Goal: Contribute content: Contribute content

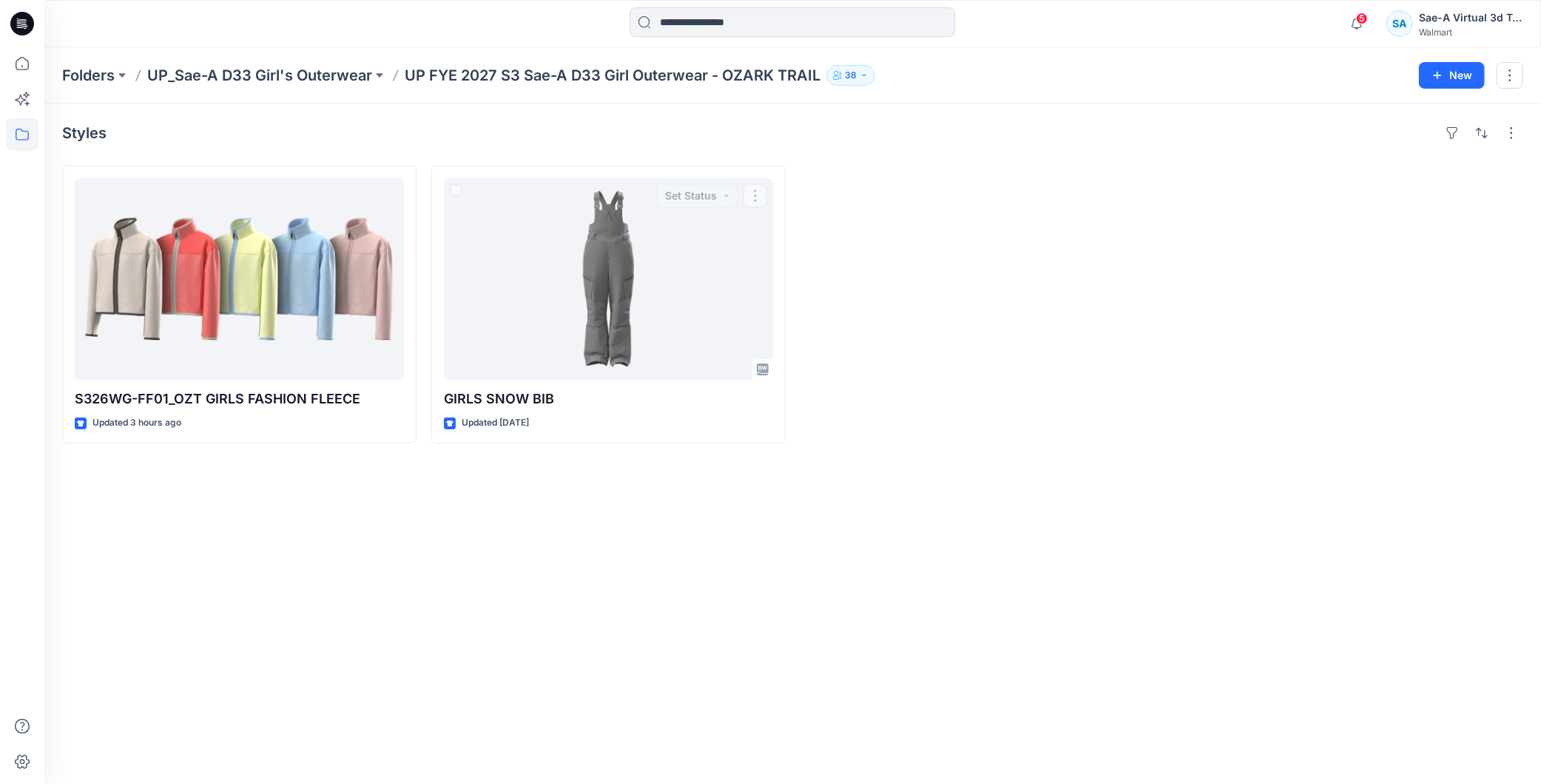
click at [618, 508] on div "Styles S326WG-FF01_OZT GIRLS FASHION FLEECE Updated 3 hours ago GIRLS SNOW BIB …" at bounding box center [792, 444] width 1496 height 681
click at [571, 535] on div "Styles S326WG-FF01_OZT GIRLS FASHION FLEECE Updated 4 hours ago GIRLS SNOW BIB …" at bounding box center [792, 444] width 1496 height 681
click at [752, 784] on html "5 Notifications Your style S326WG-FF01_OZT GIRLS FASHION FLEECE has been update…" at bounding box center [770, 392] width 1541 height 784
click at [602, 555] on div "Styles S326WG-FF01_OZT GIRLS FASHION FLEECE Updated 4 hours ago GIRLS SNOW BIB …" at bounding box center [792, 444] width 1496 height 681
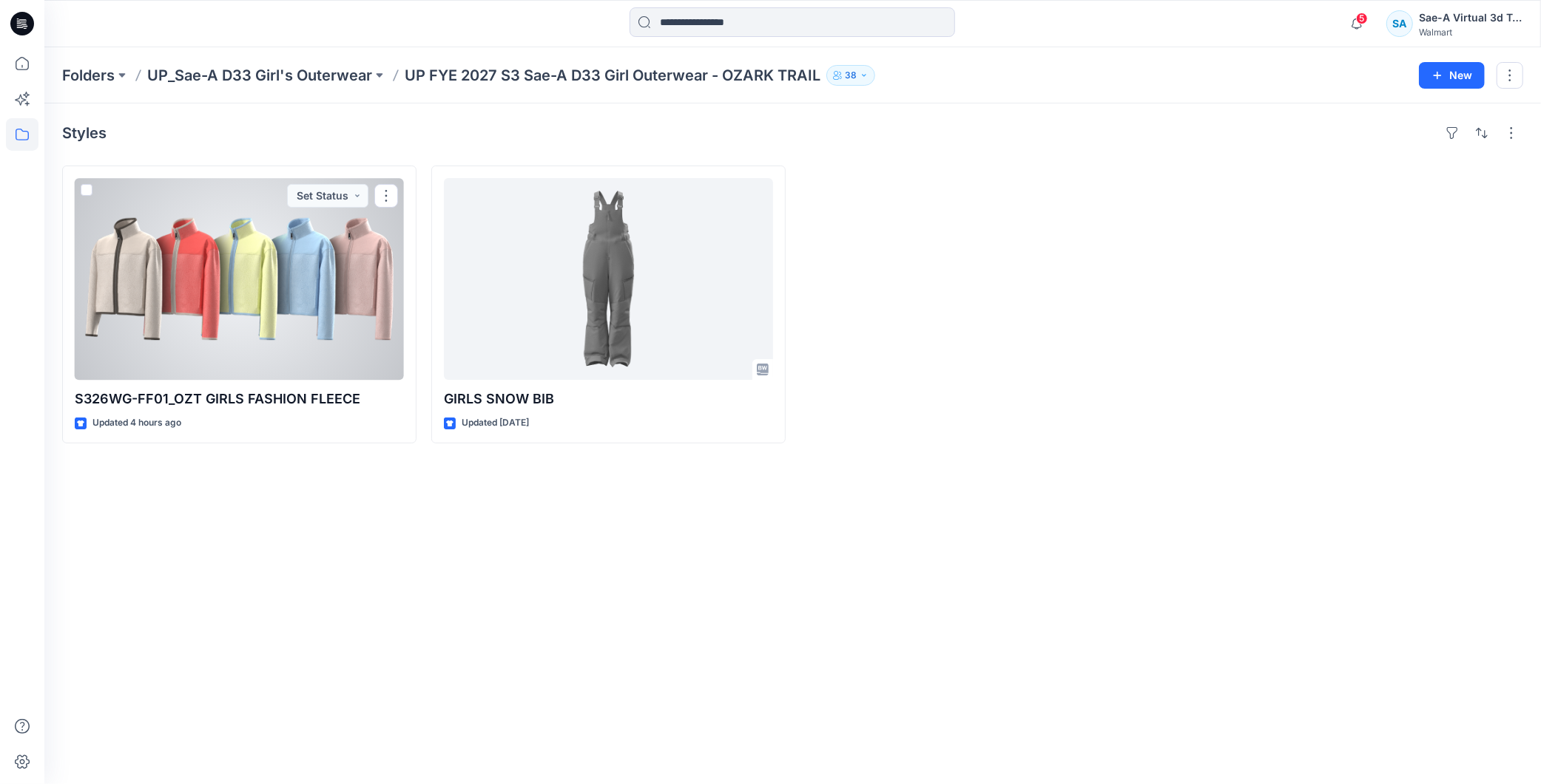
click at [235, 273] on div at bounding box center [239, 278] width 329 height 202
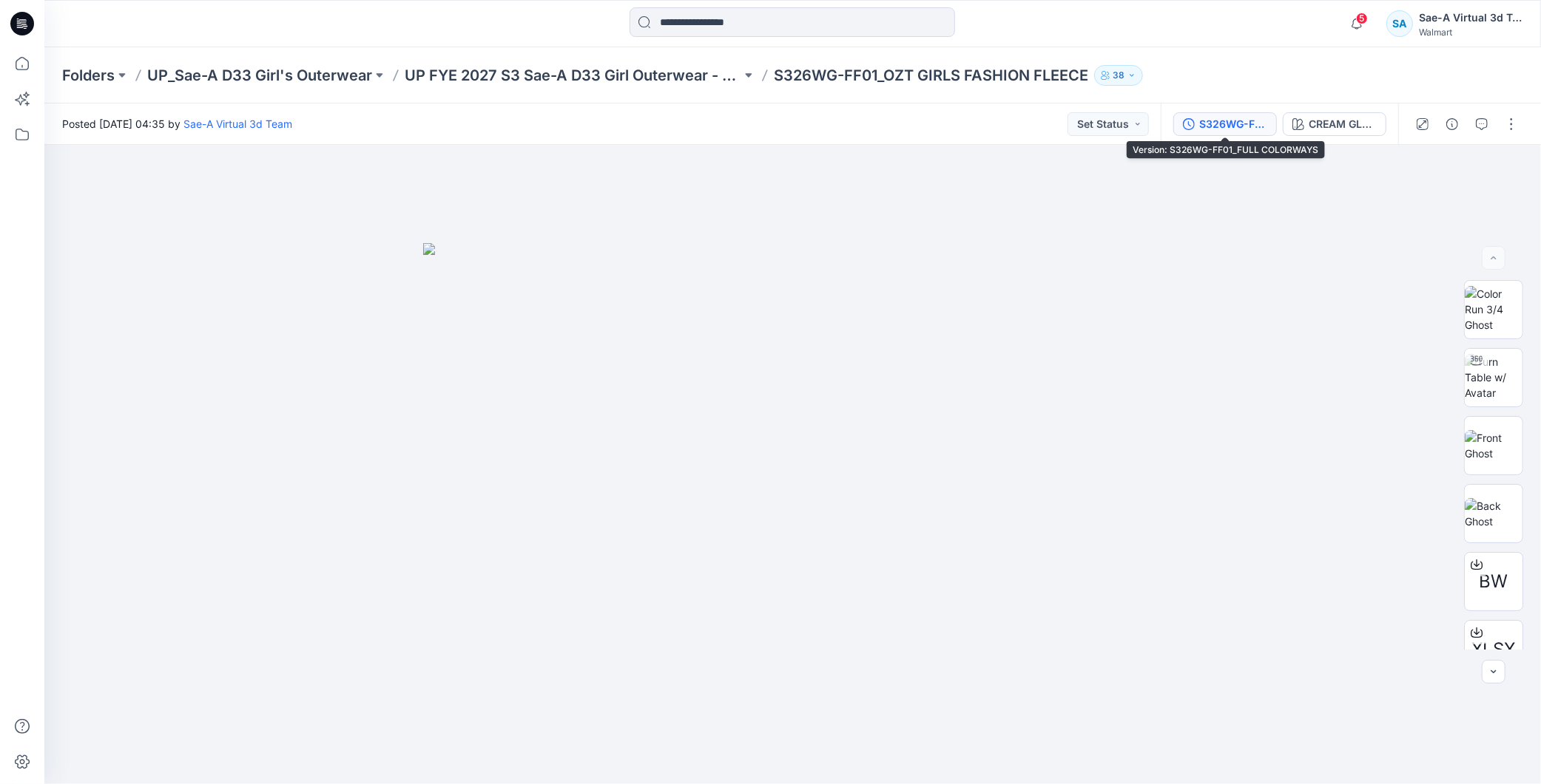
click at [1218, 124] on div "S326WG-FF01_FULL COLORWAYS" at bounding box center [1232, 124] width 68 height 16
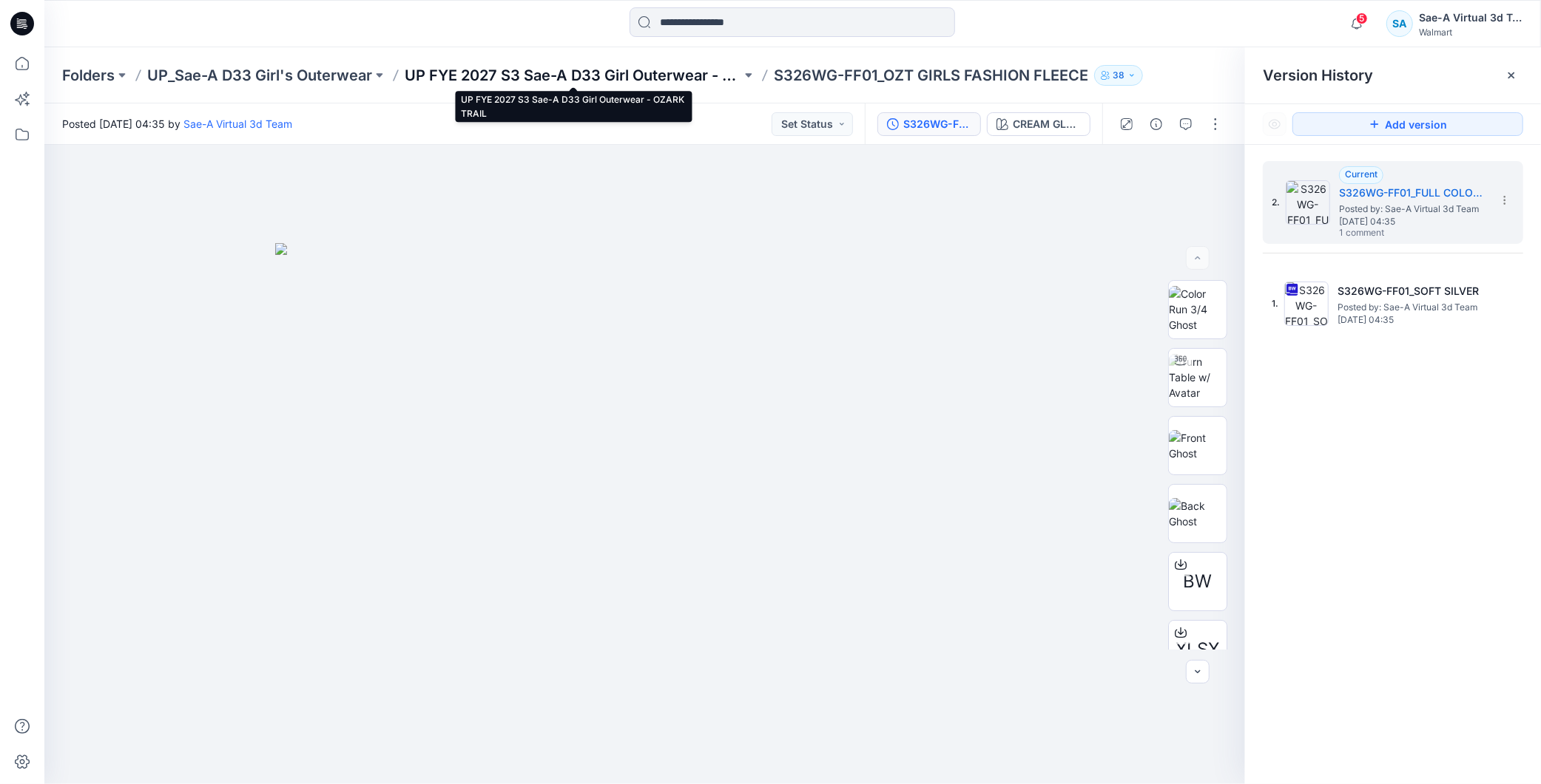
click at [586, 75] on p "UP FYE 2027 S3 Sae-A D33 Girl Outerwear - OZARK TRAIL" at bounding box center [573, 75] width 336 height 20
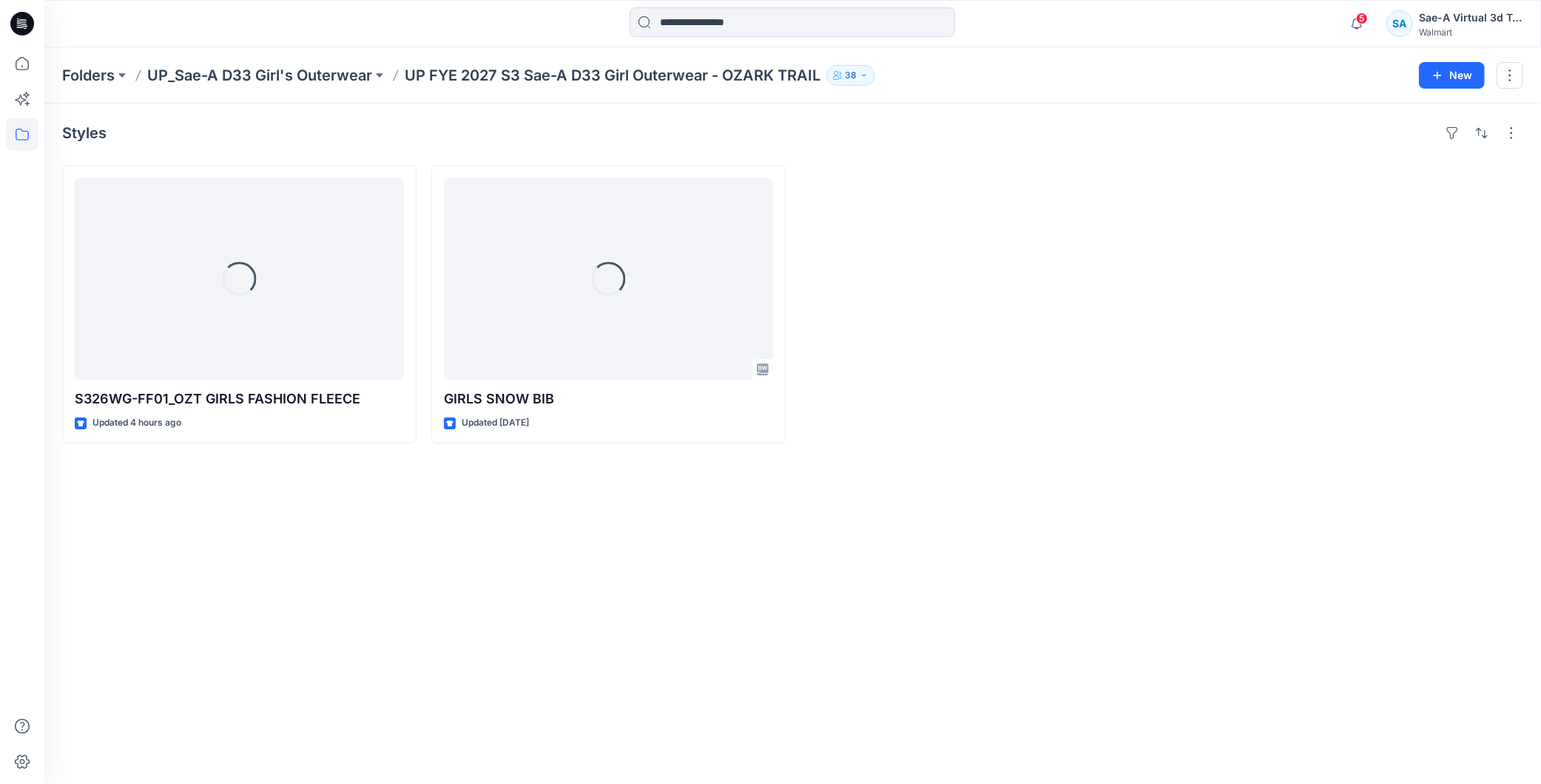
click at [866, 454] on div "Styles Loading... S326WG-FF01_OZT GIRLS FASHION FLEECE Updated 4 hours ago Load…" at bounding box center [792, 444] width 1496 height 681
click at [918, 246] on div at bounding box center [977, 304] width 354 height 278
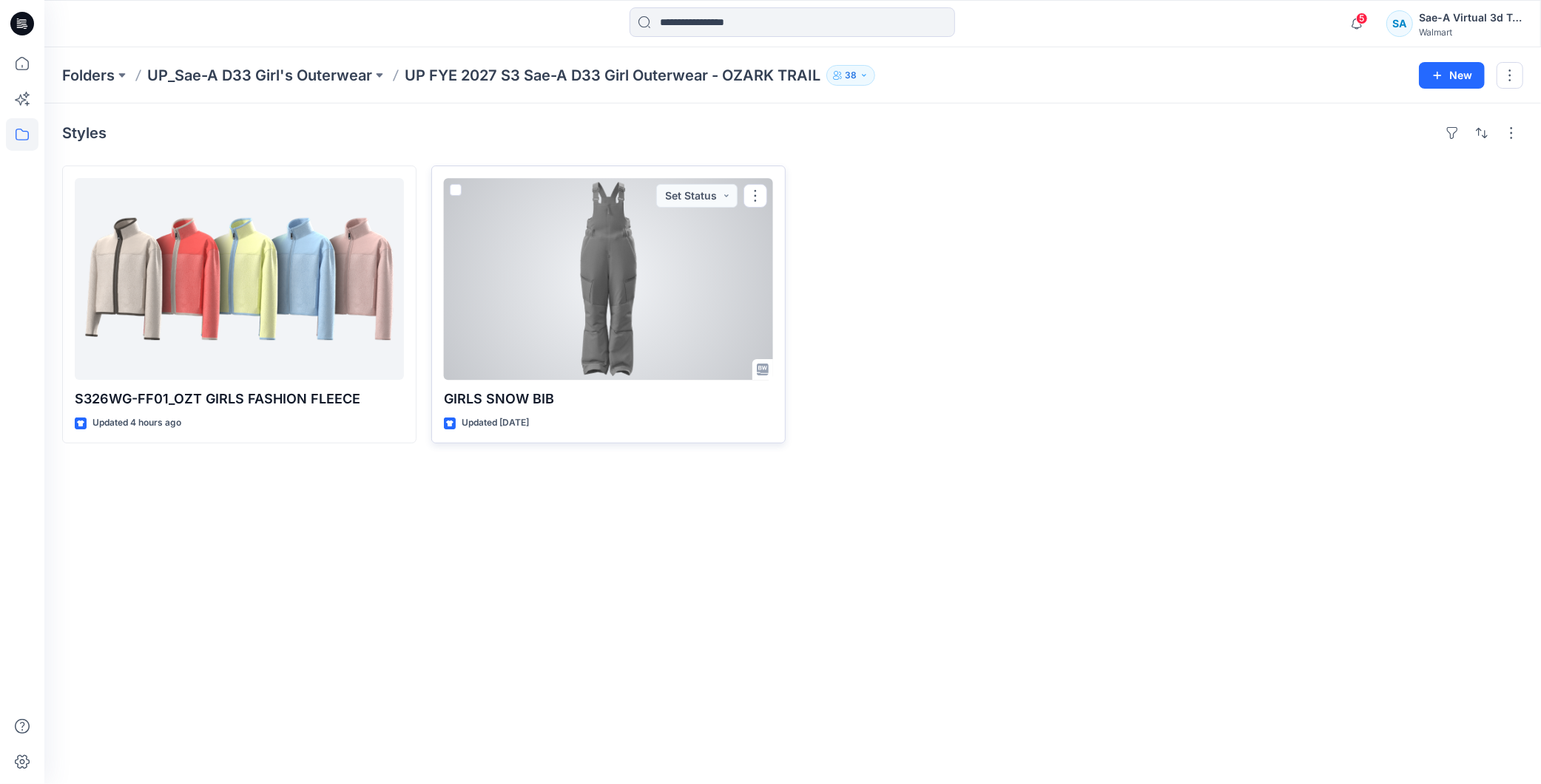
click at [627, 279] on div at bounding box center [608, 278] width 329 height 202
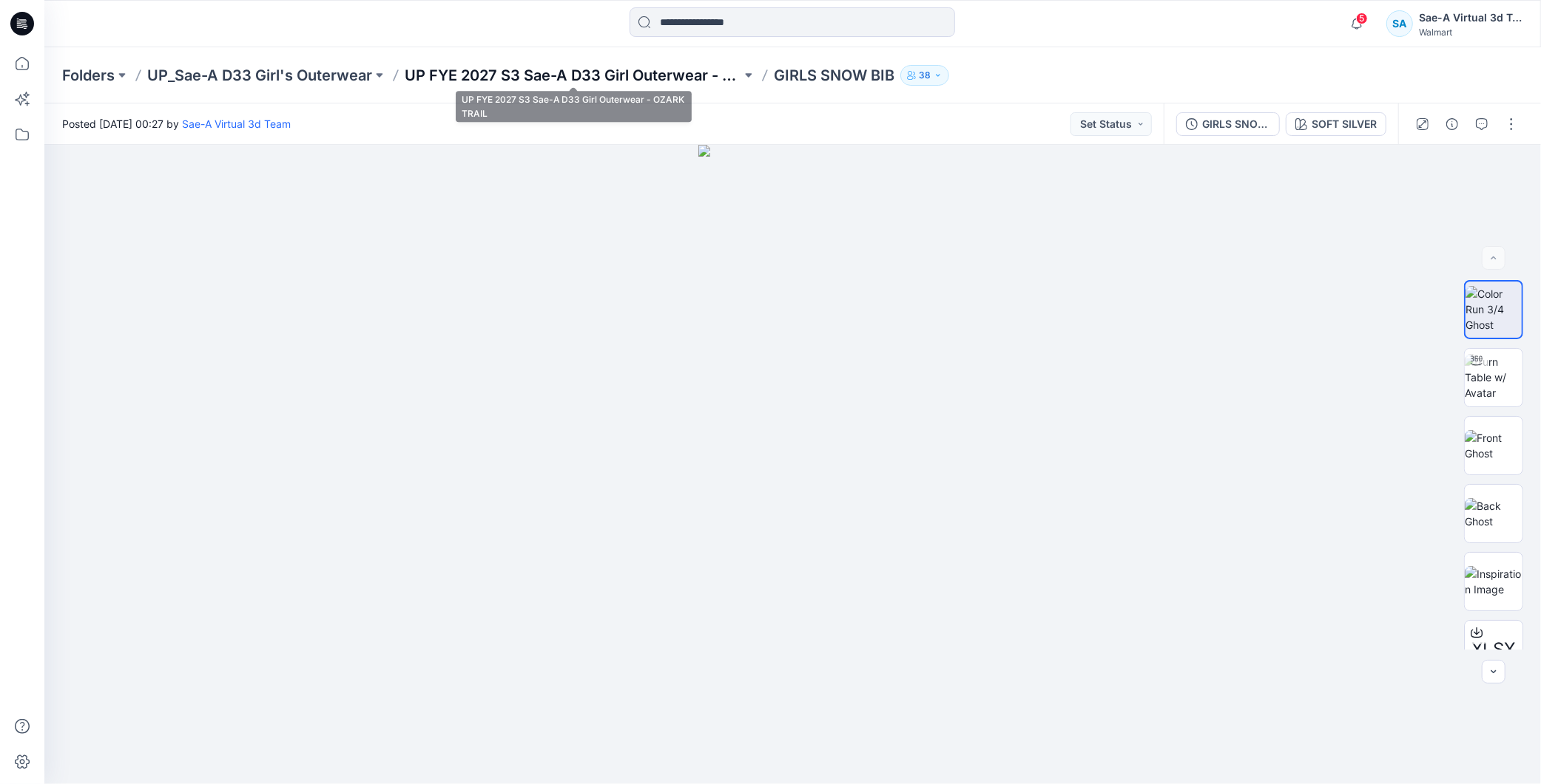
click at [618, 70] on p "UP FYE 2027 S3 Sae-A D33 Girl Outerwear - OZARK TRAIL" at bounding box center [573, 75] width 336 height 20
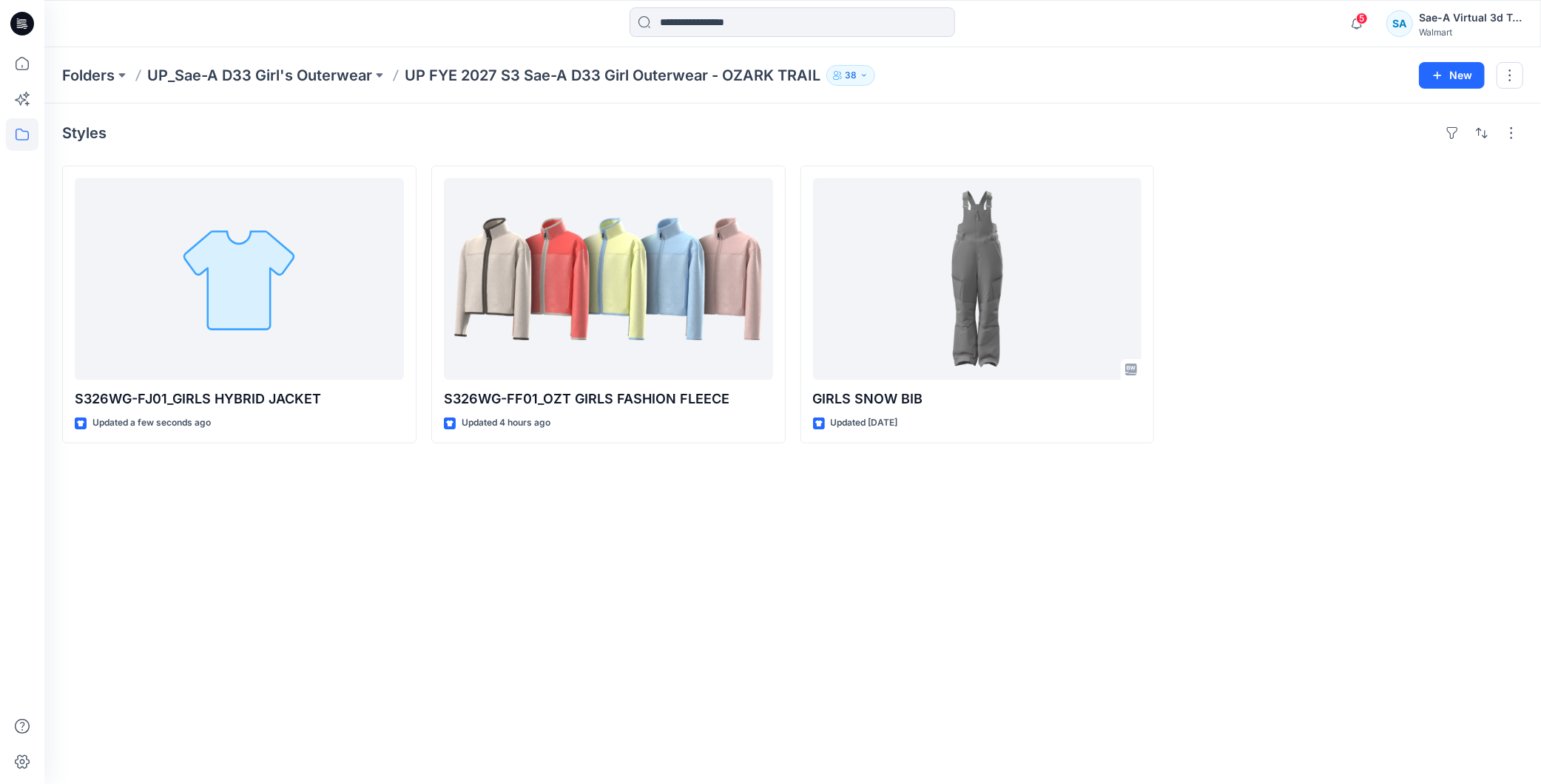
click at [385, 586] on div "Styles S326WG-FJ01_GIRLS HYBRID JACKET Updated a few seconds ago S326WG-FF01_OZ…" at bounding box center [792, 444] width 1496 height 681
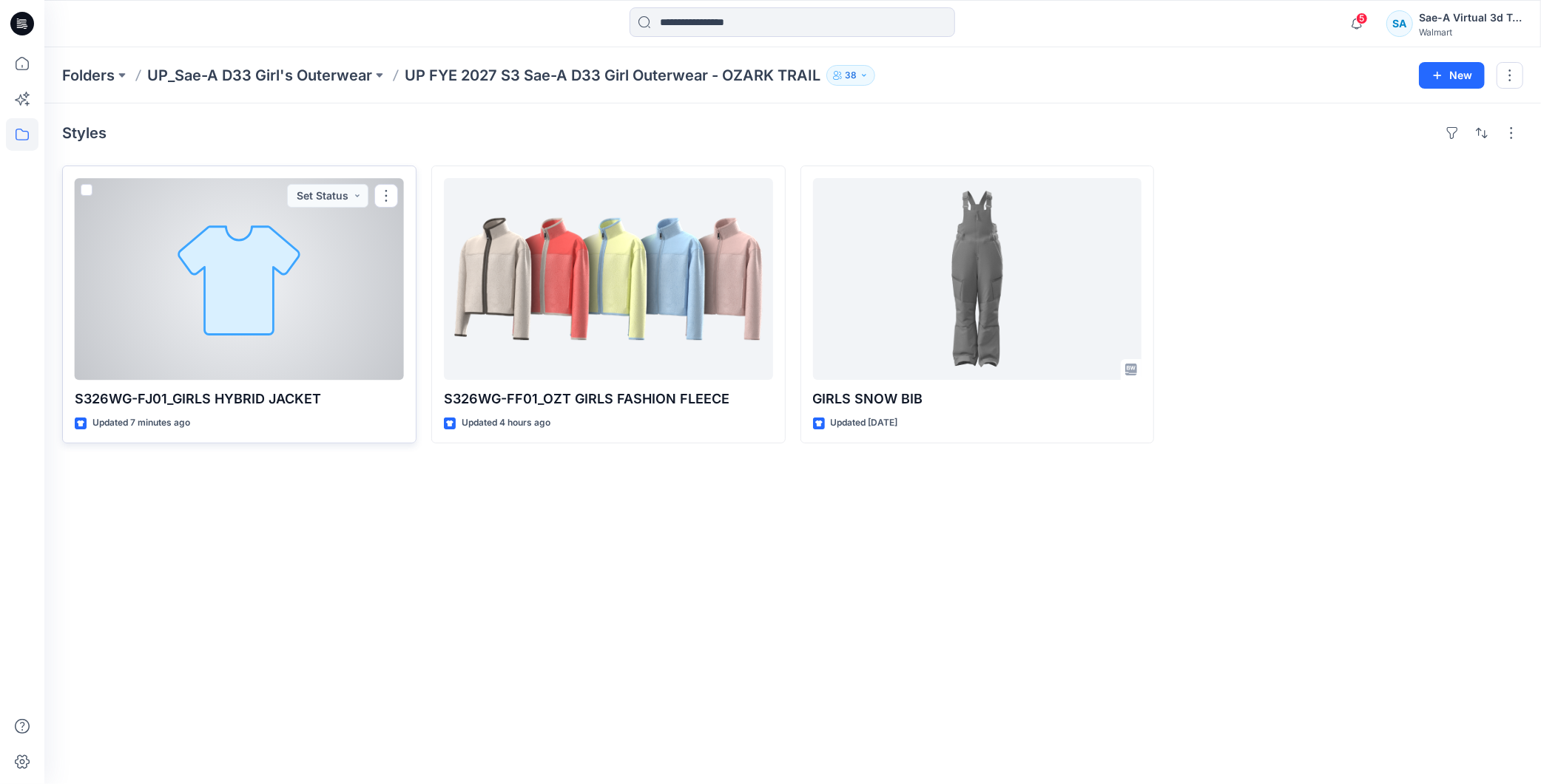
click at [270, 357] on div at bounding box center [239, 278] width 329 height 202
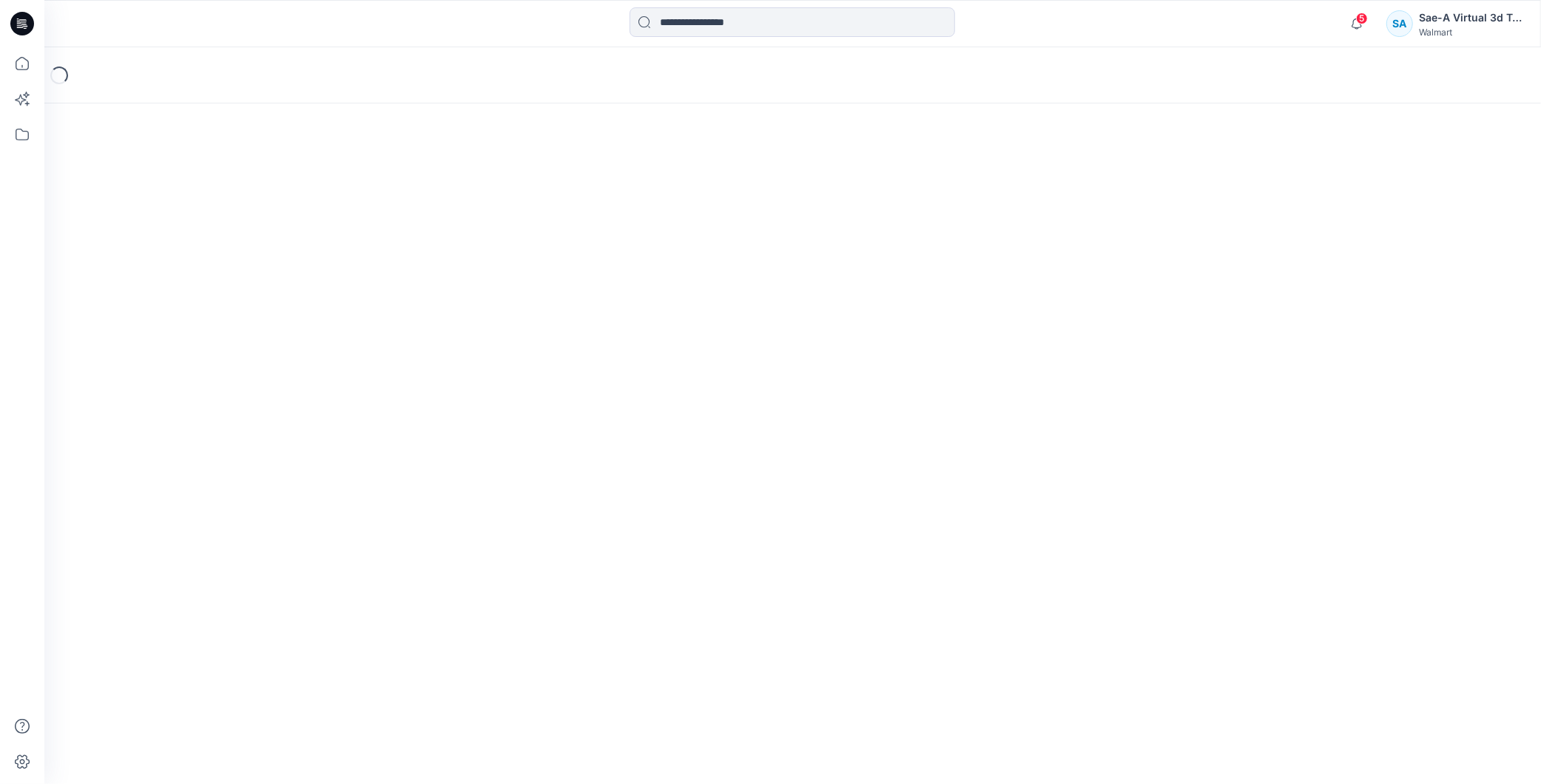
click at [580, 610] on div "Loading..." at bounding box center [792, 415] width 1496 height 737
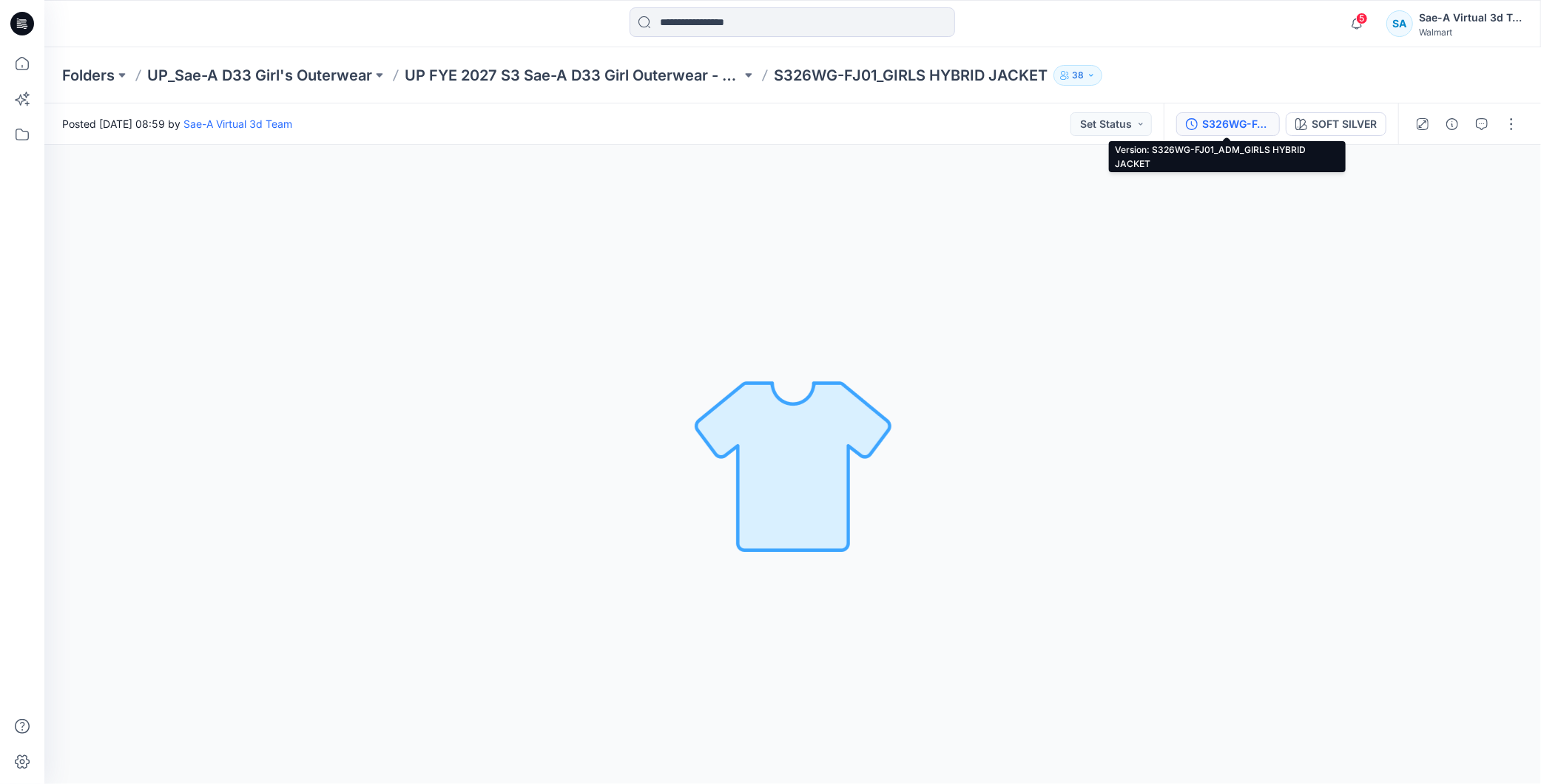
click at [1249, 118] on div "S326WG-FJ01_ADM_GIRLS HYBRID JACKET" at bounding box center [1236, 124] width 68 height 16
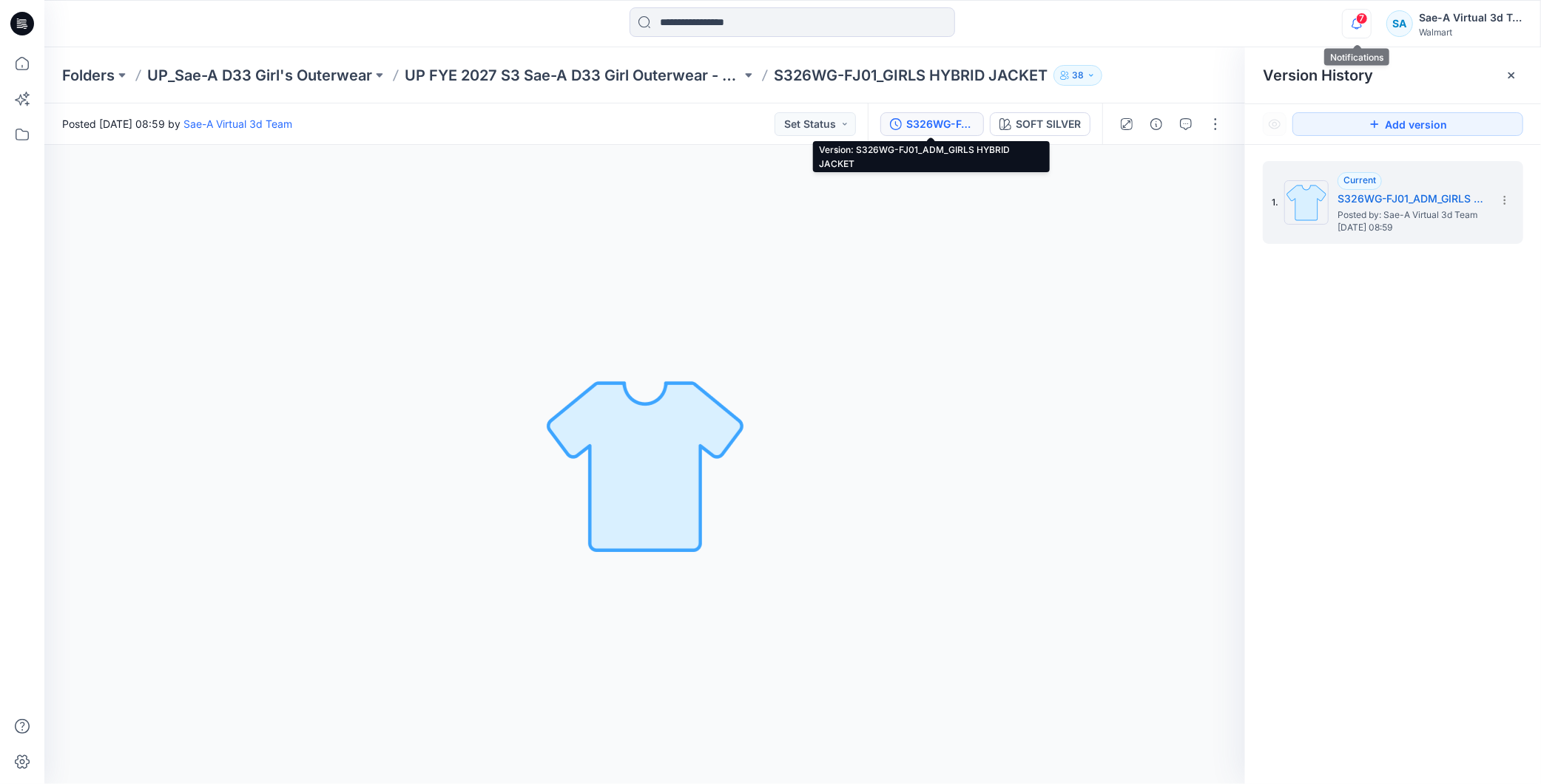
click at [1366, 24] on icon "button" at bounding box center [1357, 24] width 28 height 29
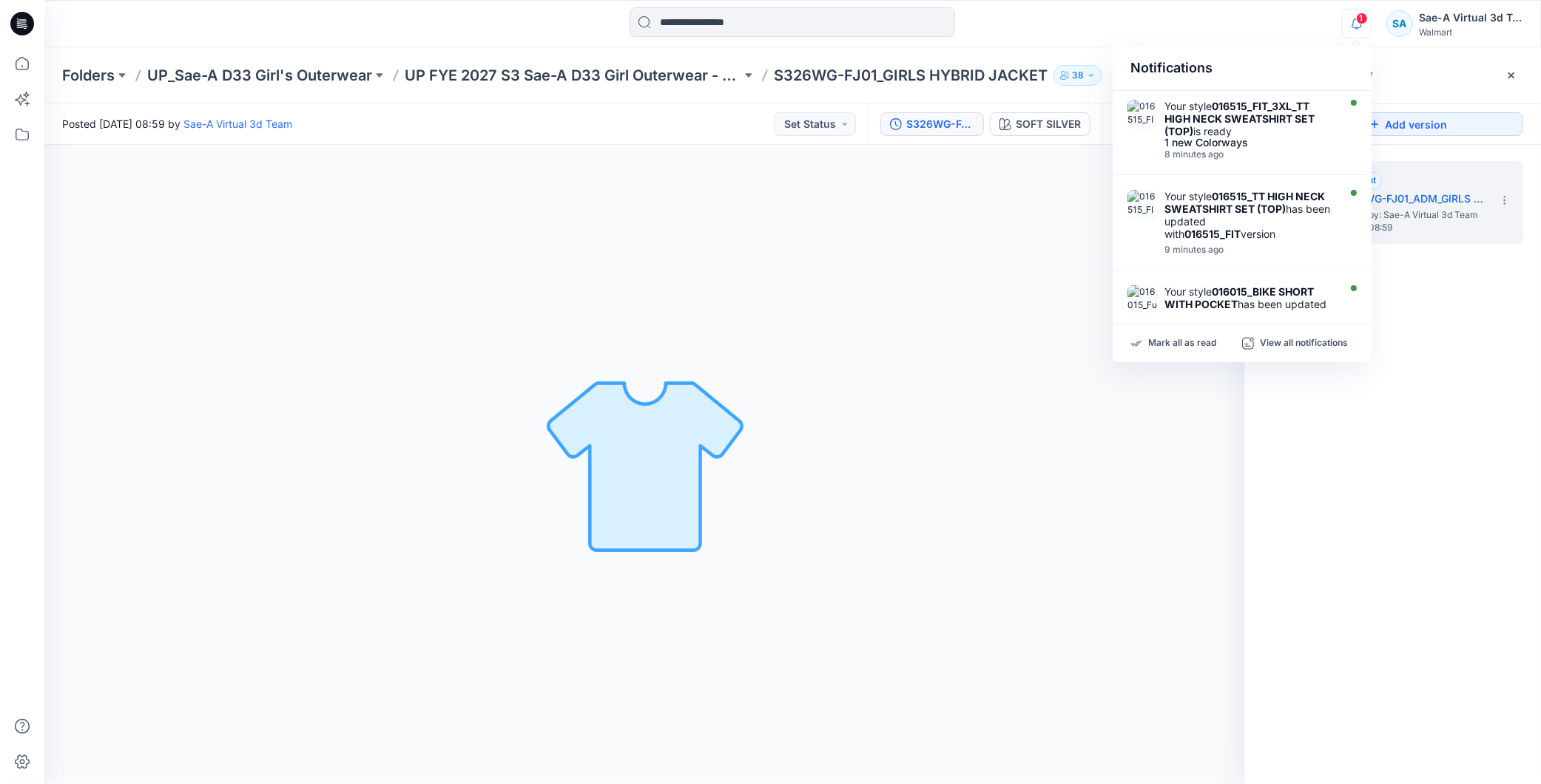
click at [1355, 24] on icon "button" at bounding box center [1357, 24] width 28 height 29
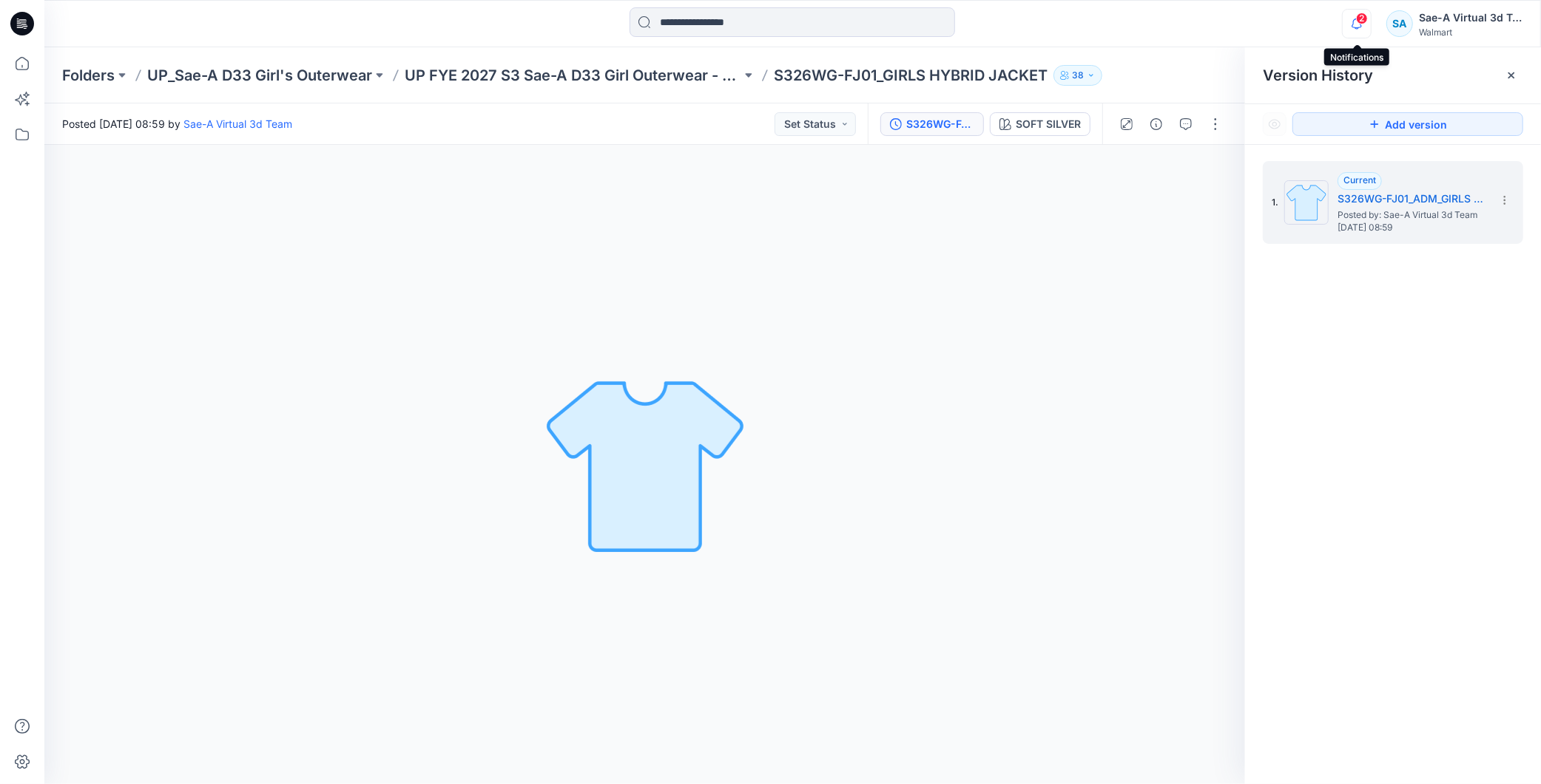
click at [1364, 25] on icon "button" at bounding box center [1357, 24] width 28 height 29
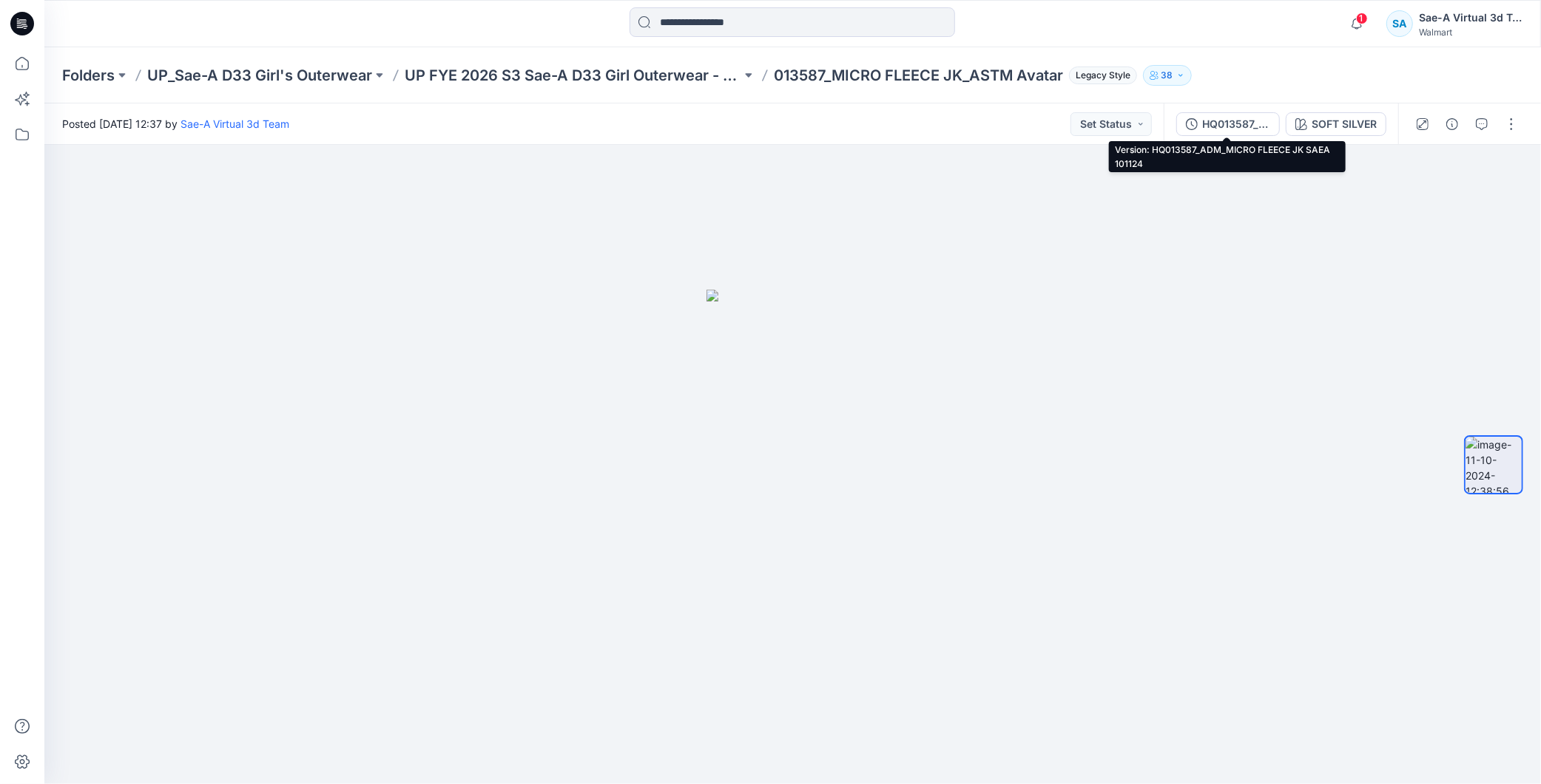
click at [1229, 121] on div "HQ013587_ADM_MICRO FLEECE JK SAEA 101124" at bounding box center [1236, 124] width 68 height 16
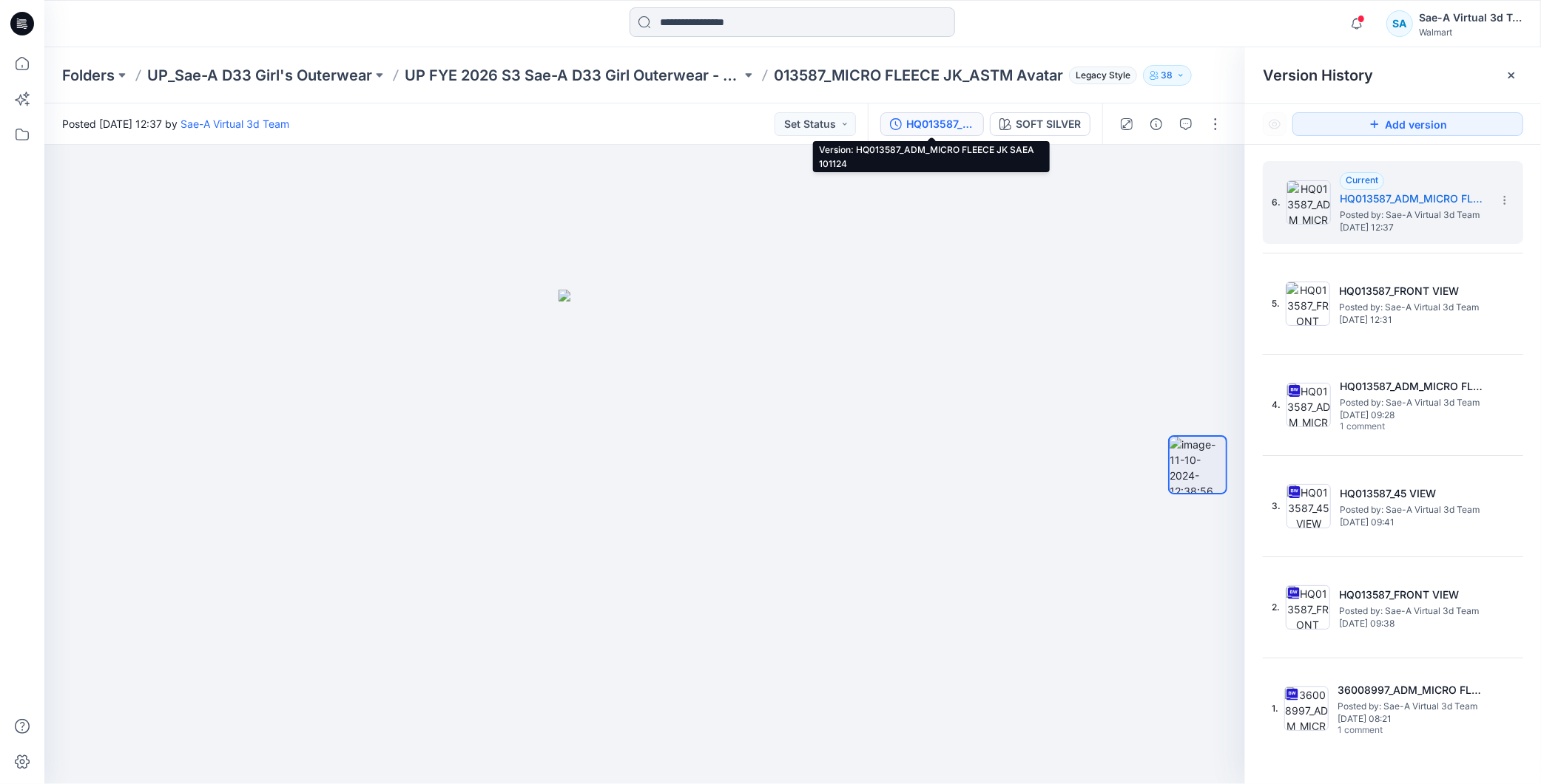
click at [731, 25] on input at bounding box center [792, 22] width 326 height 29
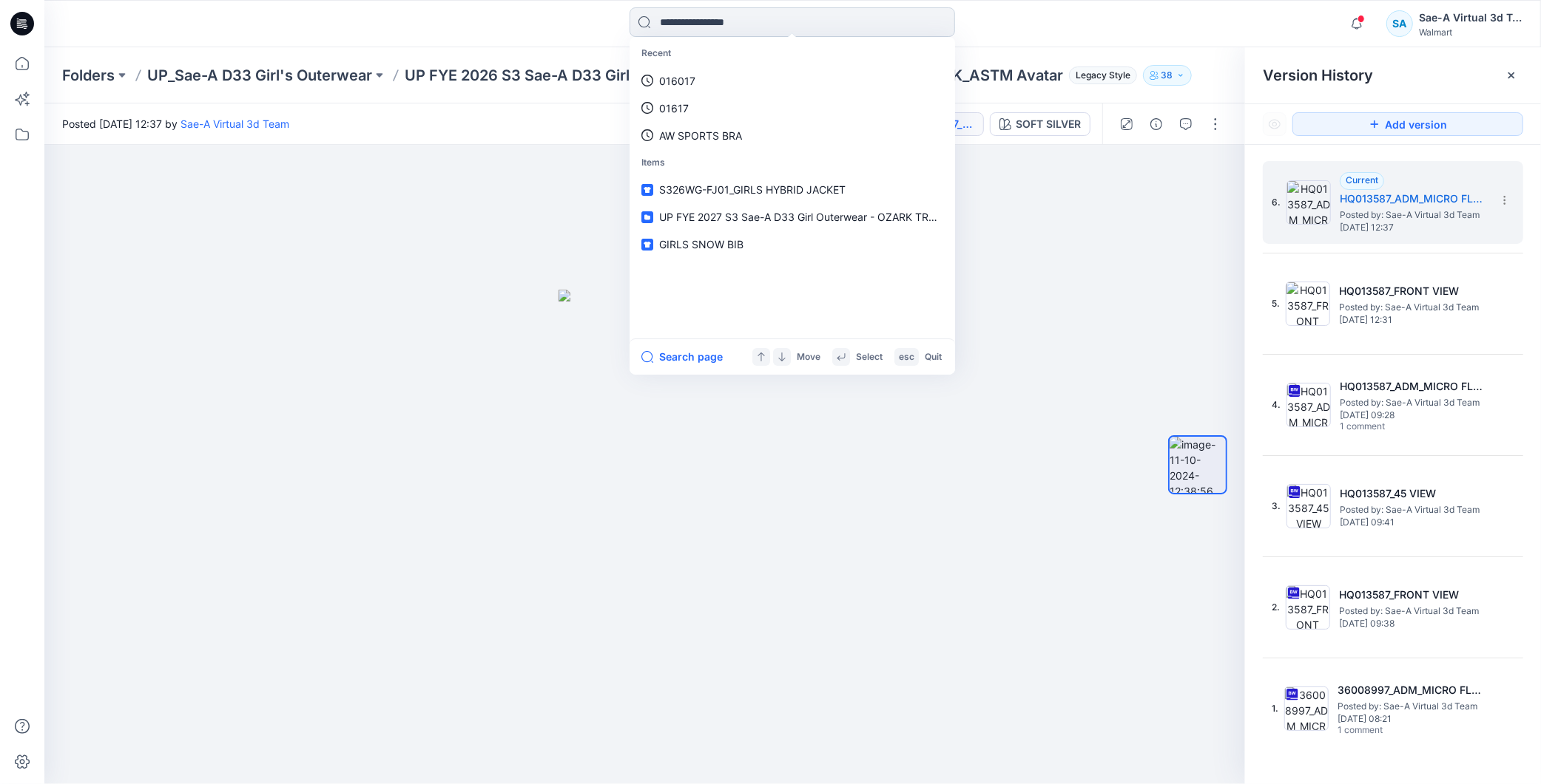
paste input "******"
type input "******"
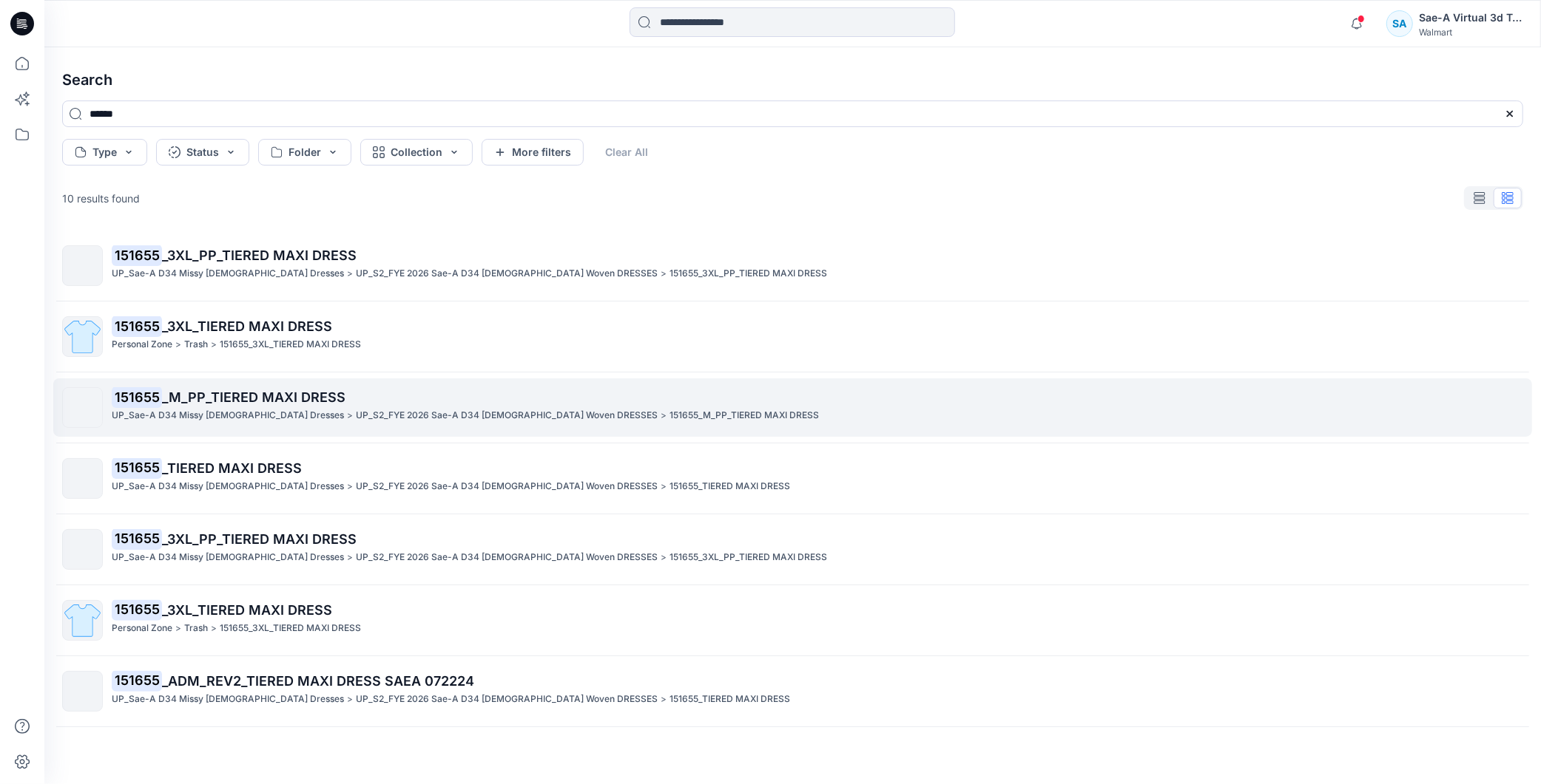
click at [300, 400] on span "_M_PP_TIERED MAXI DRESS" at bounding box center [253, 397] width 184 height 16
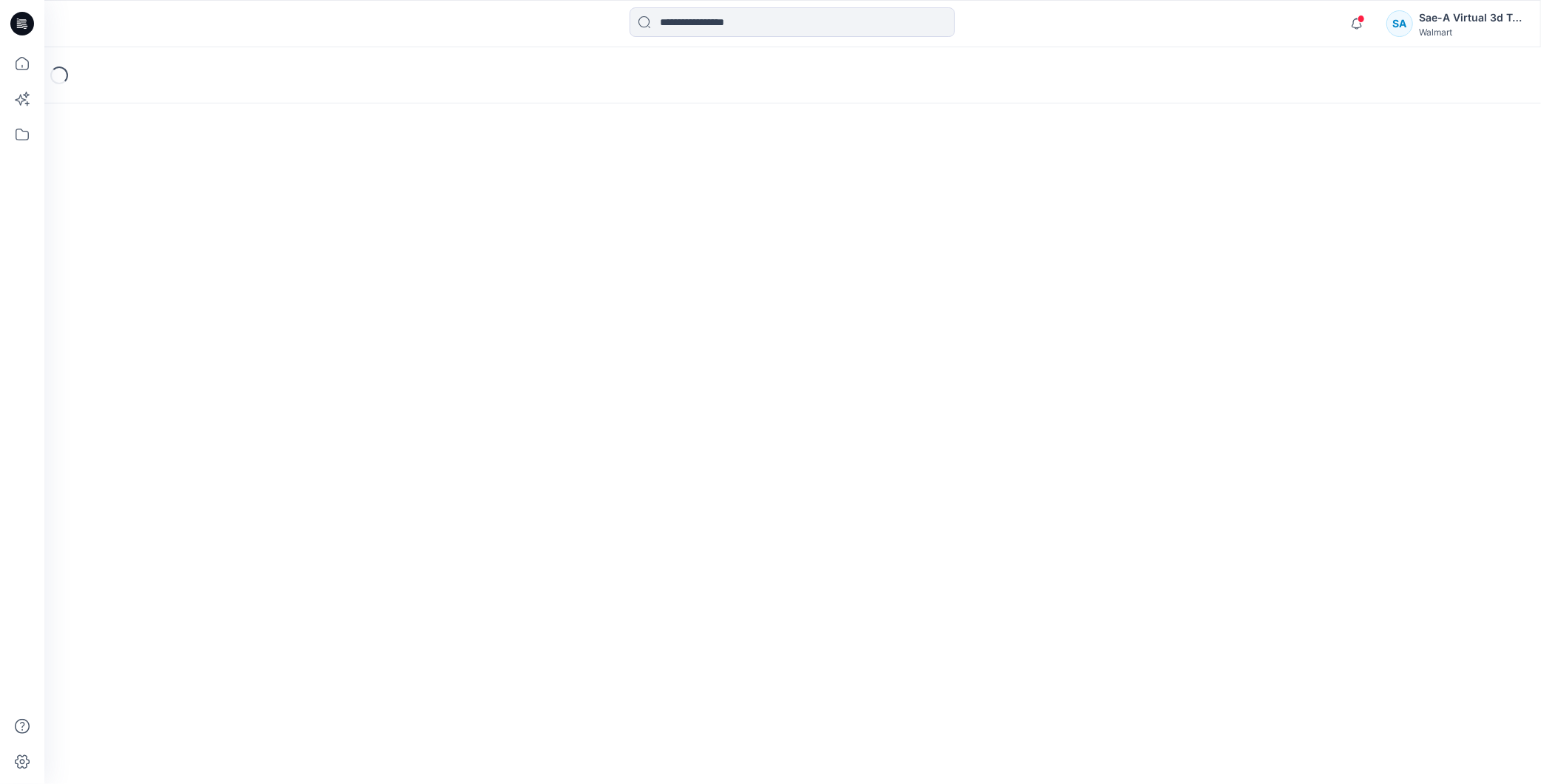
click at [1357, 20] on span at bounding box center [1361, 19] width 7 height 8
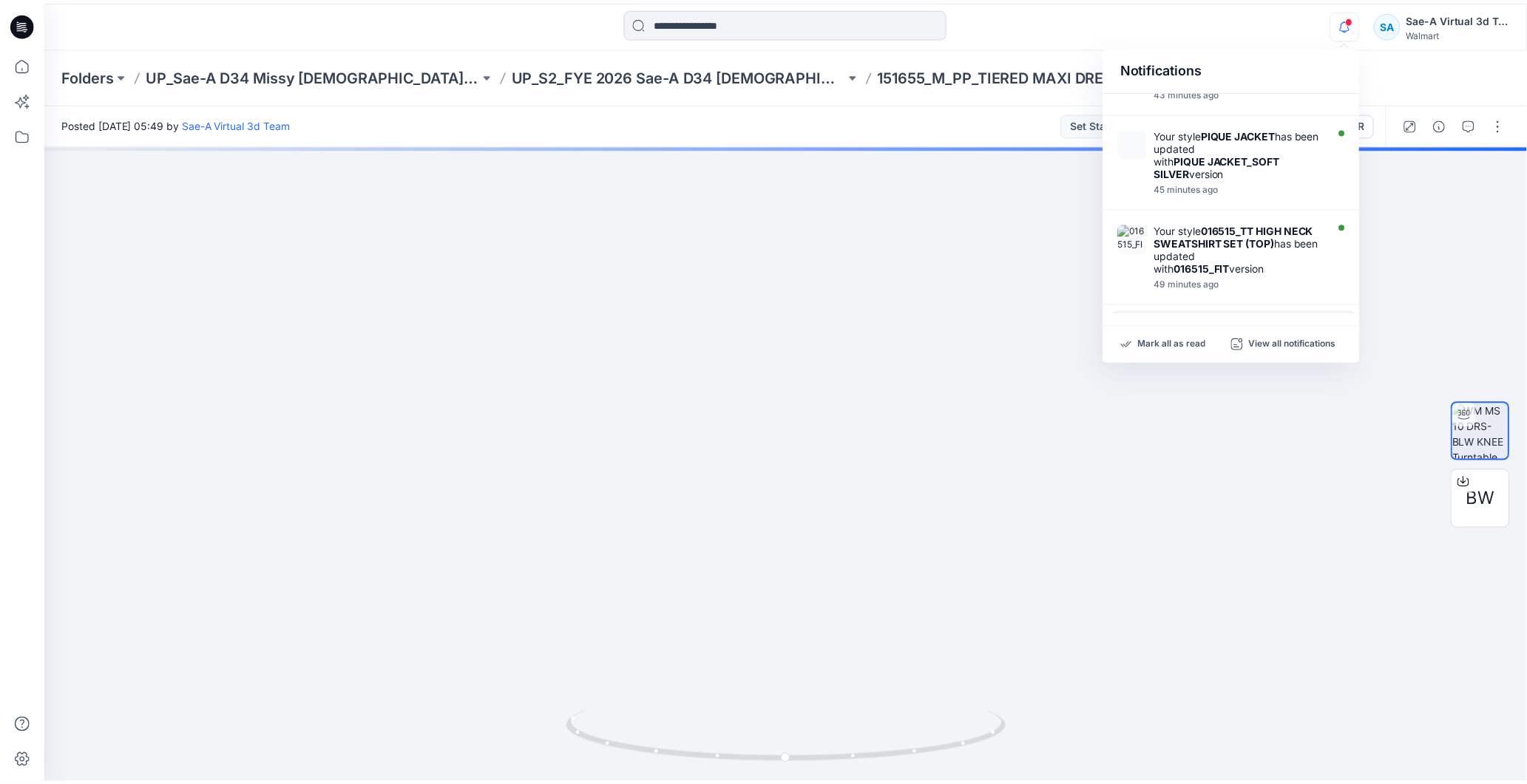
scroll to position [493, 0]
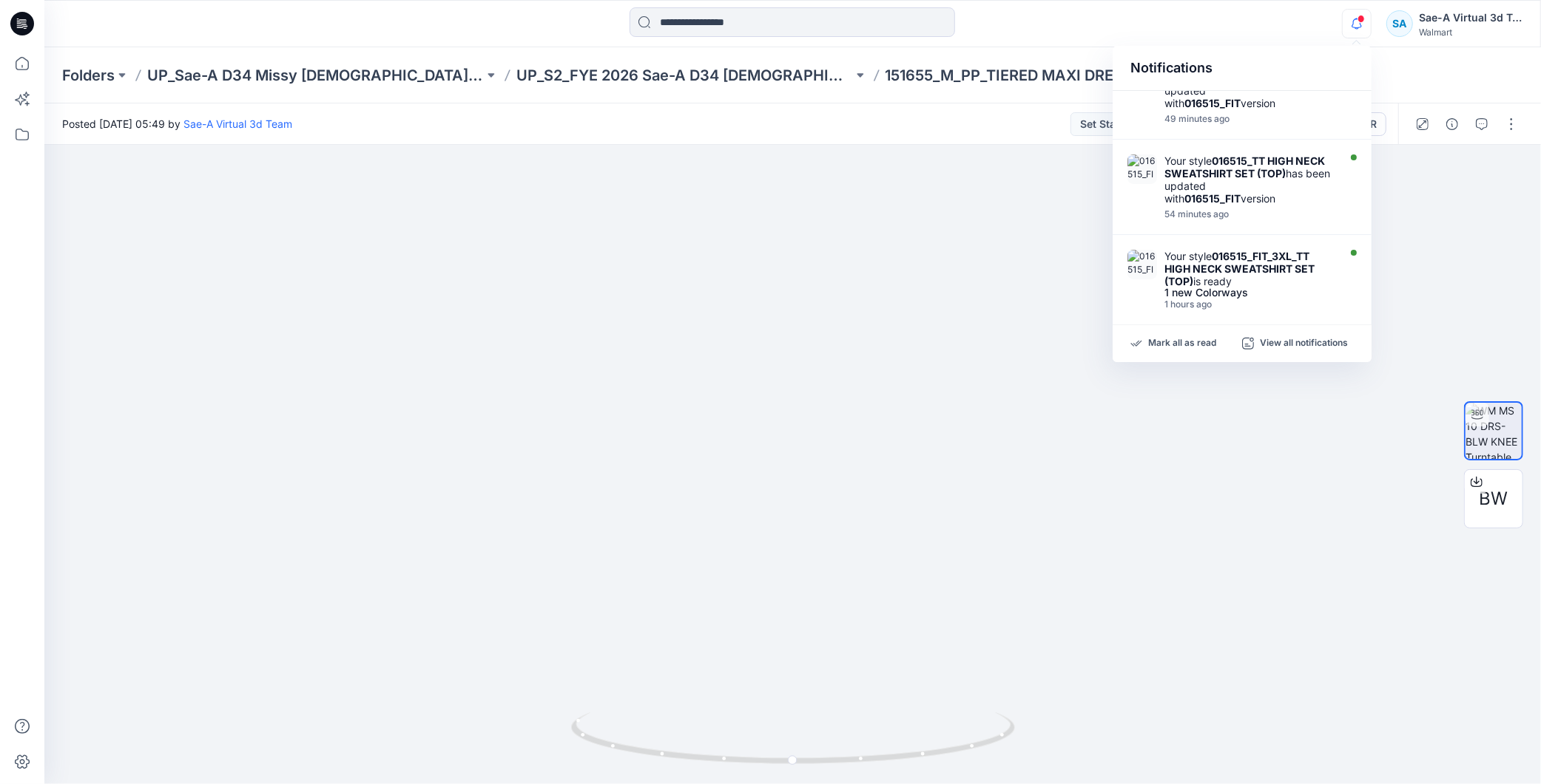
click at [944, 113] on div "Posted Friday, December 06, 2024 05:49 by Sae-A Virtual 3d Team Set Status" at bounding box center [603, 124] width 1119 height 41
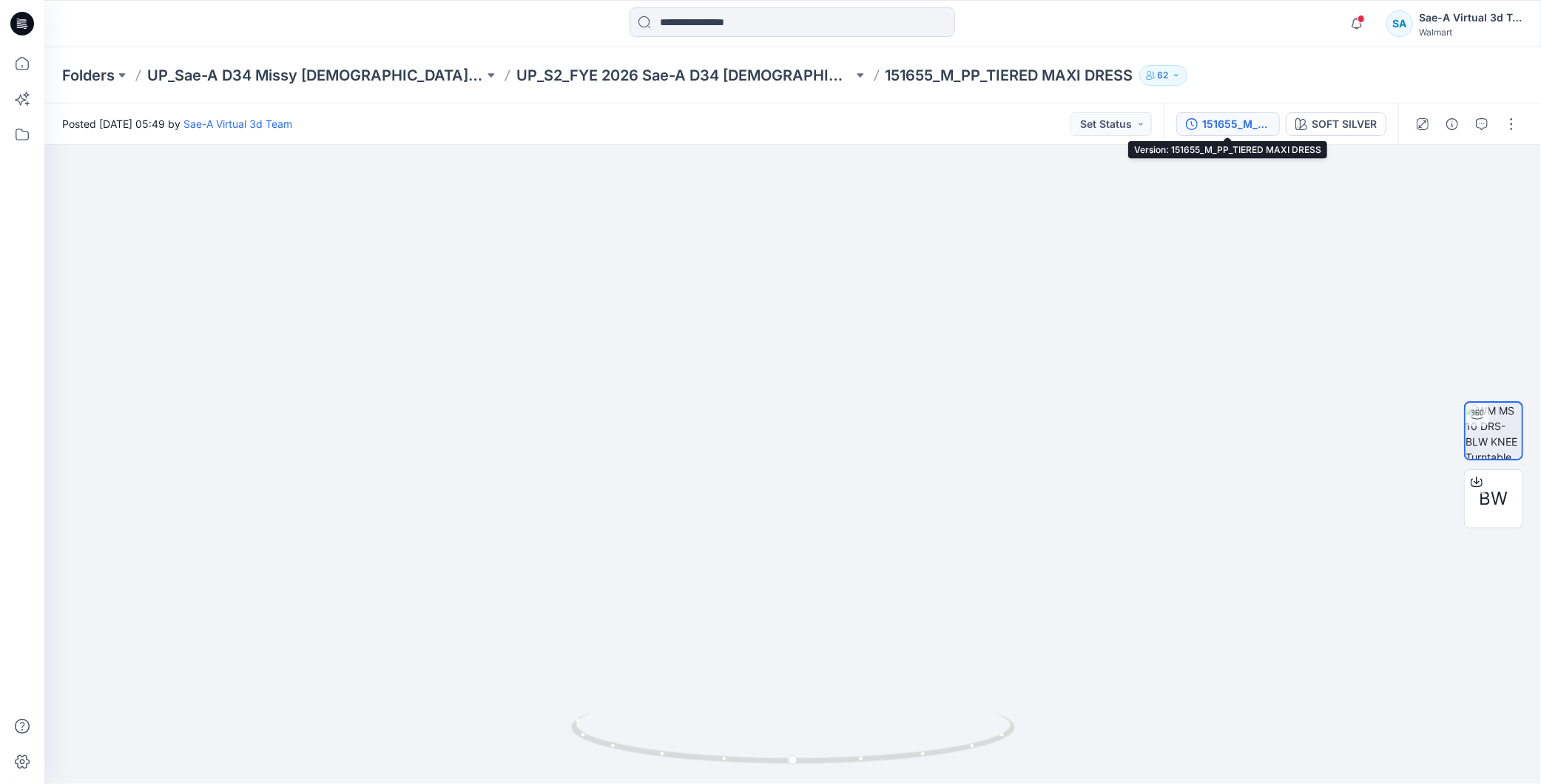
click at [1214, 130] on div "151655_M_PP_TIERED MAXI DRESS" at bounding box center [1236, 124] width 68 height 16
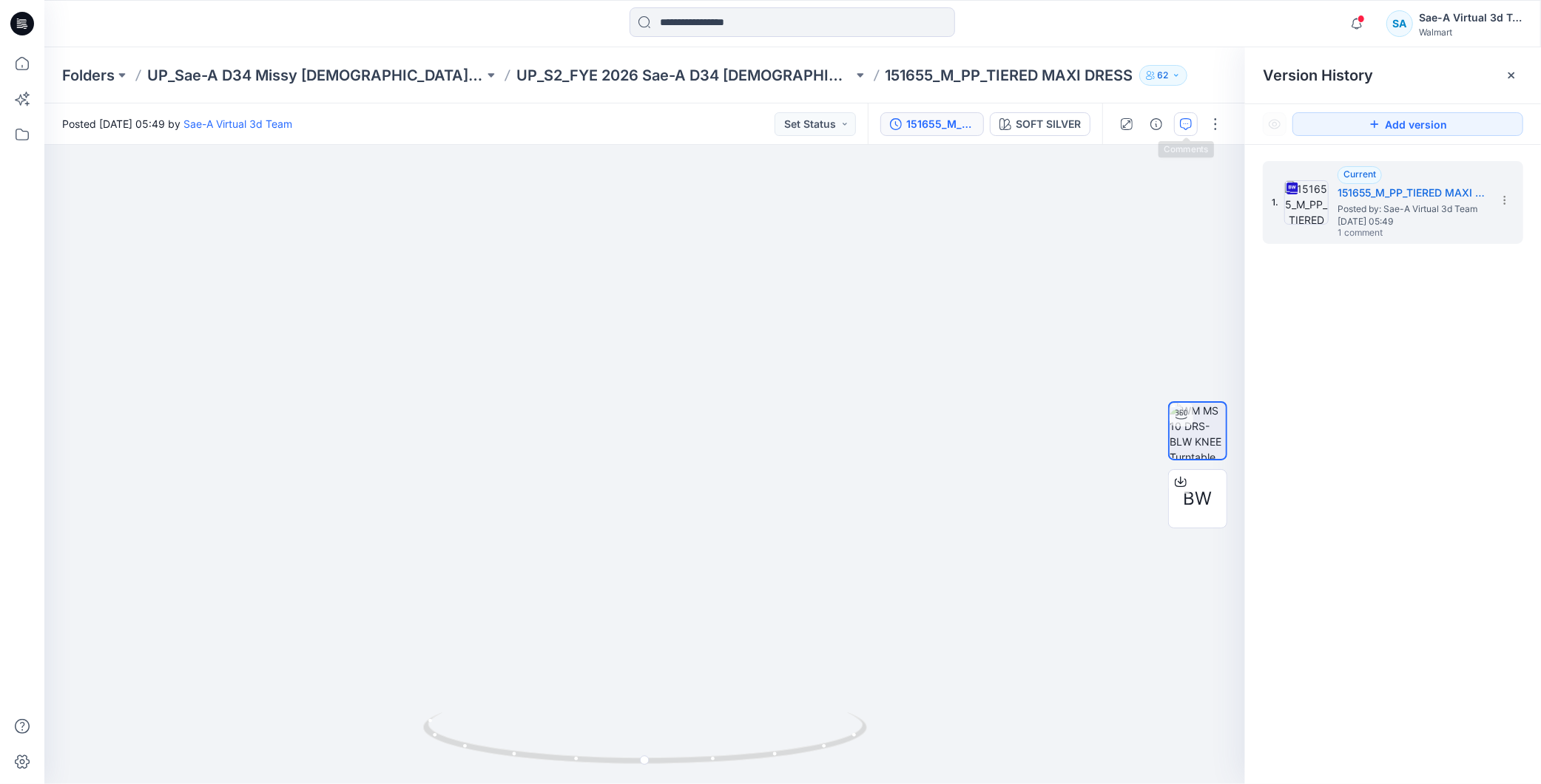
click at [1182, 131] on button "button" at bounding box center [1185, 124] width 24 height 24
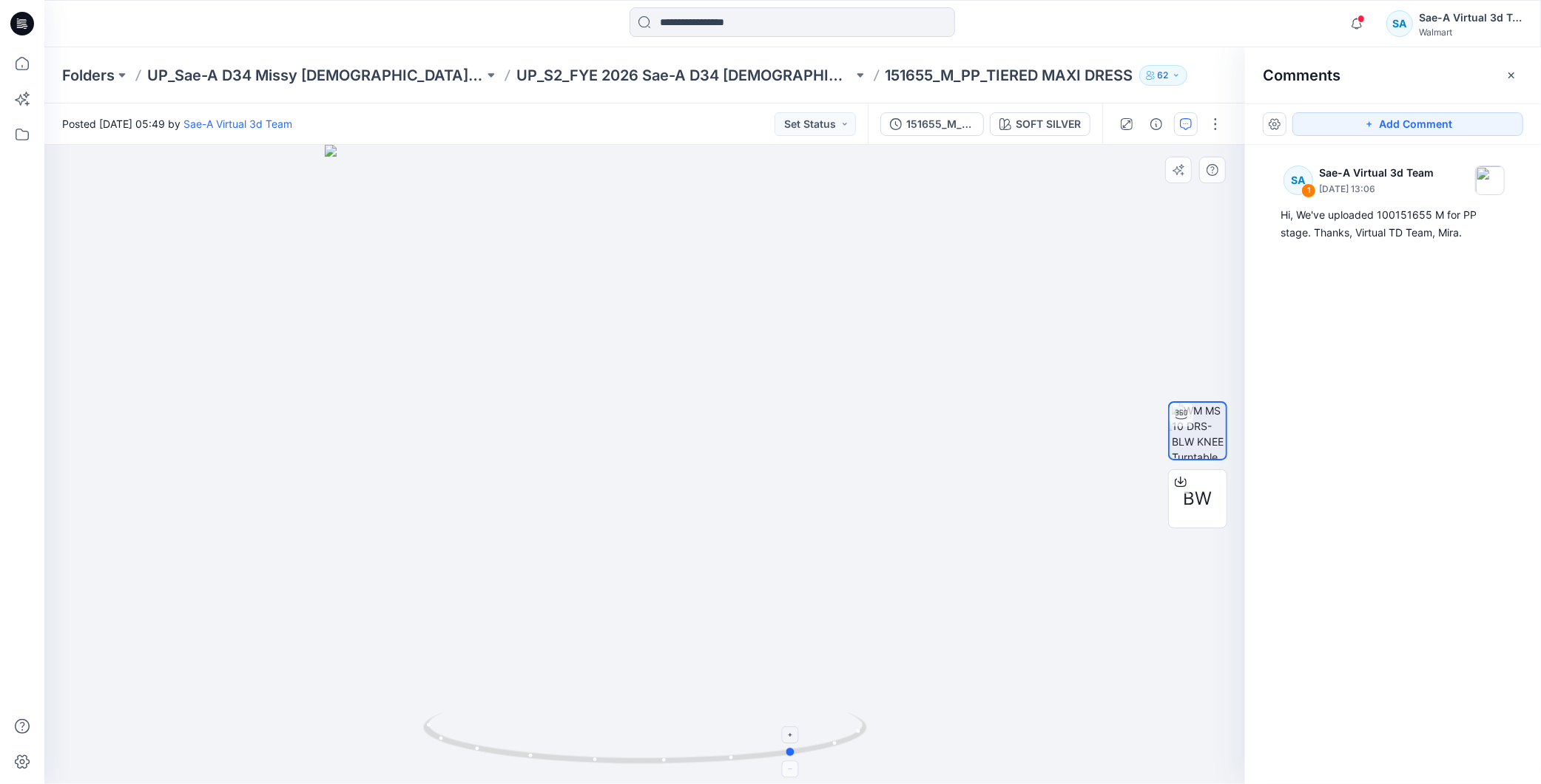
drag, startPoint x: 666, startPoint y: 732, endPoint x: 817, endPoint y: 739, distance: 151.2
click at [817, 739] on icon at bounding box center [646, 741] width 447 height 55
click at [734, 76] on p "UP_S2_FYE 2026 Sae-A D34 LADIES Woven DRESSES" at bounding box center [685, 75] width 336 height 20
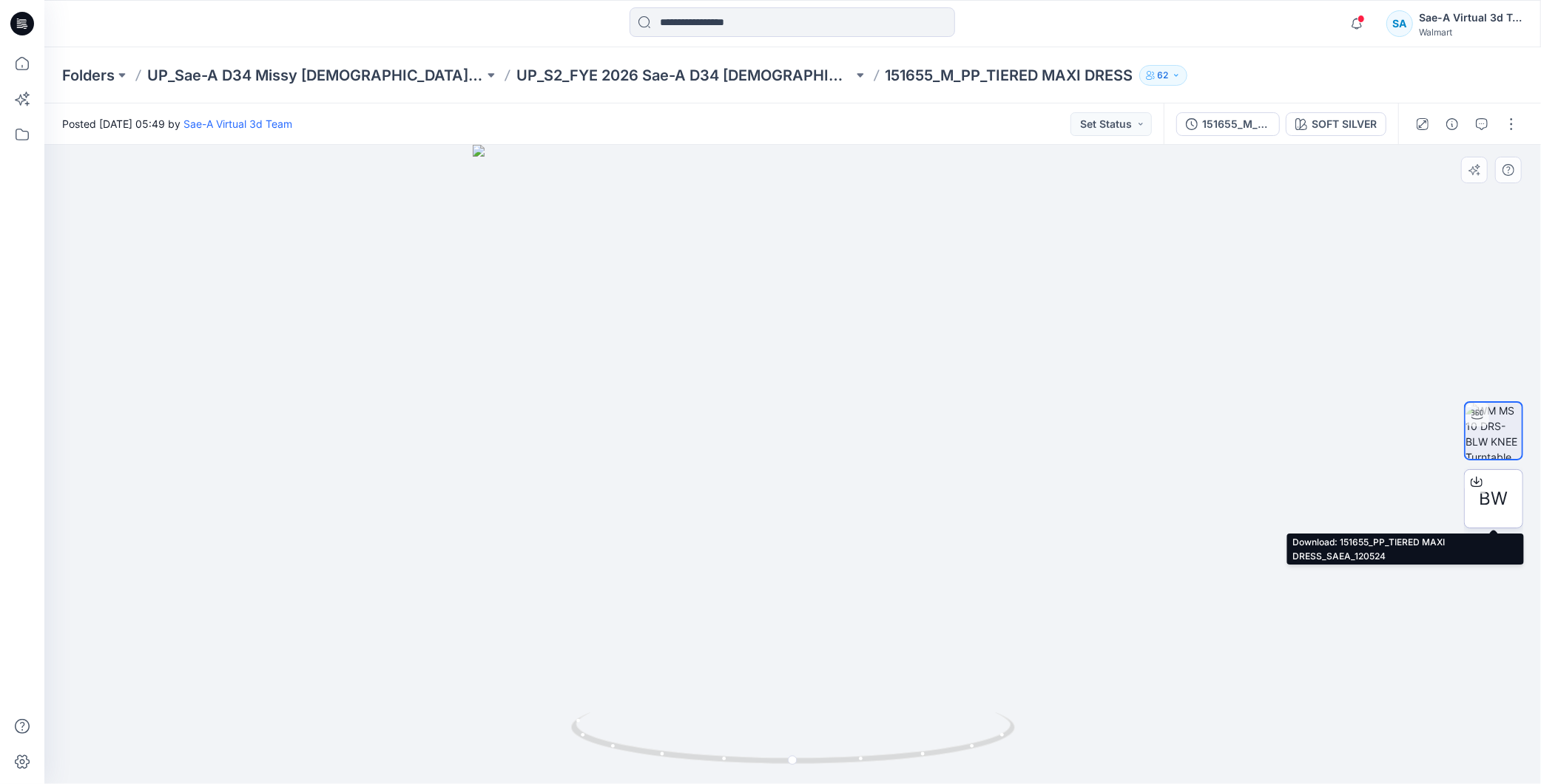
click at [1481, 483] on icon at bounding box center [1476, 482] width 11 height 8
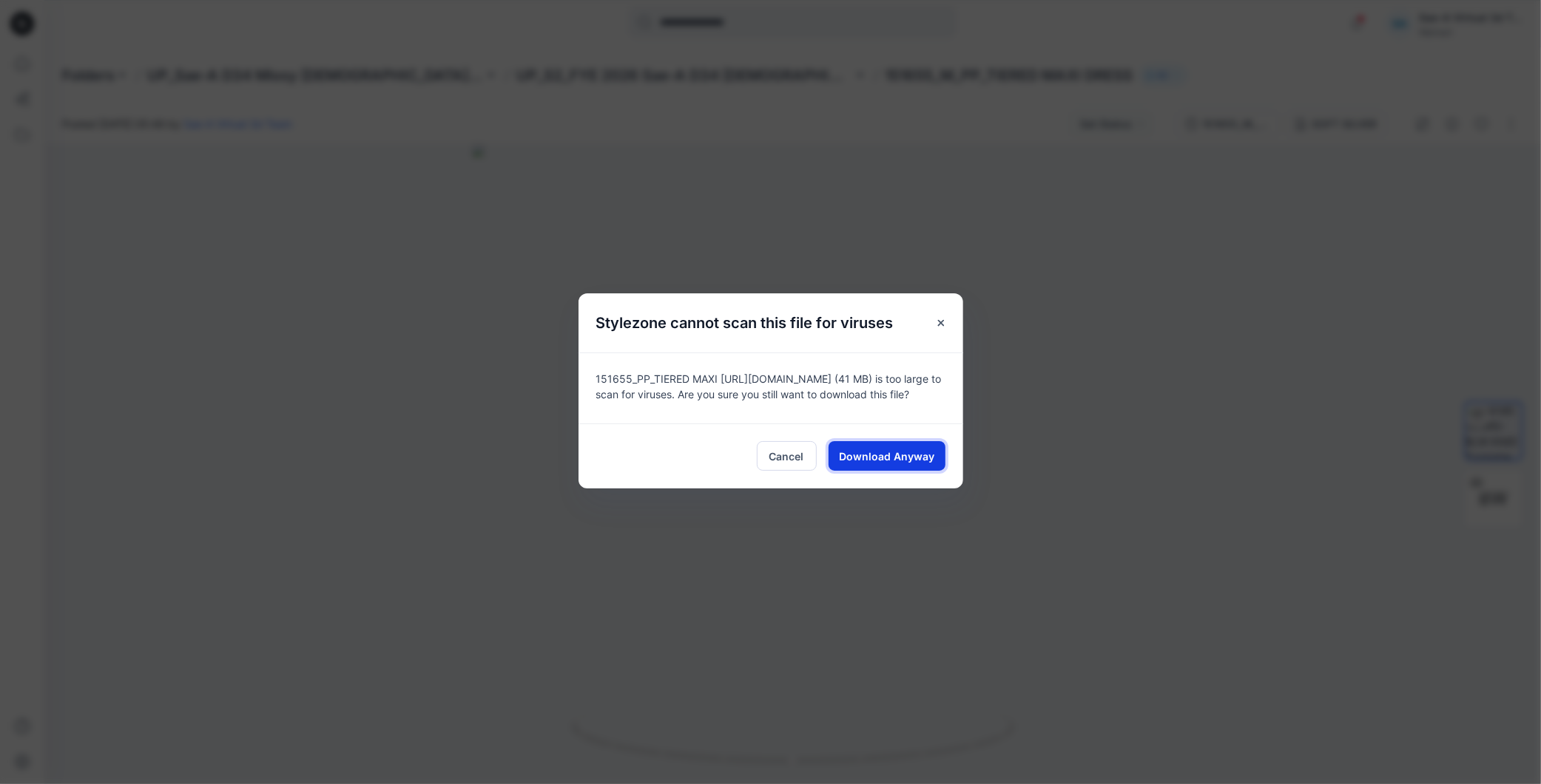
click at [851, 454] on span "Download Anyway" at bounding box center [886, 456] width 95 height 16
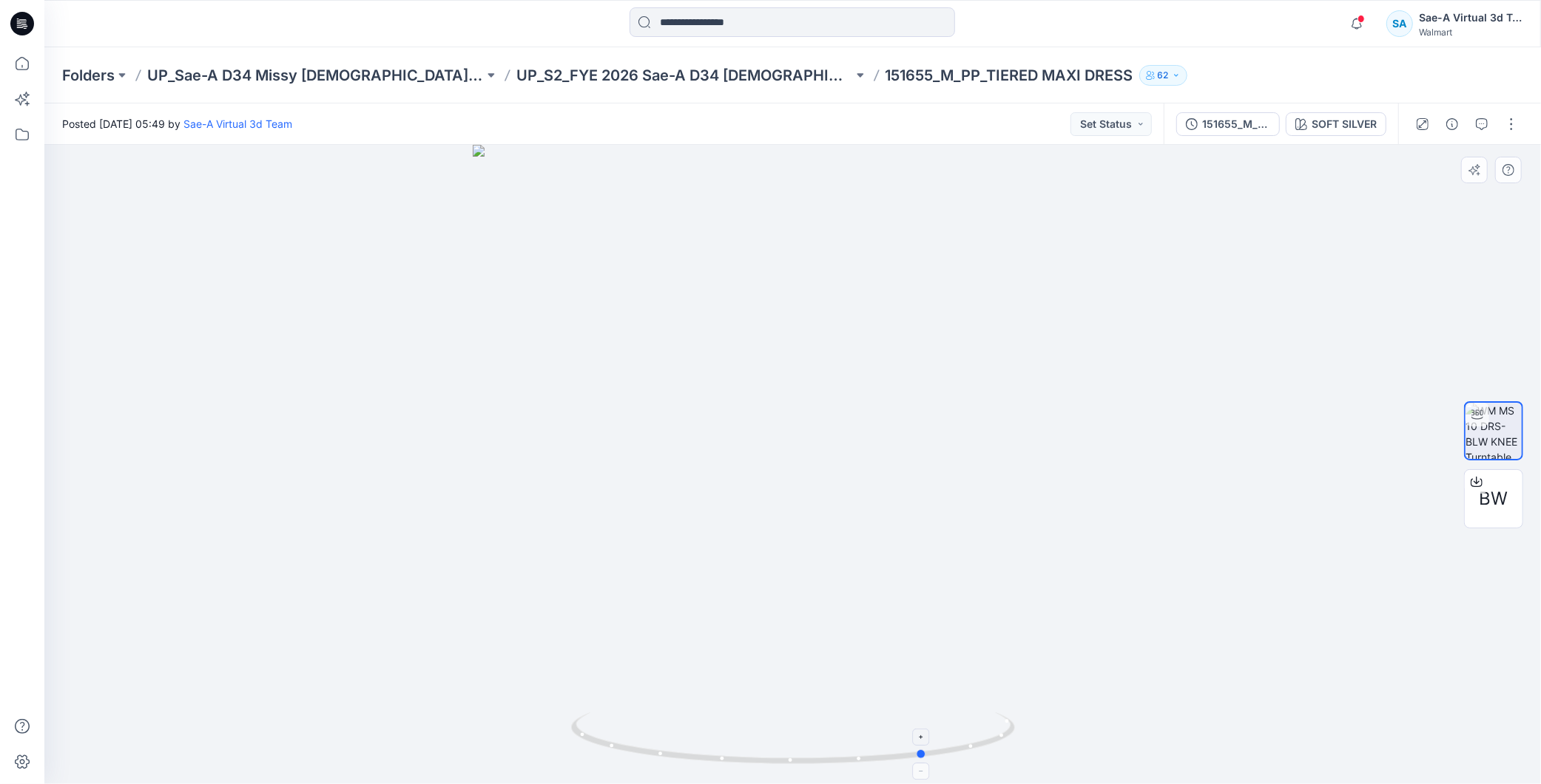
drag, startPoint x: 858, startPoint y: 759, endPoint x: 986, endPoint y: 754, distance: 128.1
click at [986, 754] on icon at bounding box center [795, 741] width 447 height 55
click at [1446, 118] on icon "button" at bounding box center [1452, 124] width 11 height 11
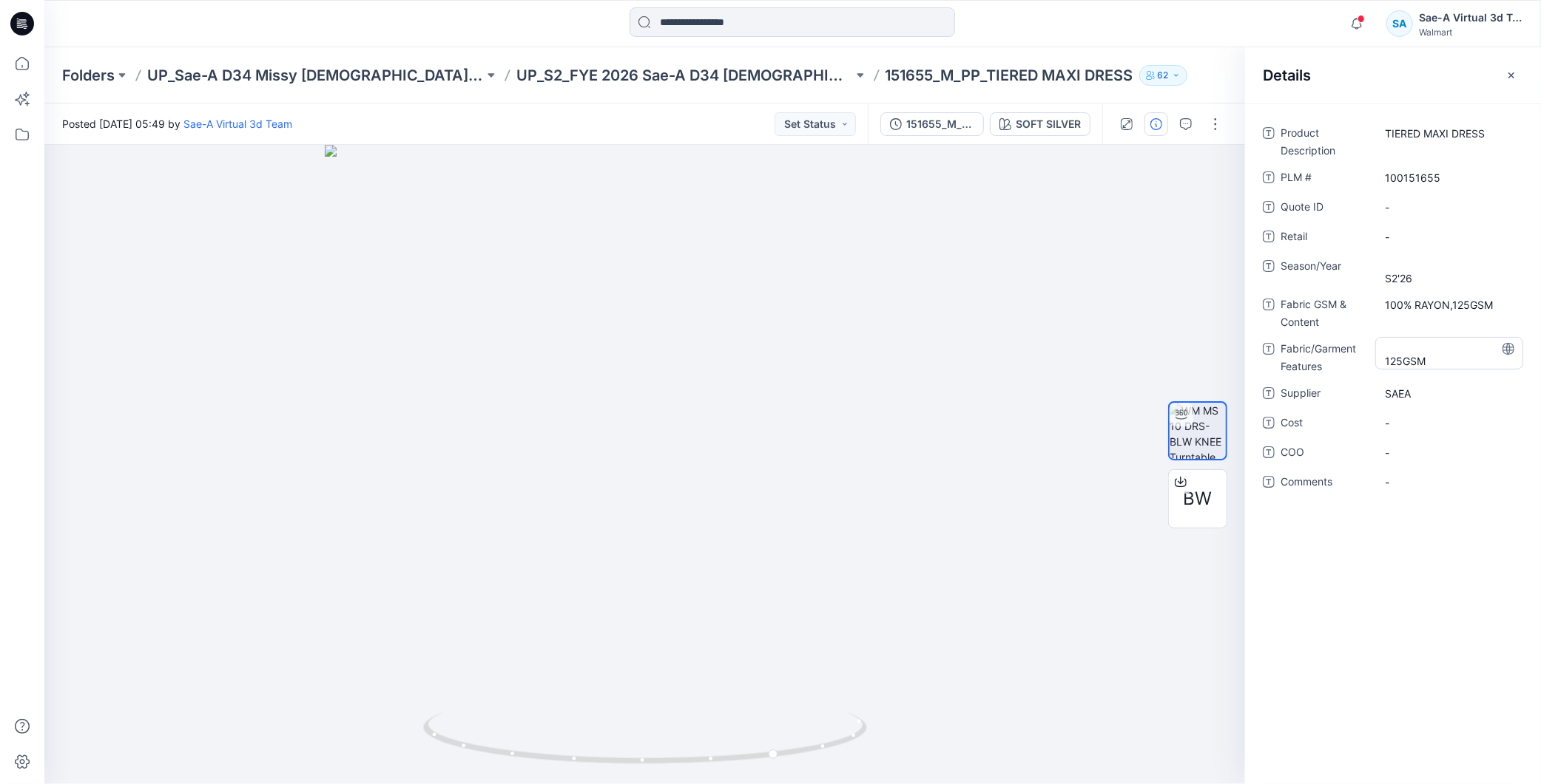
click at [1433, 348] on Features "125GSM" at bounding box center [1449, 353] width 129 height 31
click at [1352, 590] on div "Product Description TIERED MAXI DRESS PLM # 100151655 Quote ID - Retail - Seaso…" at bounding box center [1392, 444] width 295 height 681
click at [682, 71] on p "UP_S2_FYE 2026 Sae-A D34 LADIES Woven DRESSES" at bounding box center [685, 75] width 336 height 20
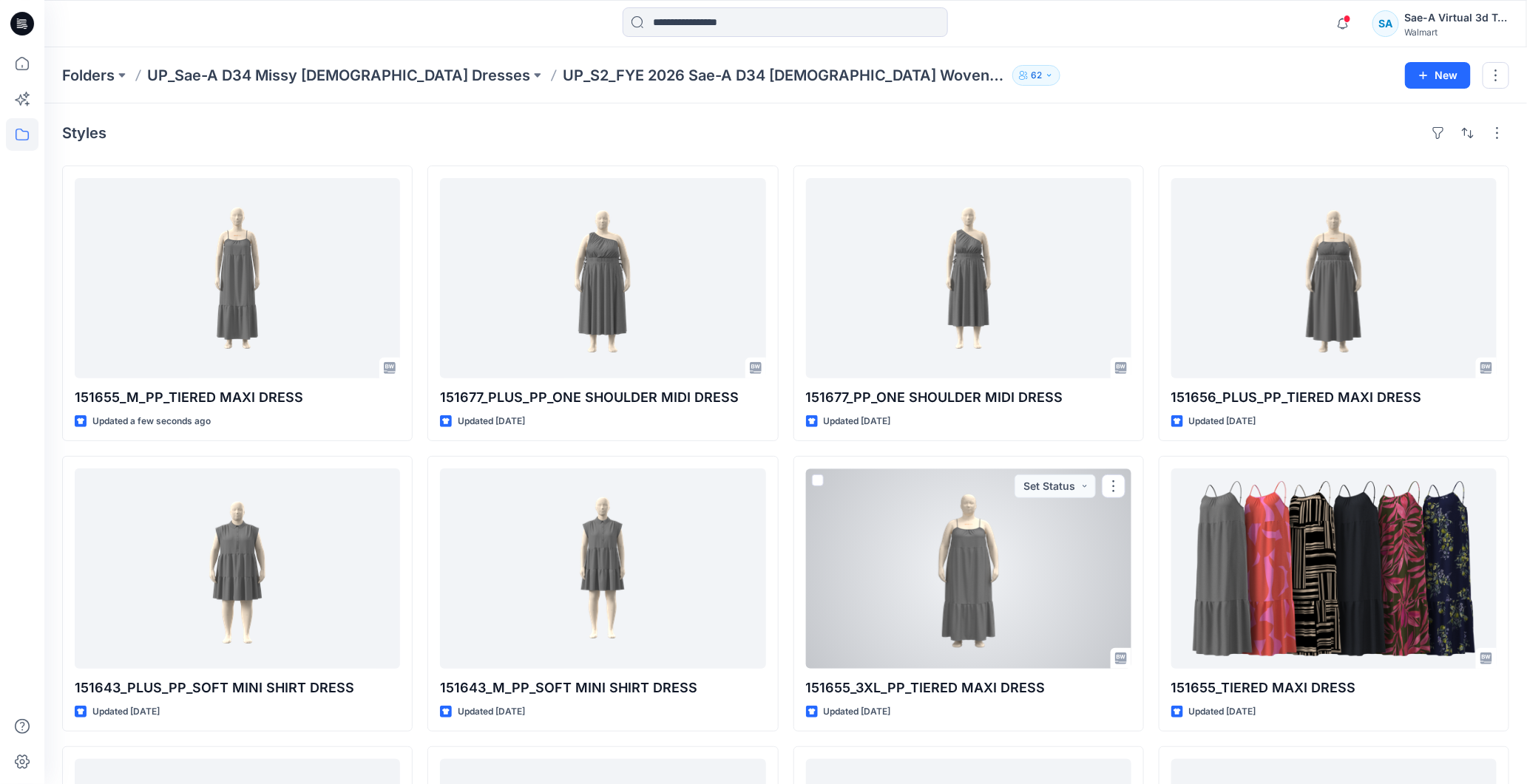
click at [996, 556] on div at bounding box center [969, 569] width 326 height 201
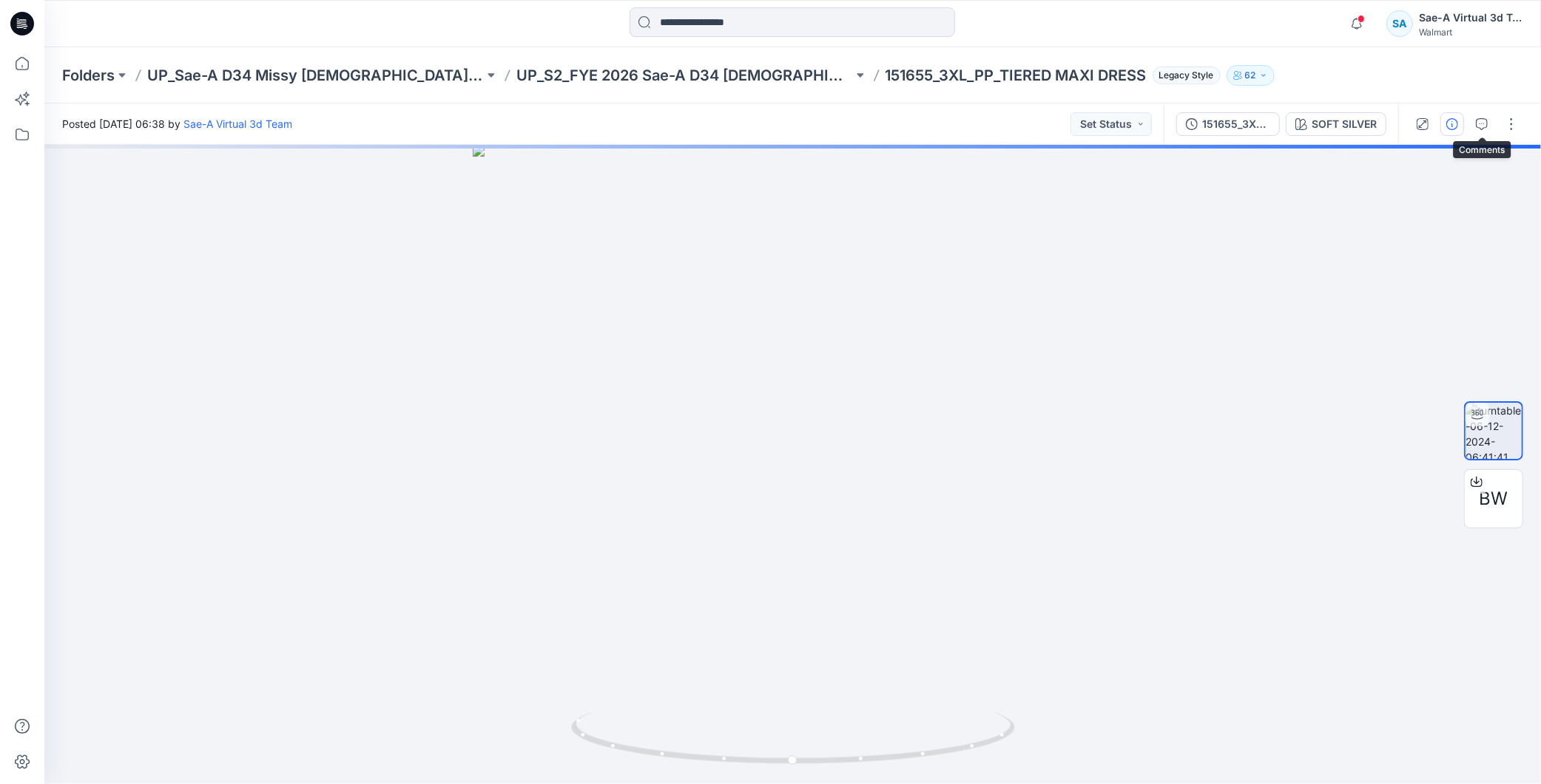
click at [1459, 119] on button "button" at bounding box center [1451, 124] width 24 height 24
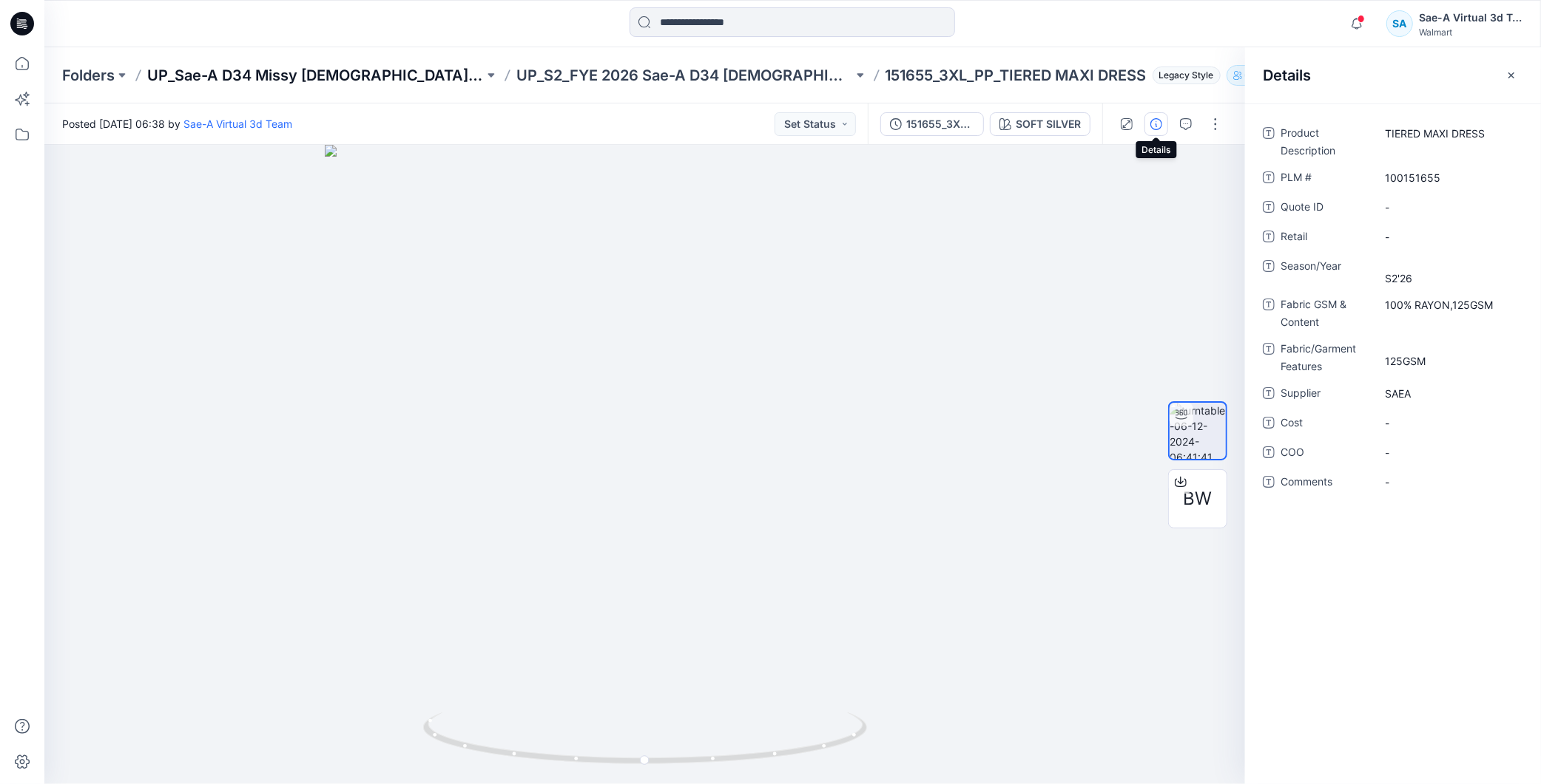
click at [345, 72] on p "UP_Sae-A D34 Missy Ladies Dresses" at bounding box center [315, 75] width 336 height 20
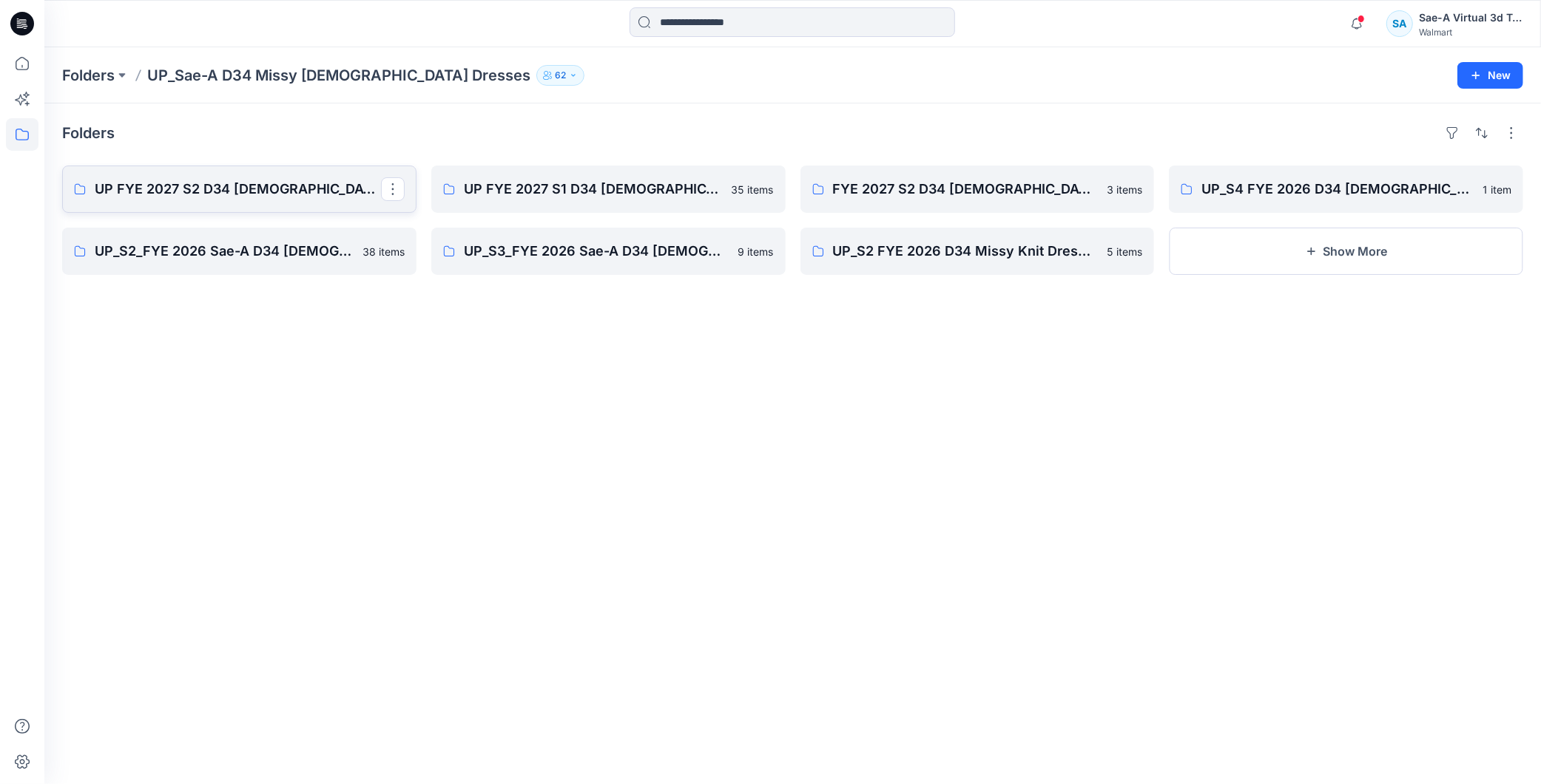
click at [272, 179] on p "UP FYE 2027 S2 D34 Ladies Dresses" at bounding box center [238, 188] width 286 height 20
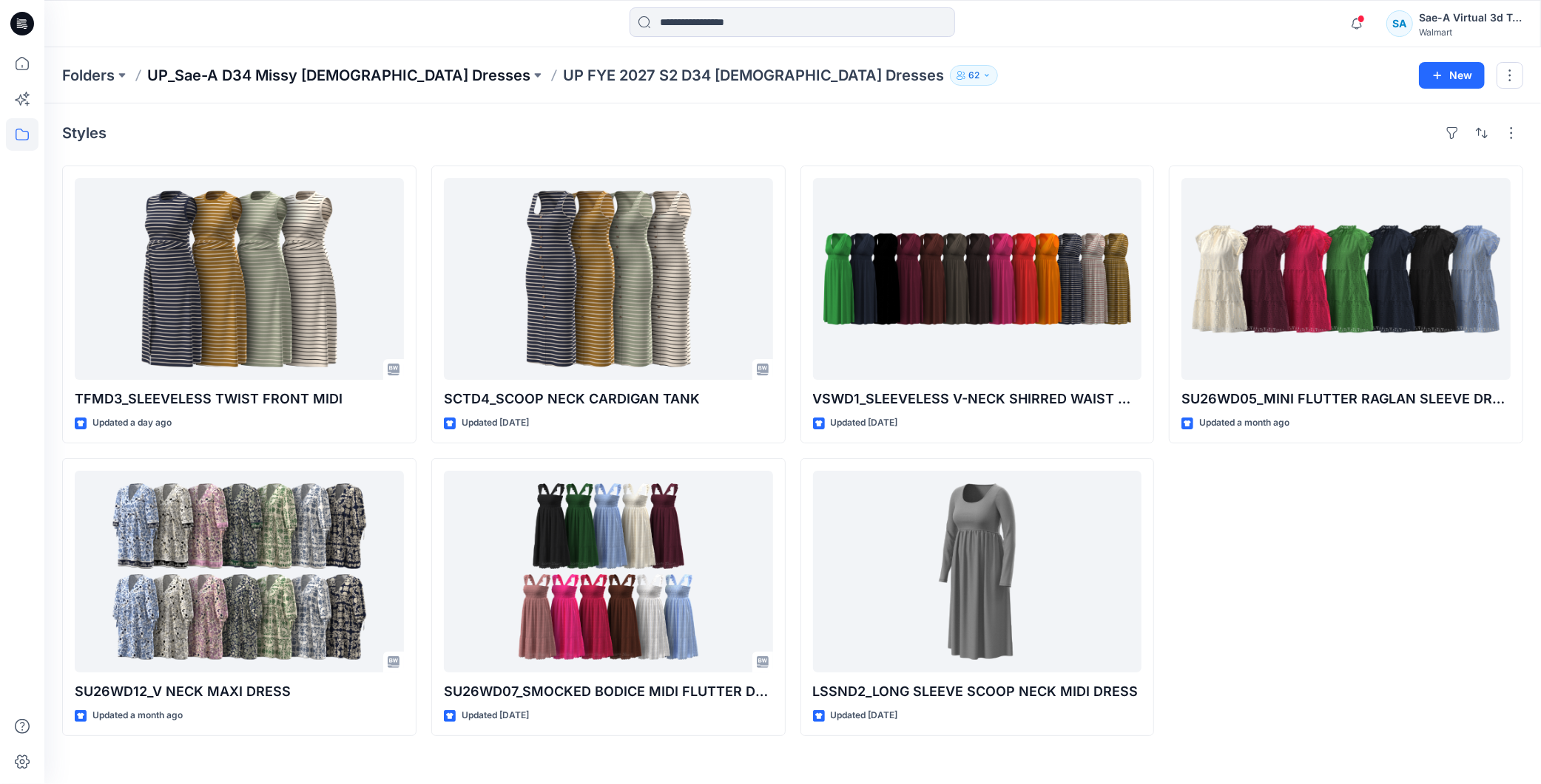
click at [367, 69] on p "UP_Sae-A D34 Missy Ladies Dresses" at bounding box center [338, 75] width 383 height 20
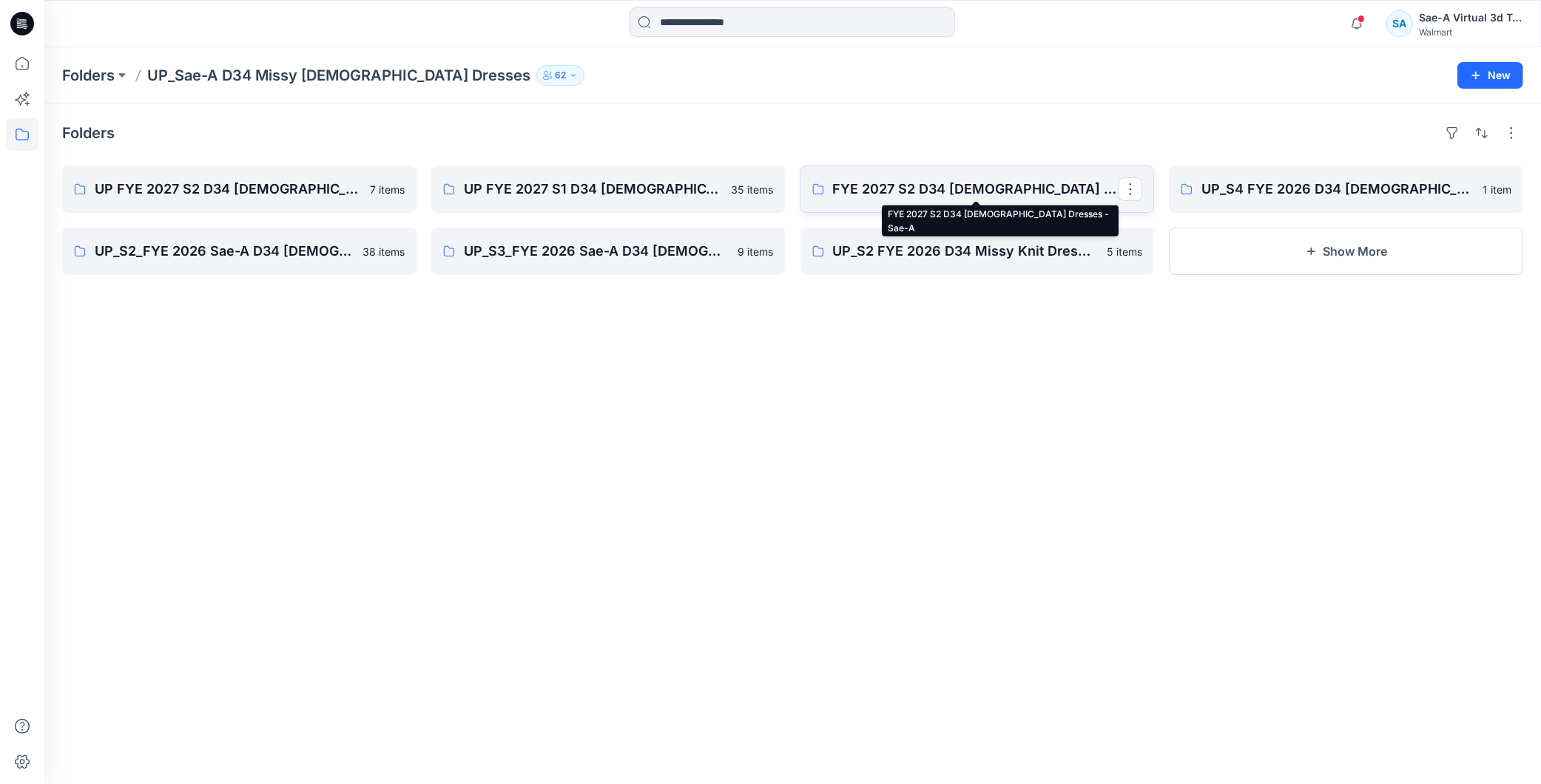
click at [936, 188] on p "FYE 2027 S2 D34 Ladies Dresses - Sae-A" at bounding box center [975, 188] width 286 height 20
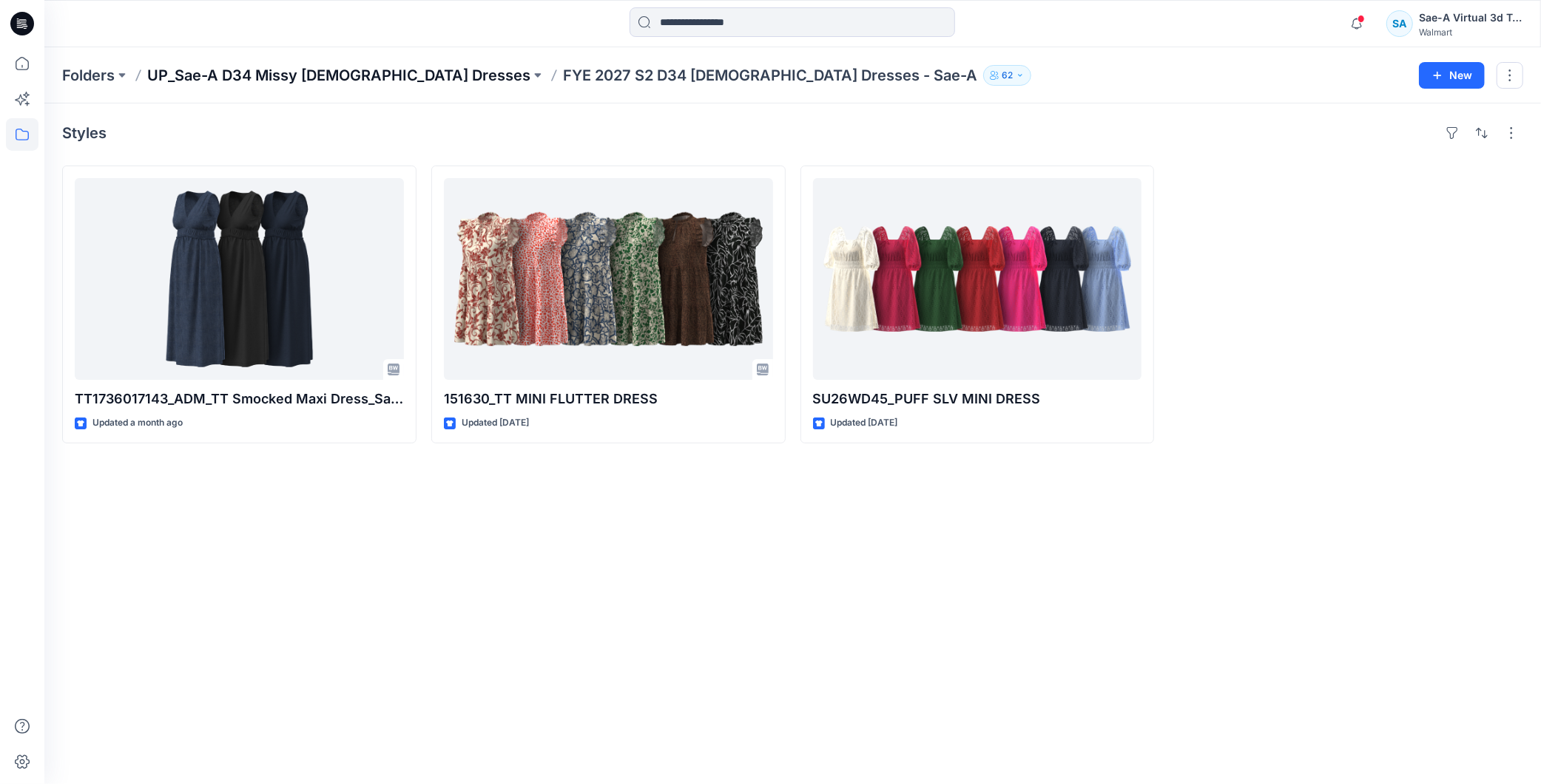
click at [313, 82] on p "UP_Sae-A D34 Missy Ladies Dresses" at bounding box center [338, 75] width 383 height 20
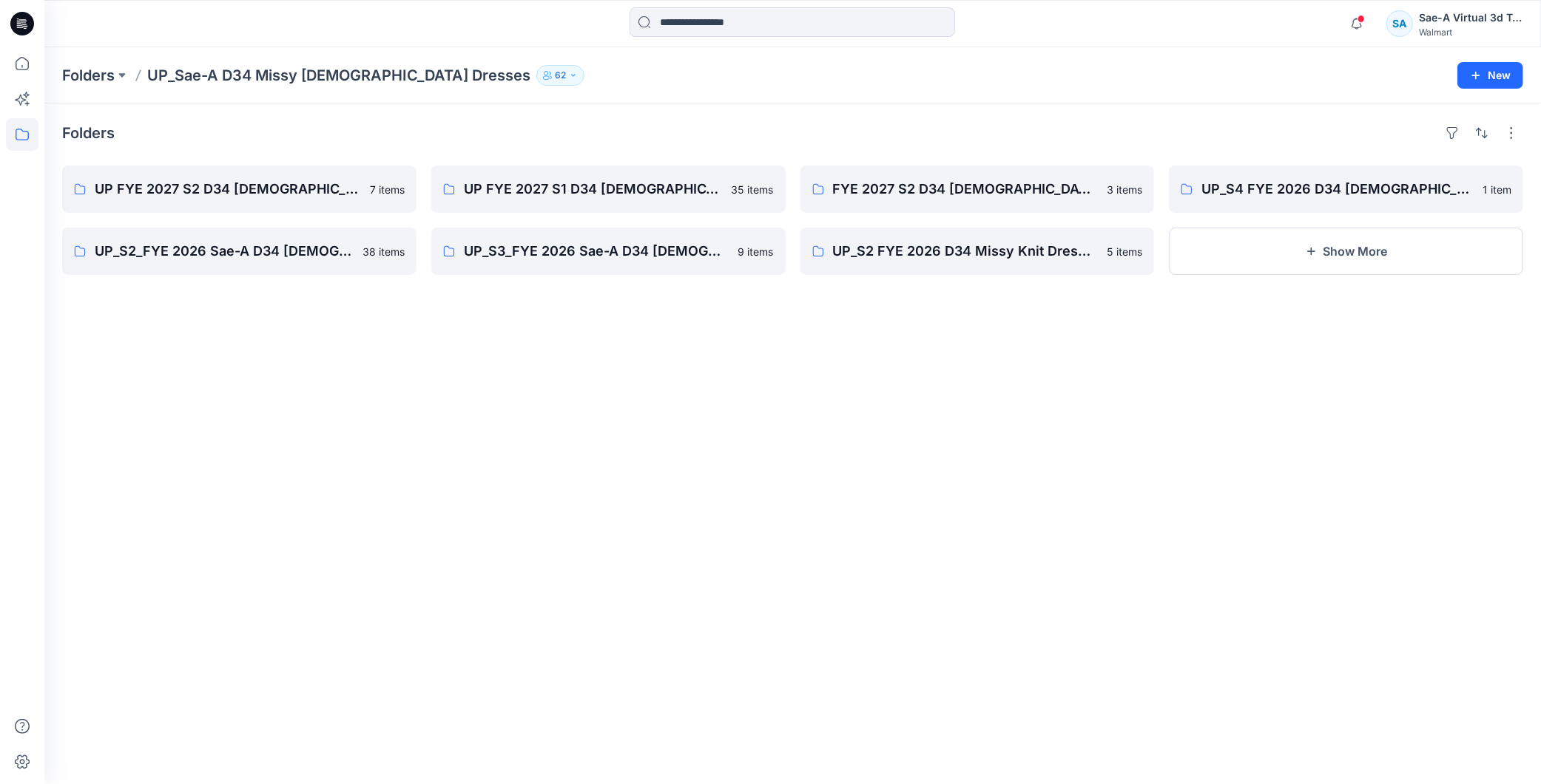
click at [1019, 399] on div "Folders UP FYE 2027 S2 D34 Ladies Dresses 7 items UP_S2_FYE 2026 Sae-A D34 LADI…" at bounding box center [792, 444] width 1496 height 681
click at [704, 558] on div "Folders UP FYE 2027 S2 D34 Ladies Dresses 7 items UP_S2_FYE 2026 Sae-A D34 LADI…" at bounding box center [792, 444] width 1496 height 681
click at [868, 349] on div "Folders UP FYE 2027 S2 D34 Ladies Dresses 7 items UP_S2_FYE 2026 Sae-A D34 LADI…" at bounding box center [792, 444] width 1496 height 681
click at [241, 184] on p "UP FYE 2027 S2 D34 Ladies Dresses" at bounding box center [238, 188] width 286 height 20
click at [947, 193] on p "FYE 2027 S2 D34 Ladies Dresses - Sae-A" at bounding box center [975, 188] width 286 height 20
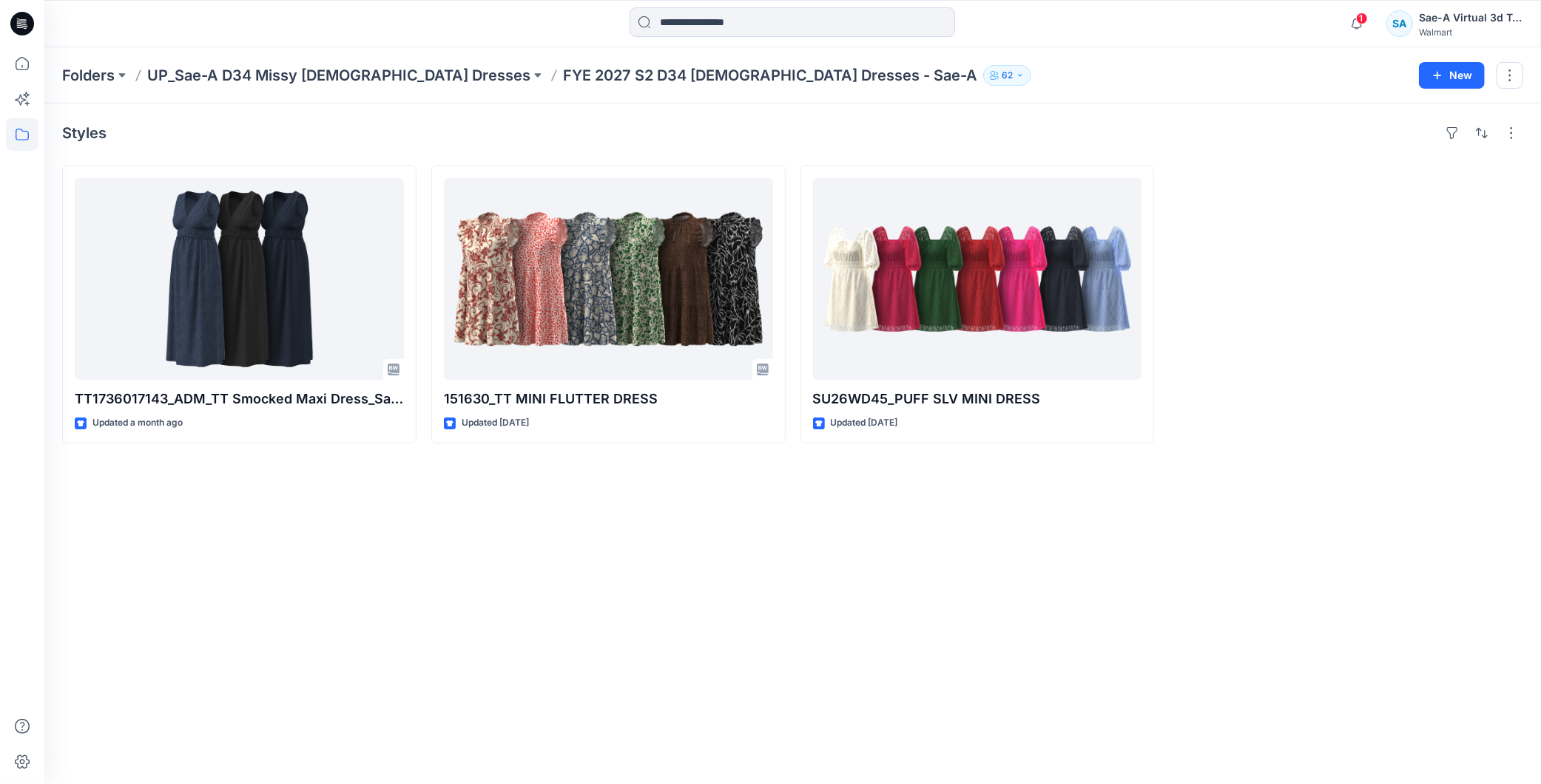
click at [522, 585] on div "Styles TT1736017143_ADM_TT Smocked Maxi Dress_SaeA_073025 Updated a month ago 1…" at bounding box center [792, 444] width 1496 height 681
click at [821, 595] on div "Styles TT1736017143_ADM_TT Smocked Maxi Dress_SaeA_073025 Updated a month ago 1…" at bounding box center [792, 444] width 1496 height 681
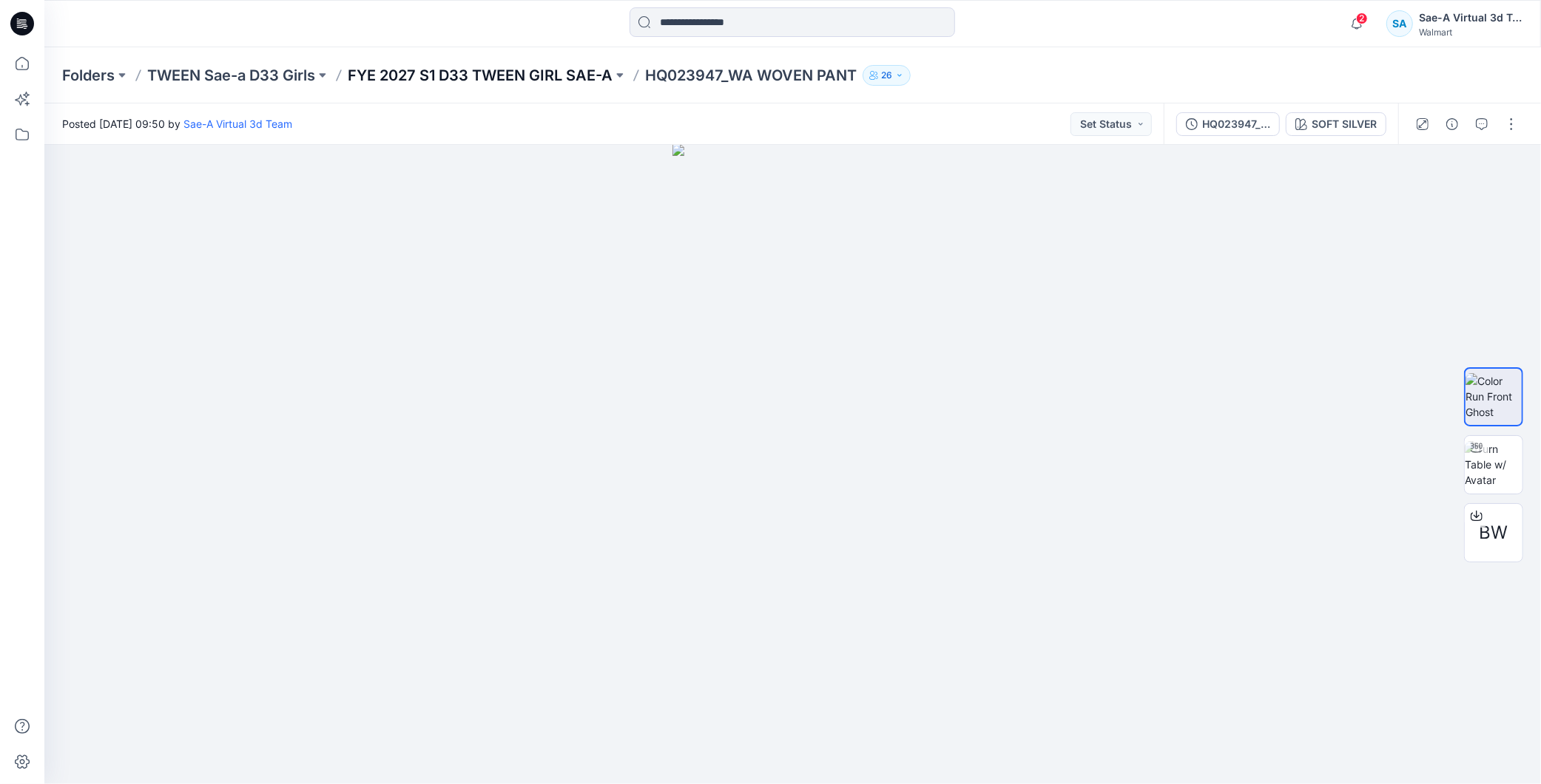
click at [519, 65] on p "FYE 2027 S1 D33 TWEEN GIRL SAE-A" at bounding box center [480, 75] width 264 height 20
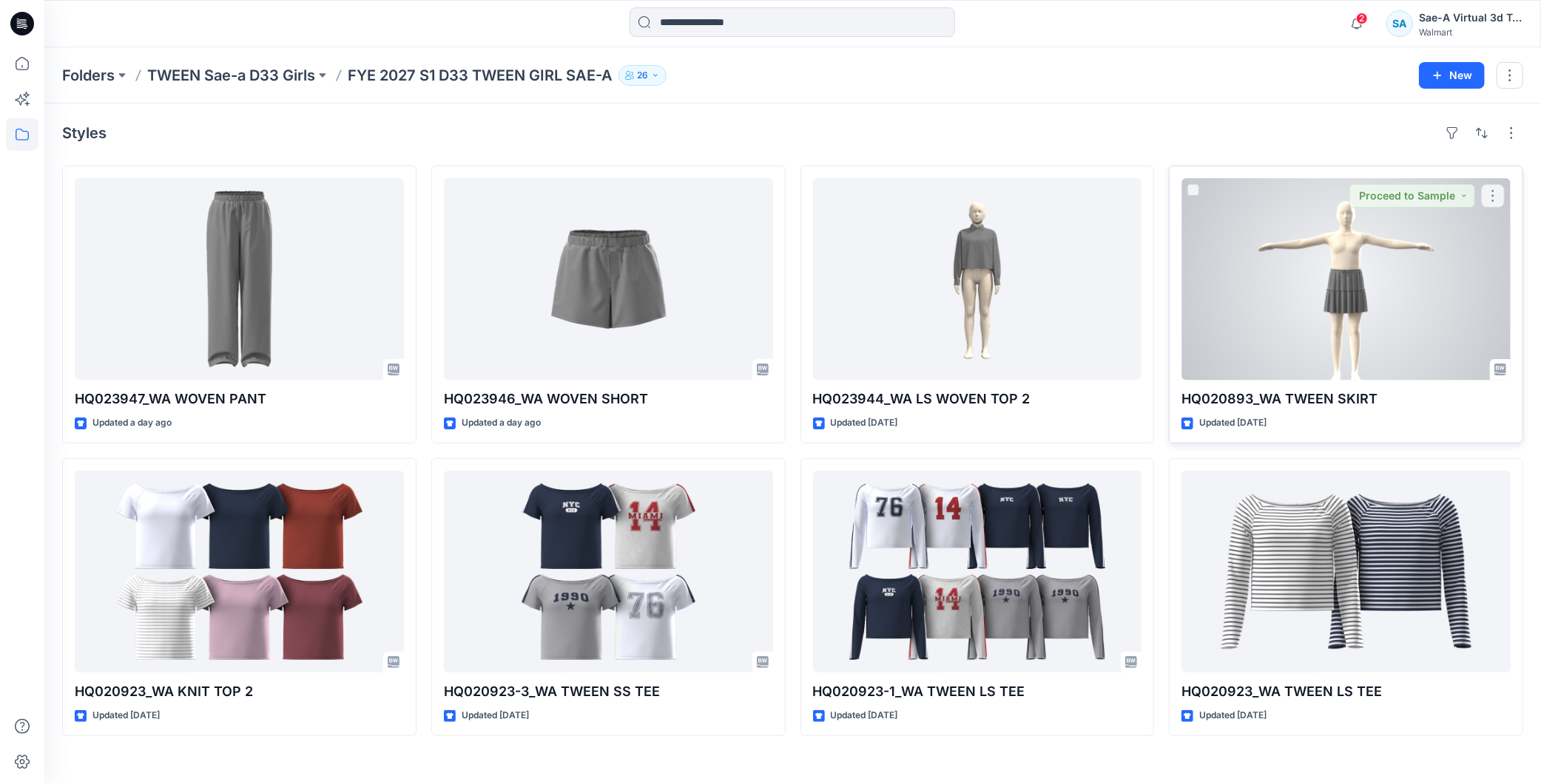
click at [1283, 246] on div at bounding box center [1345, 278] width 329 height 202
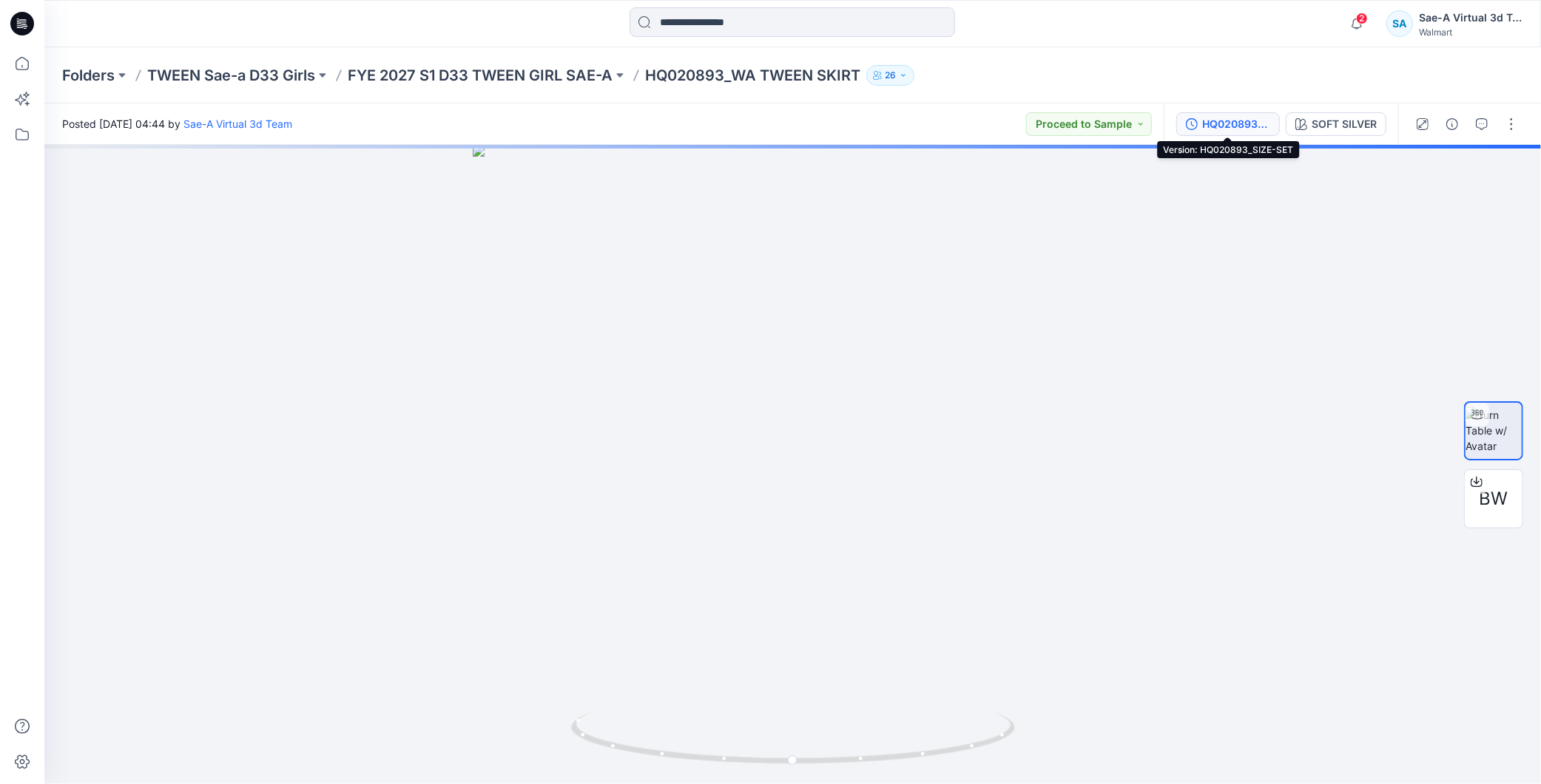
click at [1238, 121] on div "HQ020893_SIZE-SET" at bounding box center [1236, 124] width 68 height 16
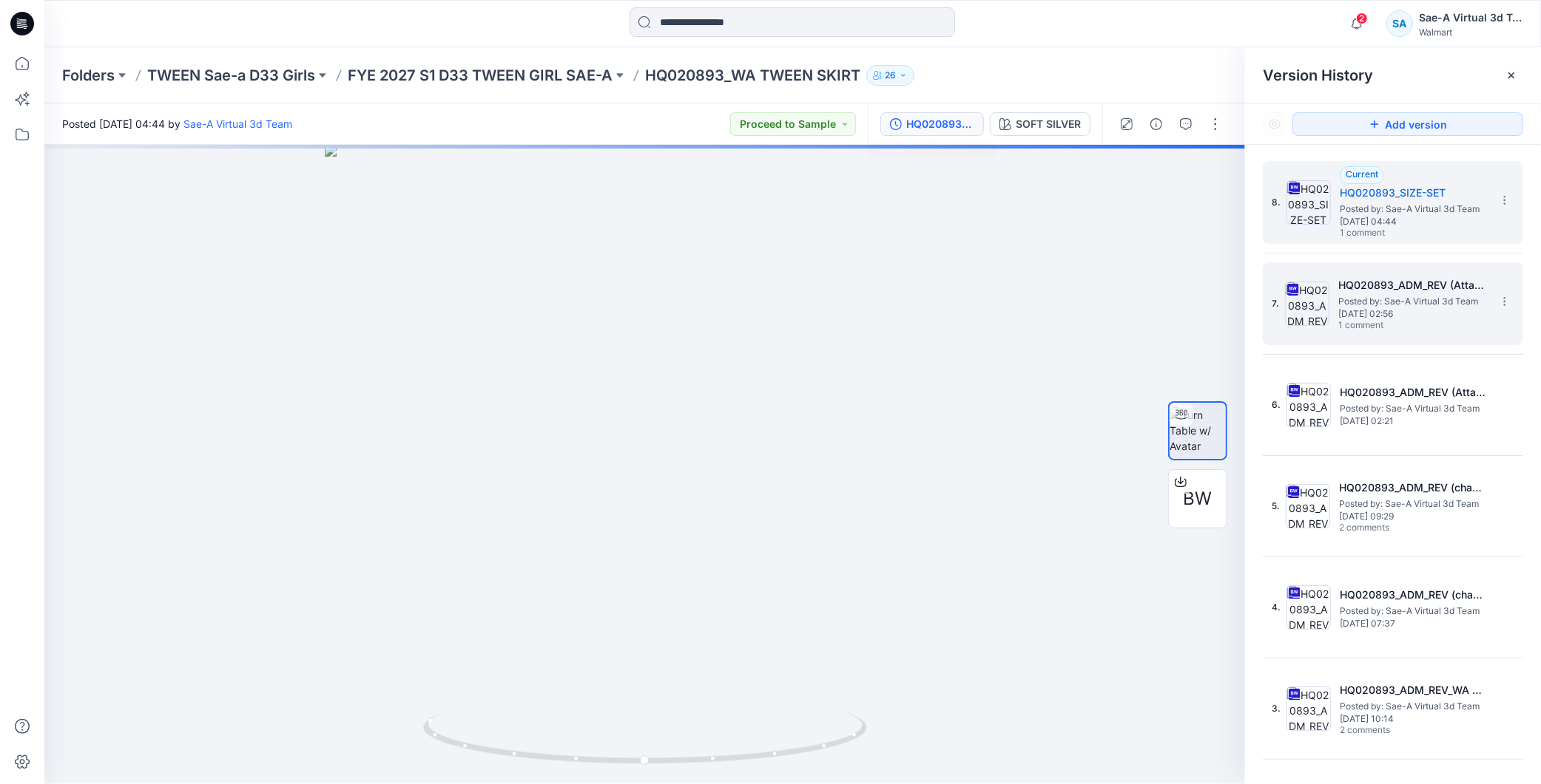
click at [1424, 306] on span "Posted by: Sae-A Virtual 3d Team" at bounding box center [1411, 302] width 148 height 15
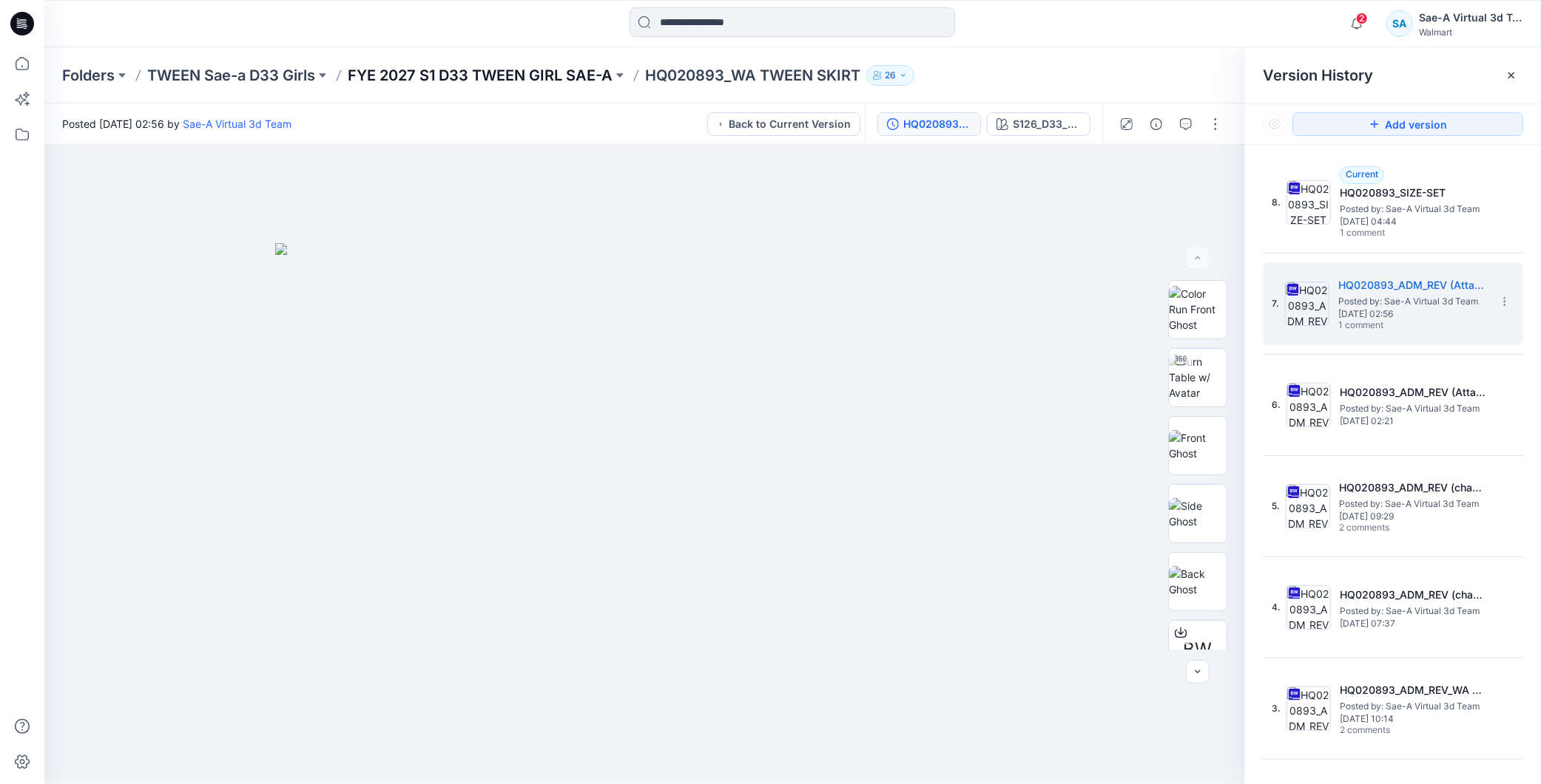
click at [426, 72] on p "FYE 2027 S1 D33 TWEEN GIRL SAE-A" at bounding box center [480, 75] width 264 height 20
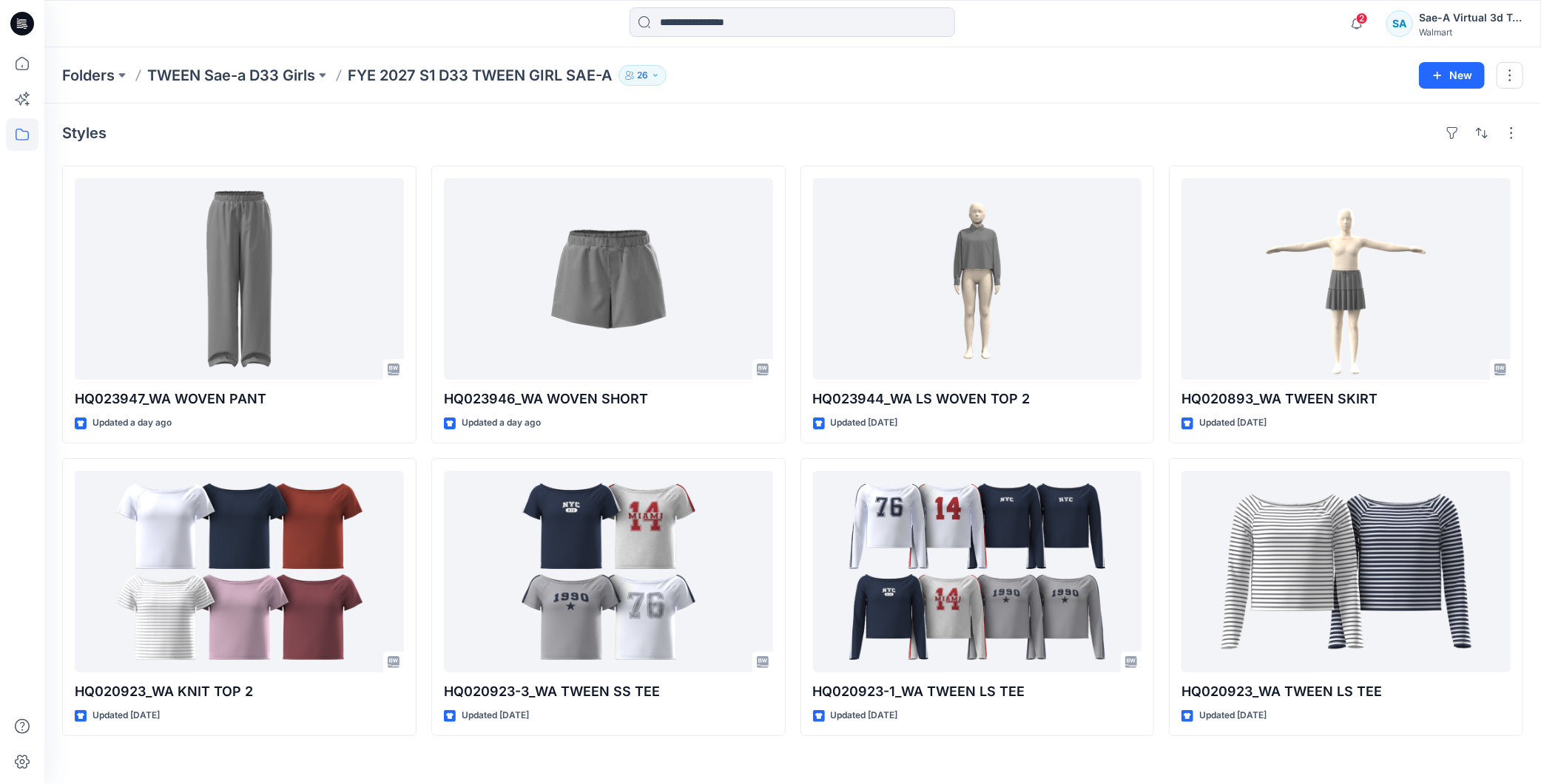
click at [279, 78] on p "TWEEN Sae-a D33 Girls" at bounding box center [231, 75] width 168 height 20
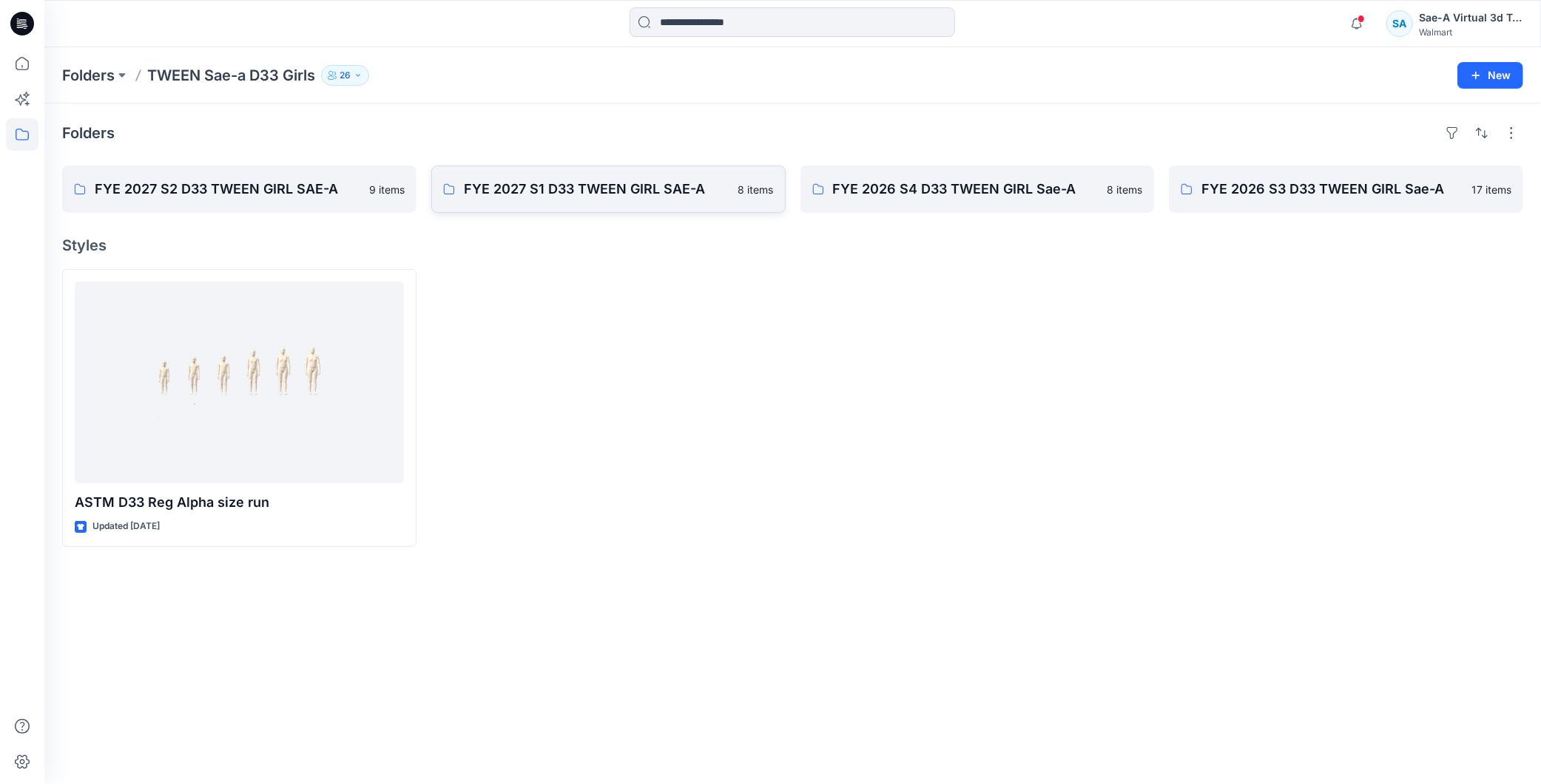
click at [618, 186] on p "FYE 2027 S1 D33 TWEEN GIRL SAE-A" at bounding box center [596, 188] width 265 height 20
click at [249, 177] on link "FYE 2027 S2 D33 TWEEN GIRL SAE-A" at bounding box center [239, 189] width 354 height 47
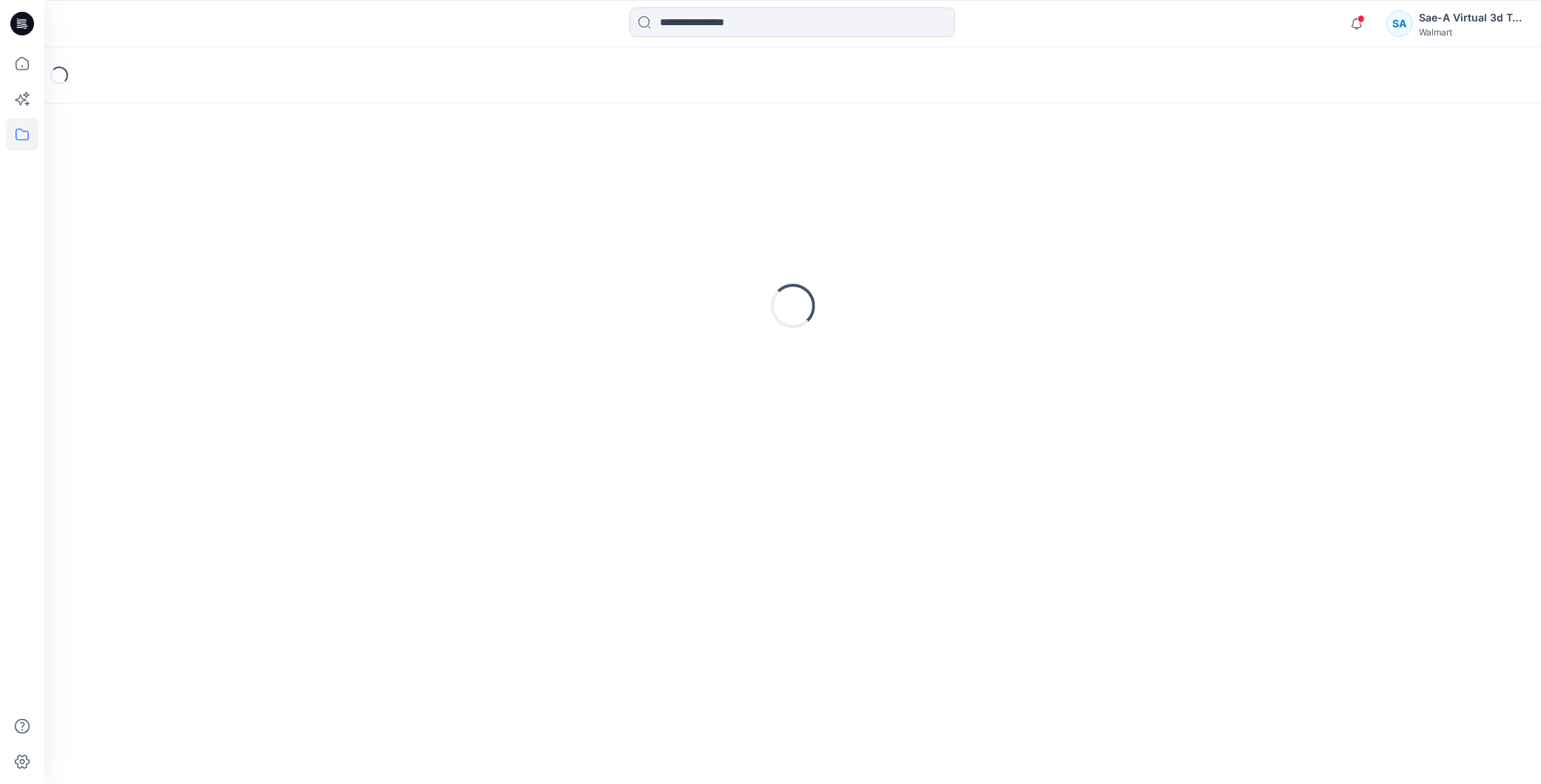
click at [605, 379] on div "Loading..." at bounding box center [793, 306] width 1461 height 370
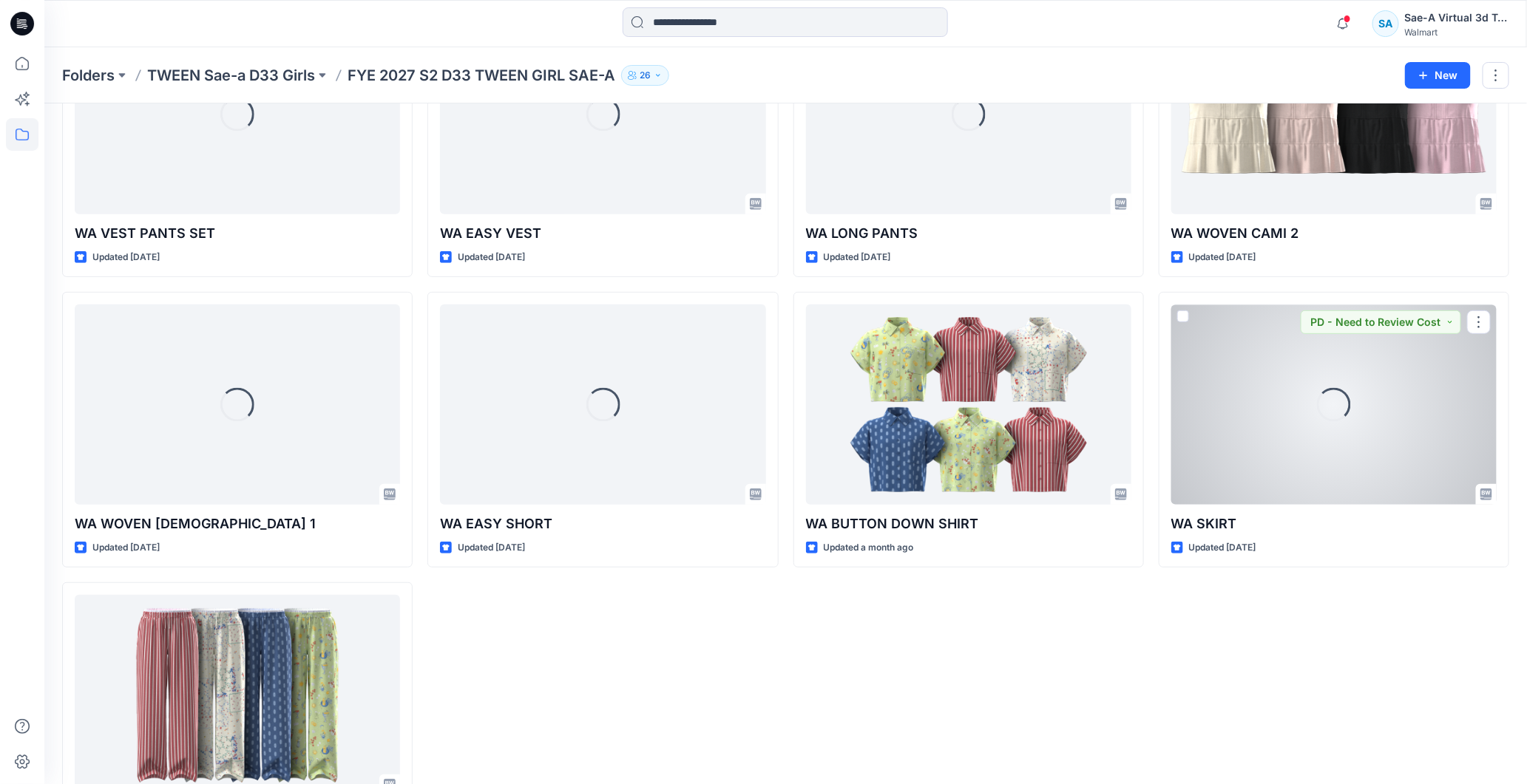
scroll to position [246, 0]
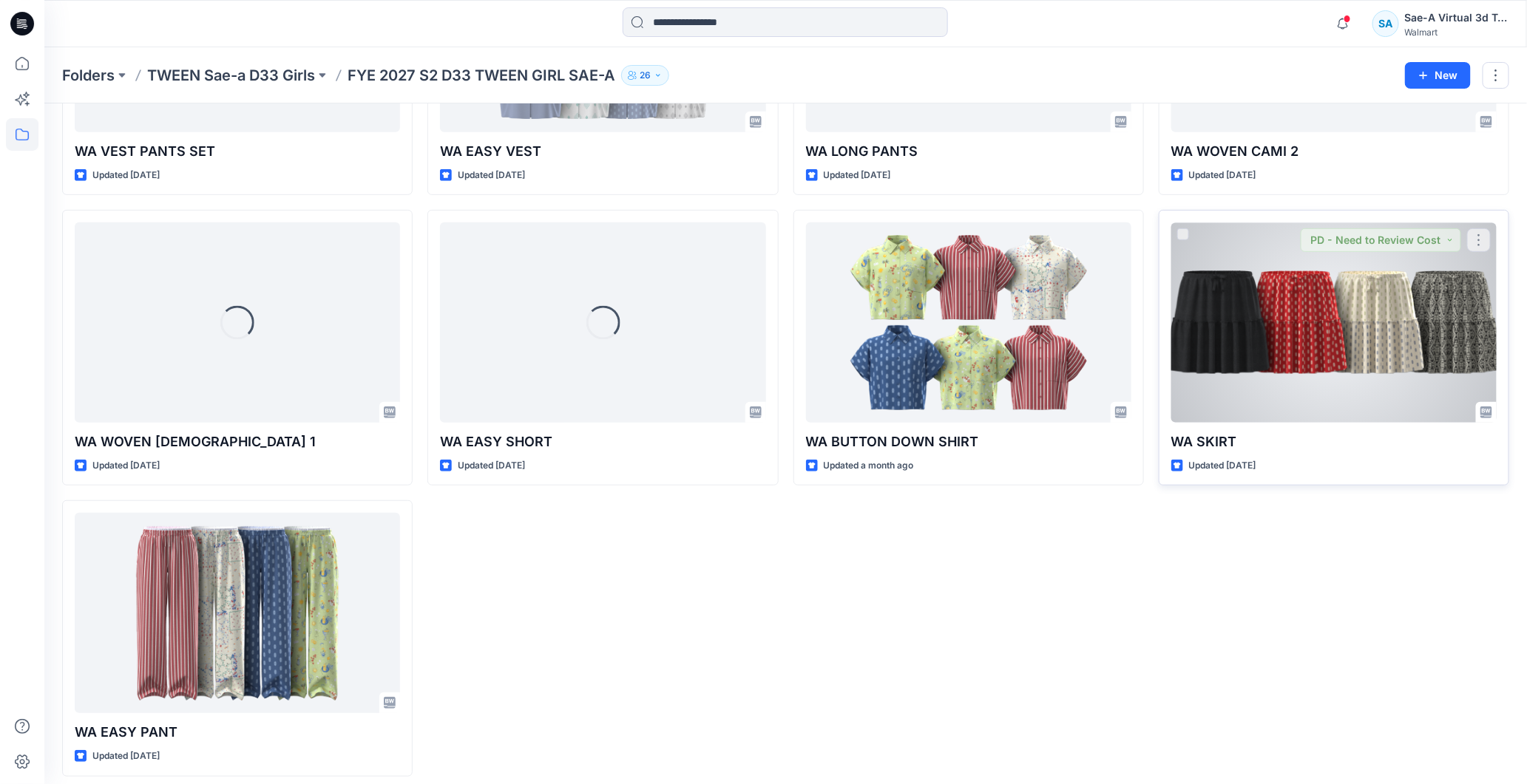
click at [1332, 362] on div at bounding box center [1334, 323] width 326 height 201
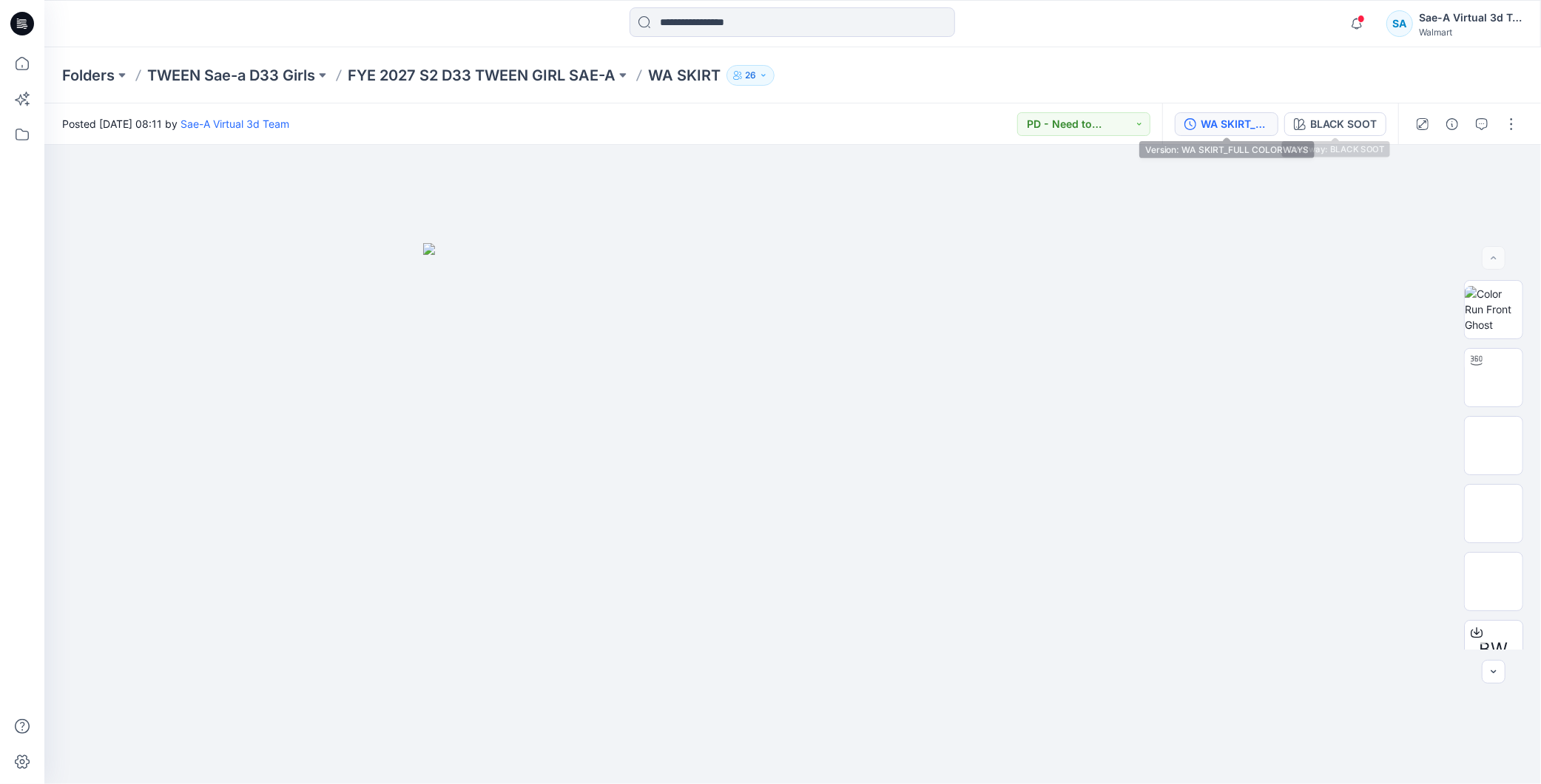
click at [1229, 126] on div "WA SKIRT_FULL COLORWAYS" at bounding box center [1234, 124] width 68 height 16
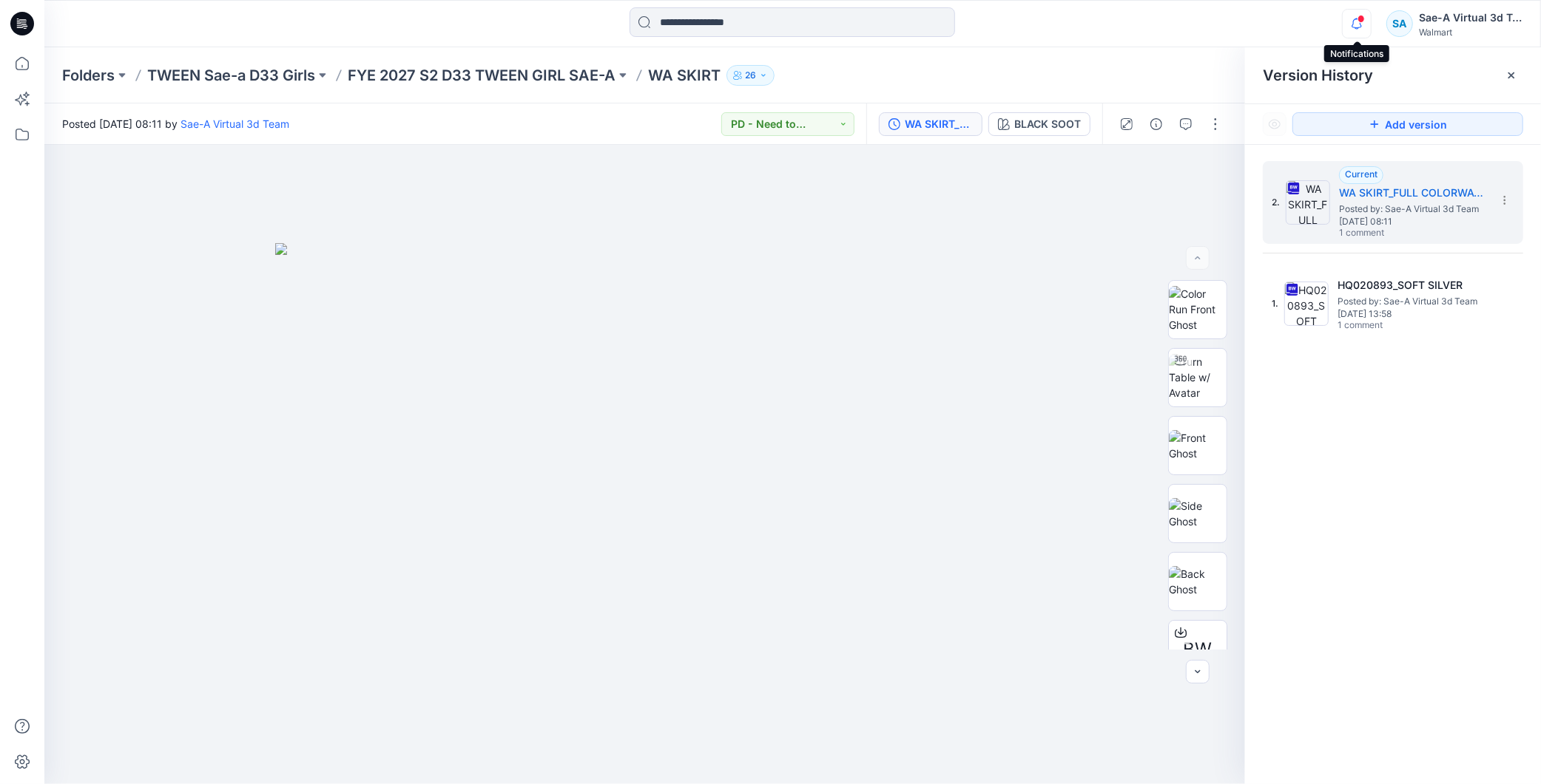
click at [1358, 24] on icon "button" at bounding box center [1357, 24] width 28 height 29
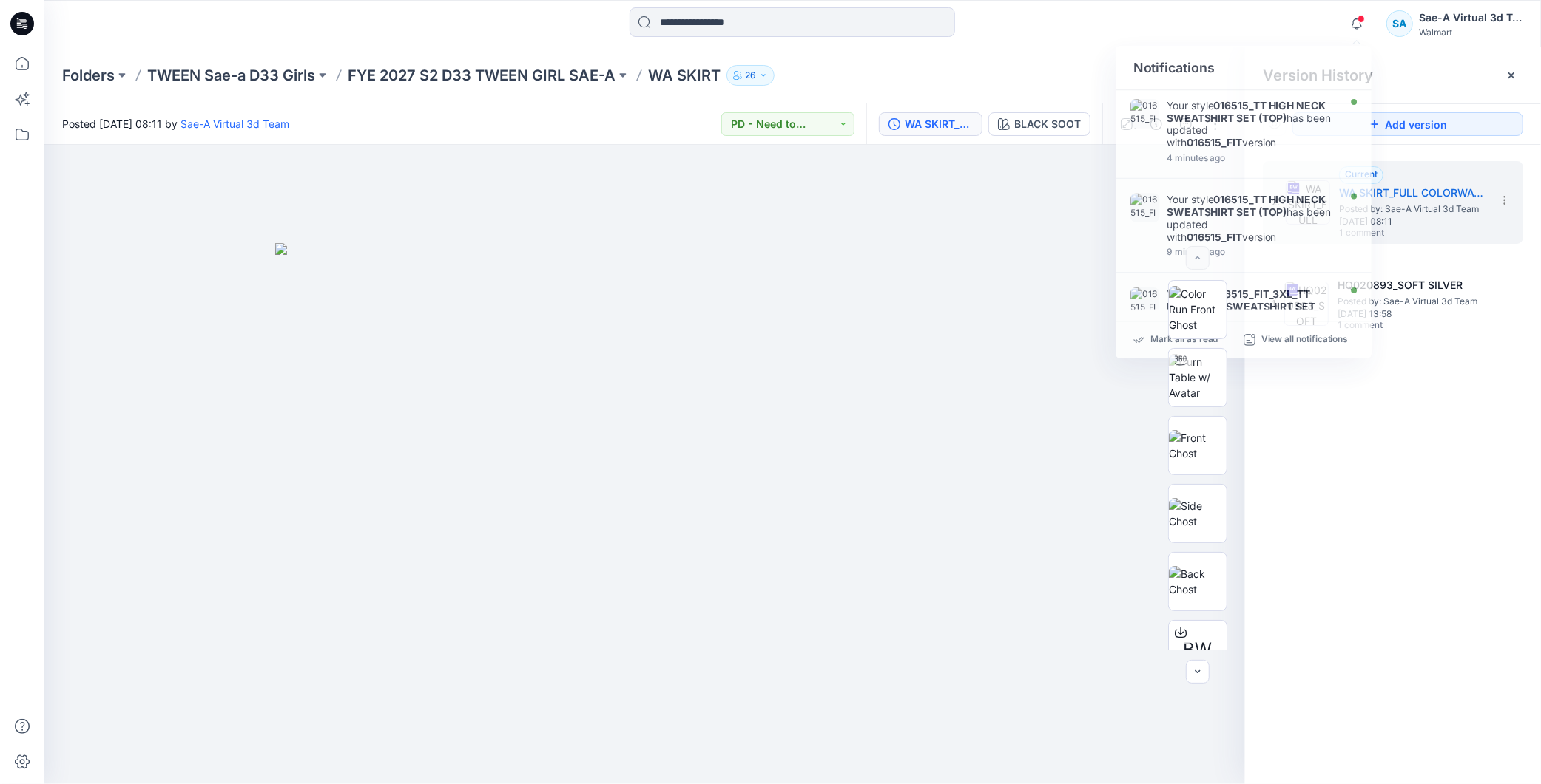
click at [1388, 543] on div "2. Current WA SKIRT_FULL COLORWAYS Posted by: Sae-A Virtual 3d Team Thursday, J…" at bounding box center [1392, 476] width 295 height 661
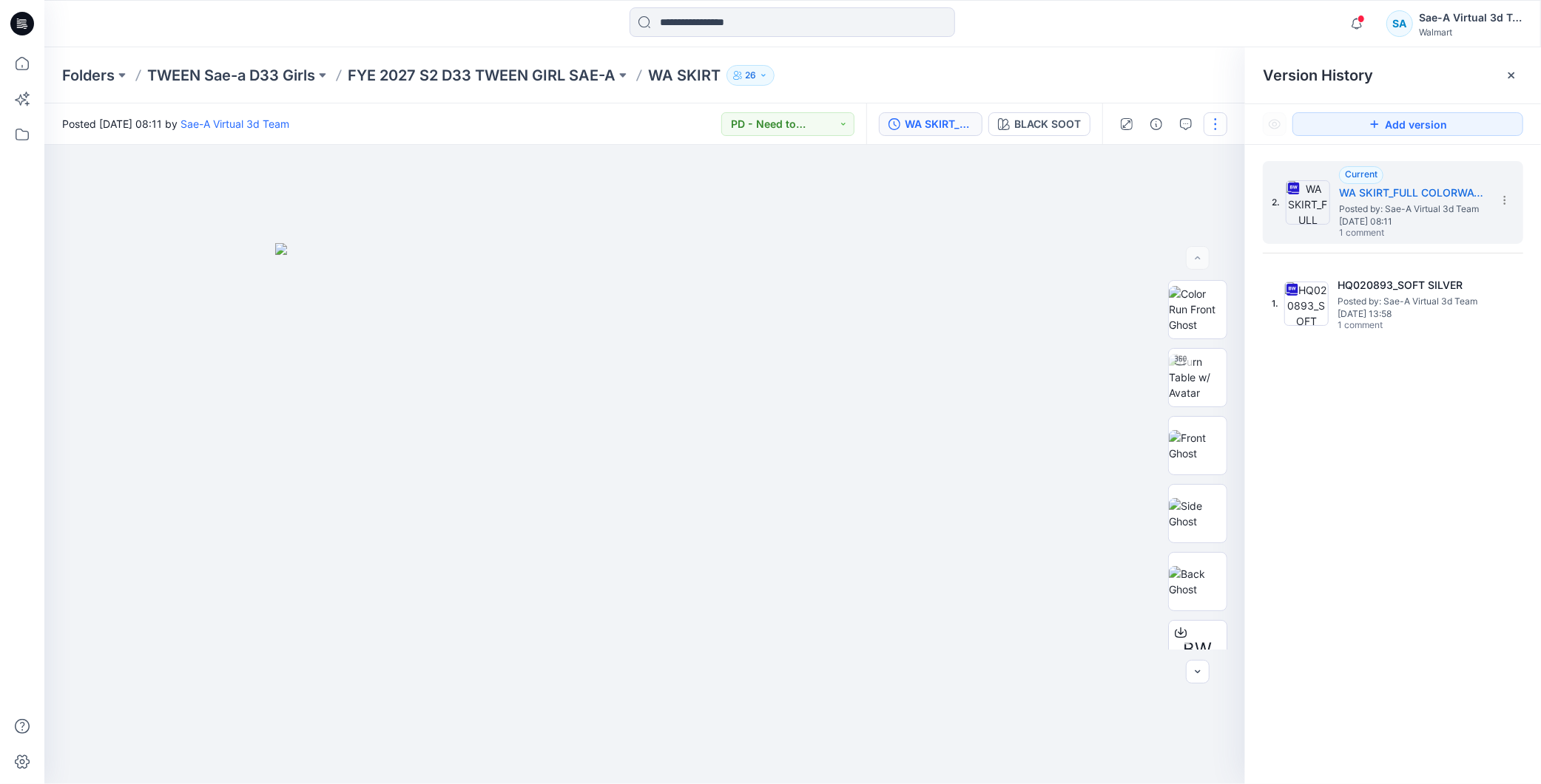
click at [1215, 121] on button "button" at bounding box center [1215, 124] width 24 height 24
click at [1148, 194] on button "Edit" at bounding box center [1153, 199] width 136 height 28
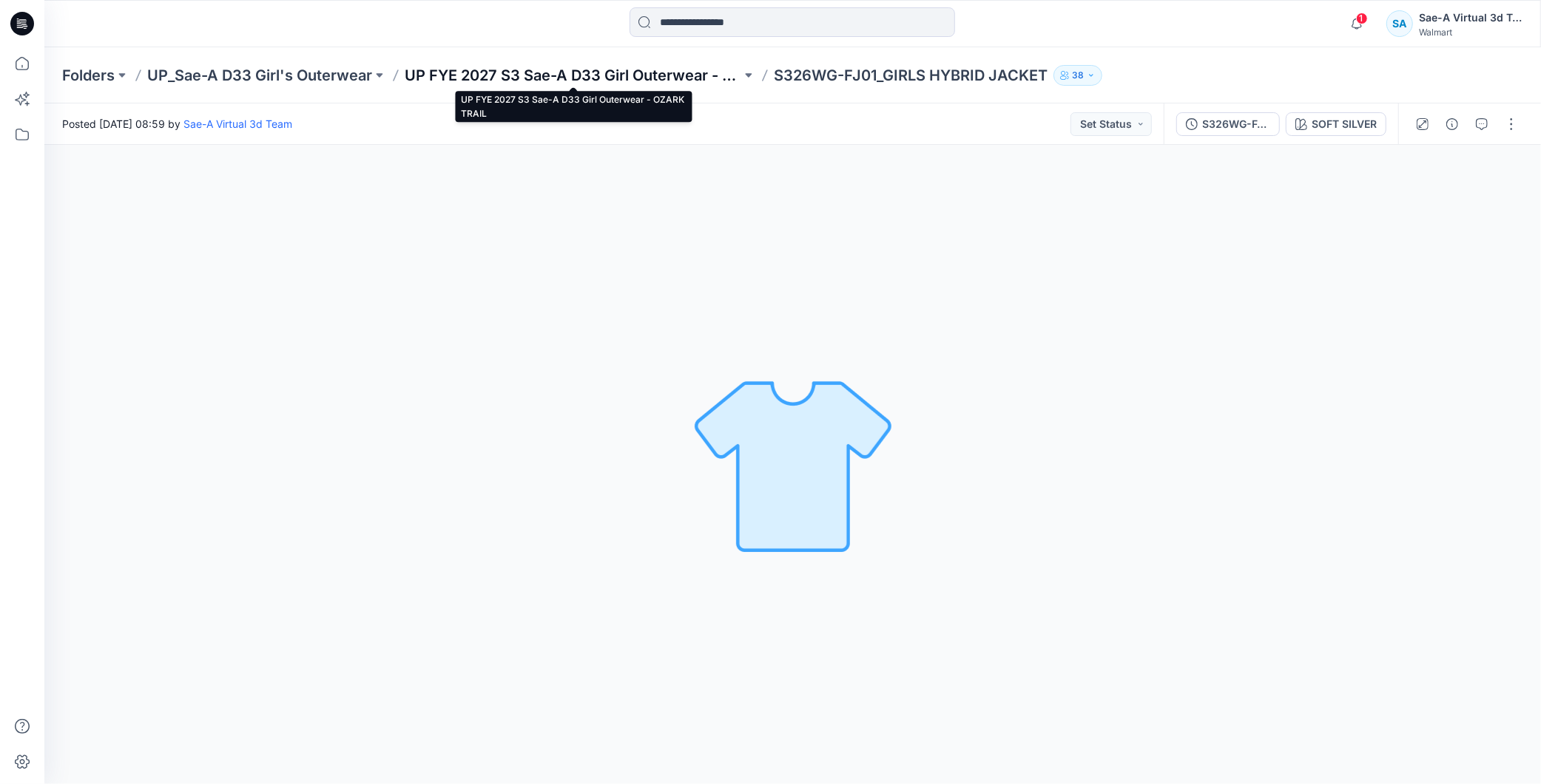
click at [545, 70] on p "UP FYE 2027 S3 Sae-A D33 Girl Outerwear - OZARK TRAIL" at bounding box center [573, 75] width 336 height 20
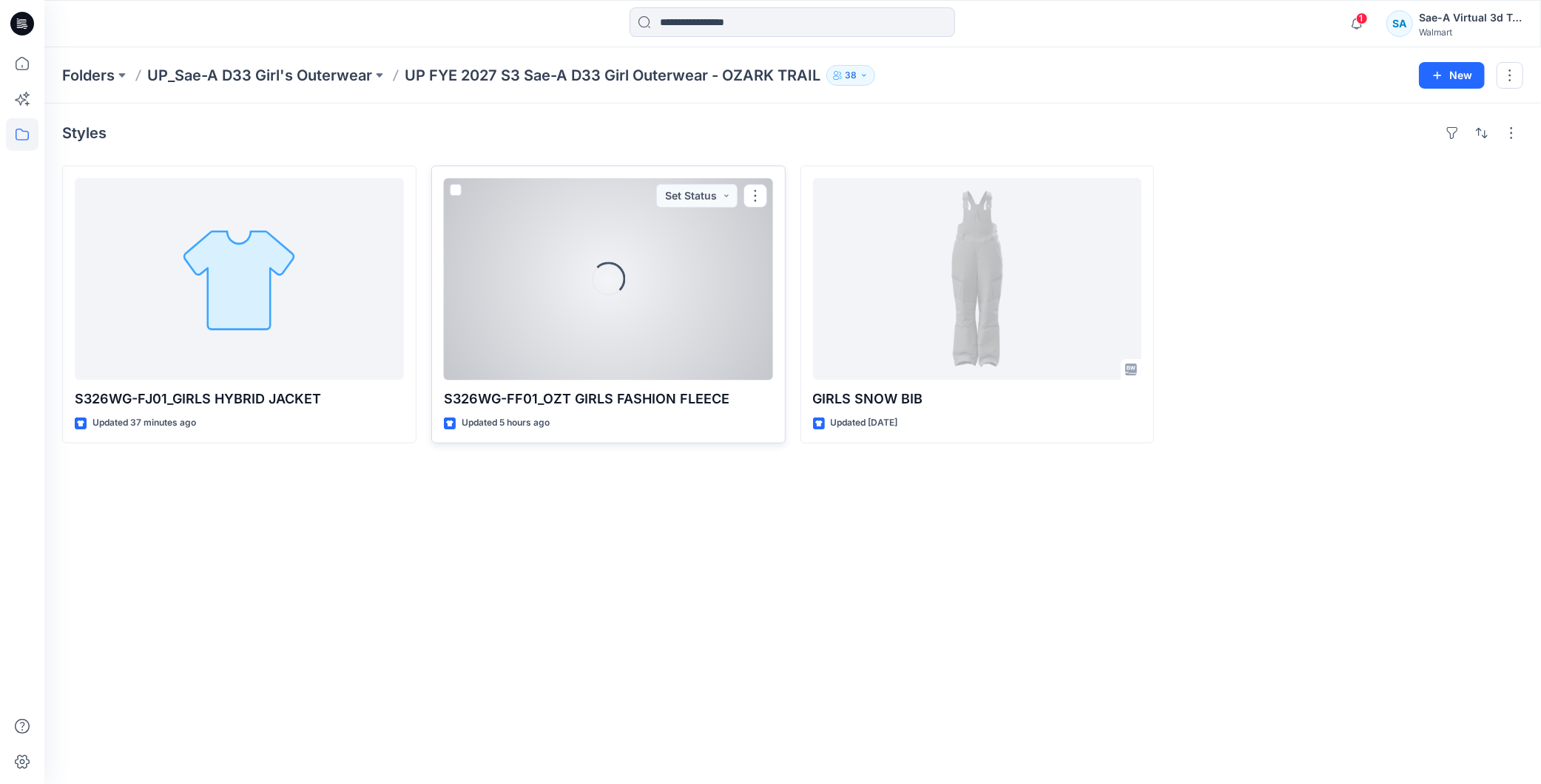
click at [595, 317] on div "Loading..." at bounding box center [608, 278] width 329 height 202
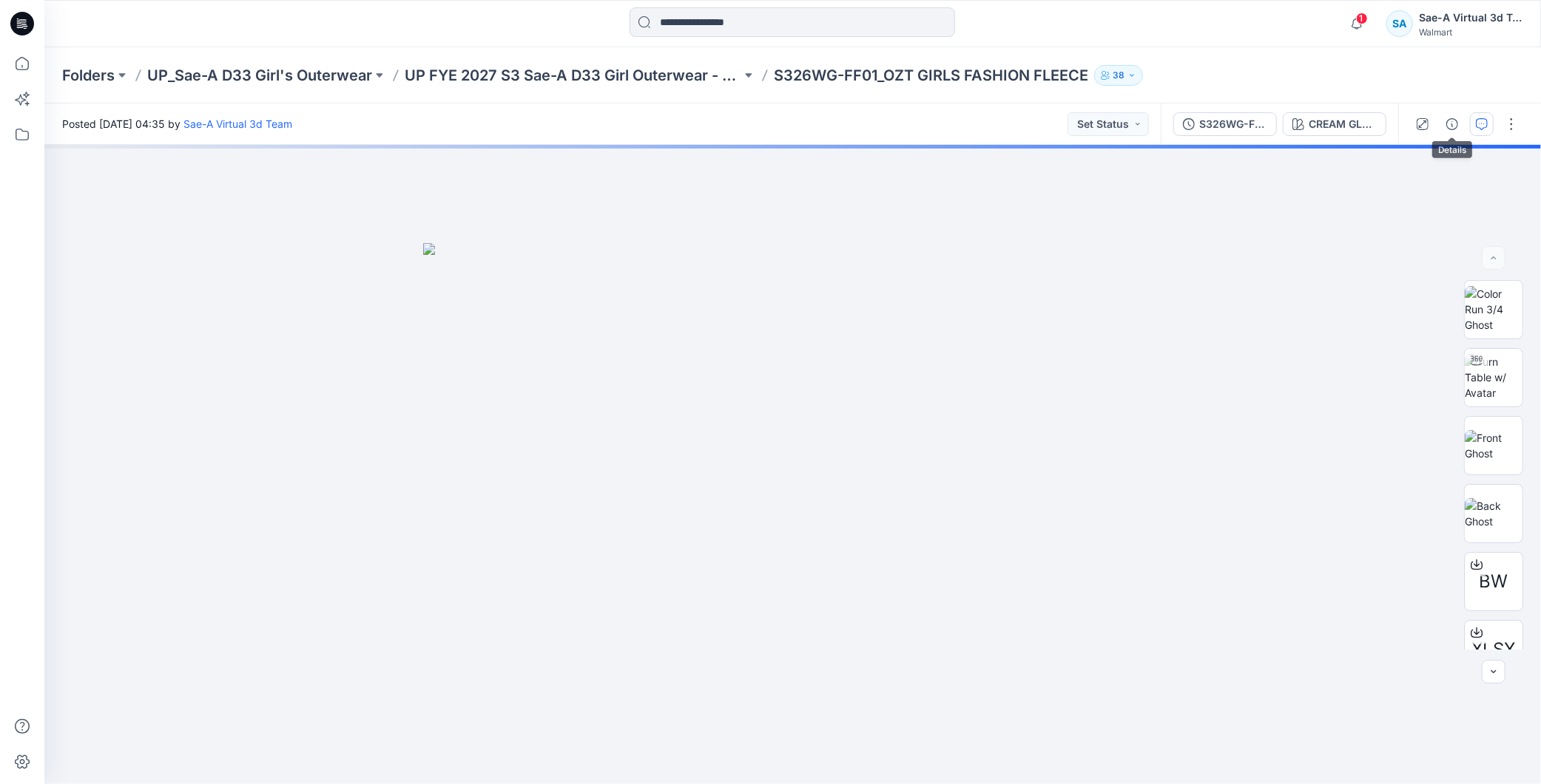
click at [1476, 126] on button "button" at bounding box center [1481, 124] width 24 height 24
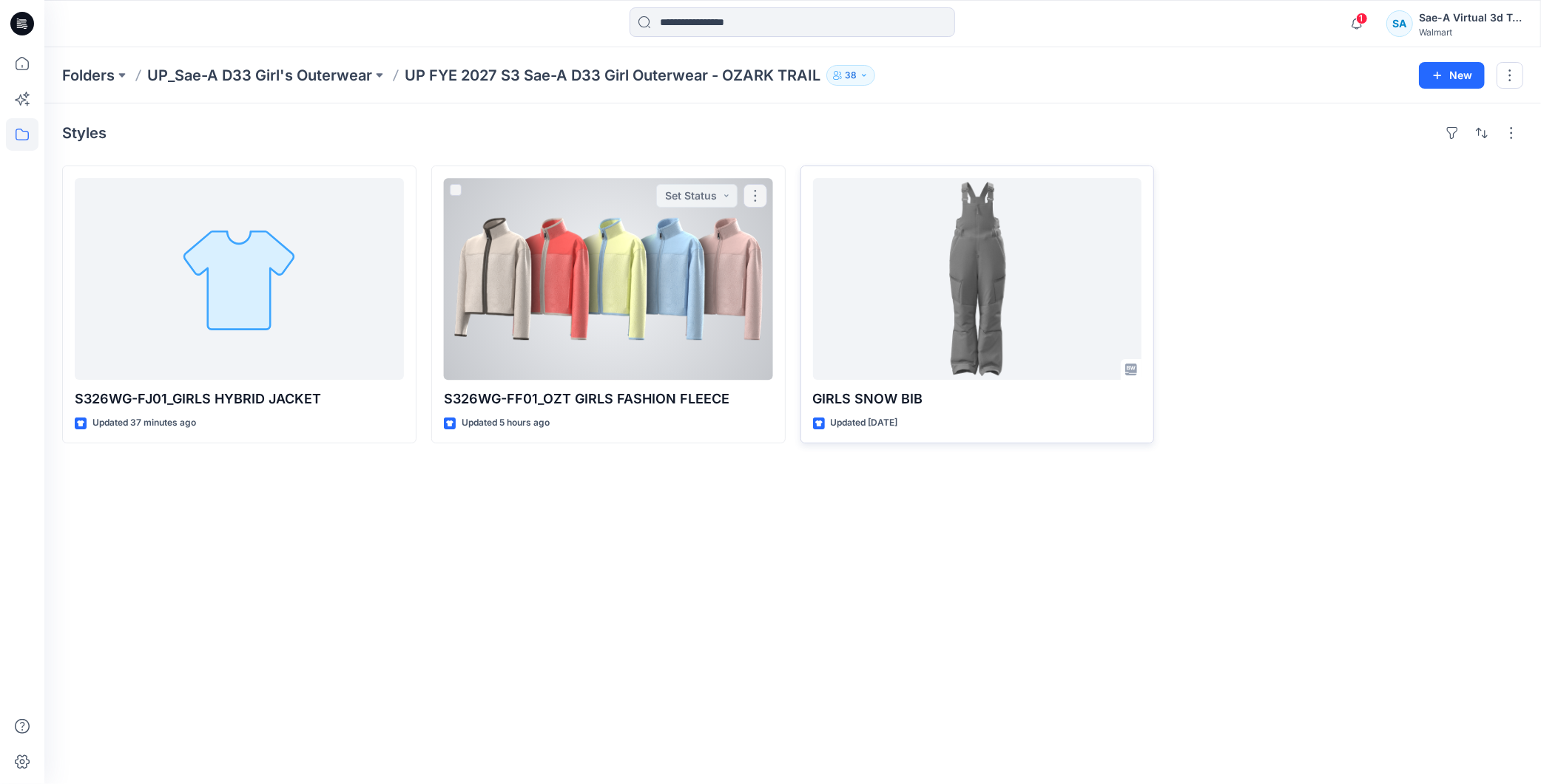
click at [950, 252] on div at bounding box center [977, 278] width 329 height 202
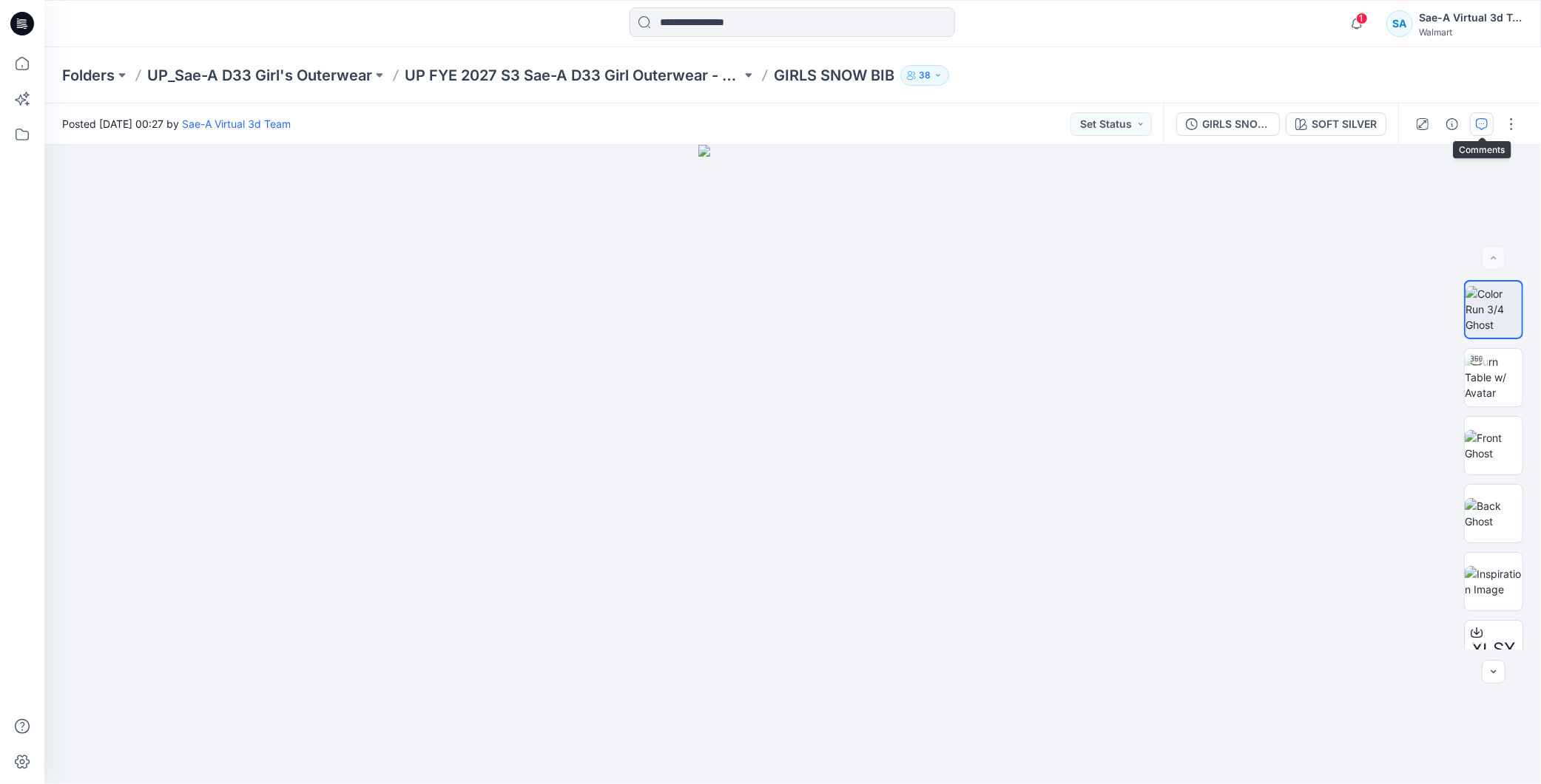
click at [1484, 122] on icon "button" at bounding box center [1481, 124] width 11 height 11
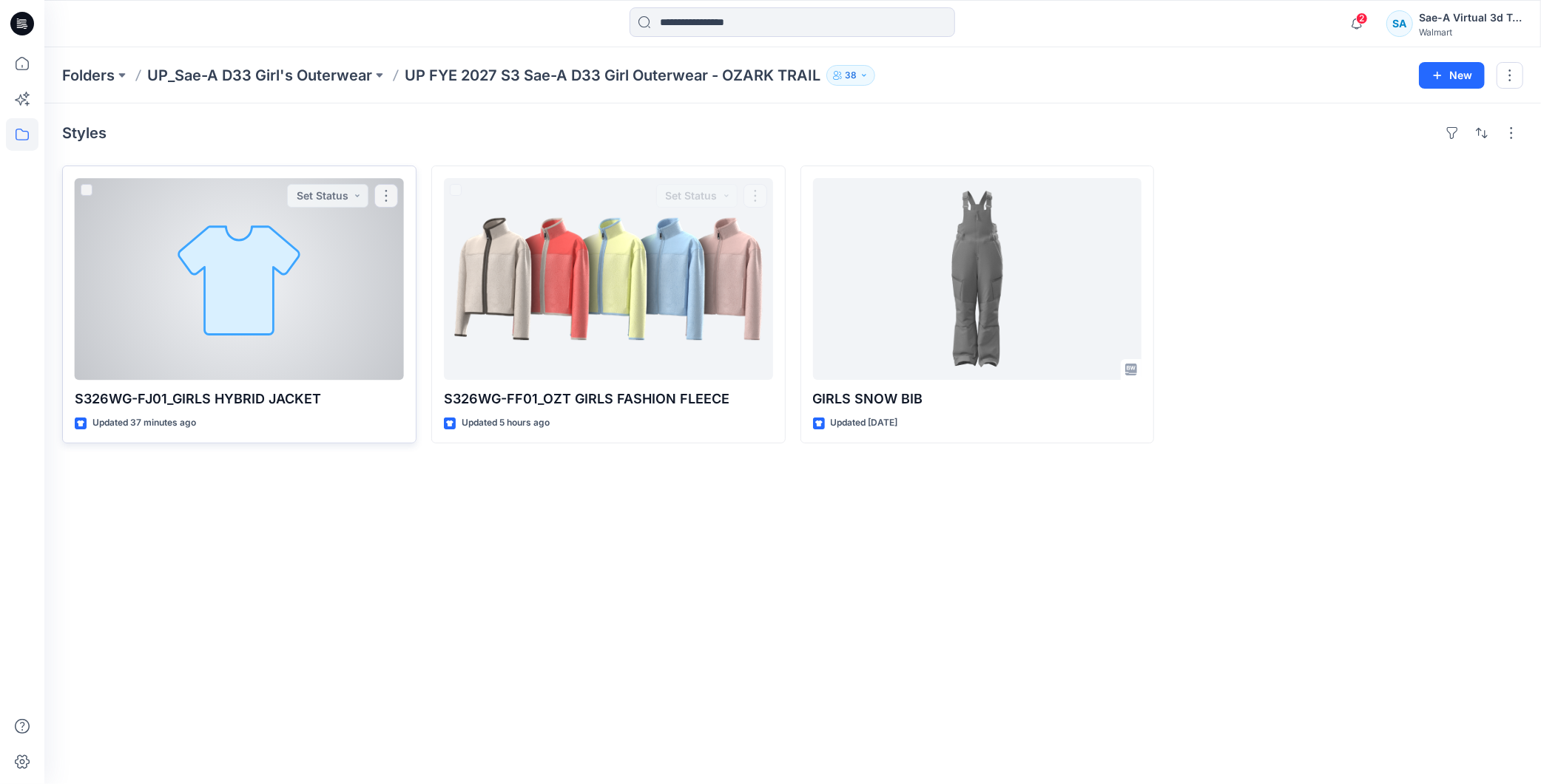
click at [246, 319] on div at bounding box center [239, 278] width 329 height 202
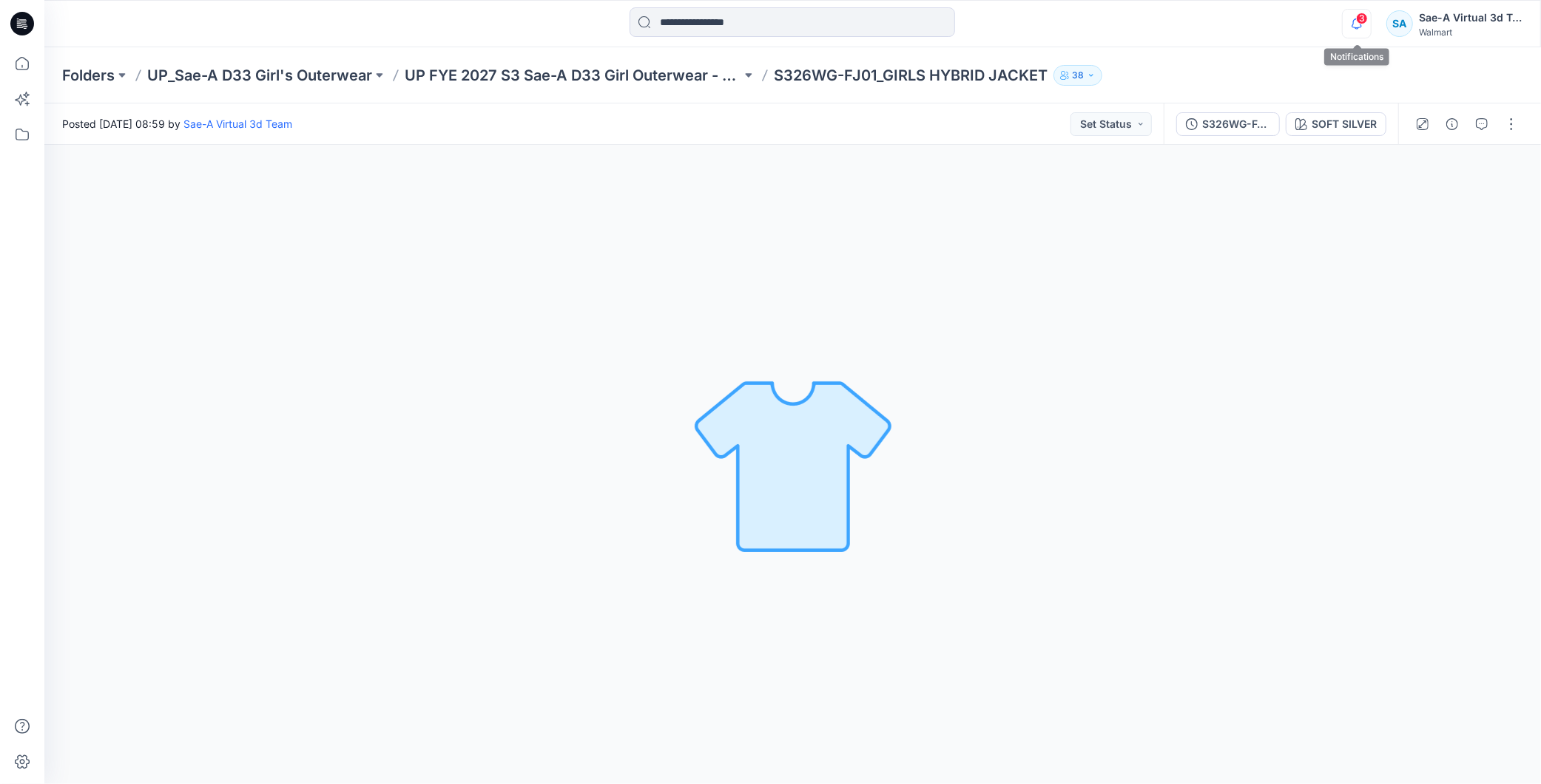
click at [1360, 26] on icon "button" at bounding box center [1357, 24] width 28 height 29
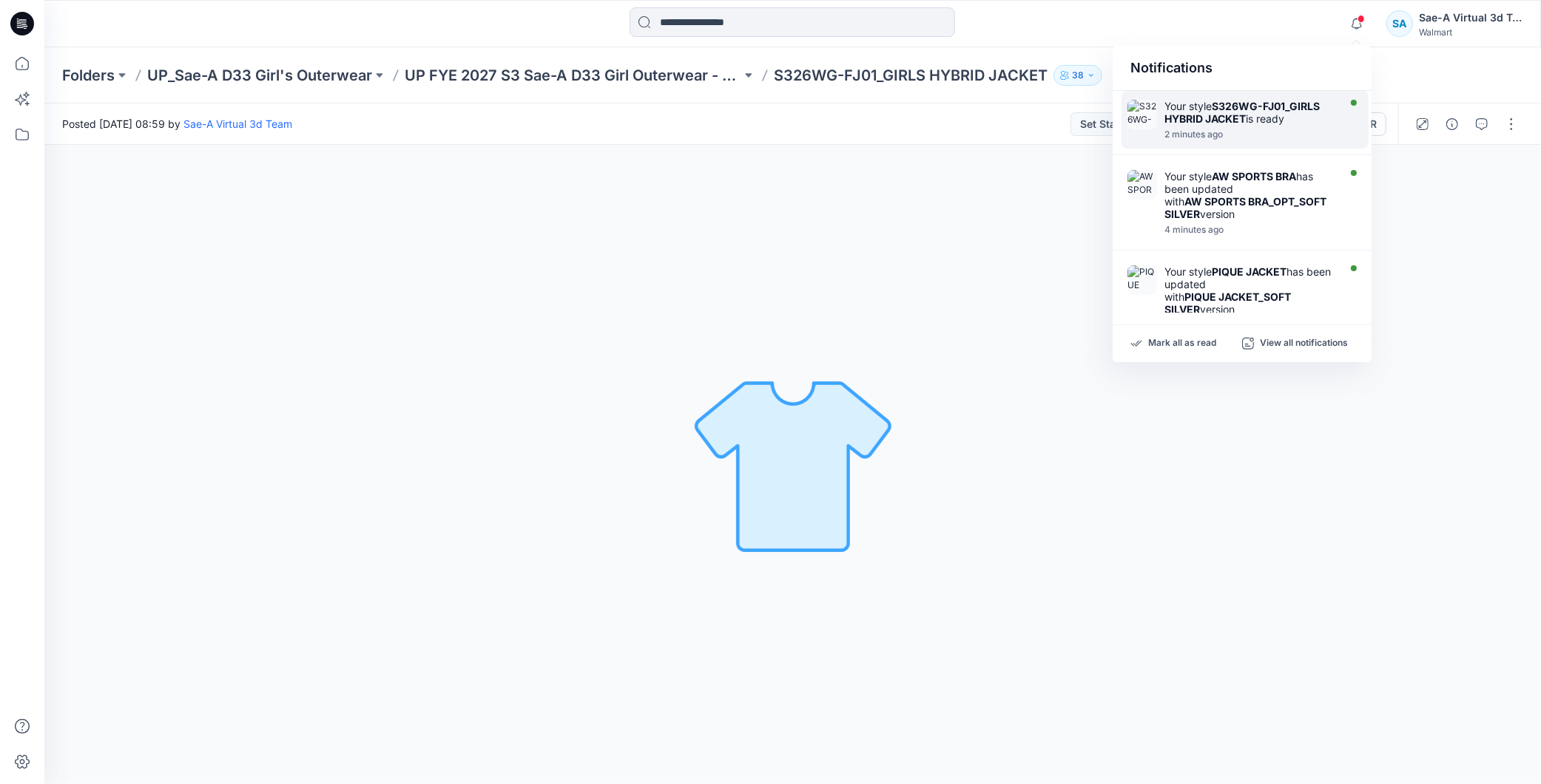
click at [1237, 116] on strong "S326WG-FJ01_GIRLS HYBRID JACKET" at bounding box center [1241, 112] width 155 height 25
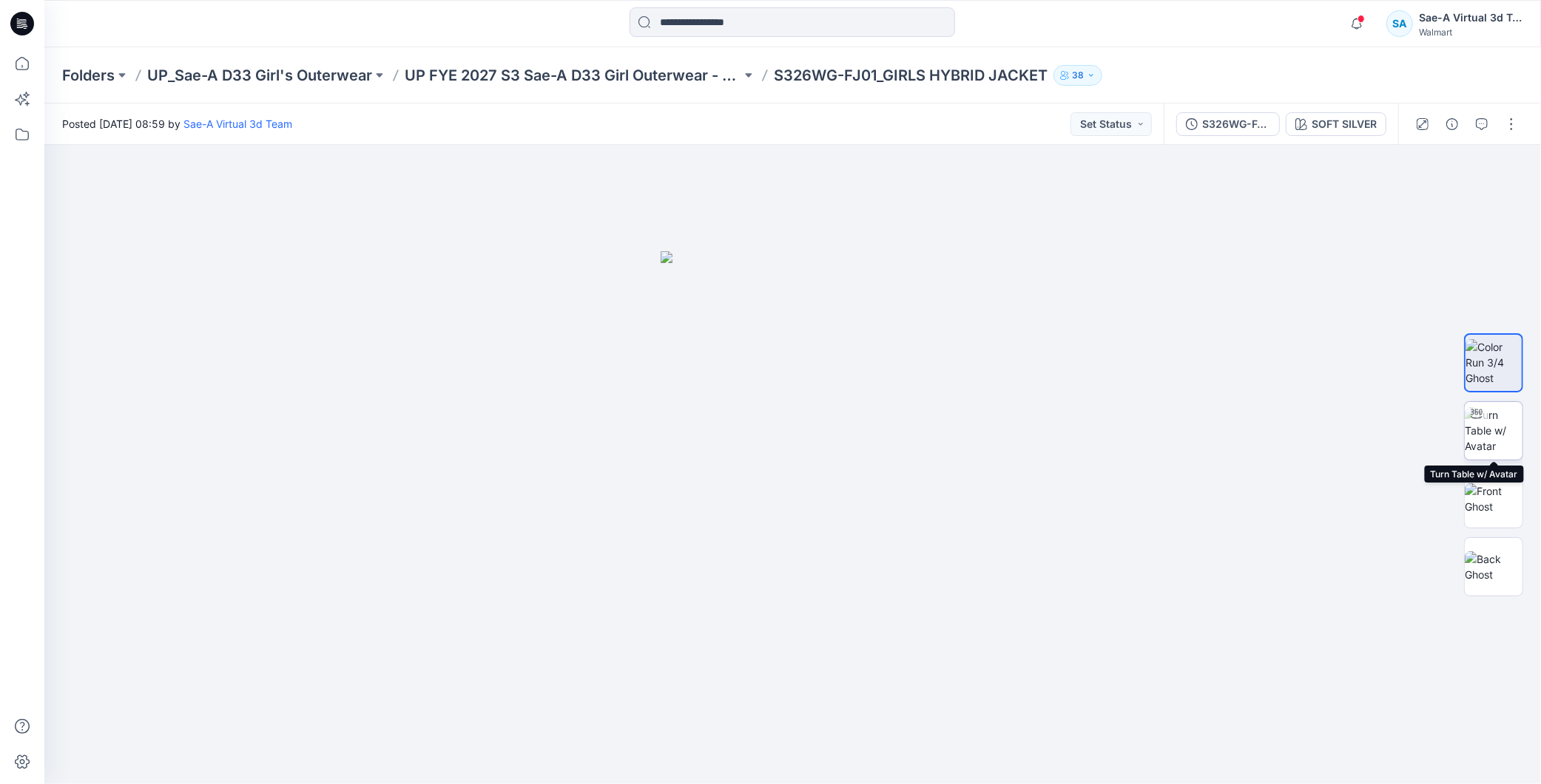
click at [1499, 431] on img at bounding box center [1493, 430] width 58 height 47
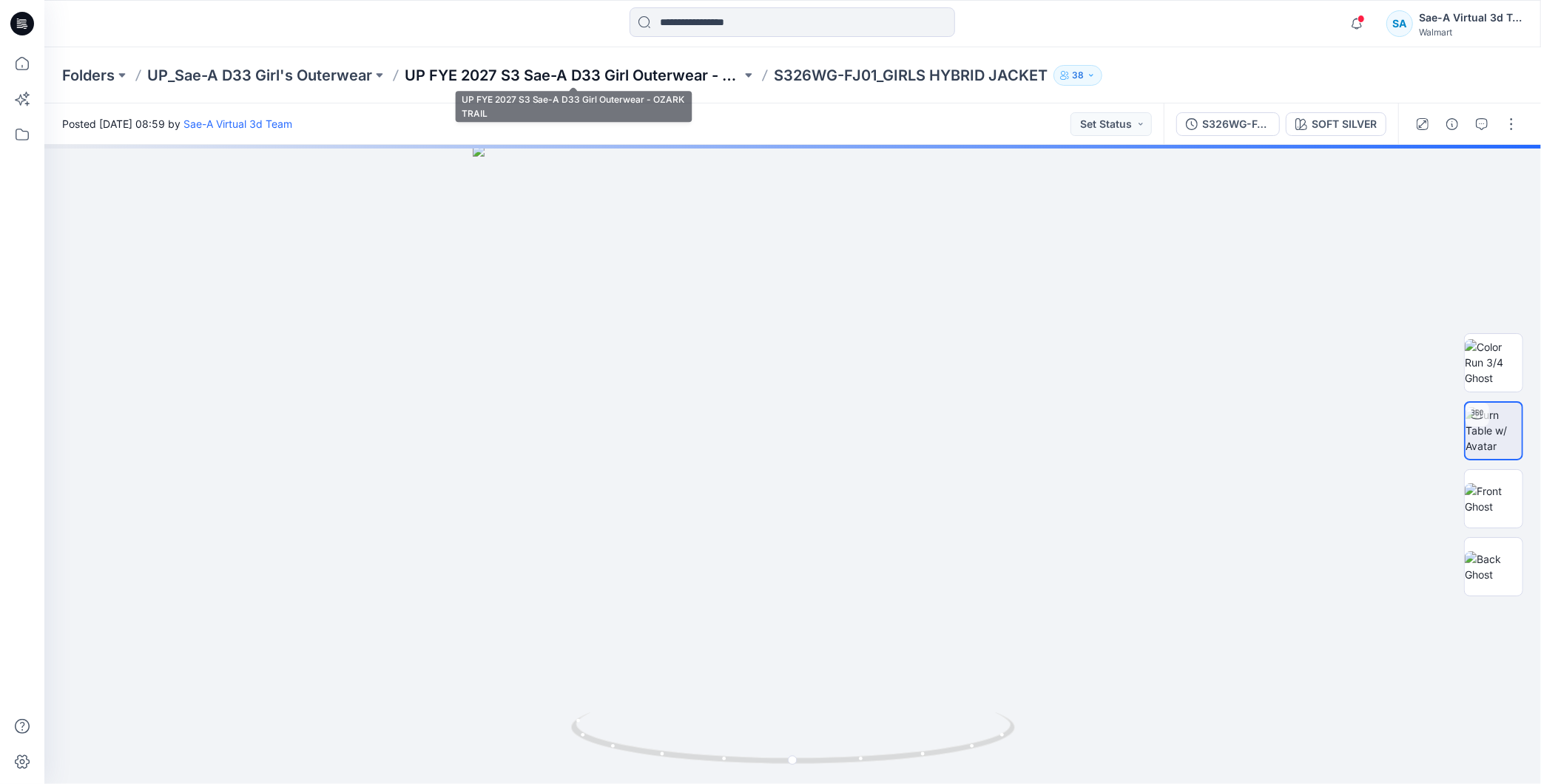
click at [644, 75] on p "UP FYE 2027 S3 Sae-A D33 Girl Outerwear - OZARK TRAIL" at bounding box center [573, 75] width 336 height 20
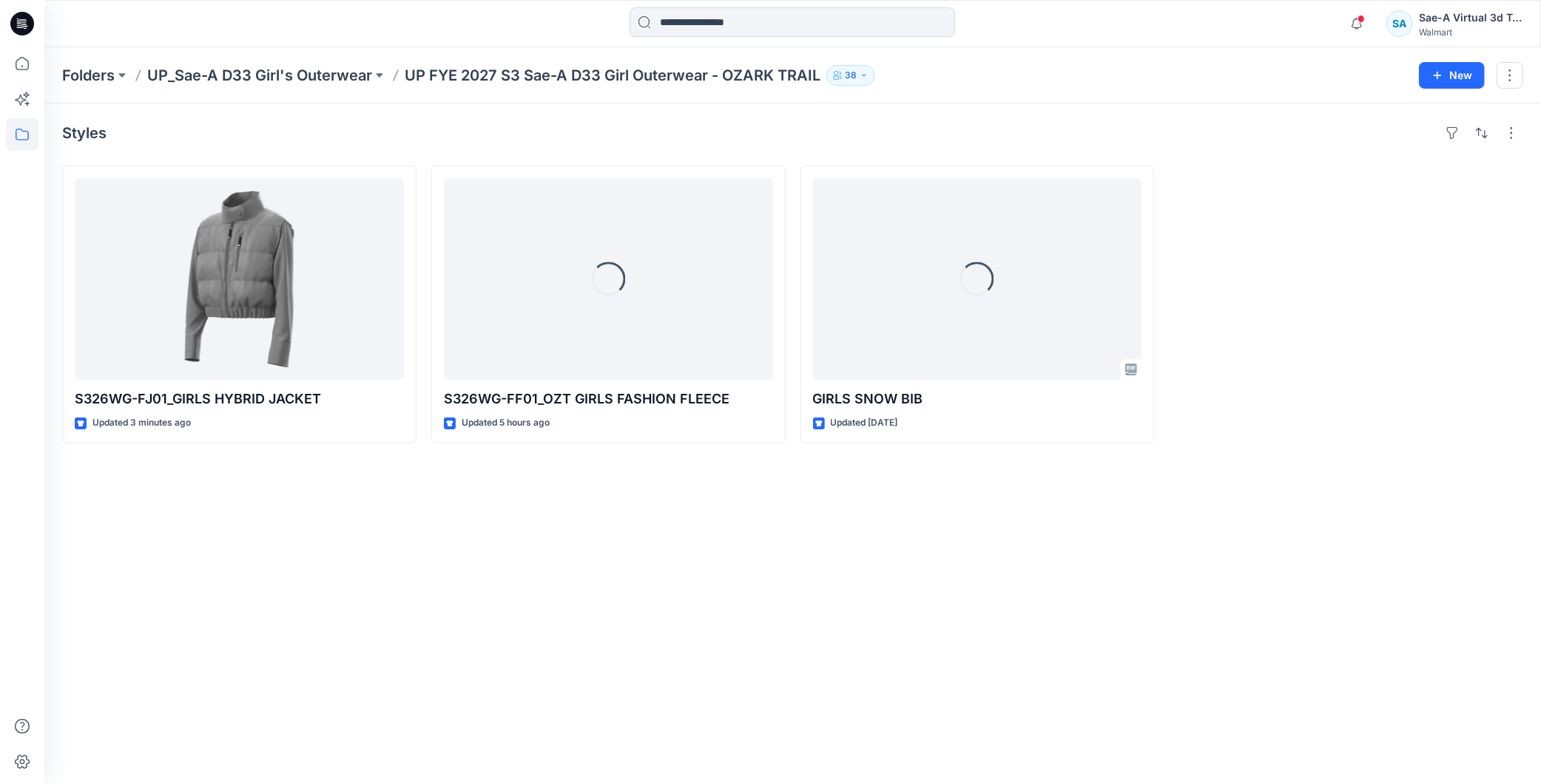
click at [544, 605] on div "Styles S326WG-FJ01_GIRLS HYBRID JACKET Updated 3 minutes ago Loading... S326WG-…" at bounding box center [792, 444] width 1496 height 681
click at [879, 587] on div "Styles S326WG-FJ01_GIRLS HYBRID JACKET Updated 3 minutes ago Loading... S326WG-…" at bounding box center [792, 444] width 1496 height 681
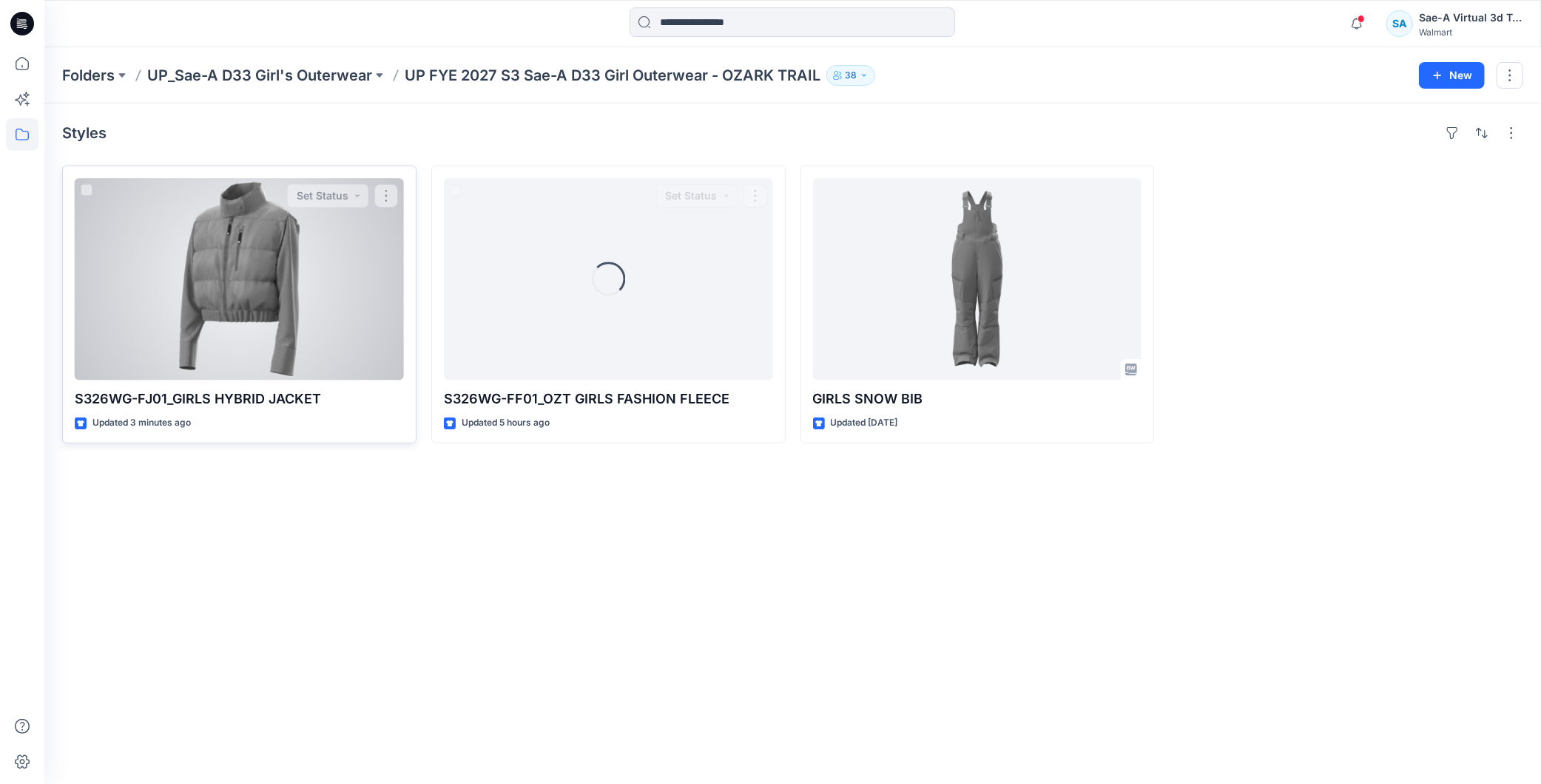
click at [362, 305] on div at bounding box center [239, 278] width 329 height 202
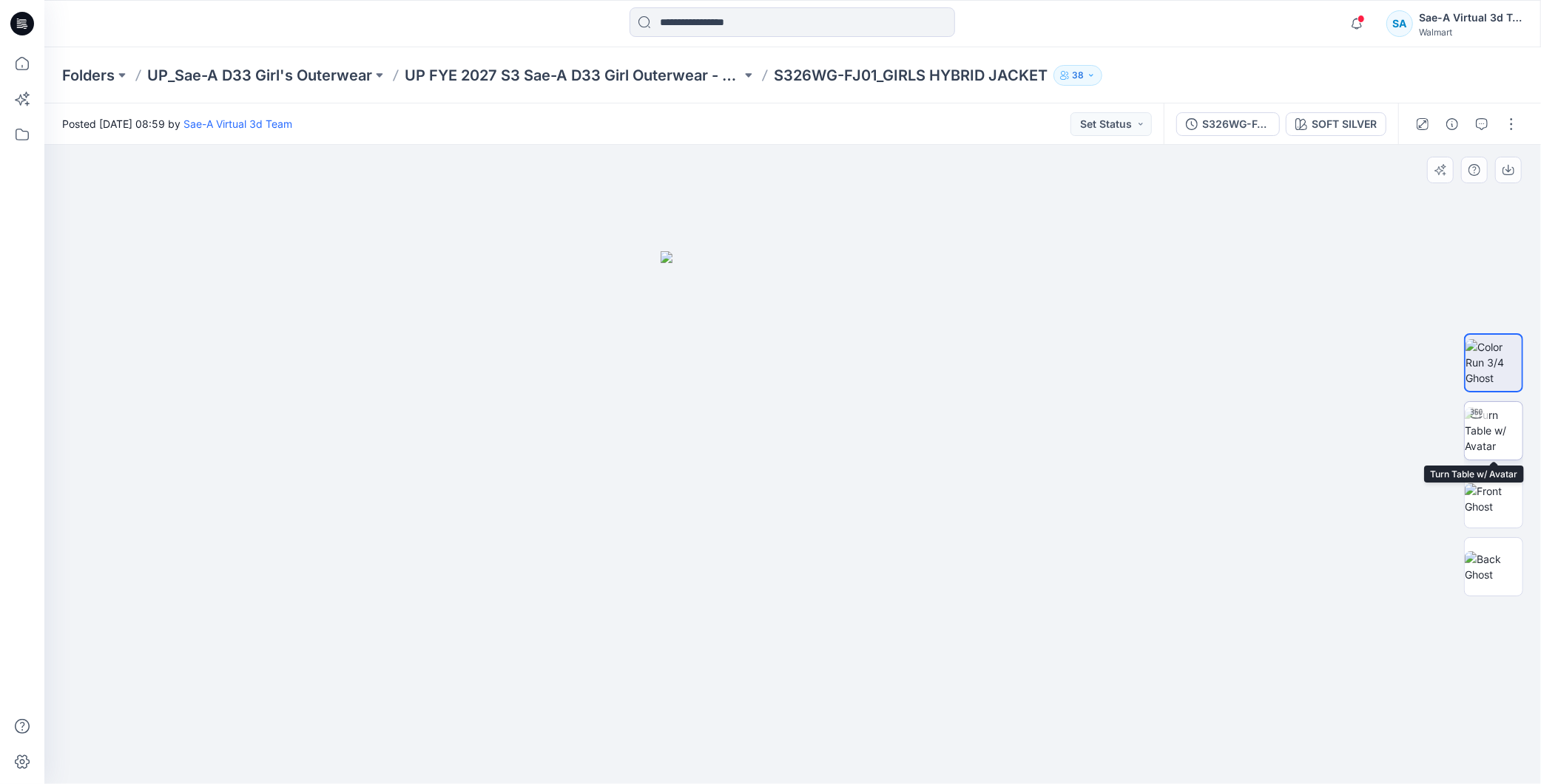
click at [1503, 445] on img at bounding box center [1493, 430] width 58 height 47
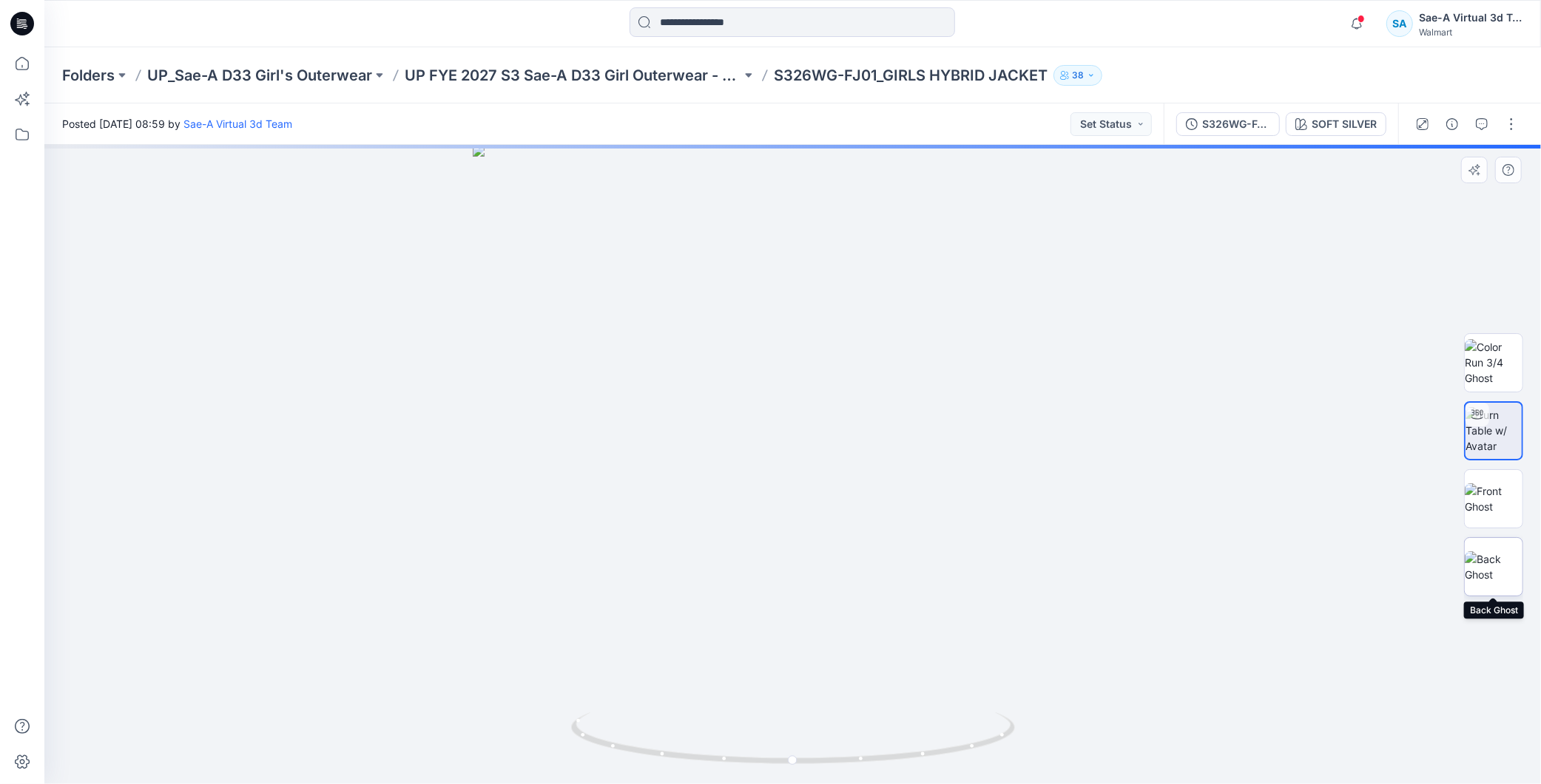
click at [1496, 552] on img at bounding box center [1493, 567] width 58 height 31
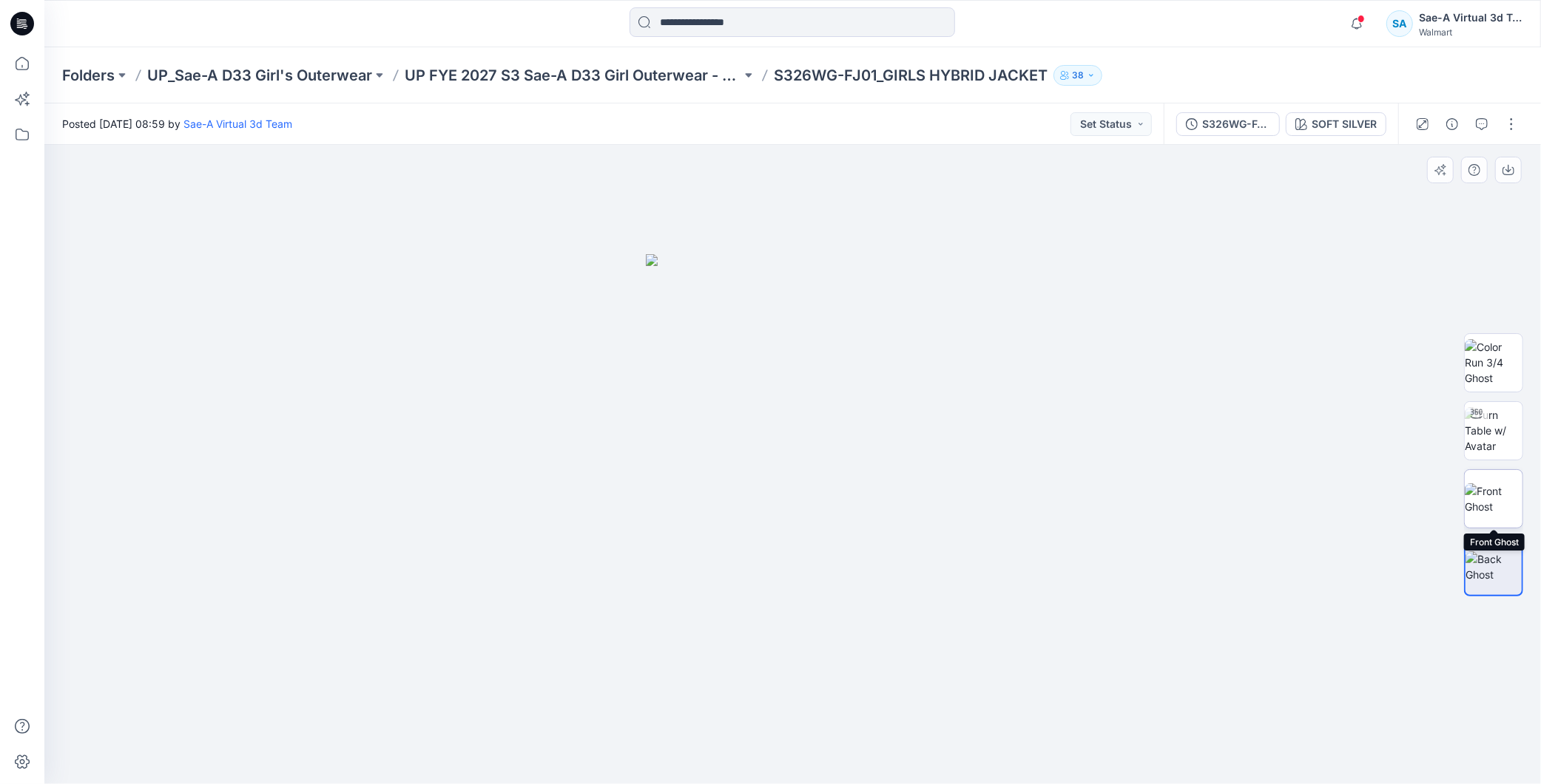
click at [1495, 486] on img at bounding box center [1493, 499] width 58 height 31
click at [1499, 440] on img at bounding box center [1493, 430] width 58 height 47
drag, startPoint x: 894, startPoint y: 757, endPoint x: 899, endPoint y: 768, distance: 12.1
click at [899, 768] on div at bounding box center [793, 747] width 444 height 74
drag, startPoint x: 1004, startPoint y: 523, endPoint x: 981, endPoint y: 230, distance: 293.9
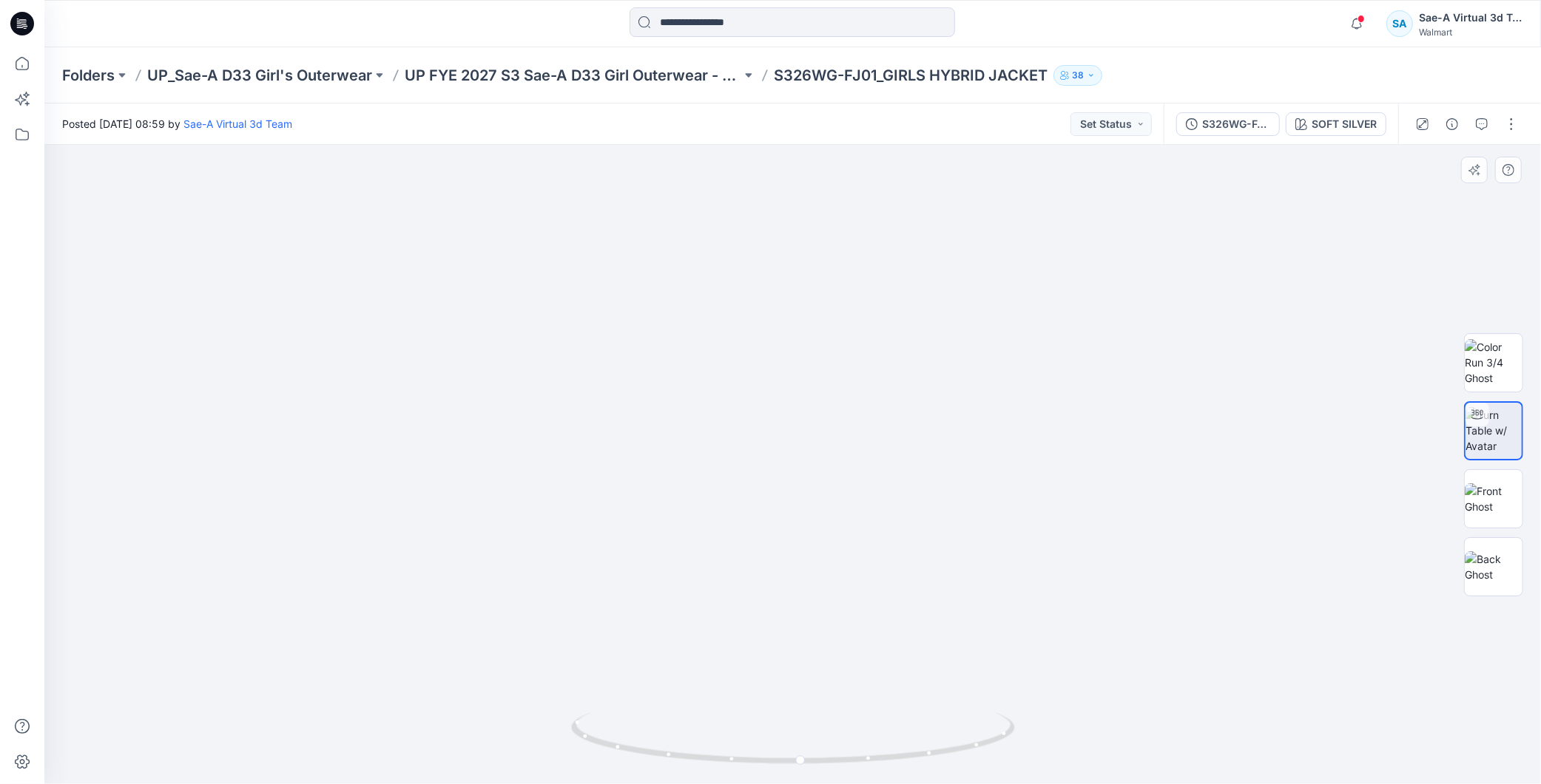
drag, startPoint x: 951, startPoint y: 324, endPoint x: 950, endPoint y: 536, distance: 212.0
drag, startPoint x: 870, startPoint y: 760, endPoint x: 1010, endPoint y: 742, distance: 141.2
click at [1010, 742] on icon at bounding box center [795, 741] width 447 height 55
drag, startPoint x: 1013, startPoint y: 477, endPoint x: 1015, endPoint y: 343, distance: 134.0
drag, startPoint x: 1005, startPoint y: 307, endPoint x: 979, endPoint y: 540, distance: 234.4
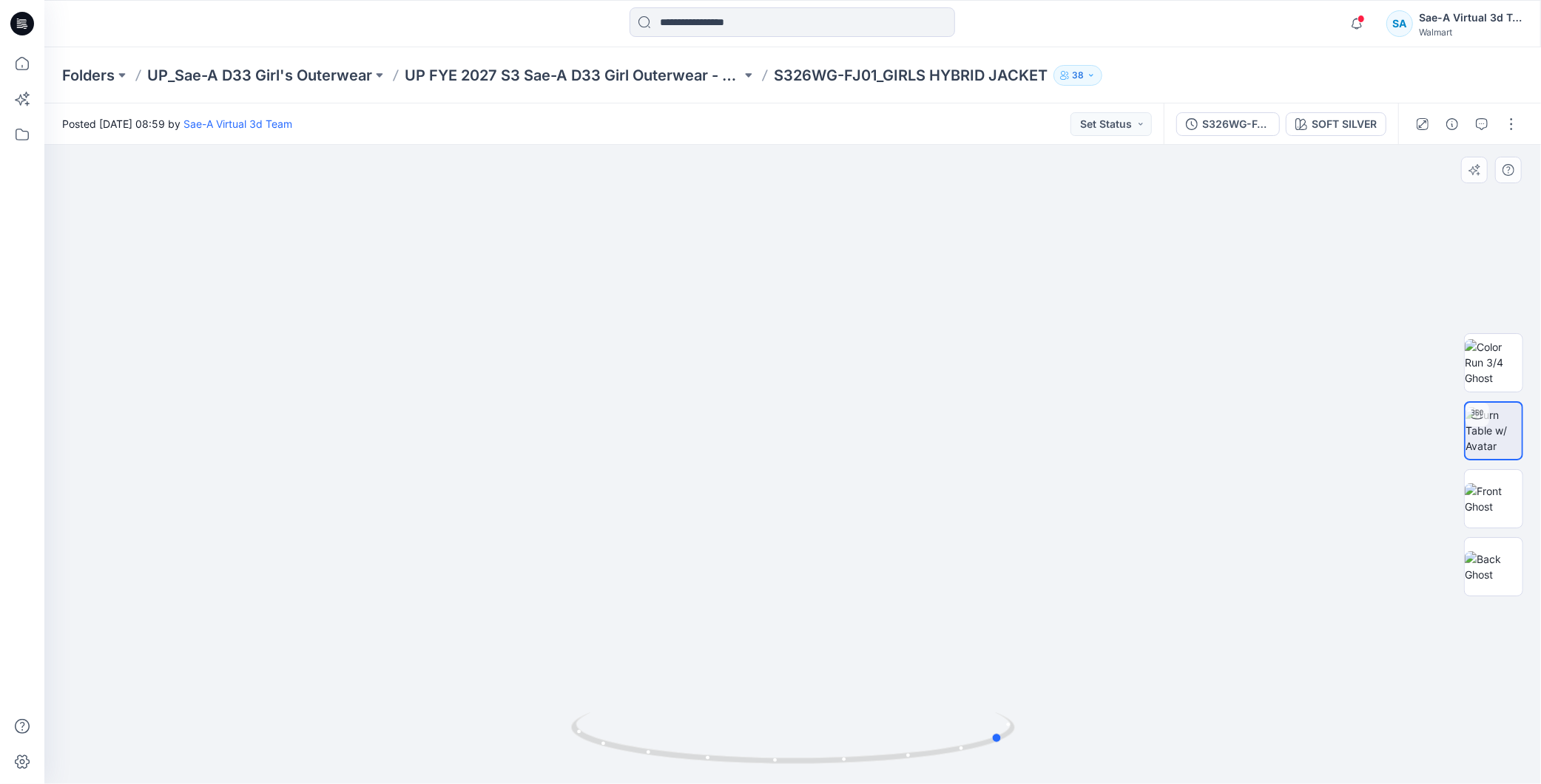
drag, startPoint x: 987, startPoint y: 737, endPoint x: 603, endPoint y: 780, distance: 386.4
click at [603, 780] on div at bounding box center [793, 747] width 444 height 74
drag, startPoint x: 926, startPoint y: 751, endPoint x: 956, endPoint y: 751, distance: 30.0
click at [956, 751] on icon at bounding box center [795, 741] width 447 height 55
drag, startPoint x: 1498, startPoint y: 356, endPoint x: 1533, endPoint y: 313, distance: 55.4
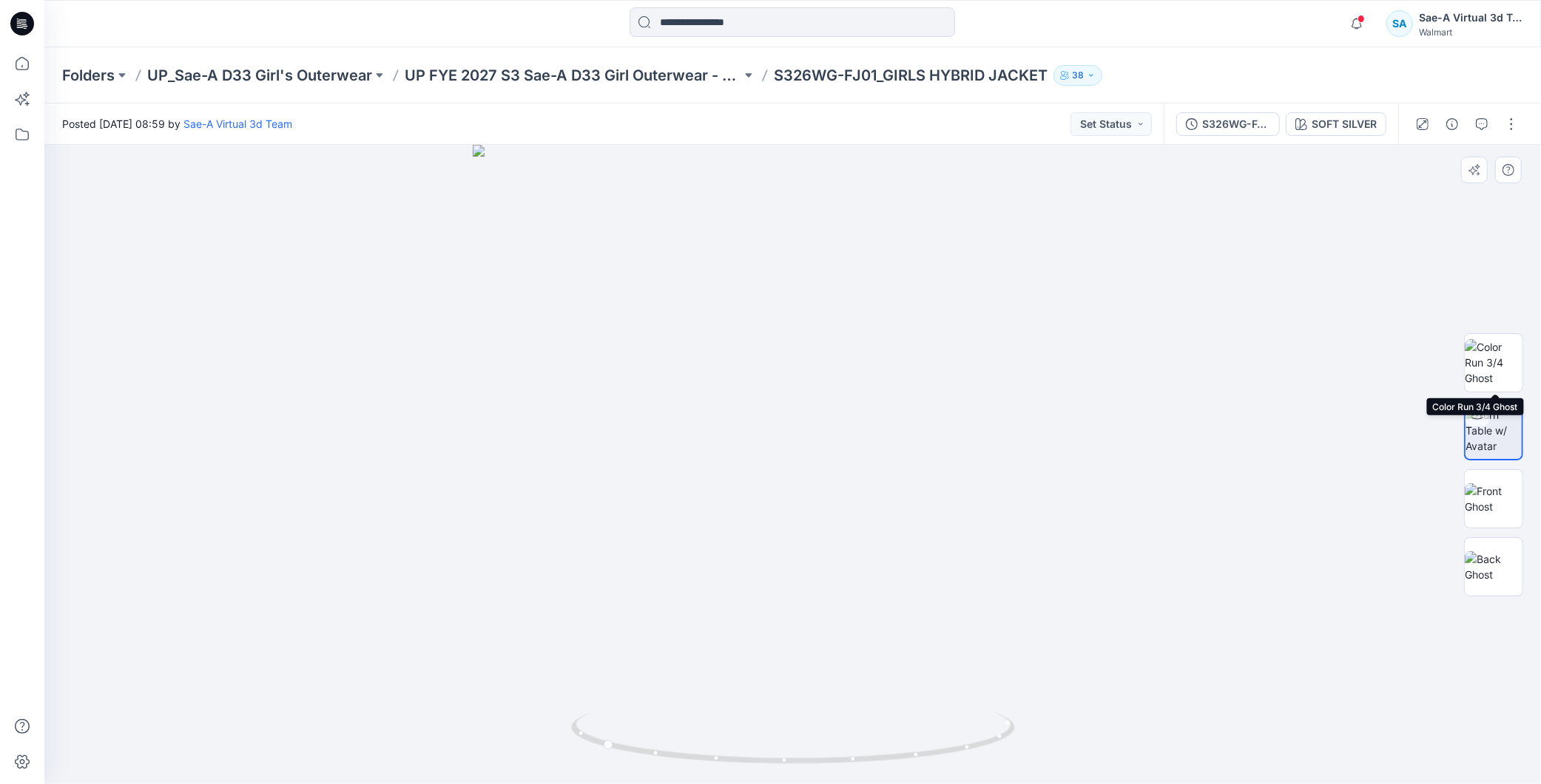
click at [1497, 356] on img at bounding box center [1493, 362] width 58 height 47
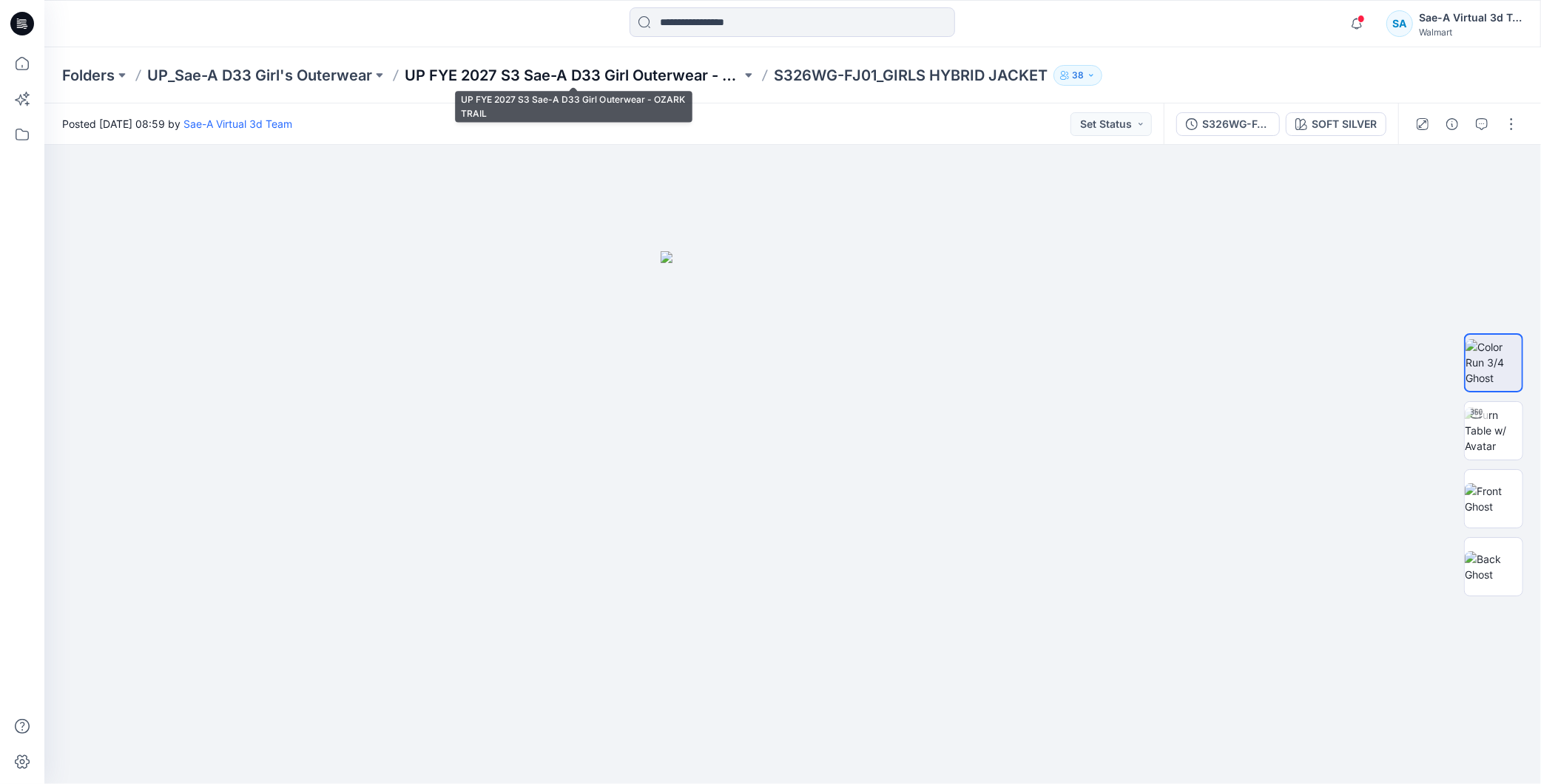
click at [588, 80] on p "UP FYE 2027 S3 Sae-A D33 Girl Outerwear - OZARK TRAIL" at bounding box center [573, 75] width 336 height 20
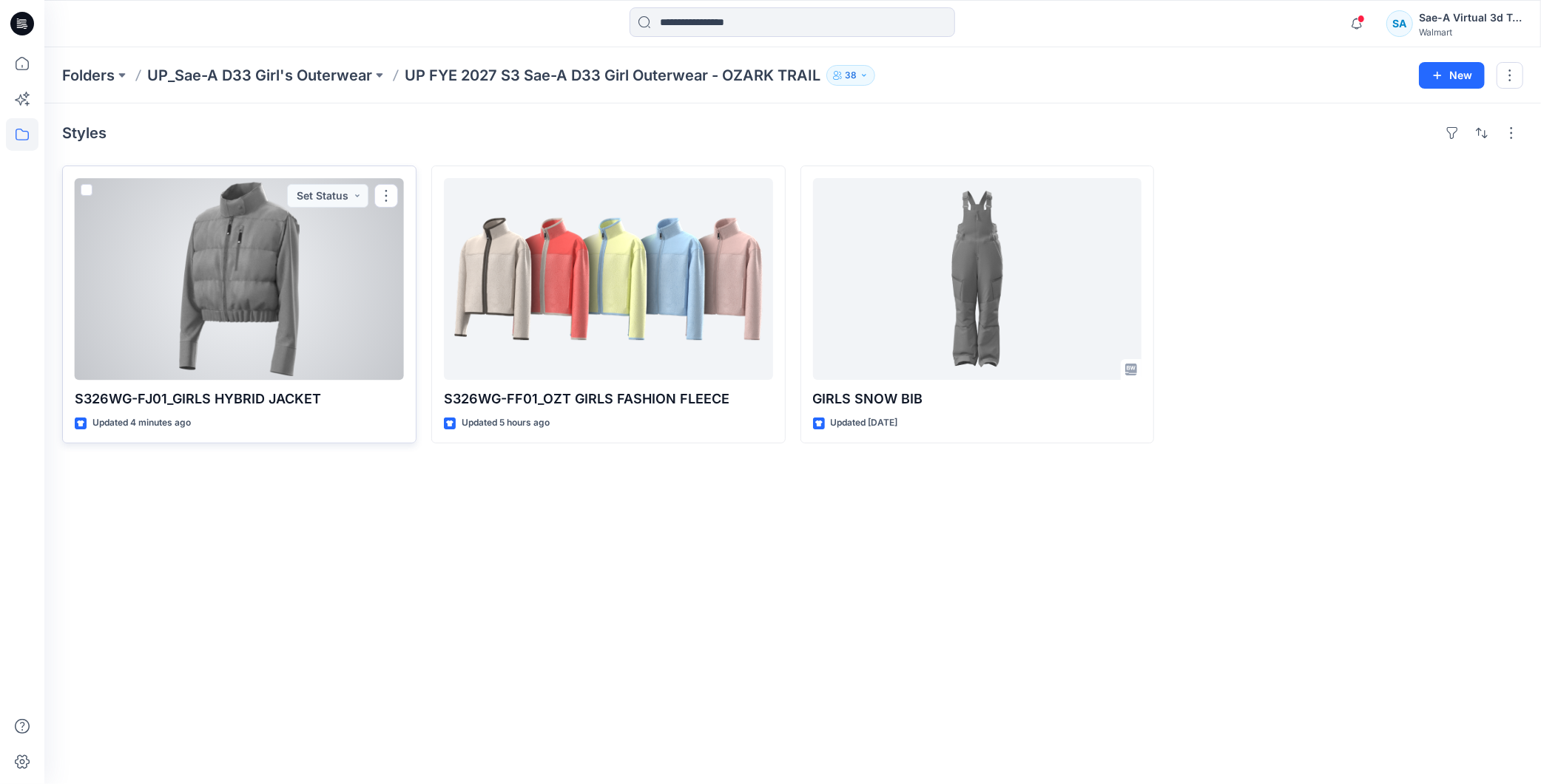
click at [262, 290] on div at bounding box center [239, 278] width 329 height 202
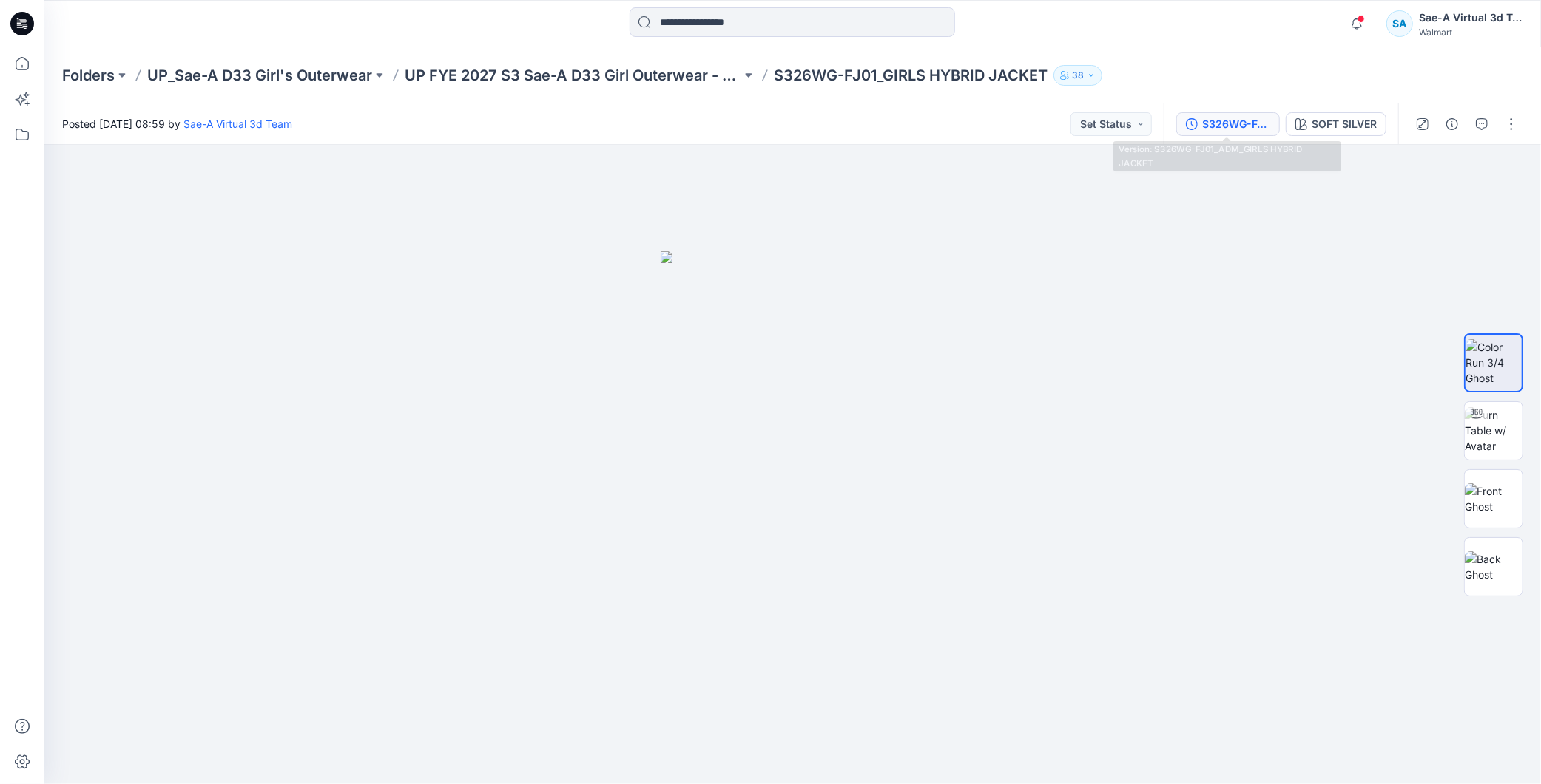
click at [1222, 114] on button "S326WG-FJ01_ADM_GIRLS HYBRID JACKET" at bounding box center [1228, 124] width 104 height 24
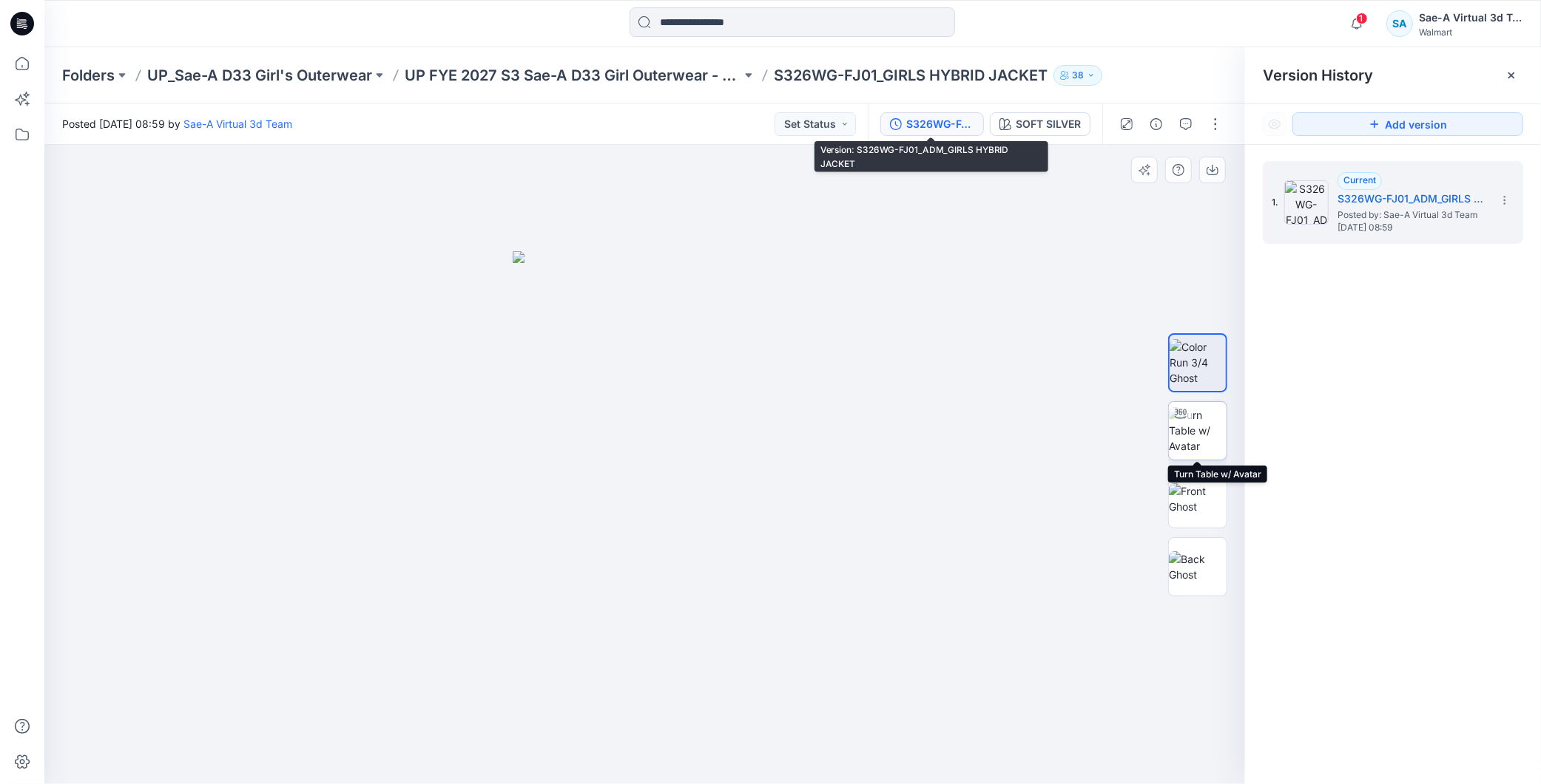
click at [1210, 429] on img at bounding box center [1197, 430] width 58 height 47
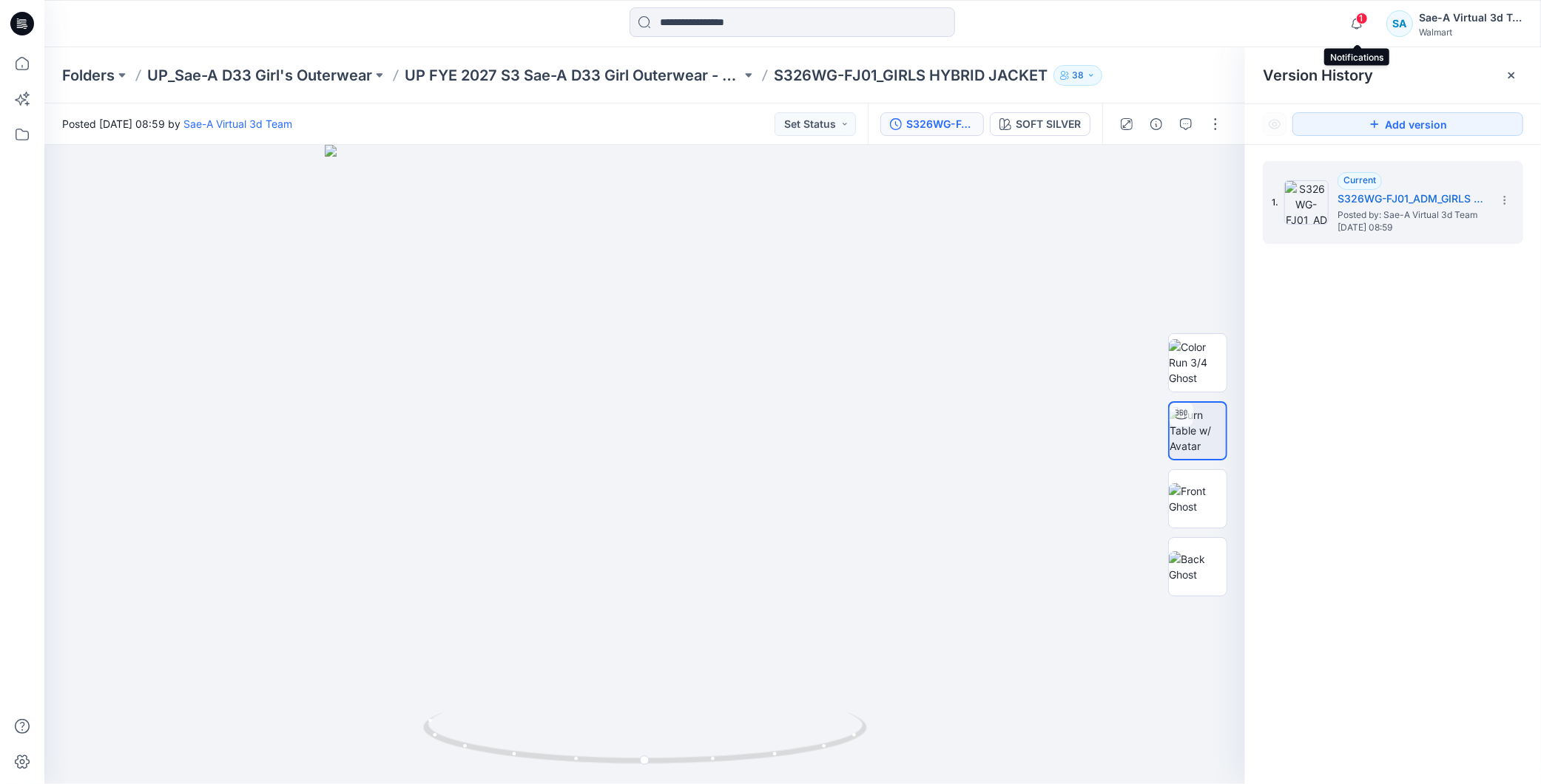
click at [1358, 22] on span "1" at bounding box center [1361, 18] width 11 height 11
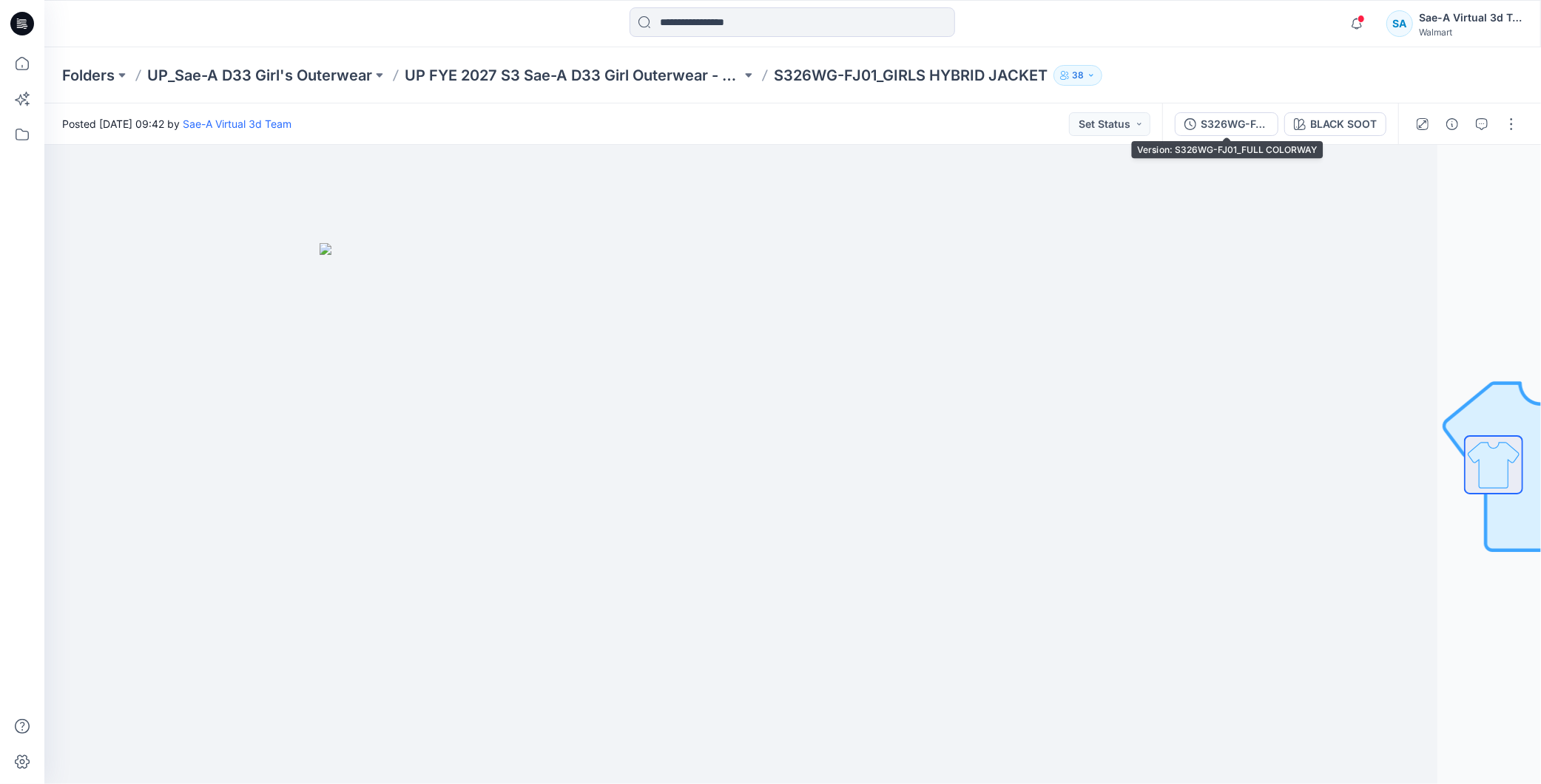
click at [1242, 118] on div "S326WG-FJ01_FULL COLORWAY" at bounding box center [1234, 124] width 68 height 16
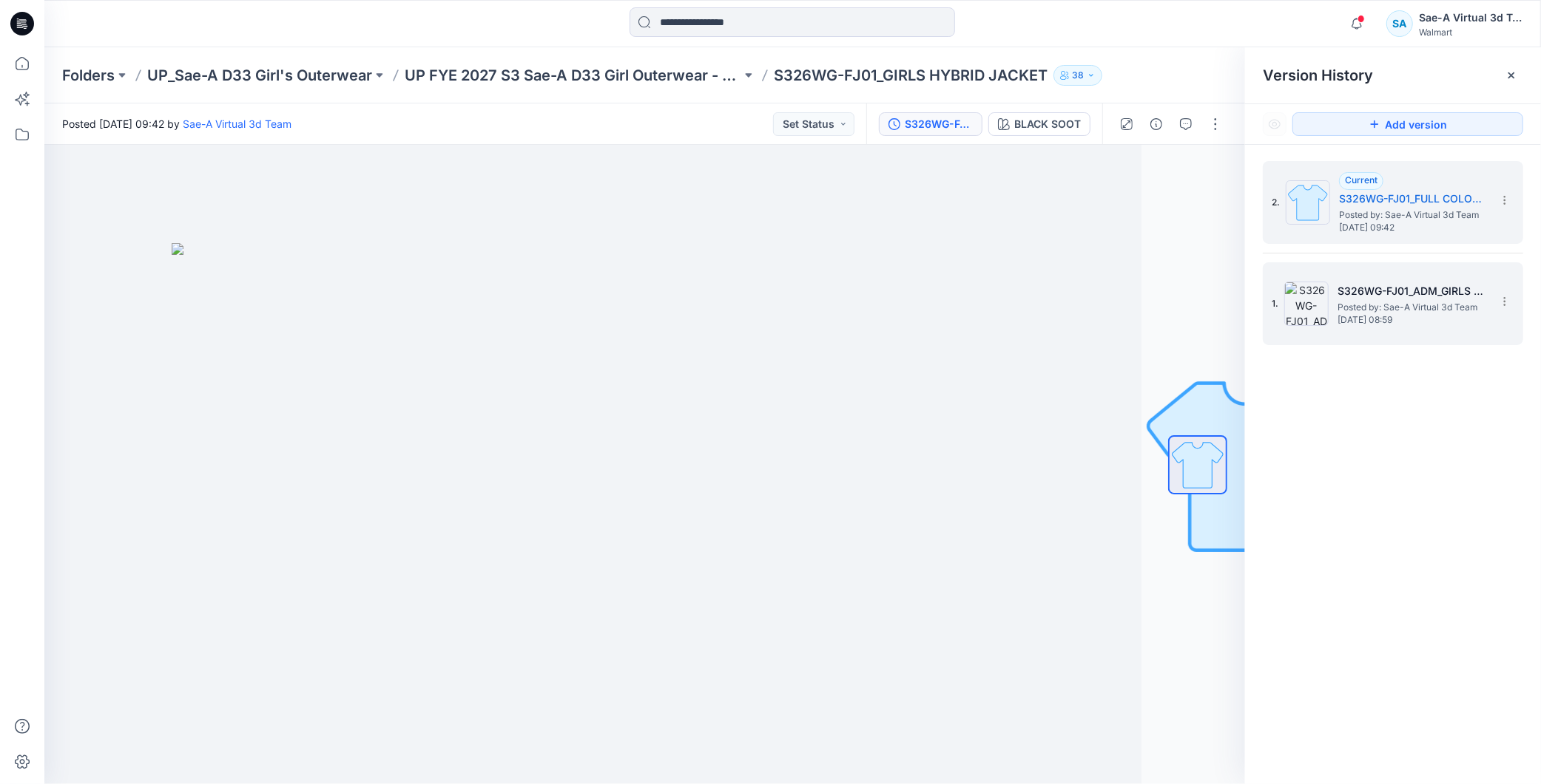
click at [1369, 296] on h5 "S326WG-FJ01_ADM_GIRLS HYBRID JACKET" at bounding box center [1410, 291] width 148 height 18
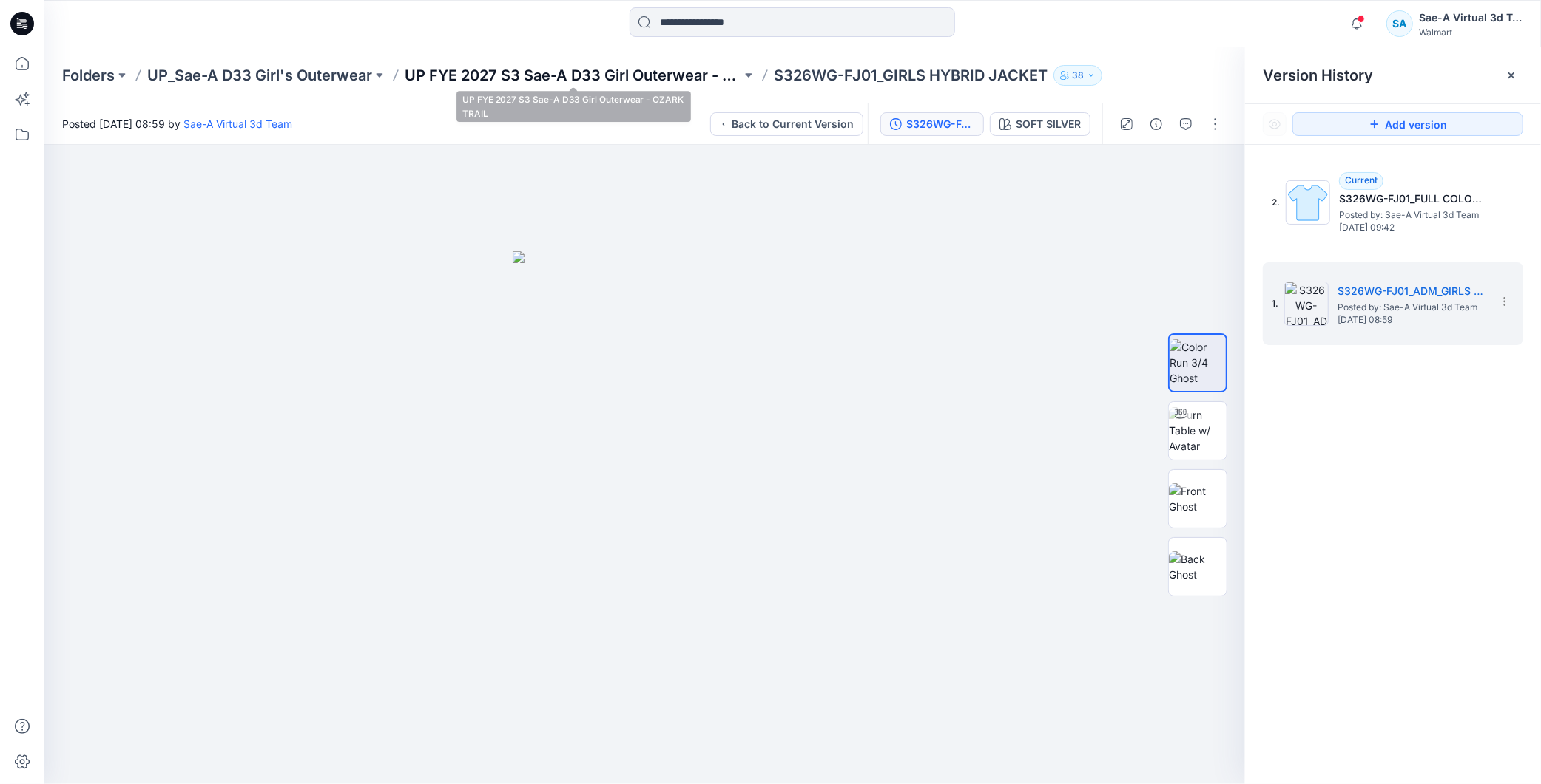
click at [654, 67] on p "UP FYE 2027 S3 Sae-A D33 Girl Outerwear - OZARK TRAIL" at bounding box center [573, 75] width 336 height 20
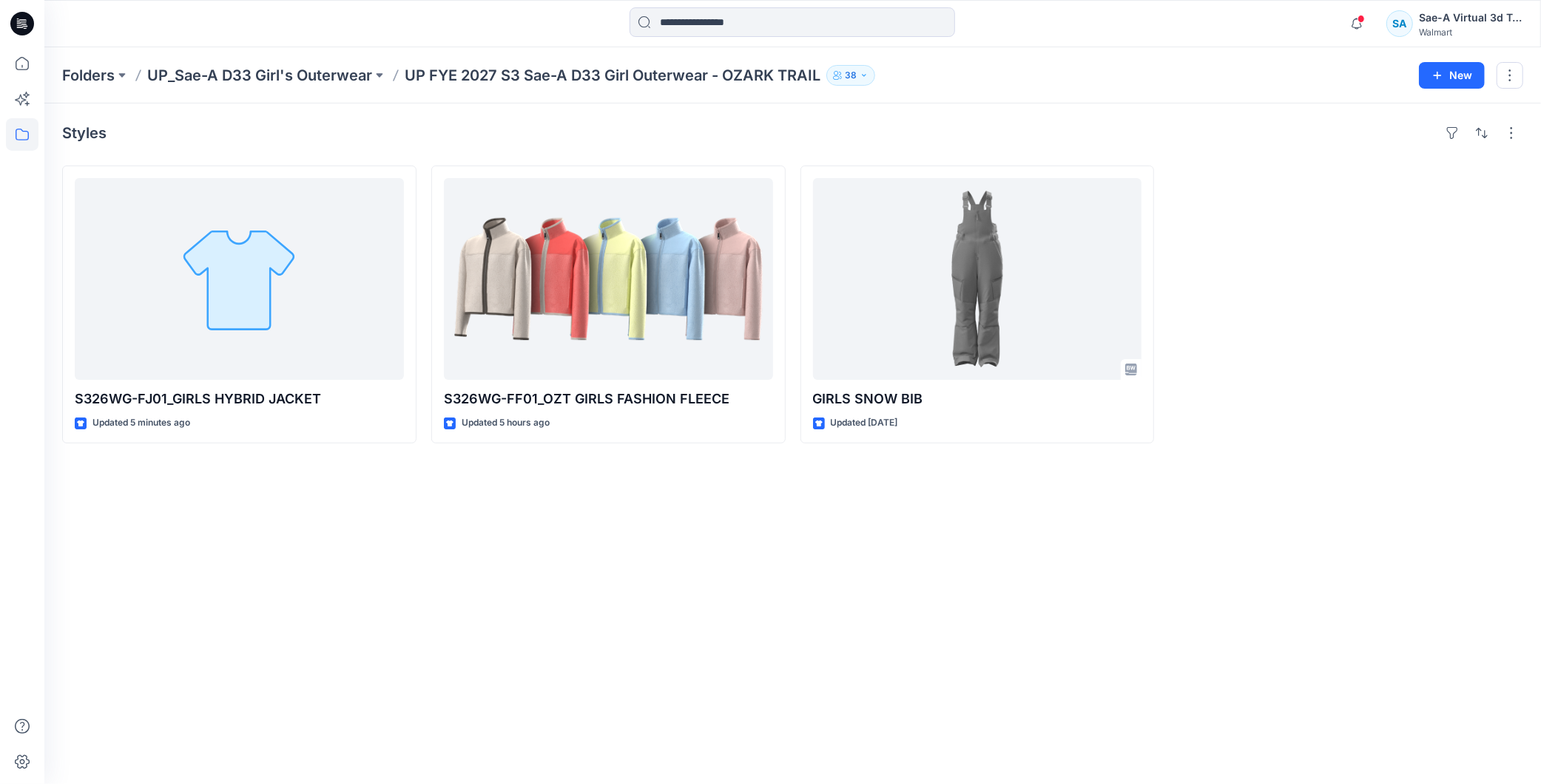
click at [866, 547] on div "Styles S326WG-FJ01_GIRLS HYBRID JACKET Updated 5 minutes ago S326WG-FF01_OZT GI…" at bounding box center [792, 444] width 1496 height 681
drag, startPoint x: 1376, startPoint y: 20, endPoint x: 1341, endPoint y: 25, distance: 35.4
click at [1373, 20] on div "Notifications Your style 016515_TT HIGH NECK SWEATSHIRT SET (TOP) has been upda…" at bounding box center [1432, 24] width 180 height 33
click at [1352, 20] on icon "button" at bounding box center [1357, 24] width 28 height 29
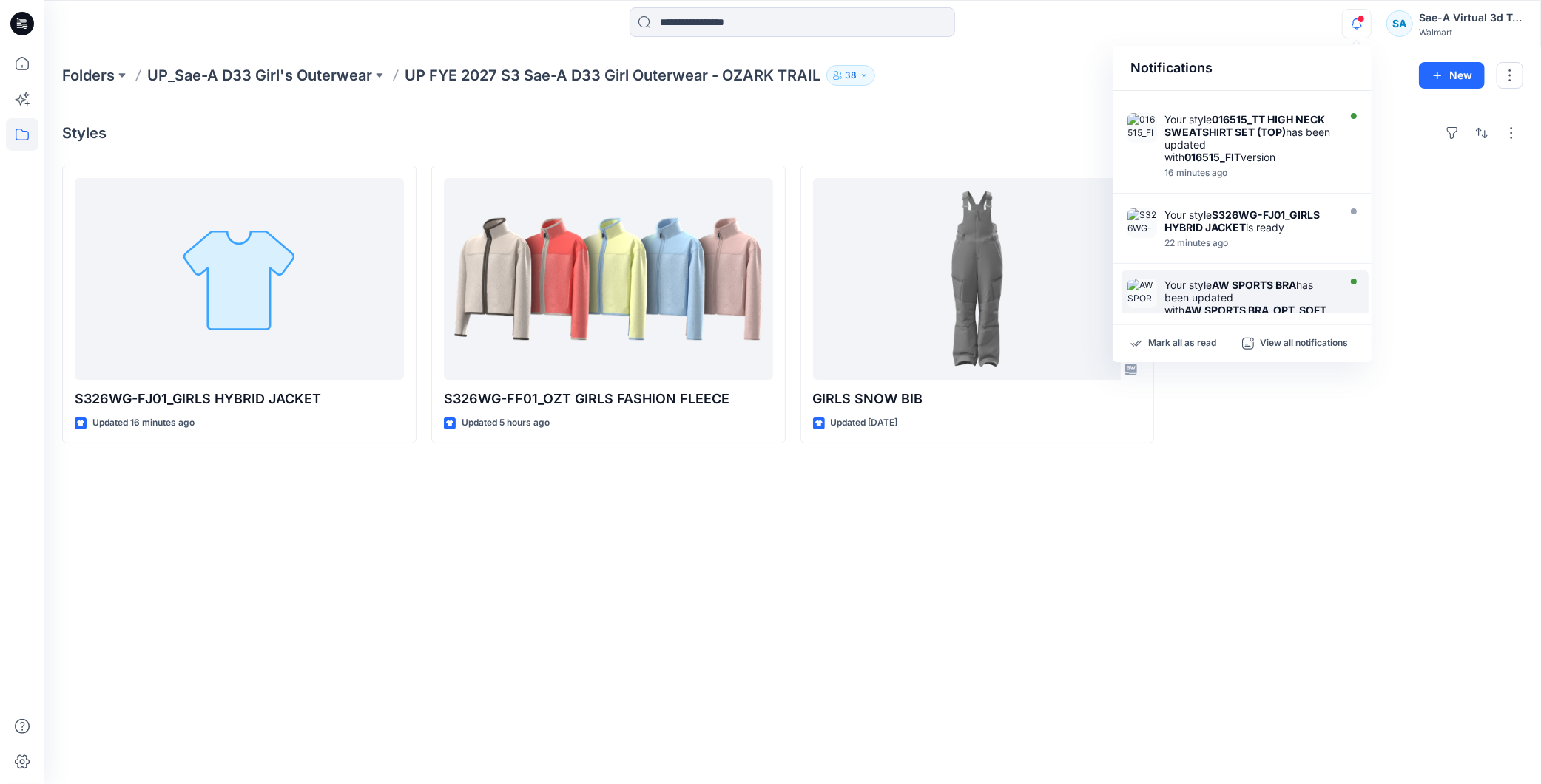
scroll to position [164, 0]
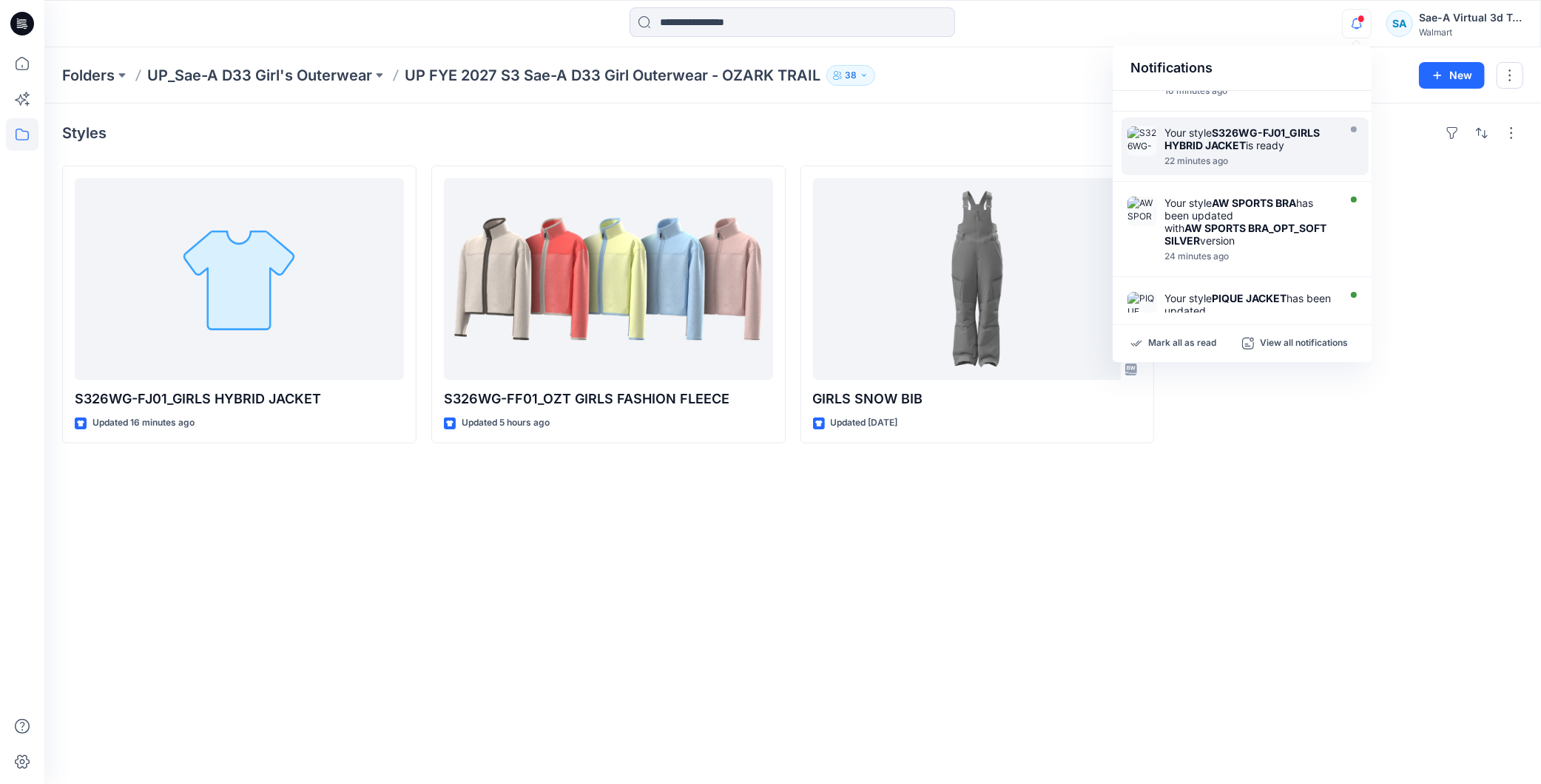
click at [1281, 144] on div "Your style S326WG-FJ01_GIRLS HYBRID JACKET is ready" at bounding box center [1249, 139] width 170 height 25
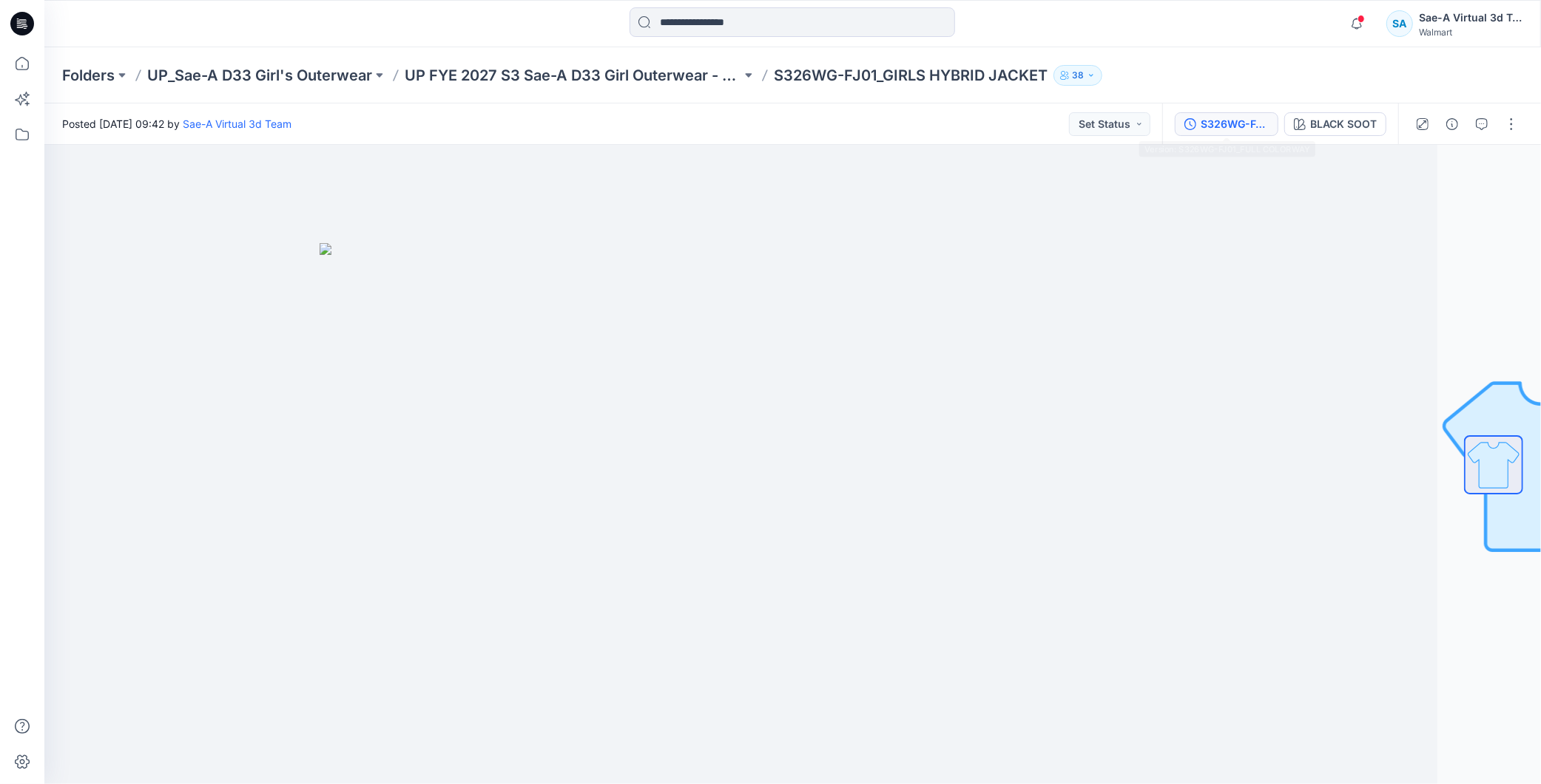
click at [1237, 126] on div "S326WG-FJ01_FULL COLORWAY" at bounding box center [1234, 124] width 68 height 16
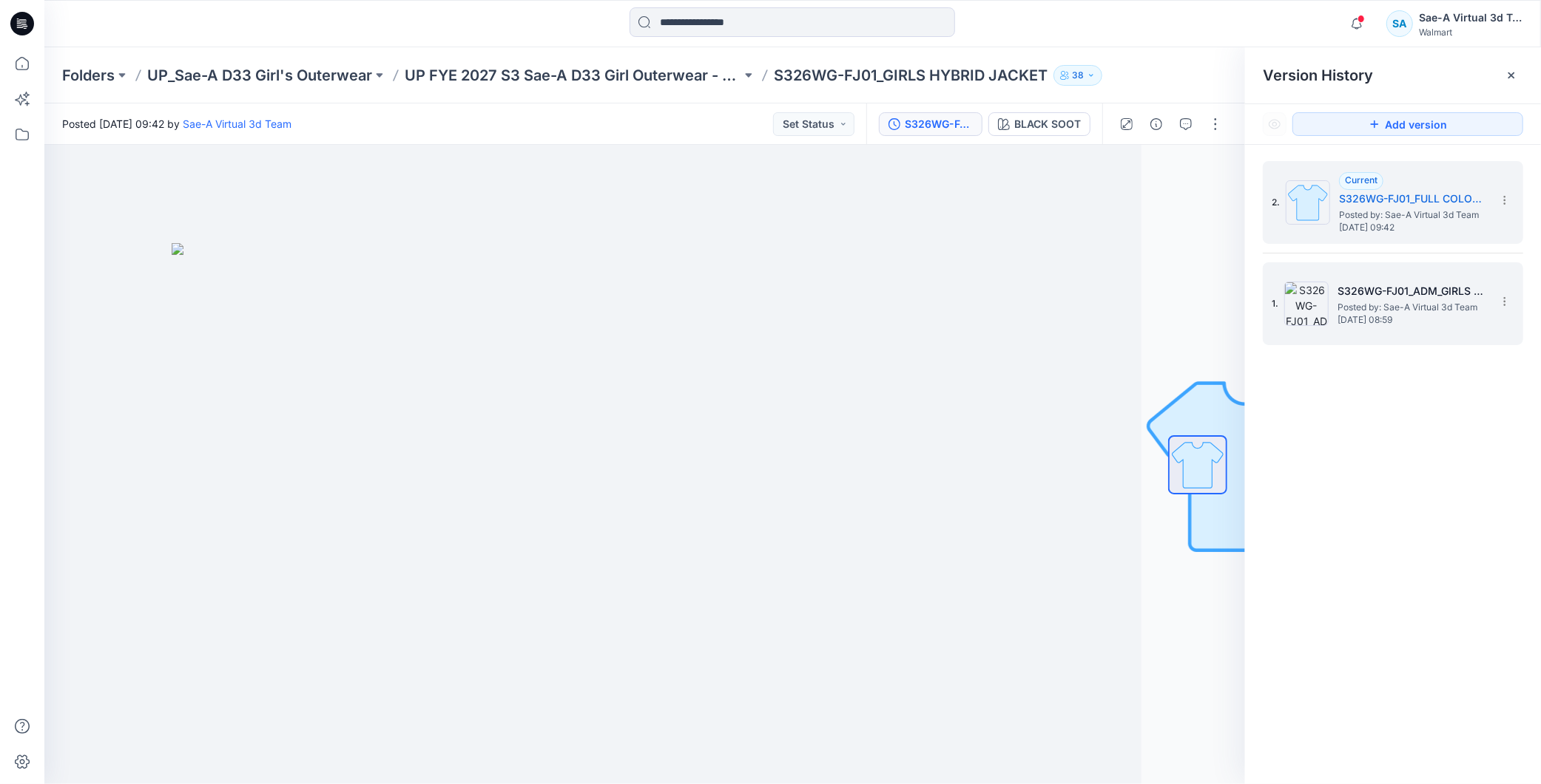
click at [1432, 307] on span "Posted by: Sae-A Virtual 3d Team" at bounding box center [1410, 308] width 148 height 15
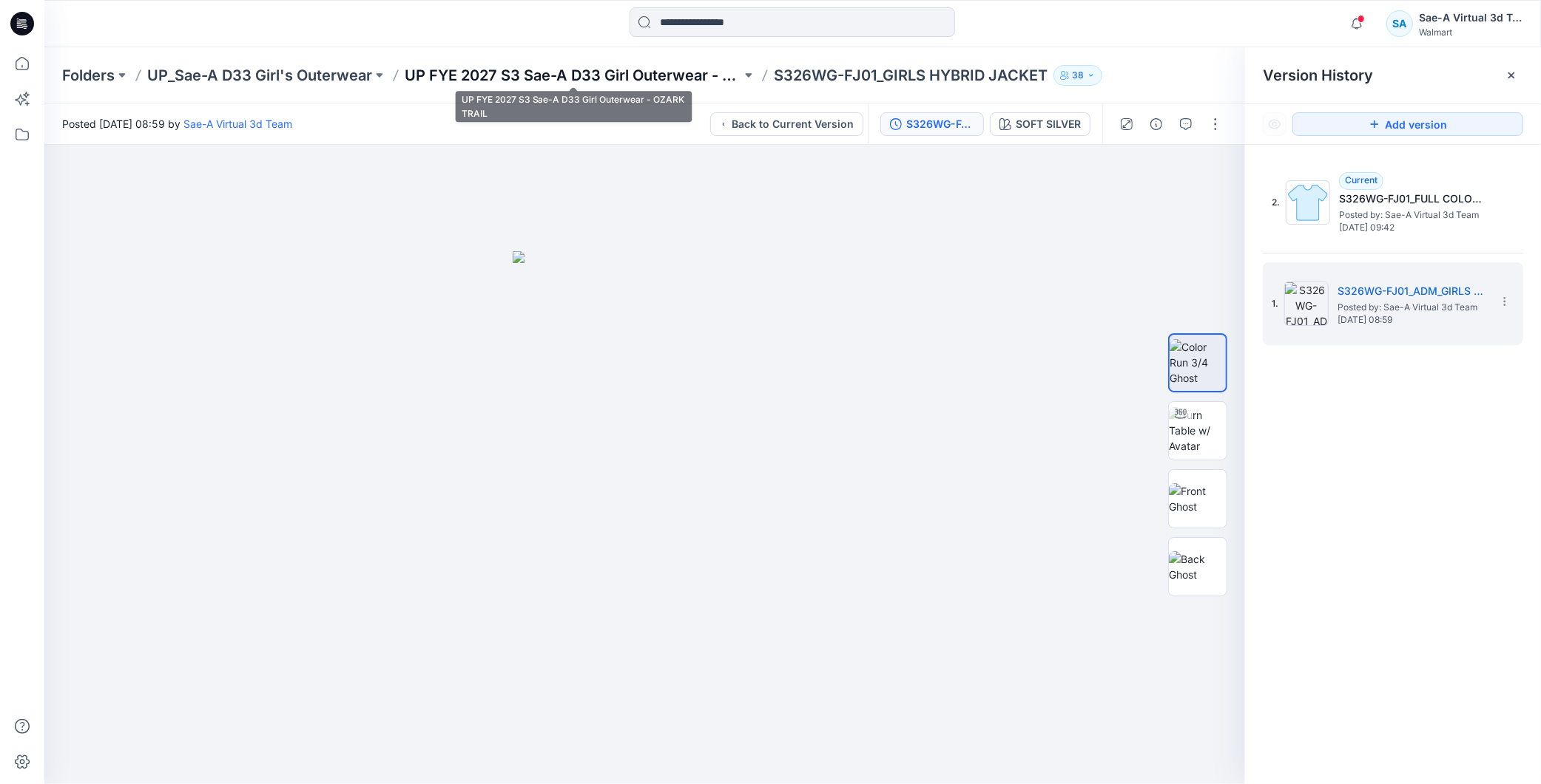
click at [668, 69] on p "UP FYE 2027 S3 Sae-A D33 Girl Outerwear - OZARK TRAIL" at bounding box center [573, 75] width 336 height 20
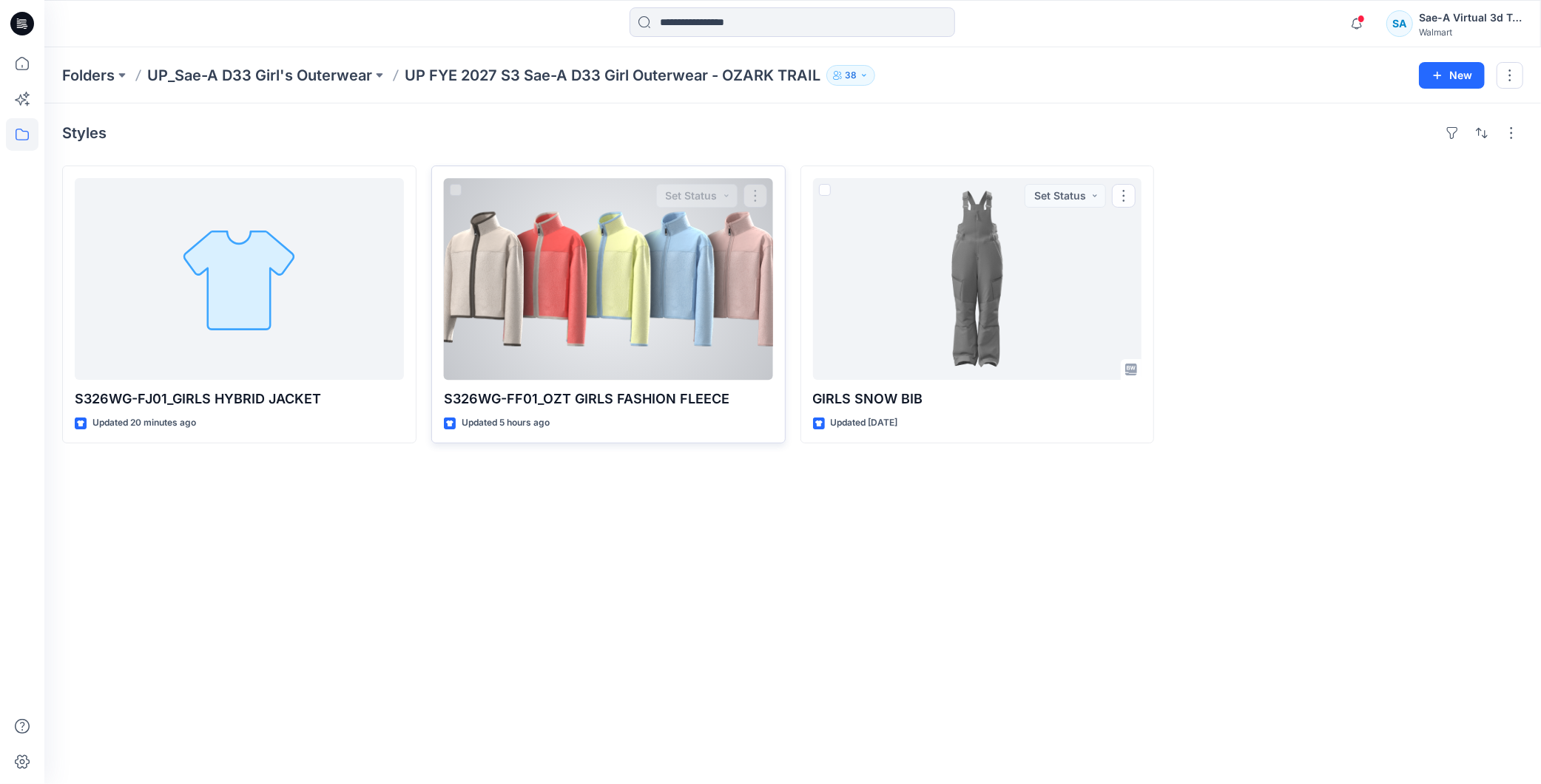
click at [595, 286] on div at bounding box center [608, 278] width 329 height 202
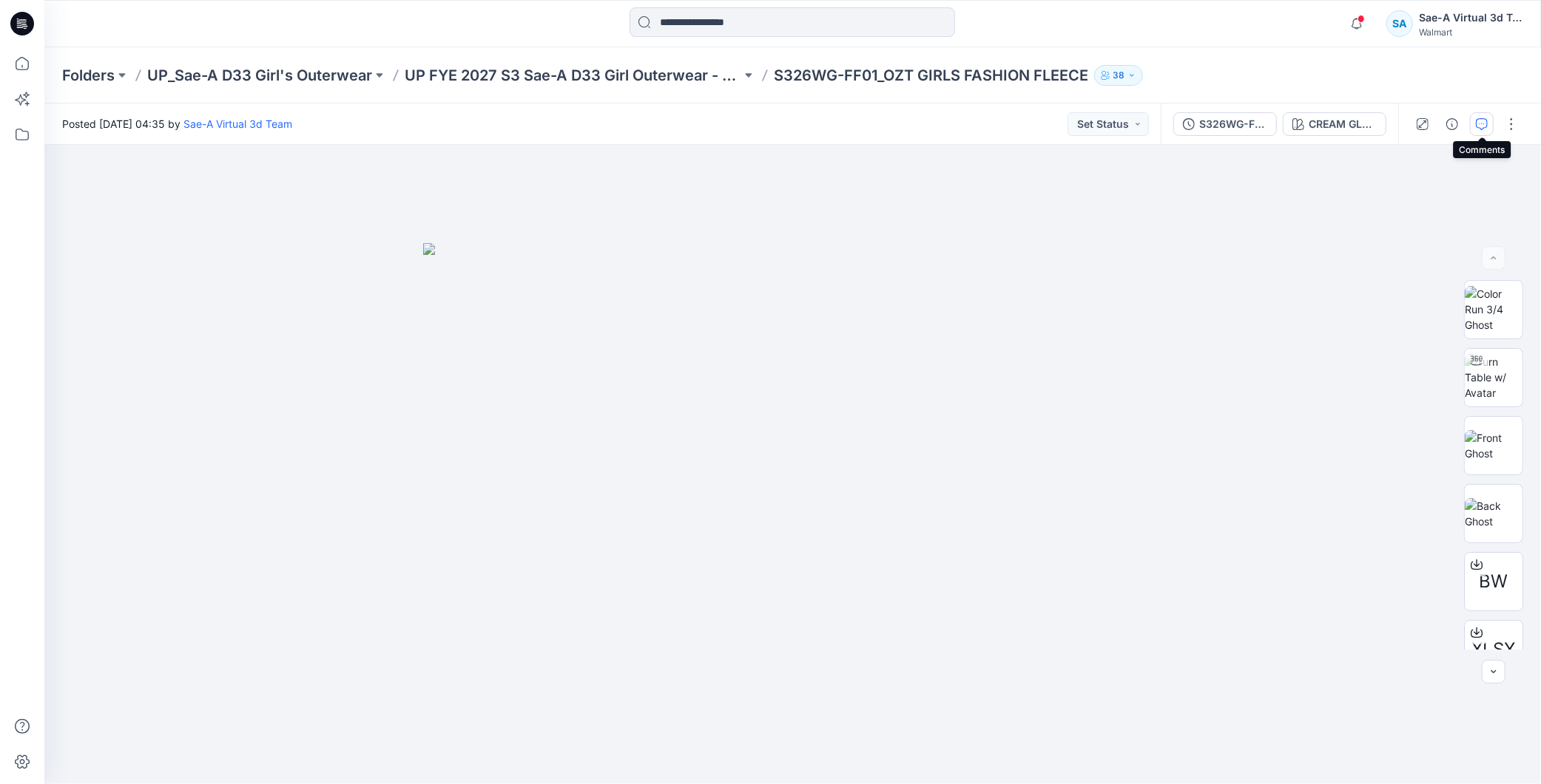
click at [1483, 122] on icon "button" at bounding box center [1481, 122] width 5 height 1
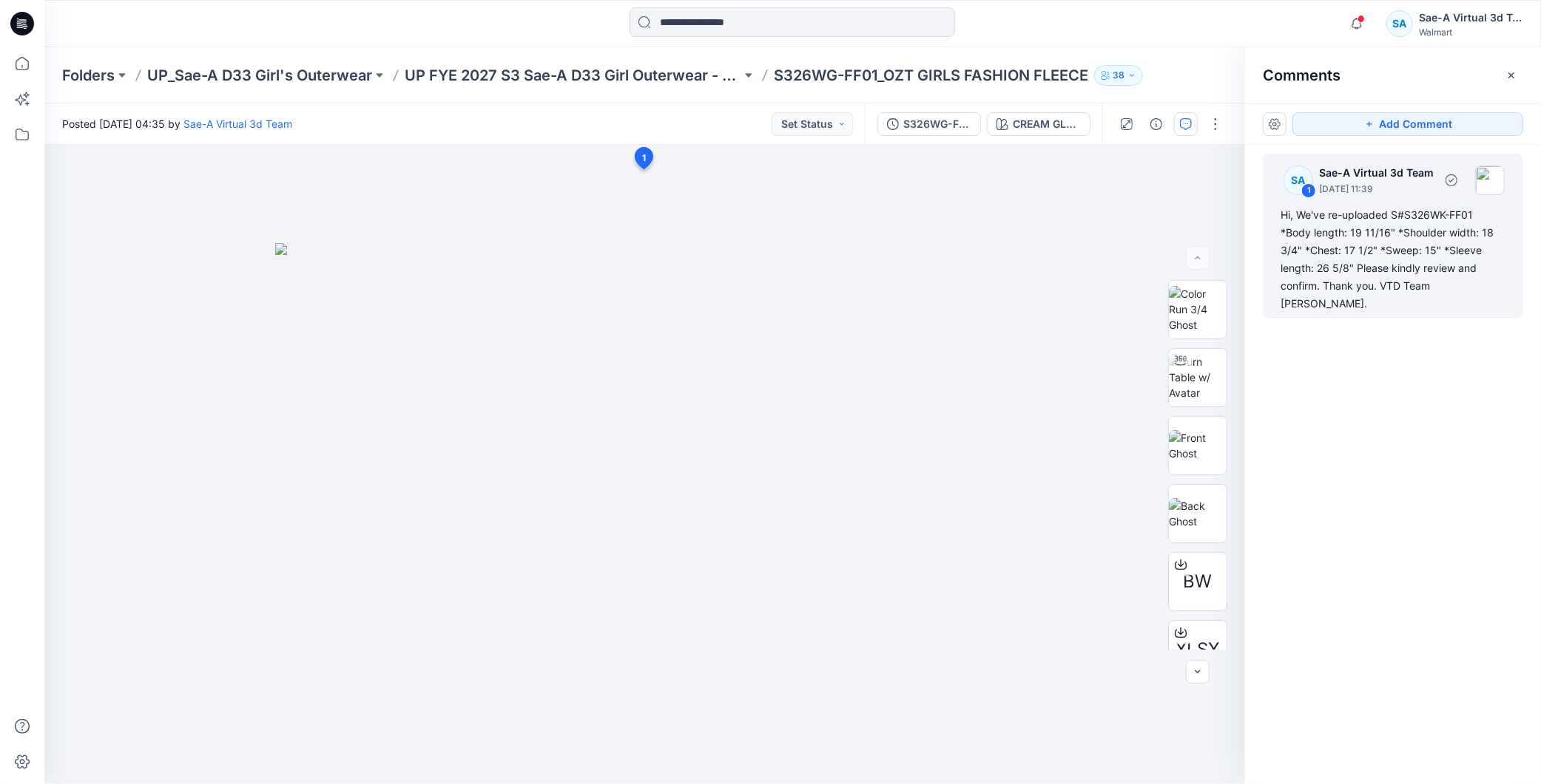
click at [1394, 267] on div "Hi, We've re-uploaded S#S326WK-FF01 *Body length: 19 11/16" *Shoulder width: 18…" at bounding box center [1392, 259] width 224 height 106
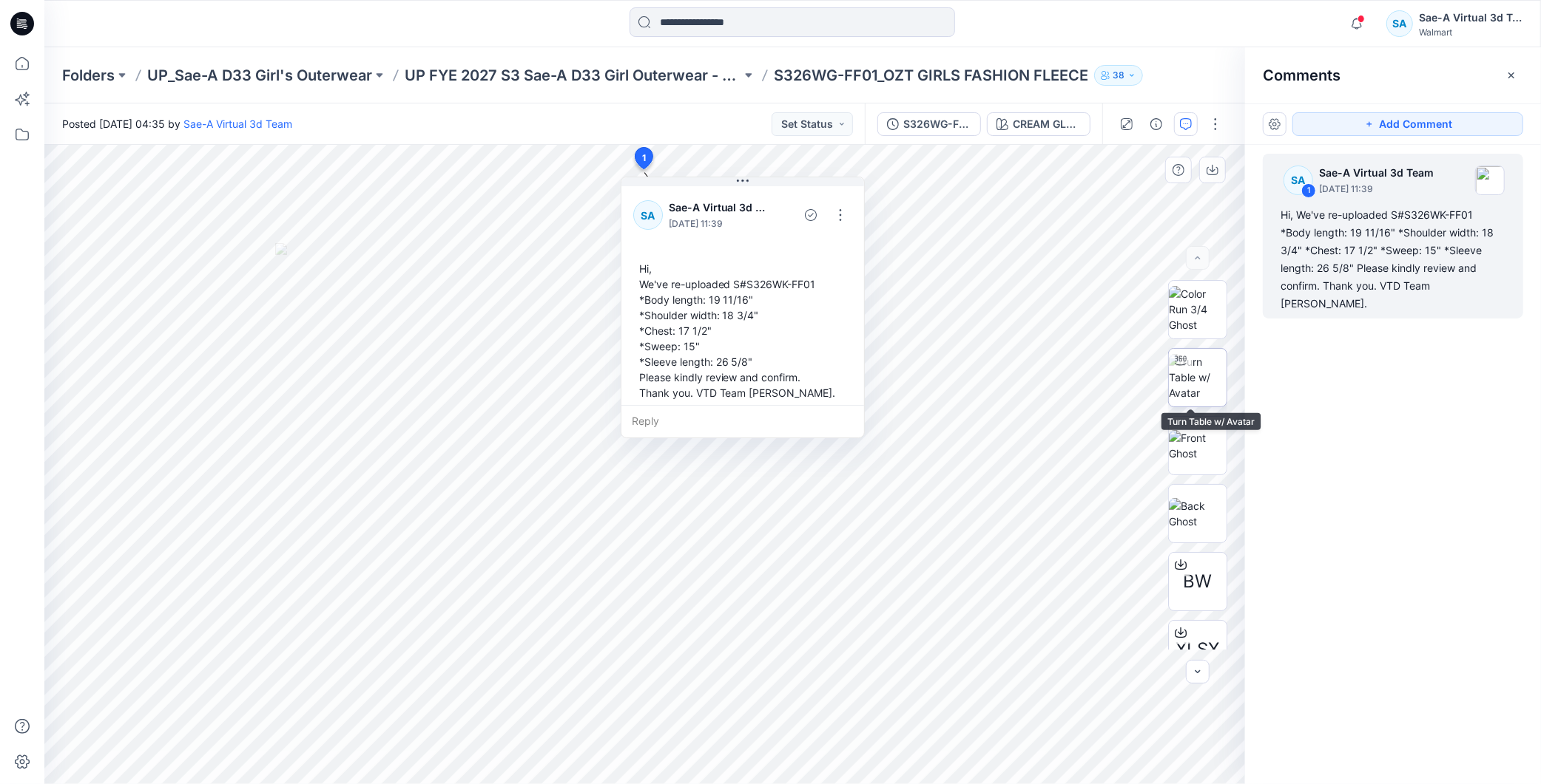
click at [1210, 355] on img at bounding box center [1197, 377] width 58 height 47
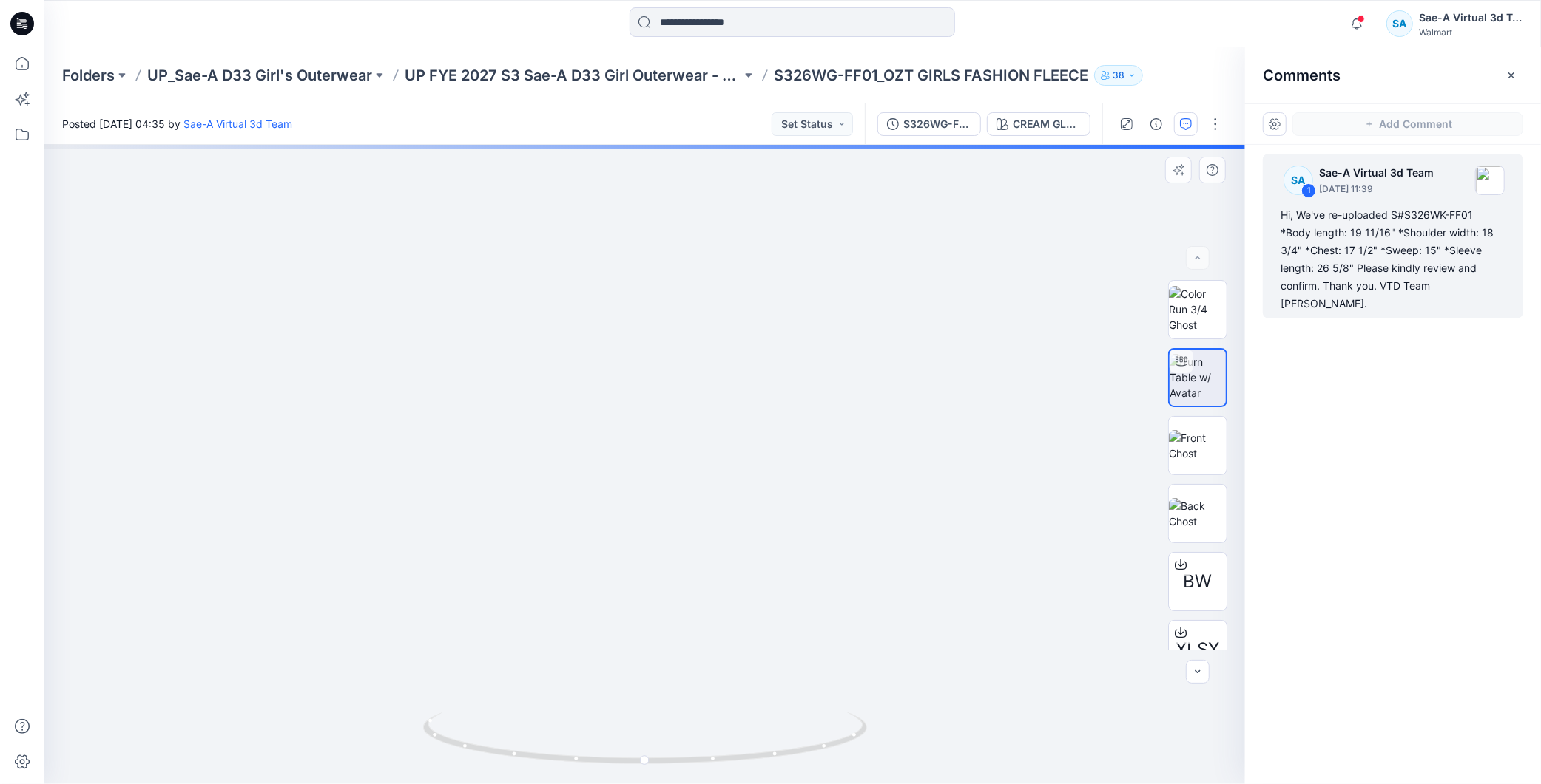
scroll to position [164, 0]
click at [1201, 561] on img at bounding box center [1197, 553] width 30 height 16
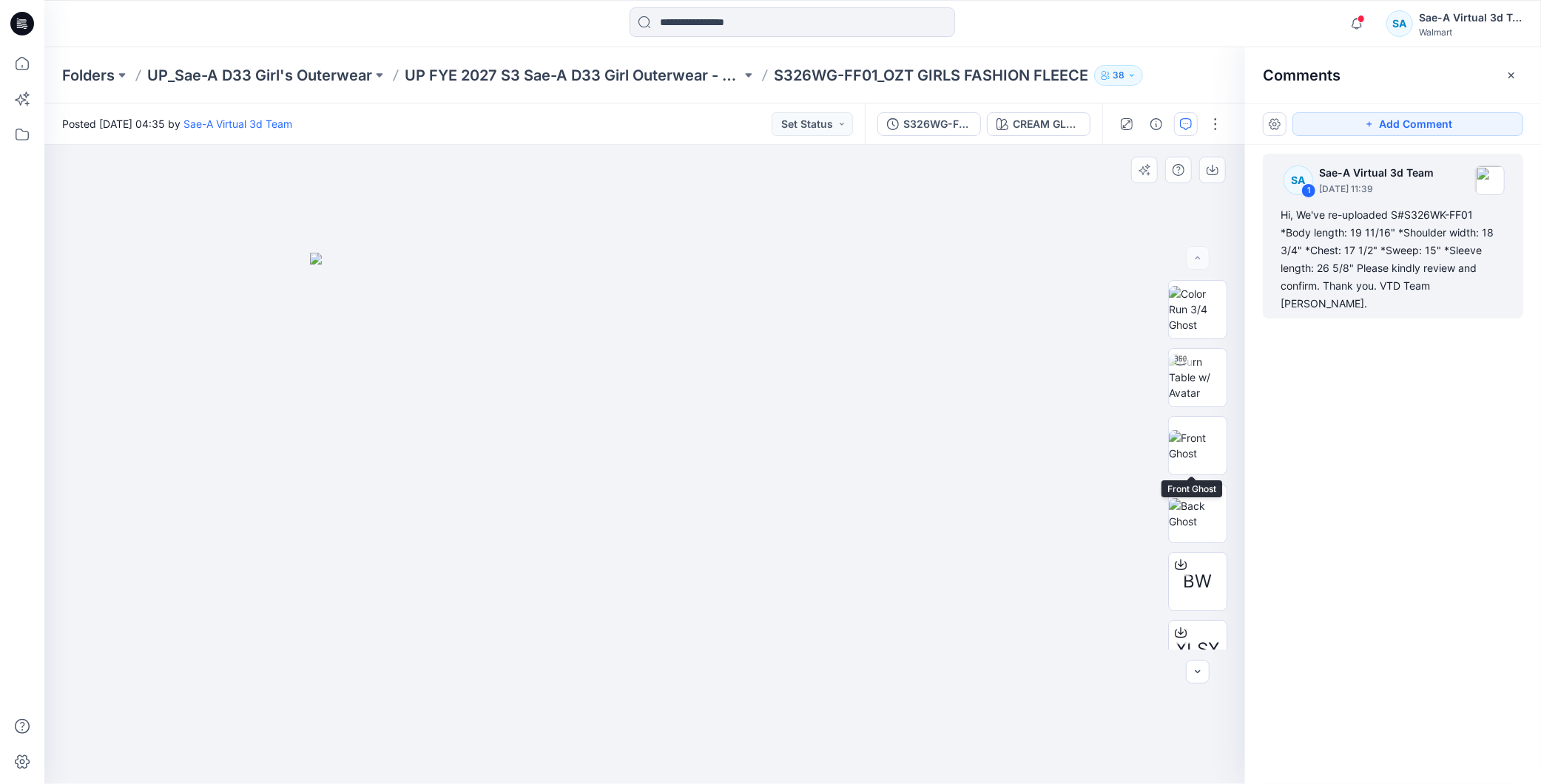
scroll to position [165, 0]
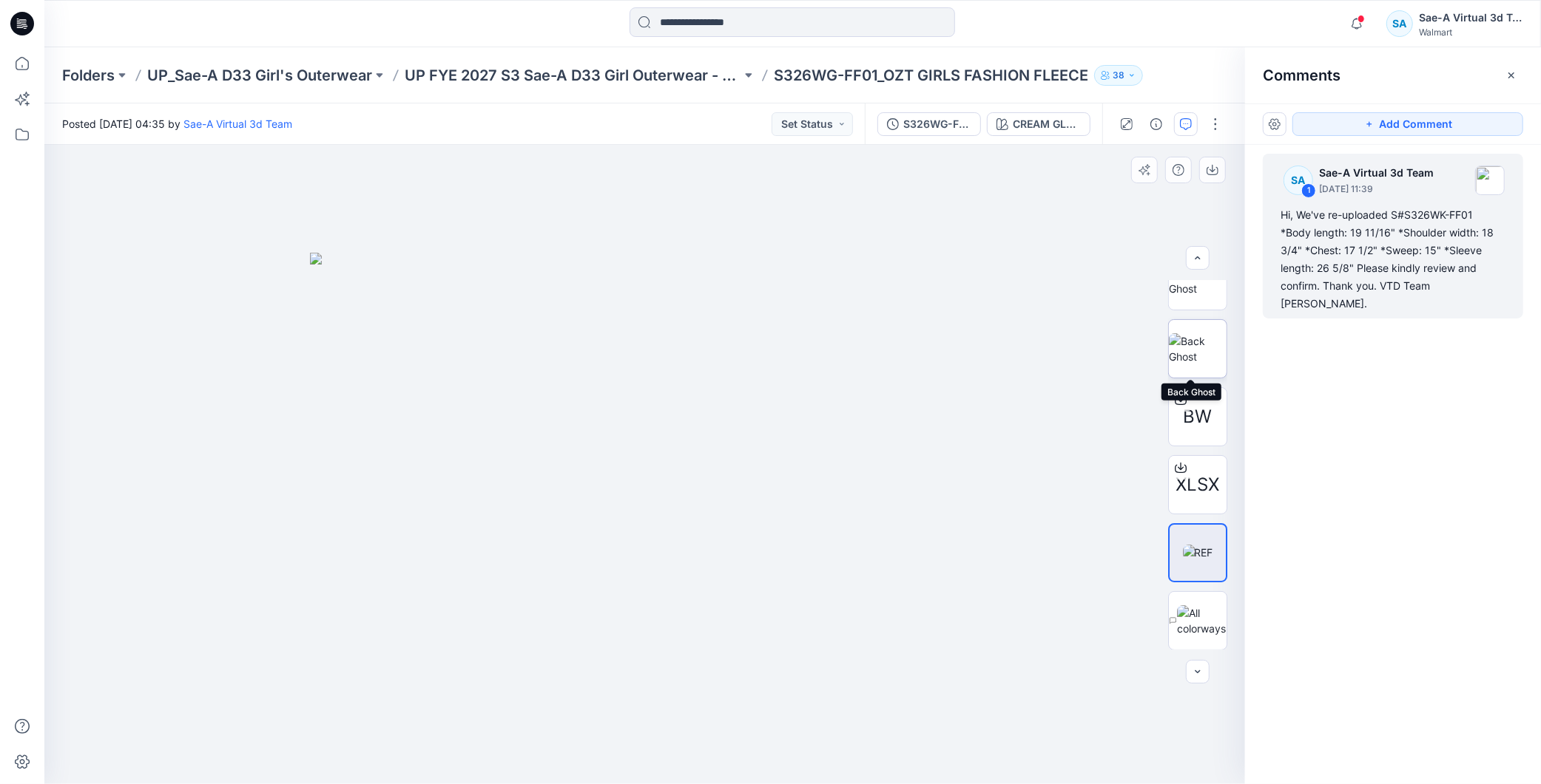
click at [1210, 352] on img at bounding box center [1197, 349] width 58 height 31
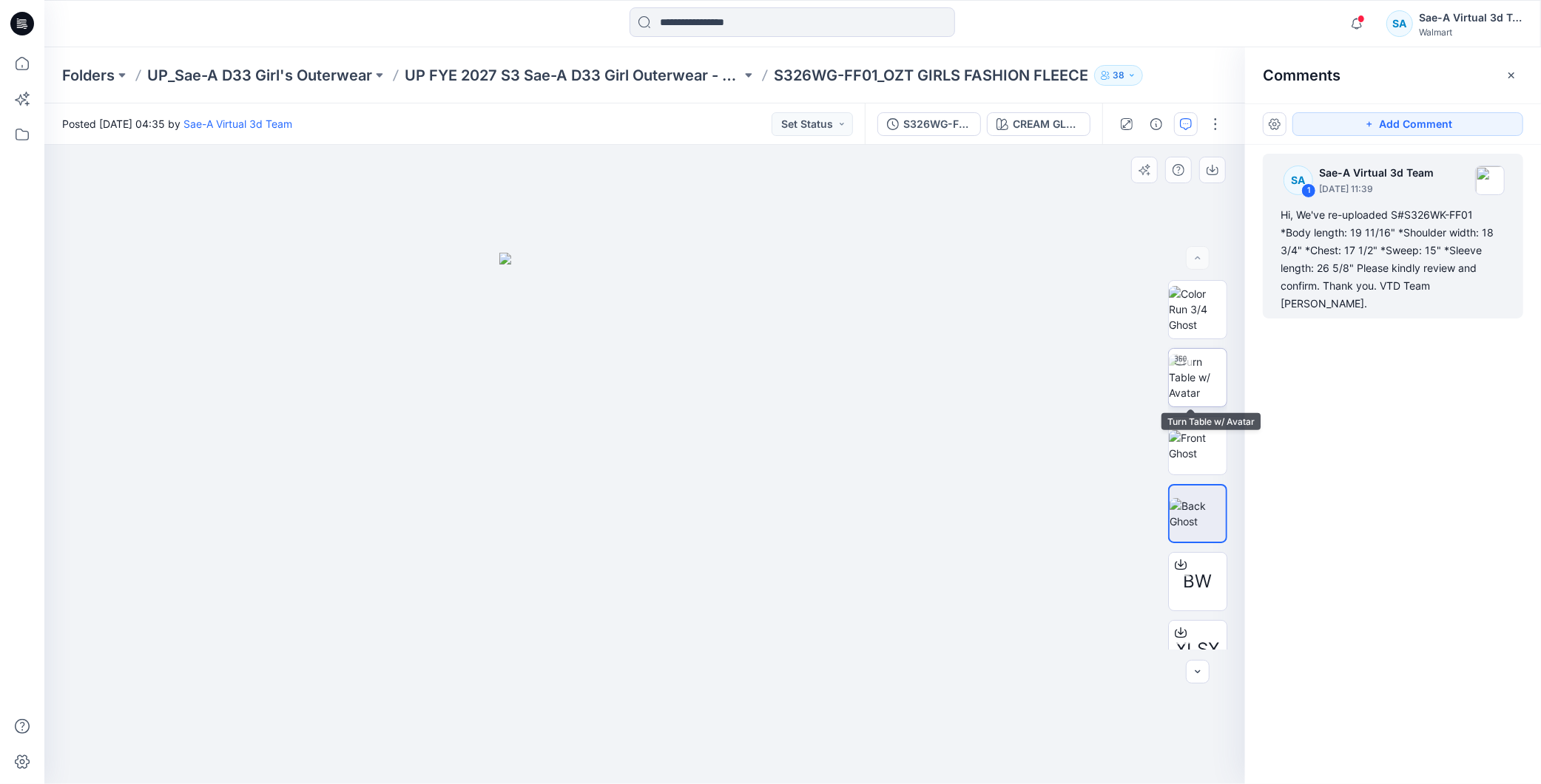
click at [1202, 388] on img at bounding box center [1197, 377] width 58 height 47
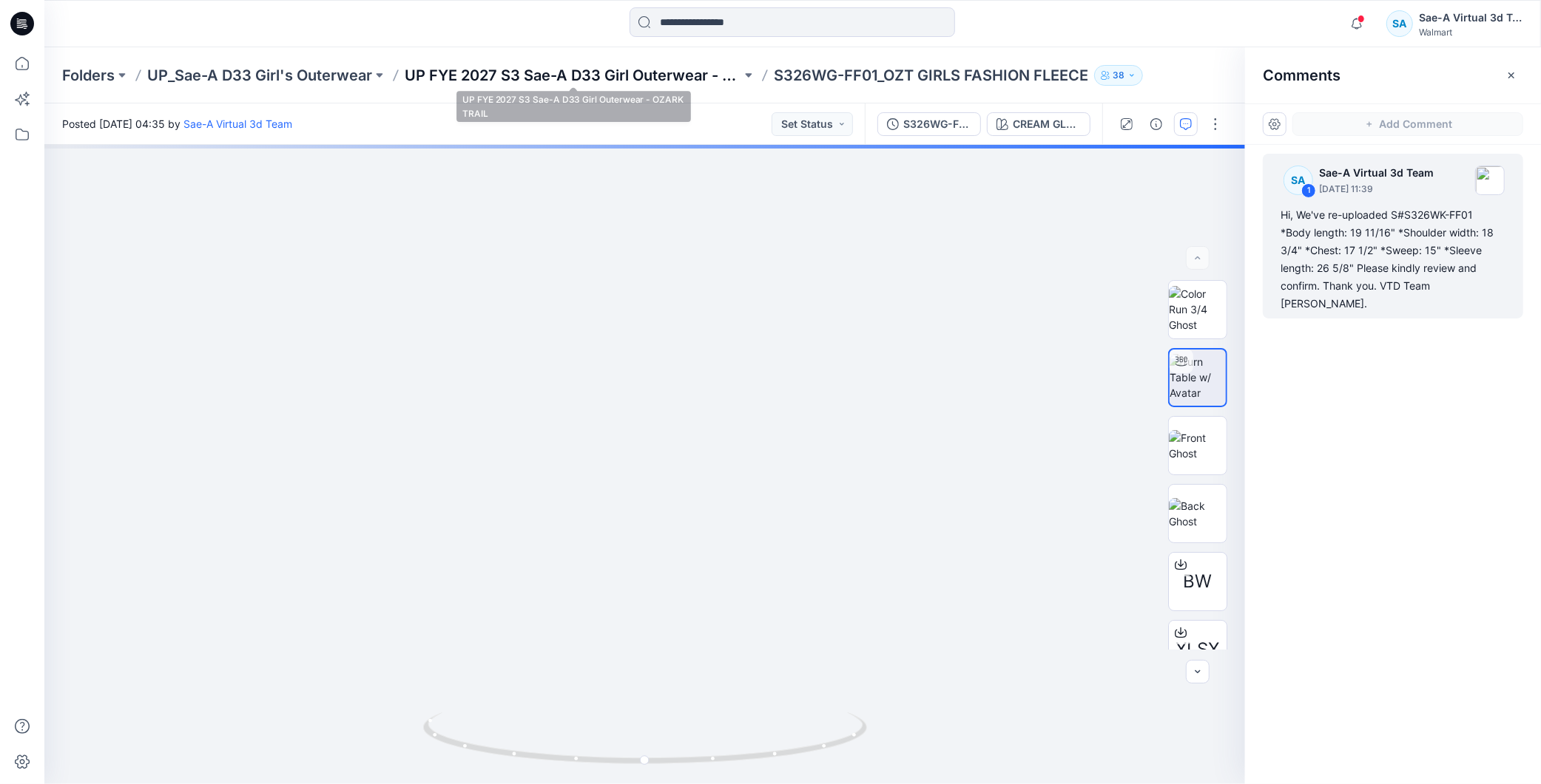
click at [650, 78] on p "UP FYE 2027 S3 Sae-A D33 Girl Outerwear - OZARK TRAIL" at bounding box center [573, 75] width 336 height 20
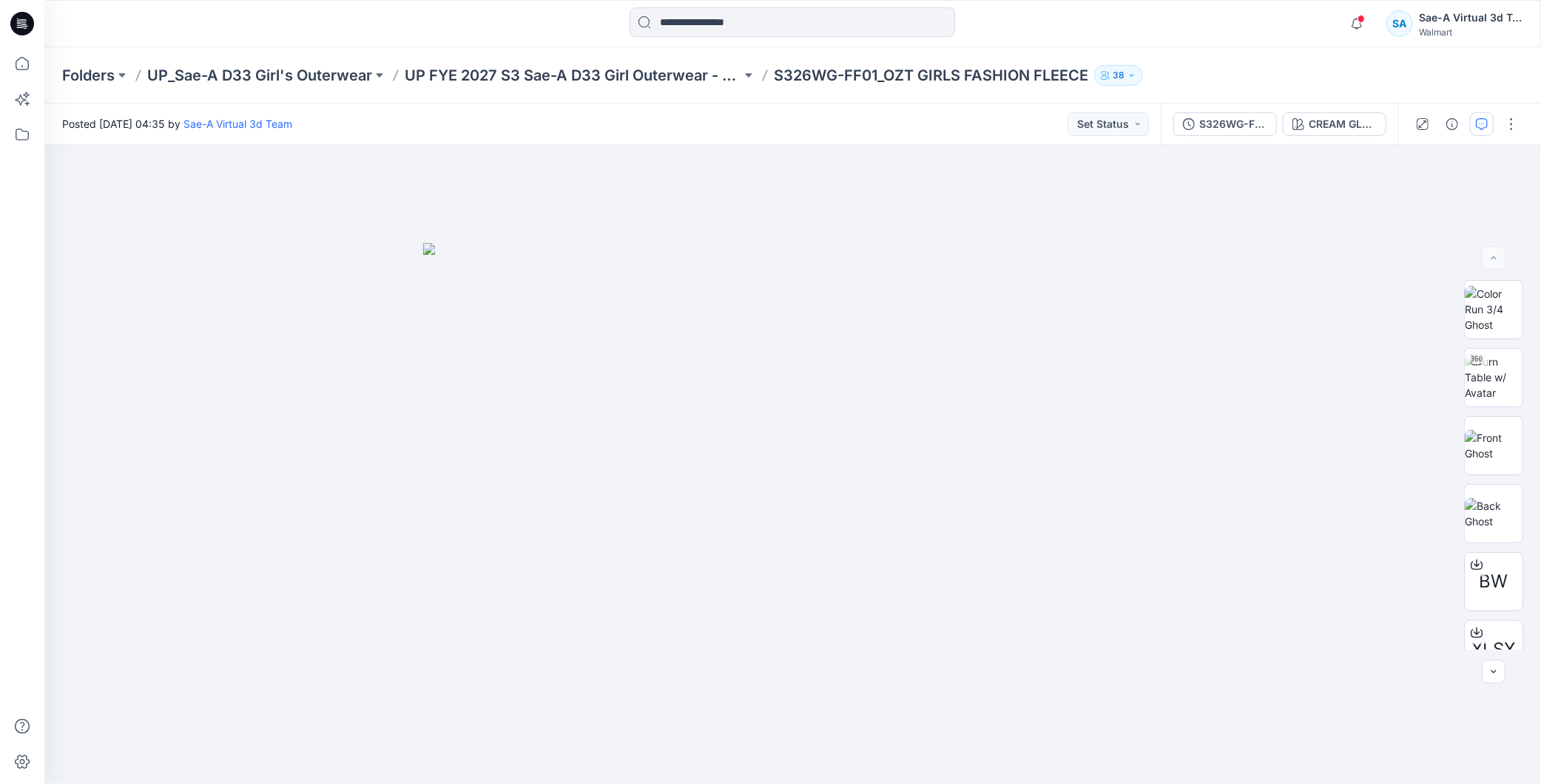
click at [1476, 126] on icon "button" at bounding box center [1481, 124] width 11 height 11
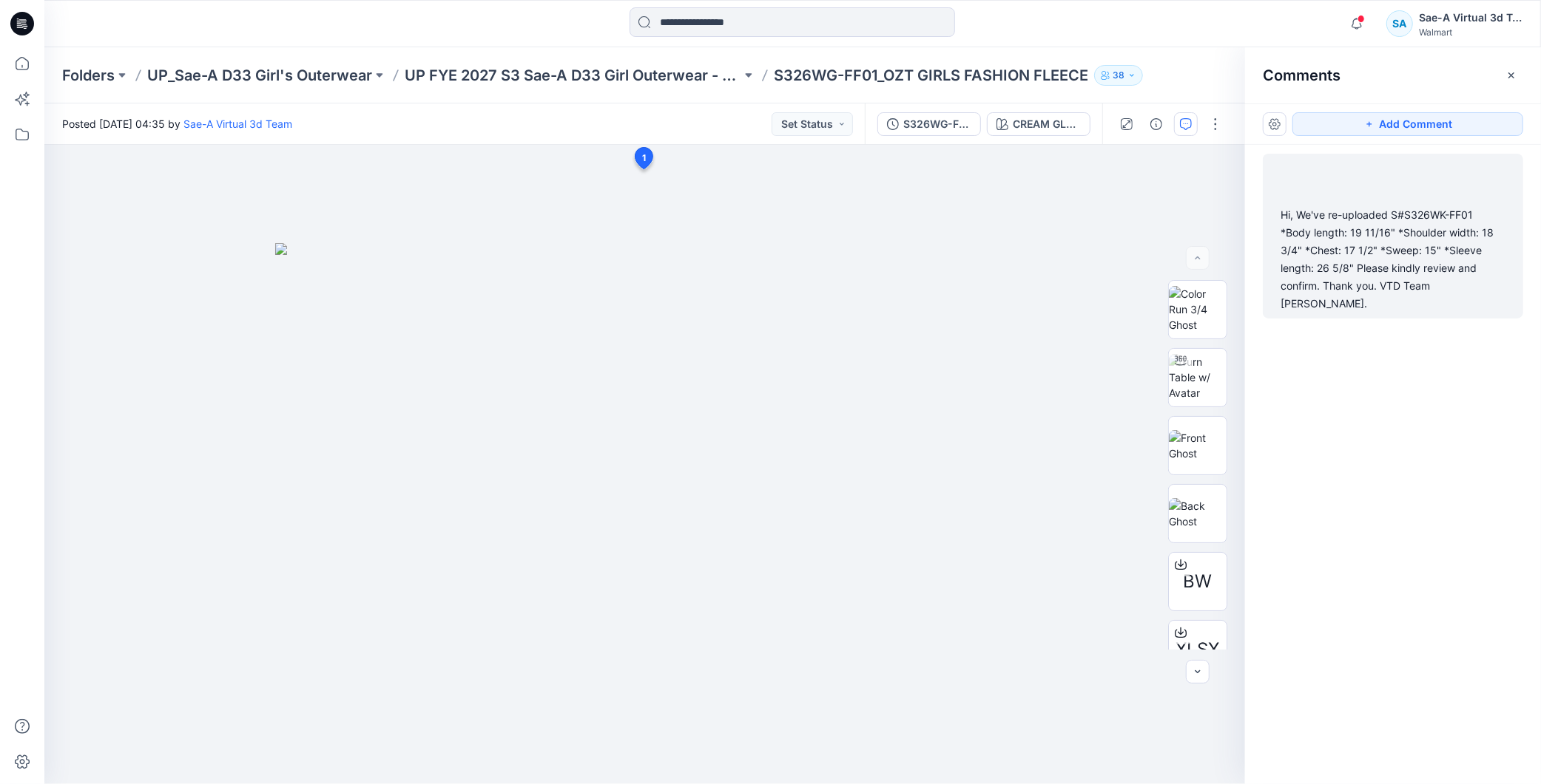
click at [1442, 247] on div "Hi, We've re-uploaded S#S326WK-FF01 *Body length: 19 11/16" *Shoulder width: 18…" at bounding box center [1392, 259] width 224 height 106
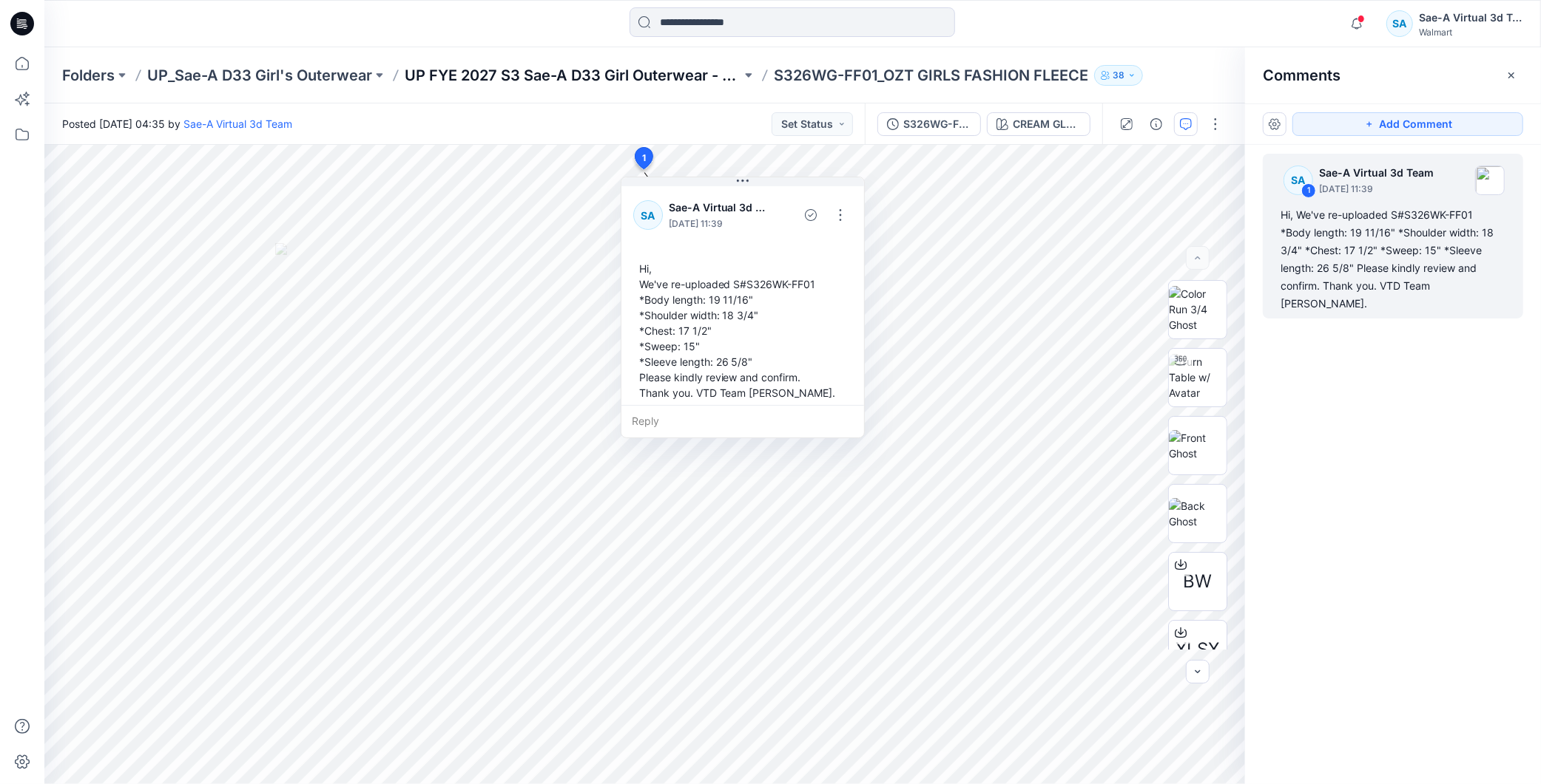
click at [660, 67] on p "UP FYE 2027 S3 Sae-A D33 Girl Outerwear - OZARK TRAIL" at bounding box center [573, 75] width 336 height 20
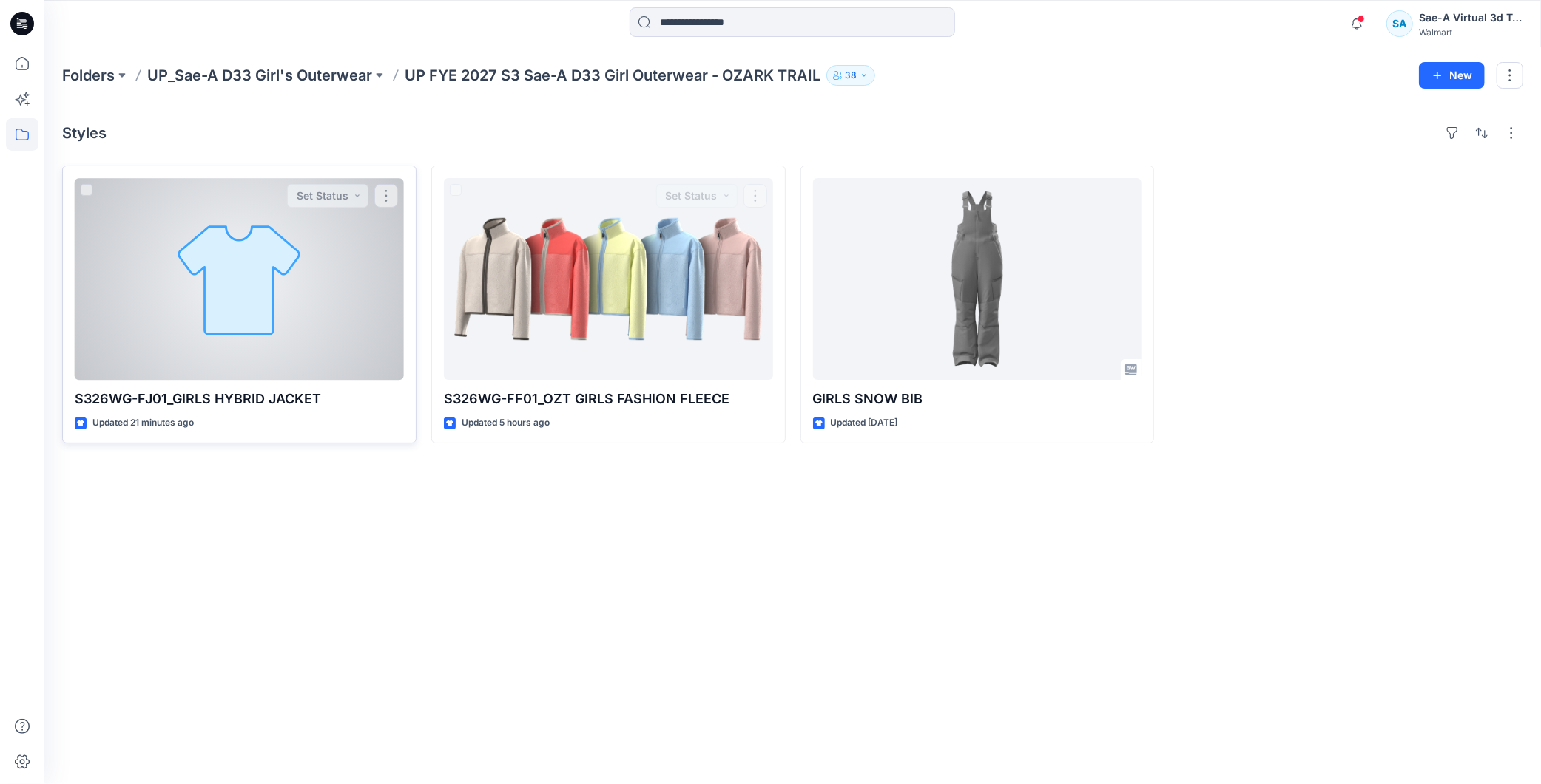
click at [328, 276] on div at bounding box center [239, 278] width 329 height 202
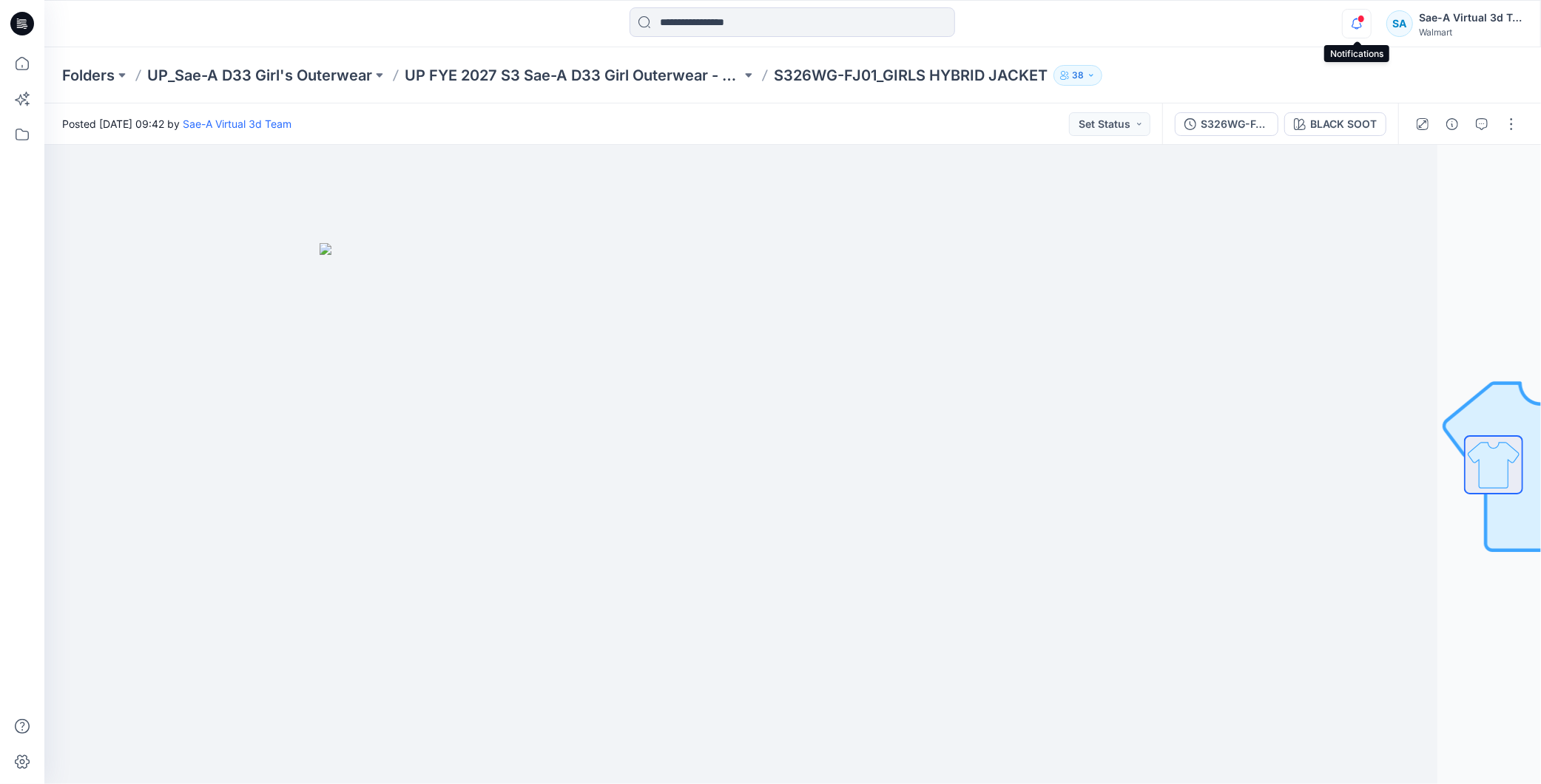
click at [1350, 20] on icon "button" at bounding box center [1357, 24] width 28 height 29
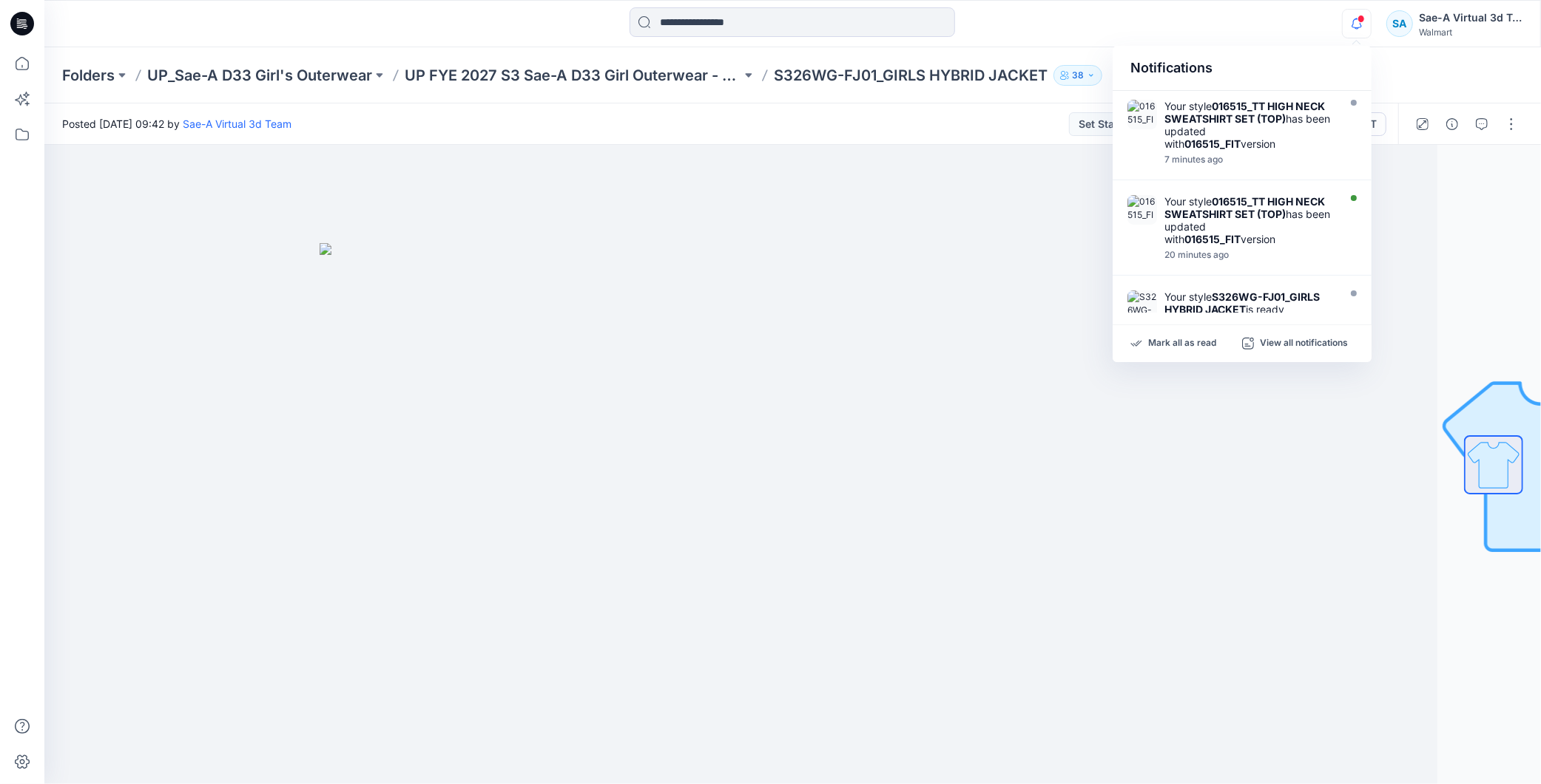
click at [1356, 26] on icon "button" at bounding box center [1357, 24] width 28 height 29
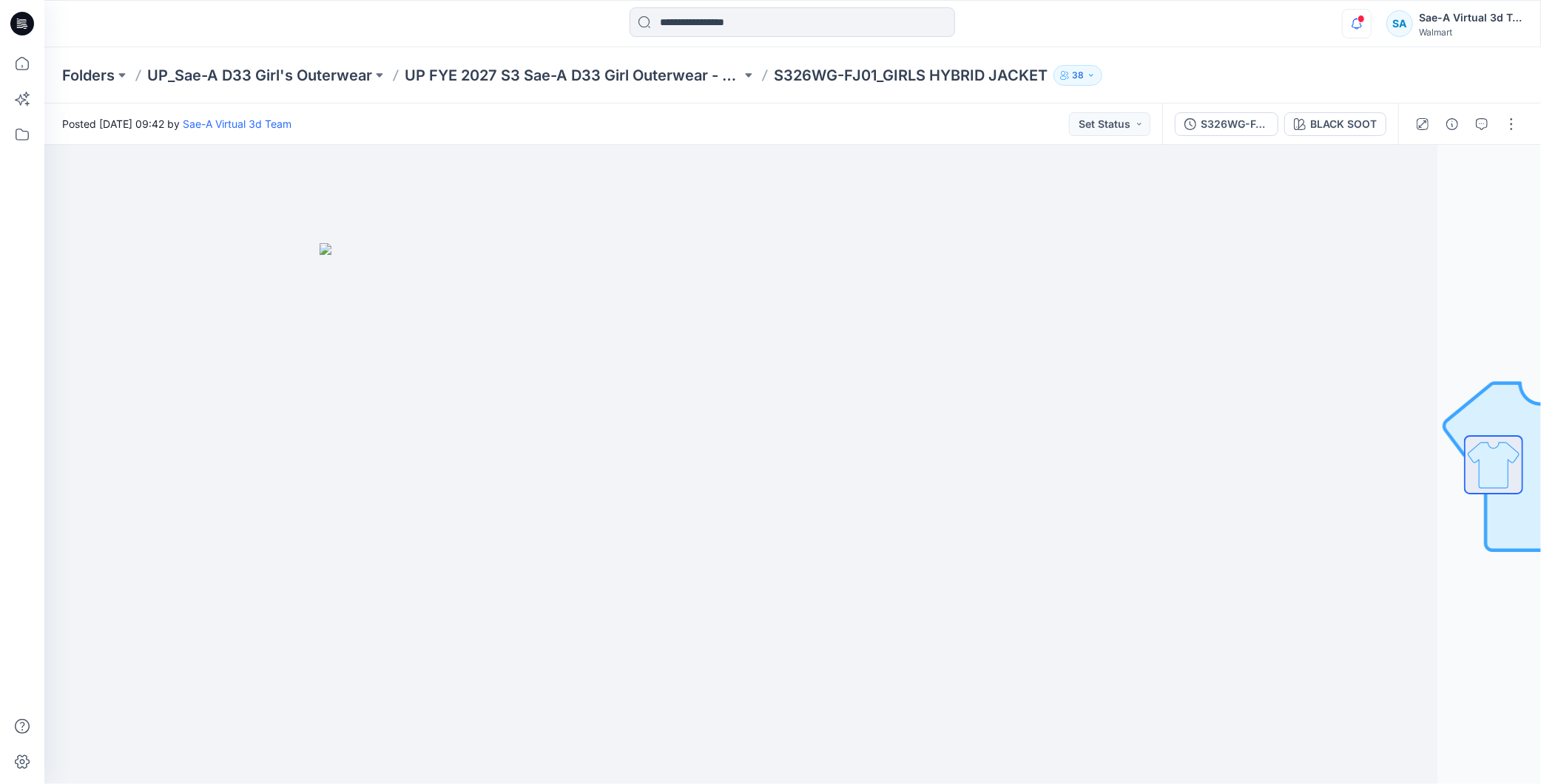
click at [1356, 26] on icon "button" at bounding box center [1357, 24] width 28 height 29
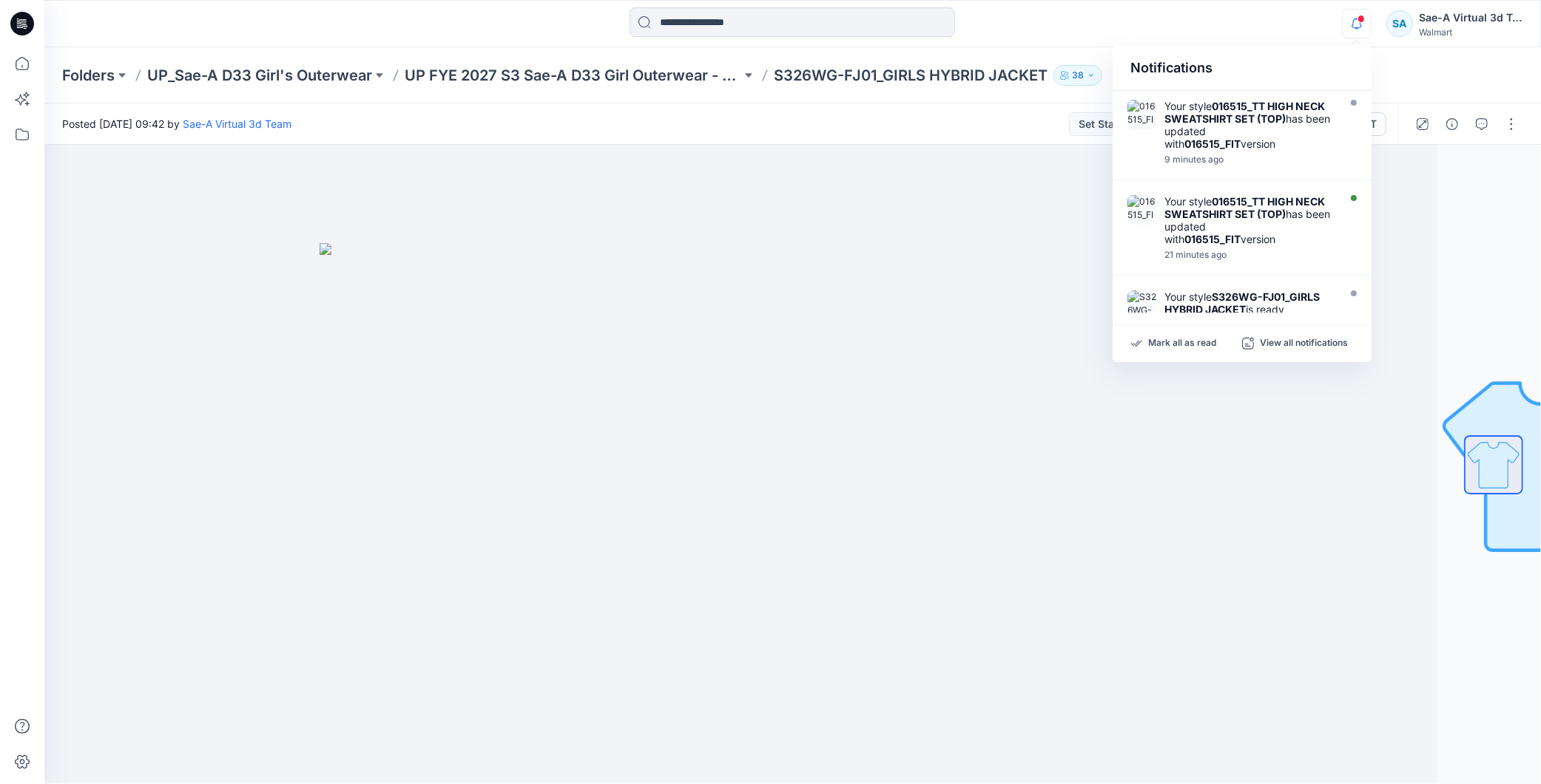
click at [1348, 24] on icon "button" at bounding box center [1357, 24] width 28 height 29
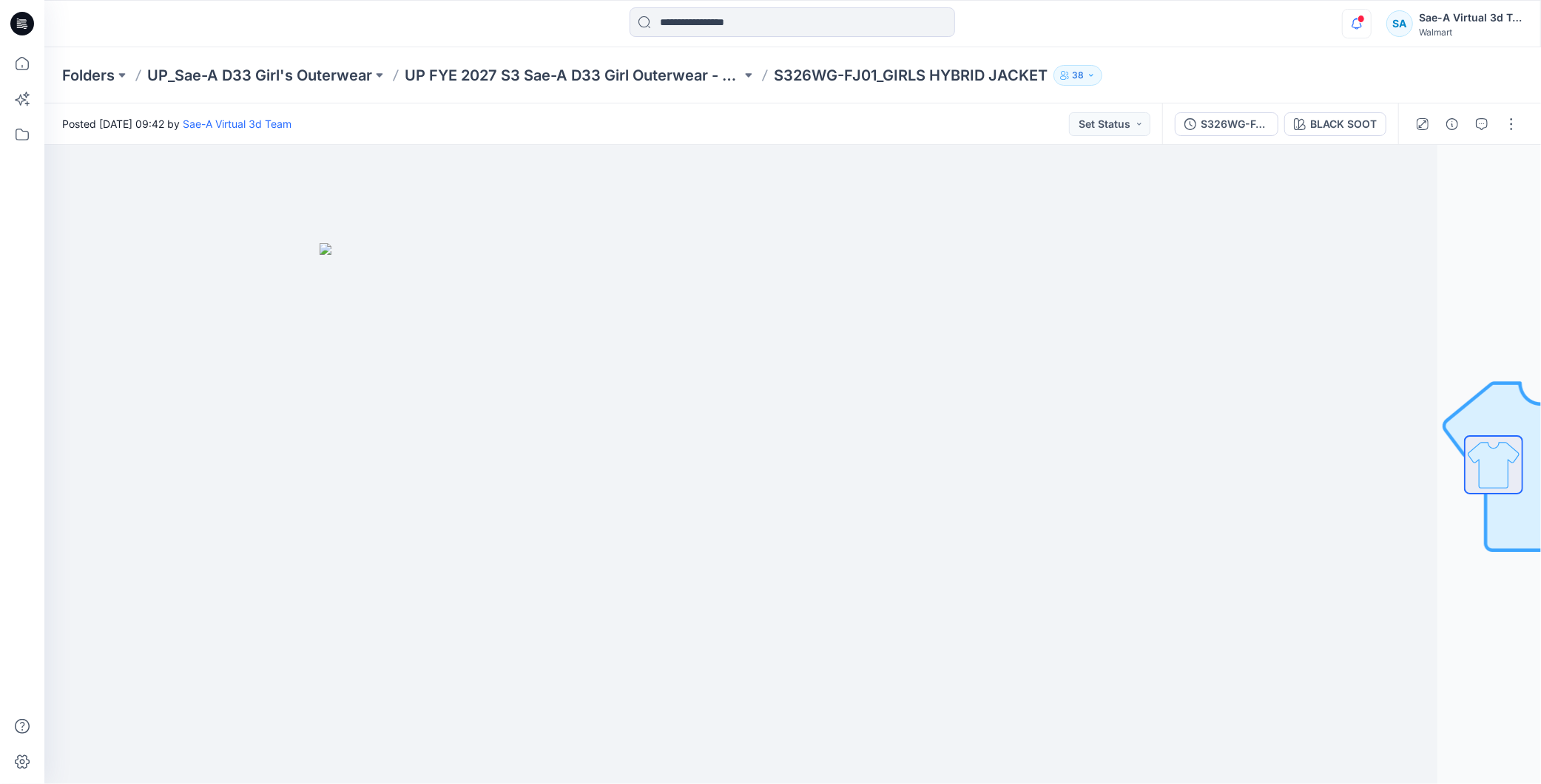
click at [1367, 20] on icon "button" at bounding box center [1357, 24] width 28 height 29
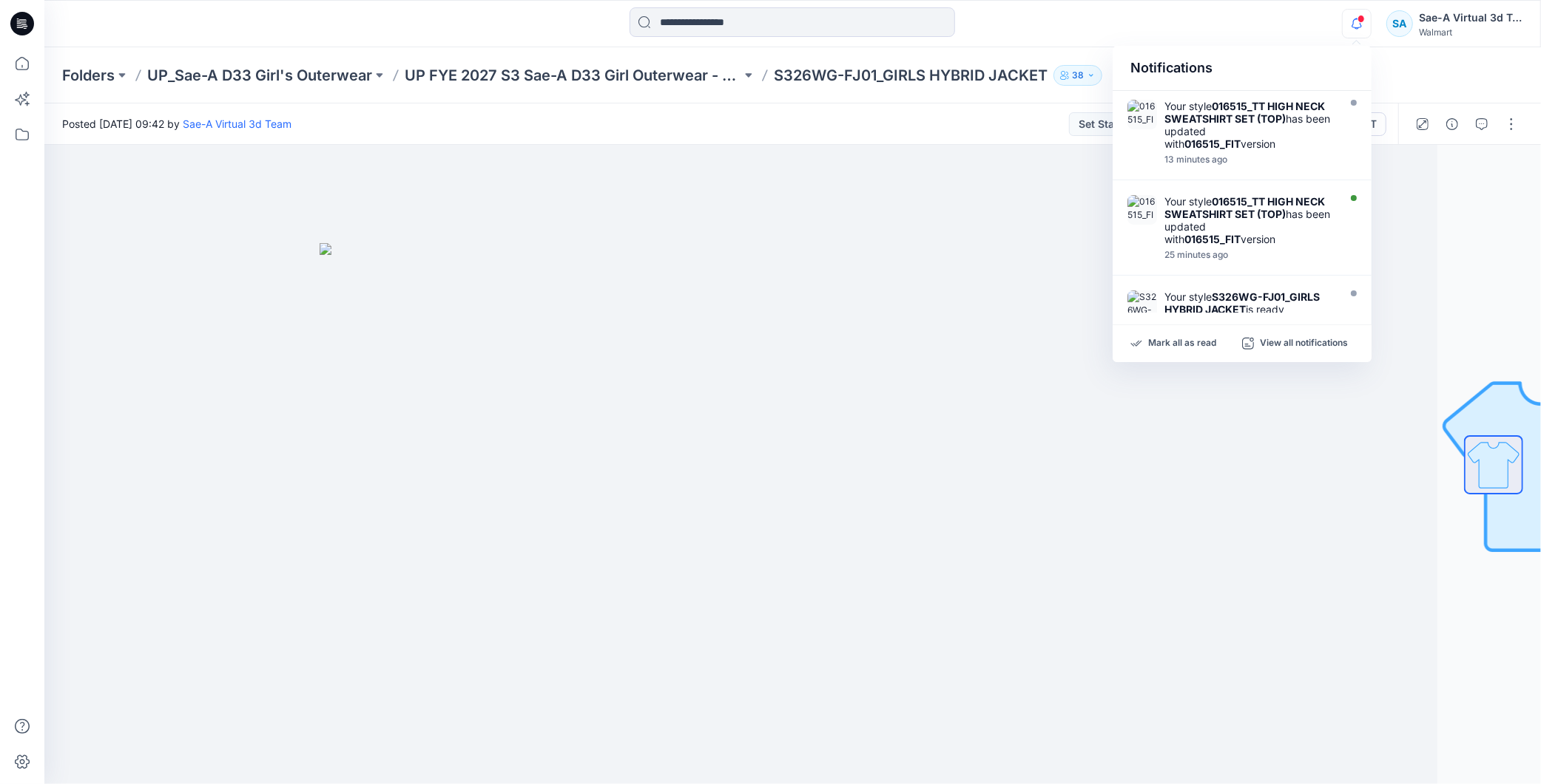
click at [1360, 28] on icon "button" at bounding box center [1357, 24] width 28 height 29
click at [1356, 20] on icon "button" at bounding box center [1357, 24] width 28 height 29
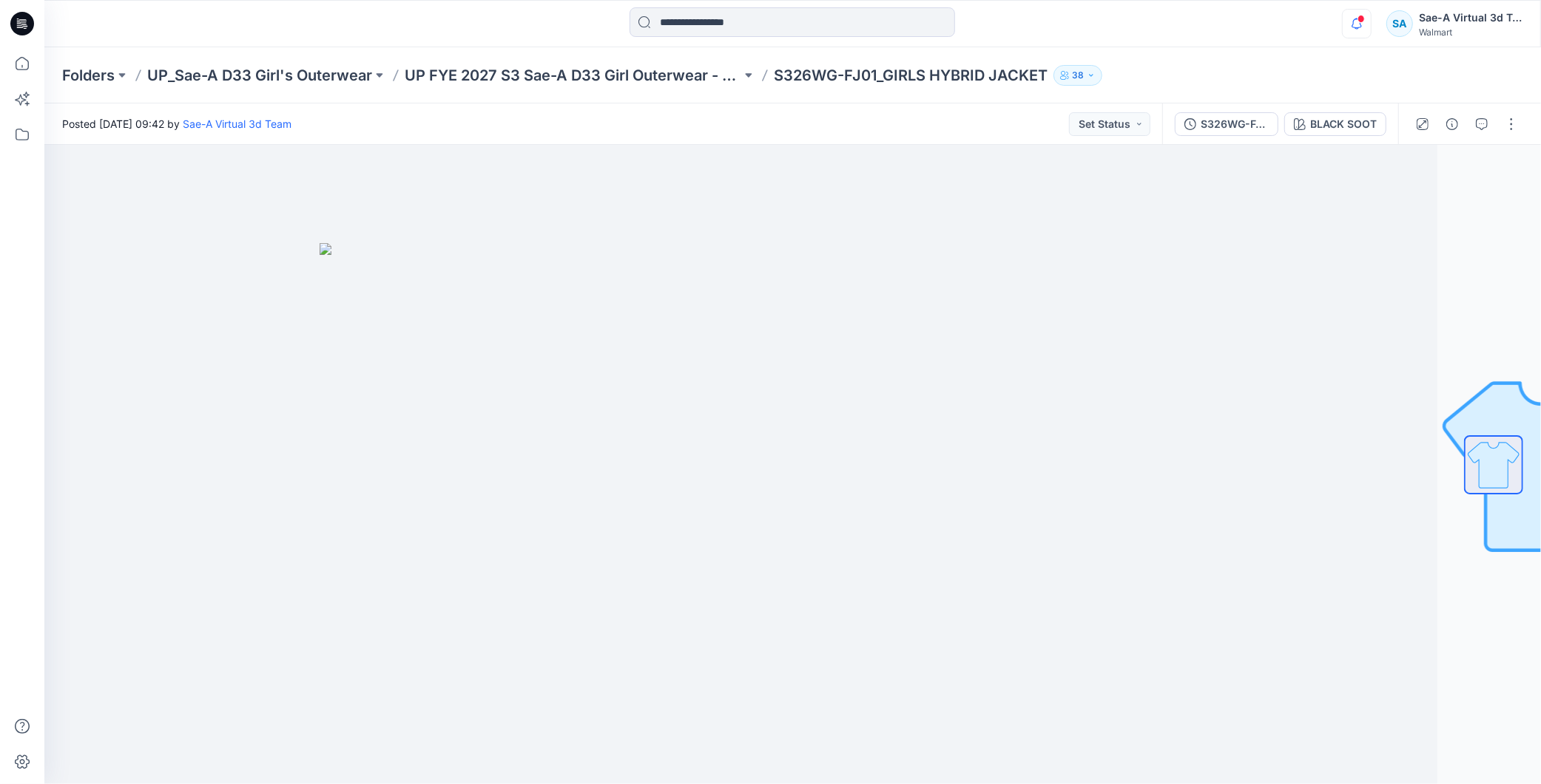
click at [1356, 20] on icon "button" at bounding box center [1357, 24] width 28 height 29
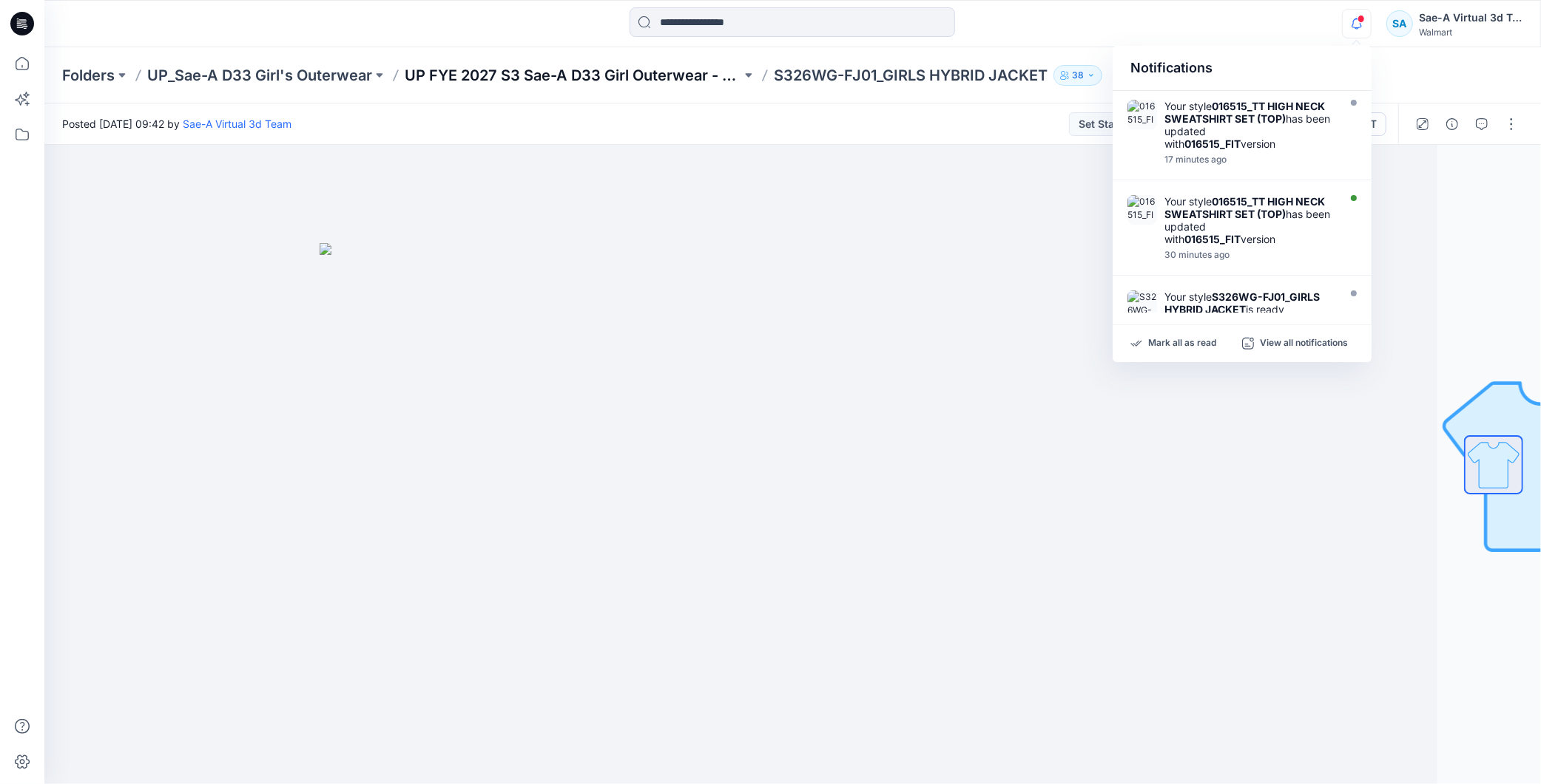
click at [664, 72] on p "UP FYE 2027 S3 Sae-A D33 Girl Outerwear - OZARK TRAIL" at bounding box center [573, 75] width 336 height 20
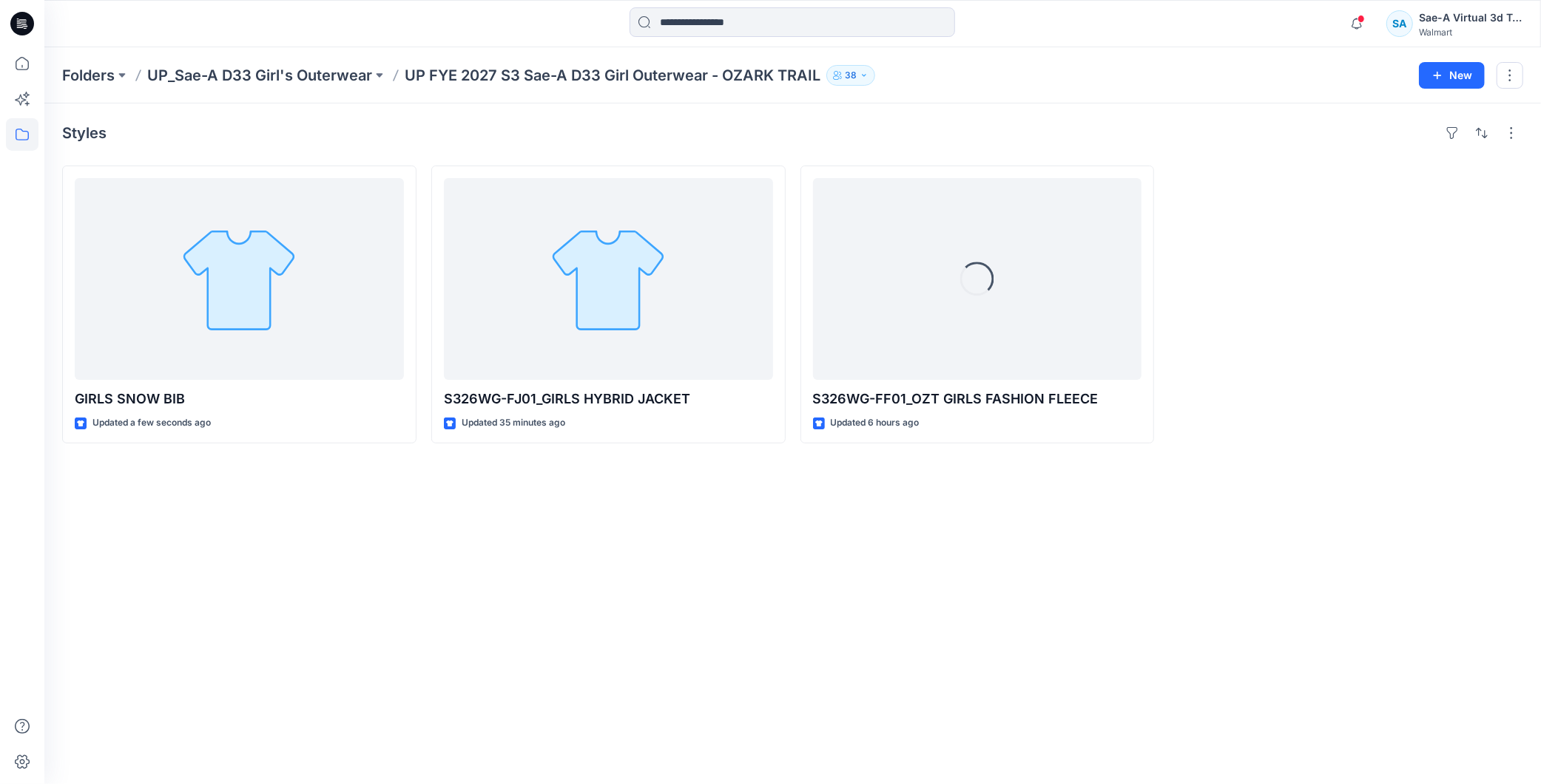
click at [674, 633] on div "Styles GIRLS SNOW BIB Updated a few seconds ago S326WG-FJ01_GIRLS HYBRID JACKET…" at bounding box center [792, 444] width 1496 height 681
click at [637, 543] on div "Styles GIRLS SNOW BIB Updated a few seconds ago S326WG-FJ01_GIRLS HYBRID JACKET…" at bounding box center [792, 444] width 1496 height 681
click at [1045, 524] on div "Styles GIRLS SNOW BIB Updated a few seconds ago S326WG-FJ01_GIRLS HYBRID JACKET…" at bounding box center [792, 444] width 1496 height 681
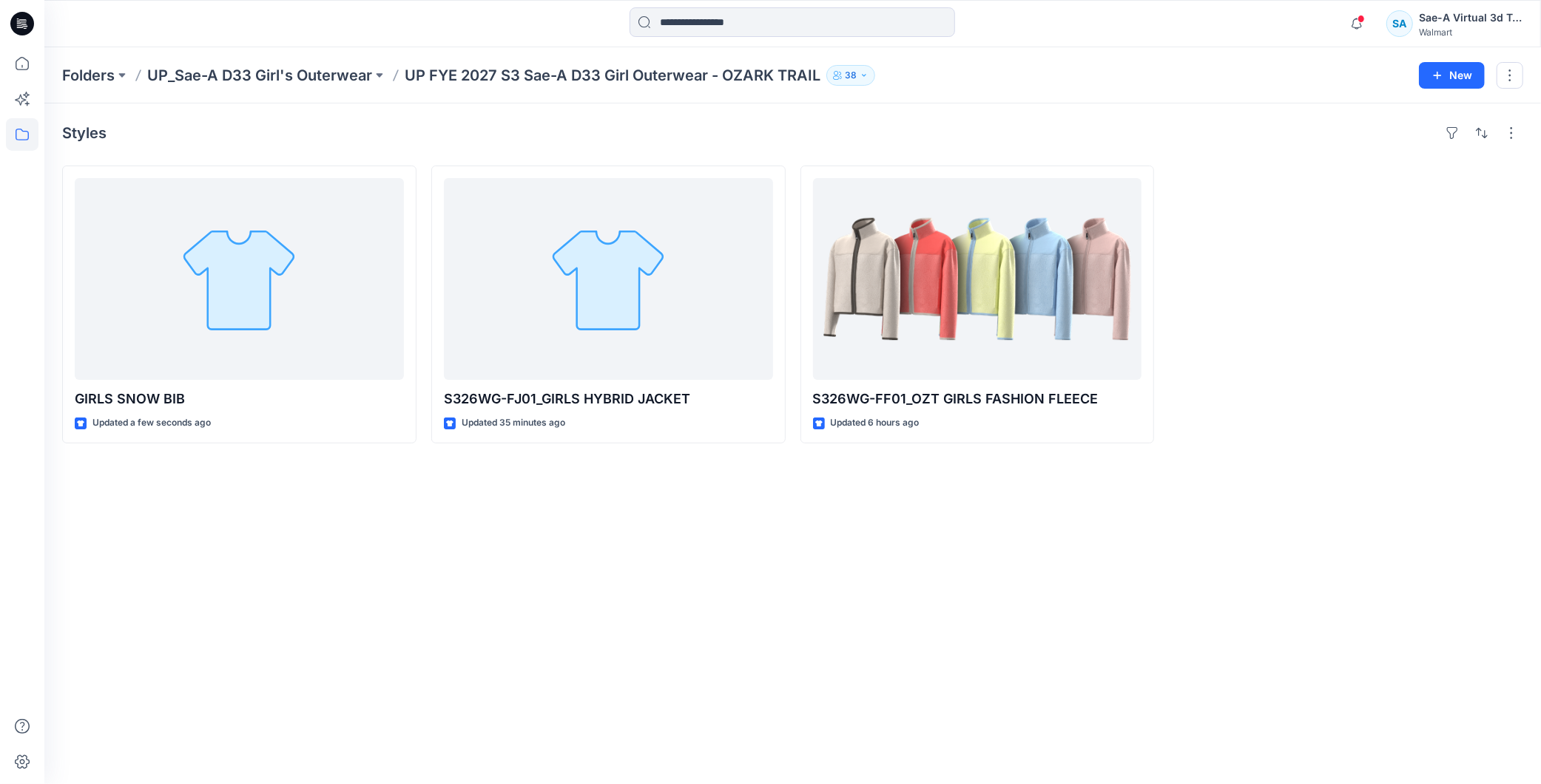
click at [650, 551] on div "Styles GIRLS SNOW BIB Updated a few seconds ago S326WG-FJ01_GIRLS HYBRID JACKET…" at bounding box center [792, 444] width 1496 height 681
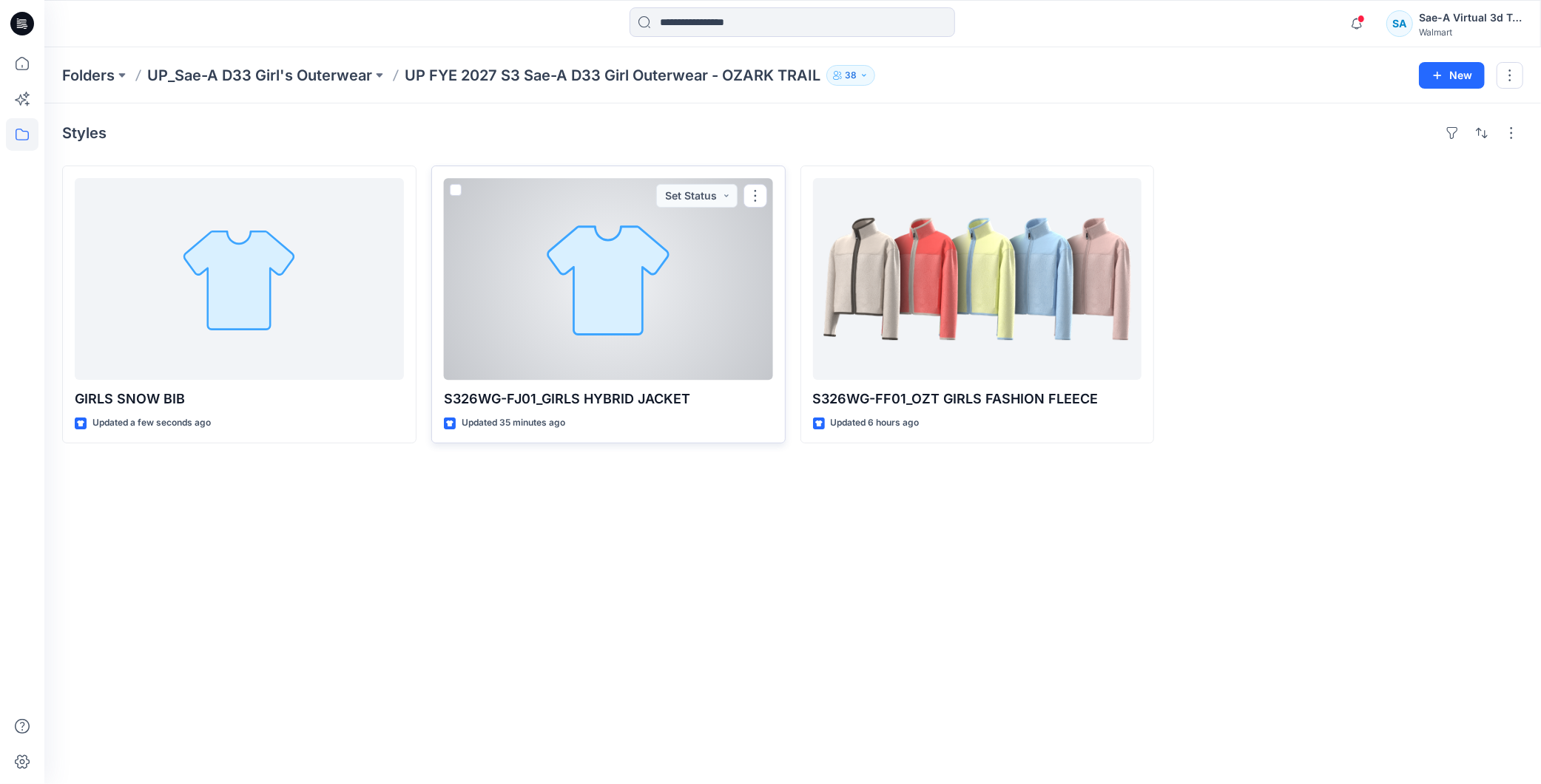
click at [575, 337] on div at bounding box center [608, 278] width 329 height 202
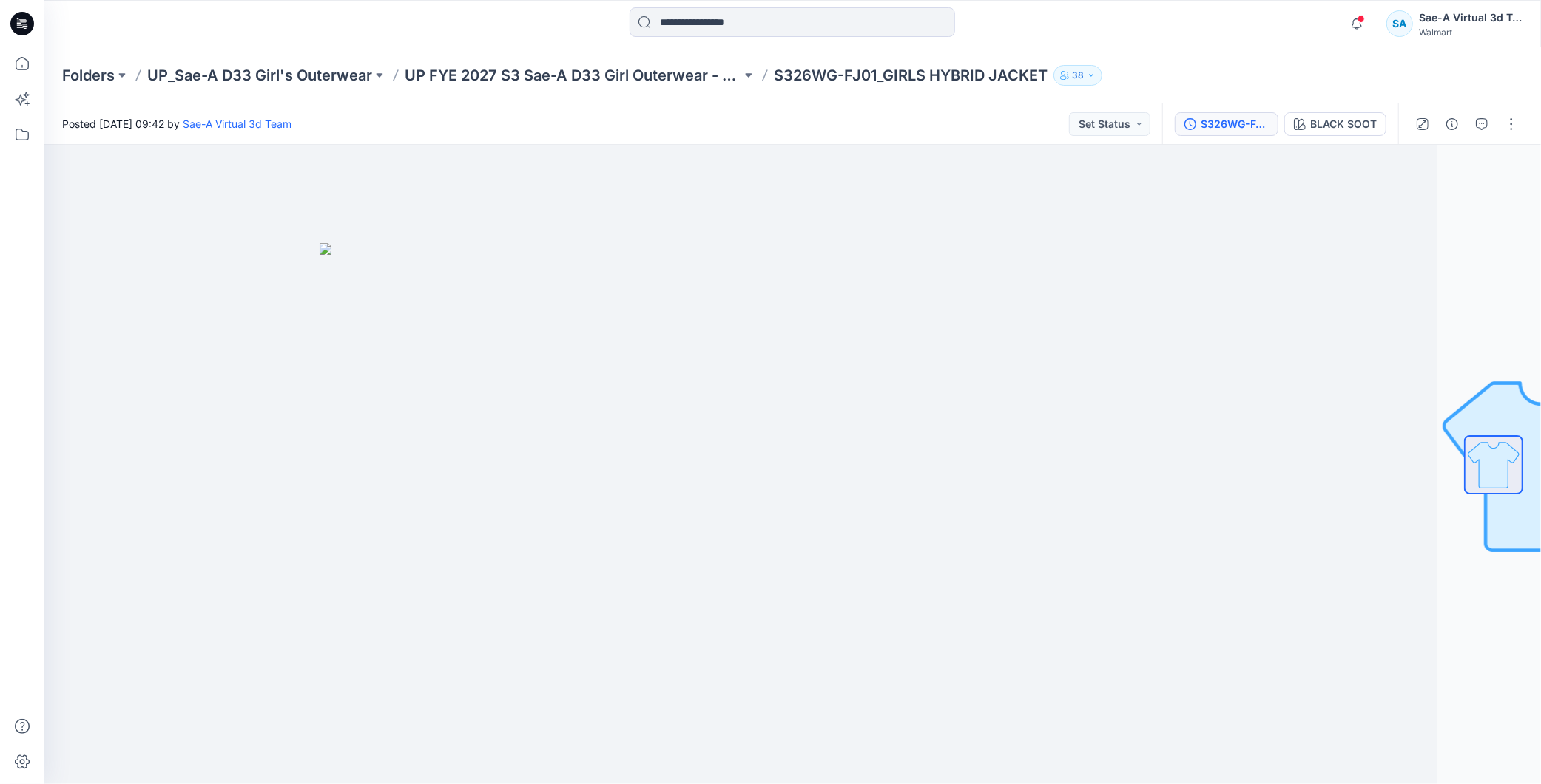
click at [1225, 131] on div "S326WG-FJ01_FULL COLORWAY" at bounding box center [1234, 124] width 68 height 16
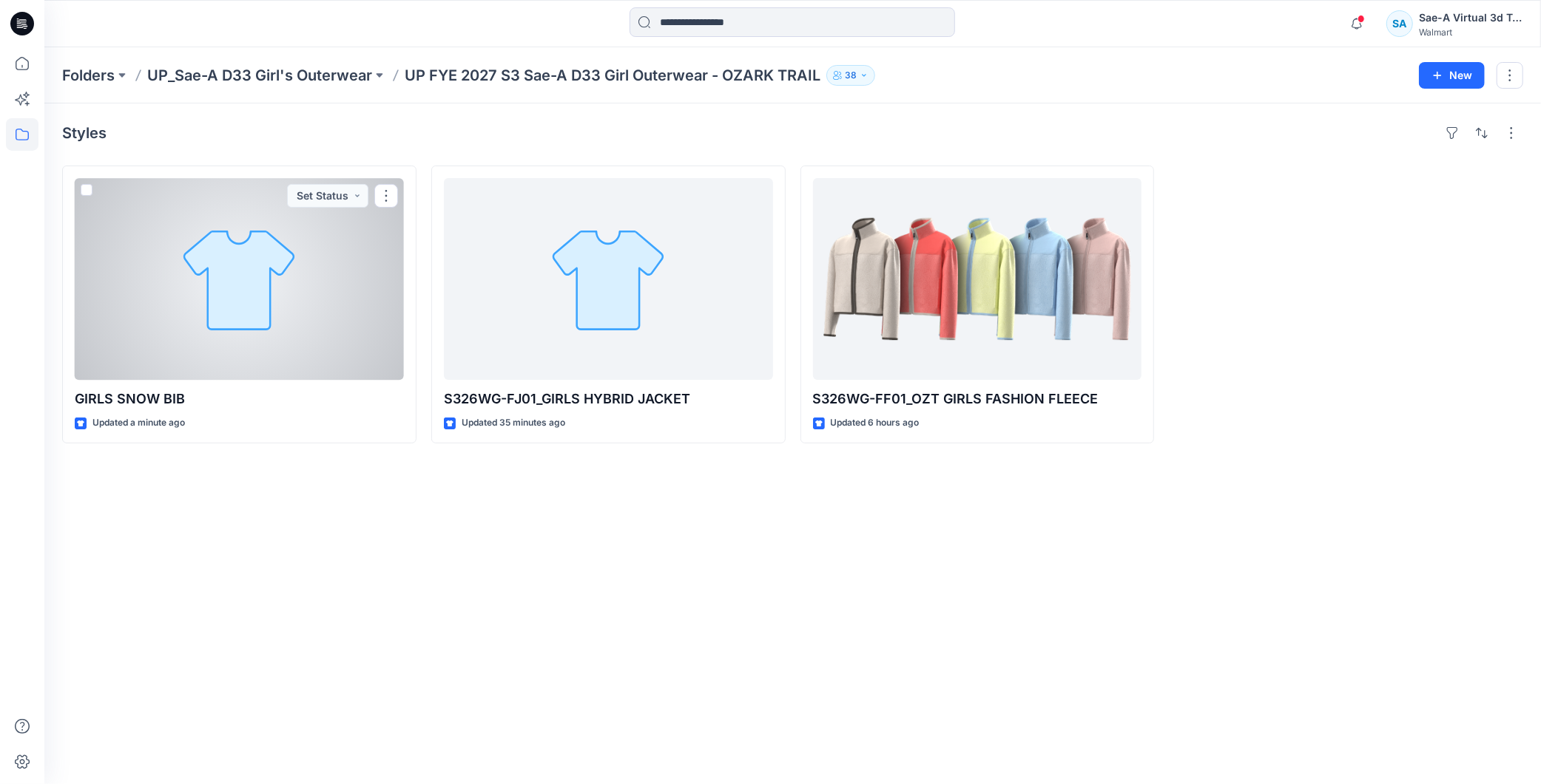
click at [181, 321] on div at bounding box center [239, 278] width 329 height 202
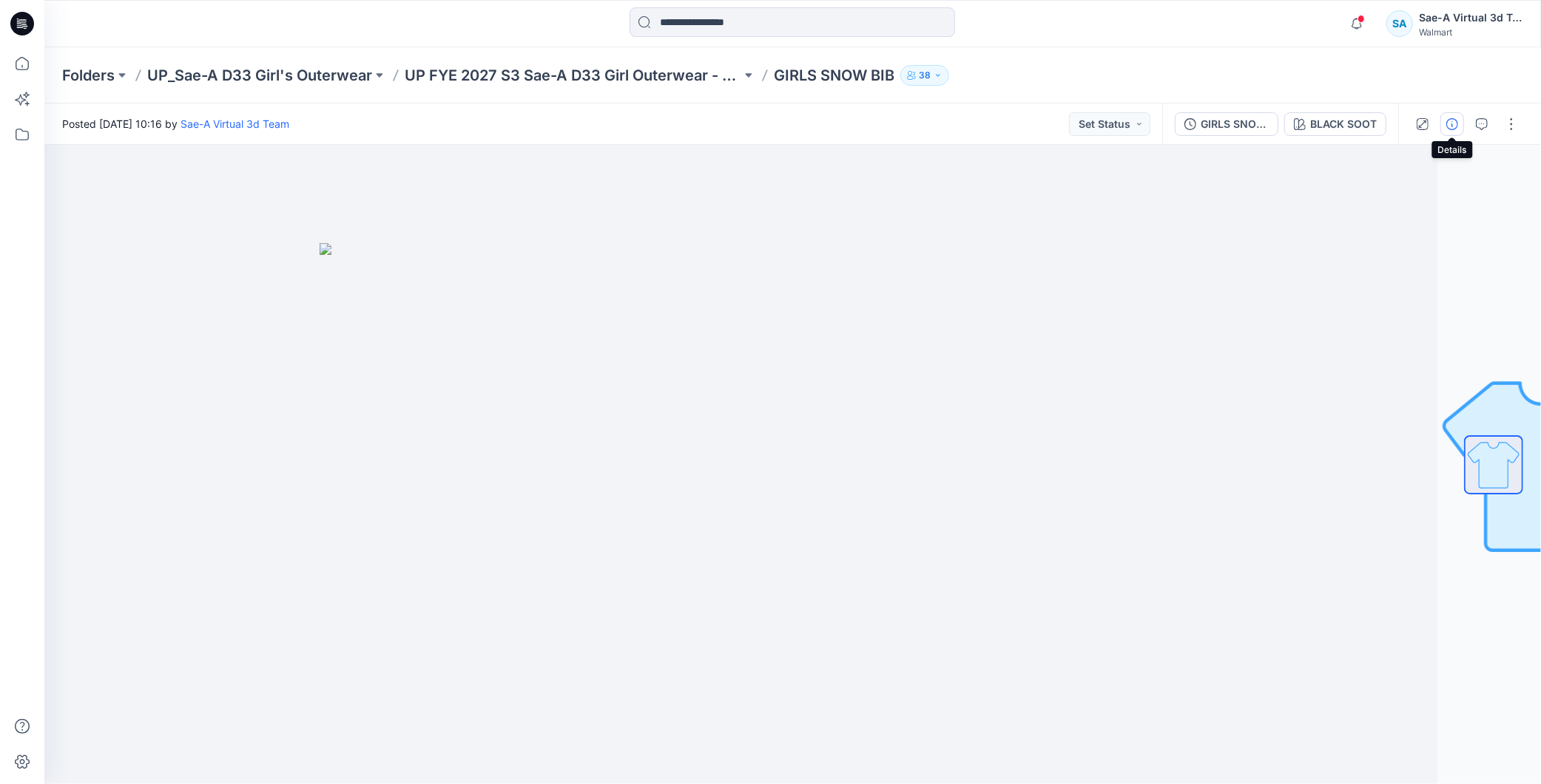
click at [1455, 114] on button "button" at bounding box center [1451, 124] width 24 height 24
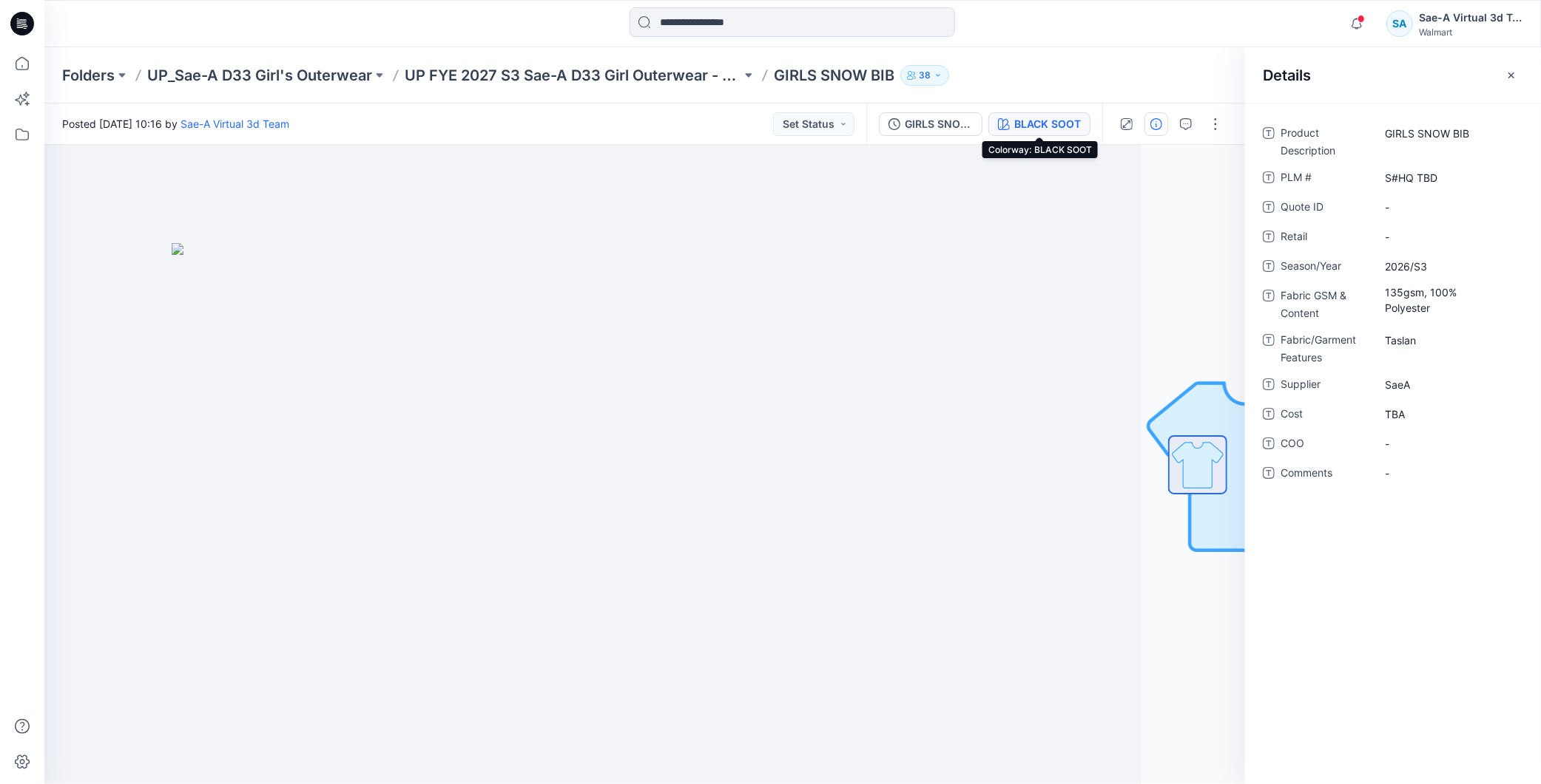
click at [1037, 130] on div "BLACK SOOT" at bounding box center [1047, 124] width 67 height 16
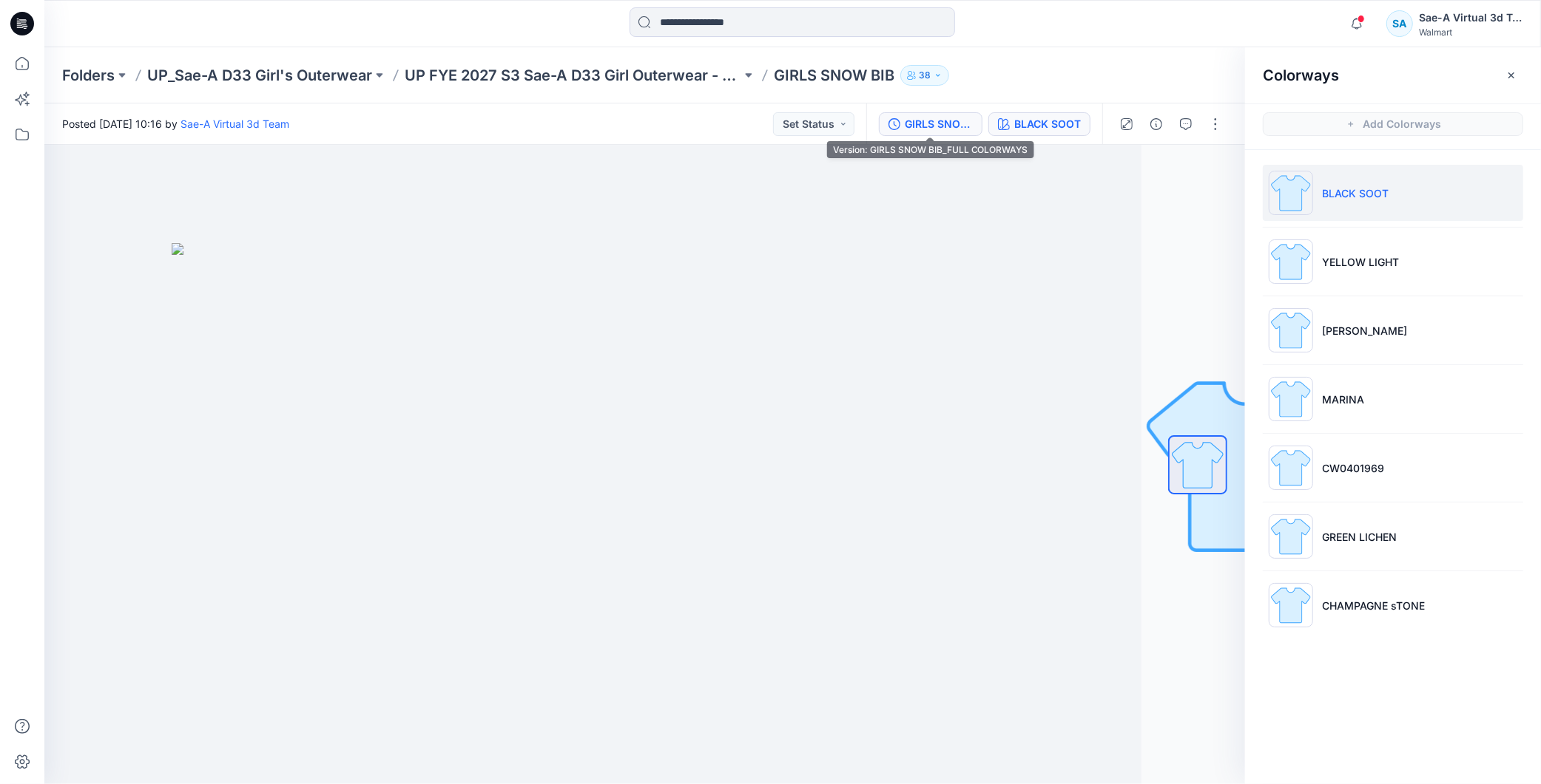
click at [954, 124] on div "GIRLS SNOW BIB_FULL COLORWAYS" at bounding box center [938, 124] width 68 height 16
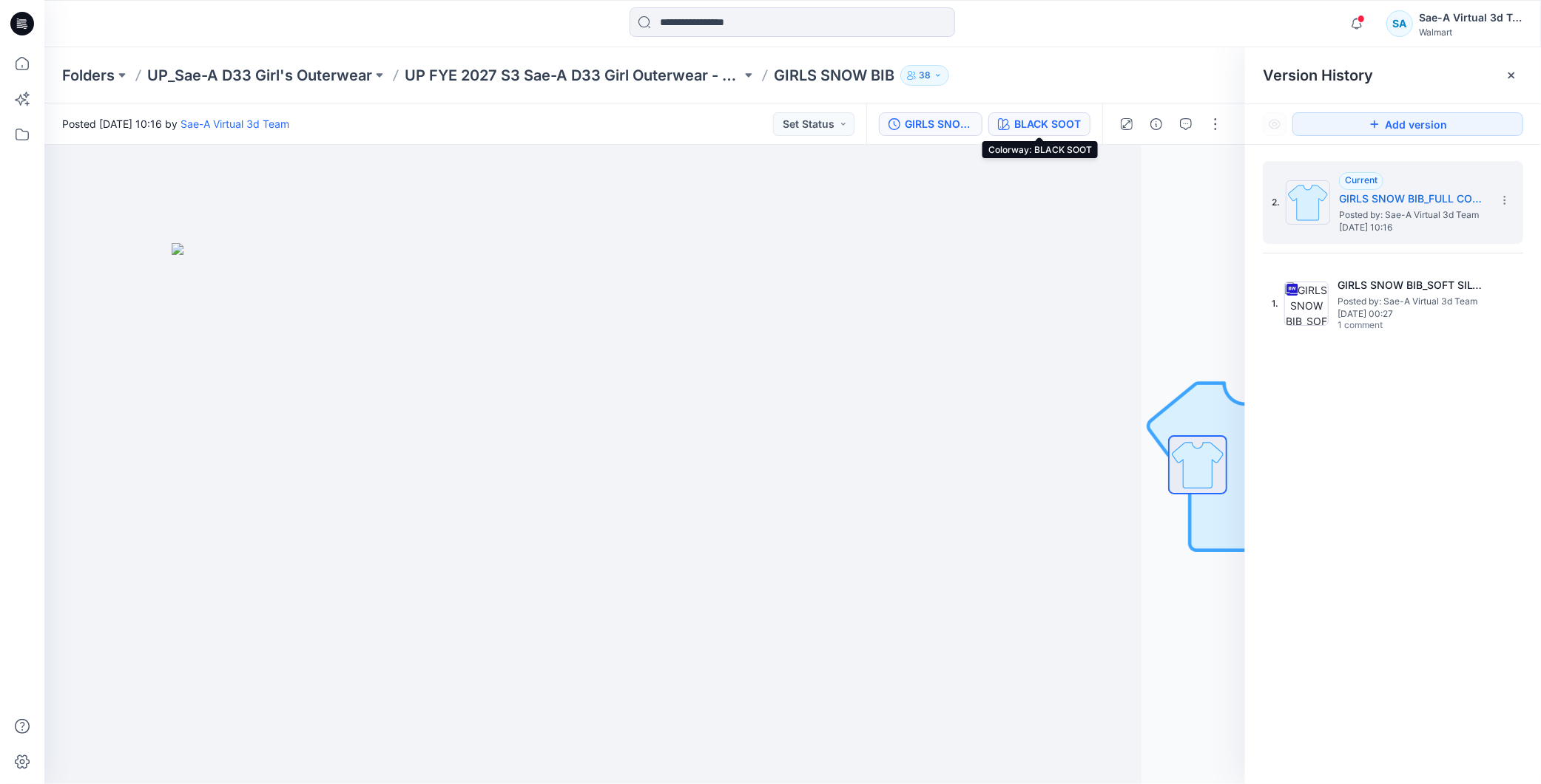
click at [1037, 122] on div "BLACK SOOT" at bounding box center [1047, 124] width 67 height 16
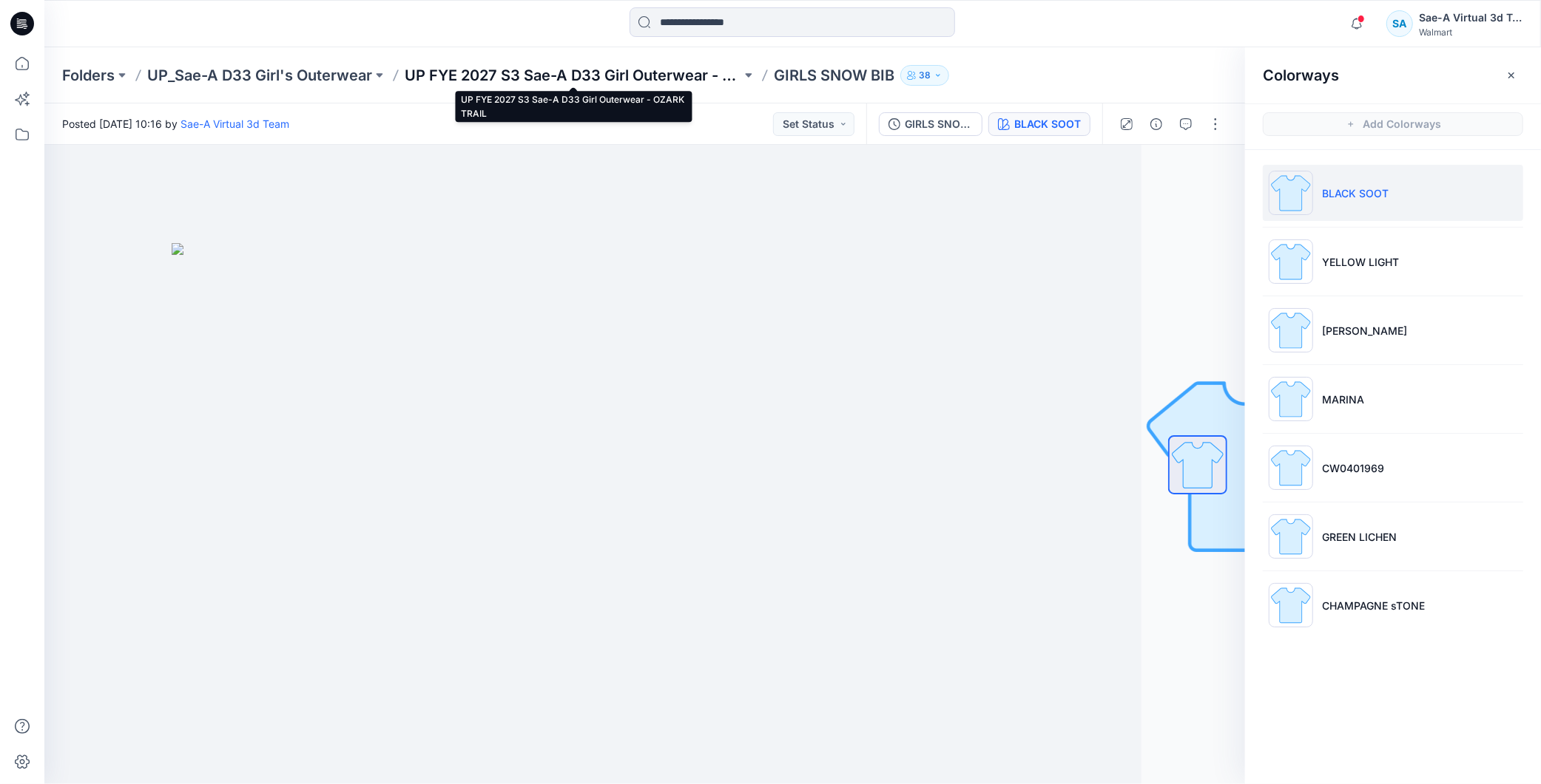
click at [620, 73] on p "UP FYE 2027 S3 Sae-A D33 Girl Outerwear - OZARK TRAIL" at bounding box center [573, 75] width 336 height 20
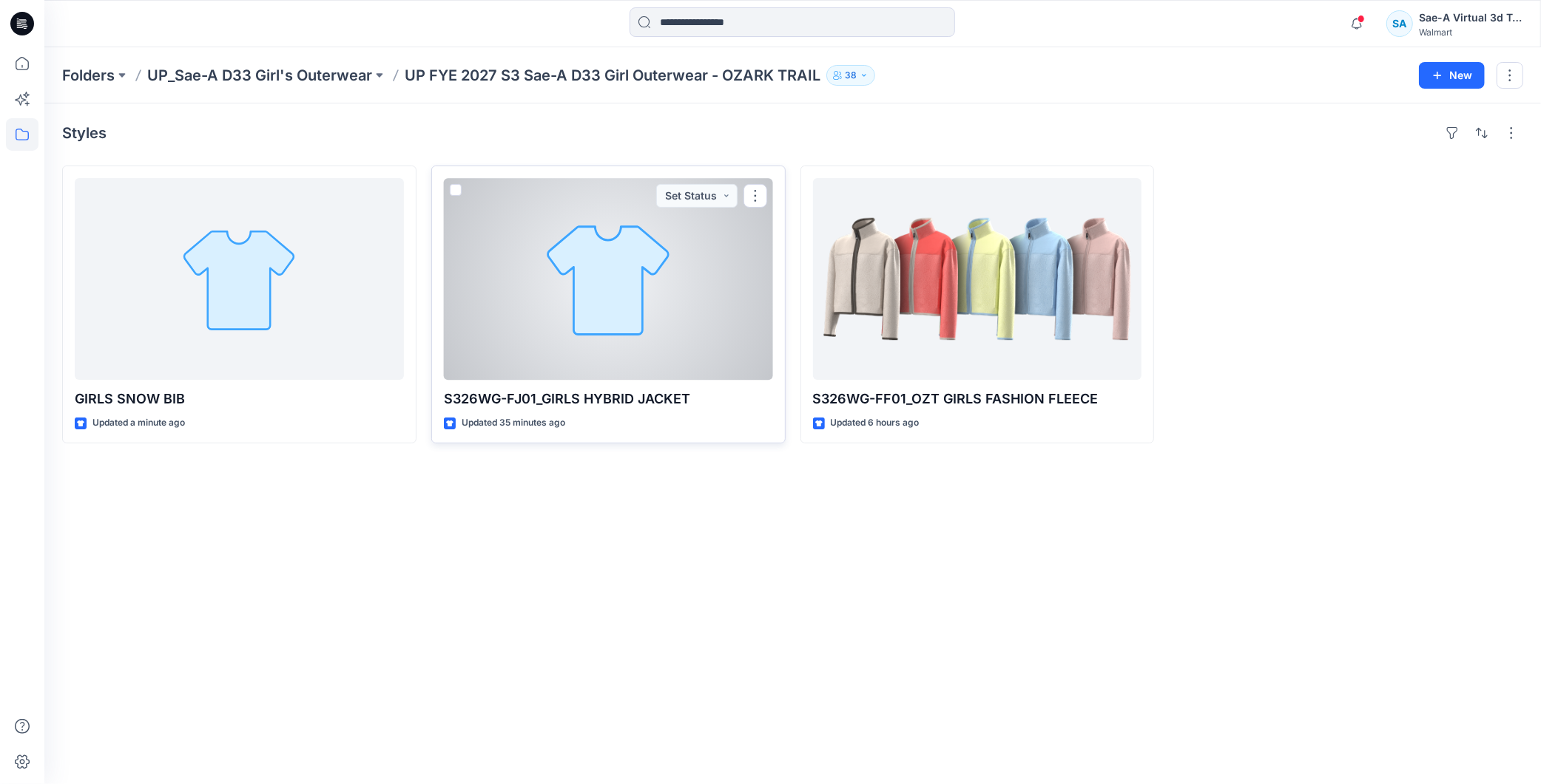
click at [596, 304] on div at bounding box center [608, 278] width 329 height 202
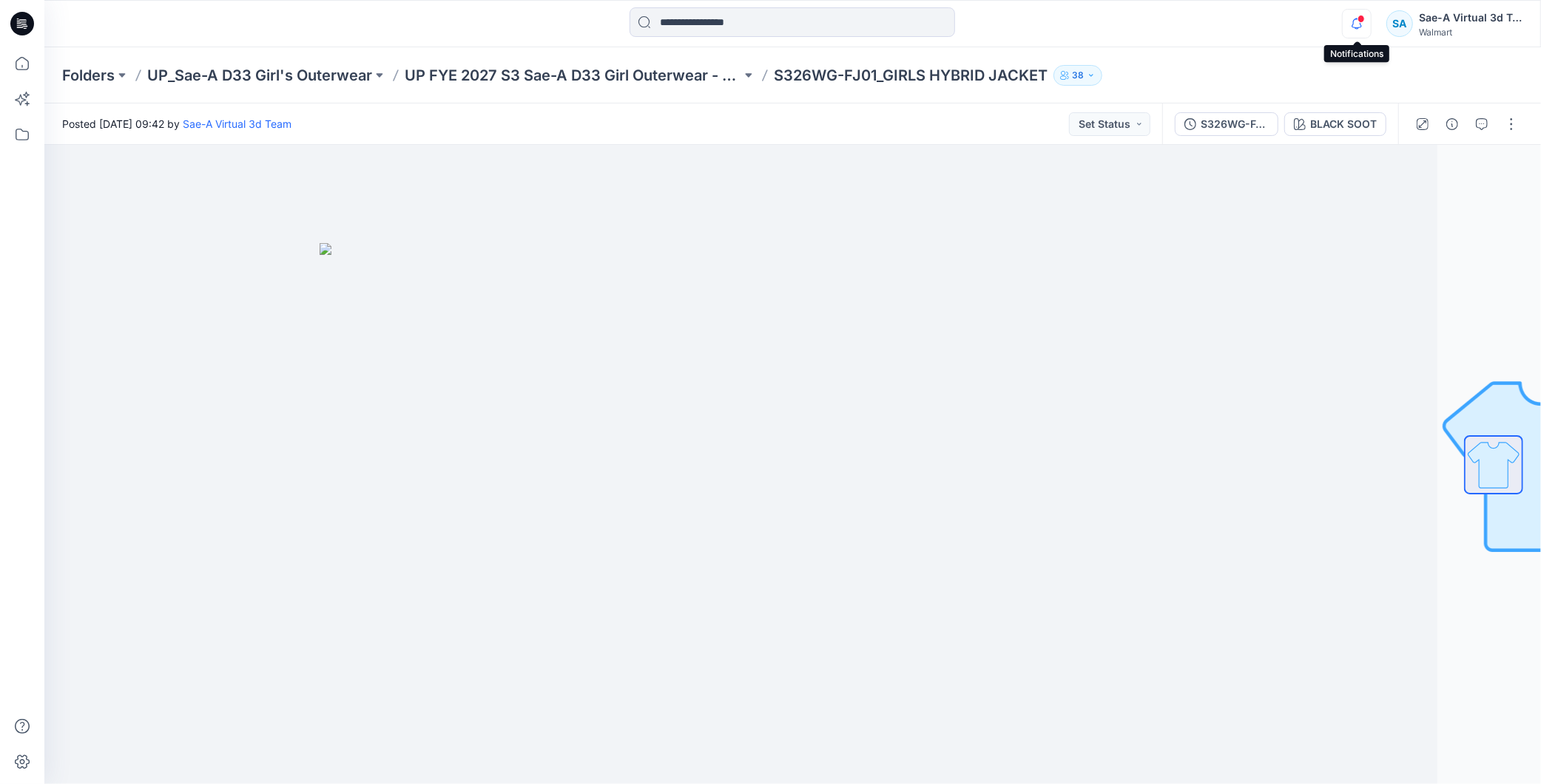
click at [1357, 16] on icon "button" at bounding box center [1357, 24] width 28 height 29
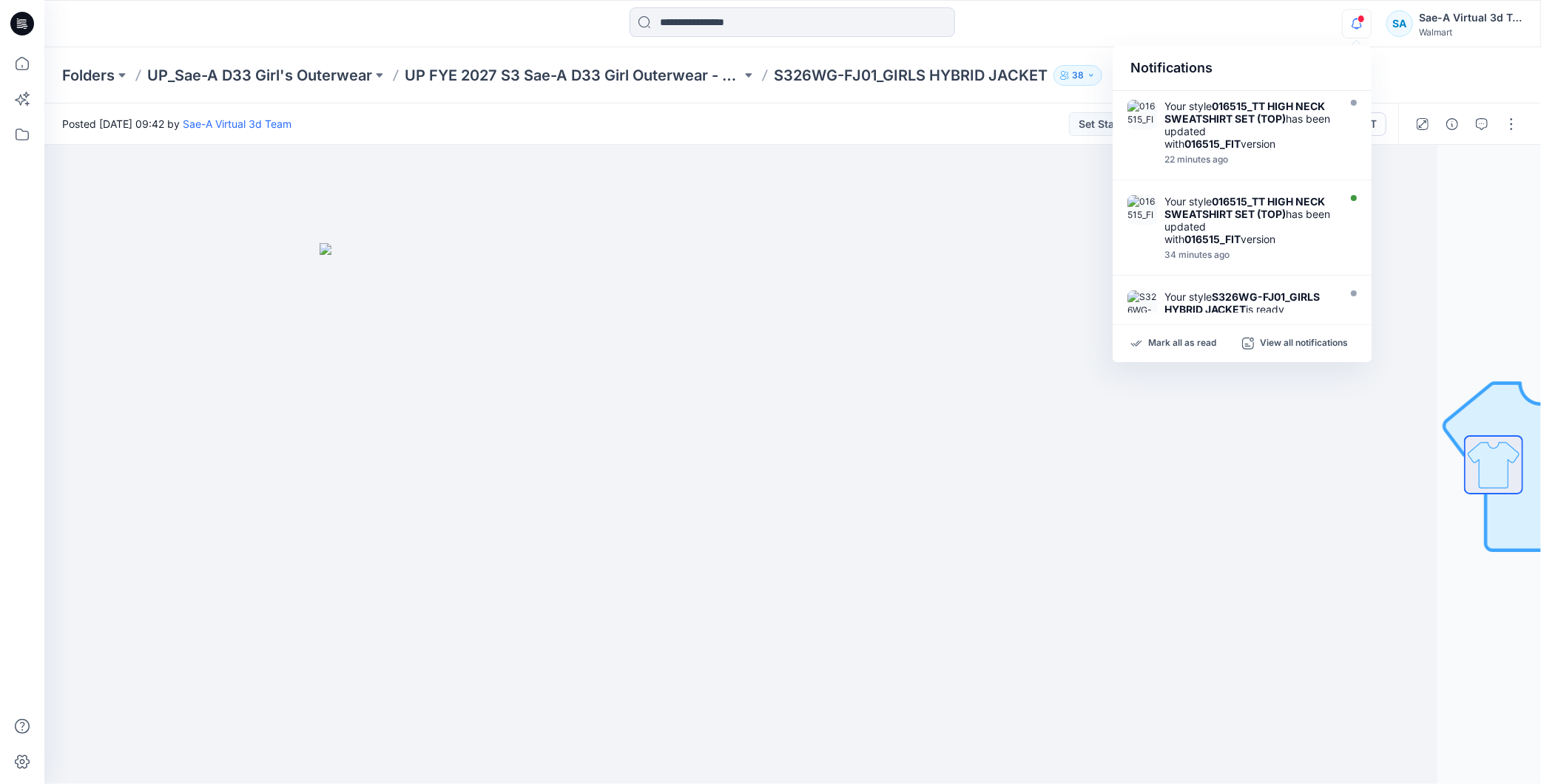
click at [1361, 27] on icon "button" at bounding box center [1357, 24] width 28 height 29
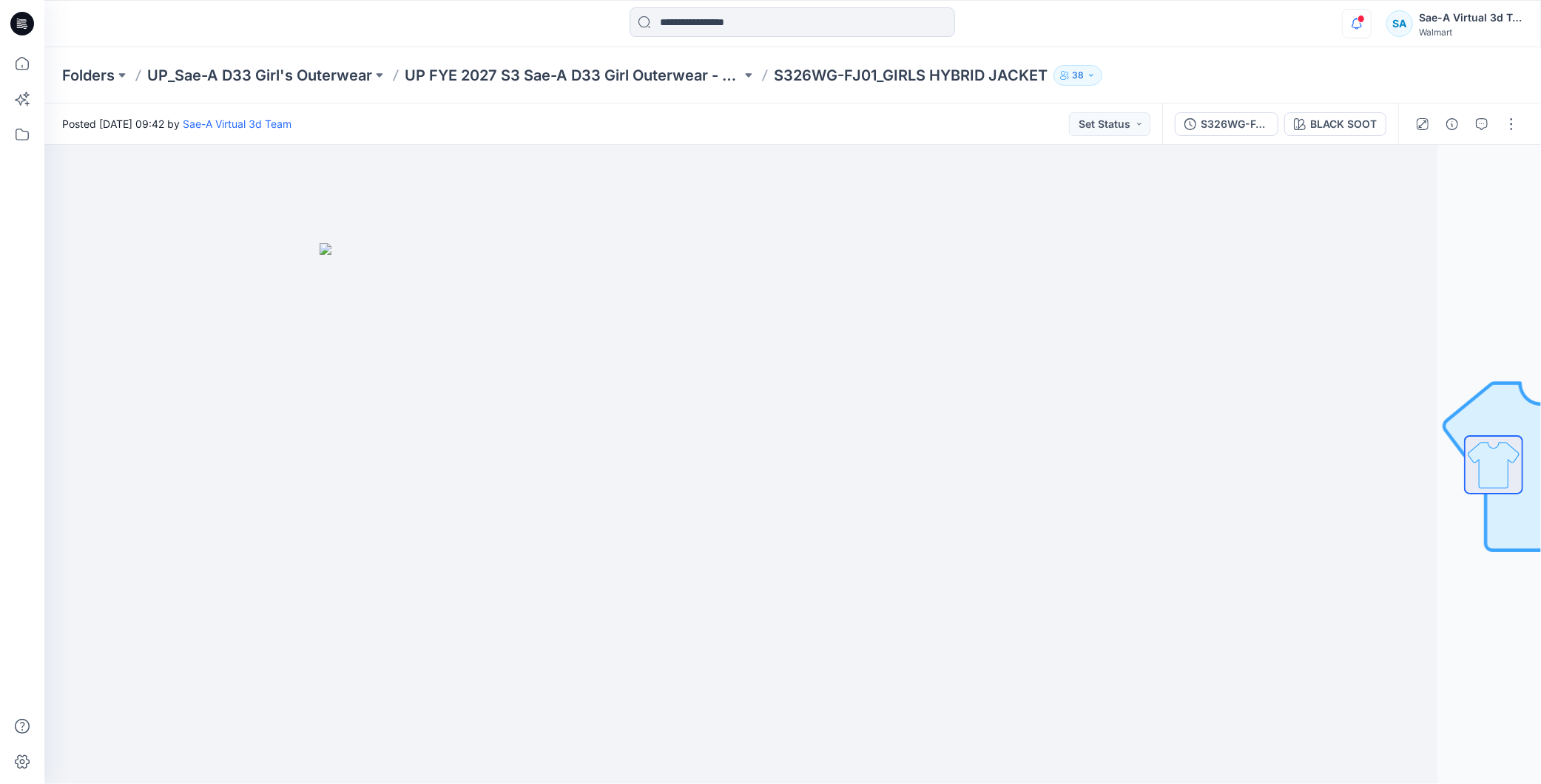
click at [1360, 25] on icon "button" at bounding box center [1357, 24] width 28 height 29
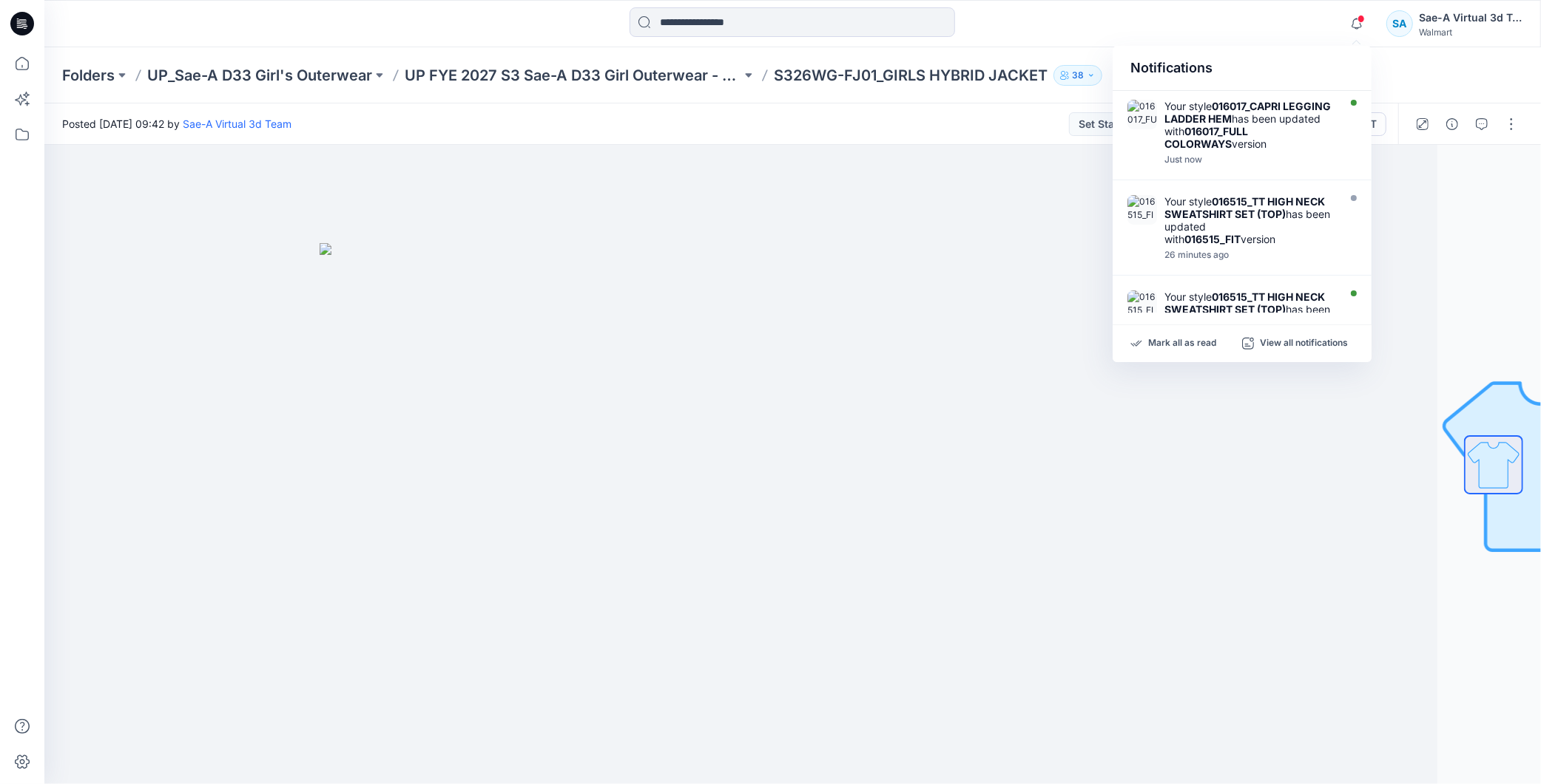
click at [1237, 55] on div "Notifications" at bounding box center [1241, 68] width 259 height 45
click at [1415, 183] on div at bounding box center [689, 465] width 1496 height 640
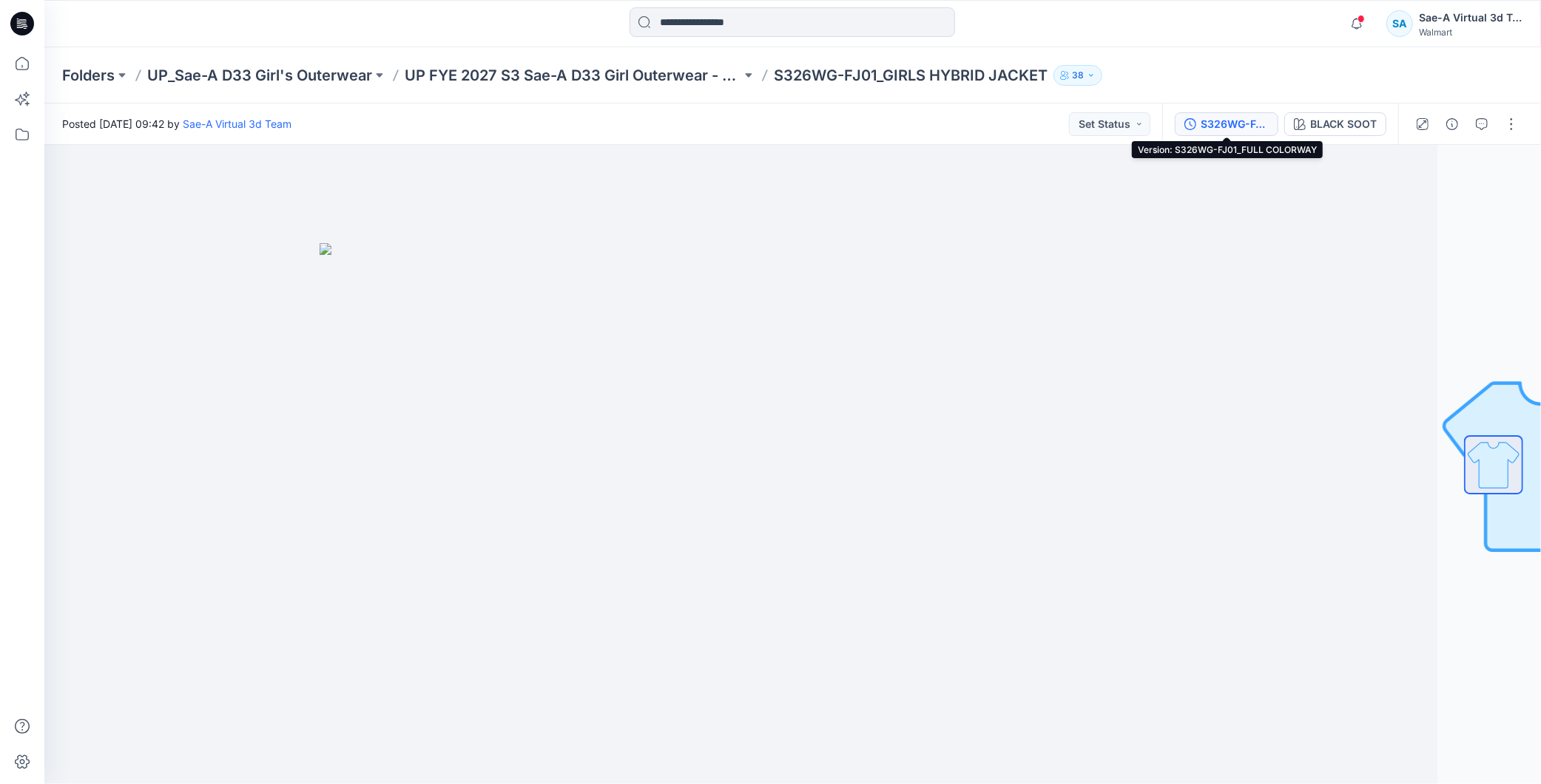
click at [1262, 122] on div "S326WG-FJ01_FULL COLORWAY" at bounding box center [1234, 124] width 68 height 16
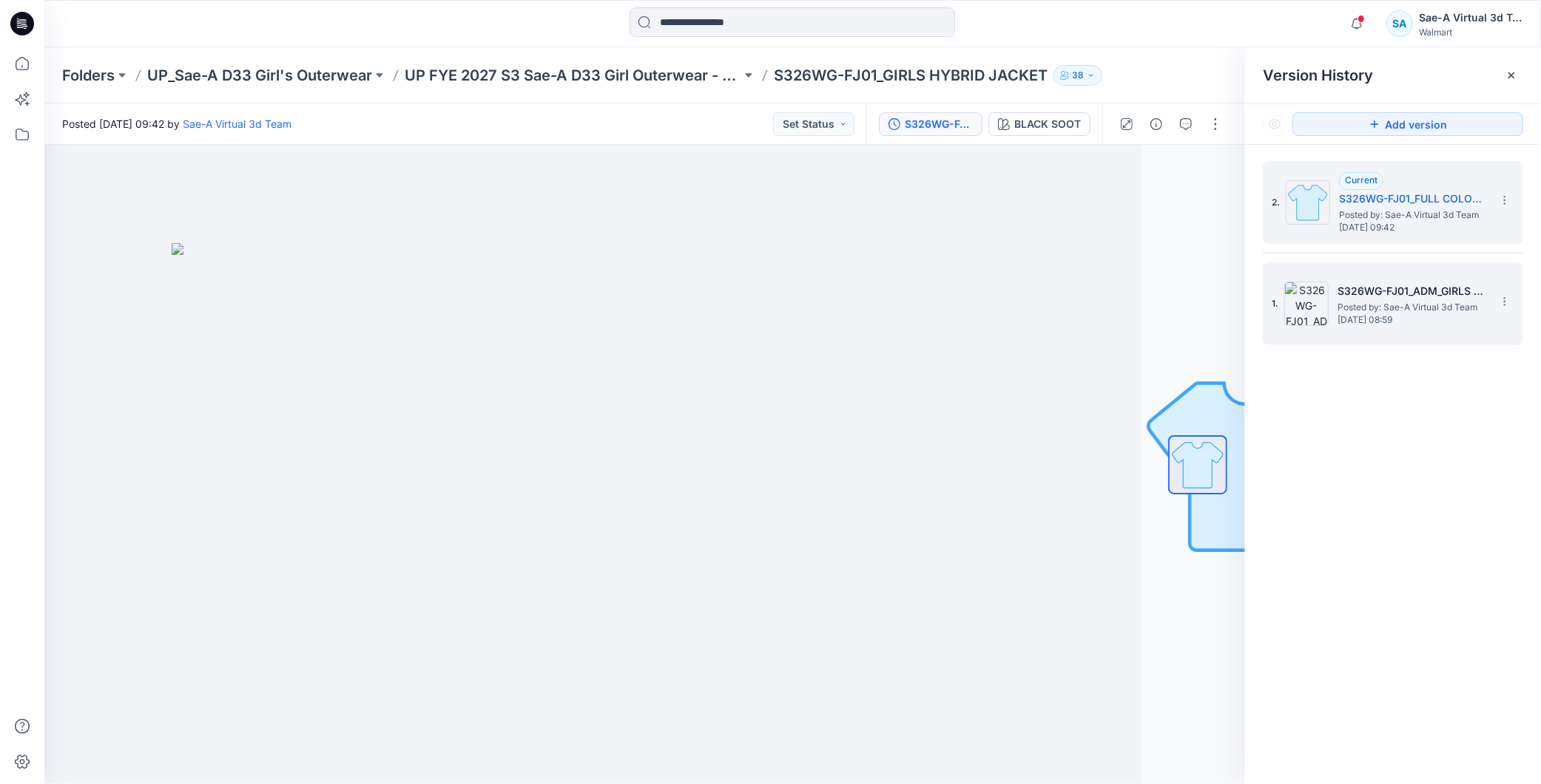
click at [1388, 323] on span "[DATE] 08:59" at bounding box center [1410, 320] width 148 height 11
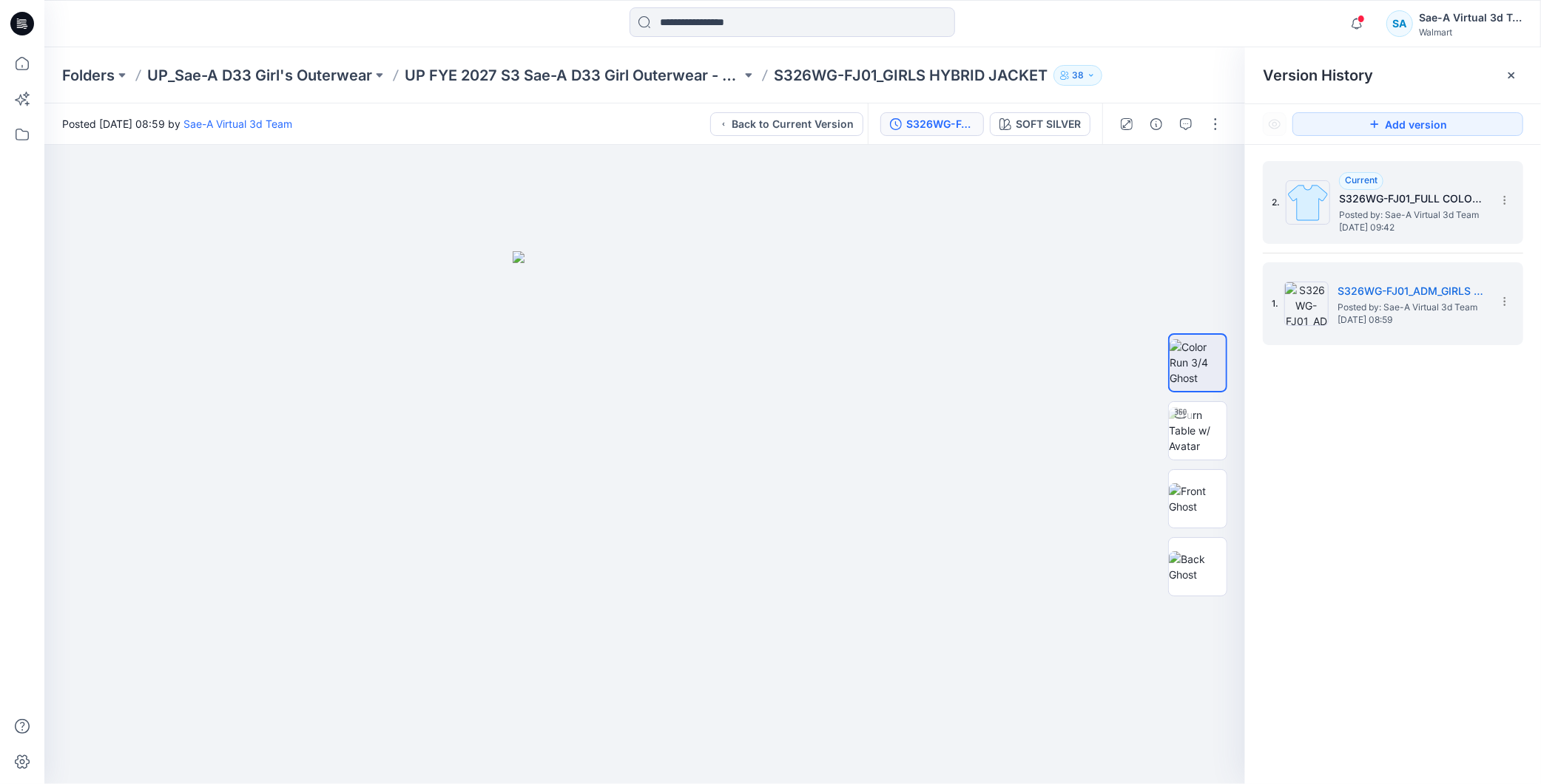
click at [1325, 224] on img at bounding box center [1308, 202] width 44 height 44
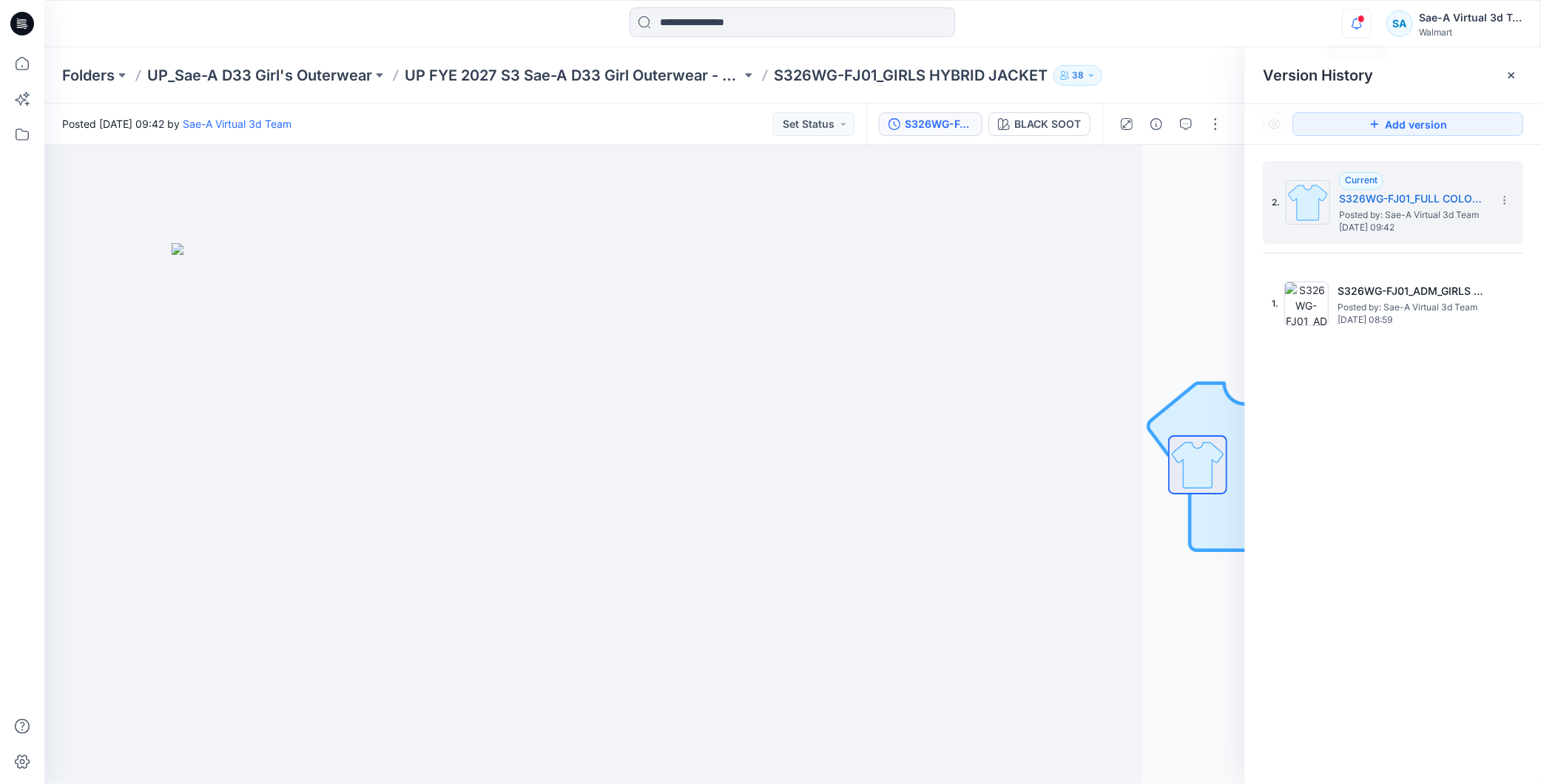
click at [1365, 27] on icon "button" at bounding box center [1357, 24] width 28 height 29
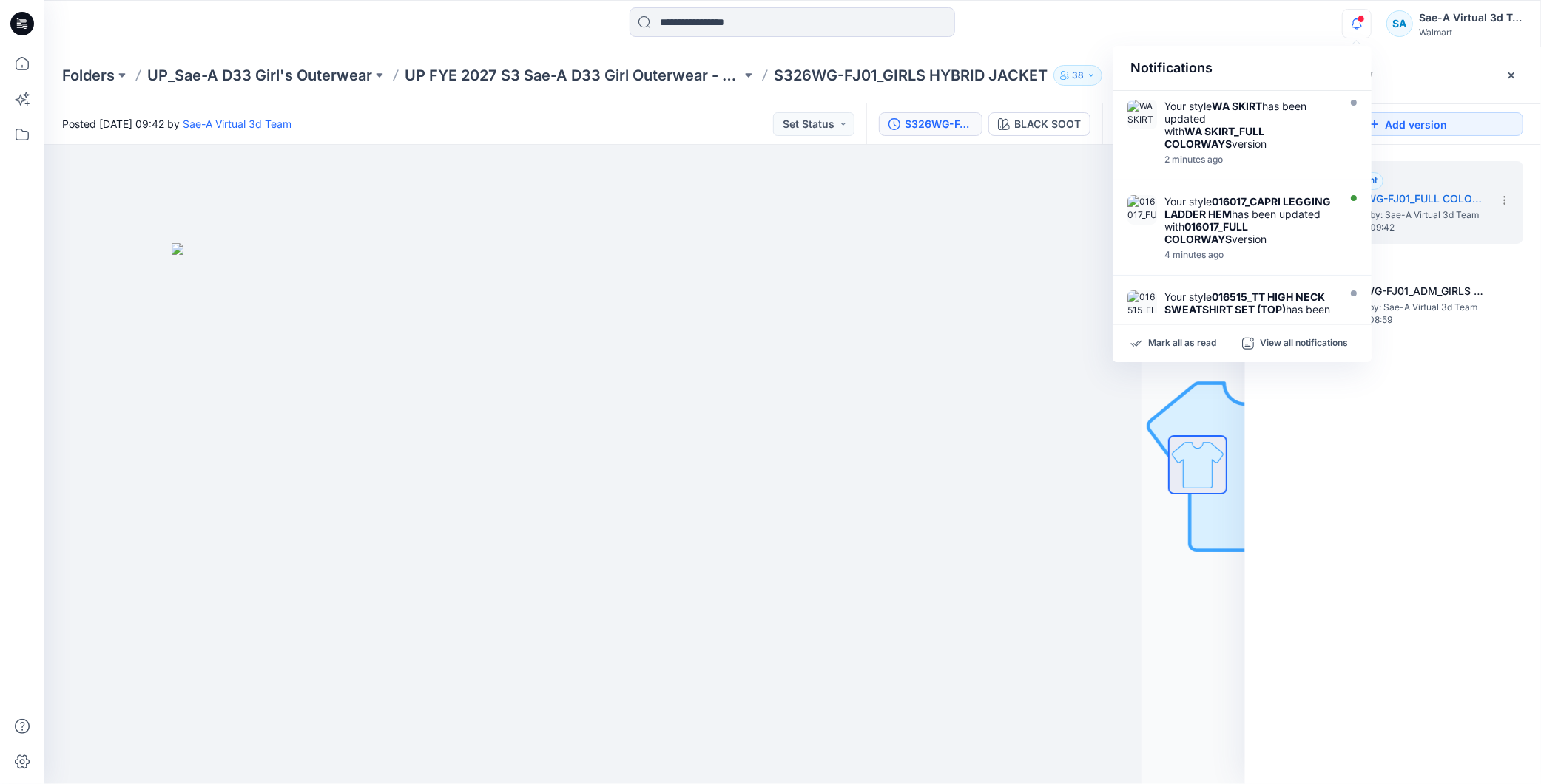
scroll to position [246, 0]
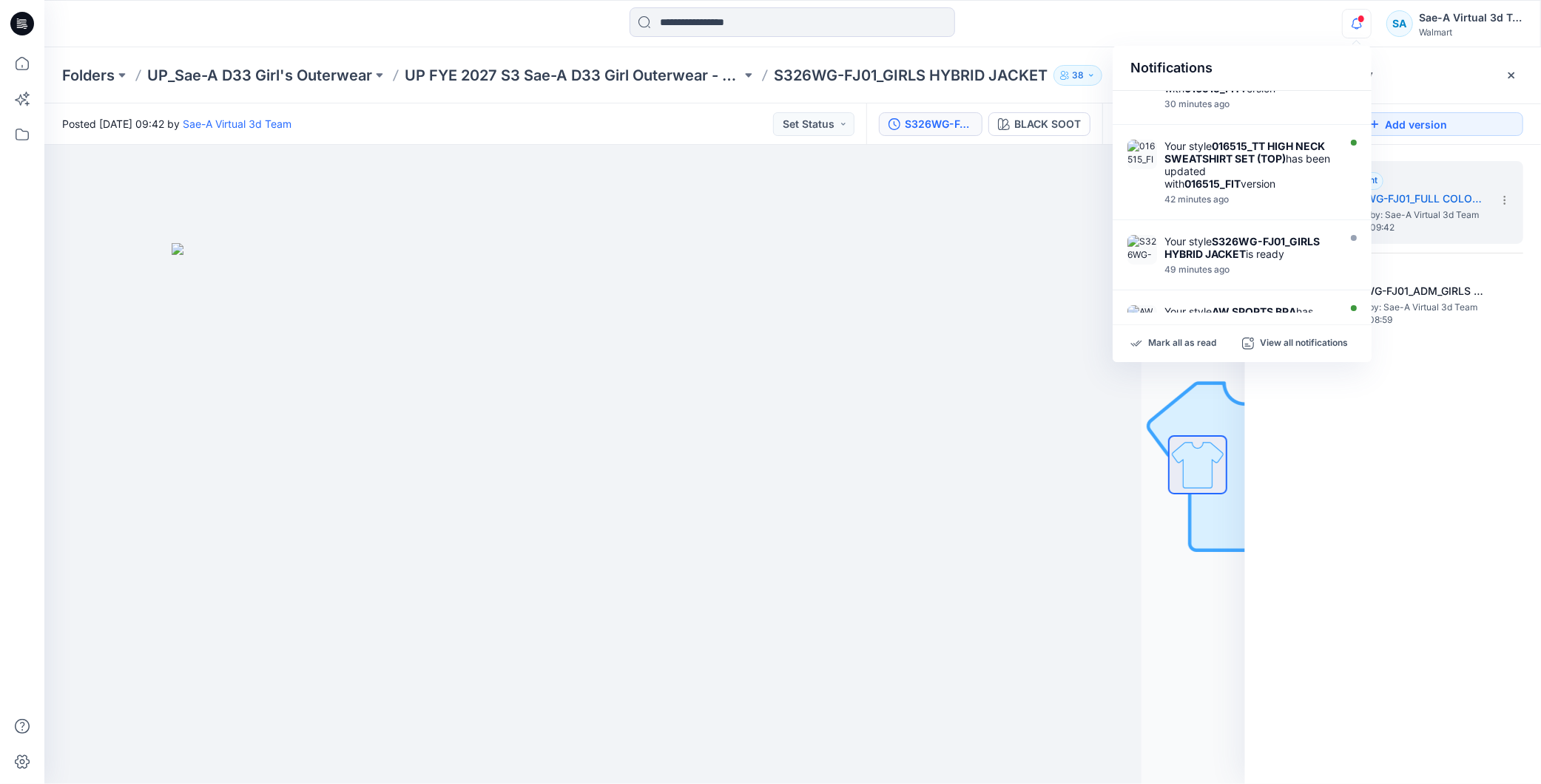
click at [1403, 531] on div "2. Current S326WG-FJ01_FULL COLORWAY Posted by: Sae-A Virtual 3d Team Thursday,…" at bounding box center [1392, 476] width 295 height 661
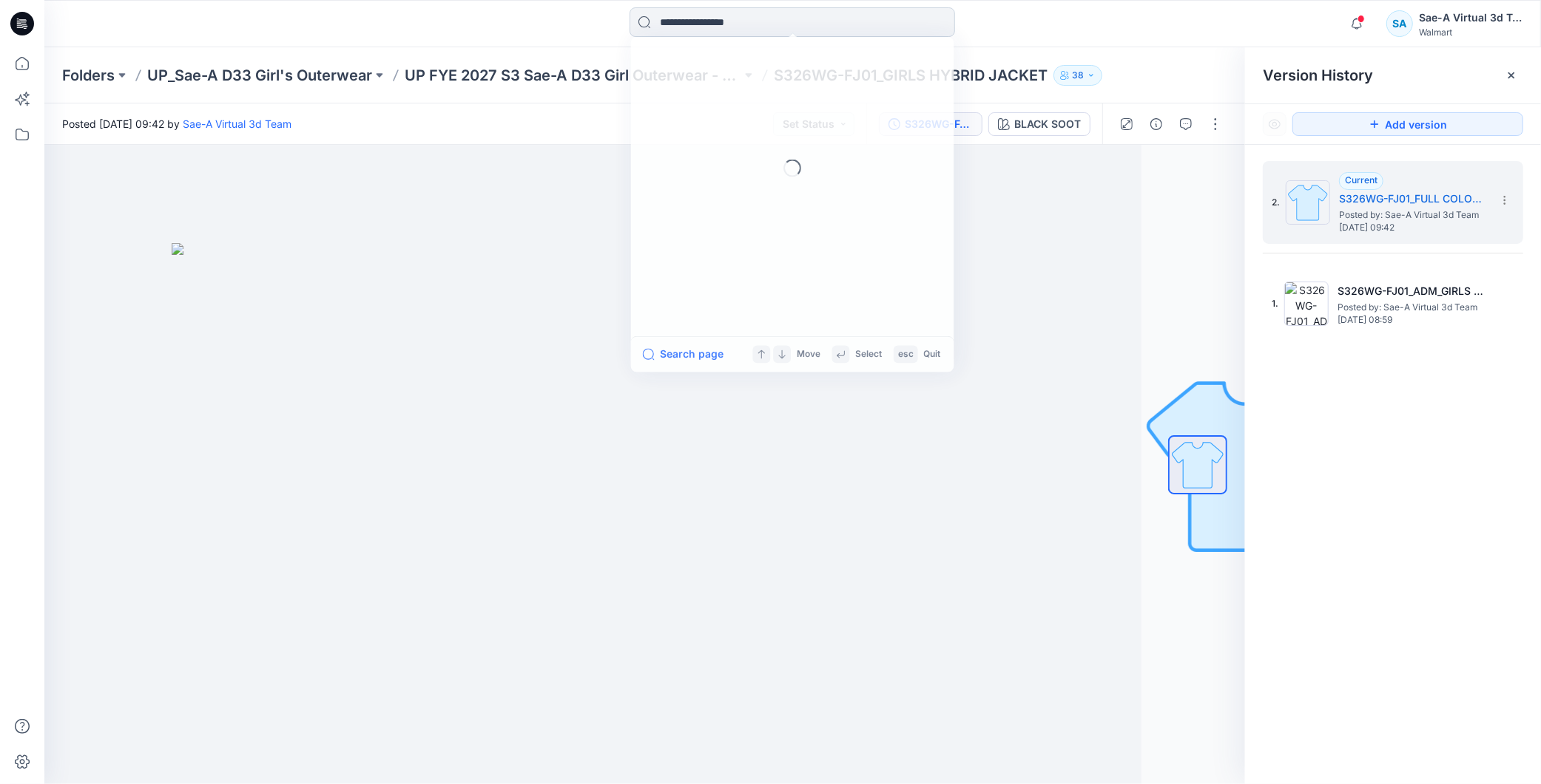
click at [698, 24] on input at bounding box center [792, 22] width 326 height 29
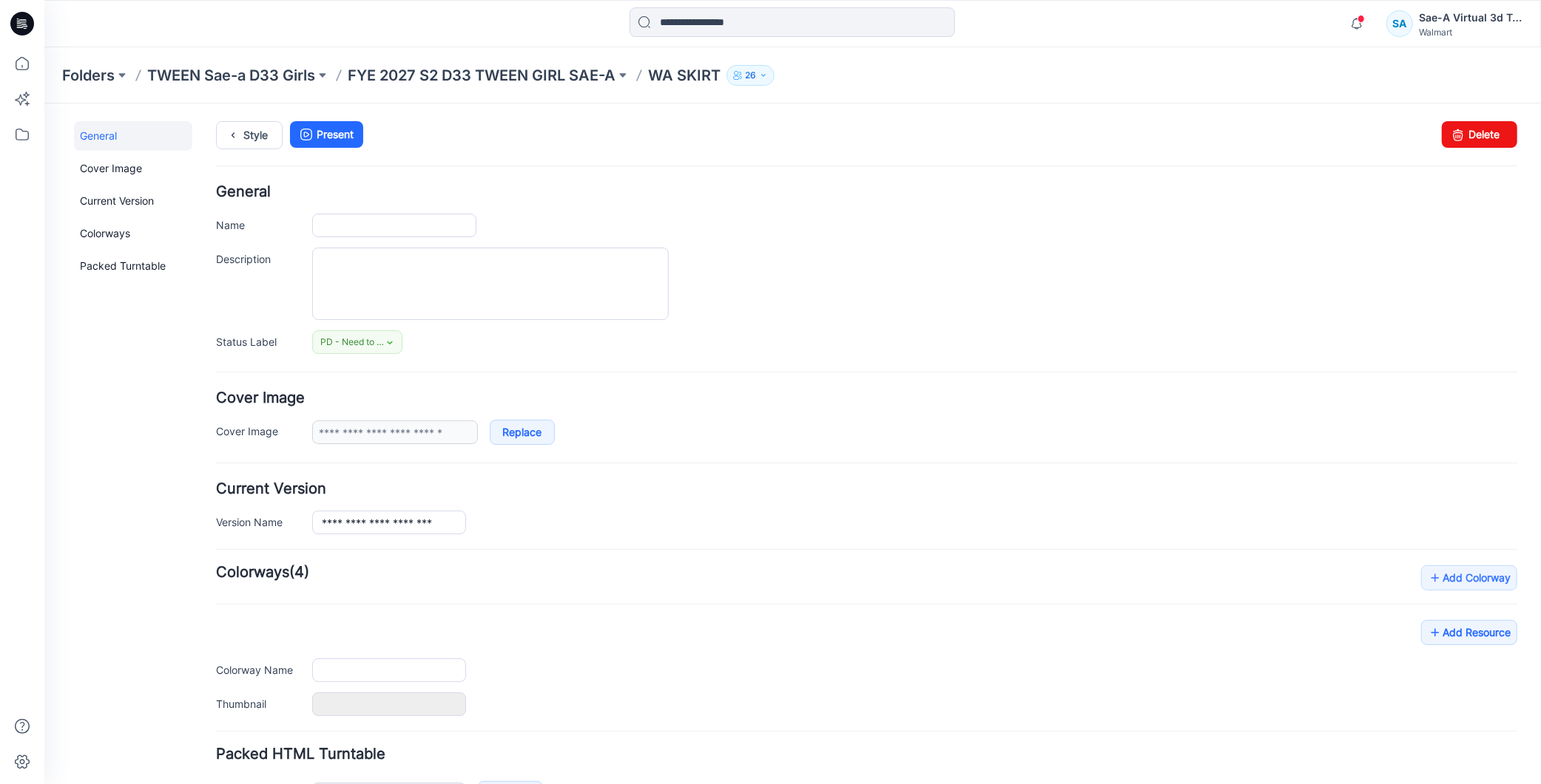
type input "********"
type input "**********"
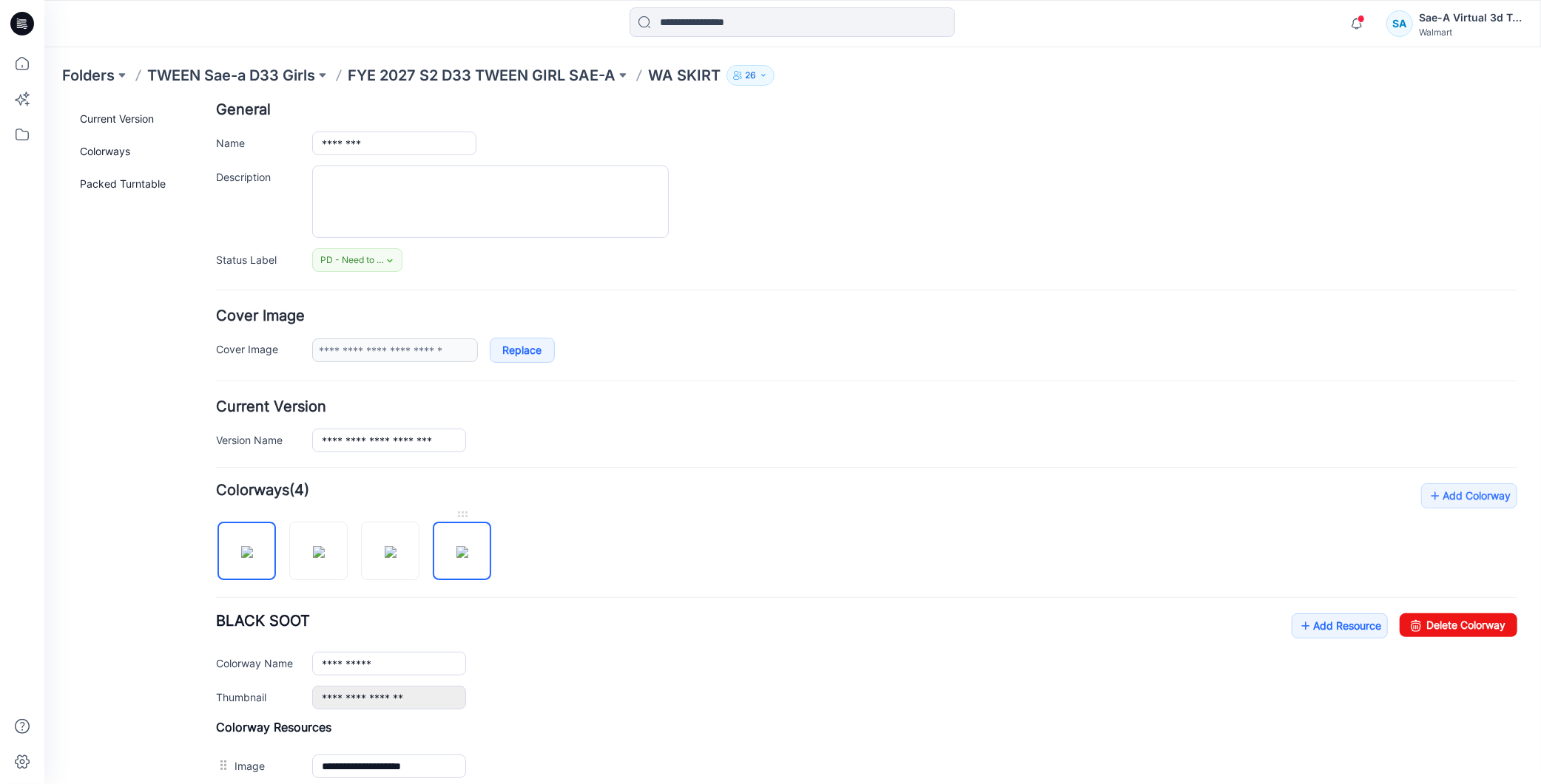
click at [468, 557] on img at bounding box center [461, 551] width 11 height 11
type input "**********"
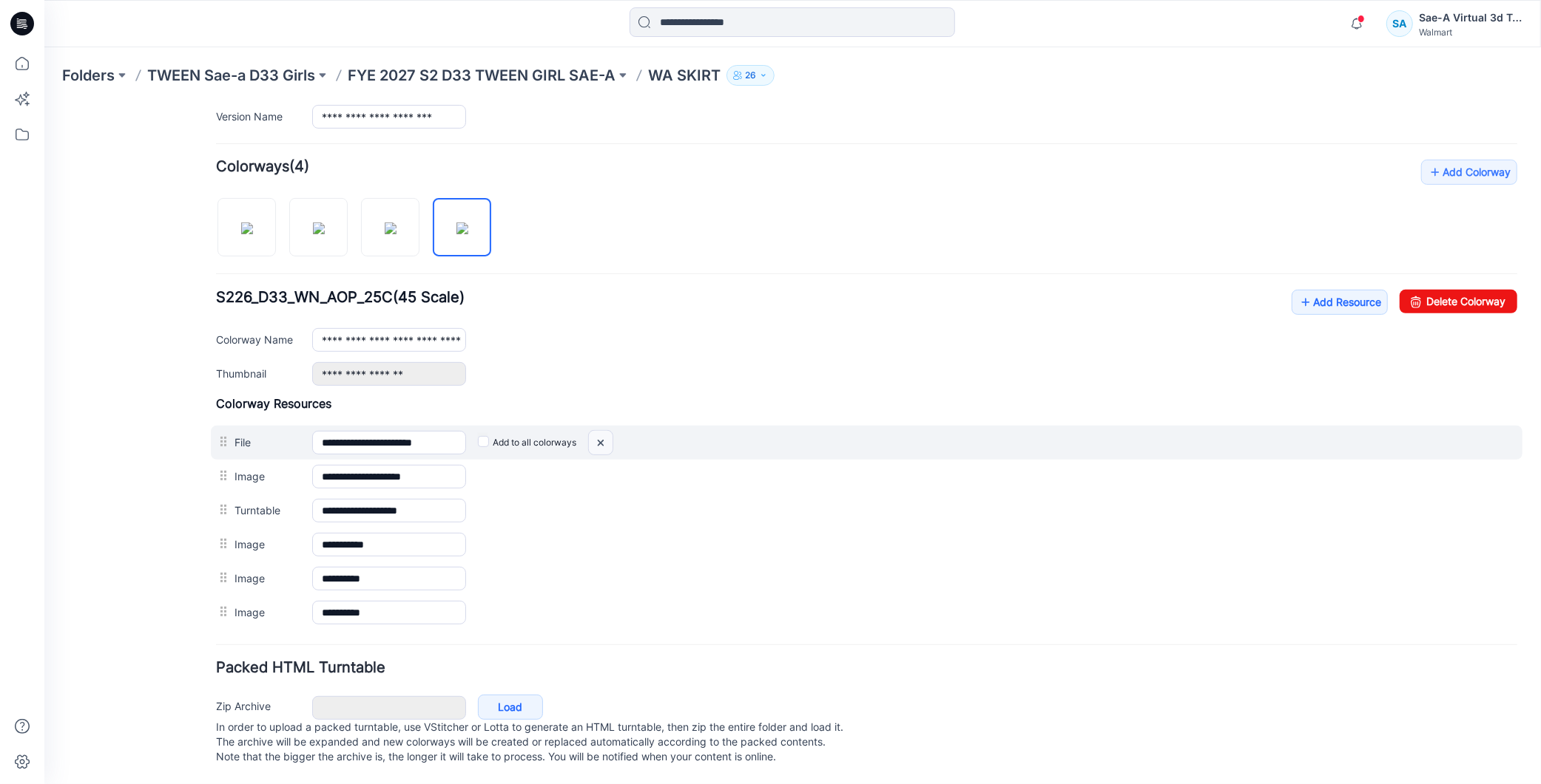
drag, startPoint x: 596, startPoint y: 422, endPoint x: 890, endPoint y: 201, distance: 367.8
click at [596, 430] on img at bounding box center [599, 442] width 24 height 24
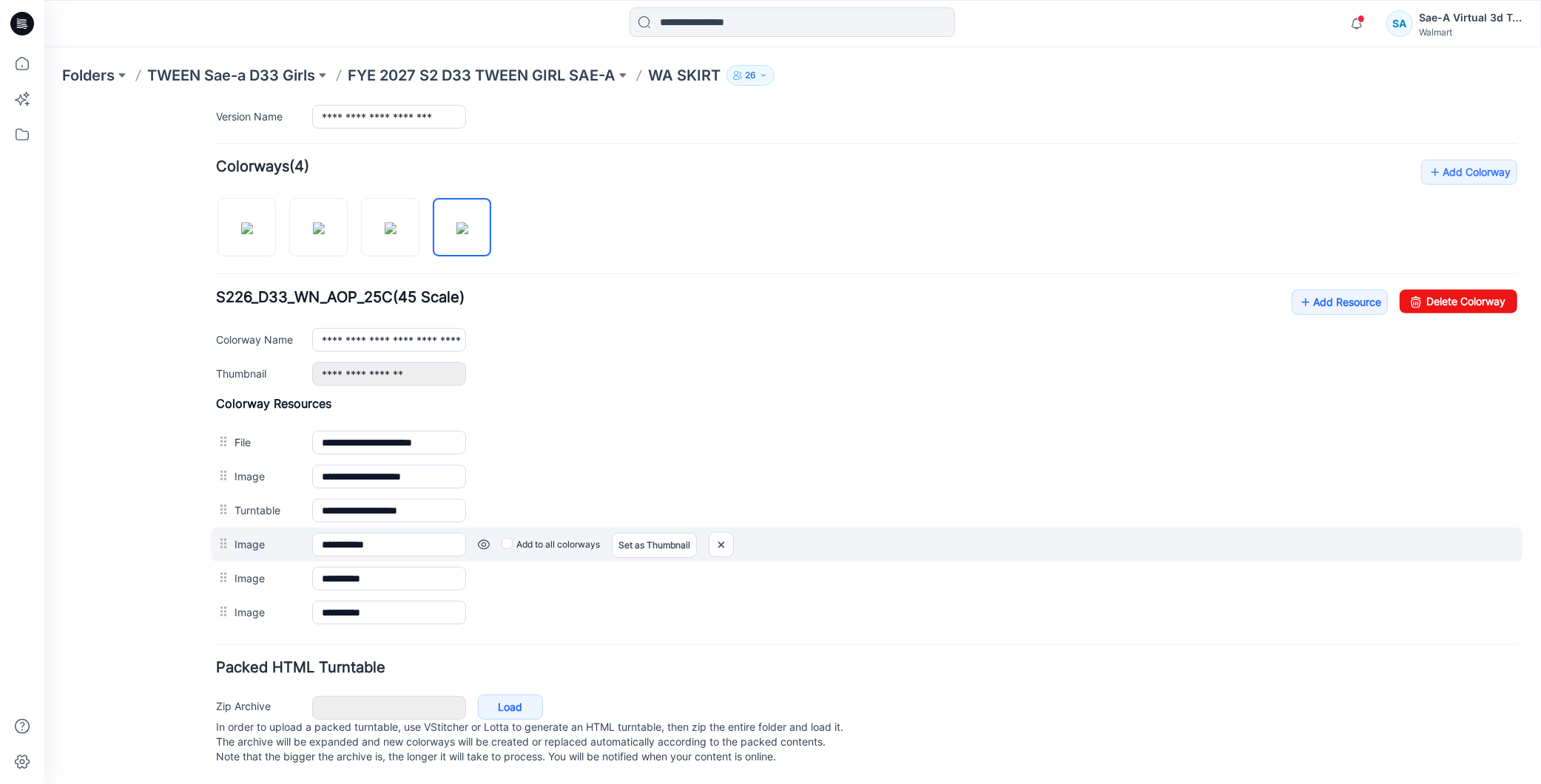
scroll to position [390, 0]
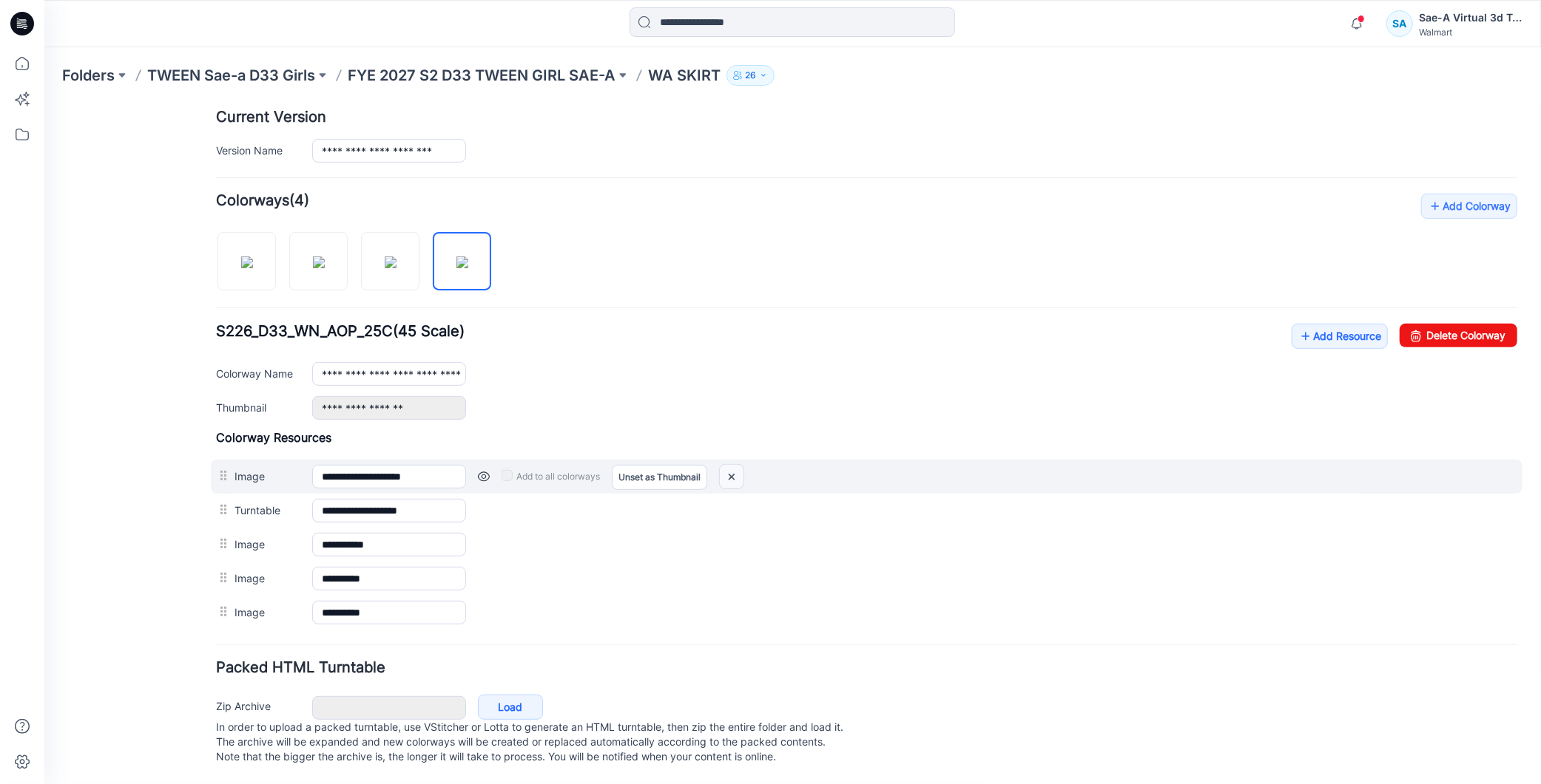
click at [735, 464] on img at bounding box center [731, 476] width 24 height 24
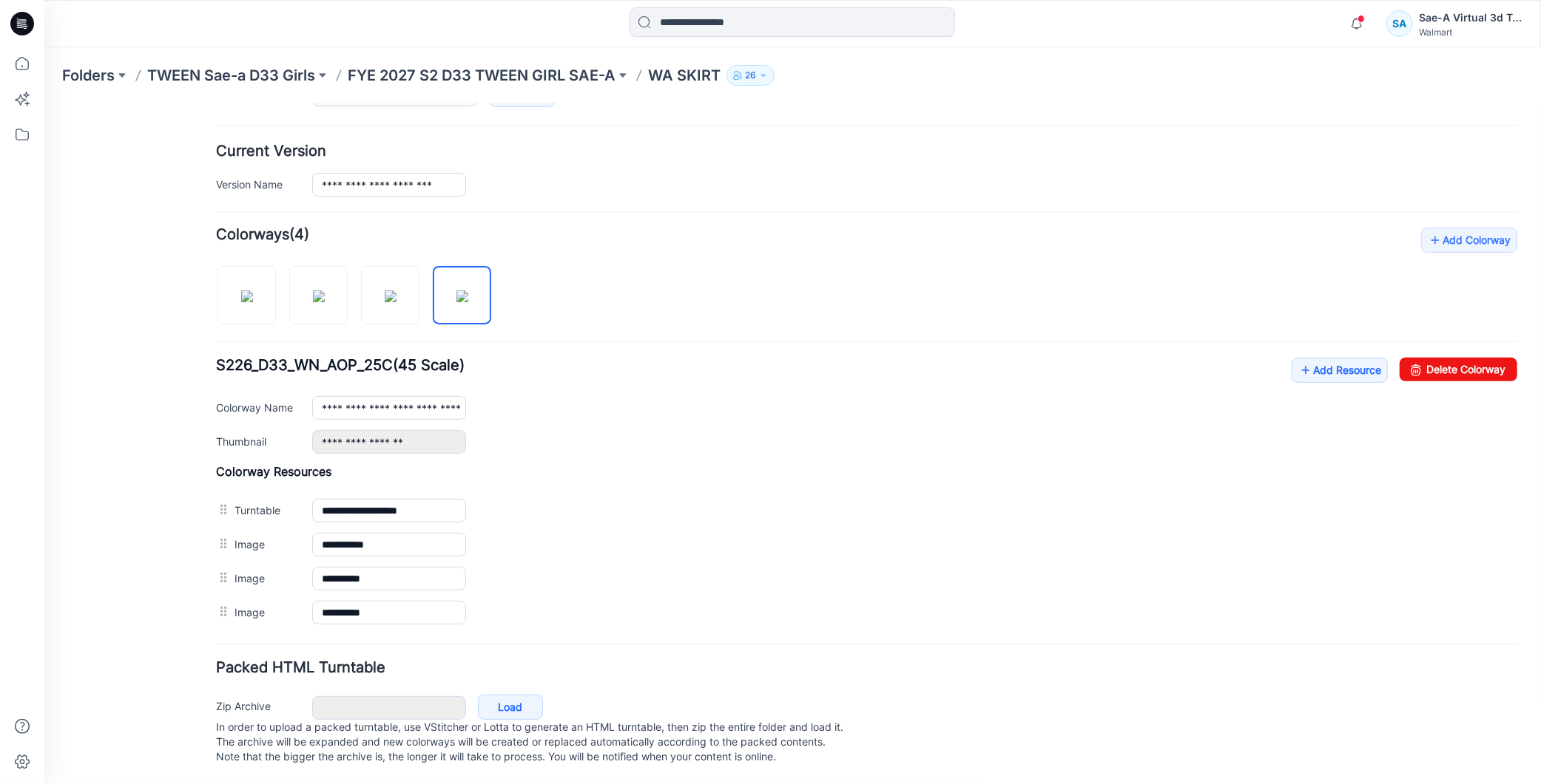
scroll to position [356, 0]
click at [729, 463] on h4 "Colorway Resources" at bounding box center [866, 471] width 1301 height 15
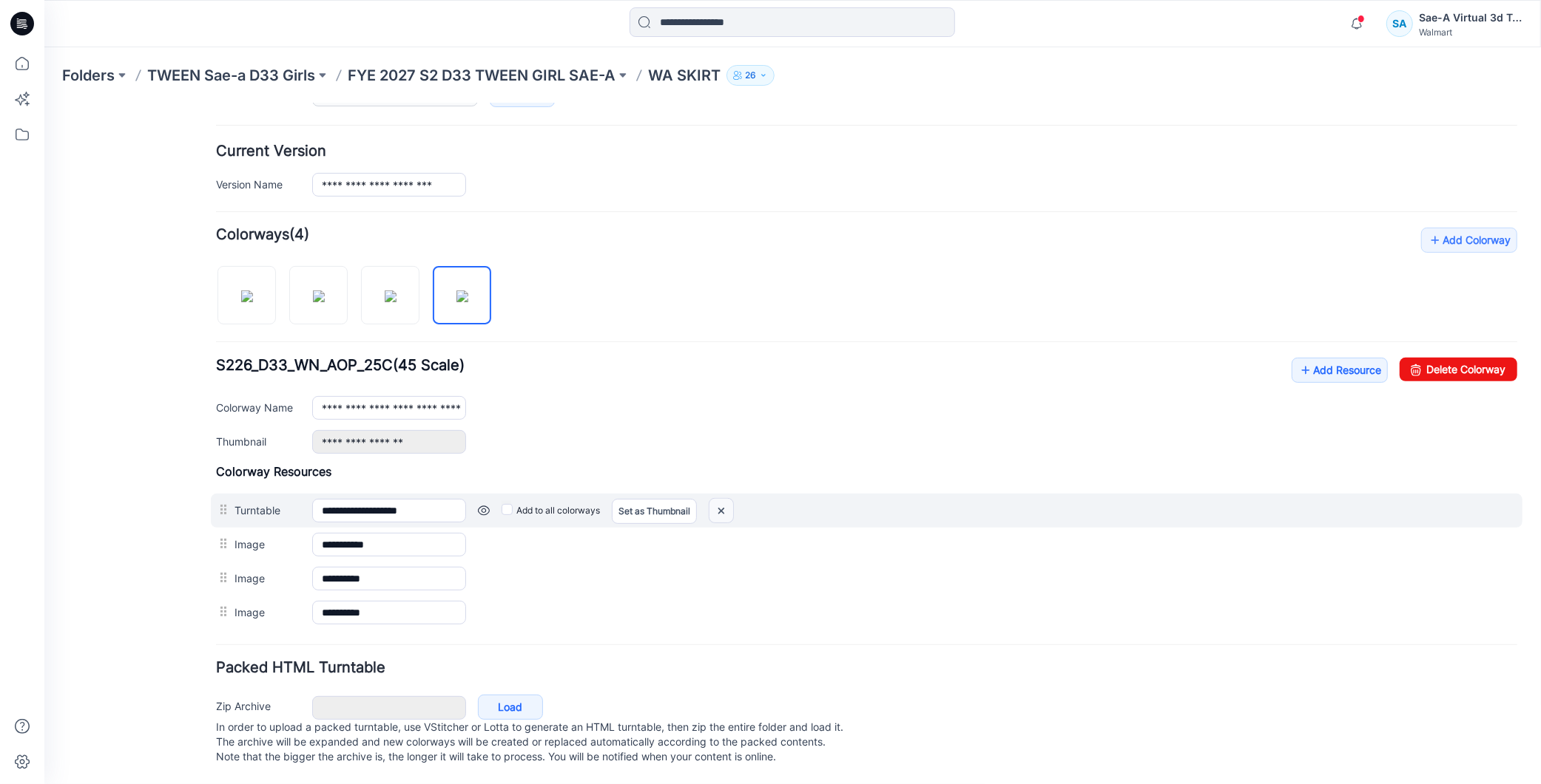
click at [717, 500] on img at bounding box center [720, 511] width 24 height 24
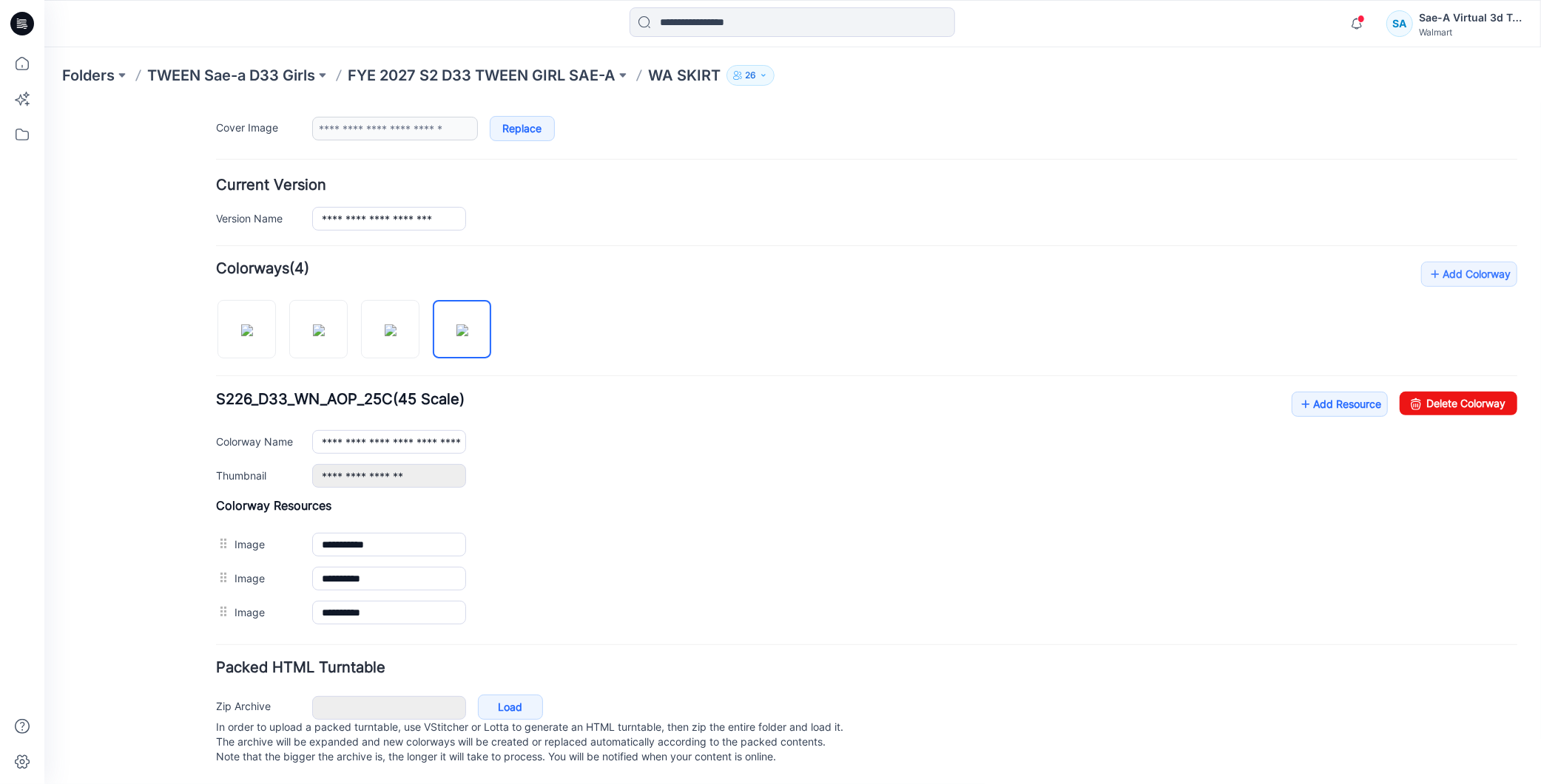
scroll to position [321, 0]
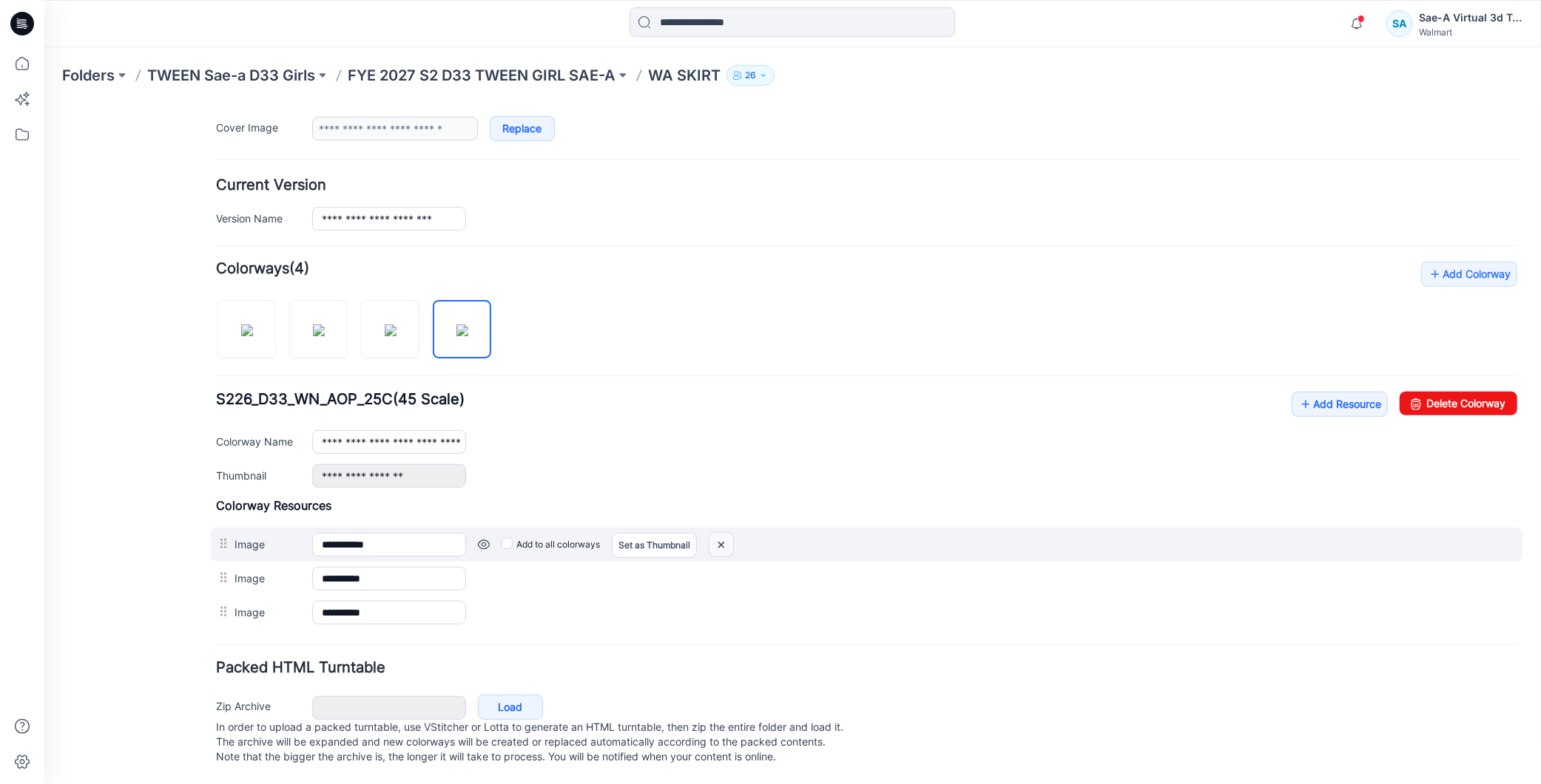
click at [715, 532] on img at bounding box center [720, 544] width 24 height 24
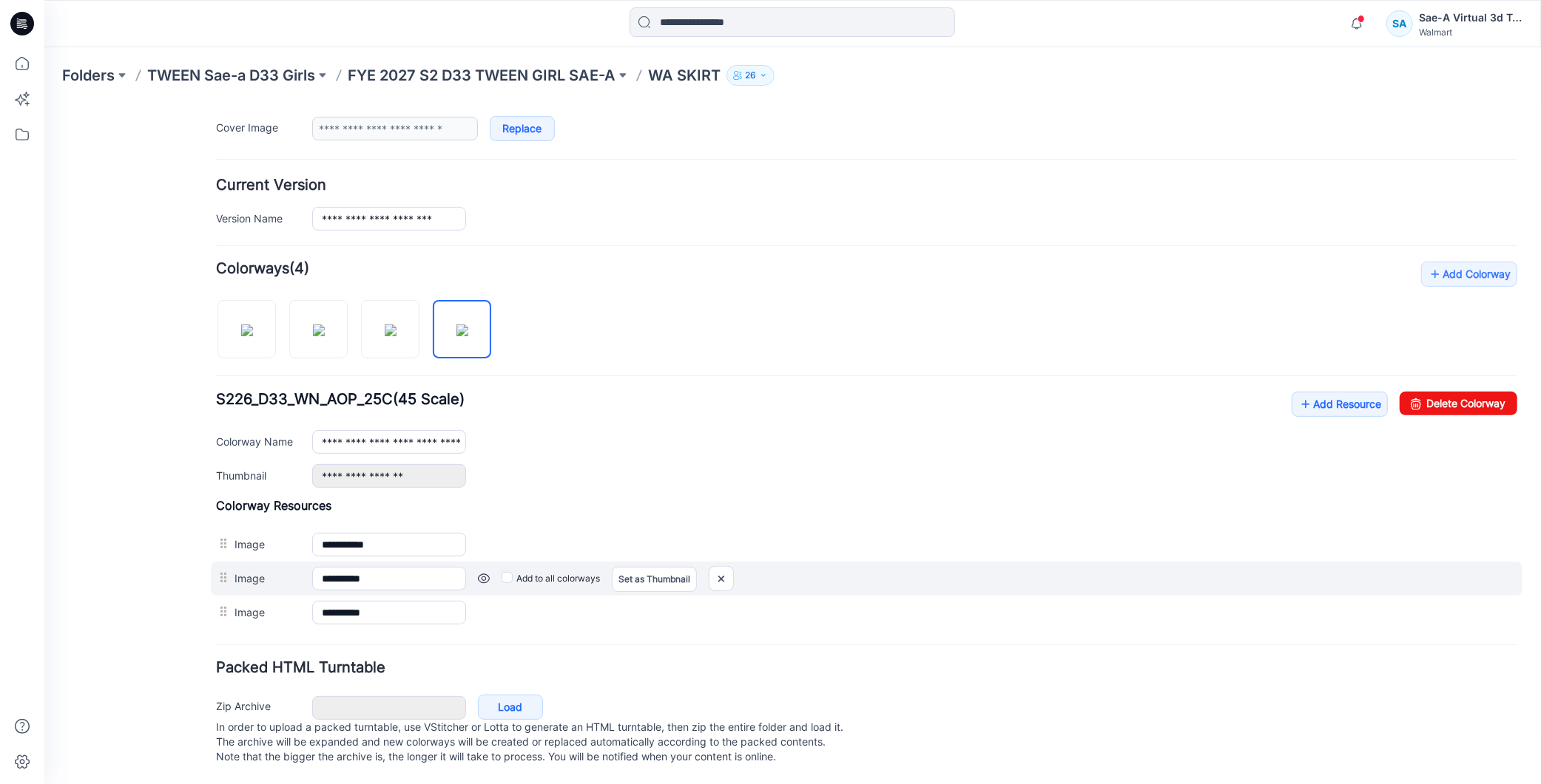
scroll to position [287, 0]
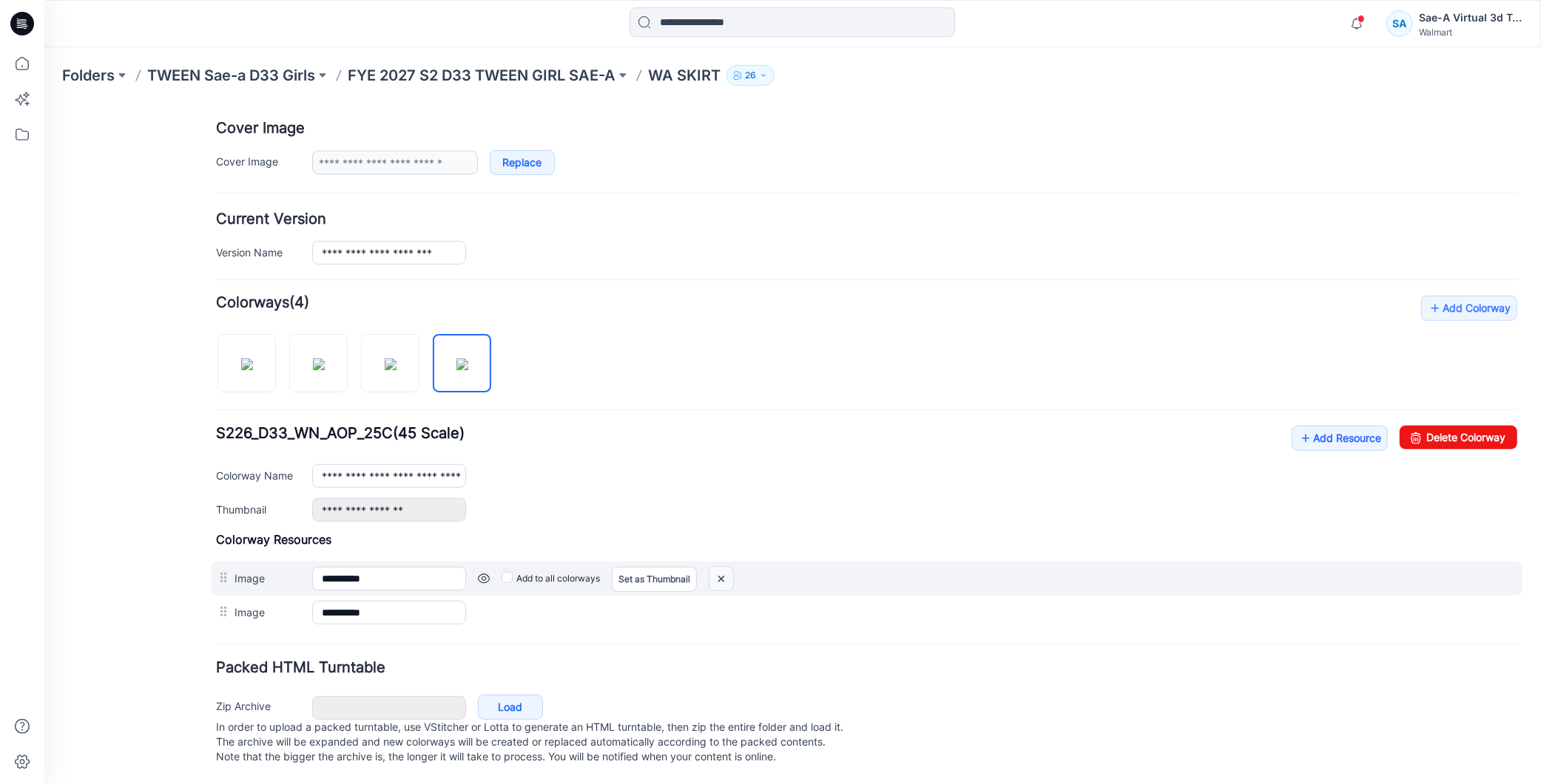
click at [732, 566] on img at bounding box center [720, 578] width 24 height 24
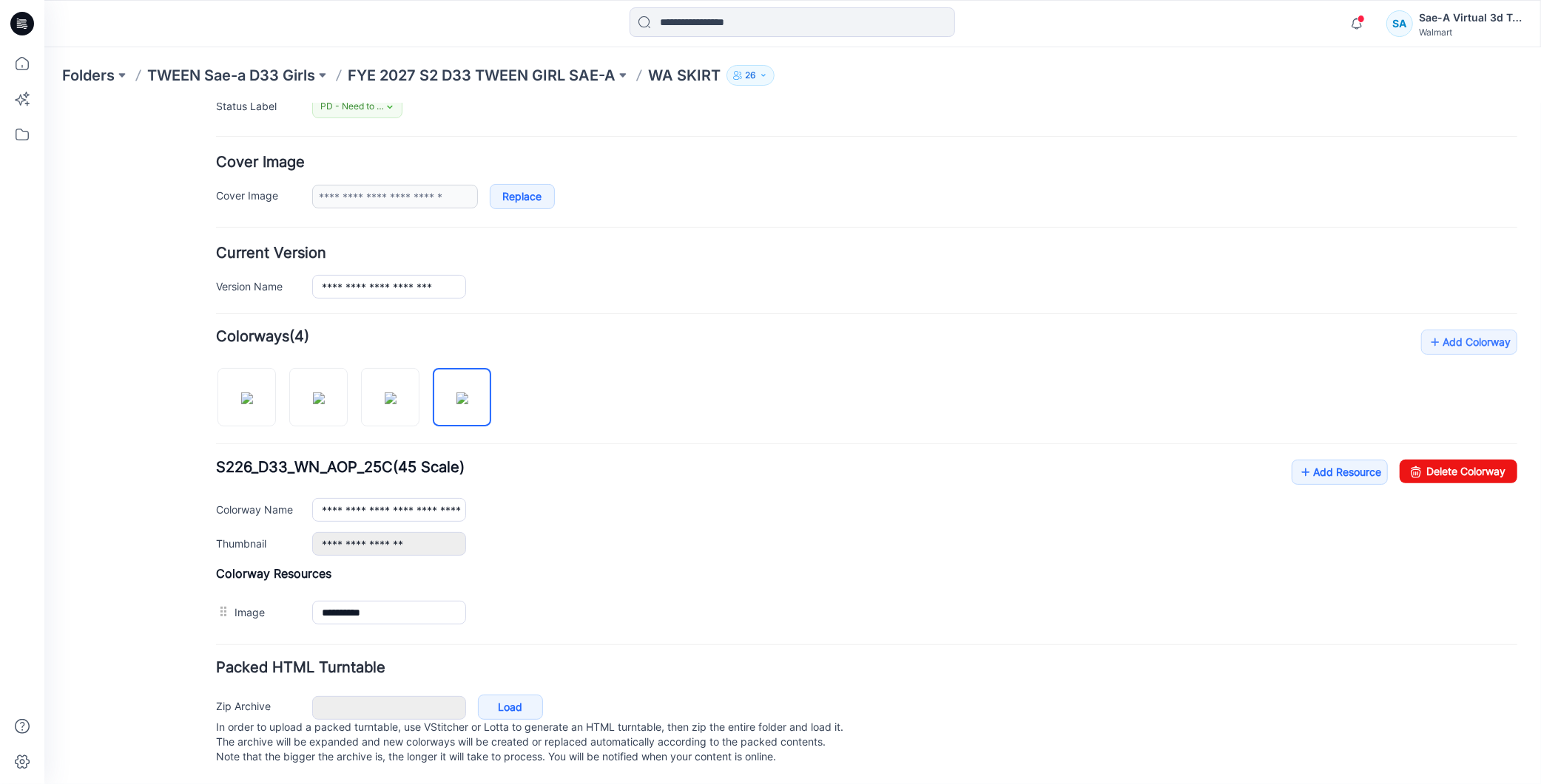
scroll to position [253, 0]
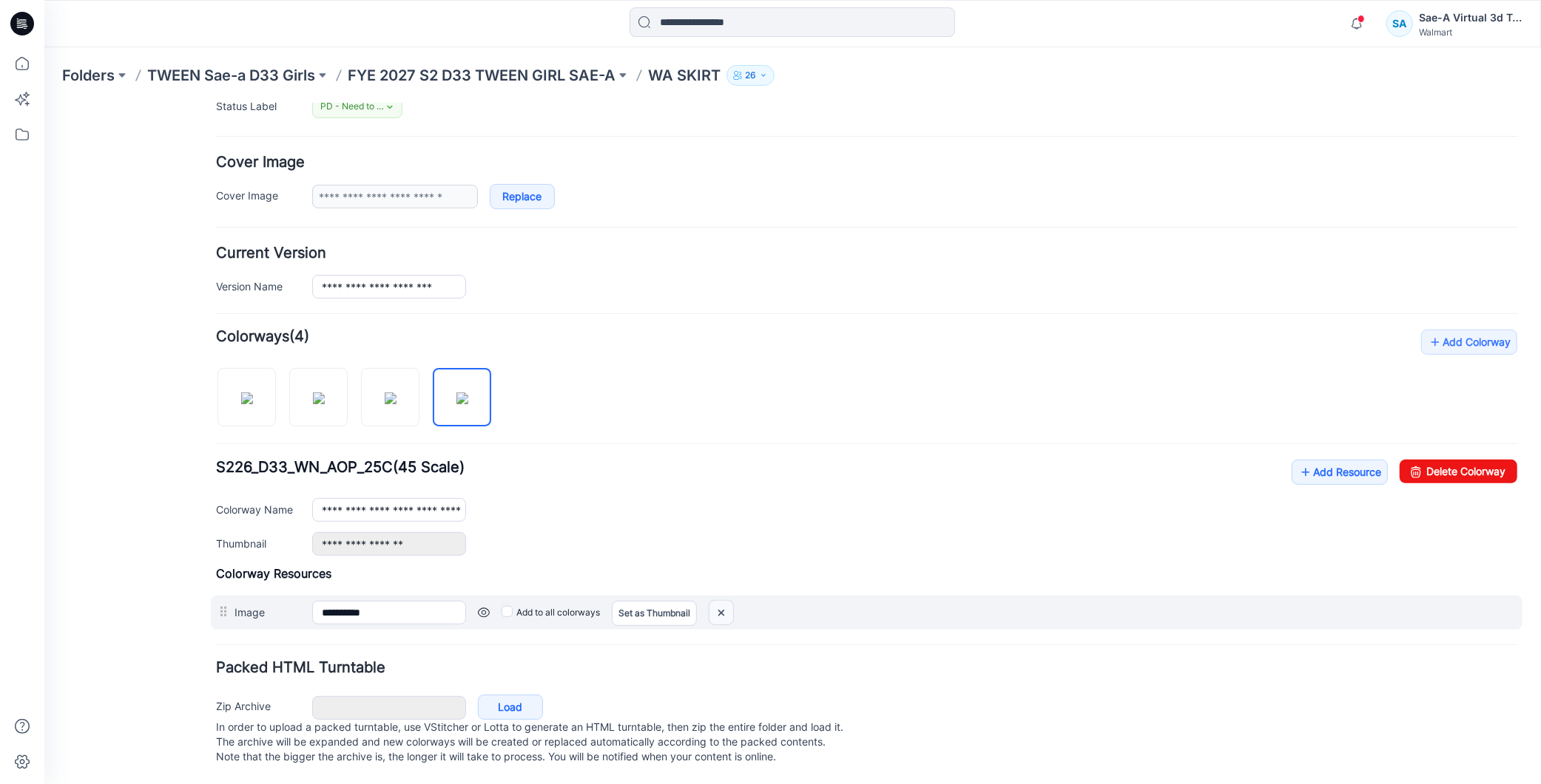
click at [718, 600] on img at bounding box center [720, 613] width 24 height 24
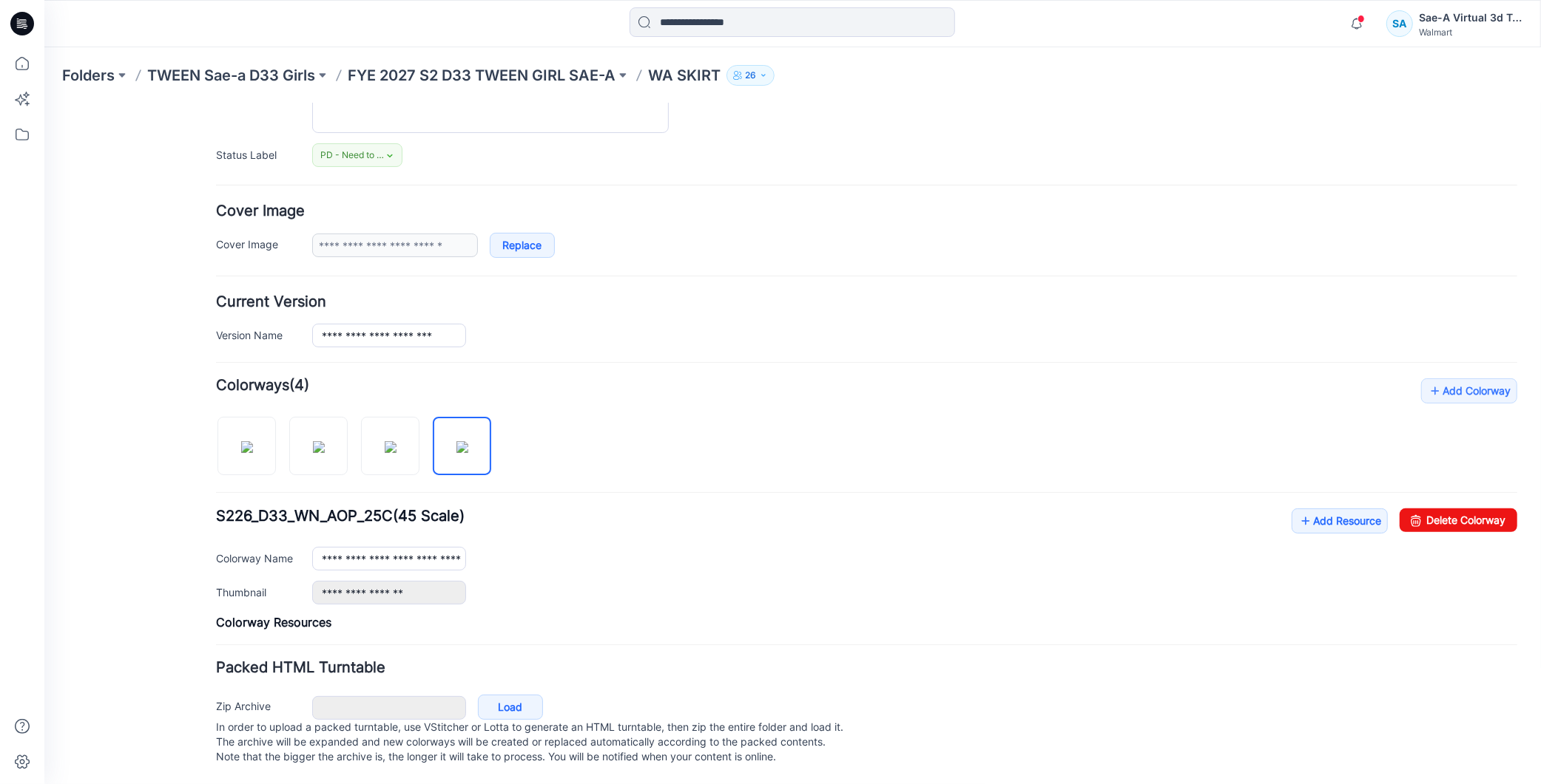
scroll to position [0, 0]
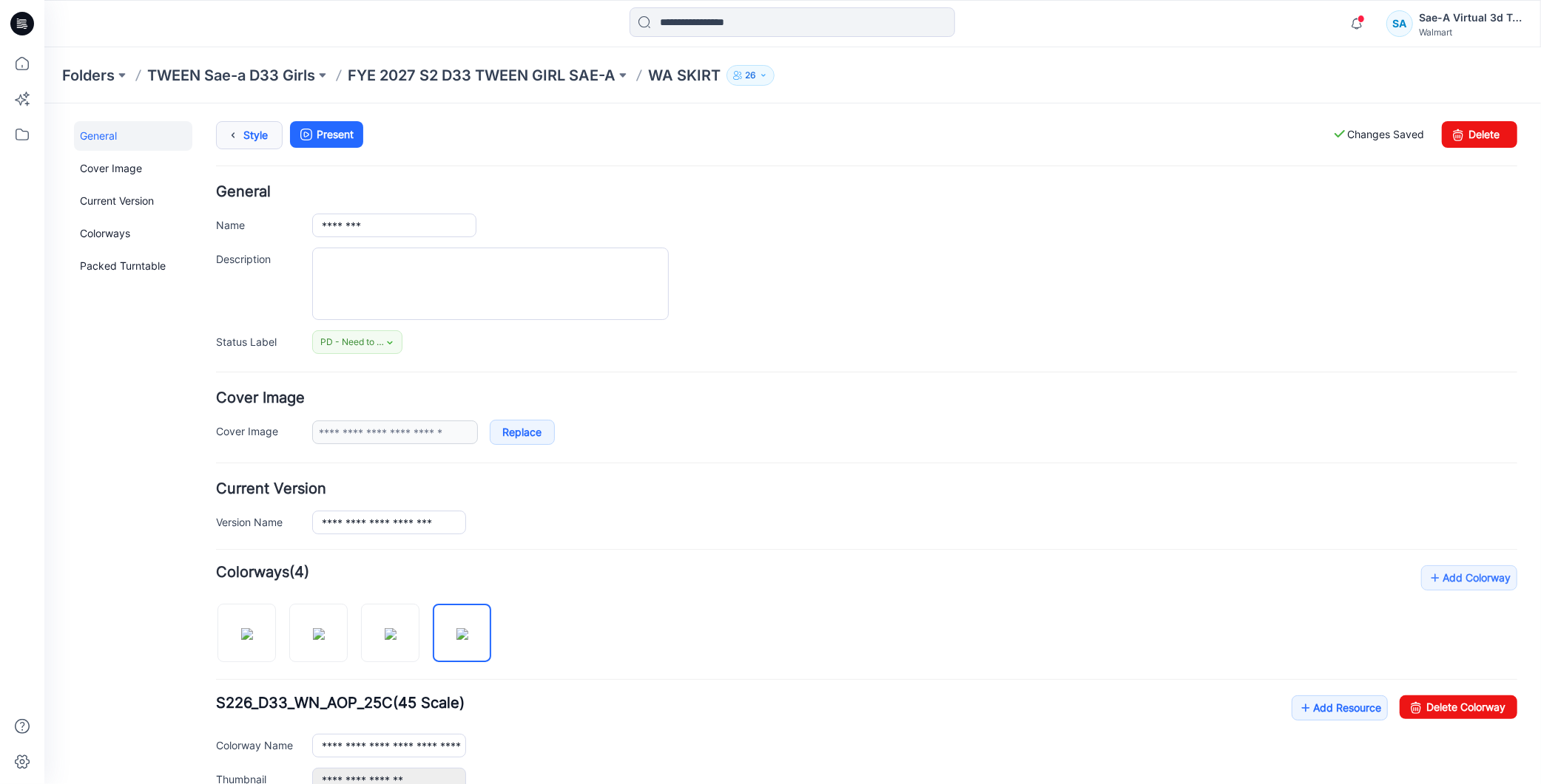
click at [256, 138] on link "Style" at bounding box center [249, 135] width 67 height 28
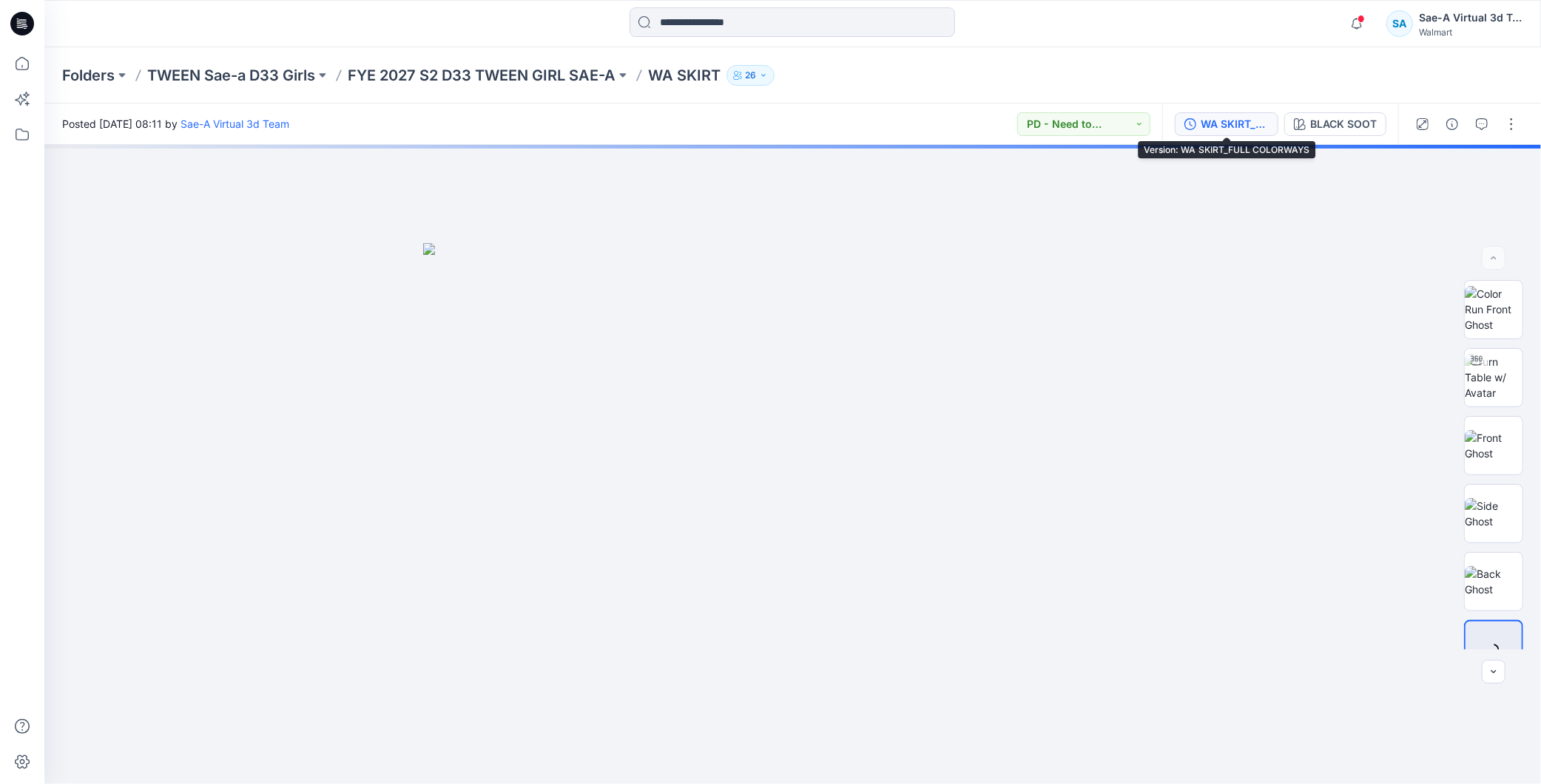
click at [1249, 122] on div "WA SKIRT_FULL COLORWAYS" at bounding box center [1234, 124] width 68 height 16
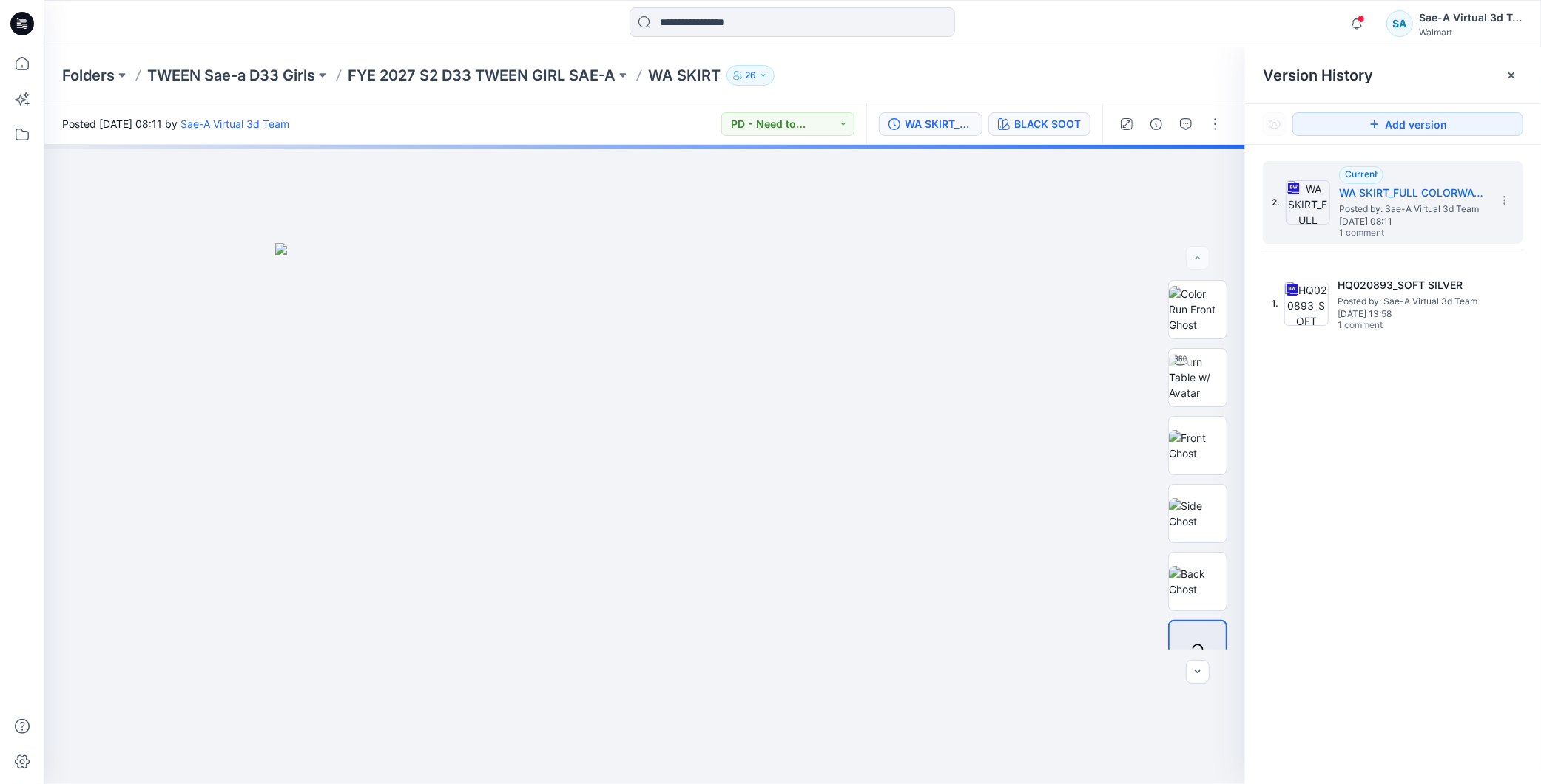
click at [1046, 131] on button "BLACK SOOT" at bounding box center [1039, 124] width 102 height 24
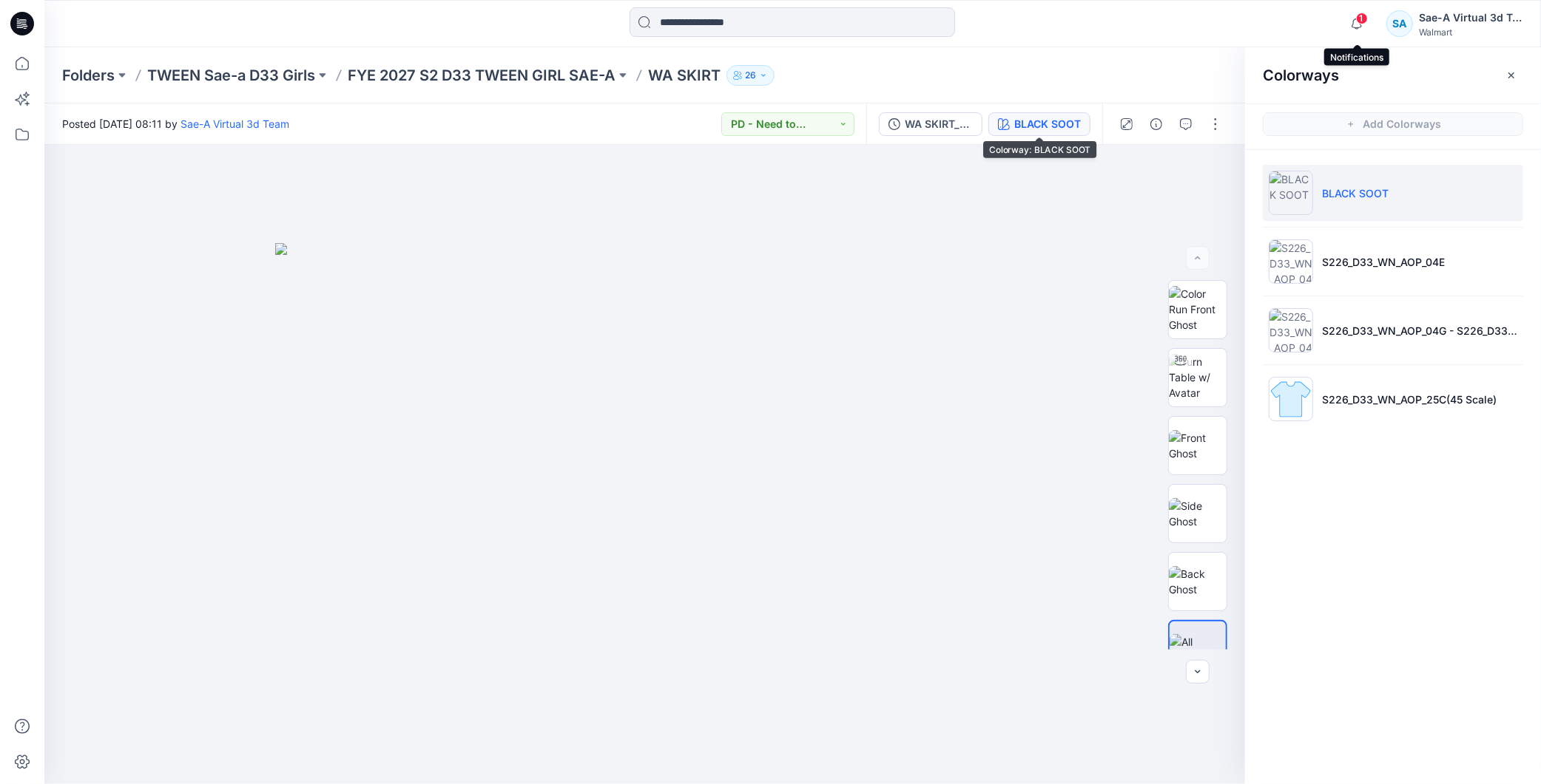
click at [1360, 20] on span "1" at bounding box center [1361, 18] width 11 height 11
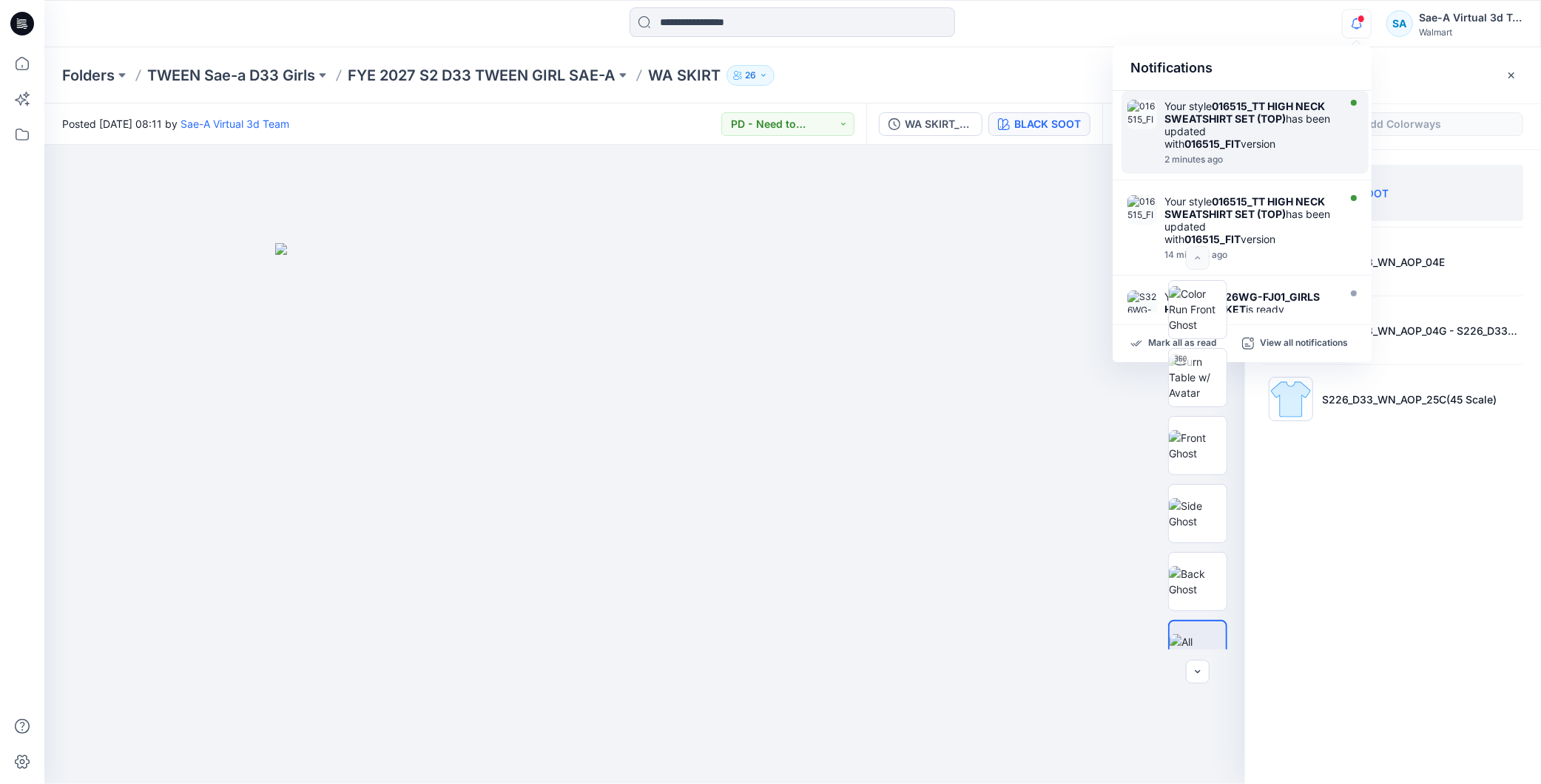
click at [1269, 130] on div "Your style 016515_TT HIGH NECK SWEATSHIRT SET (TOP) has been updated with 01651…" at bounding box center [1249, 125] width 170 height 51
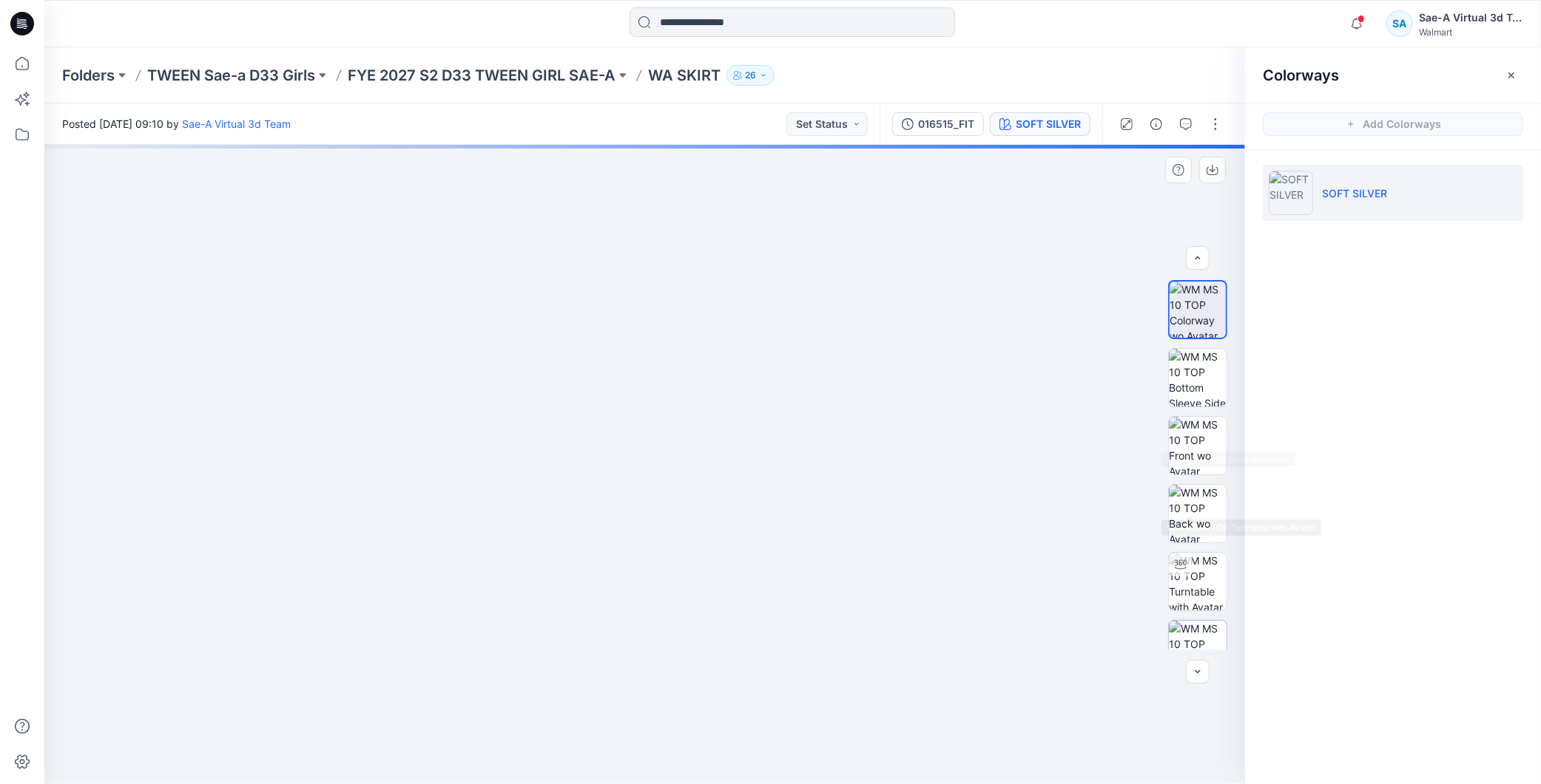
scroll to position [97, 0]
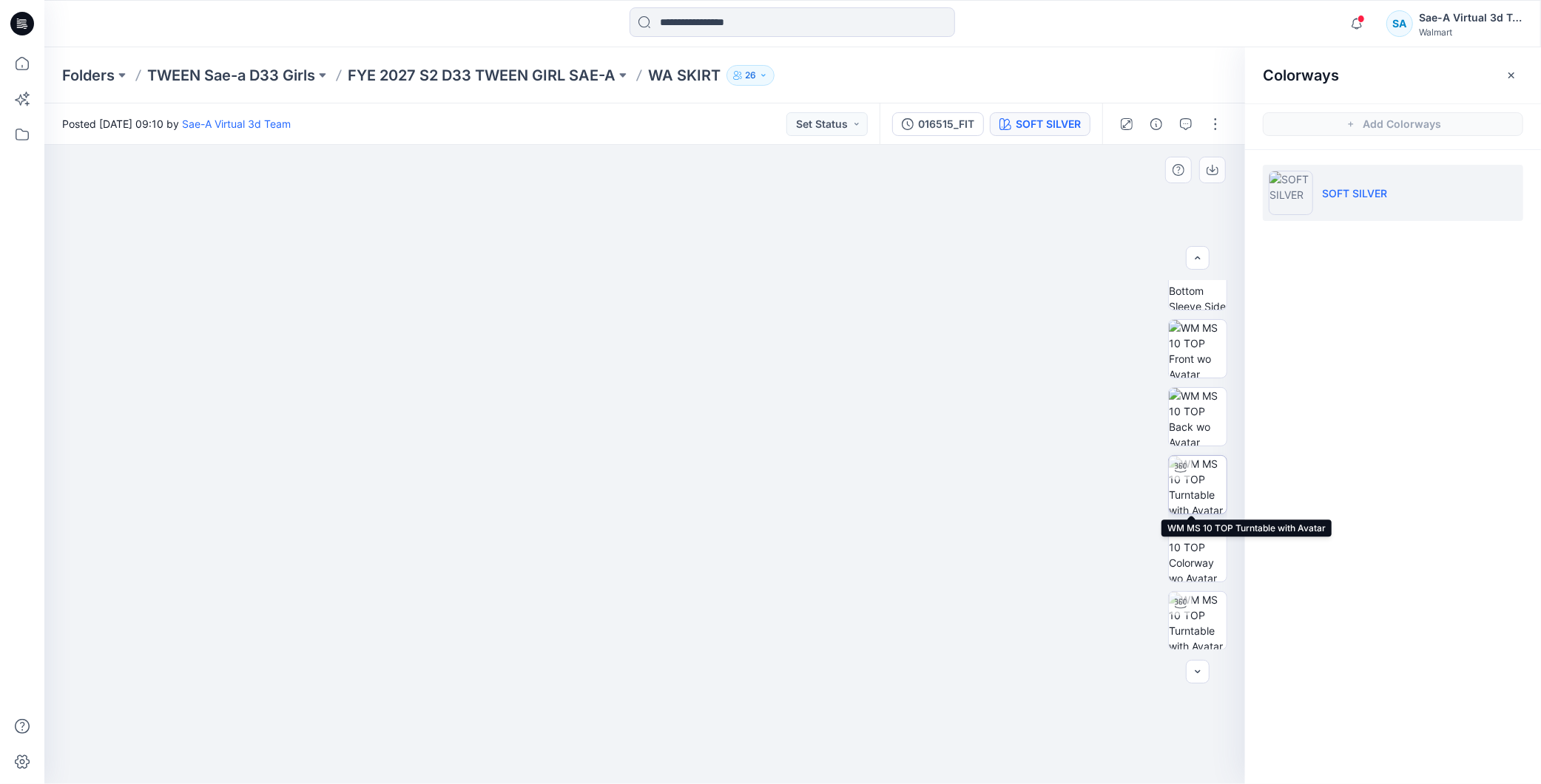
click at [1180, 477] on div at bounding box center [1180, 467] width 24 height 24
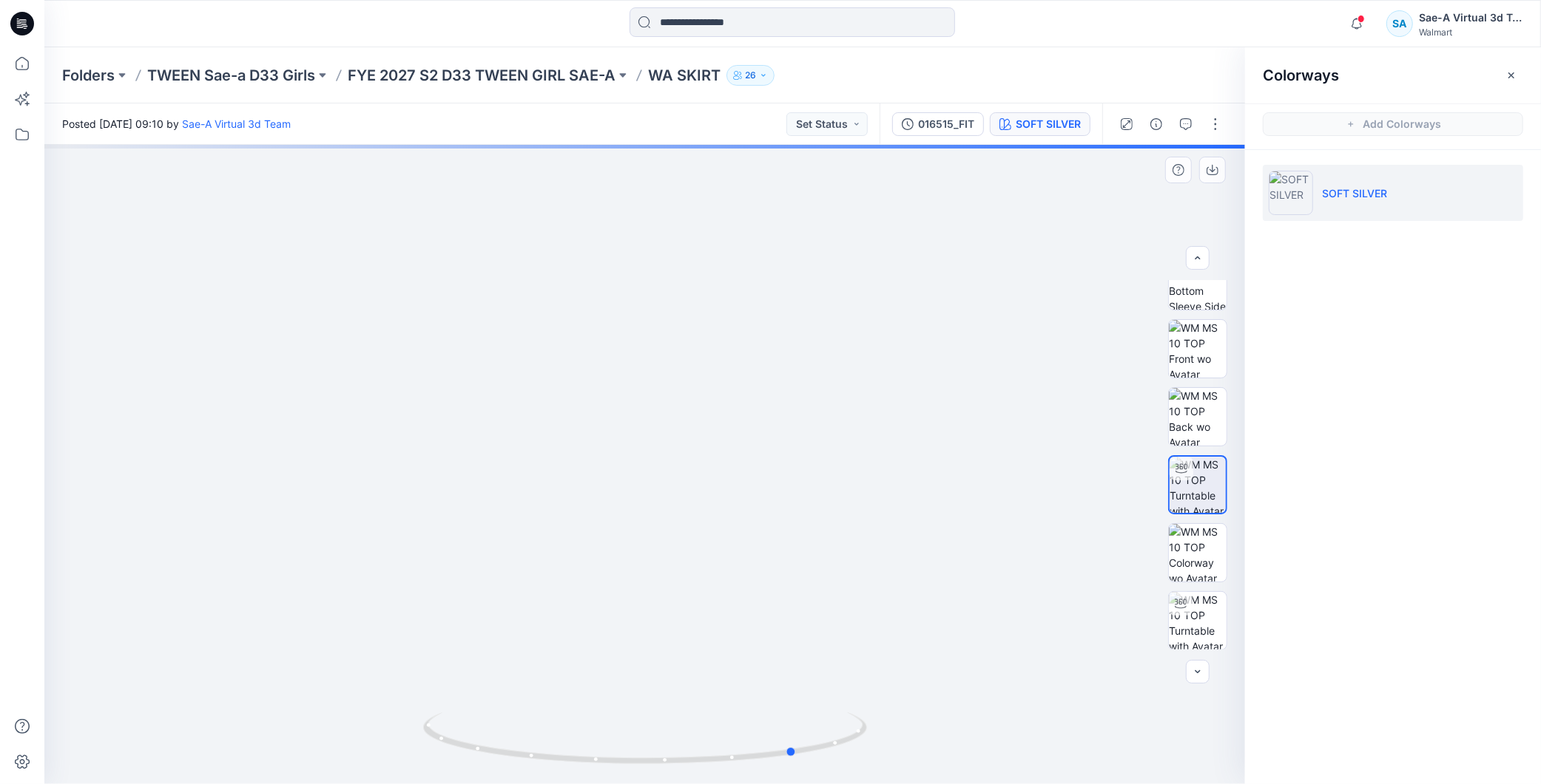
drag, startPoint x: 782, startPoint y: 737, endPoint x: 933, endPoint y: 720, distance: 152.0
click at [933, 720] on div at bounding box center [644, 465] width 1201 height 640
drag, startPoint x: 753, startPoint y: 415, endPoint x: 761, endPoint y: 448, distance: 34.0
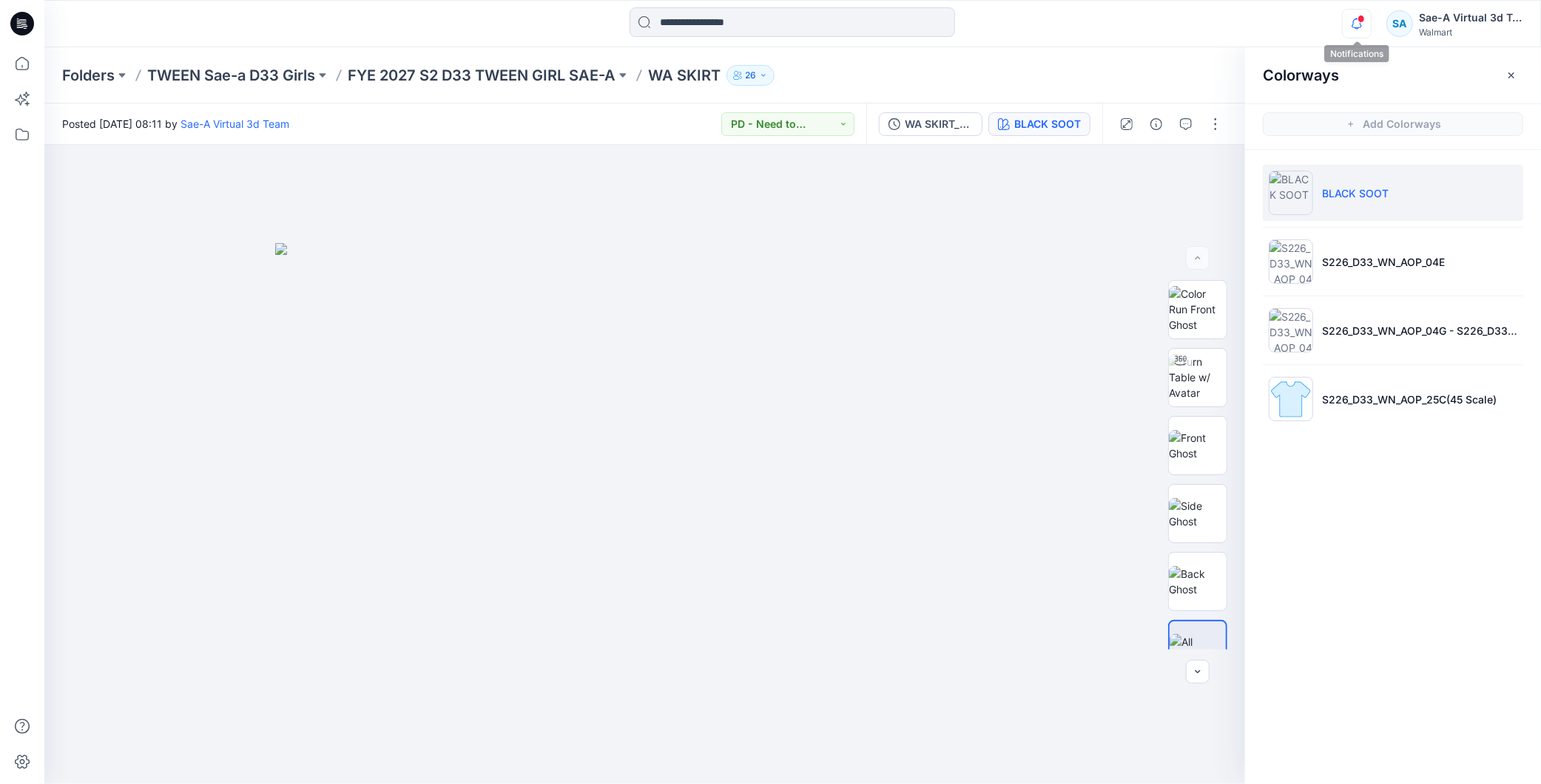
click at [1355, 13] on icon "button" at bounding box center [1357, 24] width 28 height 29
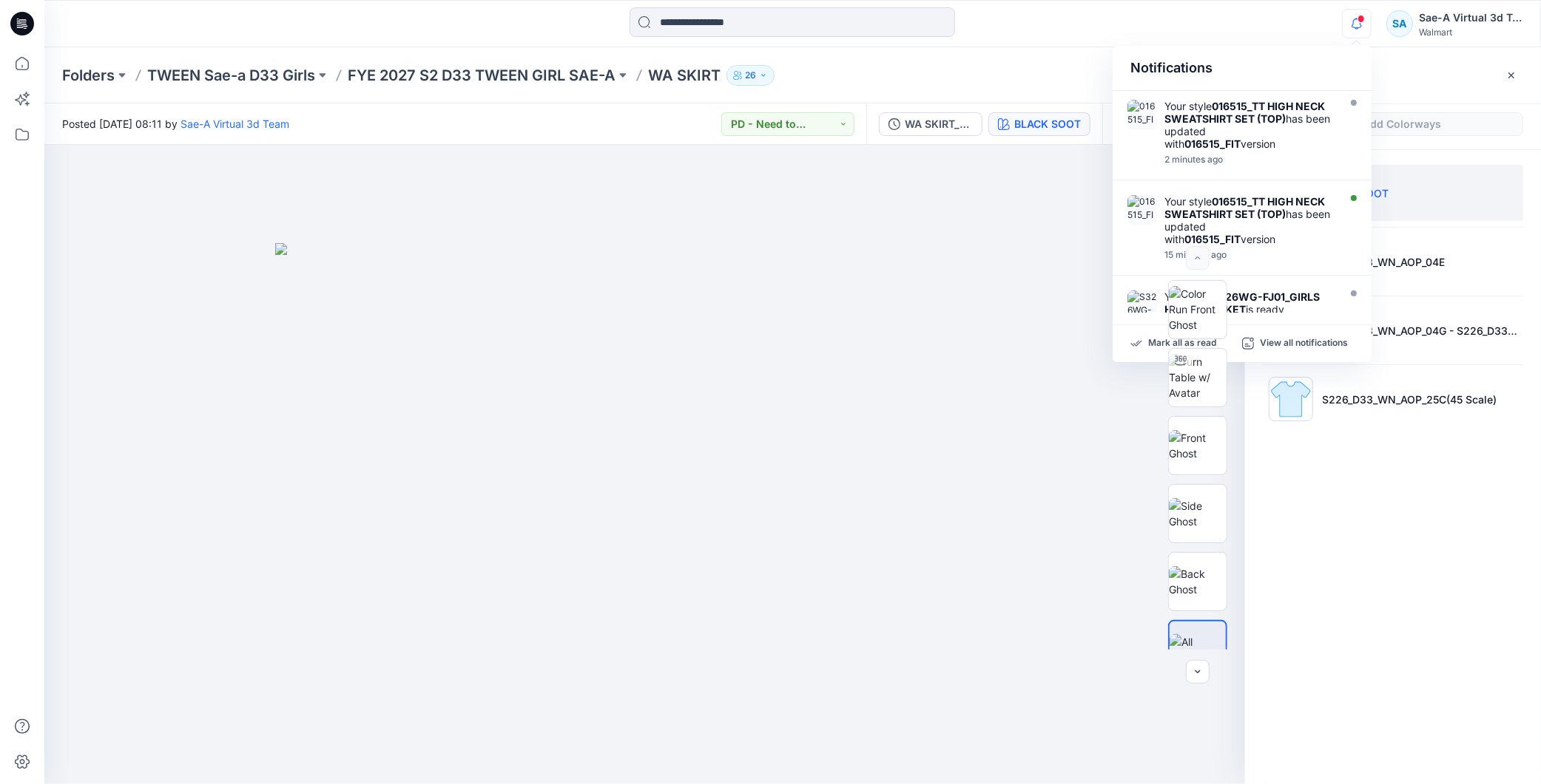
click at [1439, 549] on div "Colorways Add Colorways BLACK SOOT S226_D33_WN_AOP_04E S226_D33_WN_AOP_04G - S2…" at bounding box center [1392, 415] width 295 height 737
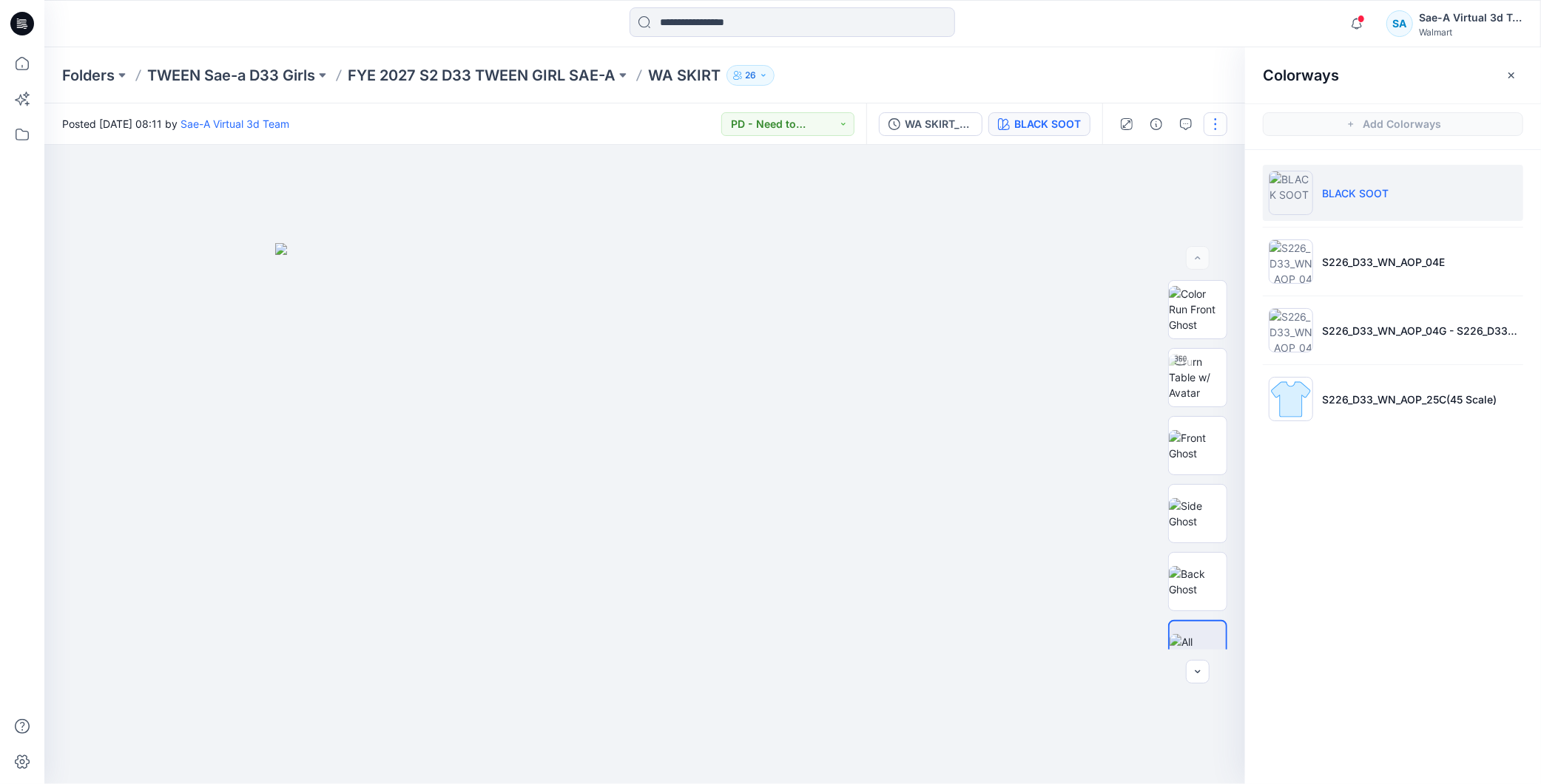
click at [1204, 121] on button "button" at bounding box center [1215, 124] width 24 height 24
click at [1140, 193] on button "Edit" at bounding box center [1153, 199] width 136 height 28
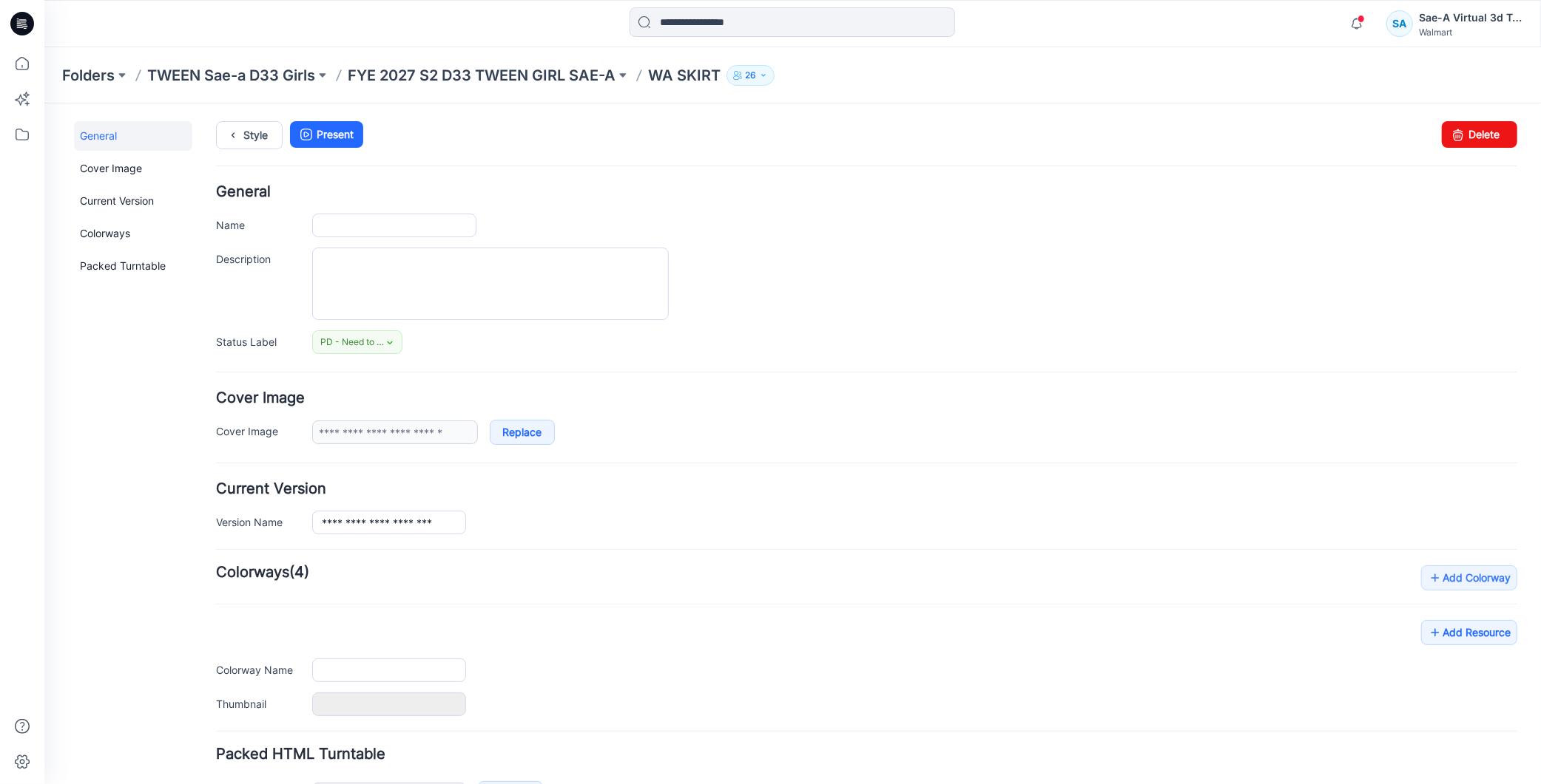
type input "********"
type input "**********"
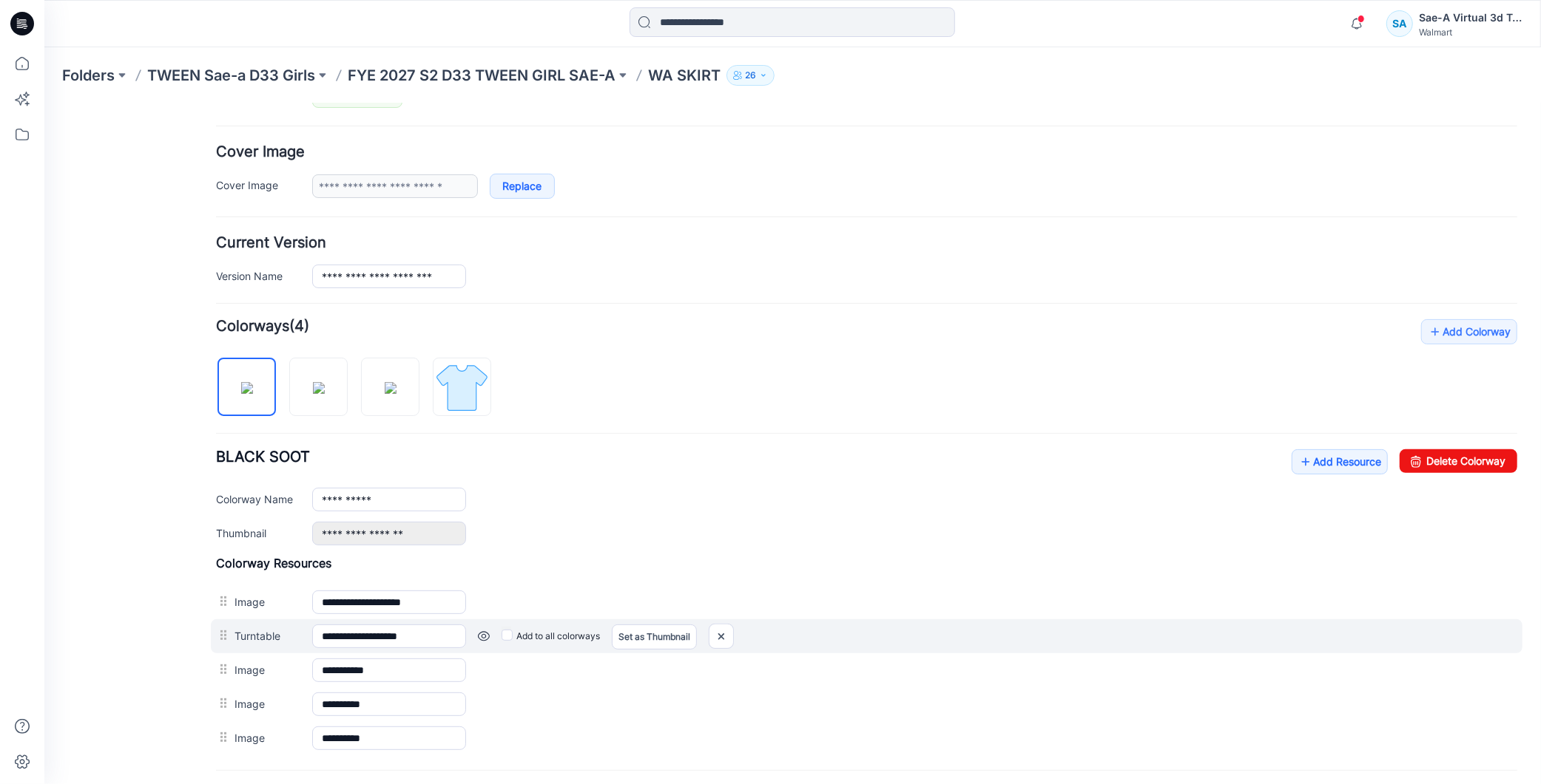
scroll to position [390, 0]
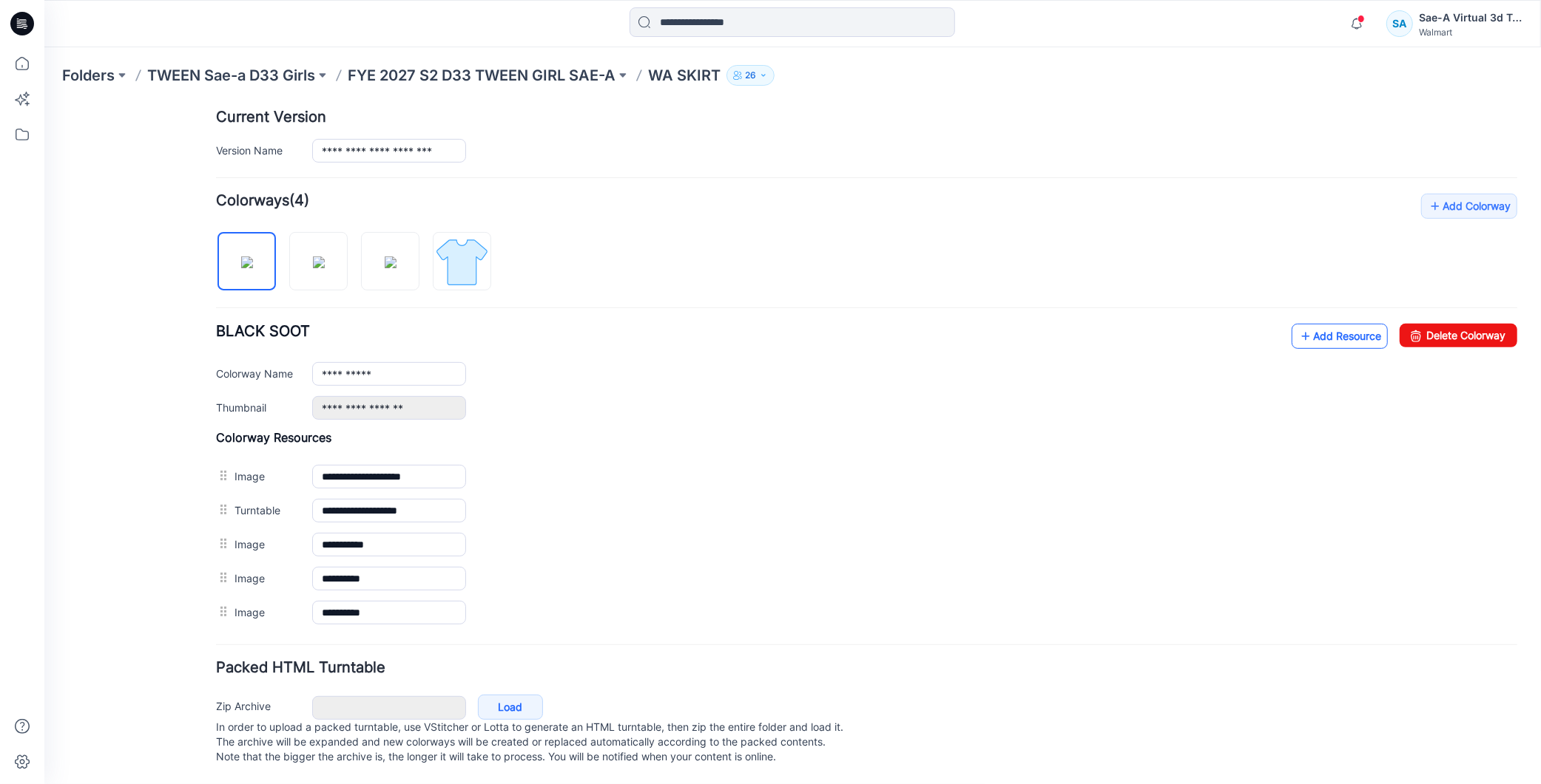
click at [1297, 323] on link "Add Resource" at bounding box center [1339, 335] width 96 height 25
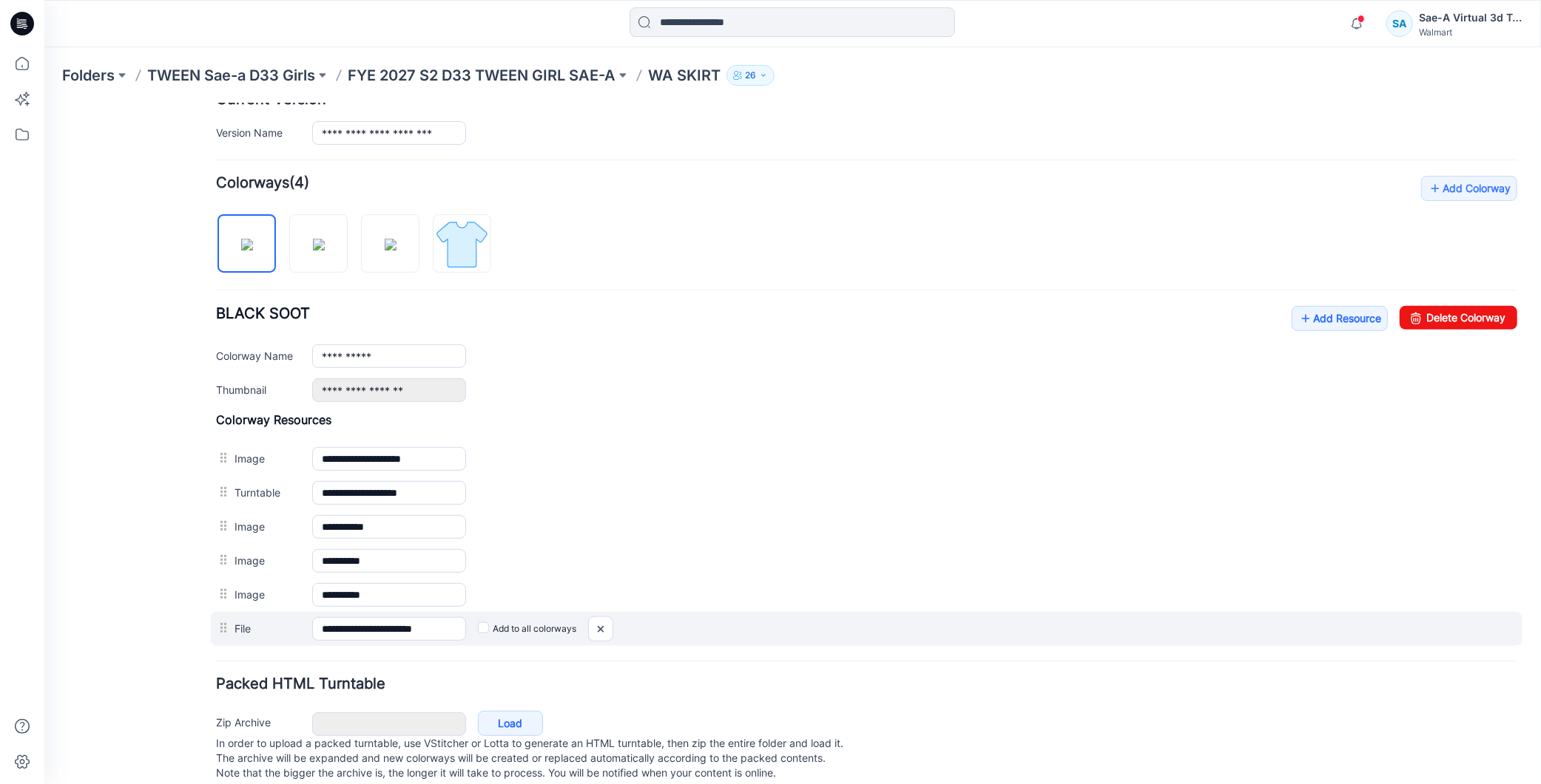
click at [488, 626] on label "Add to all colorways" at bounding box center [526, 628] width 99 height 24
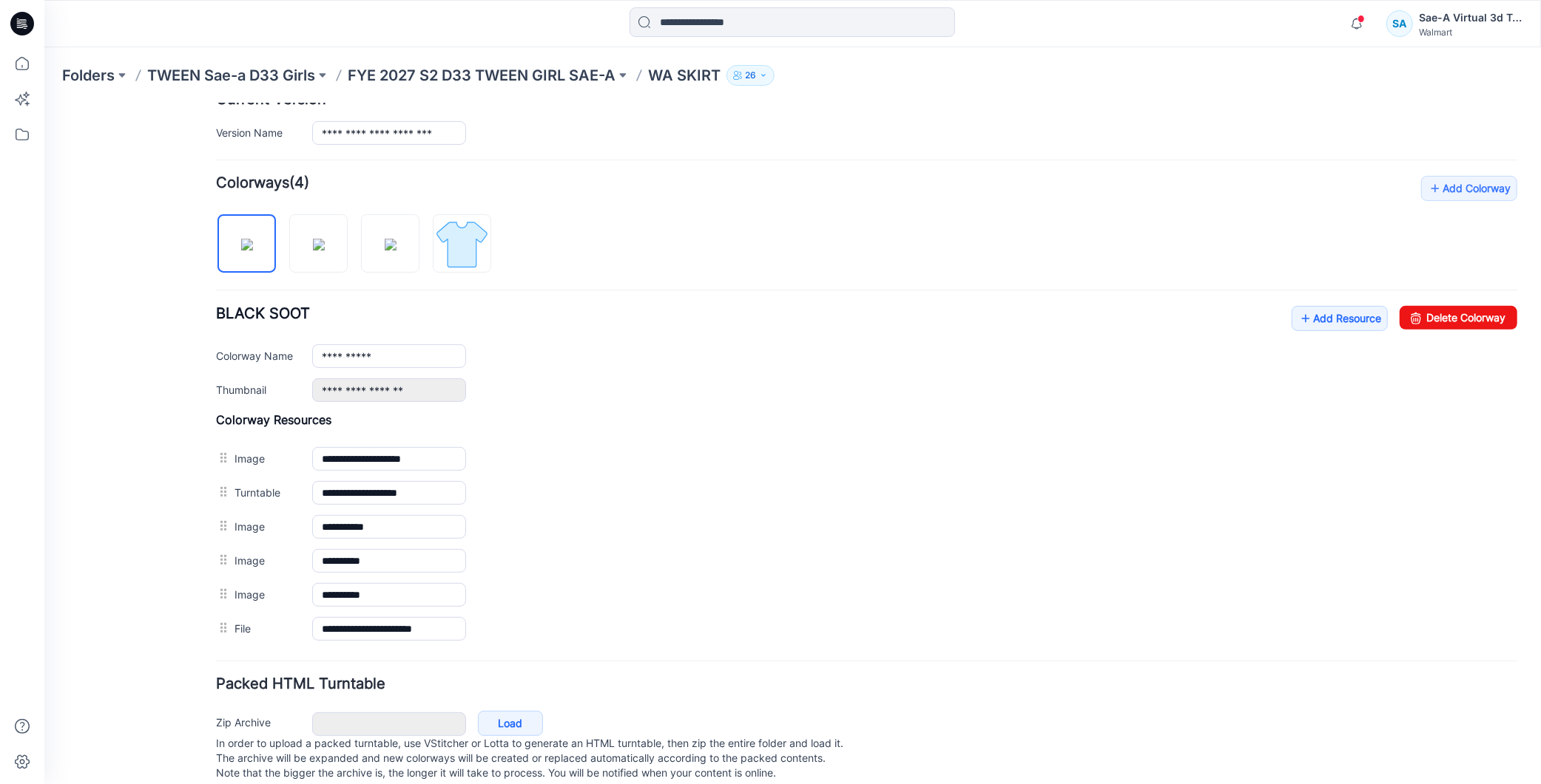
scroll to position [0, 0]
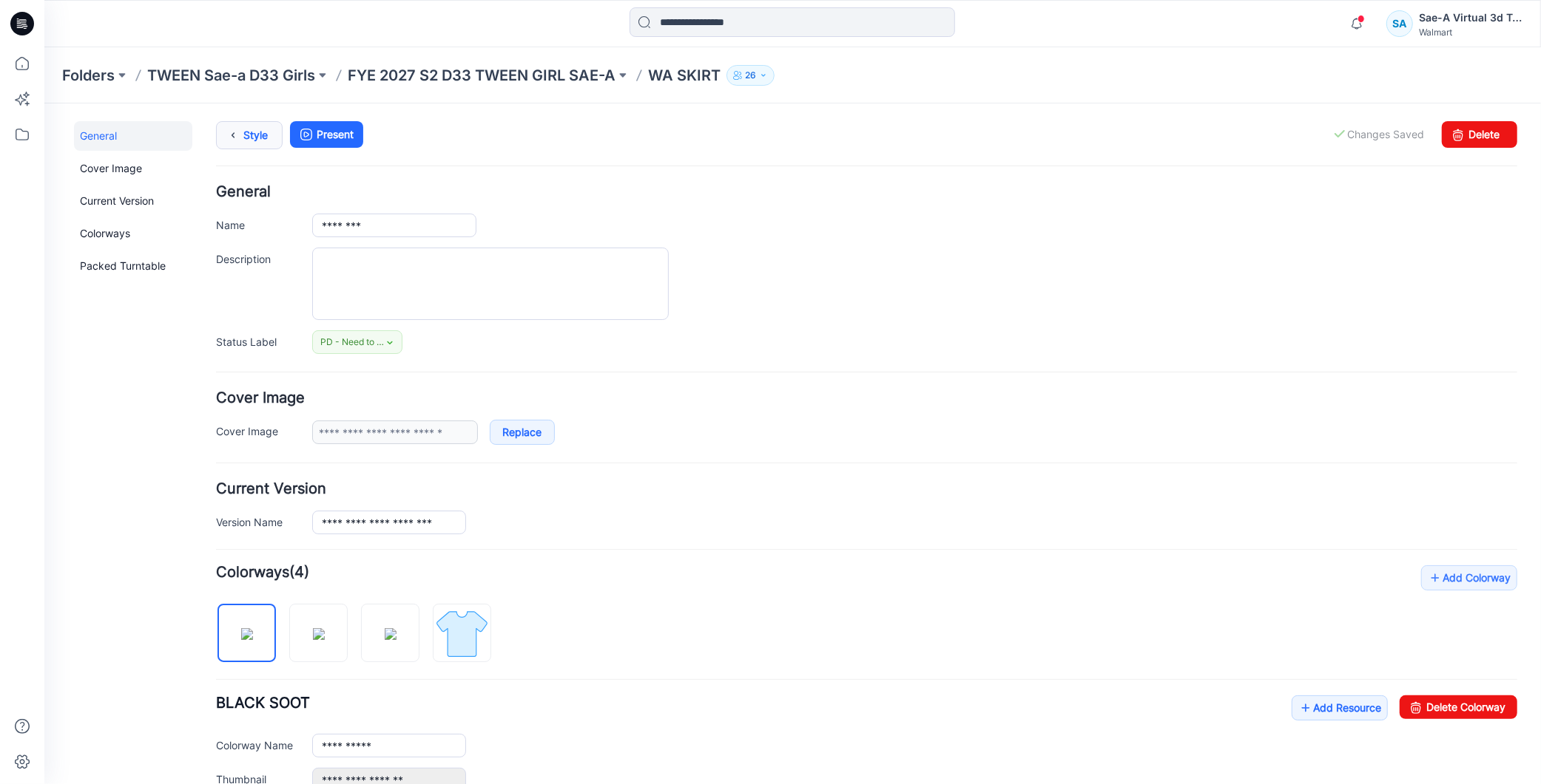
click at [269, 122] on link "Style" at bounding box center [249, 135] width 67 height 28
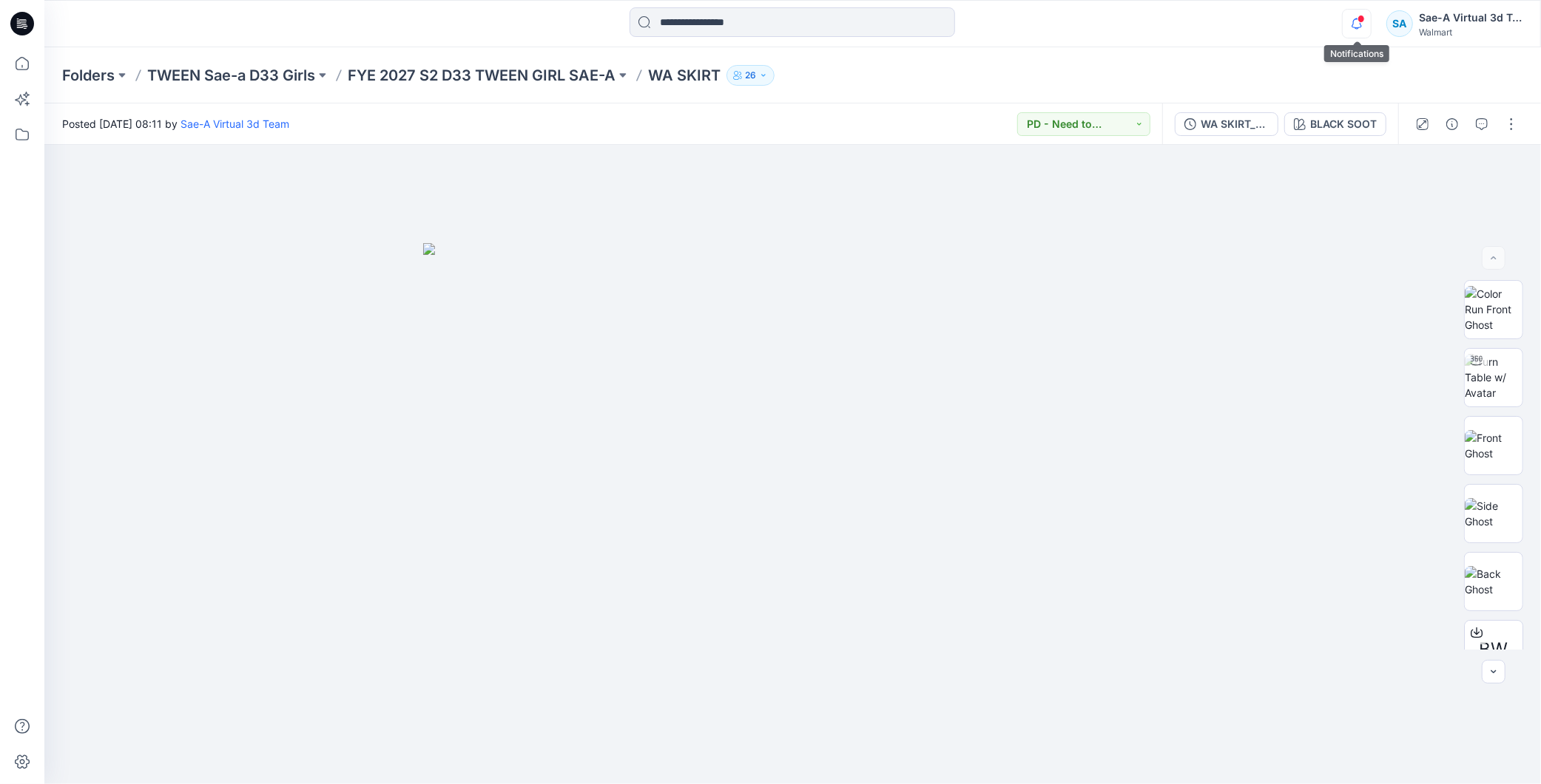
click at [1354, 20] on icon "button" at bounding box center [1357, 24] width 28 height 29
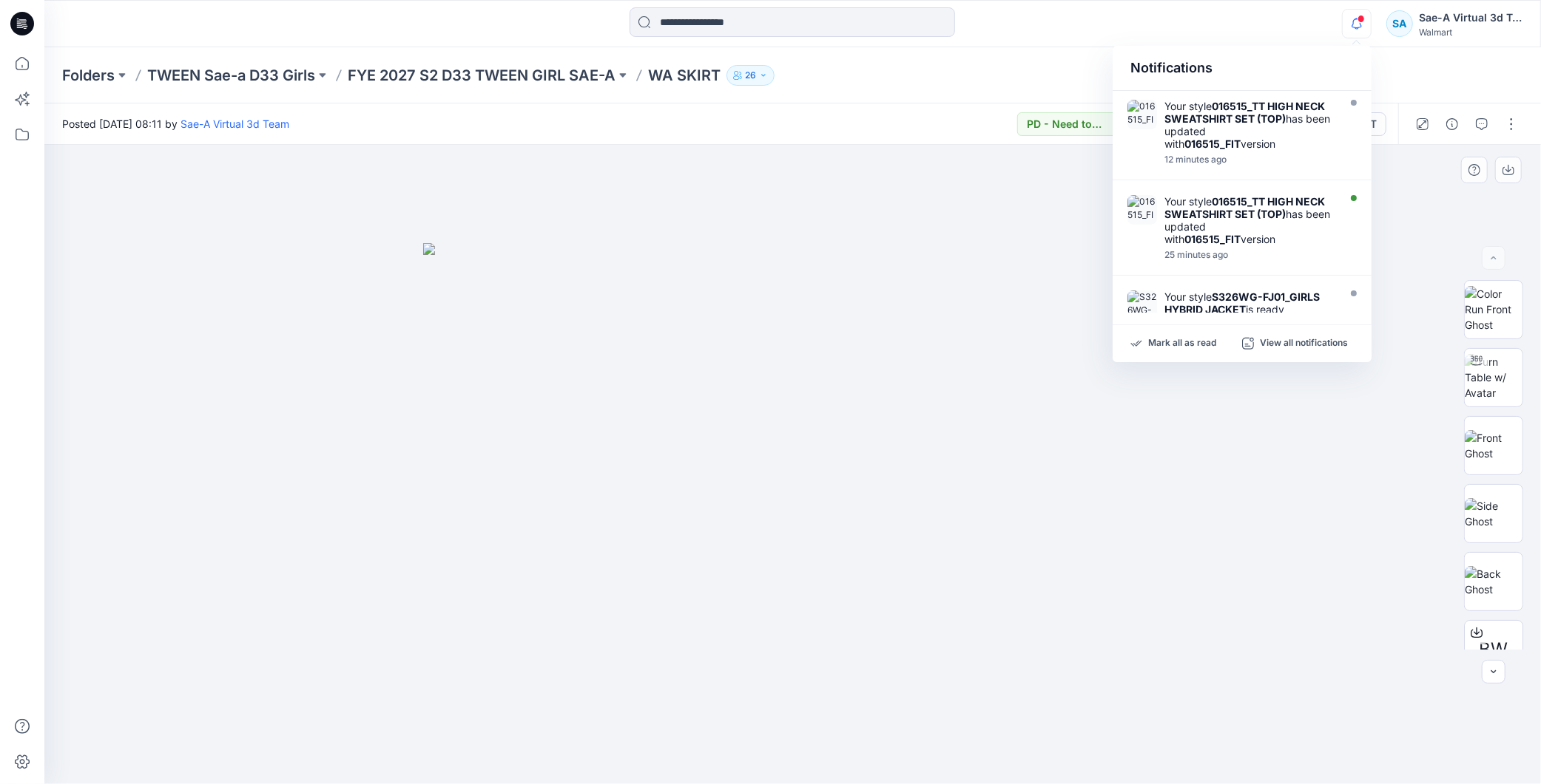
drag, startPoint x: 1266, startPoint y: 569, endPoint x: 1259, endPoint y: 241, distance: 328.1
click at [1266, 567] on div at bounding box center [792, 465] width 1496 height 640
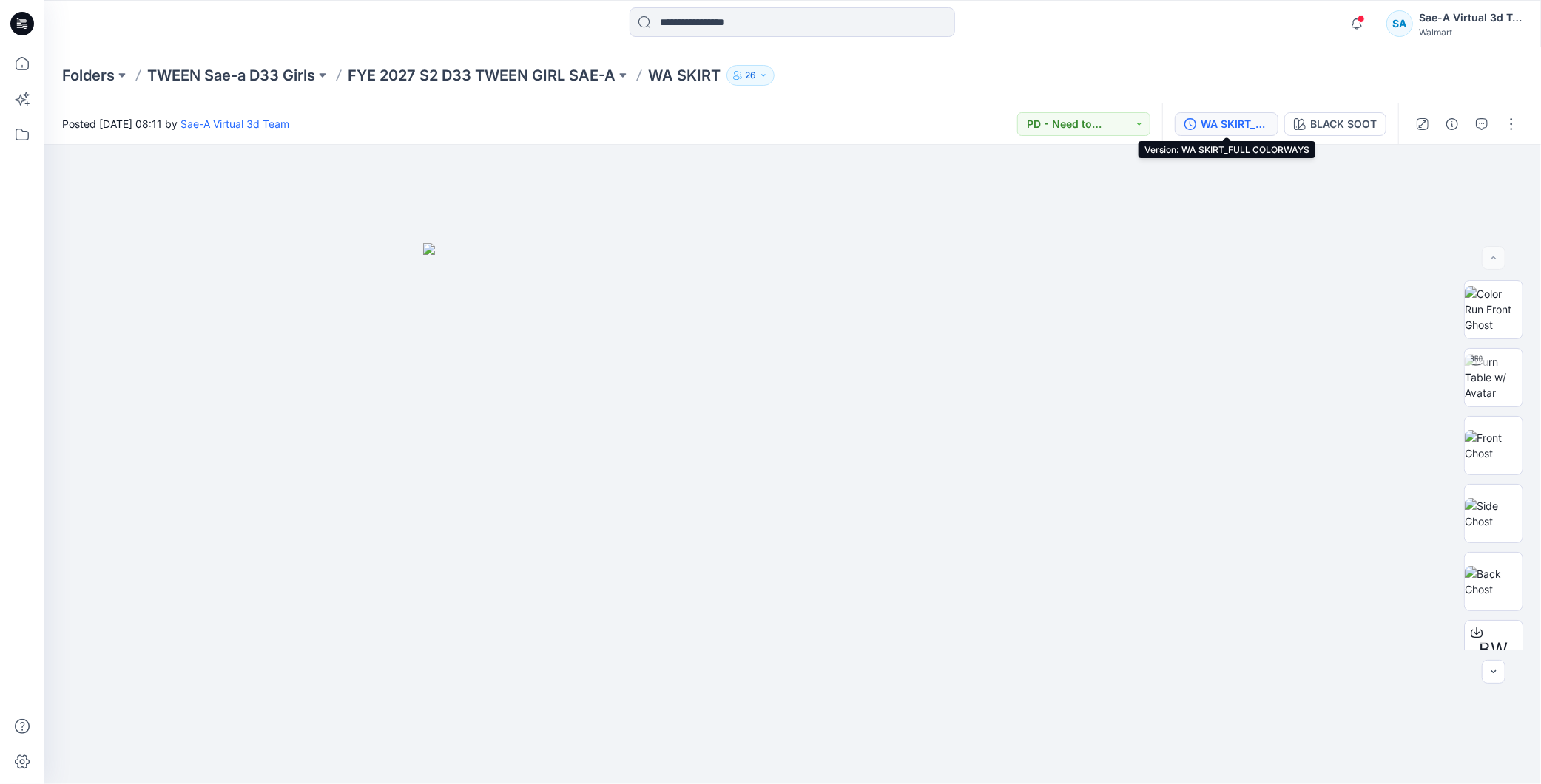
drag, startPoint x: 1247, startPoint y: 122, endPoint x: 1317, endPoint y: 134, distance: 71.0
click at [1246, 122] on div "WA SKIRT_FULL COLORWAYS" at bounding box center [1234, 124] width 68 height 16
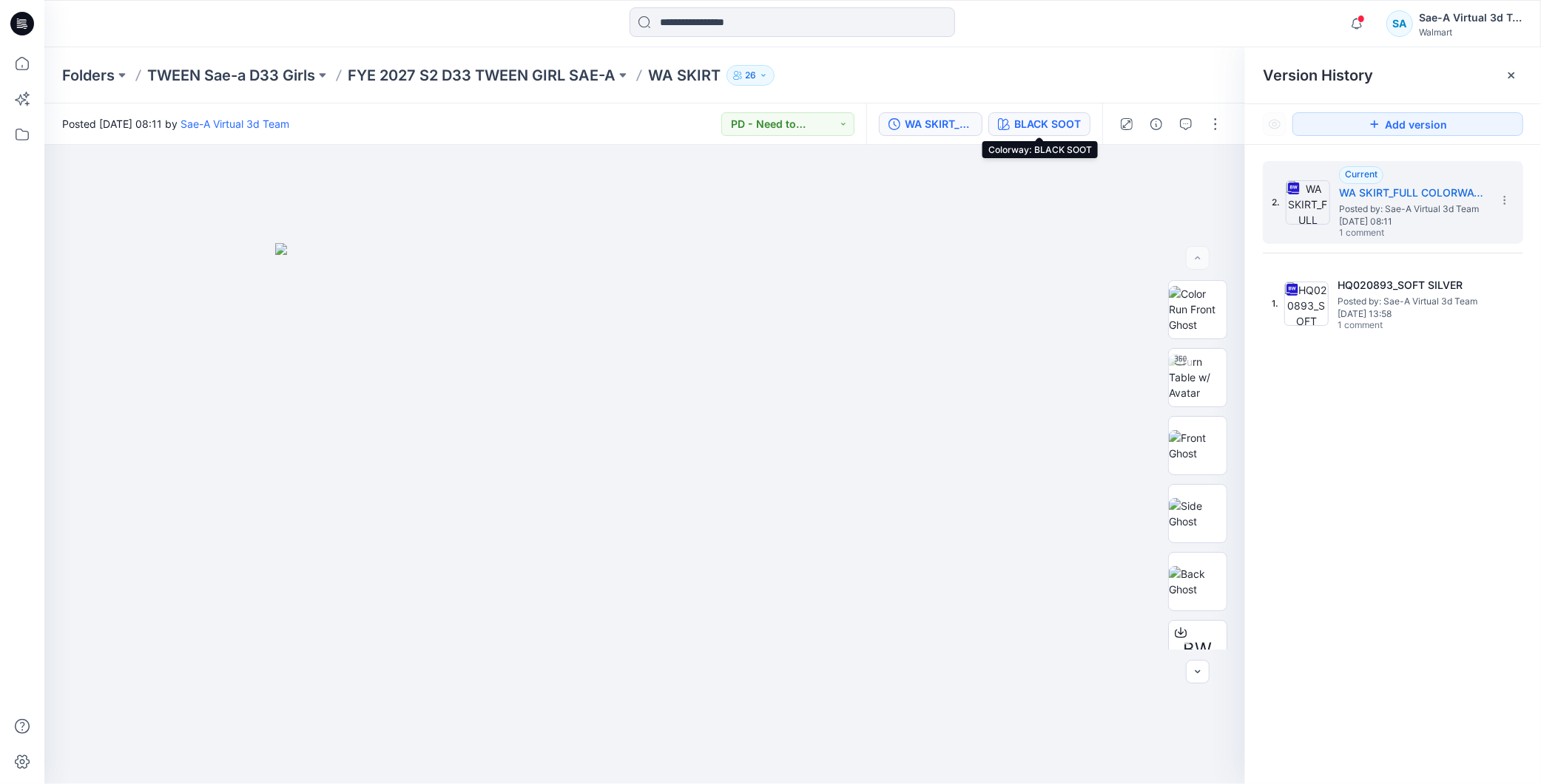
click at [1060, 119] on div "BLACK SOOT" at bounding box center [1047, 124] width 67 height 16
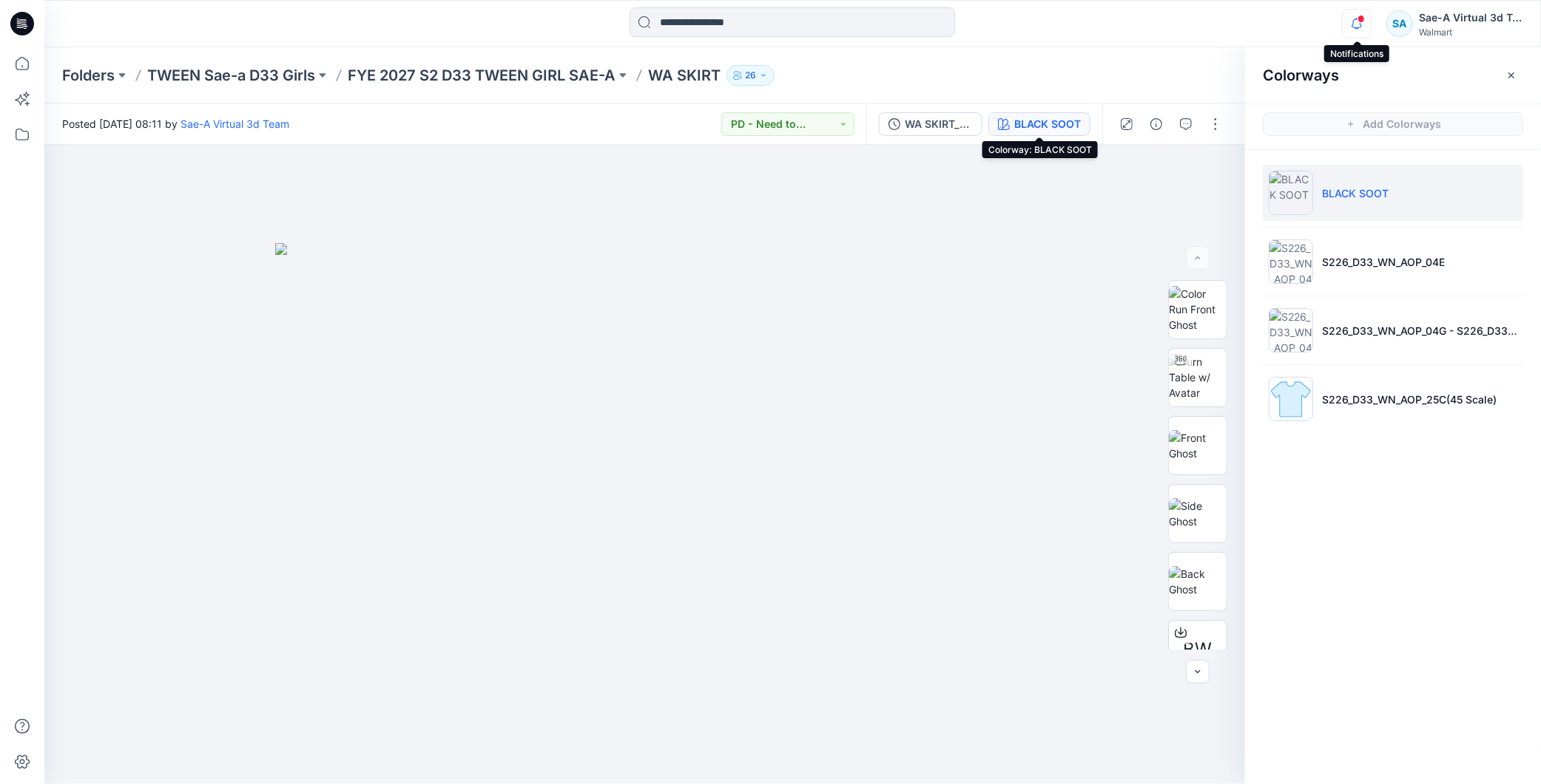
click at [1359, 11] on icon "button" at bounding box center [1357, 24] width 28 height 29
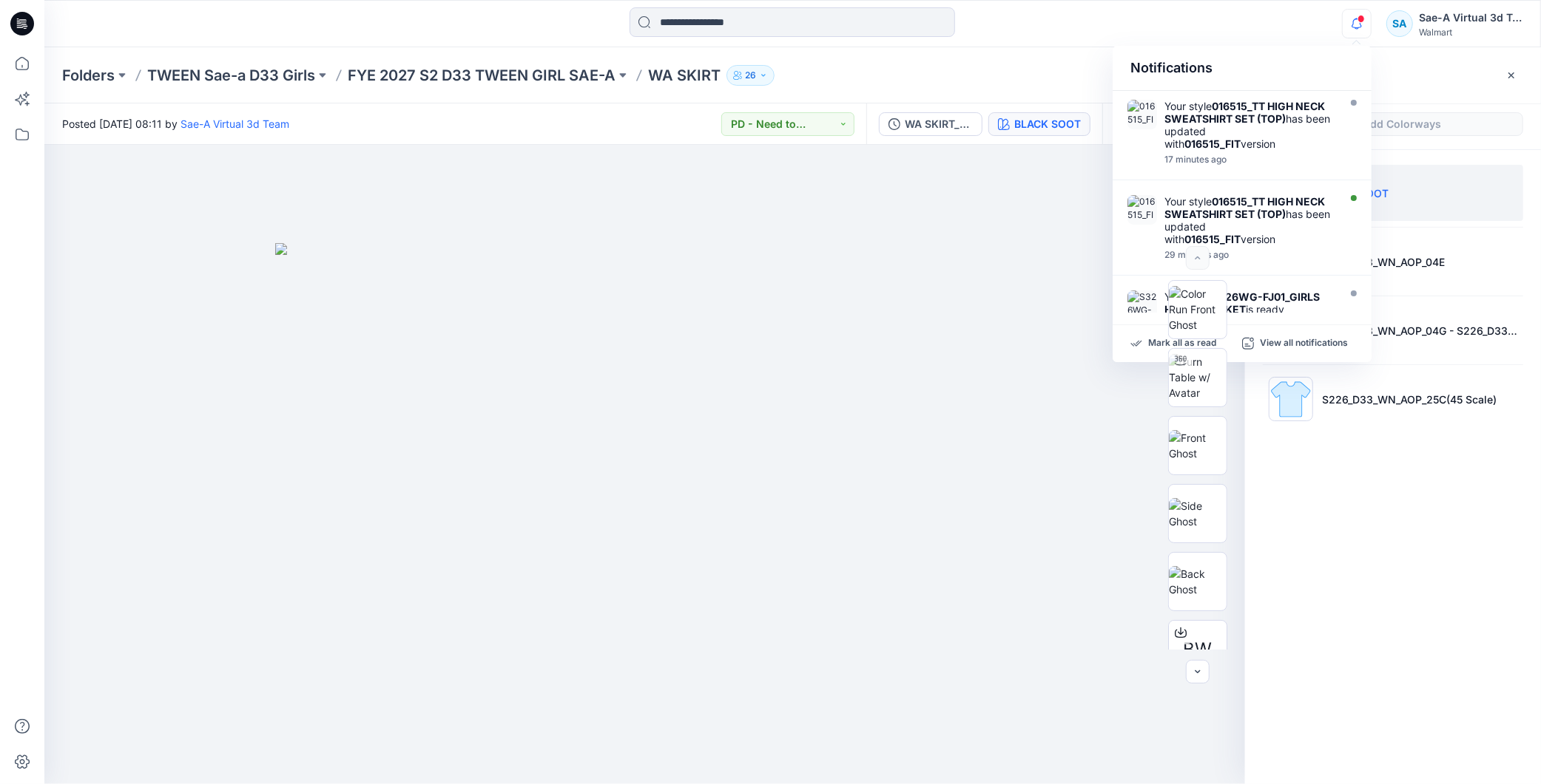
click at [1318, 595] on div "Colorways Add Colorways BLACK SOOT S226_D33_WN_AOP_04E S226_D33_WN_AOP_04G - S2…" at bounding box center [1392, 415] width 295 height 737
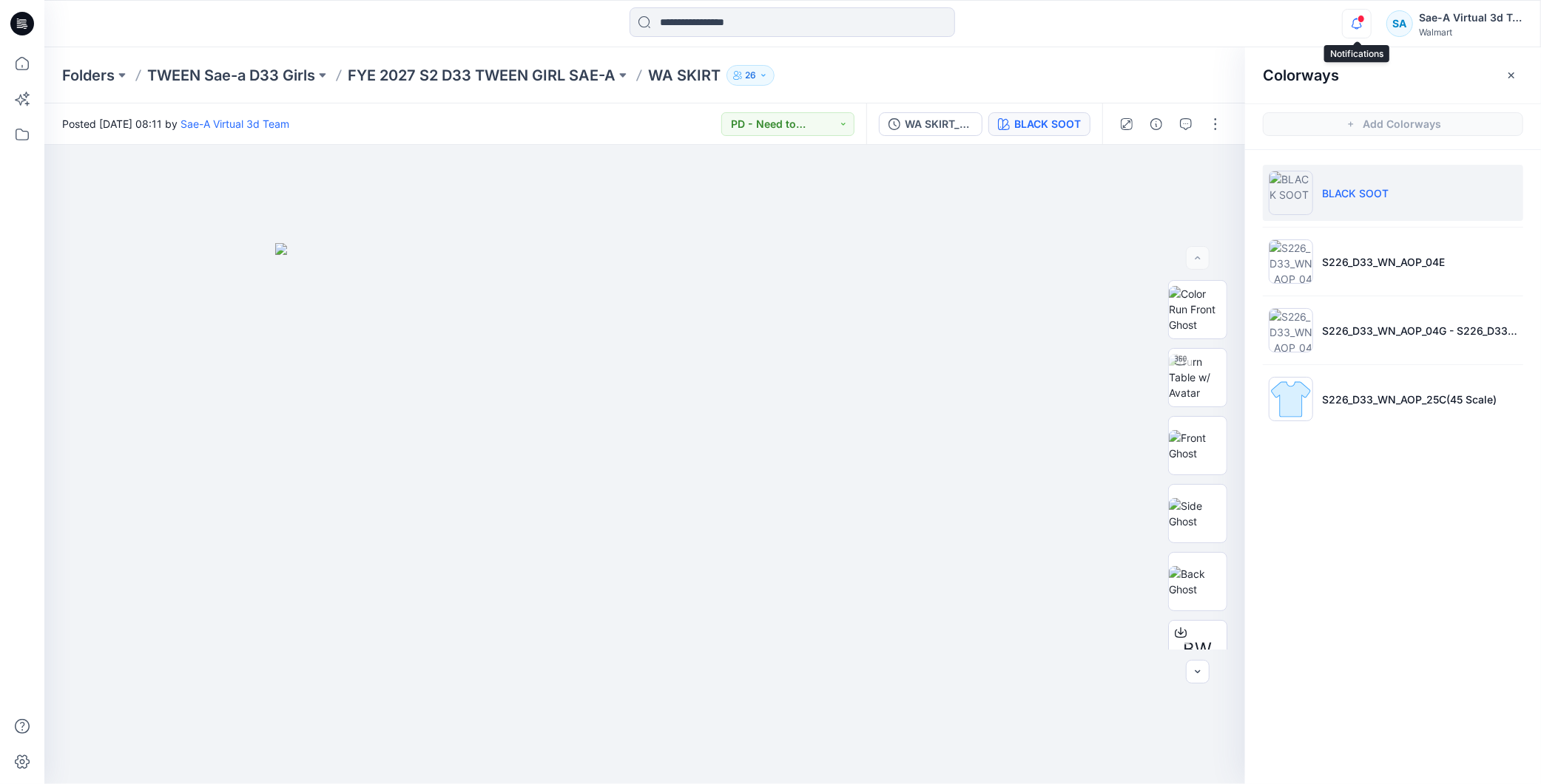
click at [1357, 35] on icon "button" at bounding box center [1357, 24] width 28 height 29
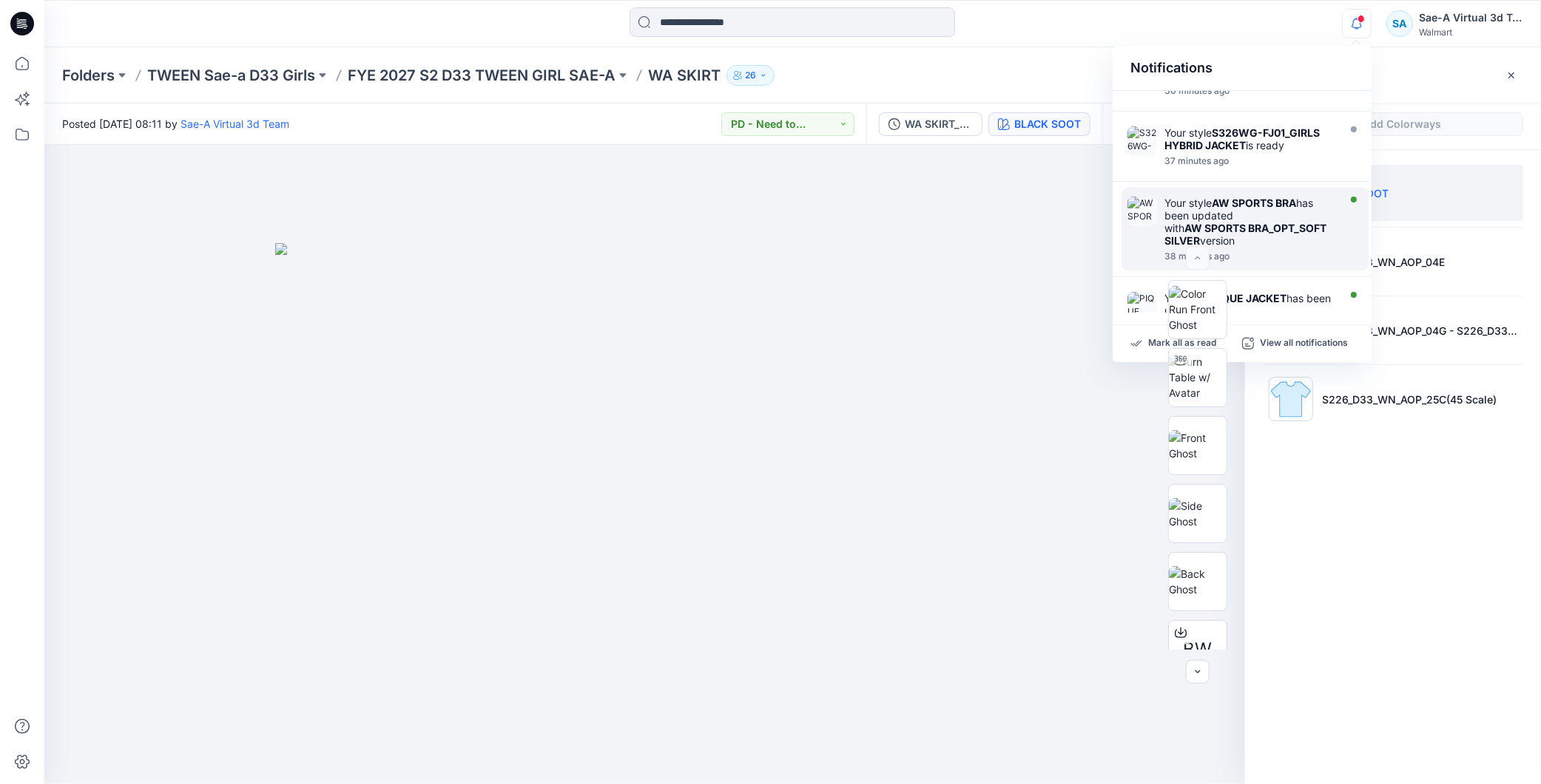
scroll to position [246, 0]
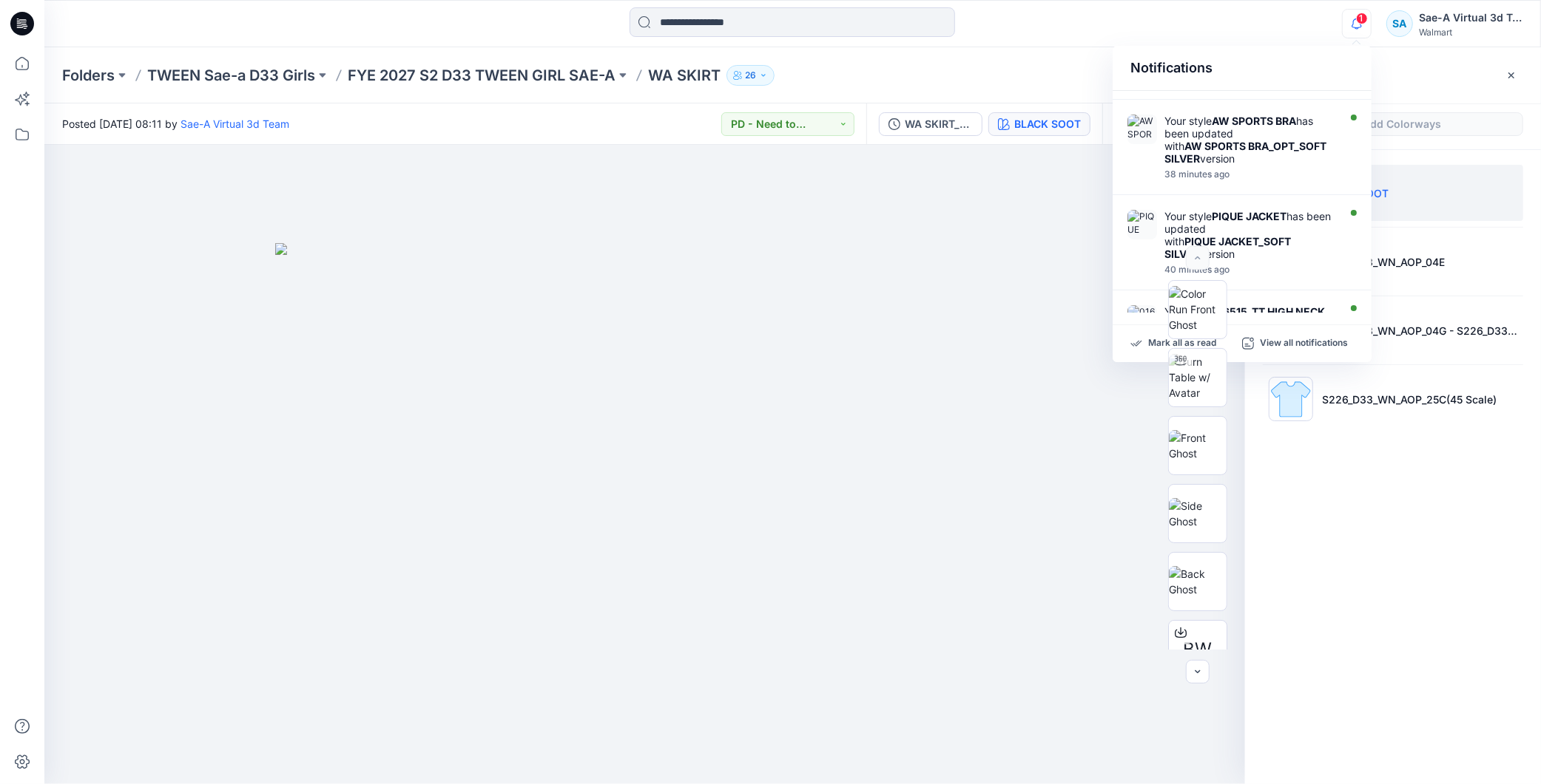
click at [1354, 20] on icon "button" at bounding box center [1357, 24] width 28 height 29
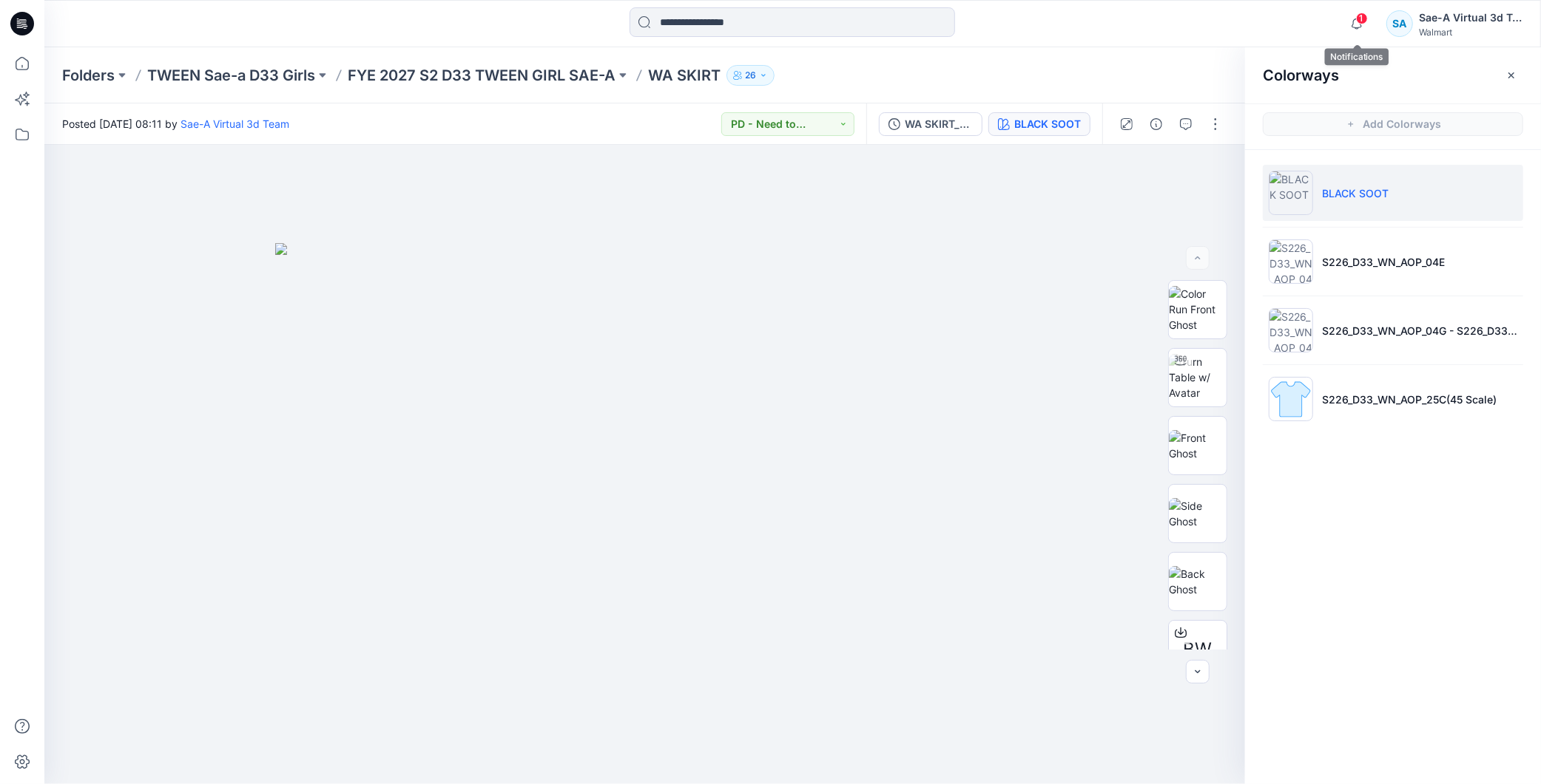
click at [1366, 4] on div "1 Notifications Your style 016515_TT HIGH NECK SWEATSHIRT SET (TOP) has been up…" at bounding box center [792, 24] width 1496 height 47
click at [1364, 11] on icon "button" at bounding box center [1357, 24] width 28 height 29
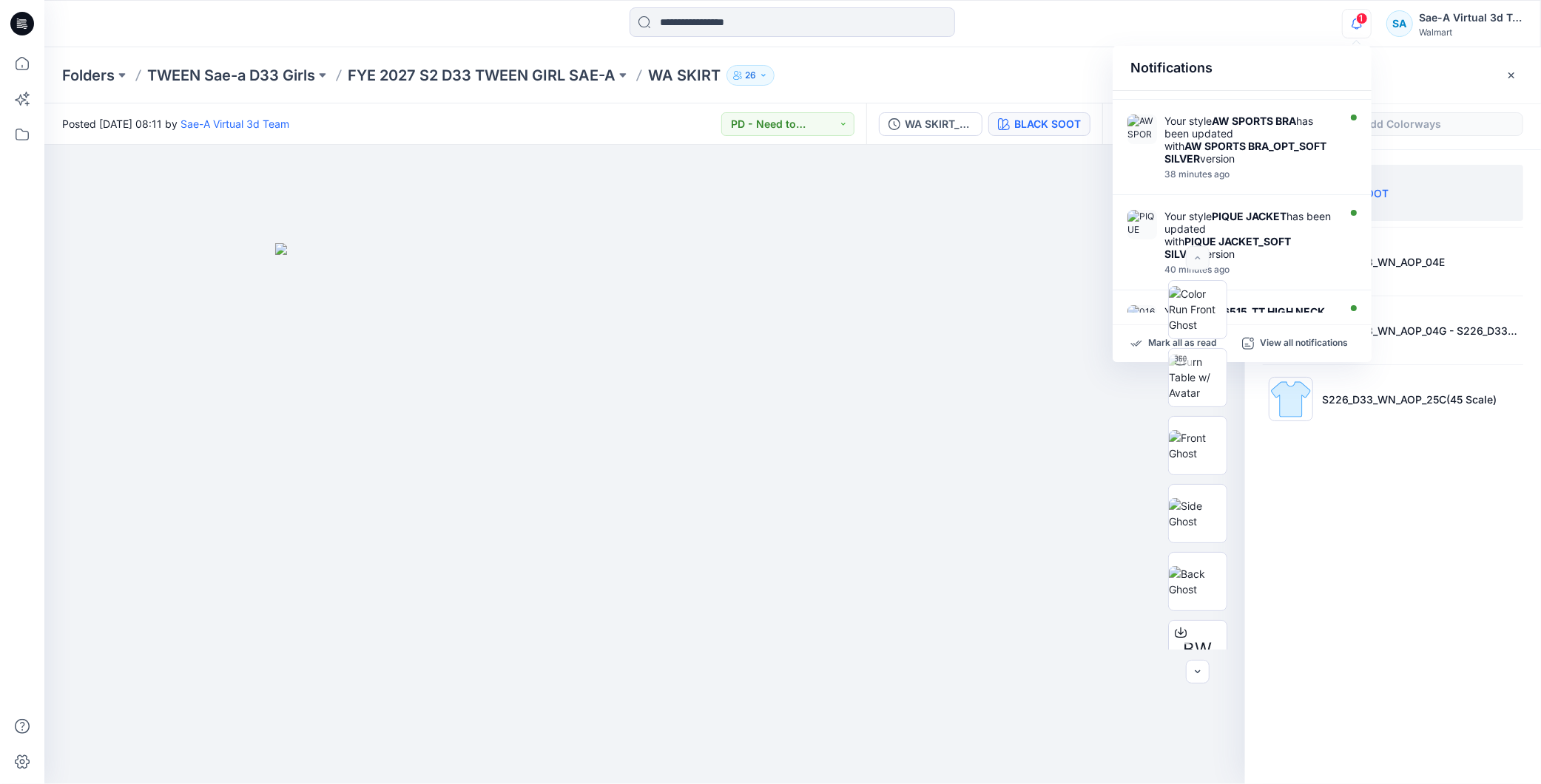
scroll to position [0, 0]
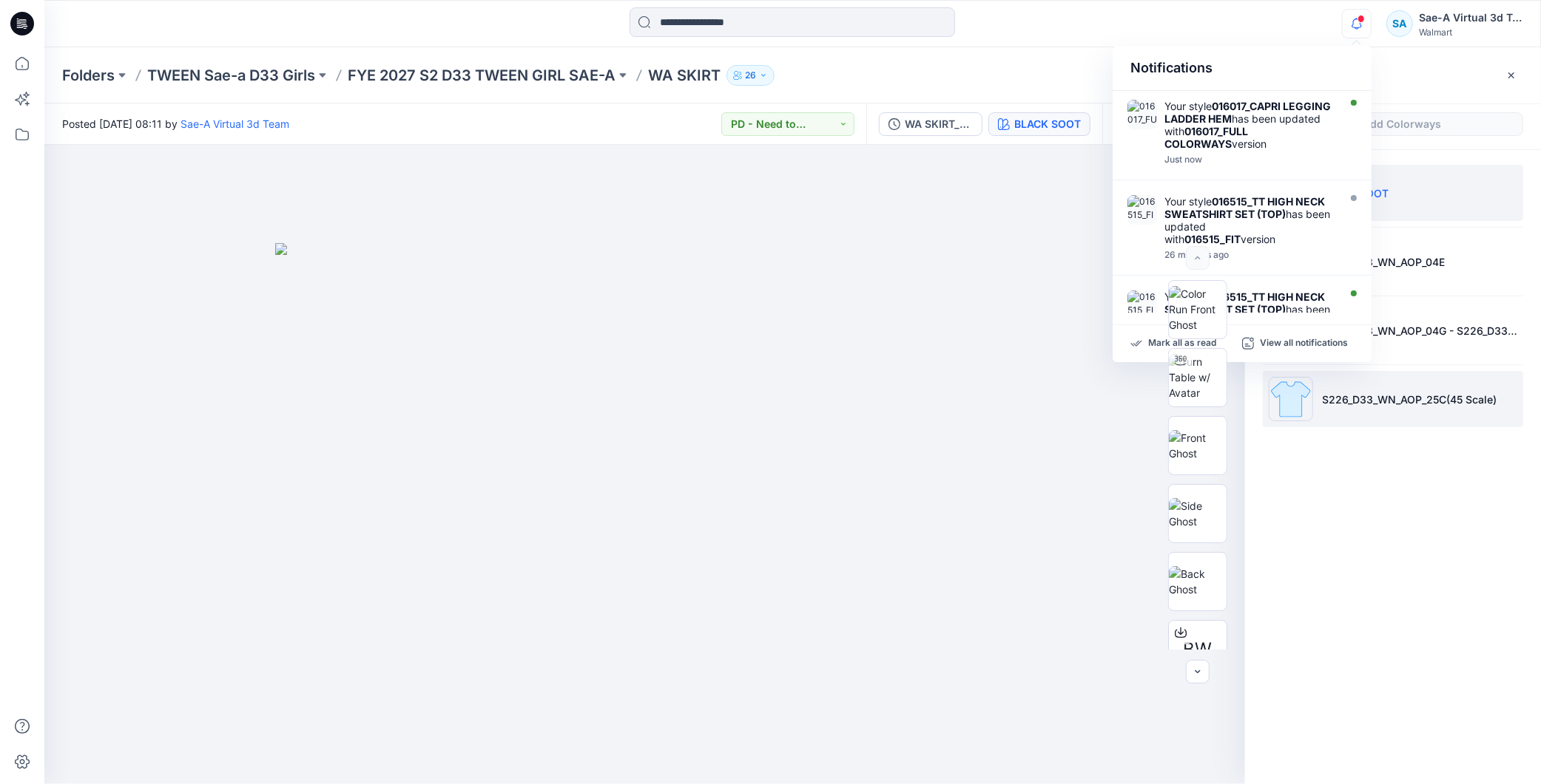
drag, startPoint x: 1392, startPoint y: 494, endPoint x: 1281, endPoint y: 402, distance: 144.2
click at [1391, 493] on div "Colorways Add Colorways BLACK SOOT S226_D33_WN_AOP_04E S226_D33_WN_AOP_04G - S2…" at bounding box center [1392, 415] width 295 height 737
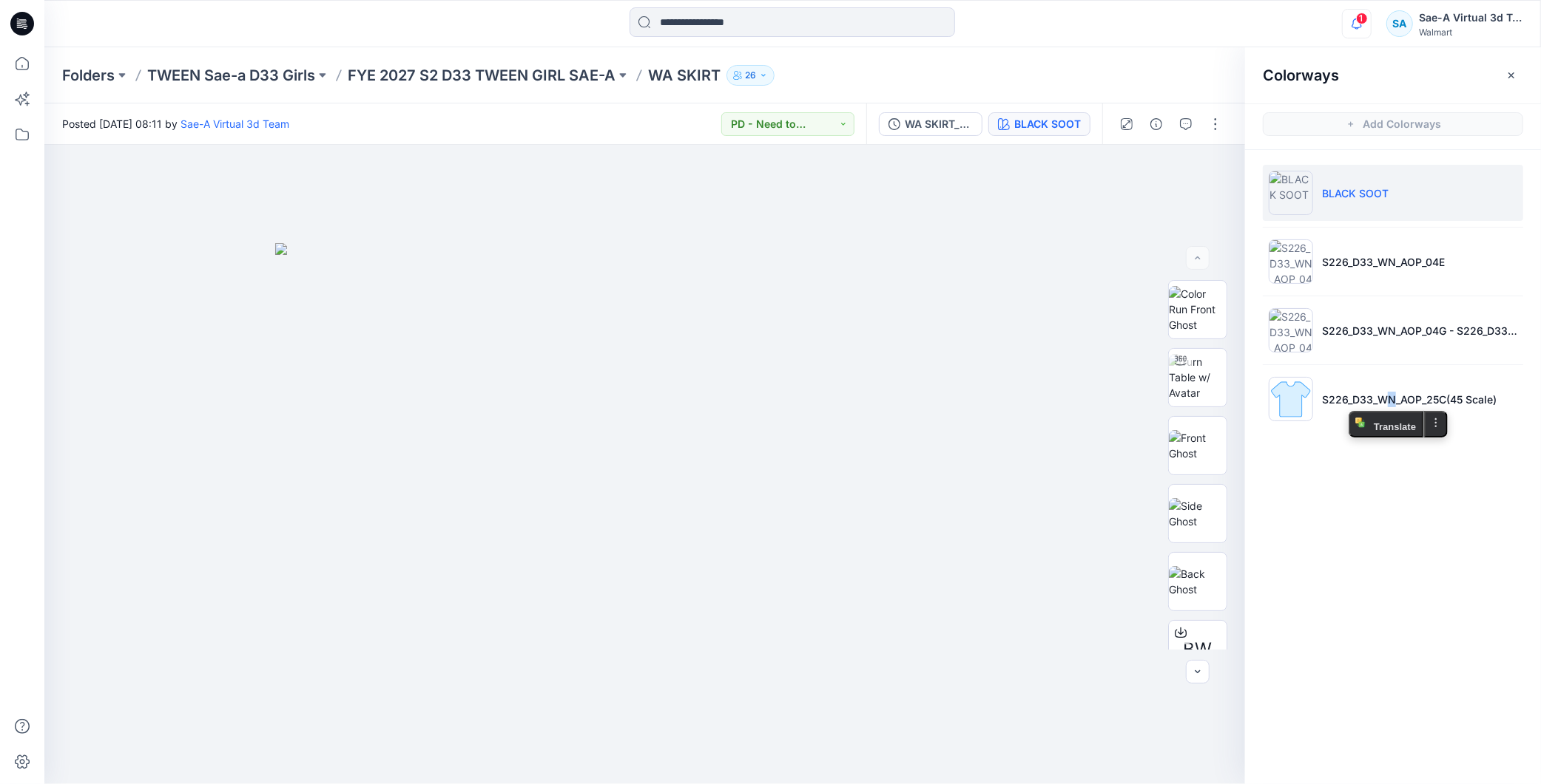
click at [1369, 16] on button "button" at bounding box center [1357, 24] width 29 height 29
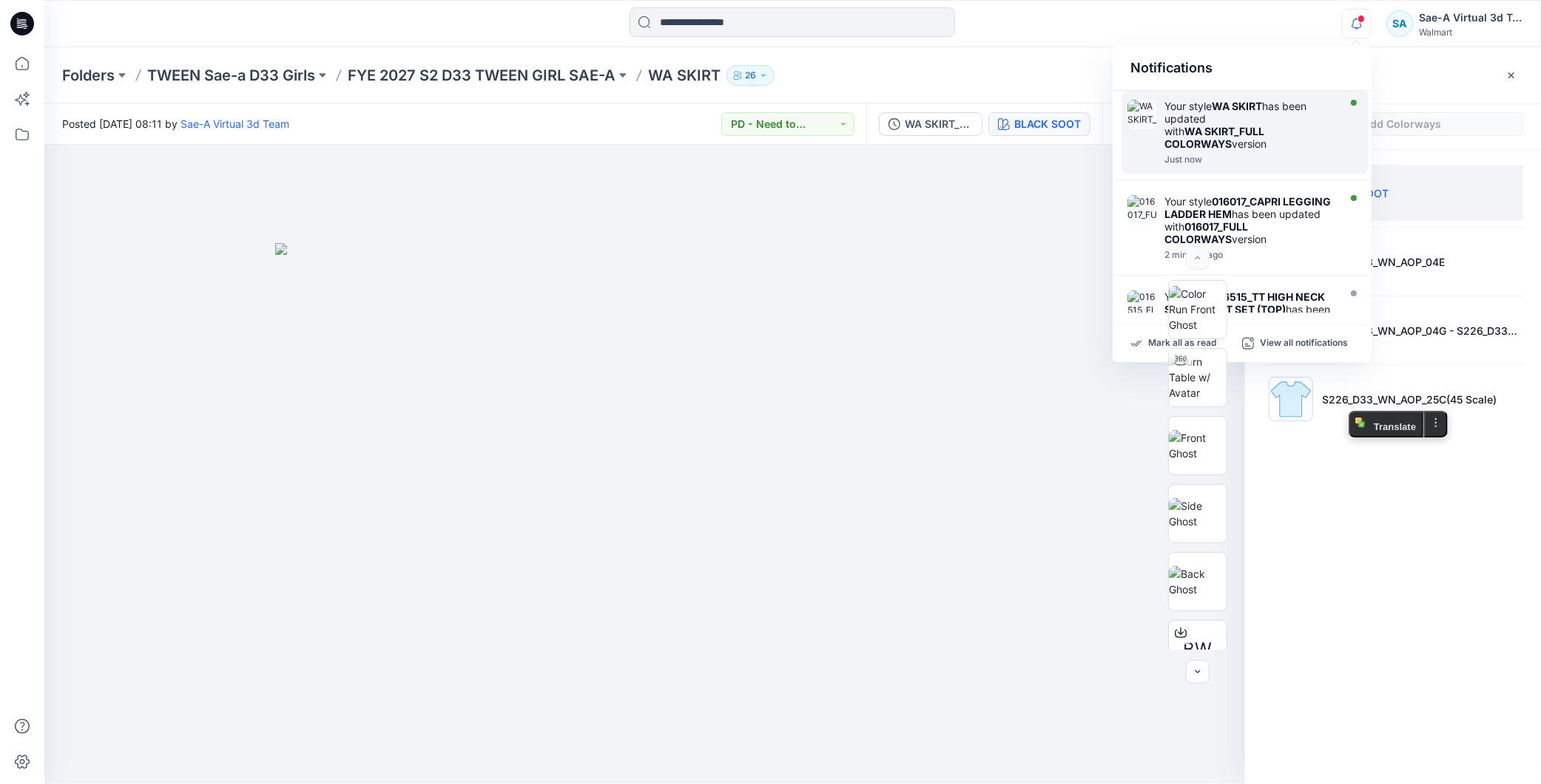
click at [1258, 133] on strong "WA SKIRT_FULL COLORWAYS" at bounding box center [1214, 137] width 100 height 25
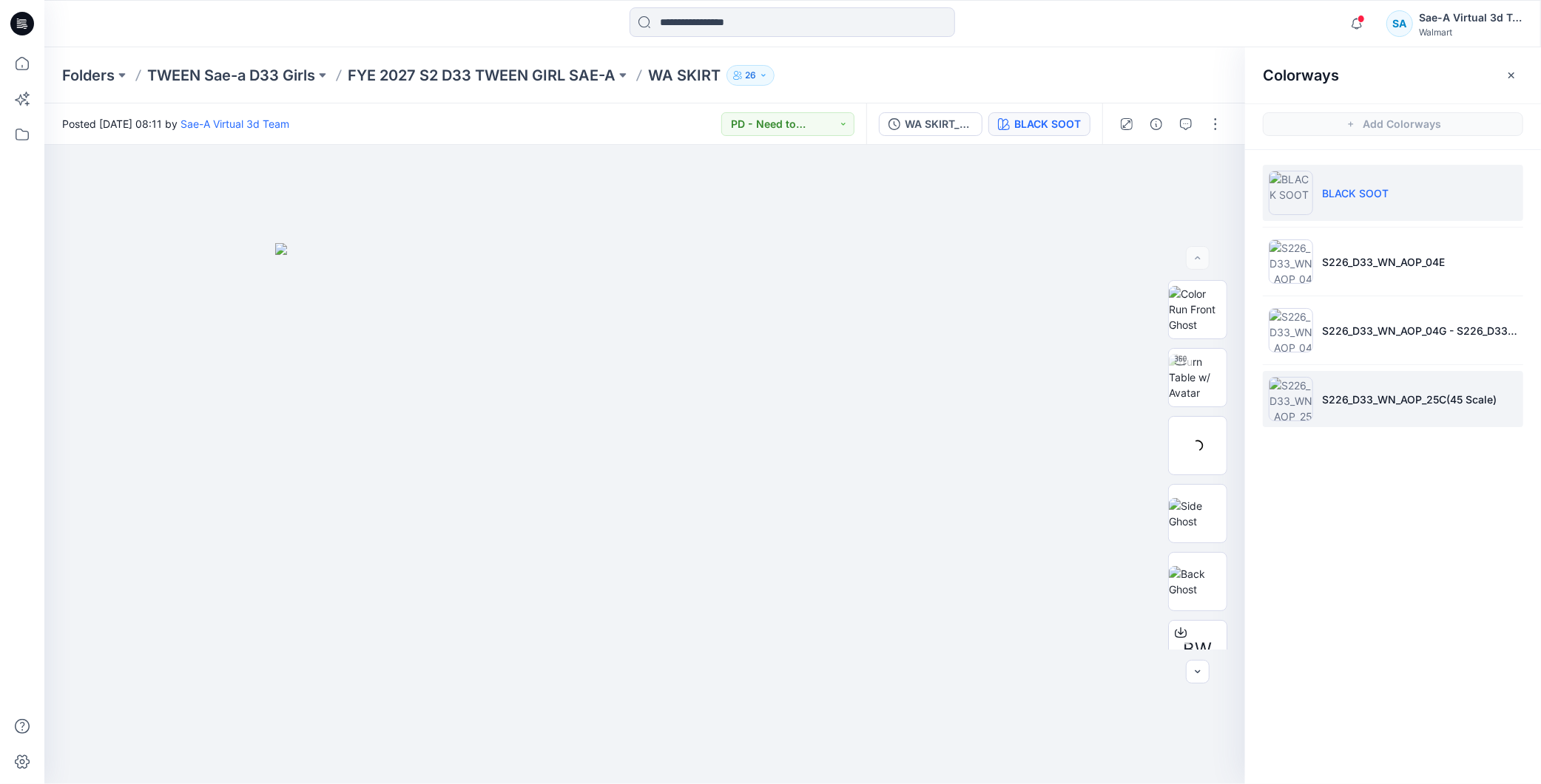
click at [1395, 388] on li "S226_D33_WN_AOP_25C(45 Scale)" at bounding box center [1392, 399] width 260 height 56
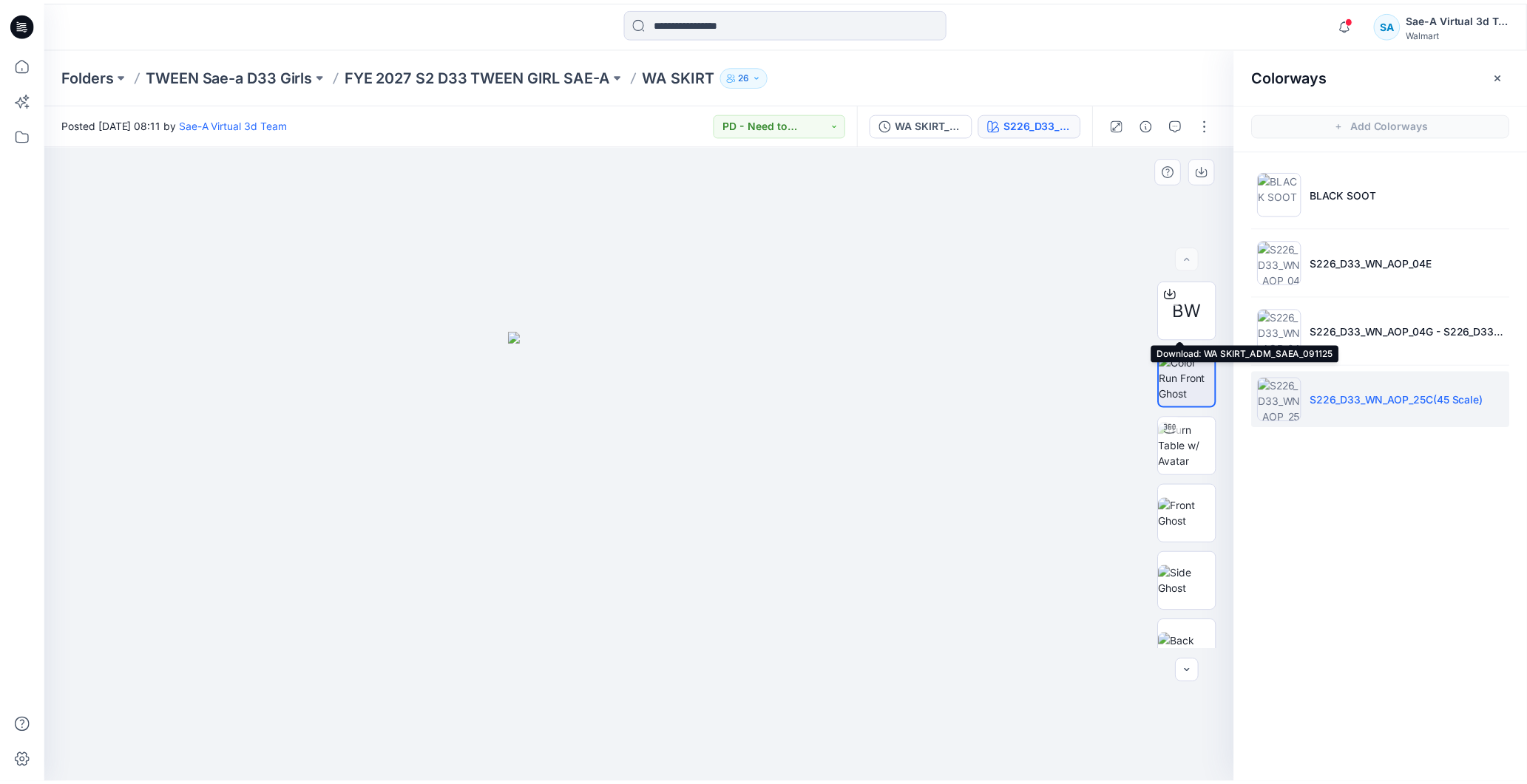
scroll to position [97, 0]
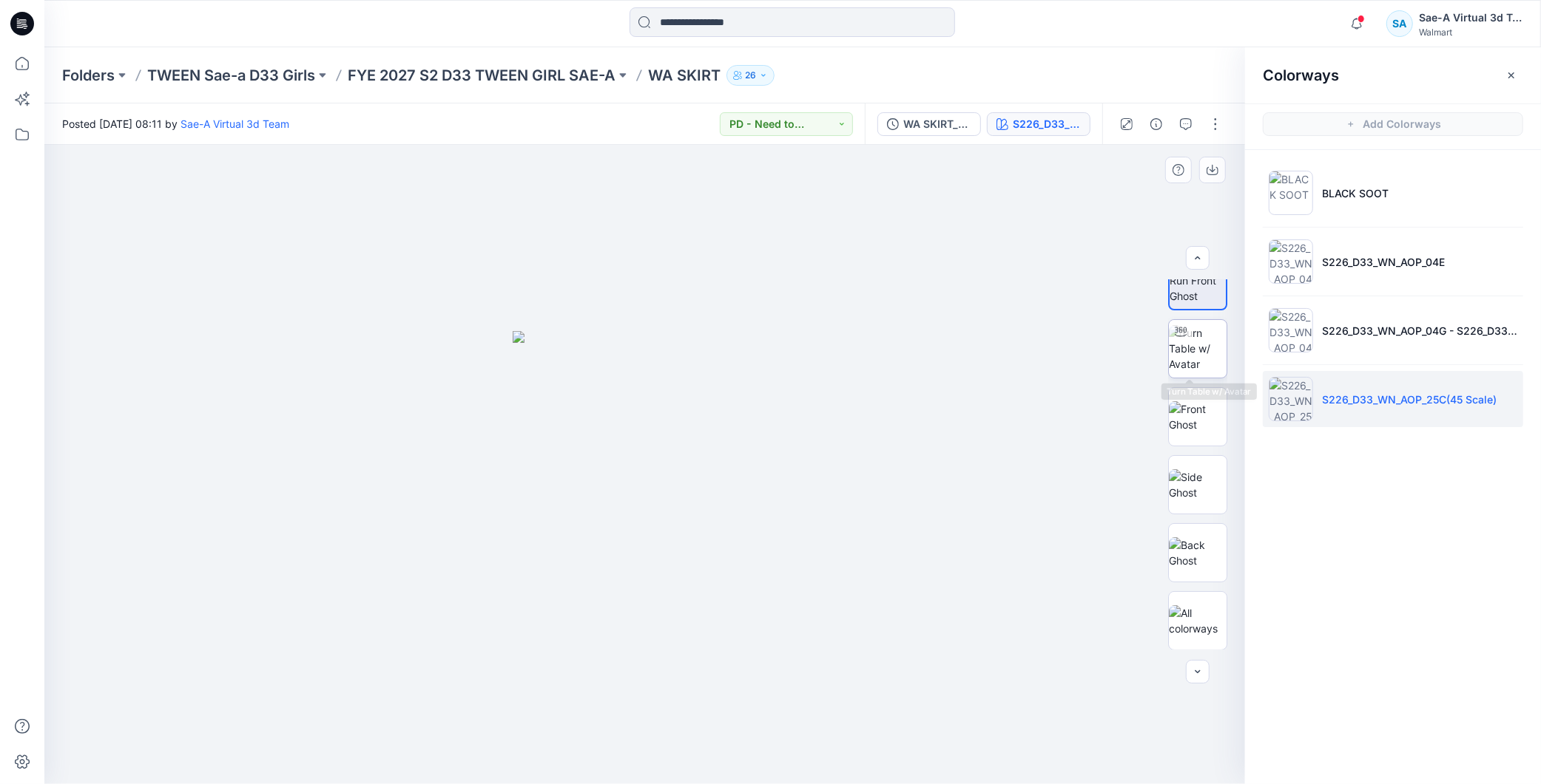
click at [1202, 330] on img at bounding box center [1197, 348] width 58 height 47
click at [551, 79] on p "FYE 2027 S2 D33 TWEEN GIRL SAE-A" at bounding box center [482, 75] width 268 height 20
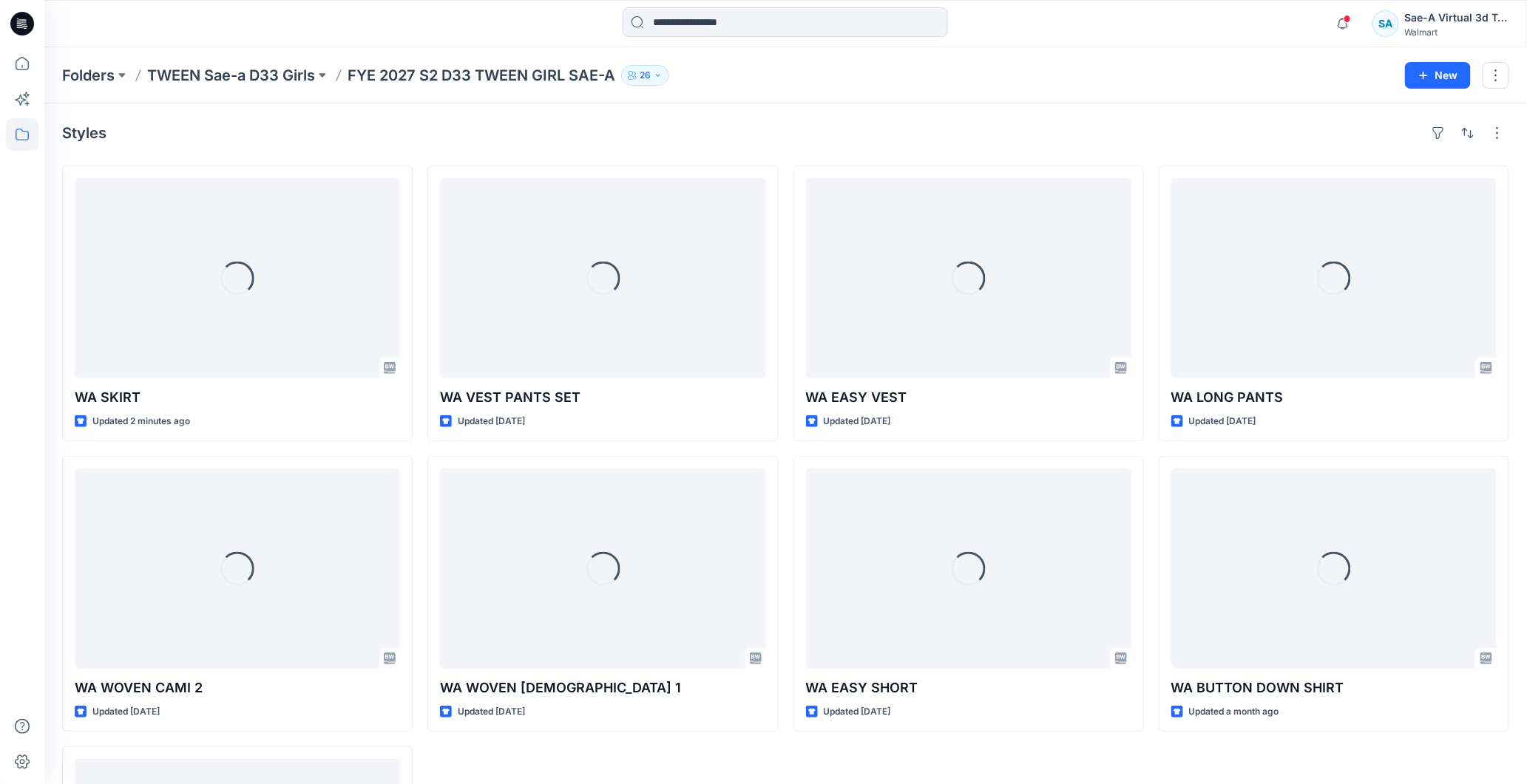
click at [1370, 28] on div "Notifications Your style WA SKIRT has been updated with WA SKIRT_FULL COLORWAYS…" at bounding box center [1418, 24] width 180 height 33
click at [1340, 20] on icon "button" at bounding box center [1343, 24] width 11 height 10
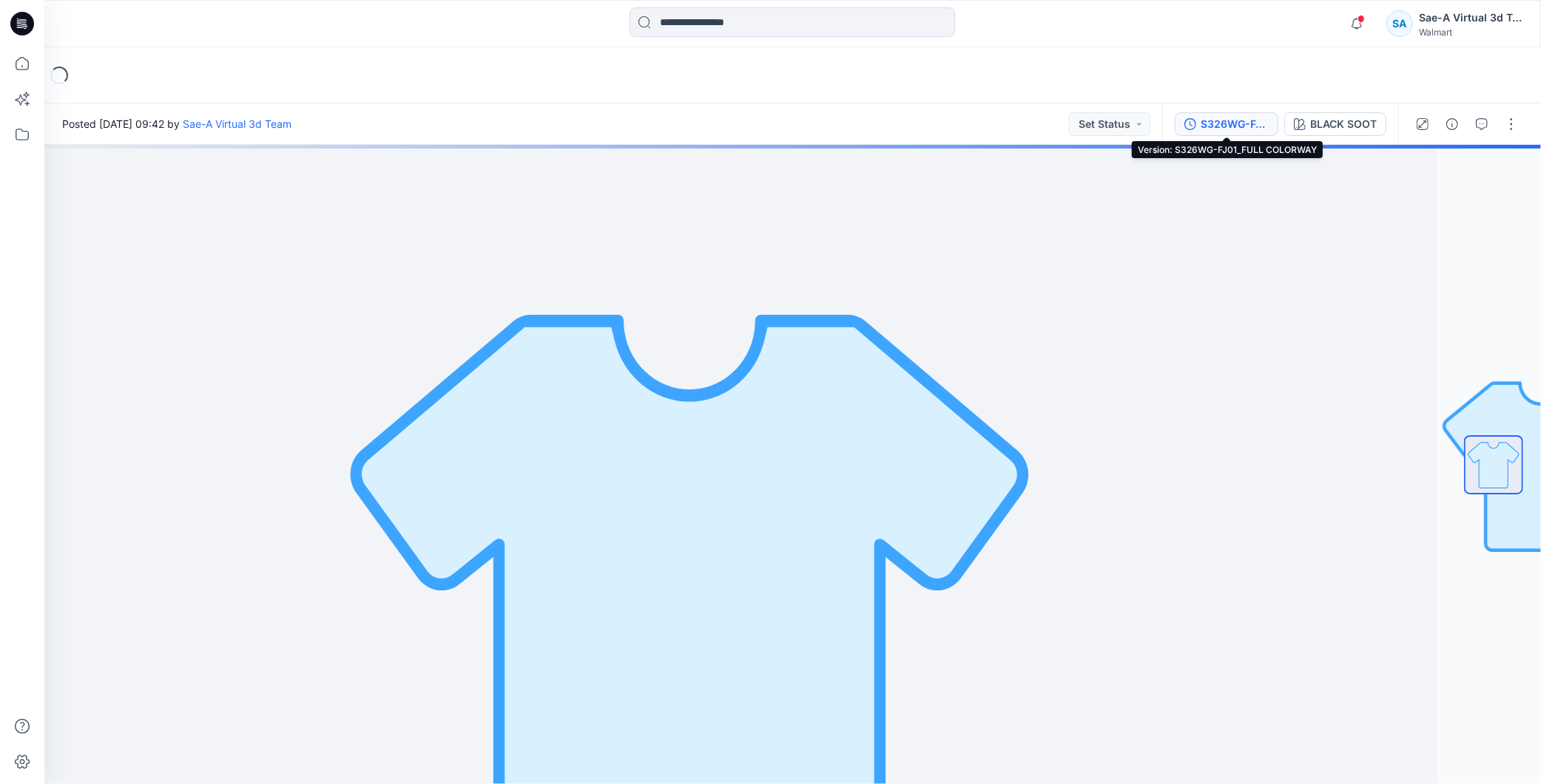
click at [1246, 113] on button "S326WG-FJ01_FULL COLORWAY" at bounding box center [1226, 124] width 104 height 24
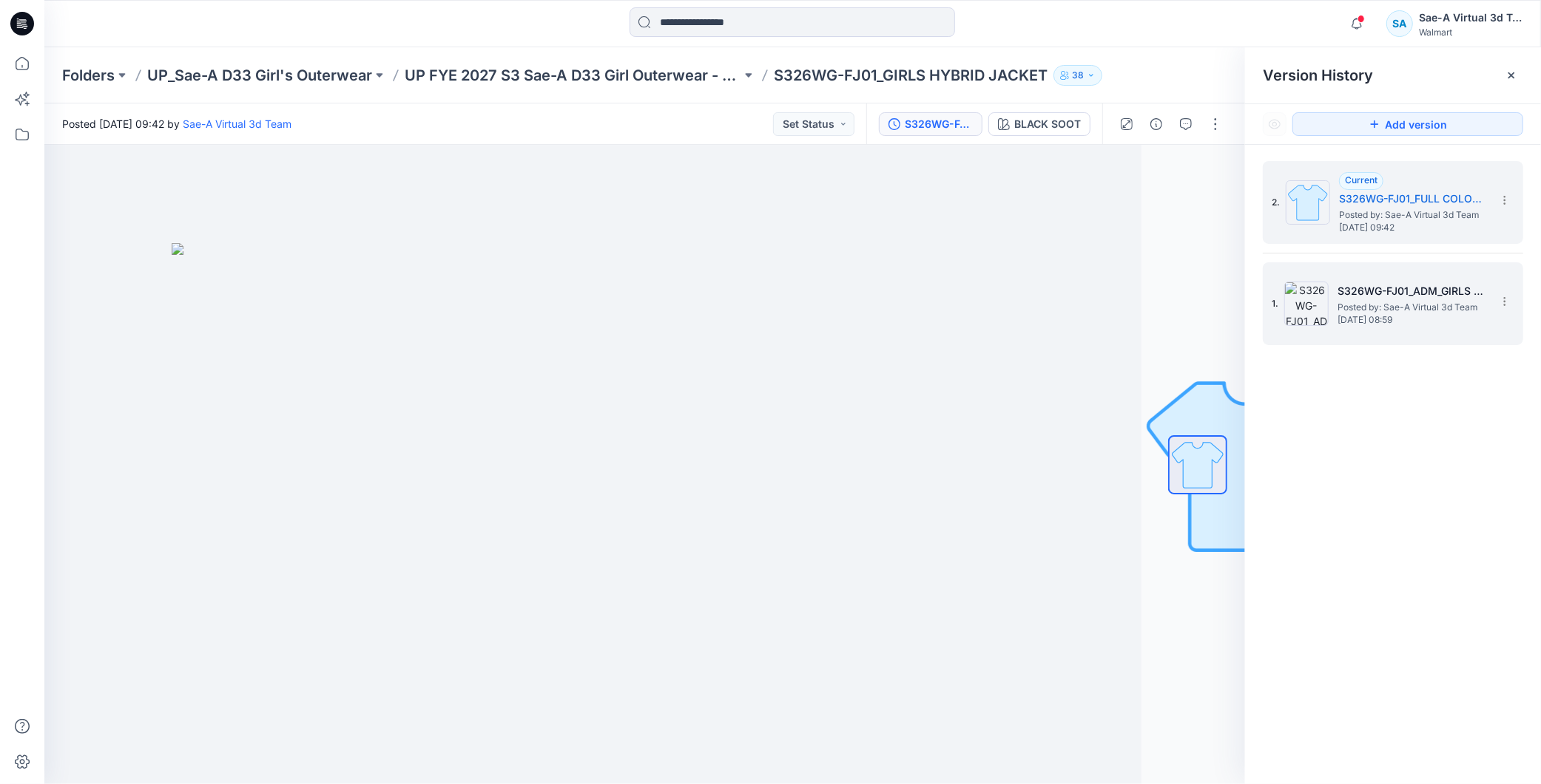
click at [1410, 303] on span "Posted by: Sae-A Virtual 3d Team" at bounding box center [1410, 308] width 148 height 15
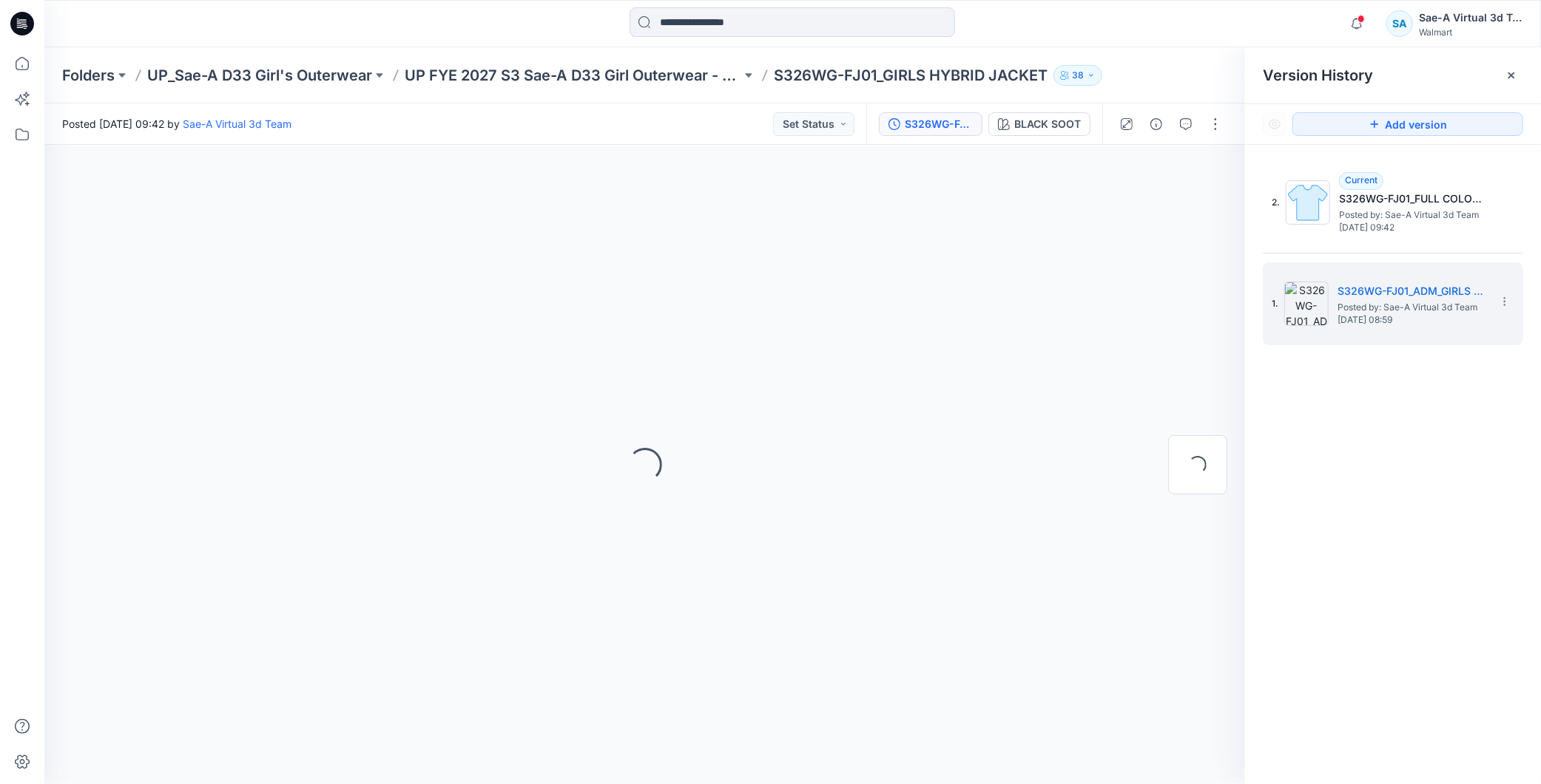
click at [1421, 498] on div "2. Current S326WG-FJ01_FULL COLORWAY Posted by: Sae-A Virtual 3d Team [DATE] 09…" at bounding box center [1392, 476] width 295 height 661
click at [1375, 534] on div "2. Current S326WG-FJ01_FULL COLORWAY Posted by: Sae-A Virtual 3d Team [DATE] 09…" at bounding box center [1392, 476] width 295 height 661
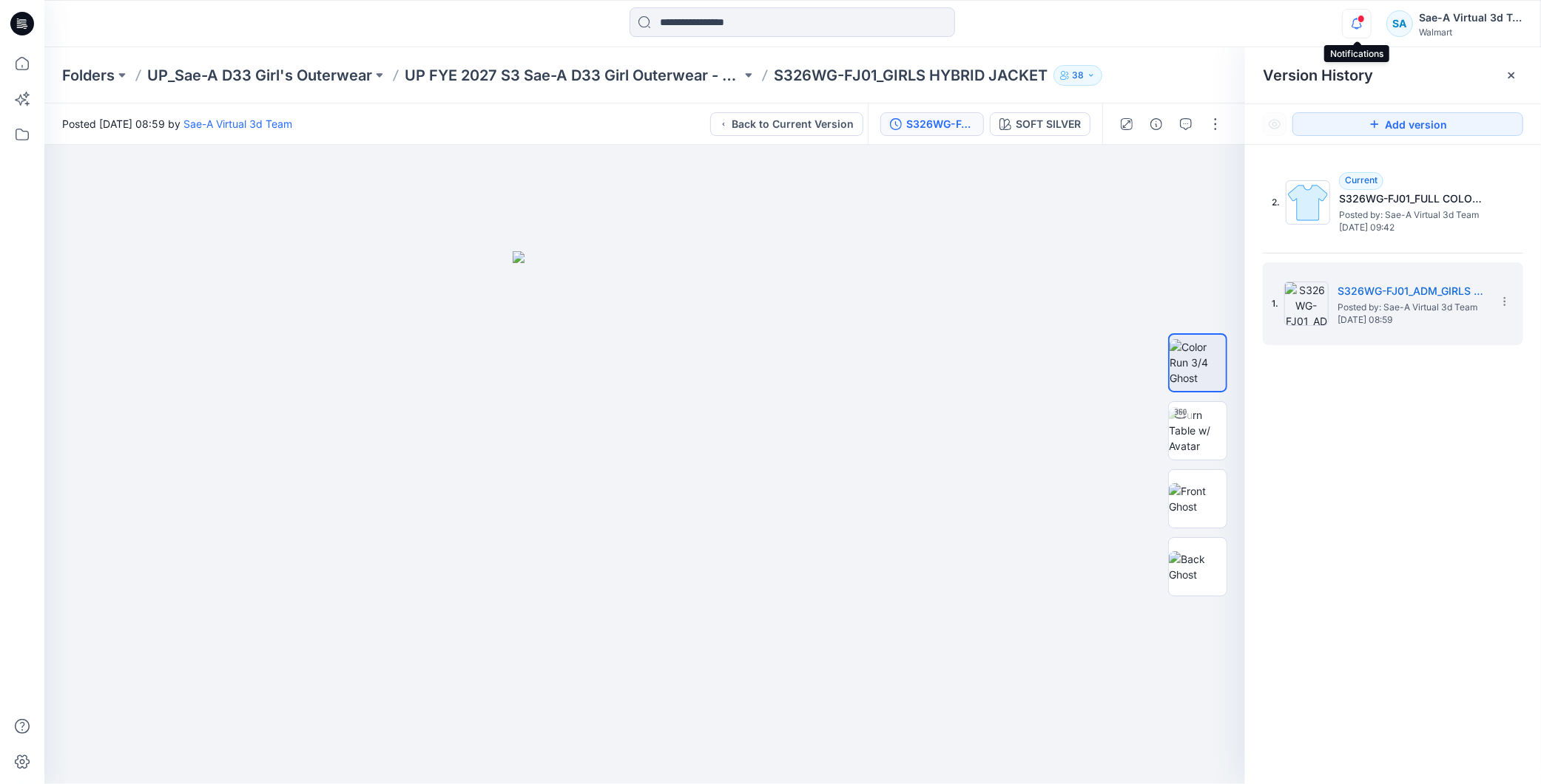
click at [1354, 19] on icon "button" at bounding box center [1357, 24] width 28 height 29
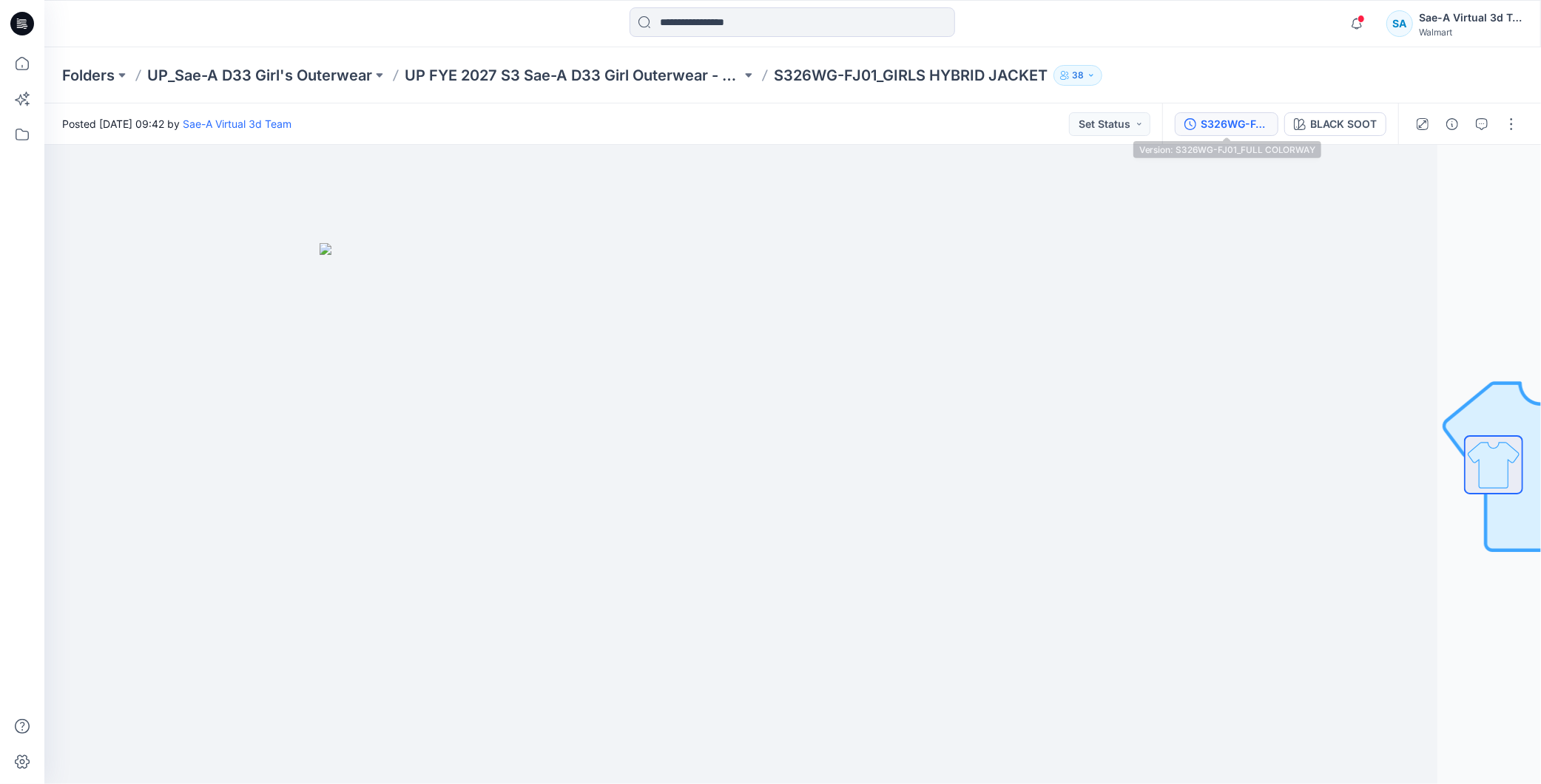
click at [1215, 126] on div "S326WG-FJ01_FULL COLORWAY" at bounding box center [1234, 124] width 68 height 16
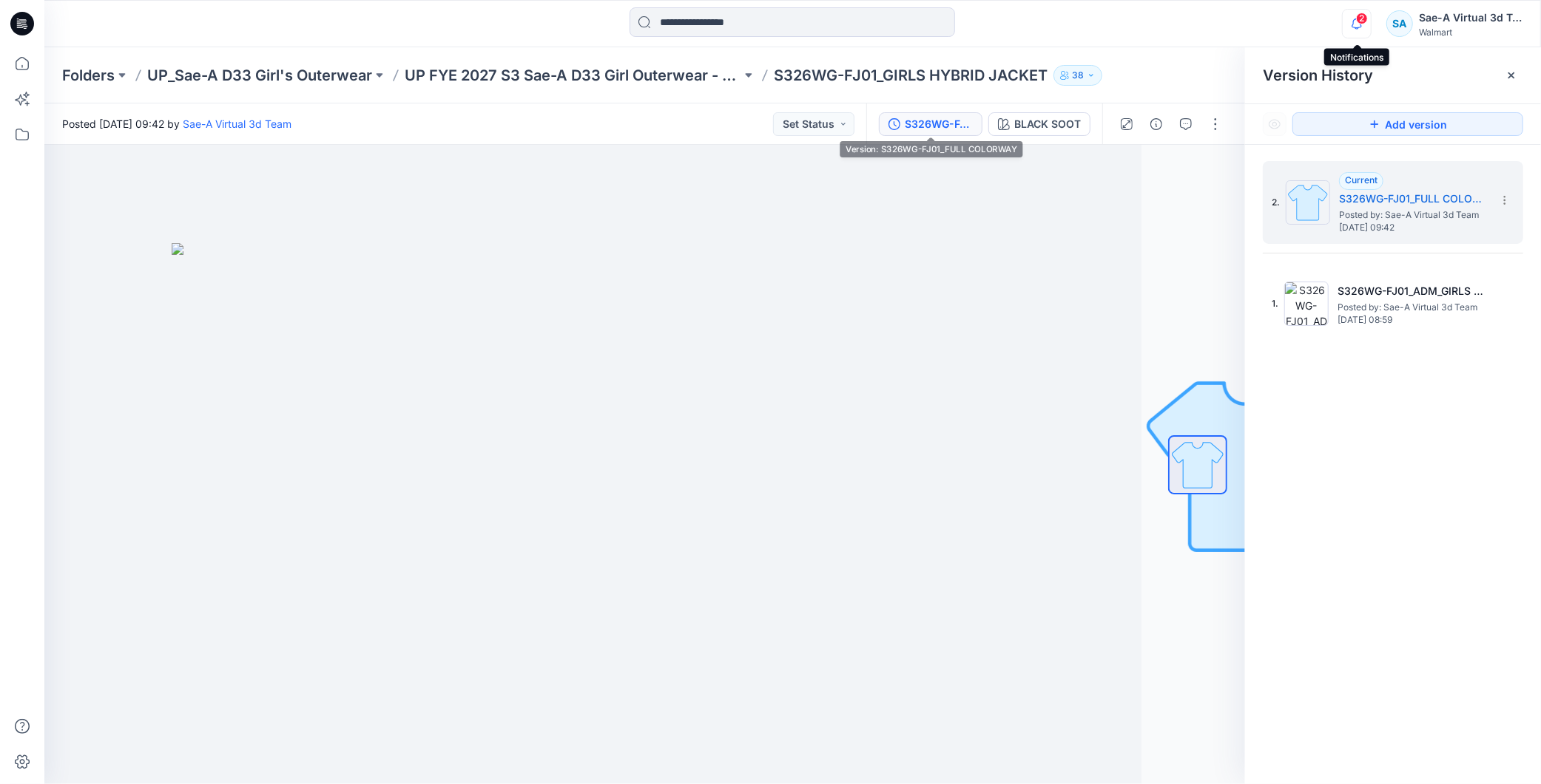
click at [1354, 32] on icon "button" at bounding box center [1357, 24] width 28 height 29
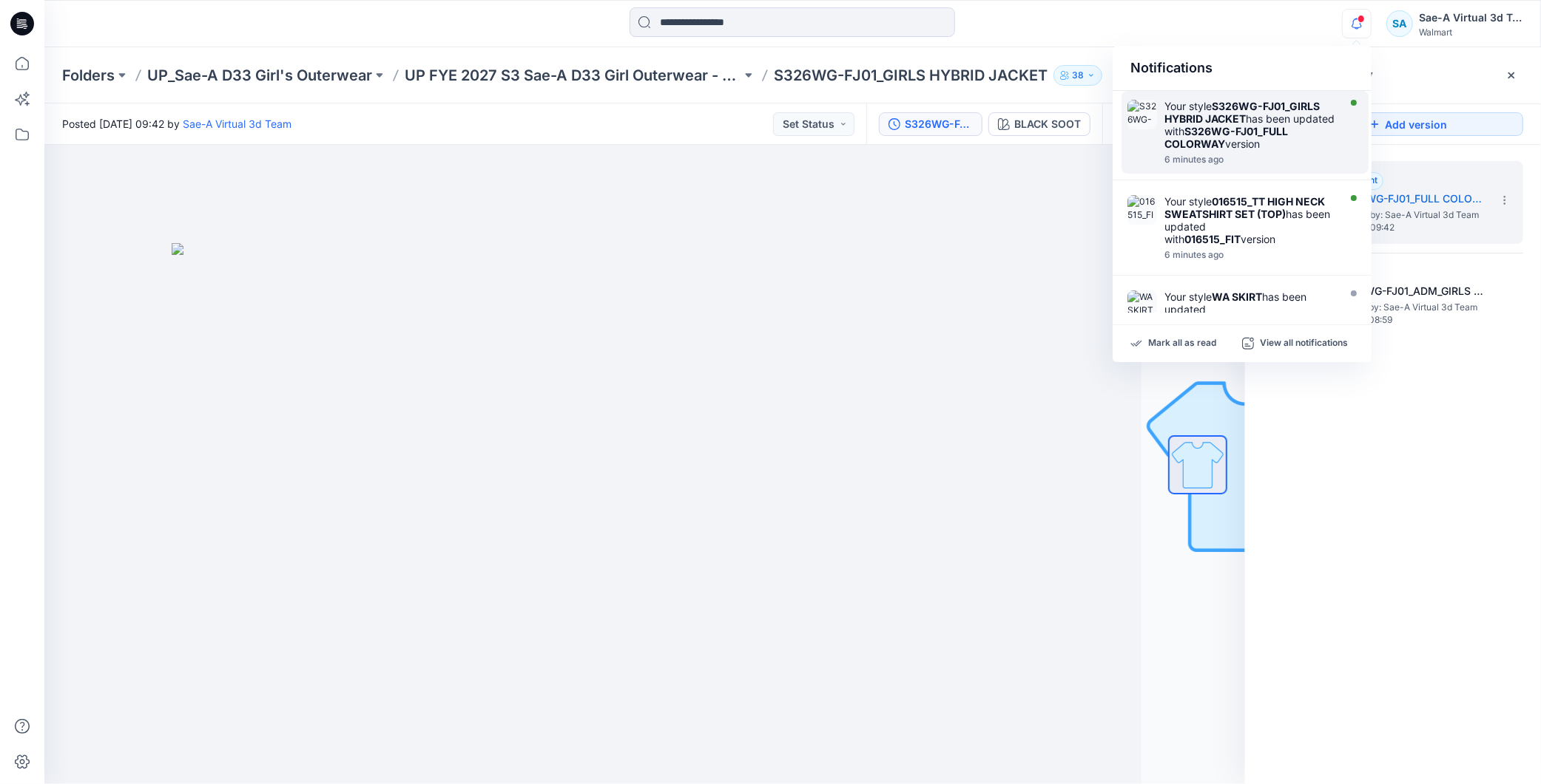
click at [1247, 123] on div "Your style S326WG-FJ01_GIRLS HYBRID JACKET has been updated with S326WG-FJ01_FU…" at bounding box center [1249, 125] width 170 height 51
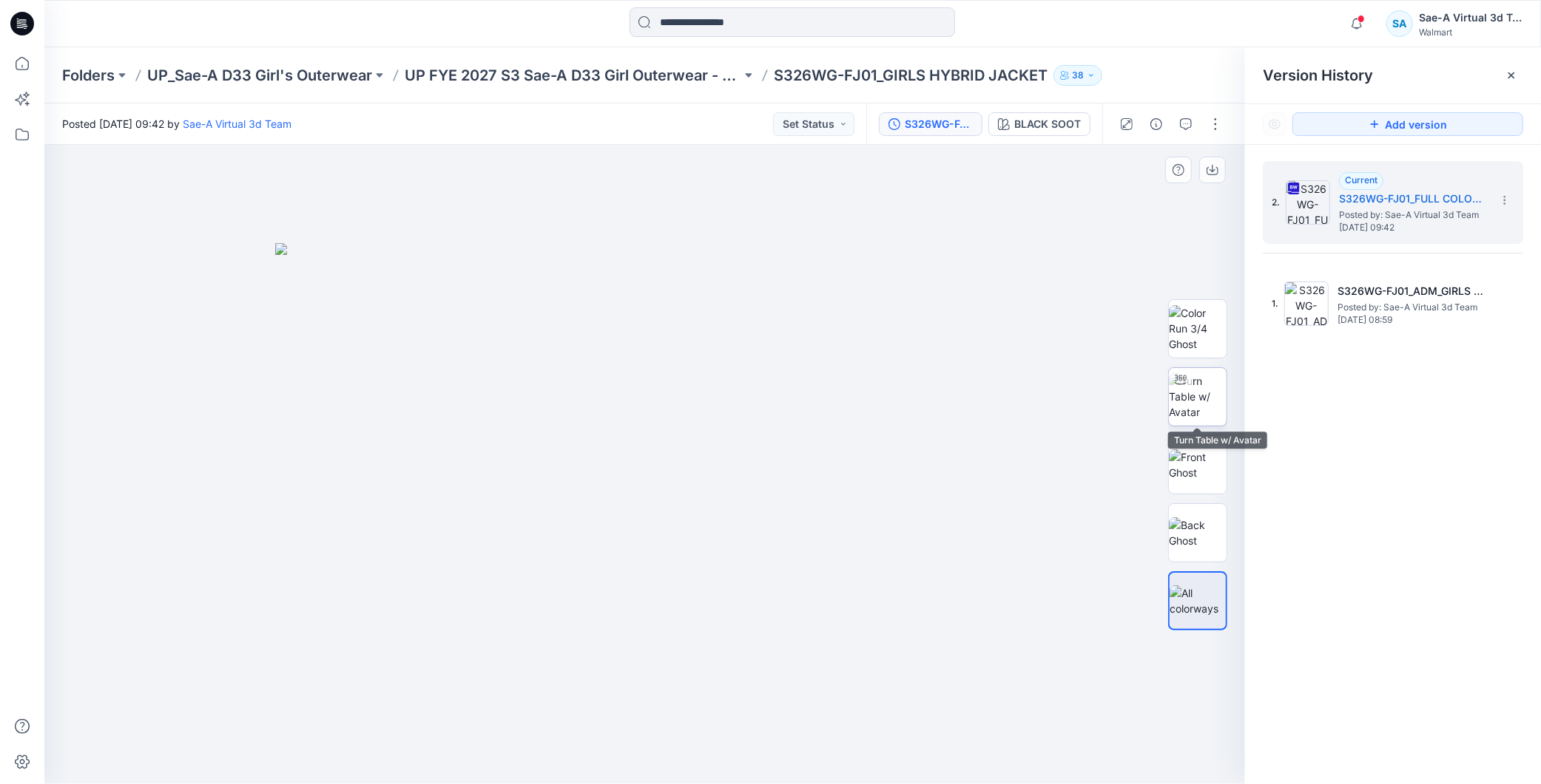
click at [1173, 406] on img at bounding box center [1197, 396] width 58 height 47
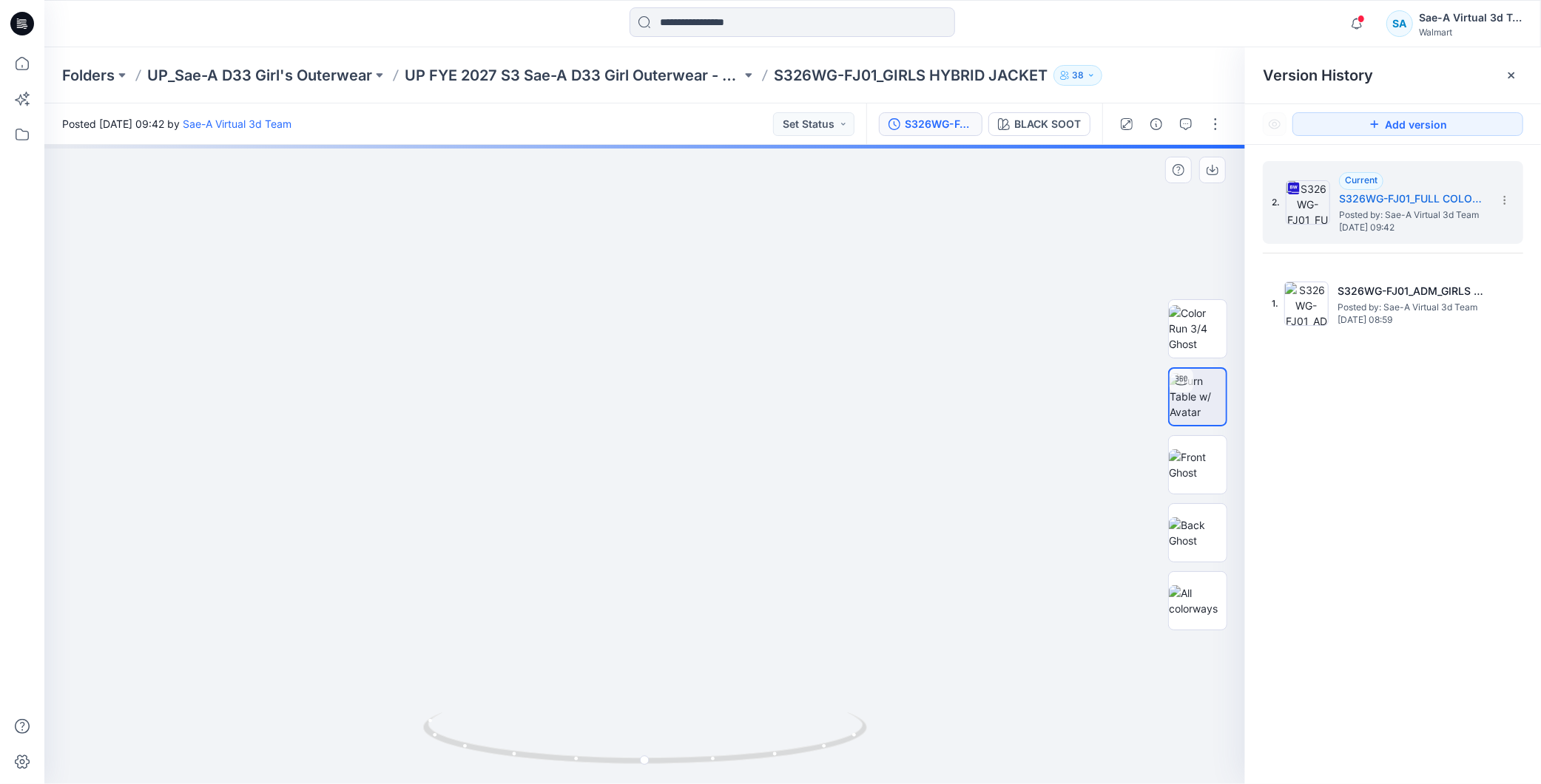
drag, startPoint x: 855, startPoint y: 360, endPoint x: 844, endPoint y: 437, distance: 77.8
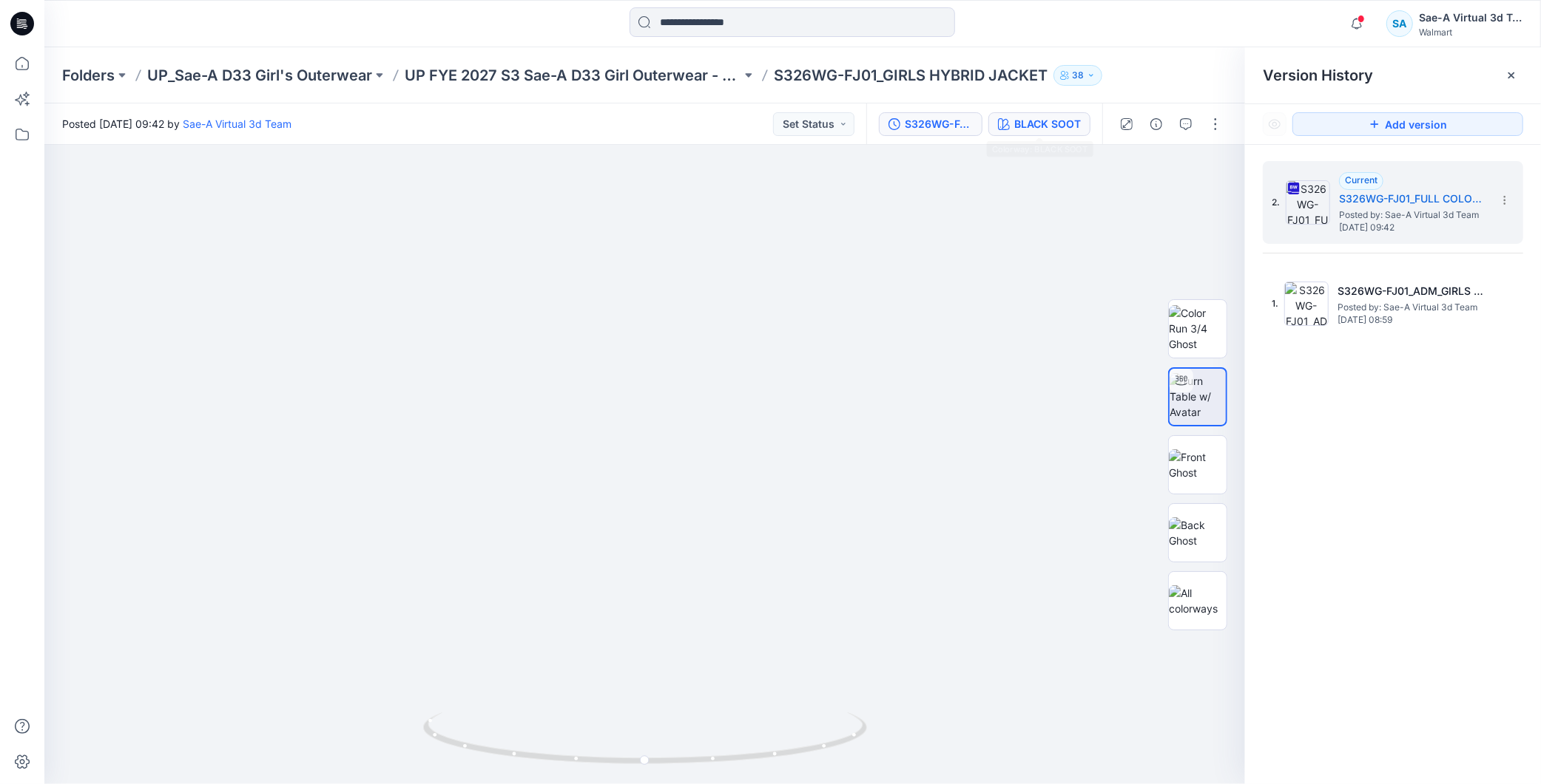
click at [1034, 131] on button "BLACK SOOT" at bounding box center [1039, 124] width 102 height 24
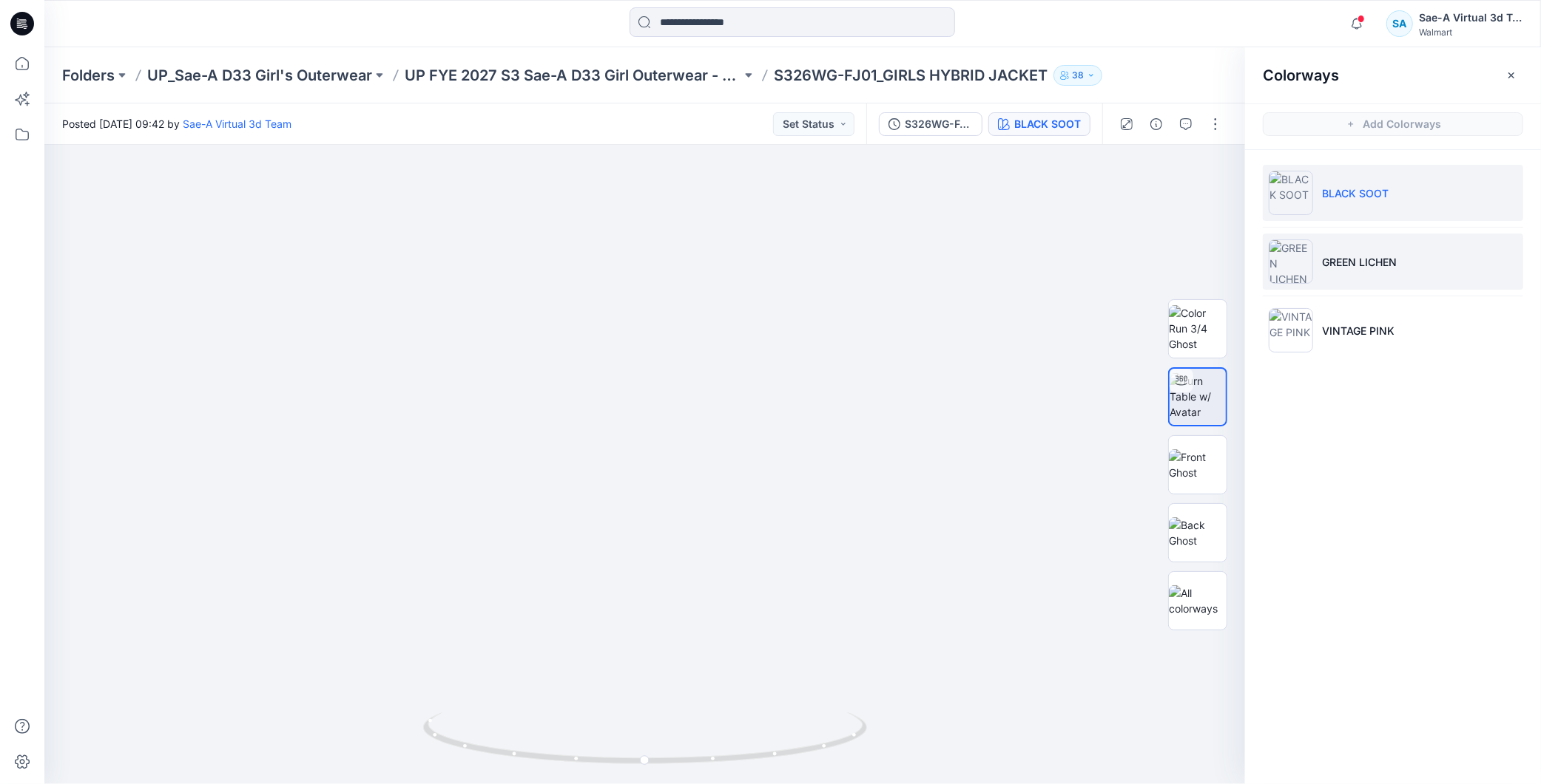
click at [1361, 268] on p "GREEN LICHEN" at bounding box center [1359, 262] width 75 height 16
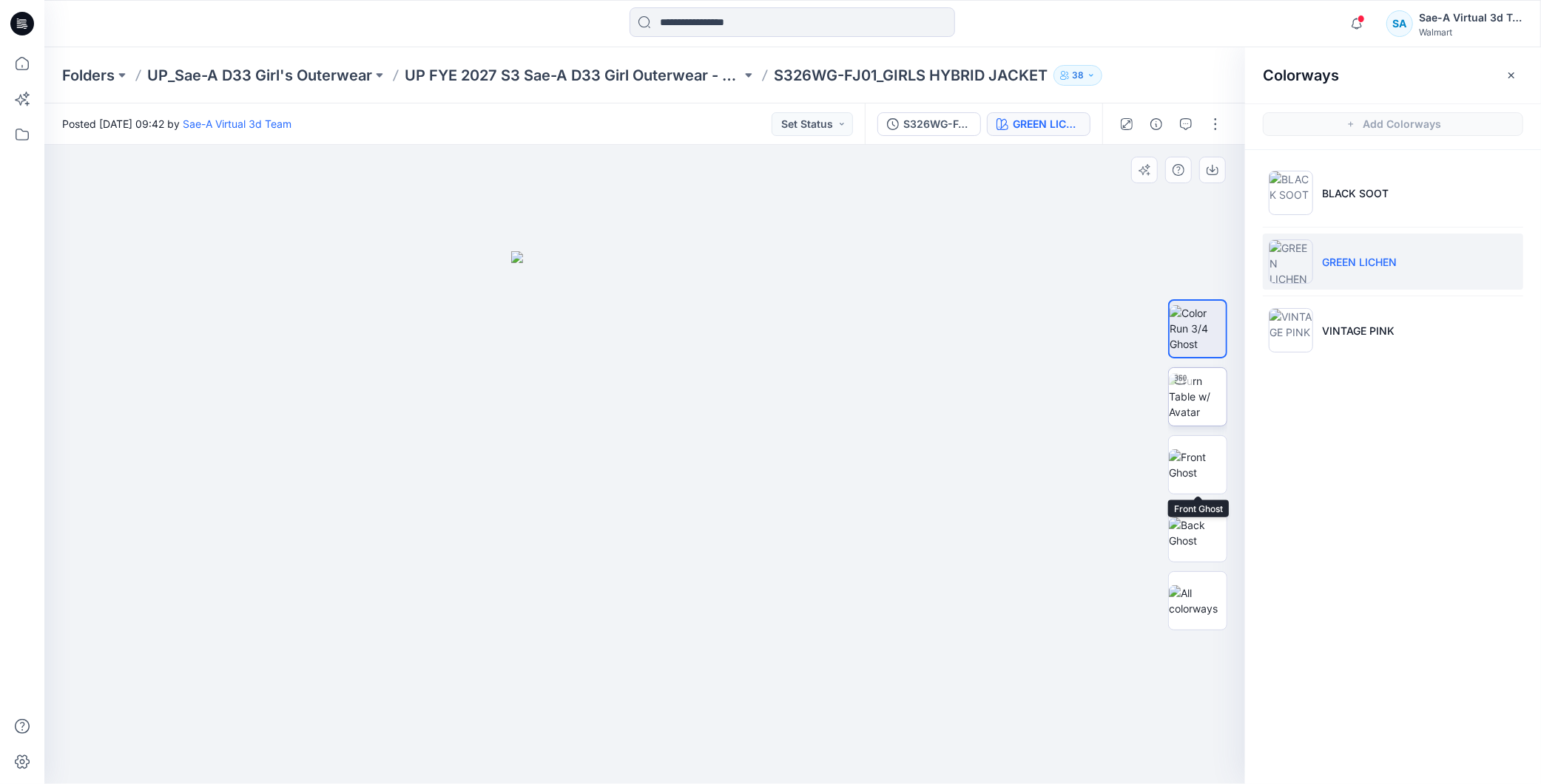
click at [1217, 374] on img at bounding box center [1197, 396] width 58 height 47
drag, startPoint x: 855, startPoint y: 734, endPoint x: 567, endPoint y: 755, distance: 288.8
drag, startPoint x: 839, startPoint y: 736, endPoint x: 716, endPoint y: 743, distance: 123.2
click at [716, 743] on icon at bounding box center [646, 741] width 447 height 55
click at [1197, 461] on img at bounding box center [1197, 465] width 58 height 31
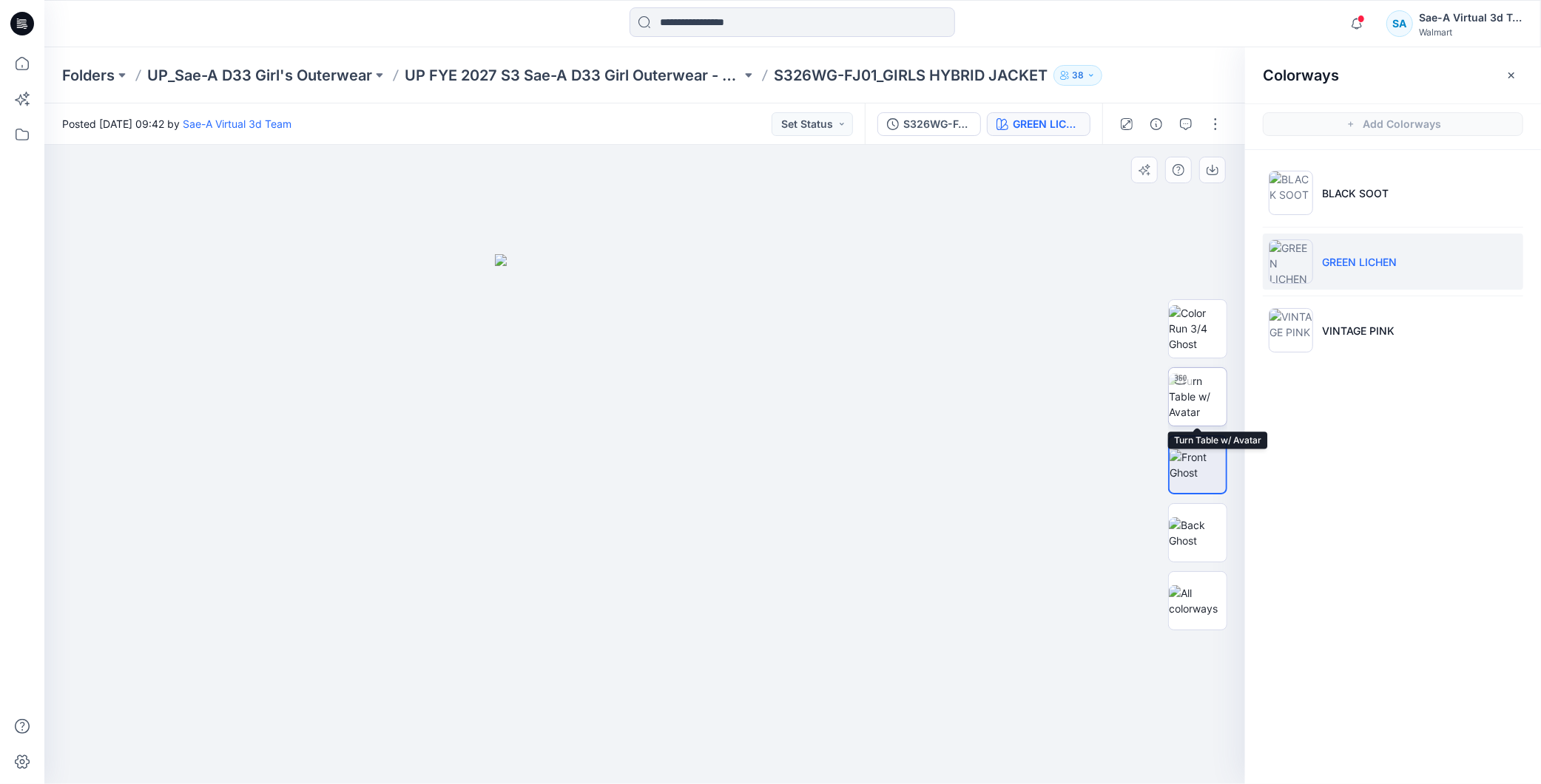
click at [1201, 398] on img at bounding box center [1197, 396] width 58 height 47
drag, startPoint x: 779, startPoint y: 748, endPoint x: 786, endPoint y: 636, distance: 112.2
click at [940, 729] on div at bounding box center [644, 465] width 1201 height 640
drag, startPoint x: 815, startPoint y: 742, endPoint x: 718, endPoint y: 737, distance: 97.1
click at [718, 737] on icon at bounding box center [646, 741] width 447 height 55
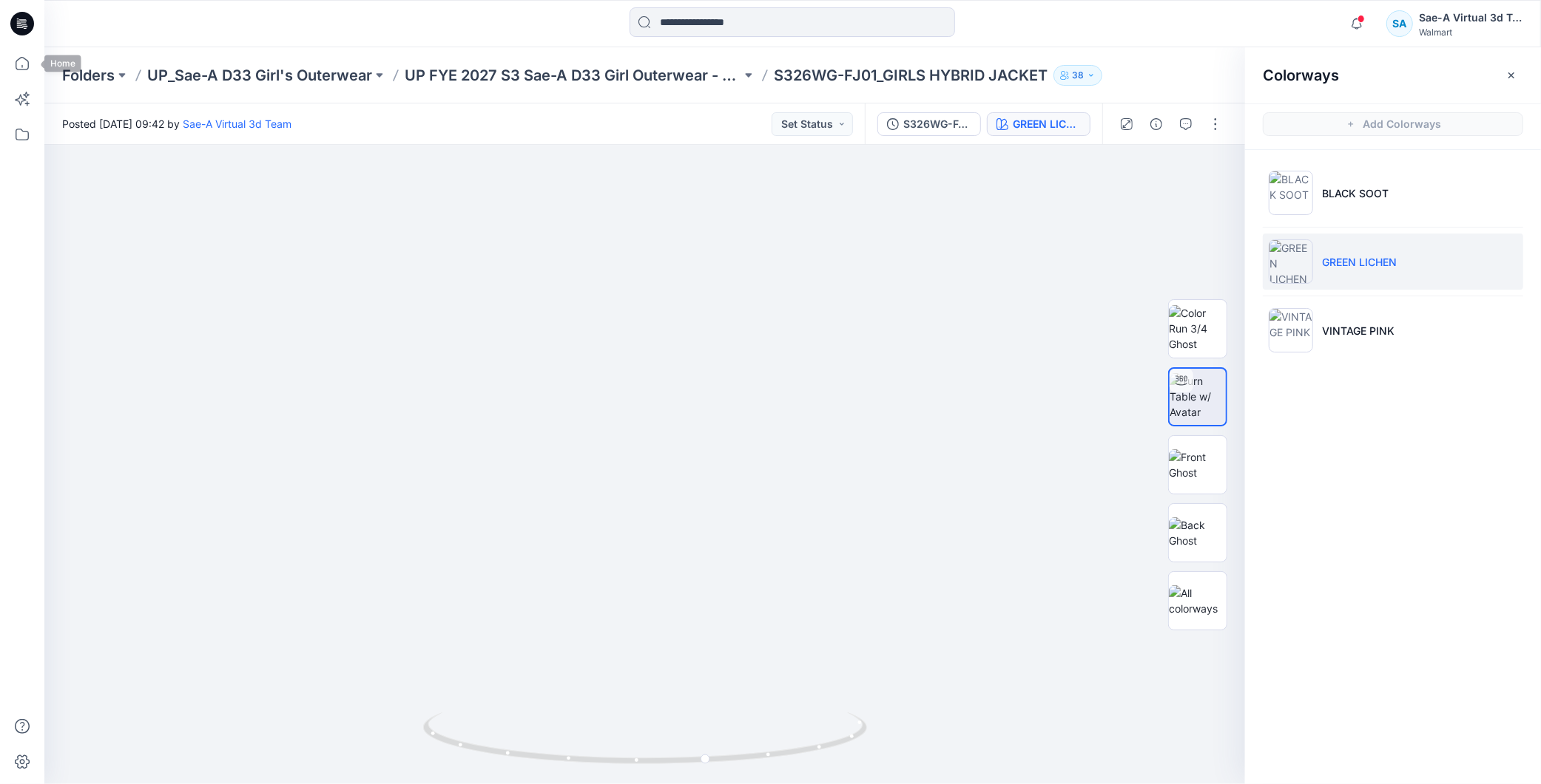
click at [20, 29] on icon at bounding box center [22, 23] width 24 height 24
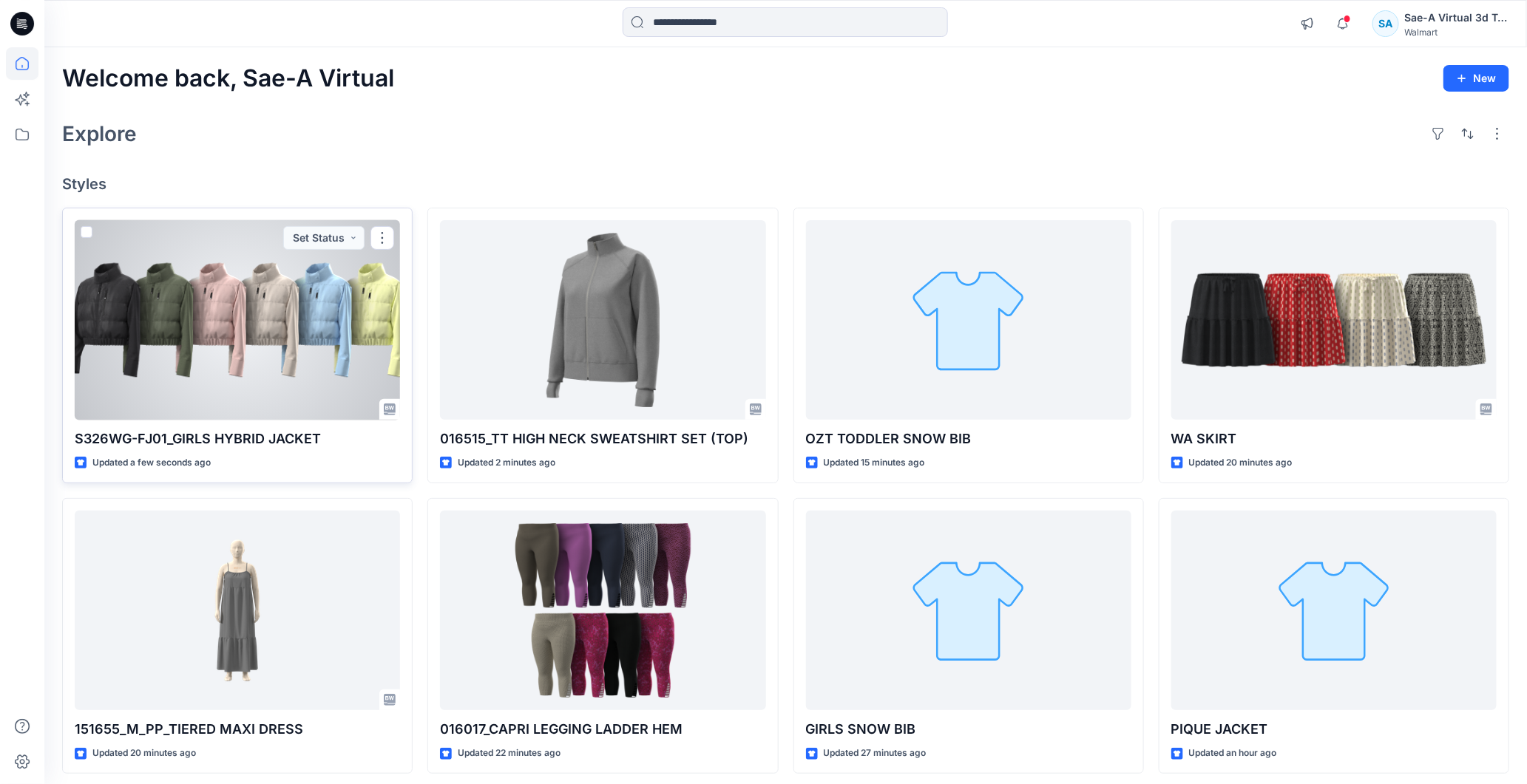
click at [217, 326] on div at bounding box center [237, 321] width 326 height 201
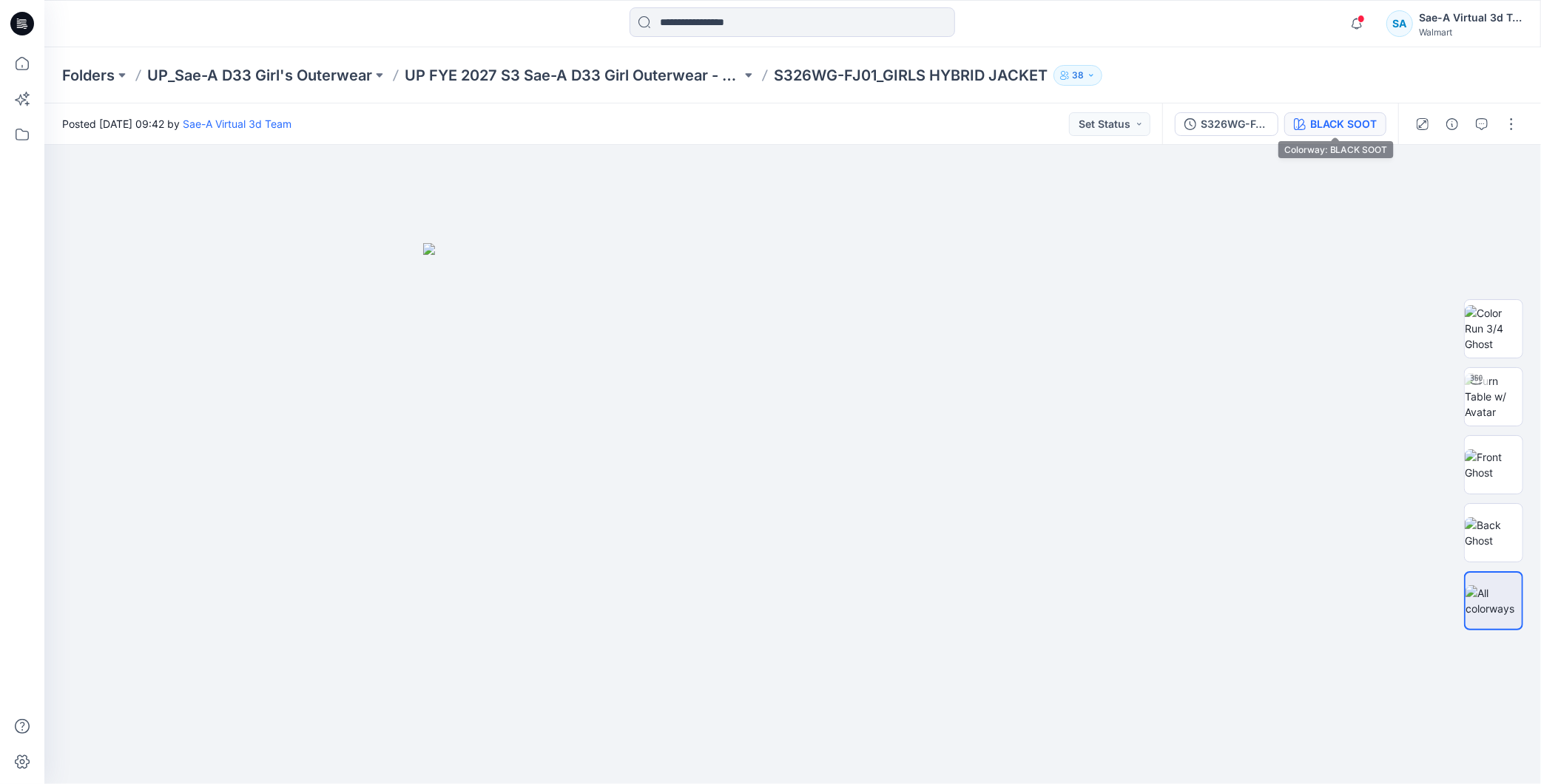
click at [1336, 113] on button "BLACK SOOT" at bounding box center [1334, 124] width 102 height 24
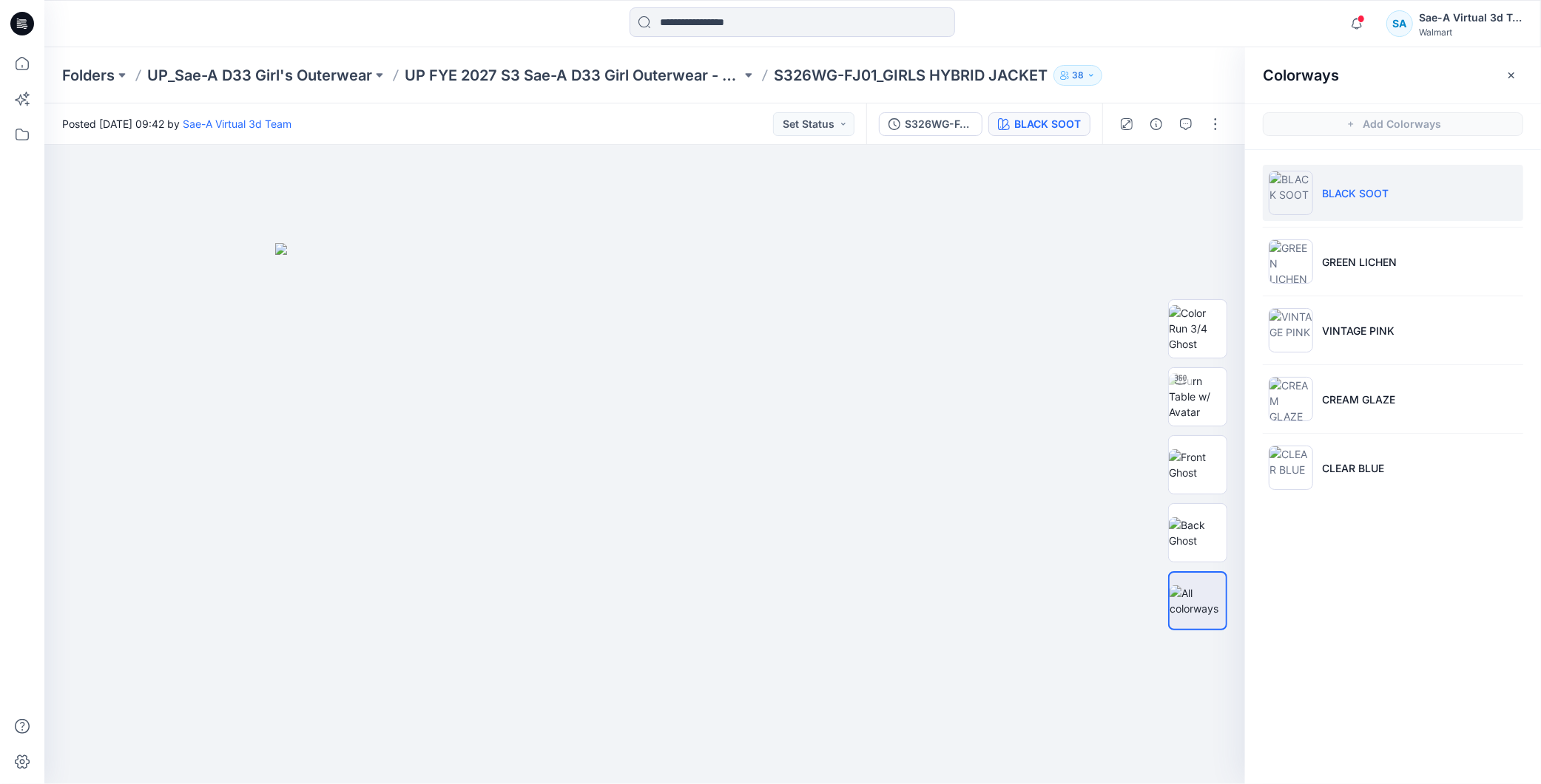
drag, startPoint x: 1394, startPoint y: 689, endPoint x: 1377, endPoint y: 219, distance: 470.3
click at [1395, 684] on div "Colorways Add Colorways BLACK SOOT GREEN LICHEN VINTAGE PINK CREAM GLAZE CLEAR …" at bounding box center [1392, 415] width 295 height 737
click at [1358, 24] on icon "button" at bounding box center [1357, 24] width 28 height 29
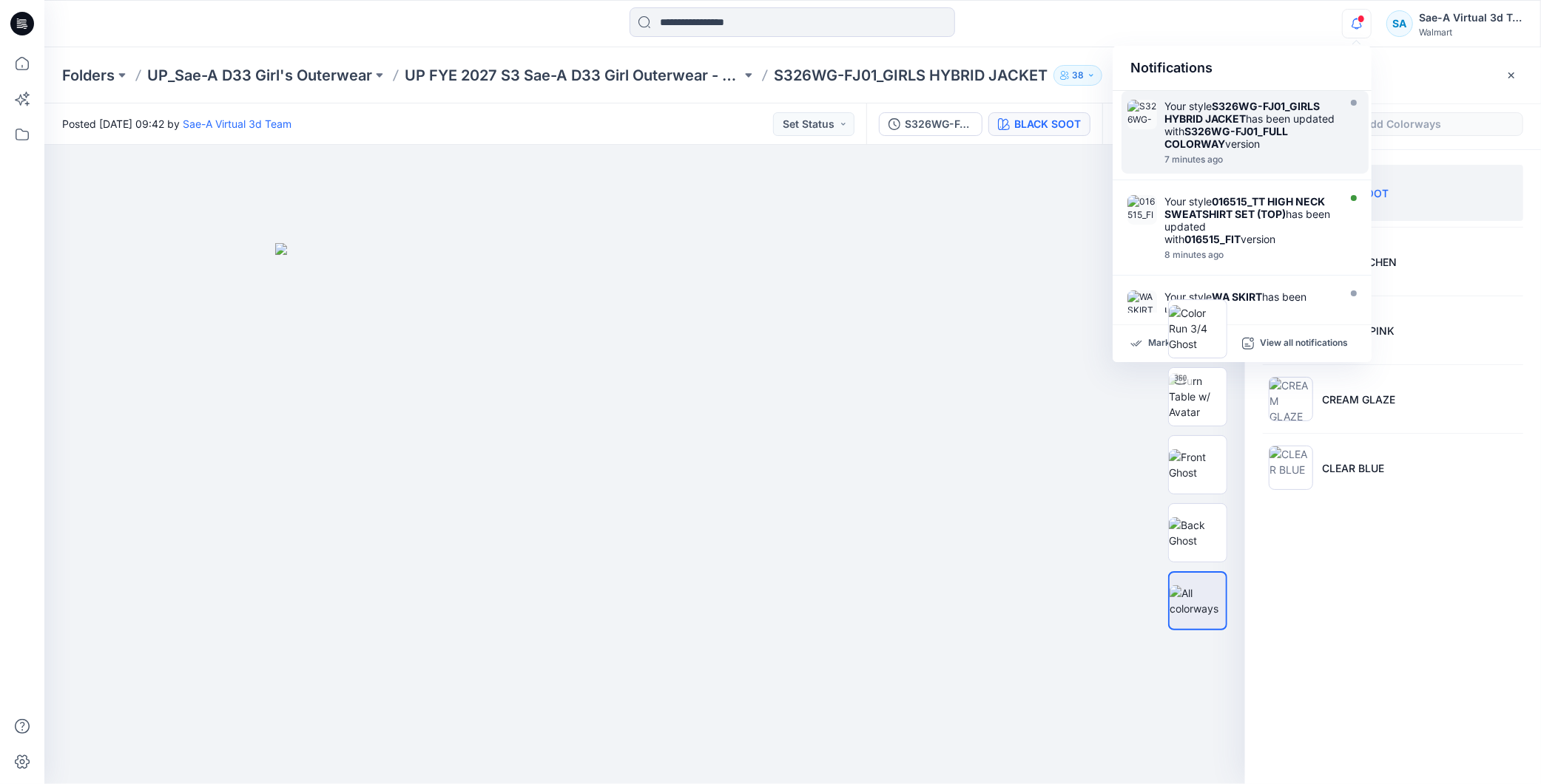
click at [1266, 114] on div "Your style S326WG-FJ01_GIRLS HYBRID JACKET has been updated with S326WG-FJ01_FU…" at bounding box center [1249, 125] width 170 height 51
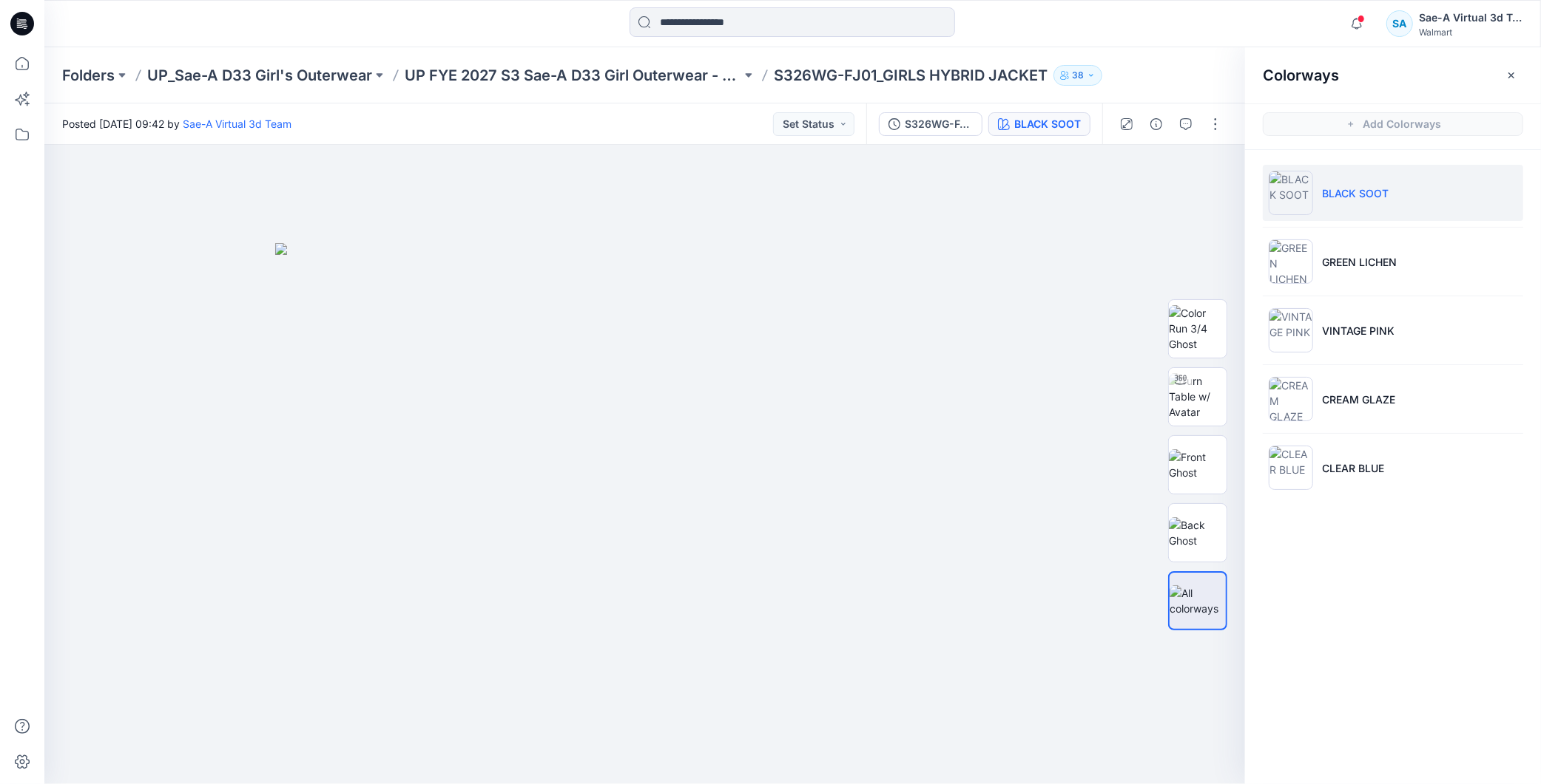
click at [1430, 570] on div "Colorways Add Colorways BLACK SOOT GREEN LICHEN VINTAGE PINK CREAM GLAZE CLEAR …" at bounding box center [1392, 415] width 295 height 737
click at [1207, 119] on button "button" at bounding box center [1215, 124] width 24 height 24
click at [1458, 581] on div "Colorways Add Colorways BLACK SOOT GREEN LICHEN VINTAGE PINK CREAM GLAZE CLEAR …" at bounding box center [1392, 415] width 295 height 737
click at [536, 74] on p "UP FYE 2027 S3 Sae-A D33 Girl Outerwear - OZARK TRAIL" at bounding box center [573, 75] width 336 height 20
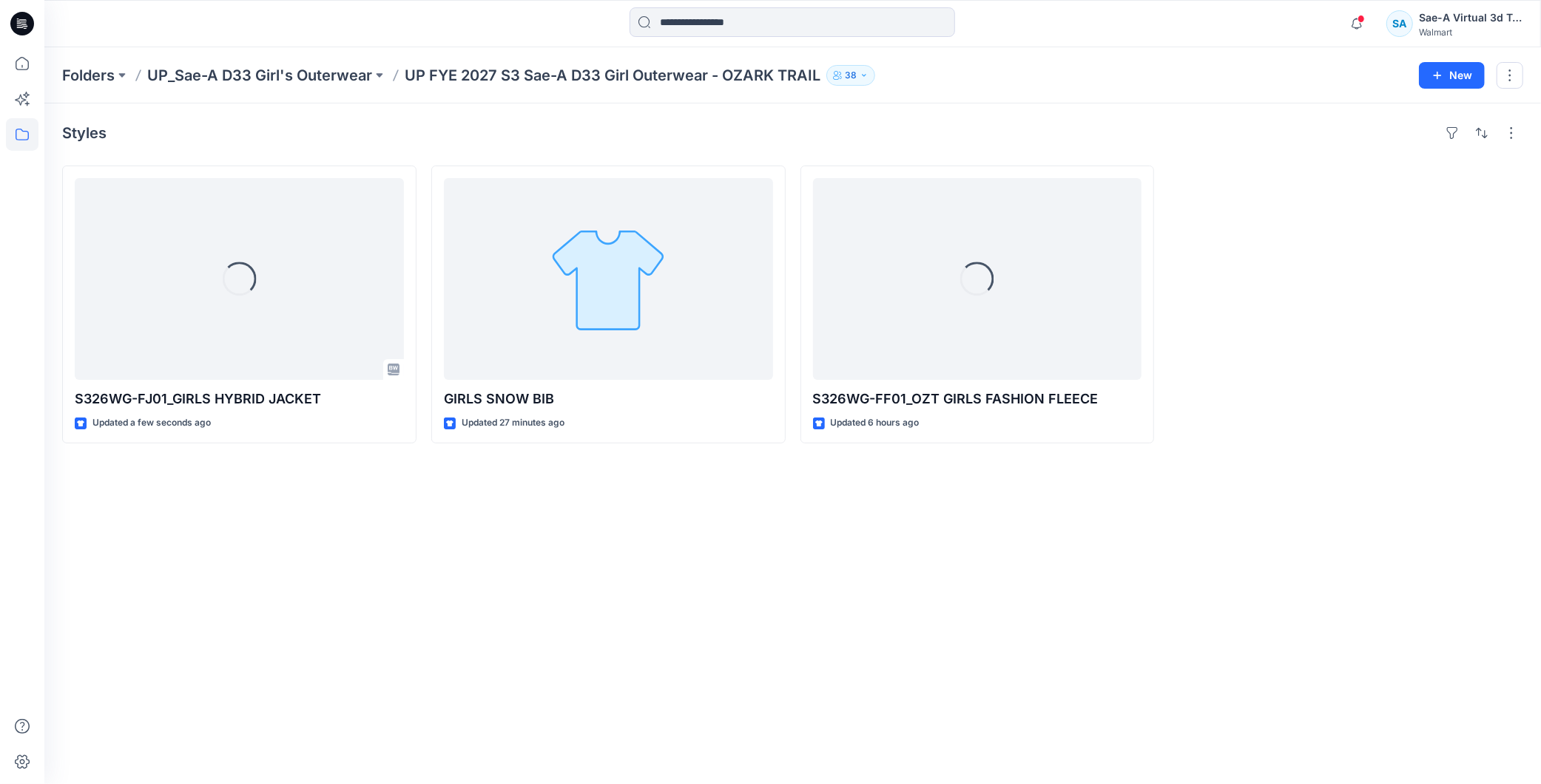
drag, startPoint x: 648, startPoint y: 543, endPoint x: 650, endPoint y: 555, distance: 12.2
click at [648, 550] on div "Styles Loading... S326WG-FJ01_GIRLS HYBRID JACKET Updated a few seconds ago GIR…" at bounding box center [792, 444] width 1496 height 681
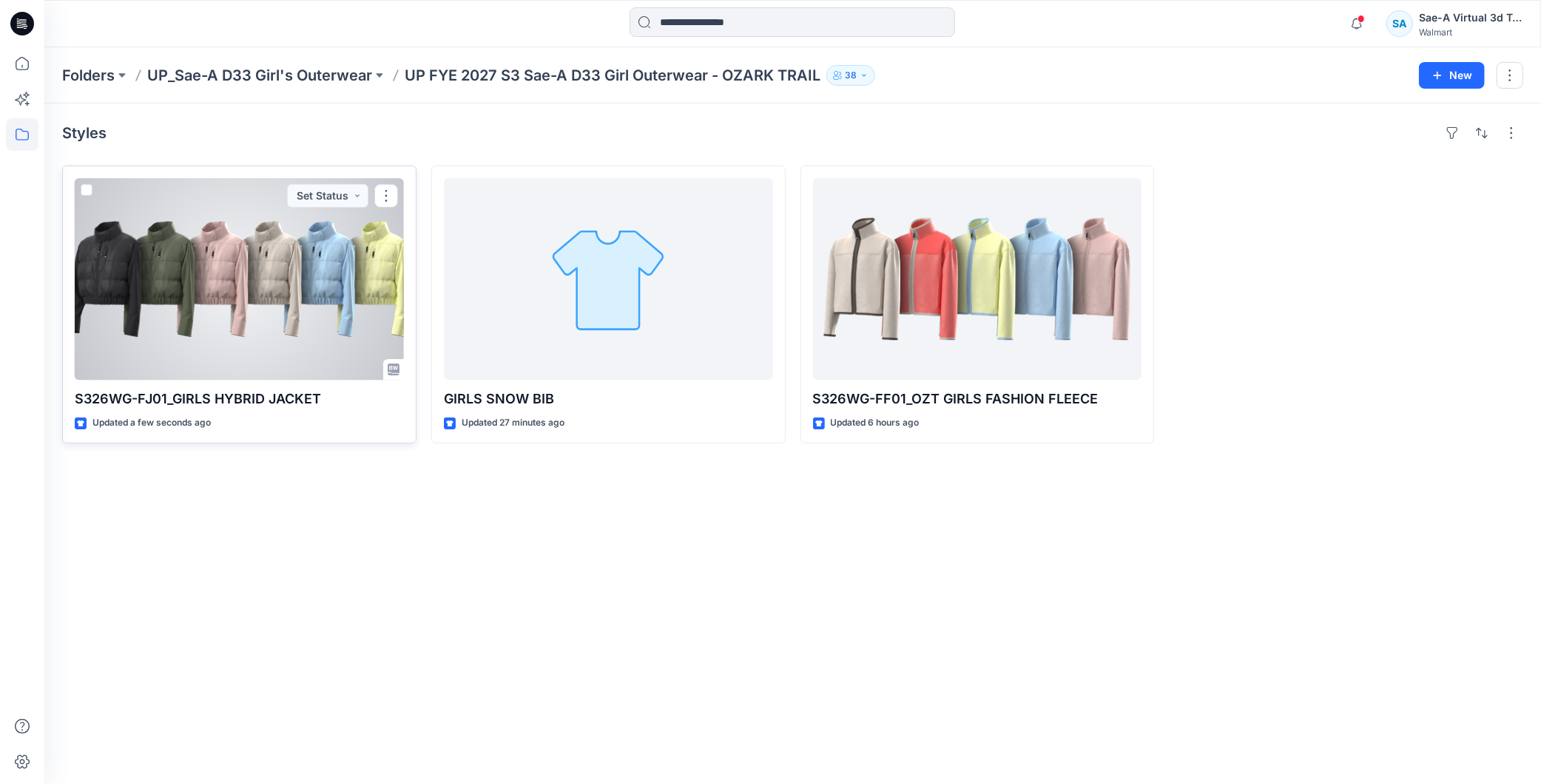
click at [273, 303] on div at bounding box center [239, 278] width 329 height 202
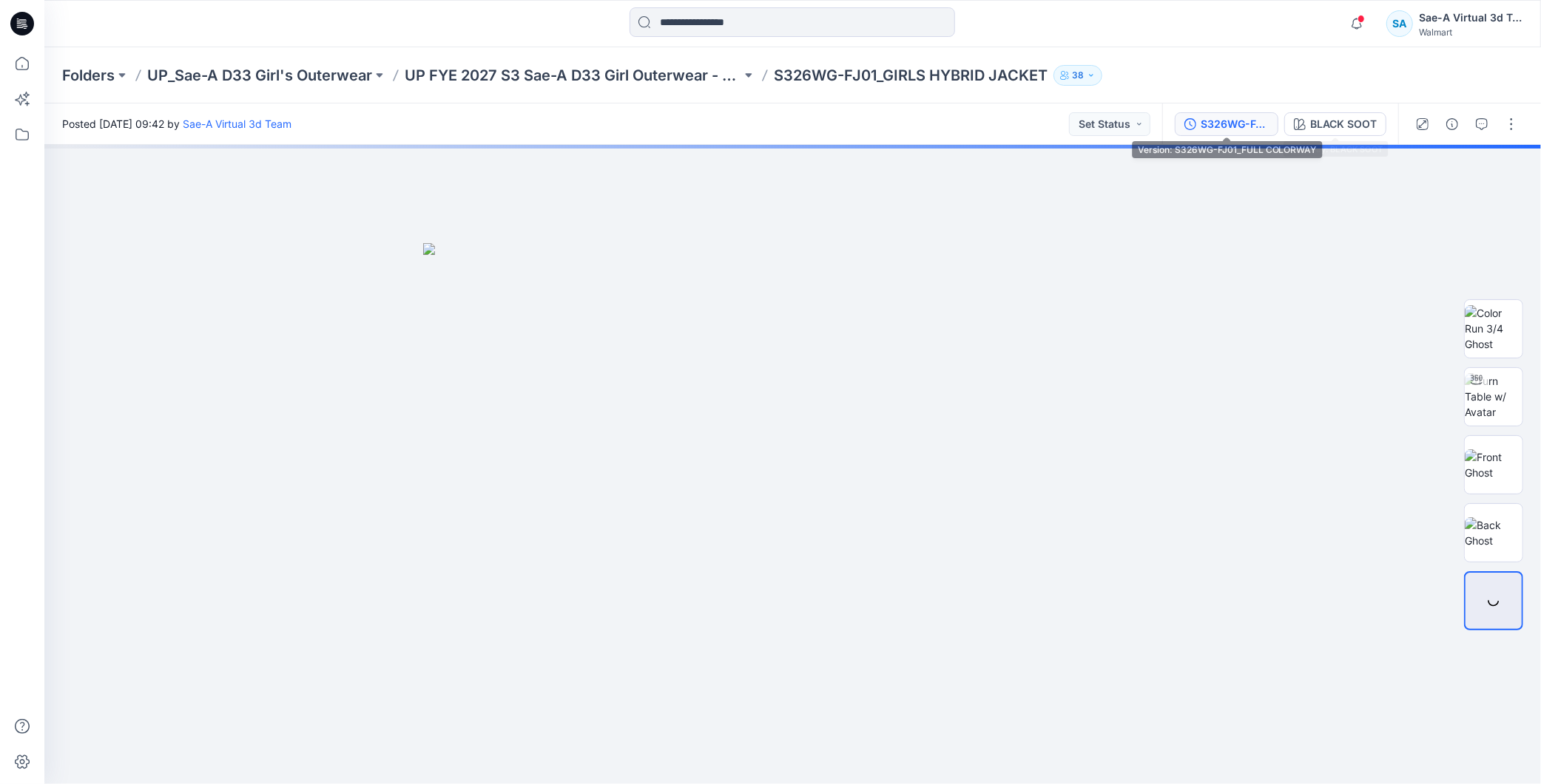
click at [1228, 121] on div "S326WG-FJ01_FULL COLORWAY" at bounding box center [1234, 124] width 68 height 16
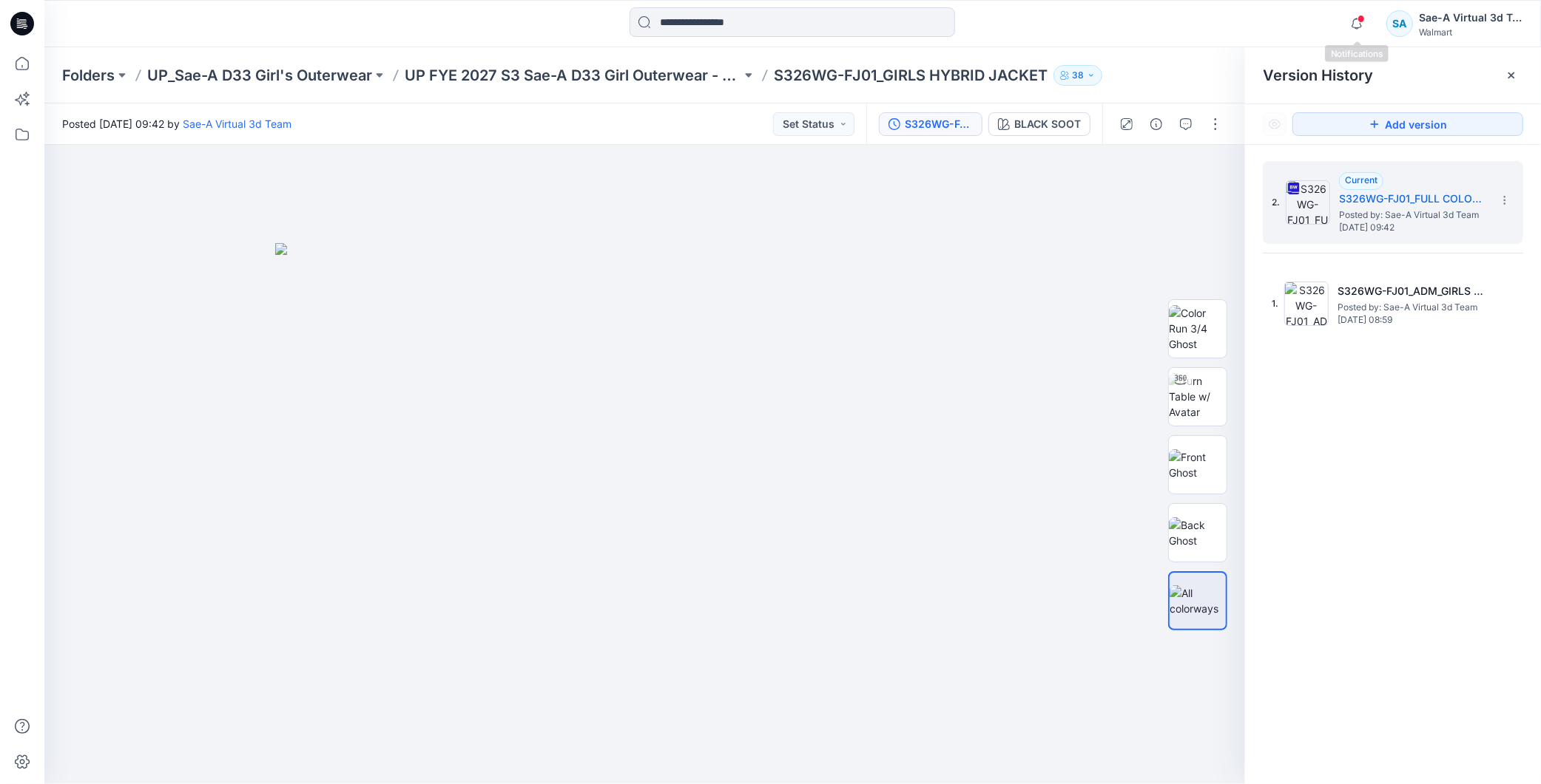
click at [1358, 20] on span at bounding box center [1361, 19] width 7 height 8
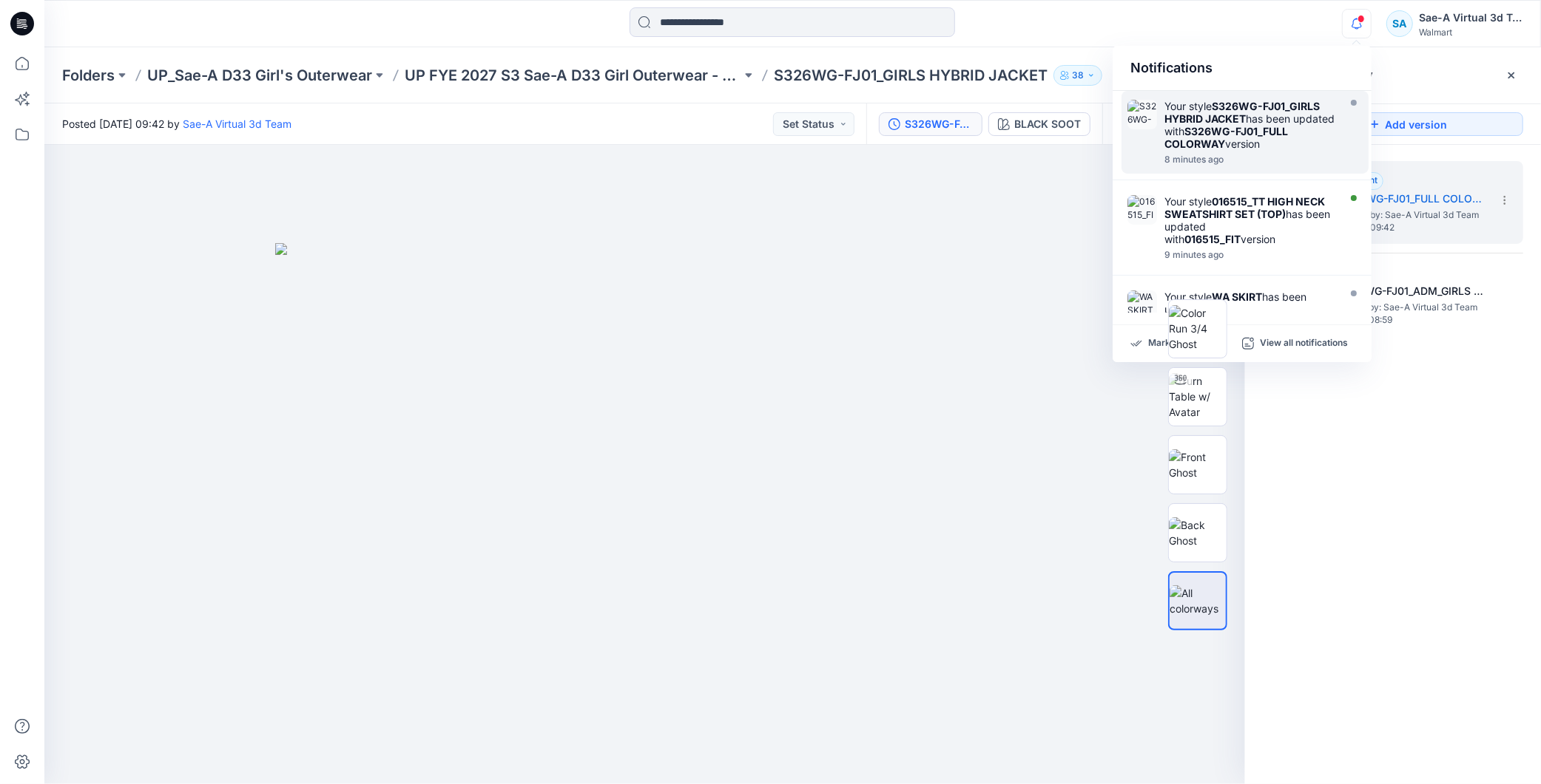
drag, startPoint x: 1275, startPoint y: 135, endPoint x: 1306, endPoint y: 141, distance: 31.6
click at [1275, 134] on div "Your style S326WG-FJ01_GIRLS HYBRID JACKET has been updated with S326WG-FJ01_FU…" at bounding box center [1249, 125] width 170 height 51
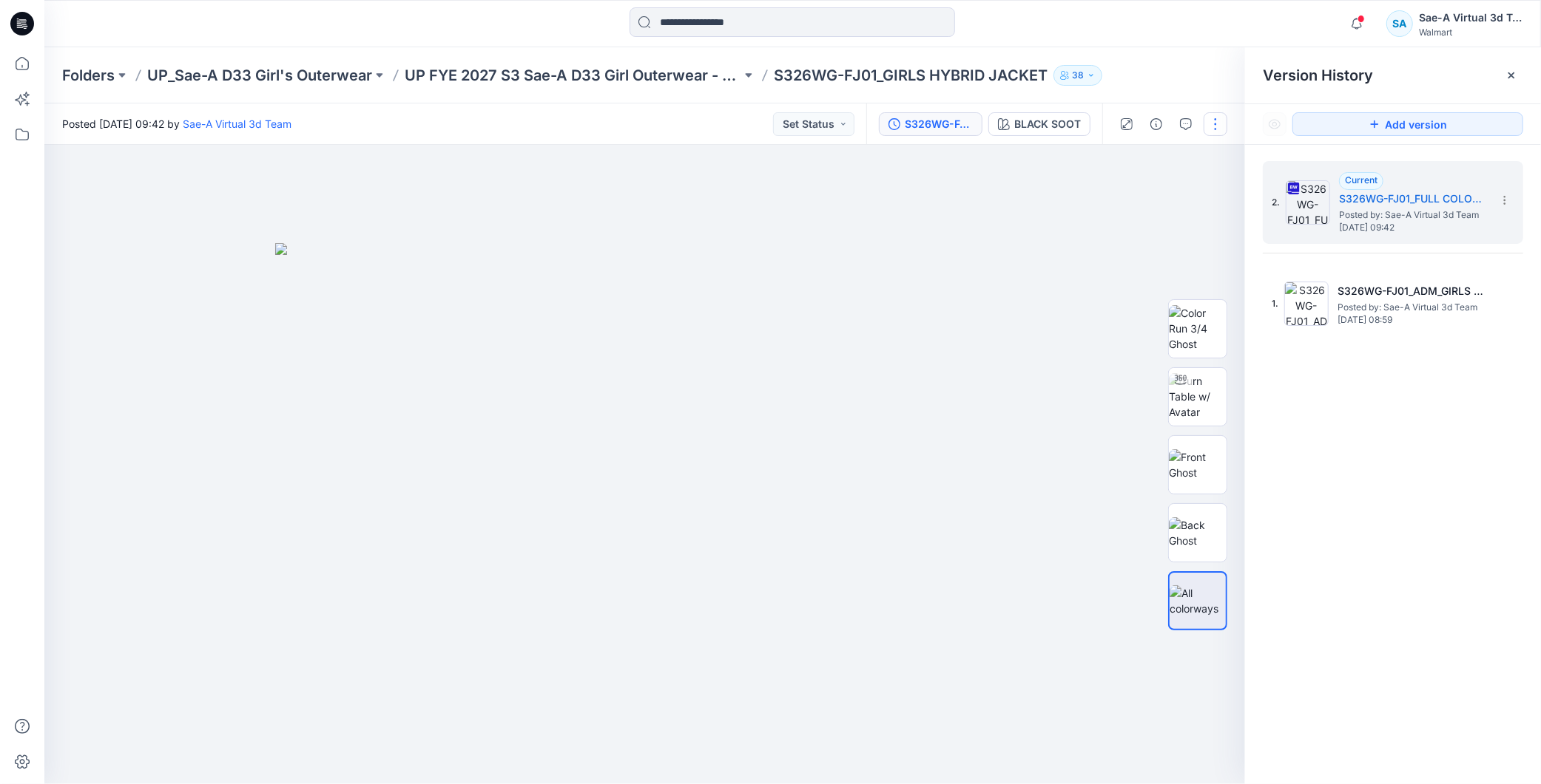
click at [1214, 126] on button "button" at bounding box center [1215, 124] width 24 height 24
click at [1156, 188] on button "Edit" at bounding box center [1153, 199] width 136 height 28
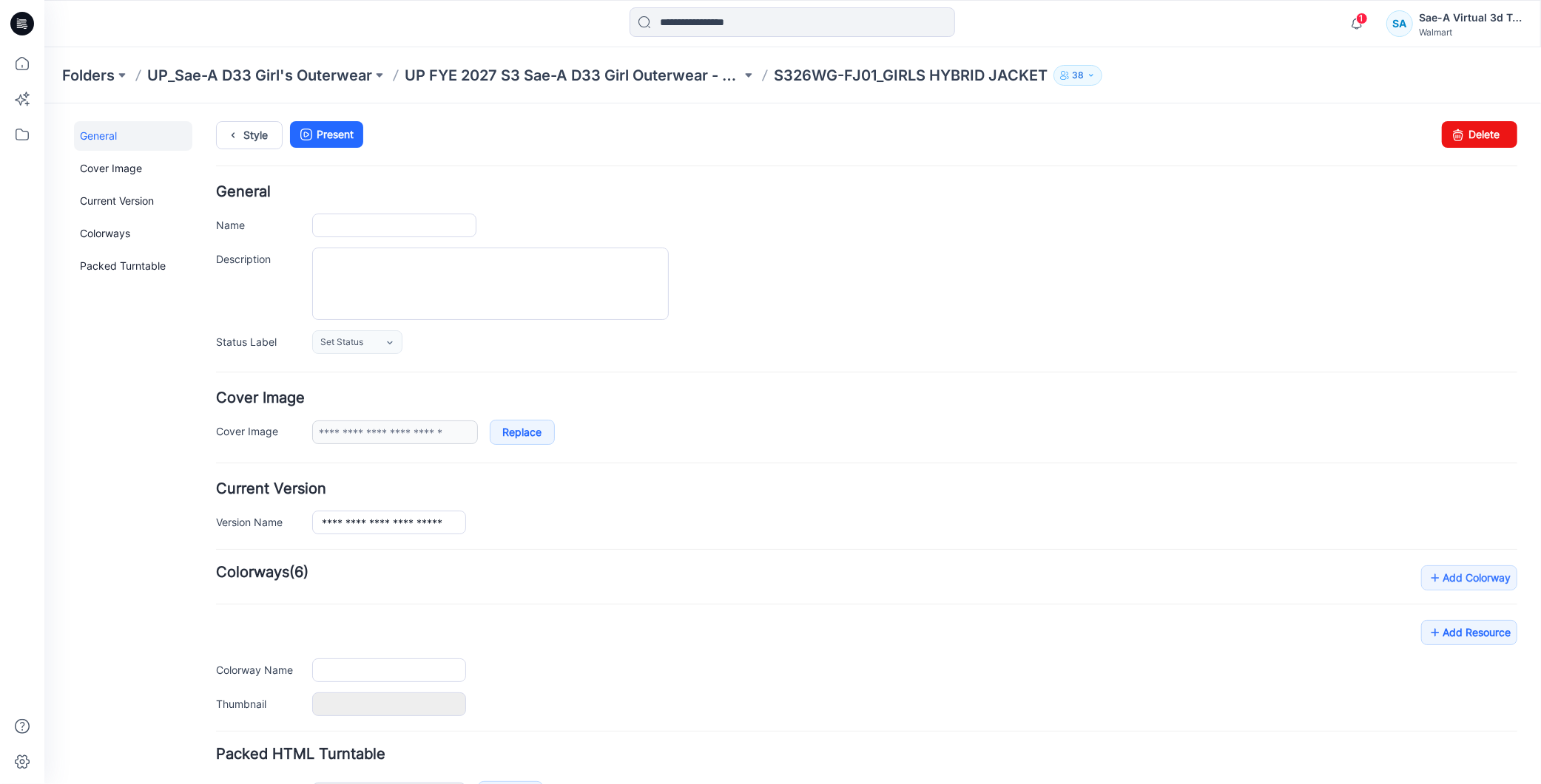
type input "**********"
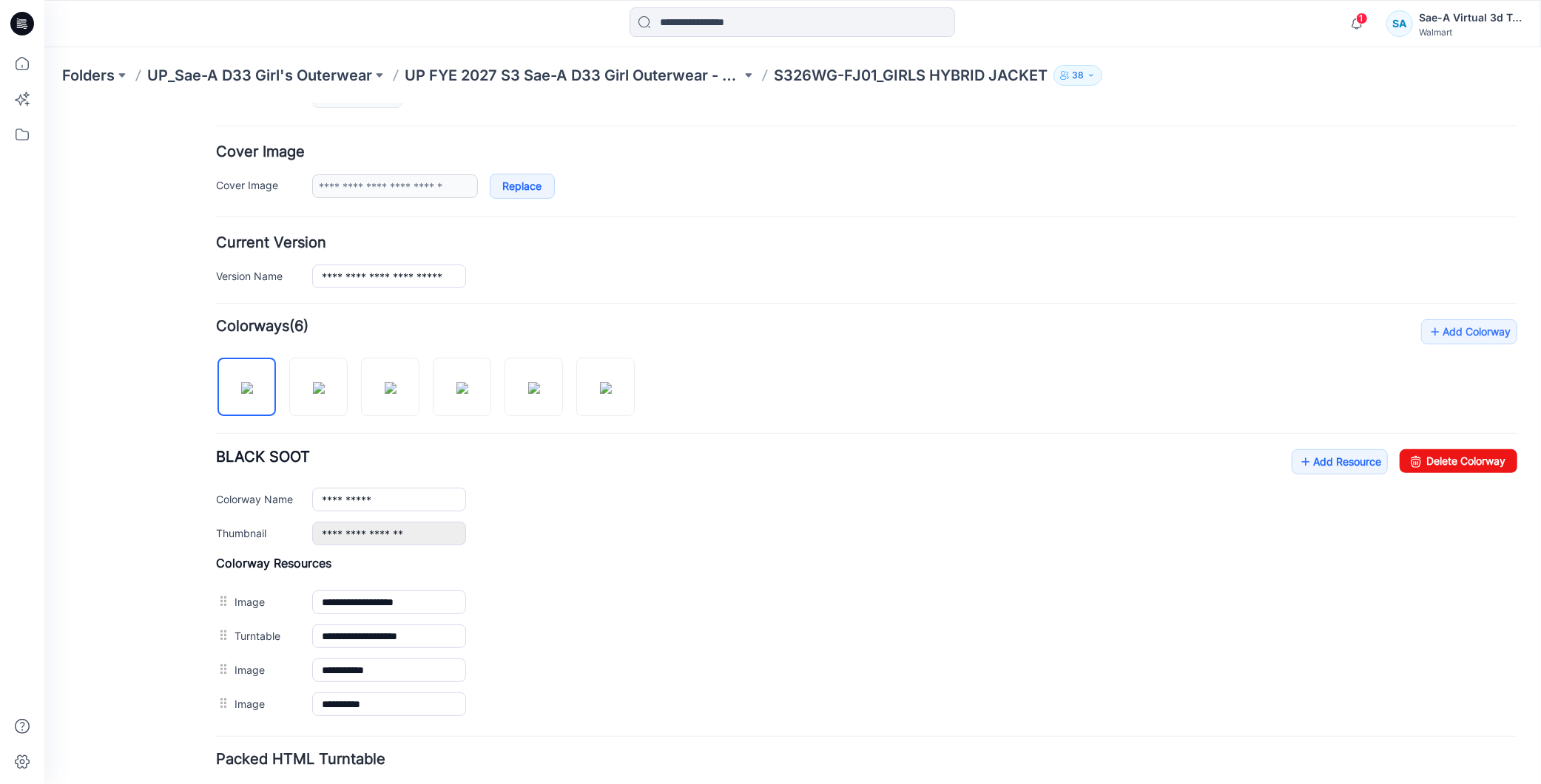
scroll to position [328, 0]
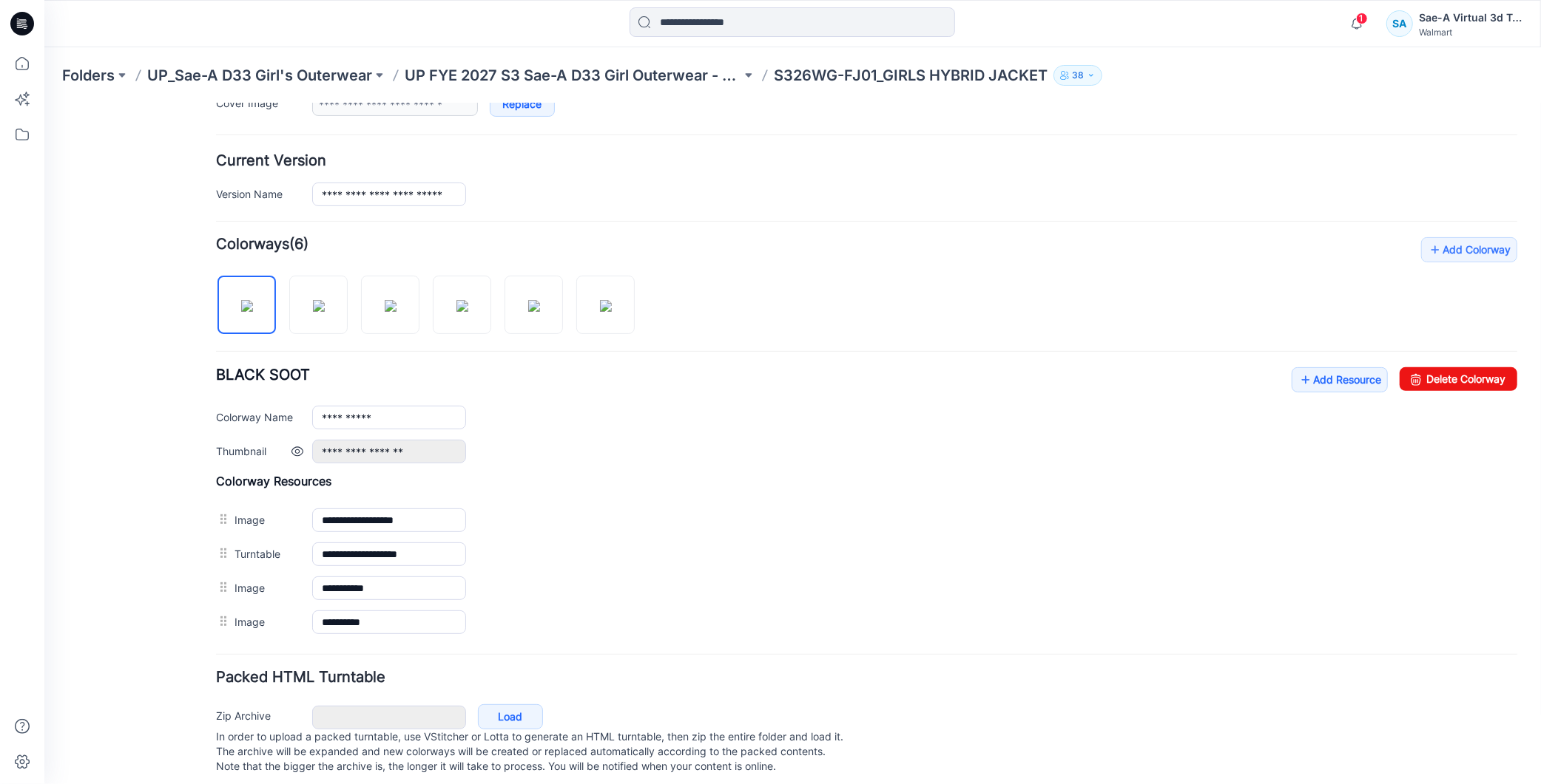
click at [722, 460] on div "**********" at bounding box center [914, 450] width 1205 height 24
click at [1317, 378] on link "Add Resource" at bounding box center [1339, 379] width 96 height 25
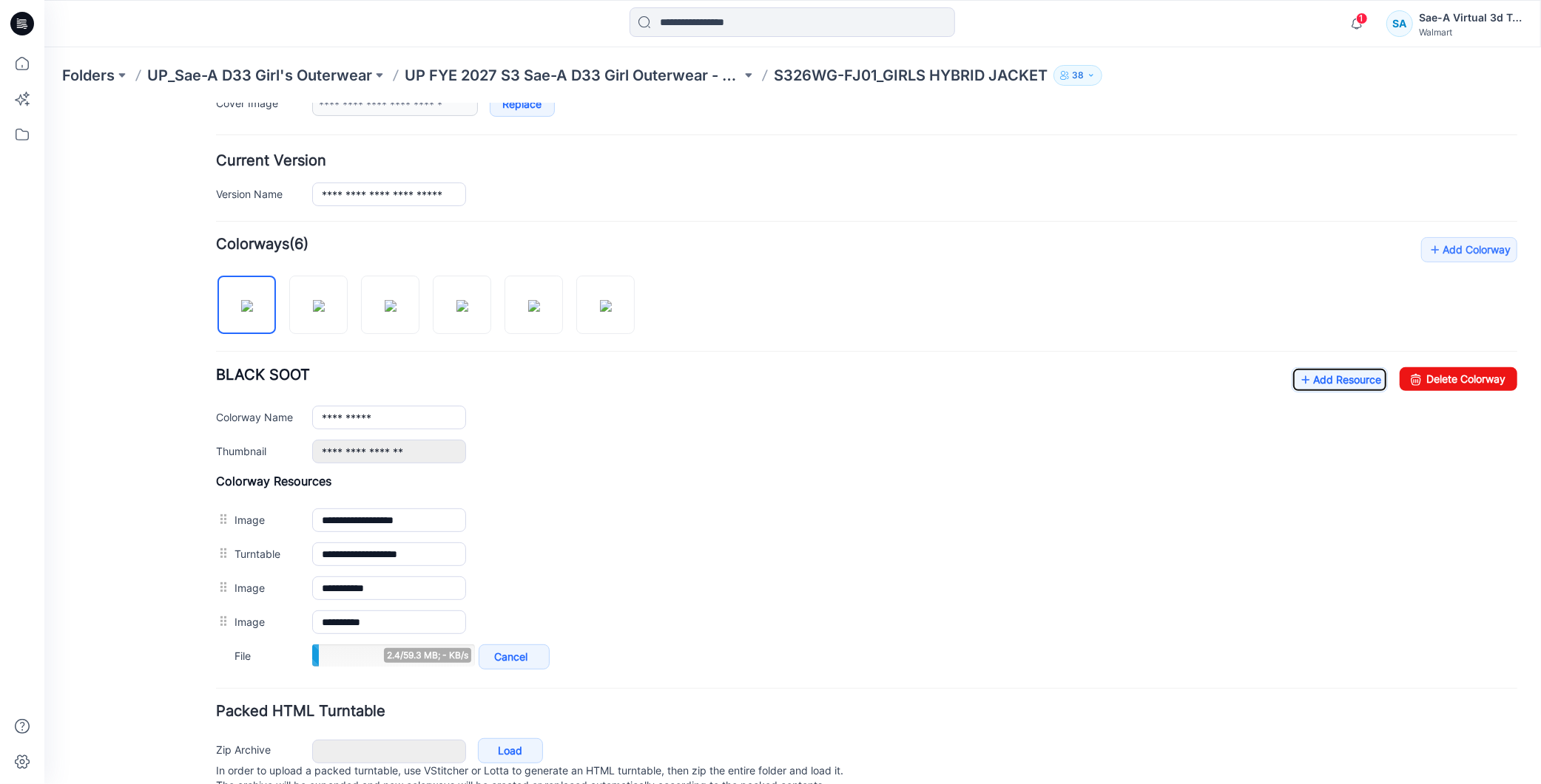
scroll to position [389, 0]
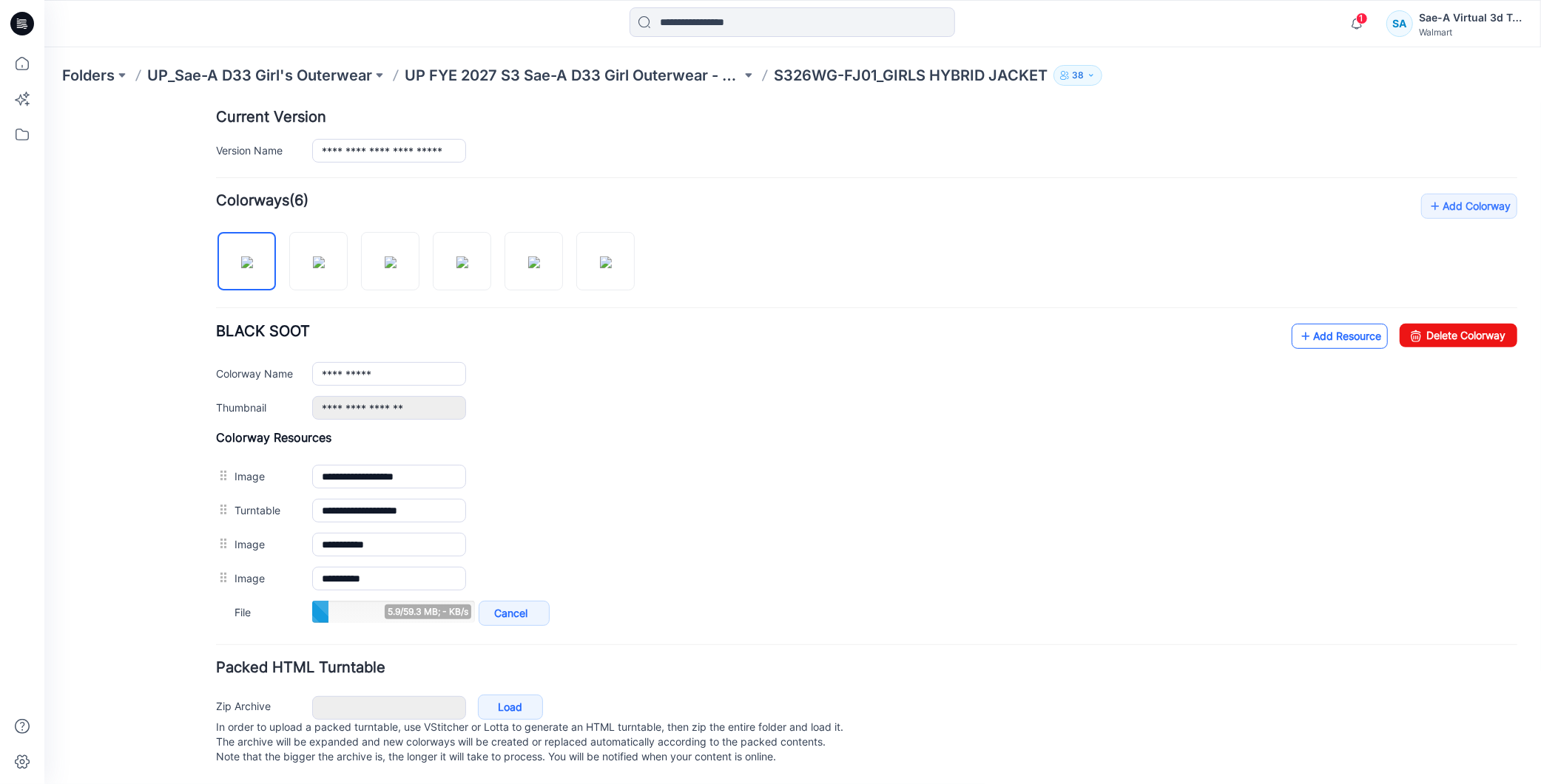
click at [1302, 327] on link "Add Resource" at bounding box center [1339, 335] width 96 height 25
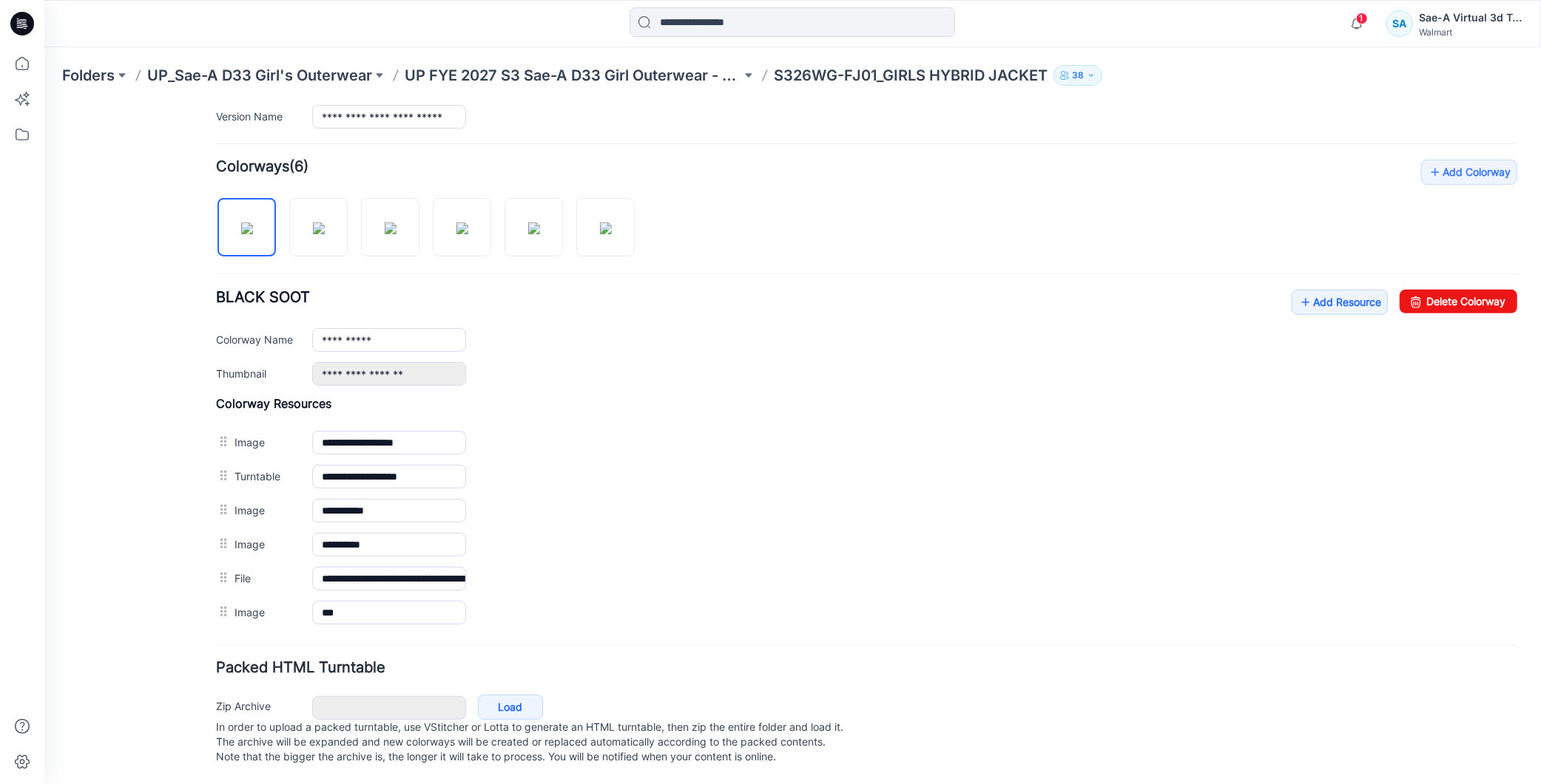
scroll to position [0, 0]
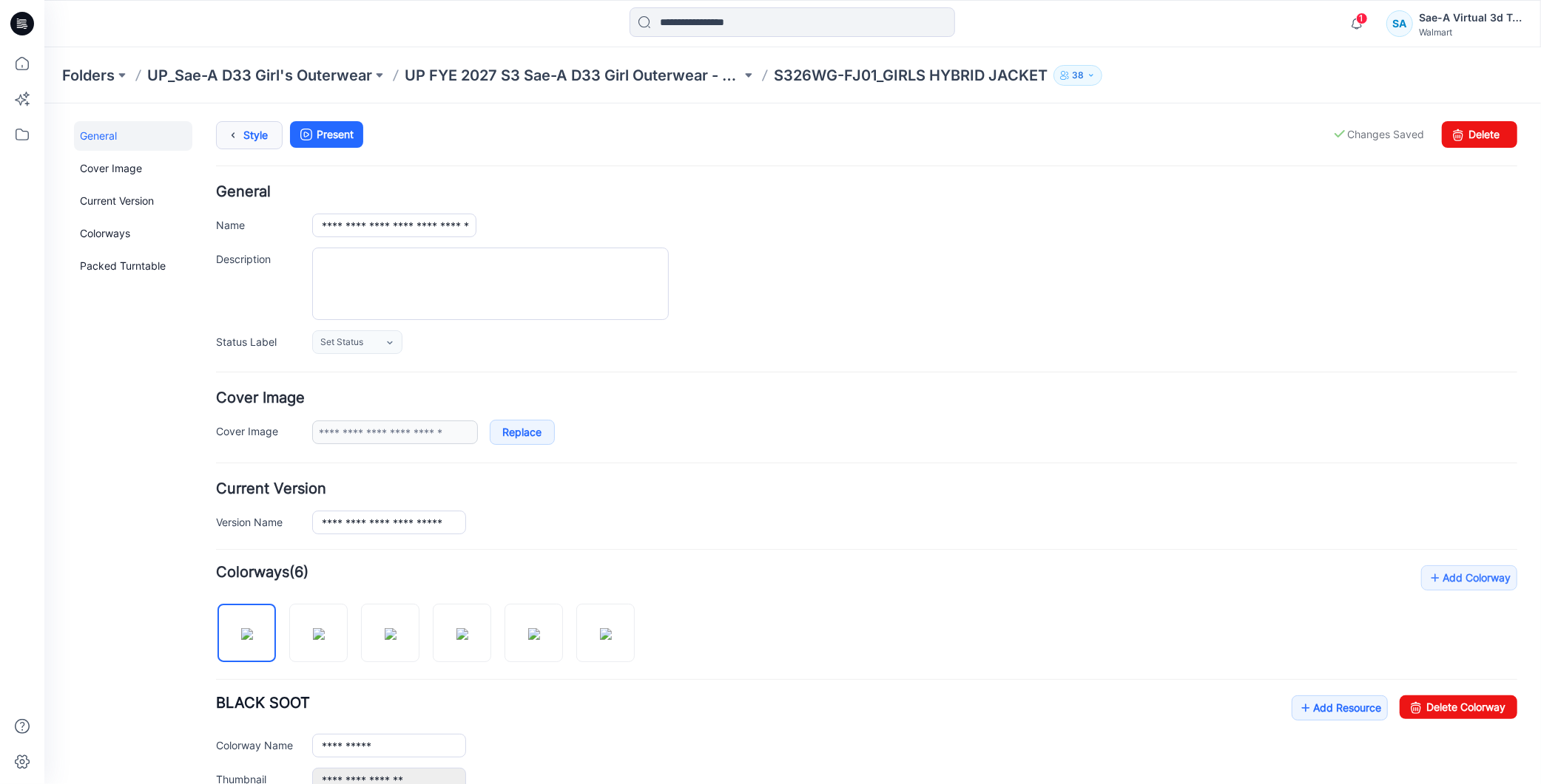
click at [256, 138] on link "Style" at bounding box center [249, 135] width 67 height 28
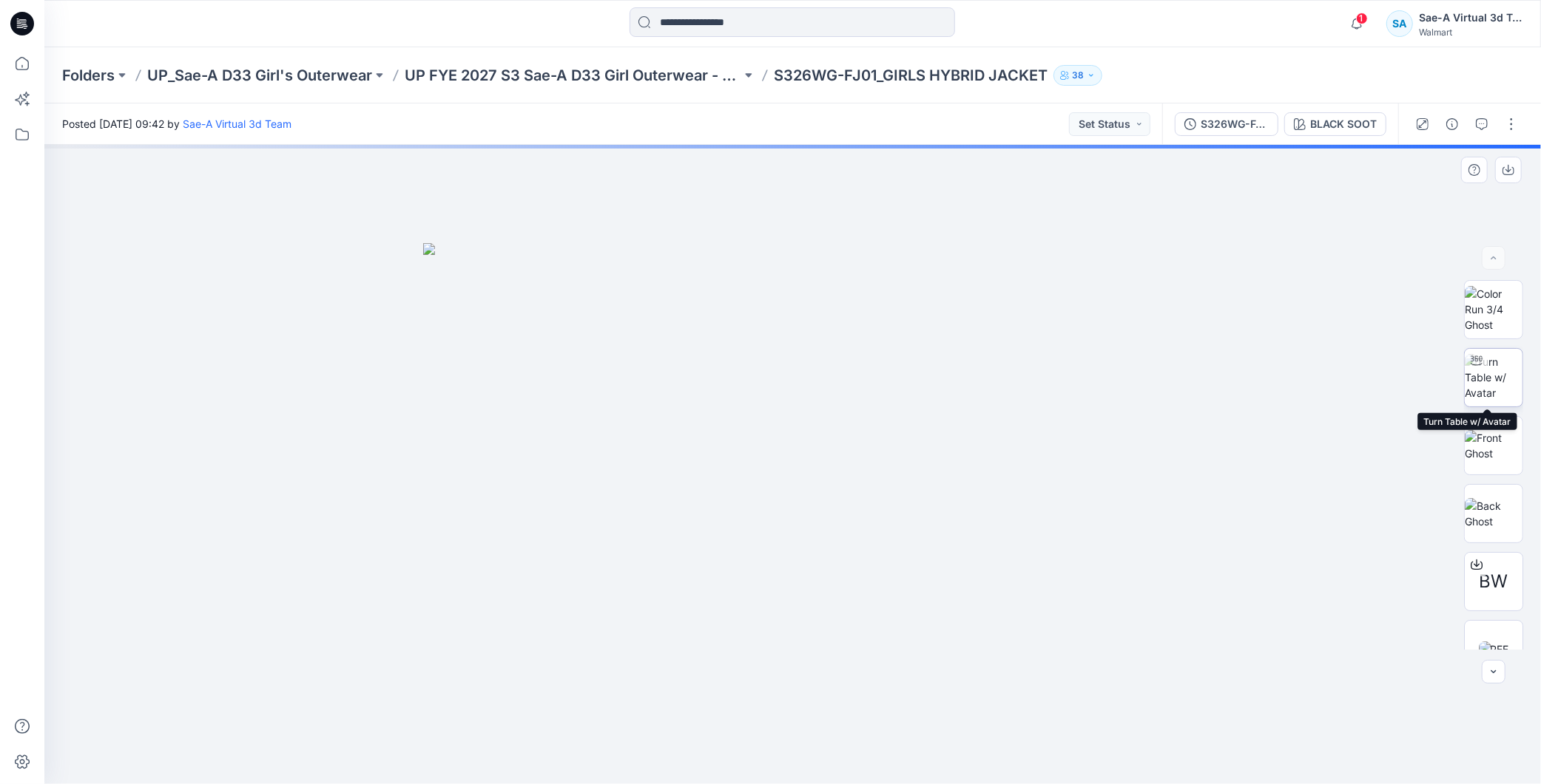
click at [1498, 379] on img at bounding box center [1493, 377] width 58 height 47
drag, startPoint x: 1046, startPoint y: 223, endPoint x: 1038, endPoint y: 293, distance: 70.5
click at [1510, 113] on button "button" at bounding box center [1511, 124] width 24 height 24
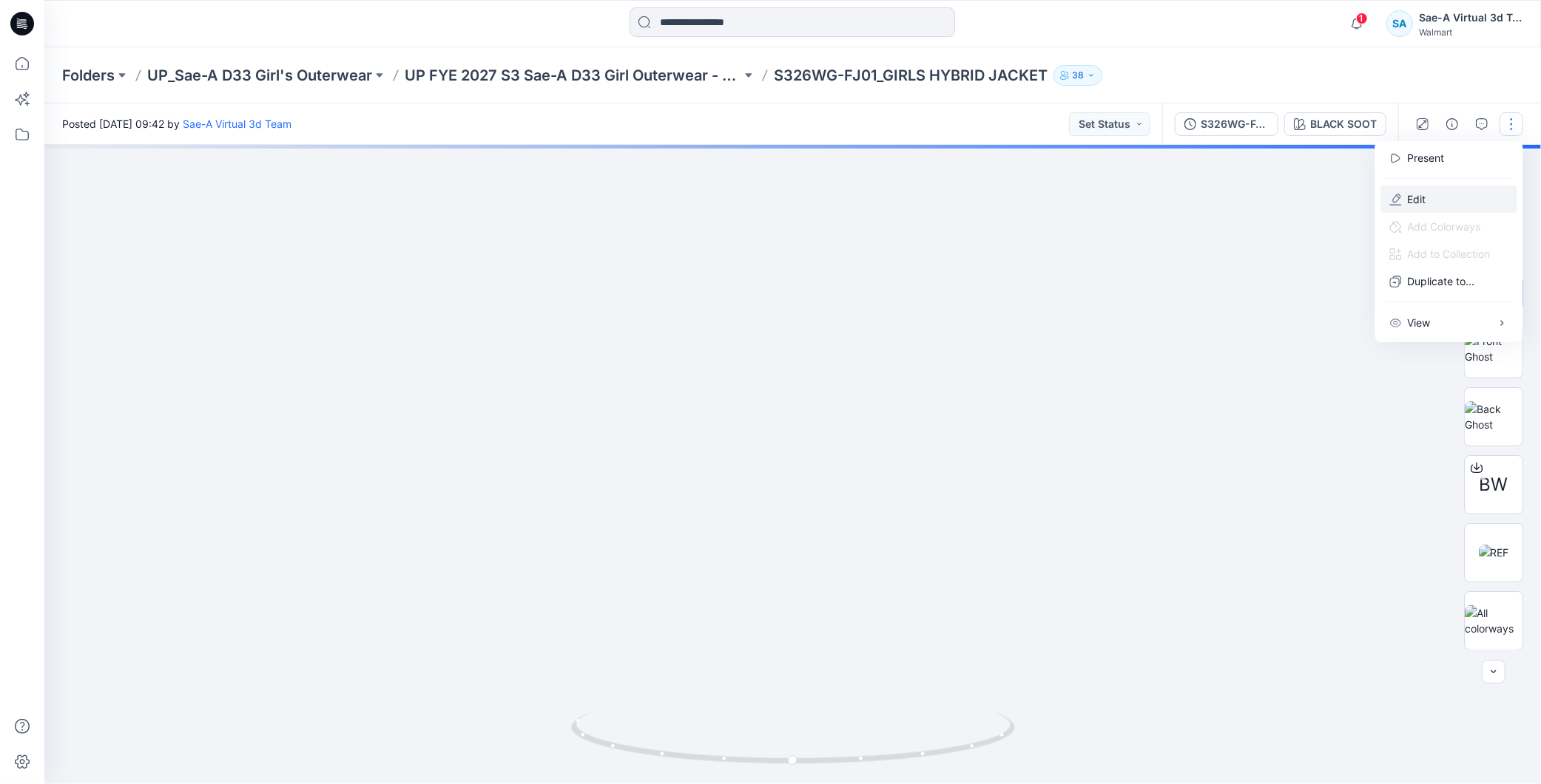
click at [1423, 204] on p "Edit" at bounding box center [1416, 199] width 19 height 16
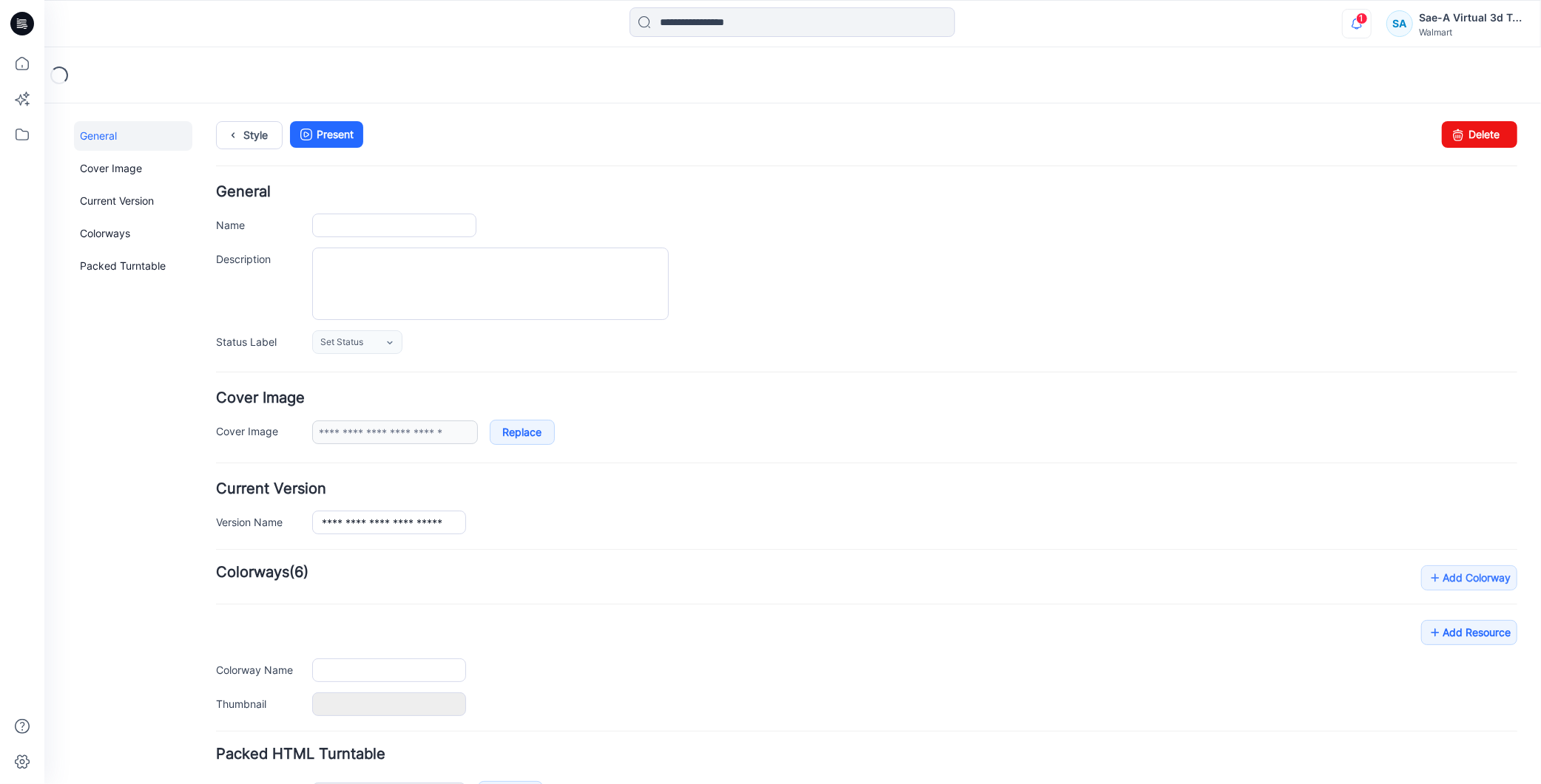
type input "**********"
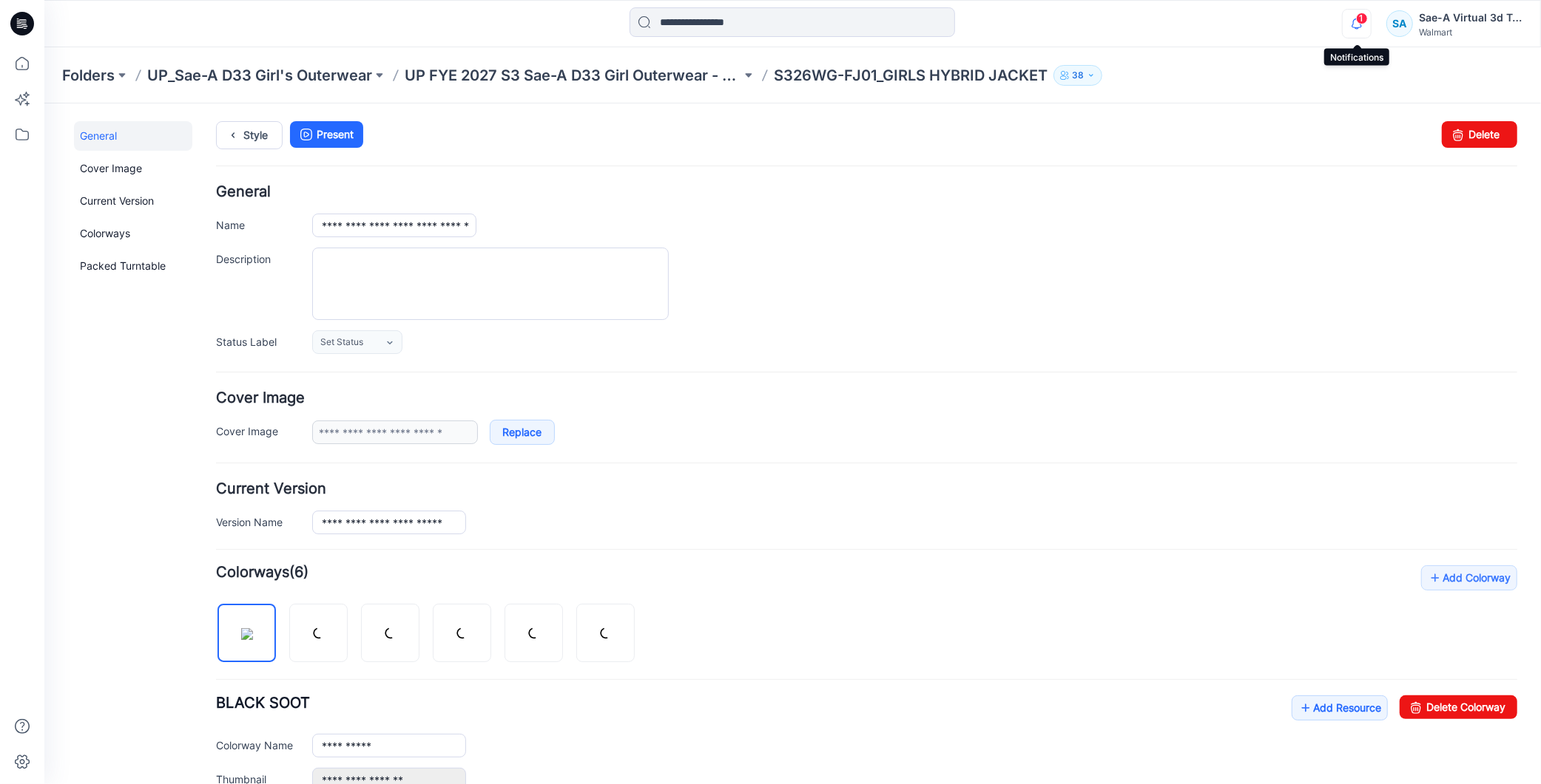
click at [1356, 22] on icon "button" at bounding box center [1357, 24] width 28 height 29
click at [696, 78] on p "UP FYE 2027 S3 Sae-A D33 Girl Outerwear - OZARK TRAIL" at bounding box center [573, 75] width 336 height 20
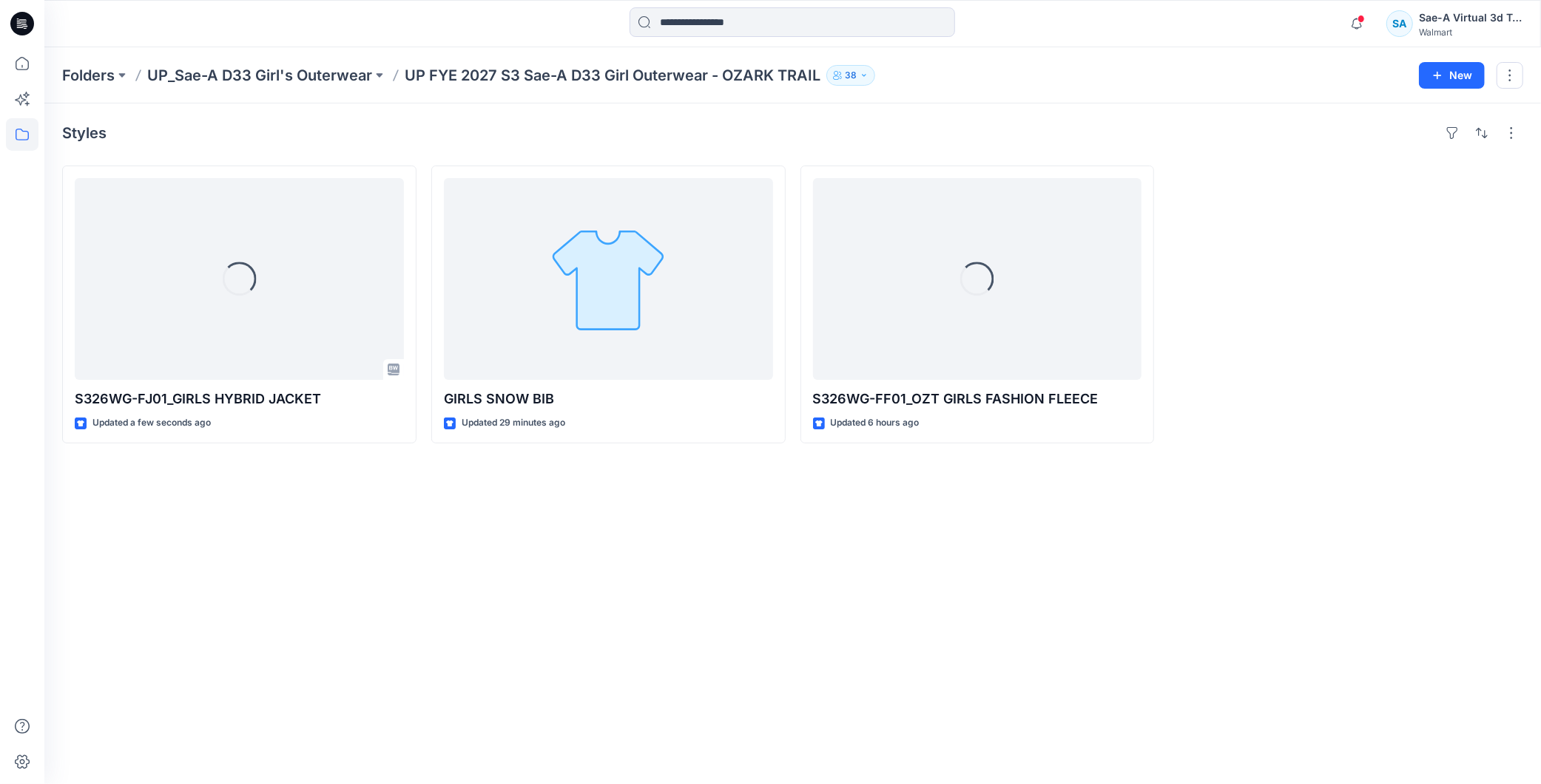
click at [430, 628] on div "Styles Loading... S326WG-FJ01_GIRLS HYBRID JACKET Updated a few seconds ago GIR…" at bounding box center [792, 444] width 1496 height 681
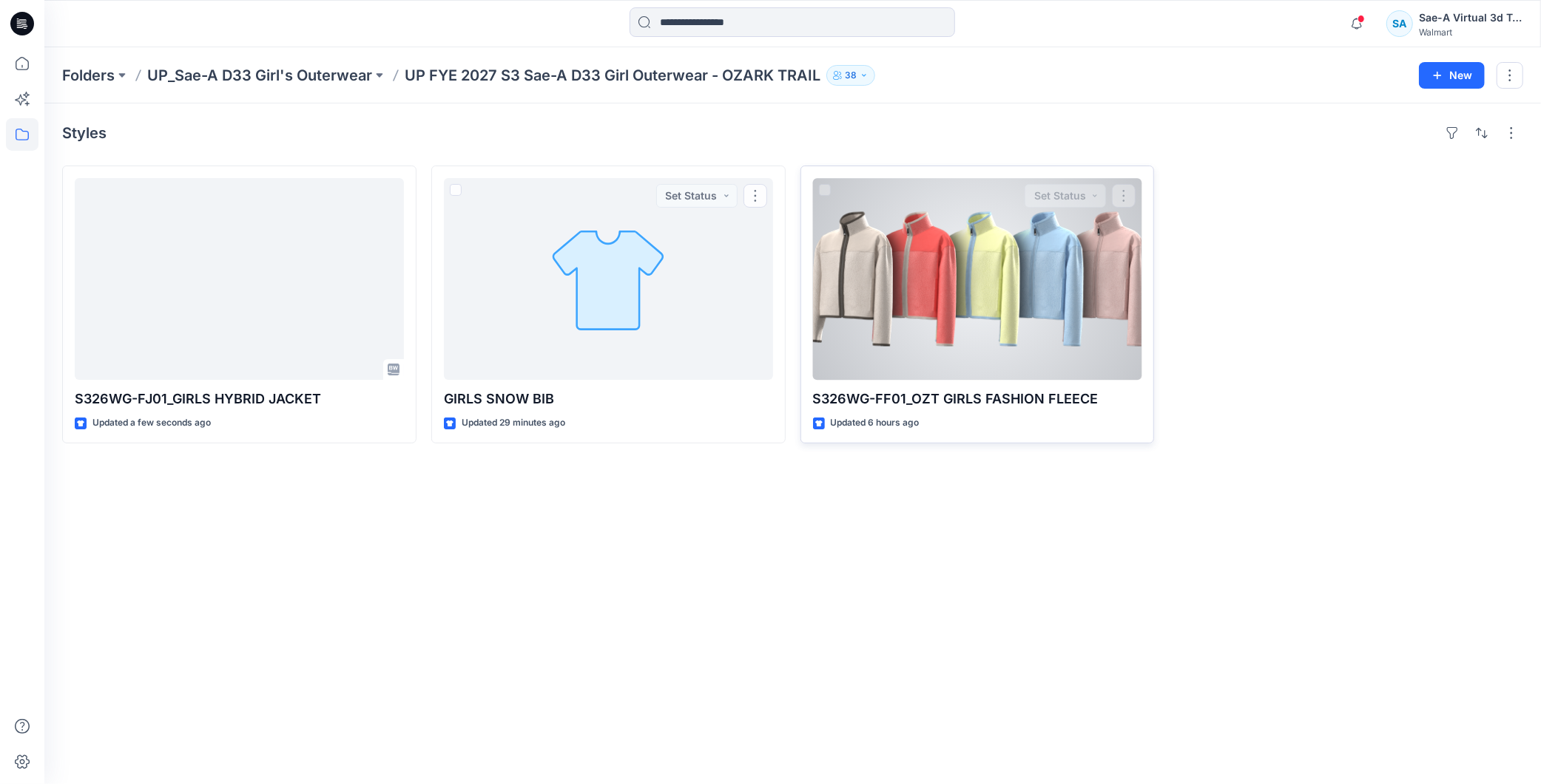
click at [1061, 299] on div at bounding box center [977, 278] width 329 height 202
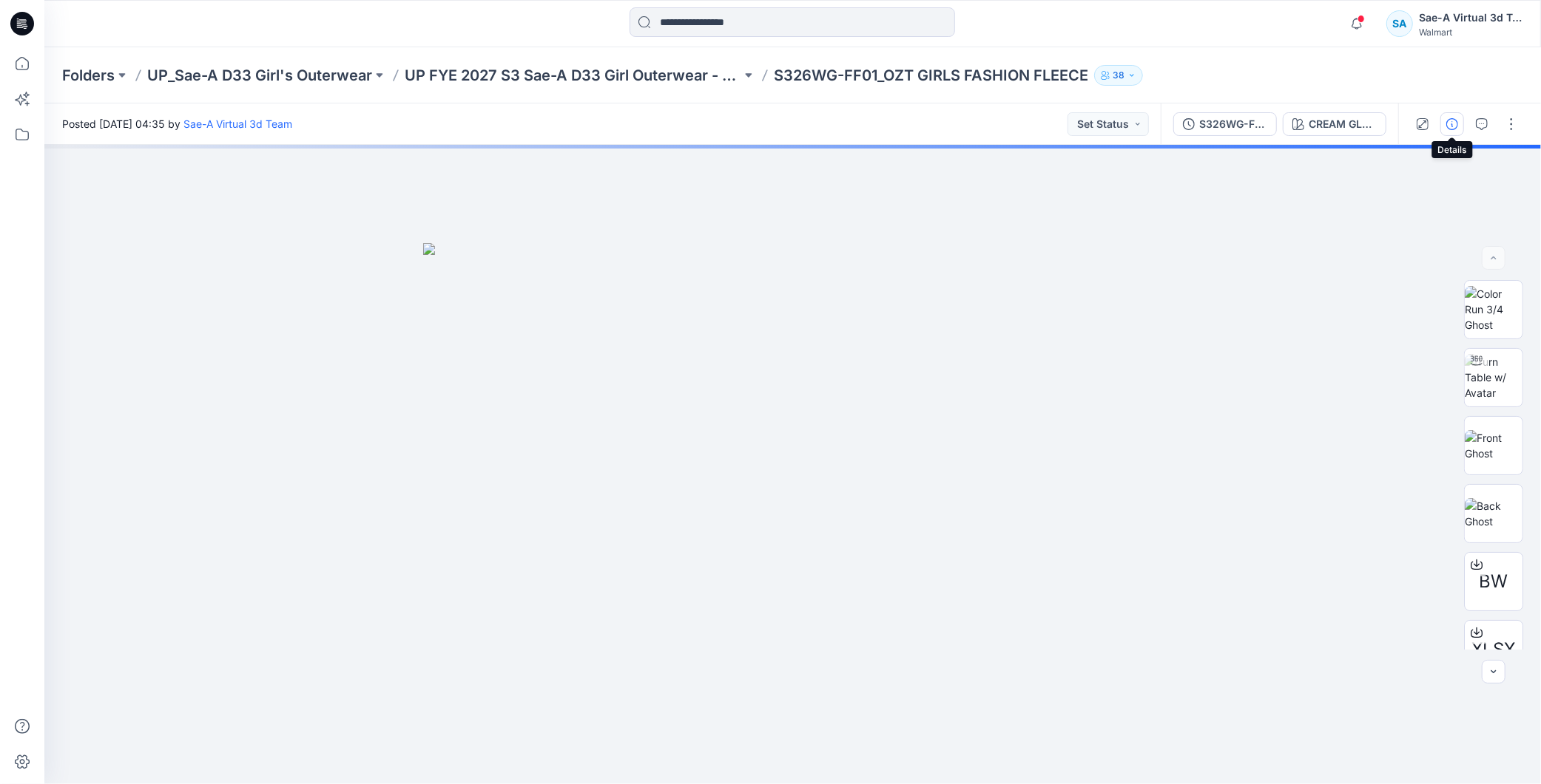
click at [1453, 127] on icon "button" at bounding box center [1452, 124] width 11 height 11
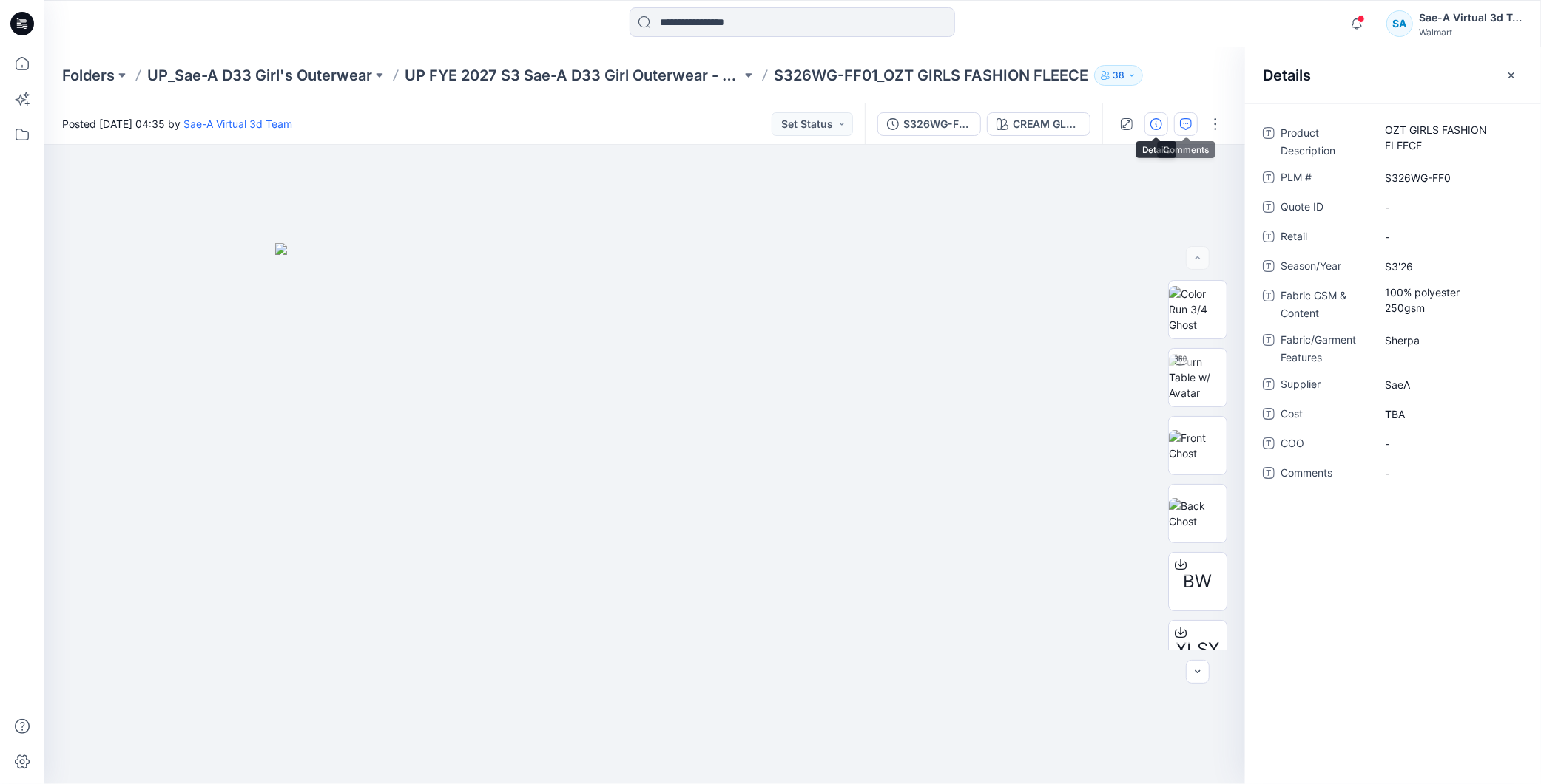
drag, startPoint x: 1193, startPoint y: 120, endPoint x: 1241, endPoint y: 122, distance: 48.0
click at [1193, 121] on button "button" at bounding box center [1185, 124] width 24 height 24
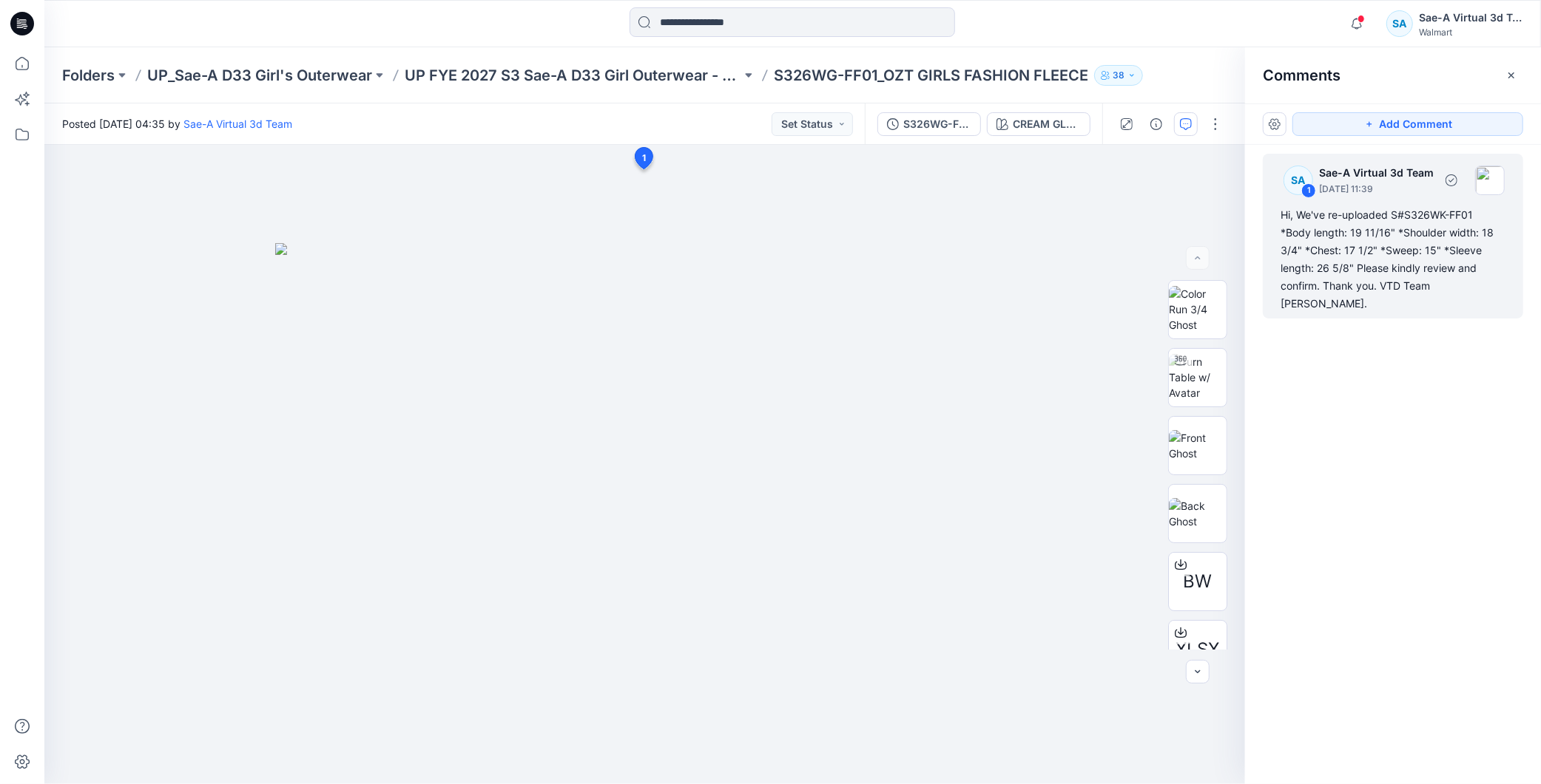
click at [1450, 264] on div "Hi, We've re-uploaded S#S326WK-FF01 *Body length: 19 11/16" *Shoulder width: 18…" at bounding box center [1392, 259] width 224 height 106
click at [1450, 264] on div "Hi, We've re-uploaded S#S326WK-FF01 *Body length: 19 11/16" *Shoulder width: 18…" at bounding box center [1392, 259] width 224 height 106
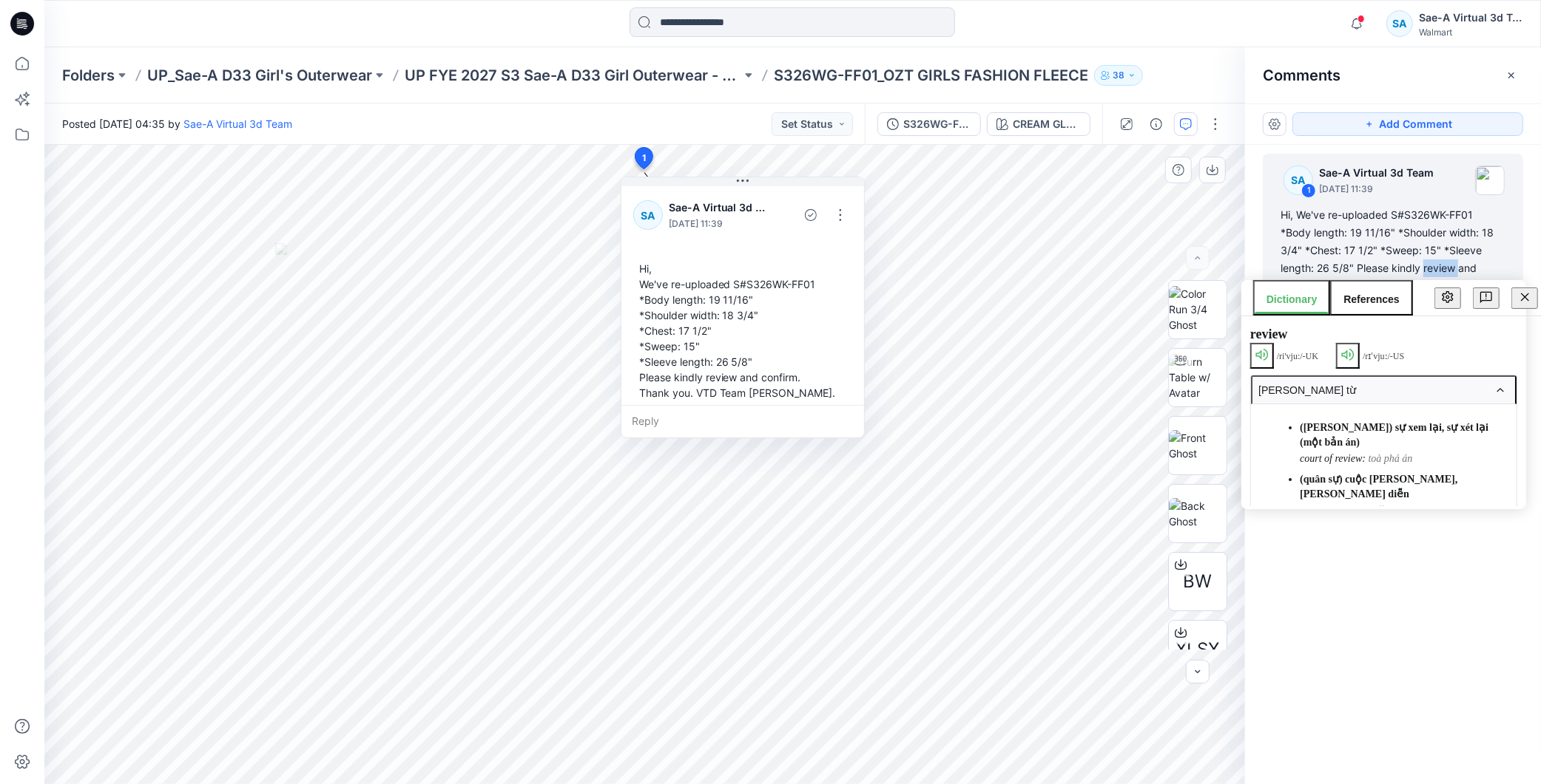
scroll to position [10, 0]
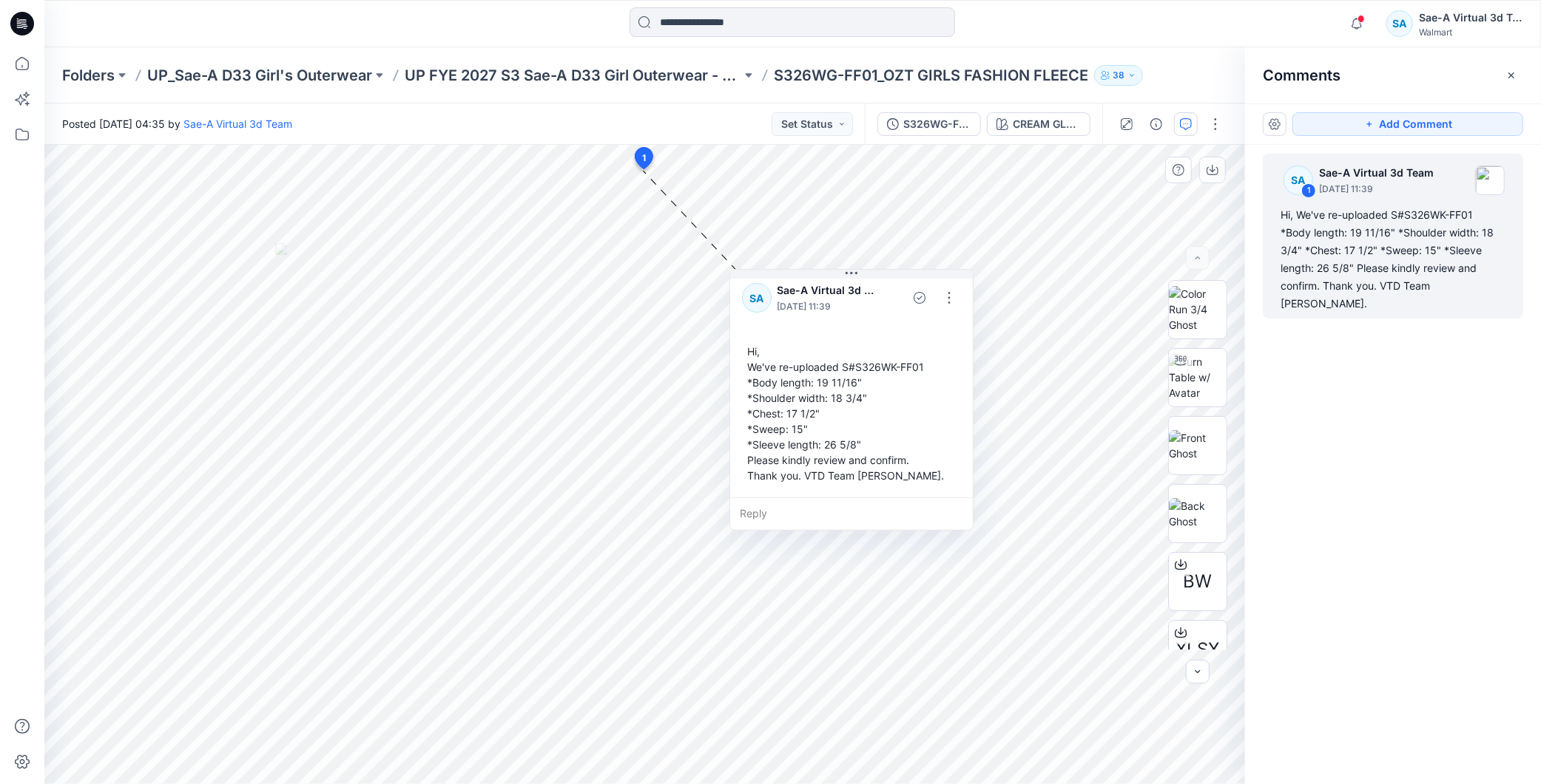
drag, startPoint x: 642, startPoint y: 264, endPoint x: 816, endPoint y: 303, distance: 178.3
click at [742, 338] on div "Hi, We've re-uploaded S#S326WK-FF01 *Body length: 19 11/16" *Shoulder width: 18…" at bounding box center [851, 414] width 219 height 152
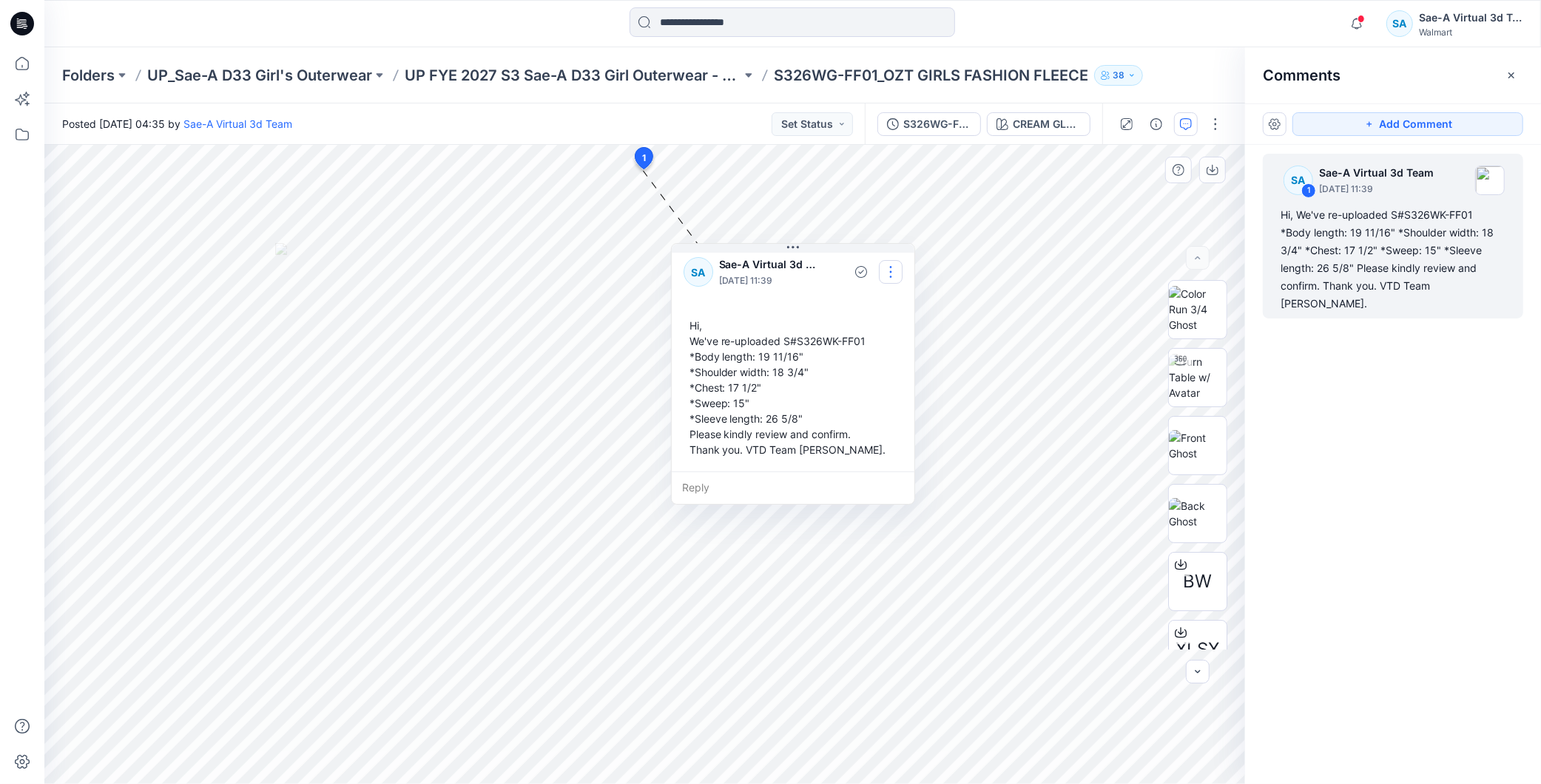
click at [885, 268] on button "button" at bounding box center [890, 272] width 24 height 24
click at [860, 305] on p "Edit comment" at bounding box center [894, 306] width 67 height 16
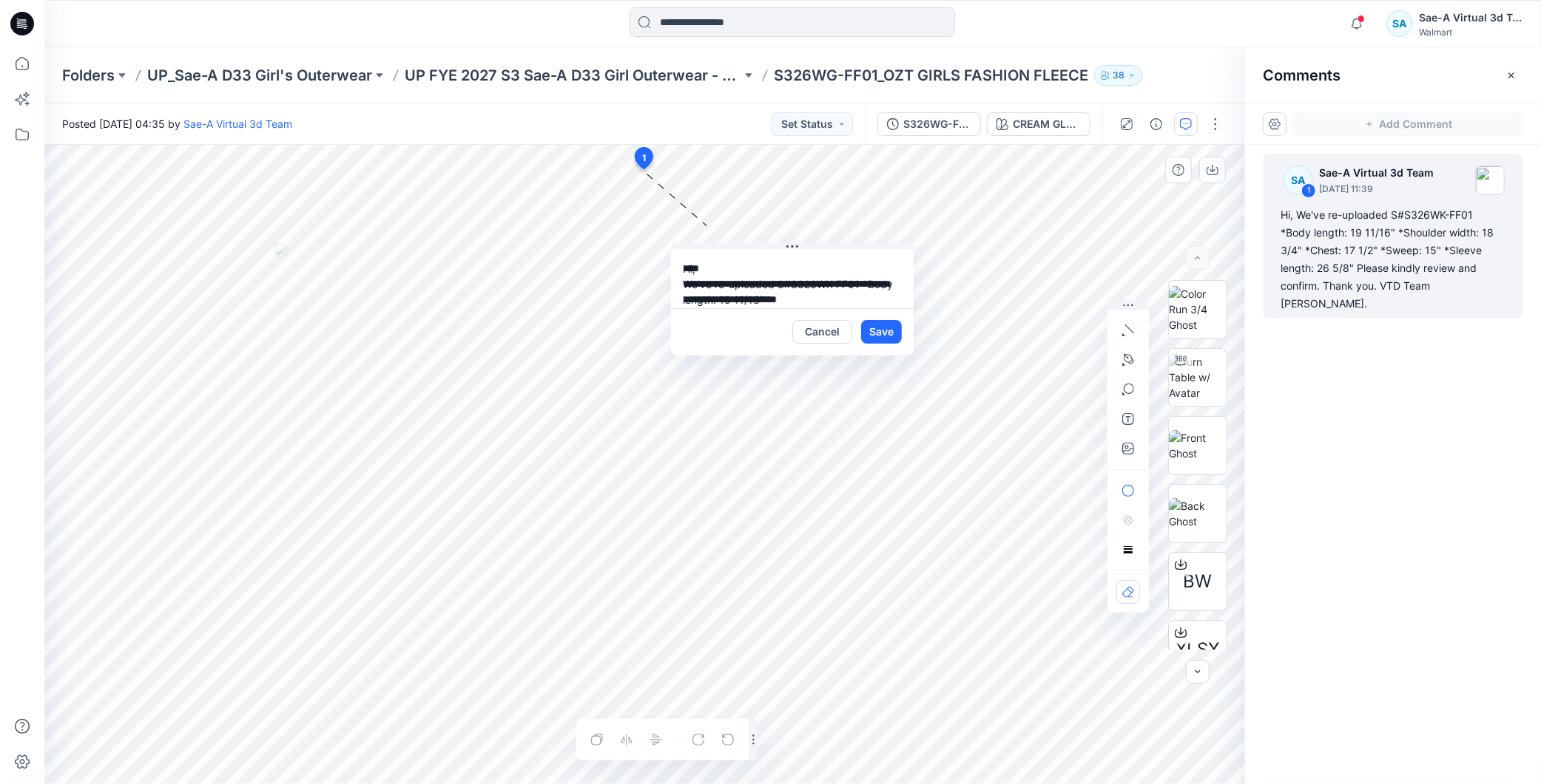
scroll to position [104, 0]
click at [821, 334] on button "Cancel" at bounding box center [822, 331] width 60 height 24
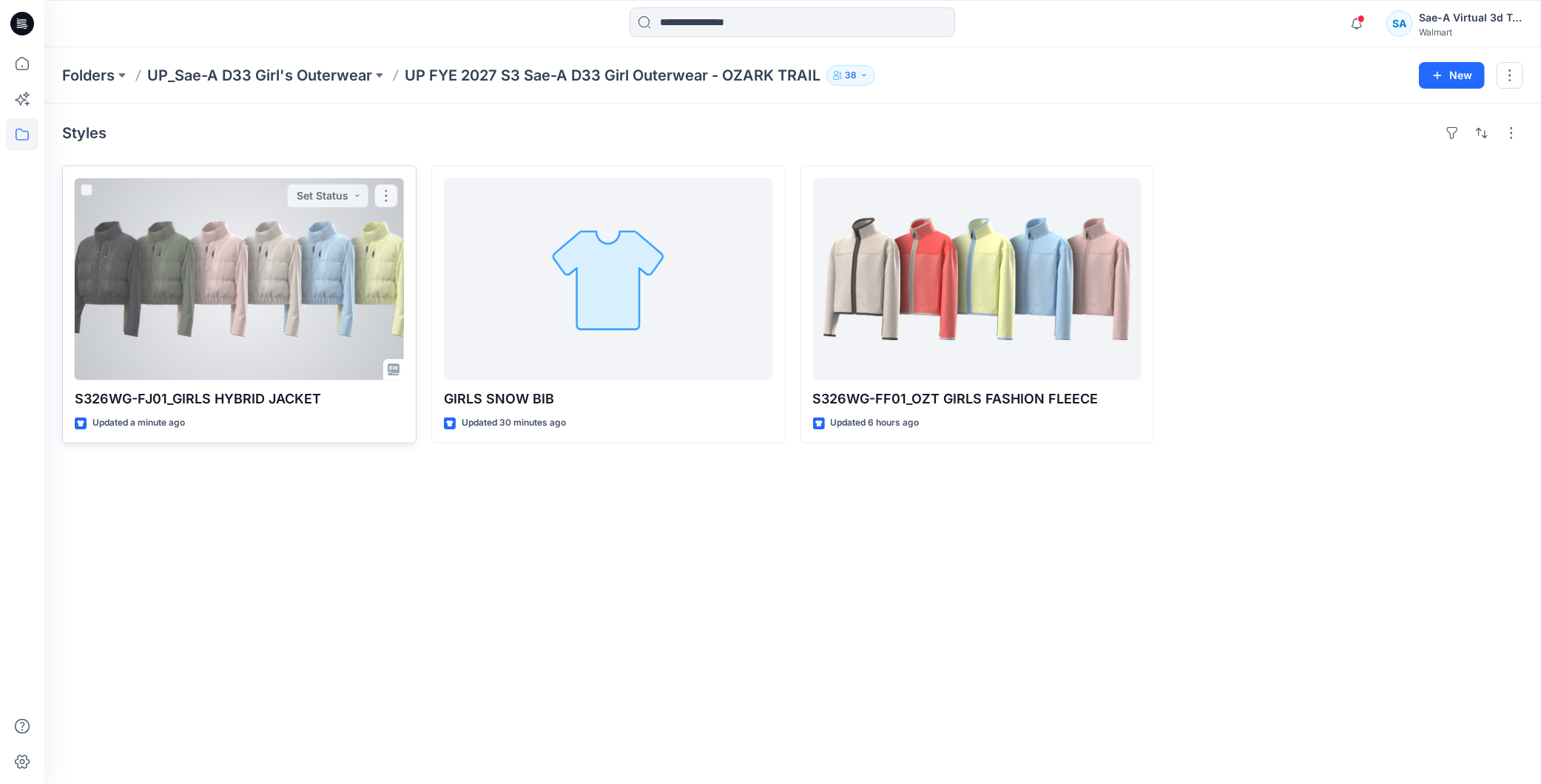
click at [273, 339] on div at bounding box center [239, 278] width 329 height 202
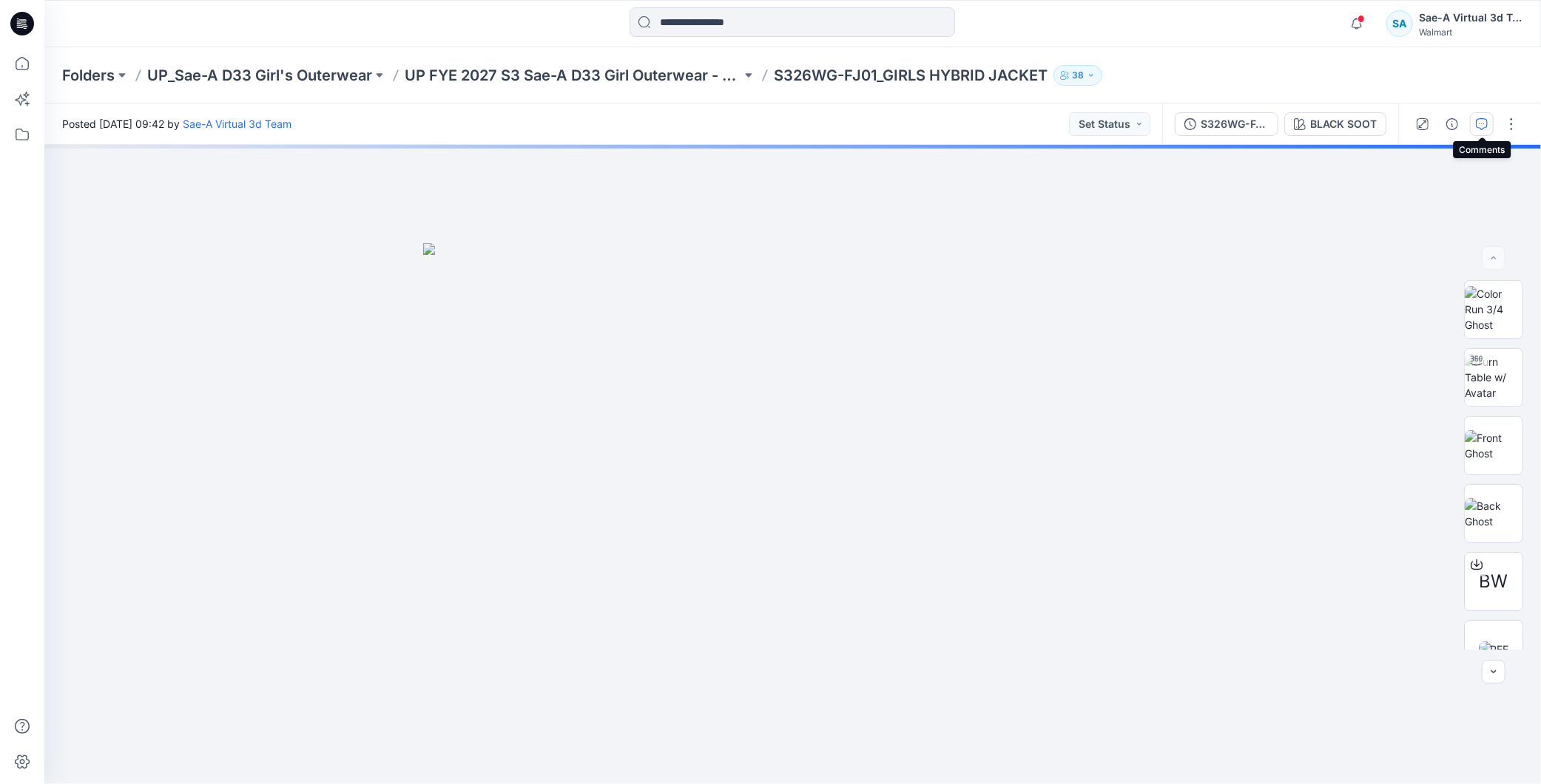
click at [1486, 122] on icon "button" at bounding box center [1481, 124] width 11 height 11
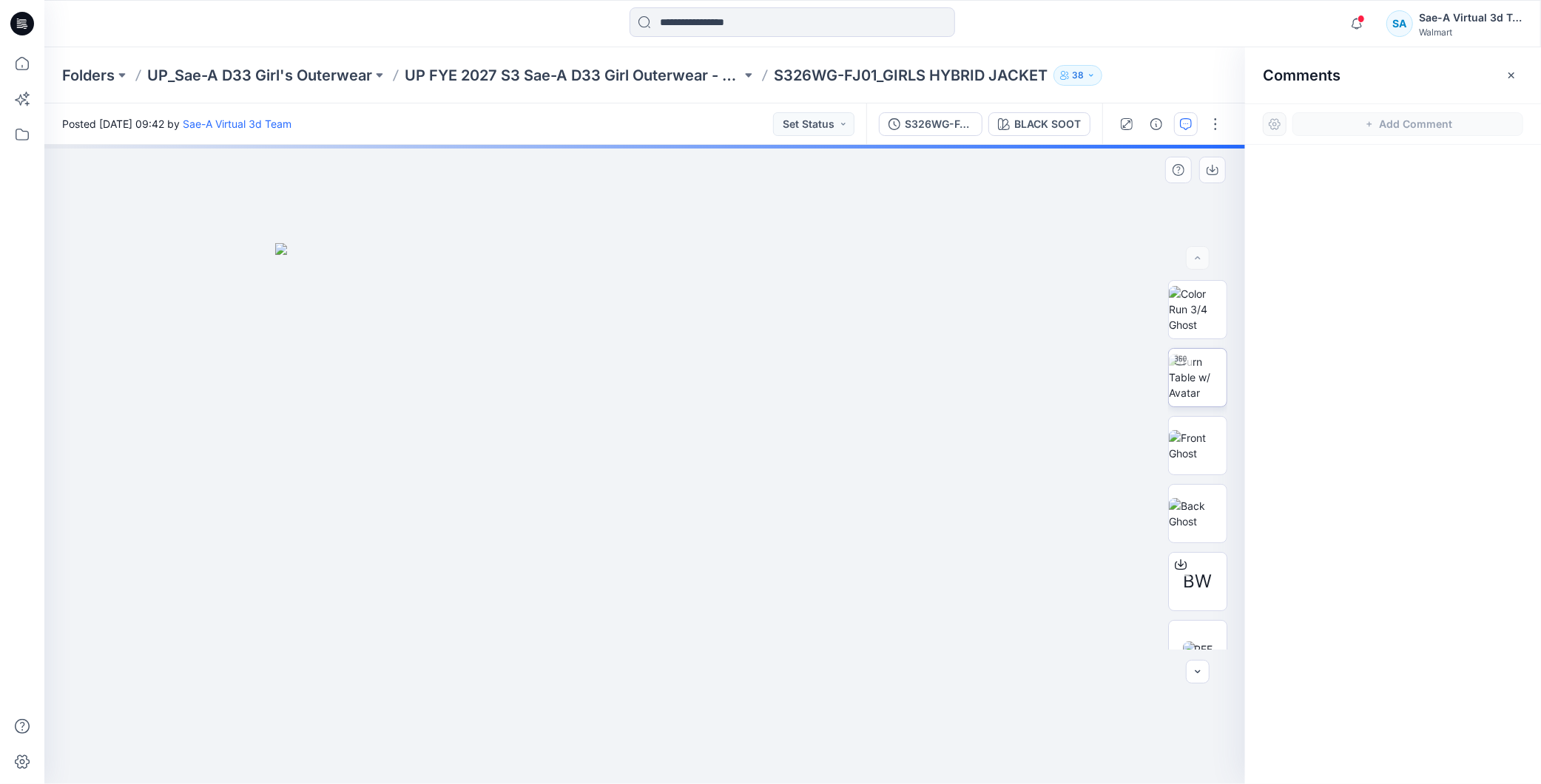
click at [1215, 366] on img at bounding box center [1197, 377] width 58 height 47
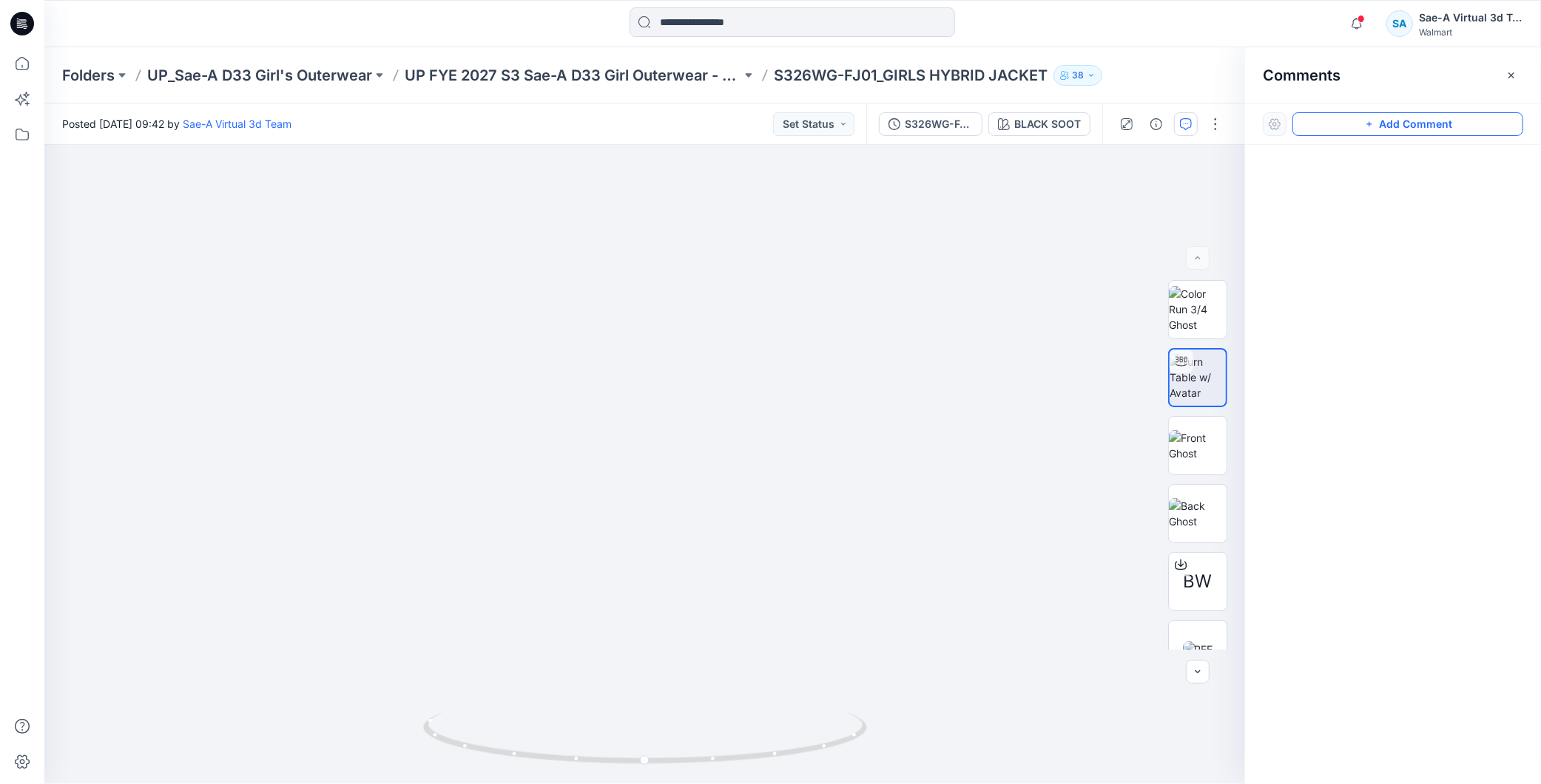
click at [1407, 116] on button "Add Comment" at bounding box center [1407, 124] width 231 height 24
click at [127, 183] on div "1" at bounding box center [644, 465] width 1201 height 640
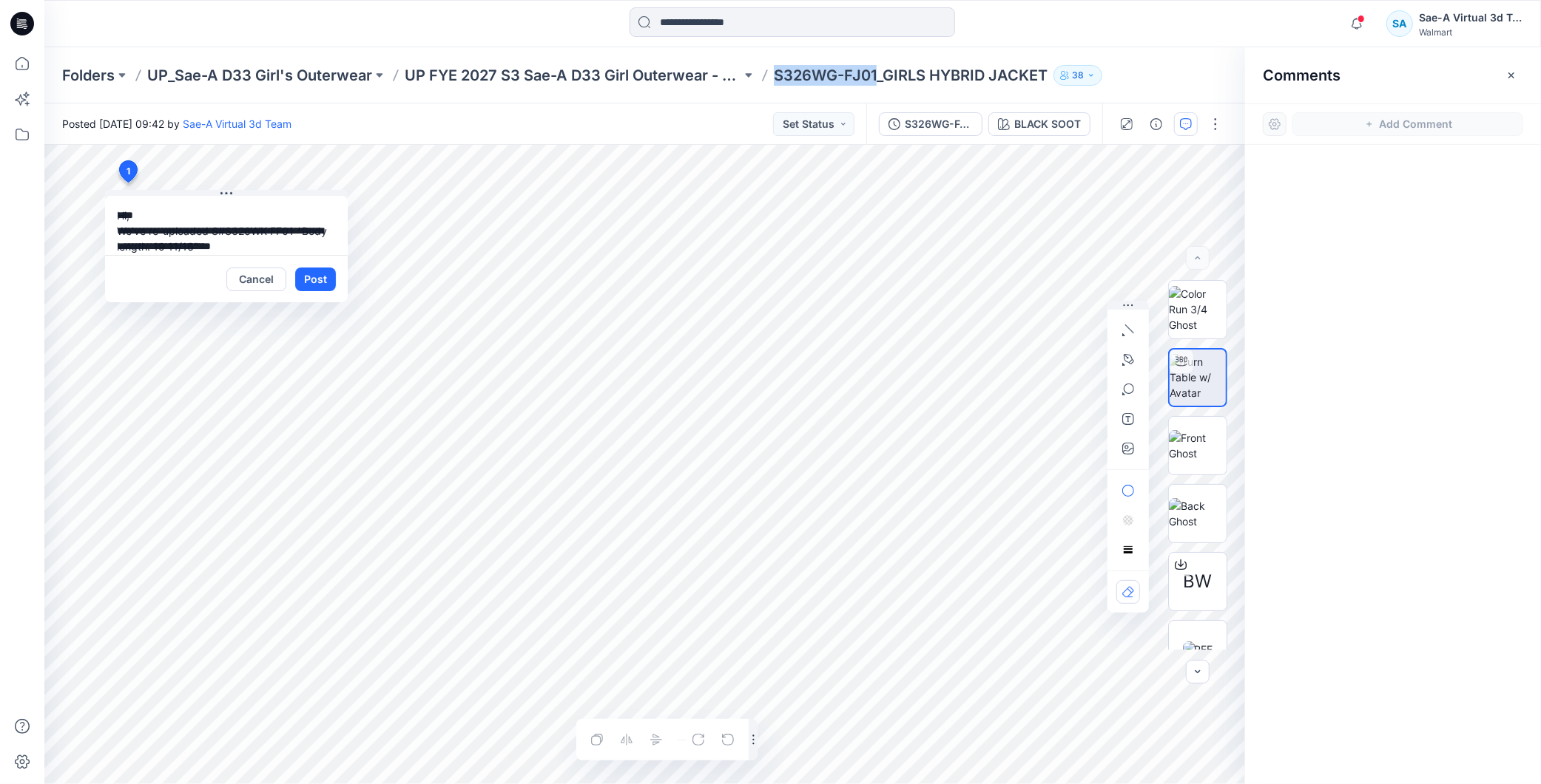
drag, startPoint x: 878, startPoint y: 76, endPoint x: 778, endPoint y: 80, distance: 100.1
click at [778, 80] on p "S326WG-FJ01_GIRLS HYBRID JACKET" at bounding box center [910, 75] width 273 height 20
copy p "S326WG-FJ01"
click at [116, 230] on textarea "**********" at bounding box center [226, 225] width 242 height 59
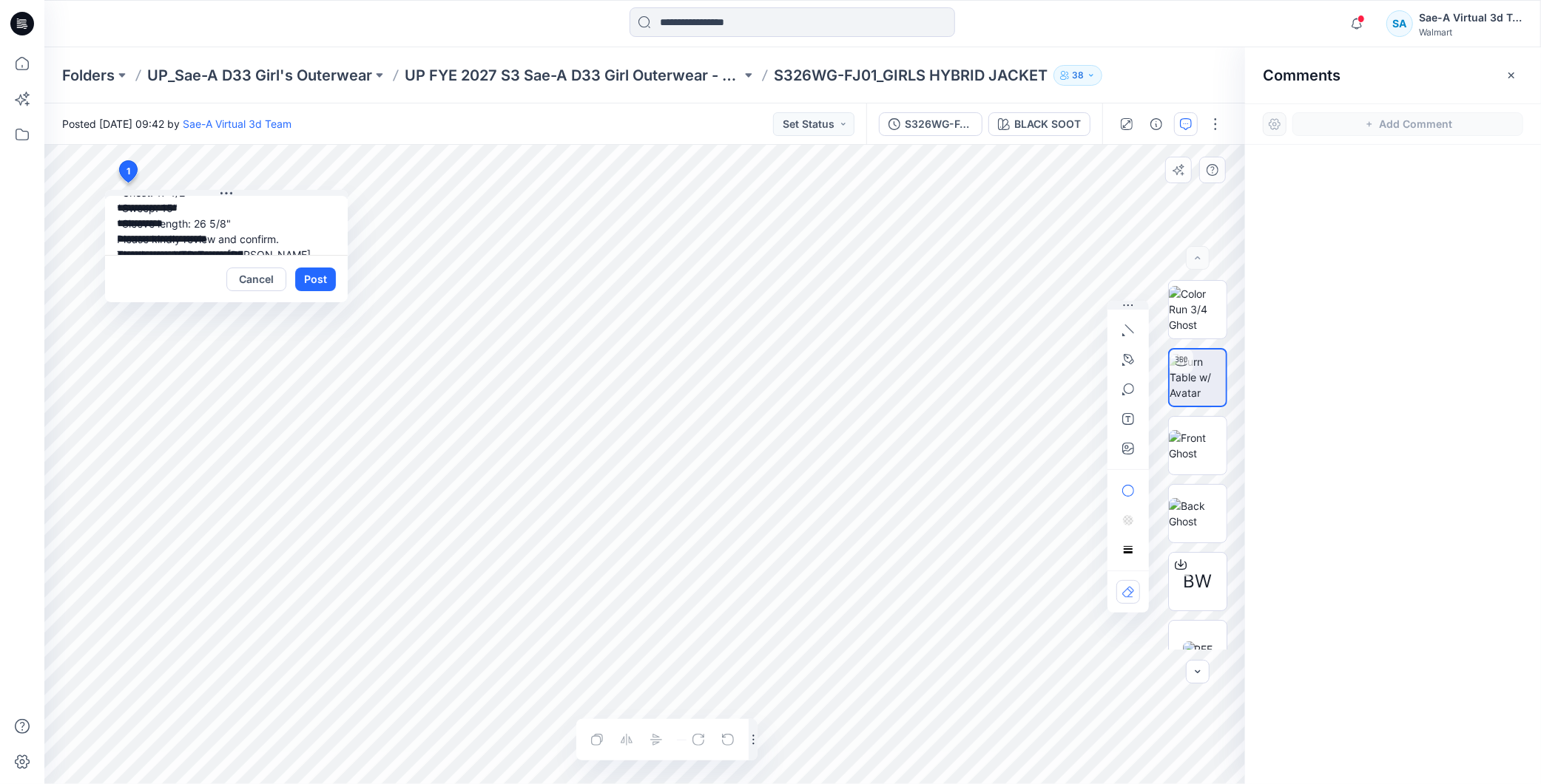
drag, startPoint x: 224, startPoint y: 244, endPoint x: 284, endPoint y: 223, distance: 63.6
click at [284, 224] on textarea "**********" at bounding box center [226, 225] width 242 height 59
click at [288, 223] on textarea "**********" at bounding box center [226, 225] width 242 height 59
click at [300, 244] on textarea "**********" at bounding box center [226, 225] width 242 height 59
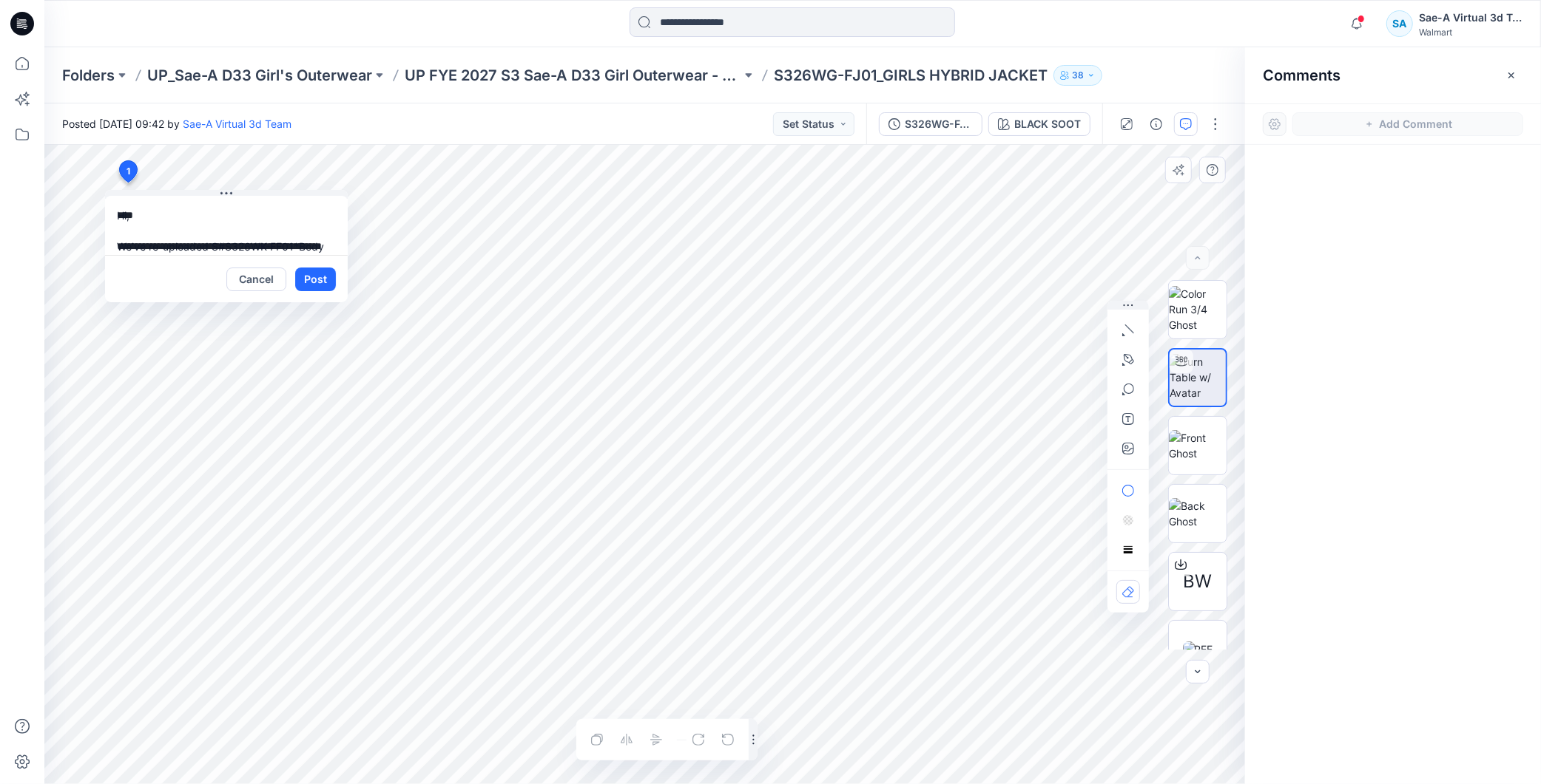
scroll to position [12, 0]
paste textarea "**********"
click at [167, 232] on textarea "**********" at bounding box center [226, 225] width 242 height 59
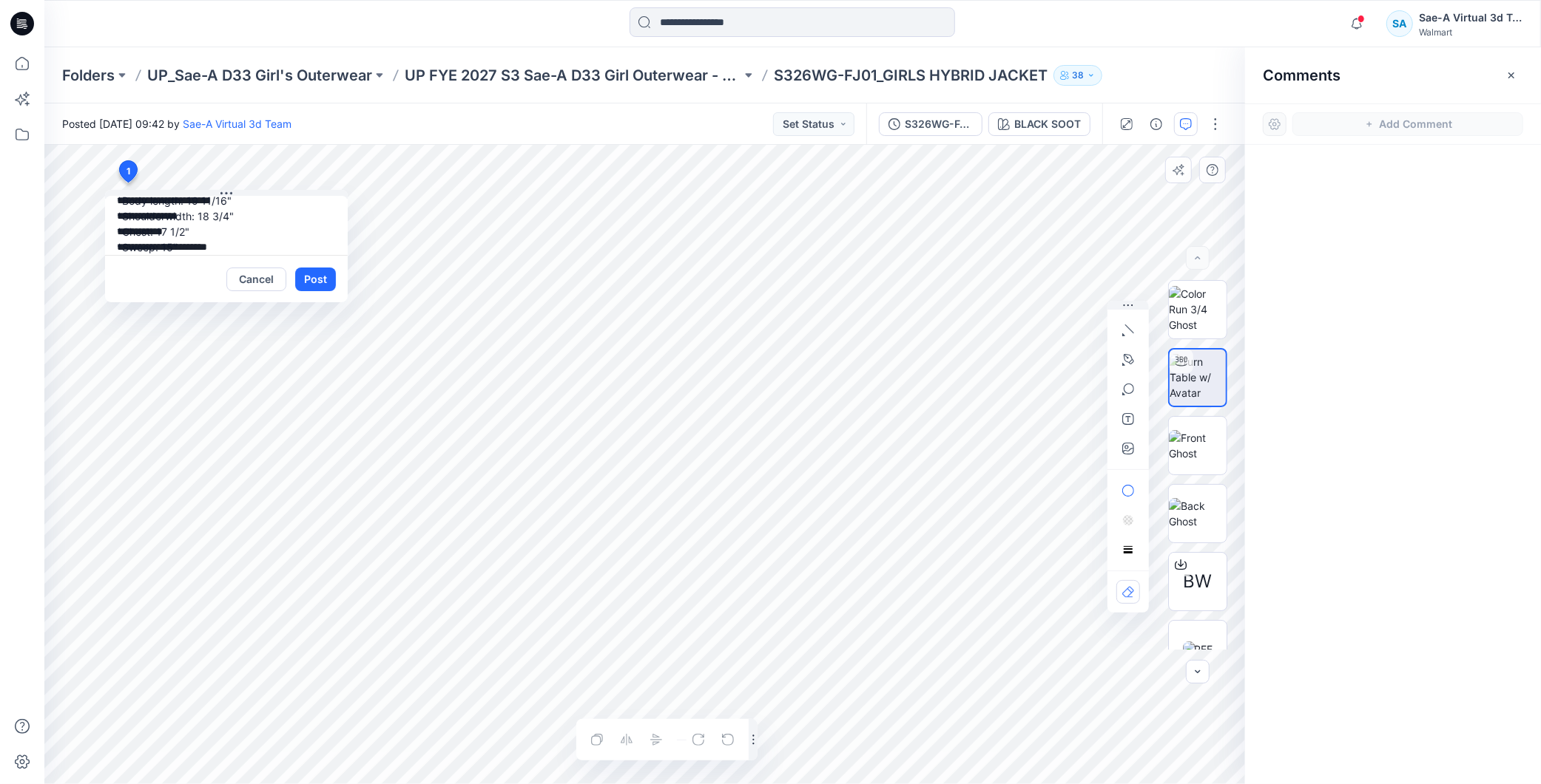
drag, startPoint x: 238, startPoint y: 204, endPoint x: 118, endPoint y: 223, distance: 121.5
click at [118, 209] on textarea "**********" at bounding box center [226, 225] width 242 height 59
paste textarea "**********"
click at [241, 233] on textarea "**********" at bounding box center [226, 225] width 242 height 59
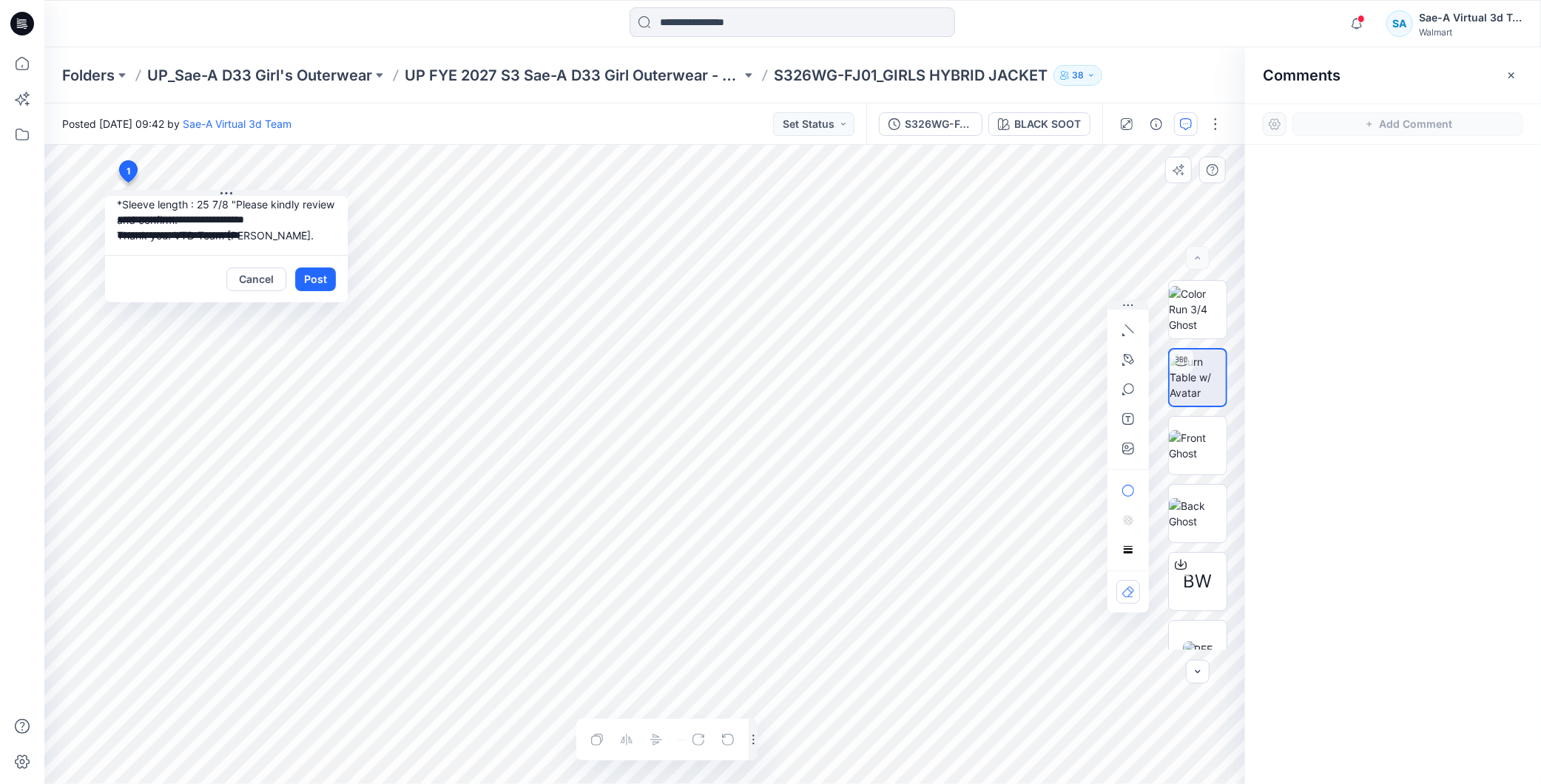
click at [289, 238] on textarea "**********" at bounding box center [226, 225] width 242 height 59
click at [291, 237] on textarea "**********" at bounding box center [226, 225] width 242 height 59
type textarea "**********"
click at [312, 291] on div "Cancel Post" at bounding box center [226, 279] width 242 height 47
click at [321, 277] on button "Post" at bounding box center [316, 279] width 41 height 24
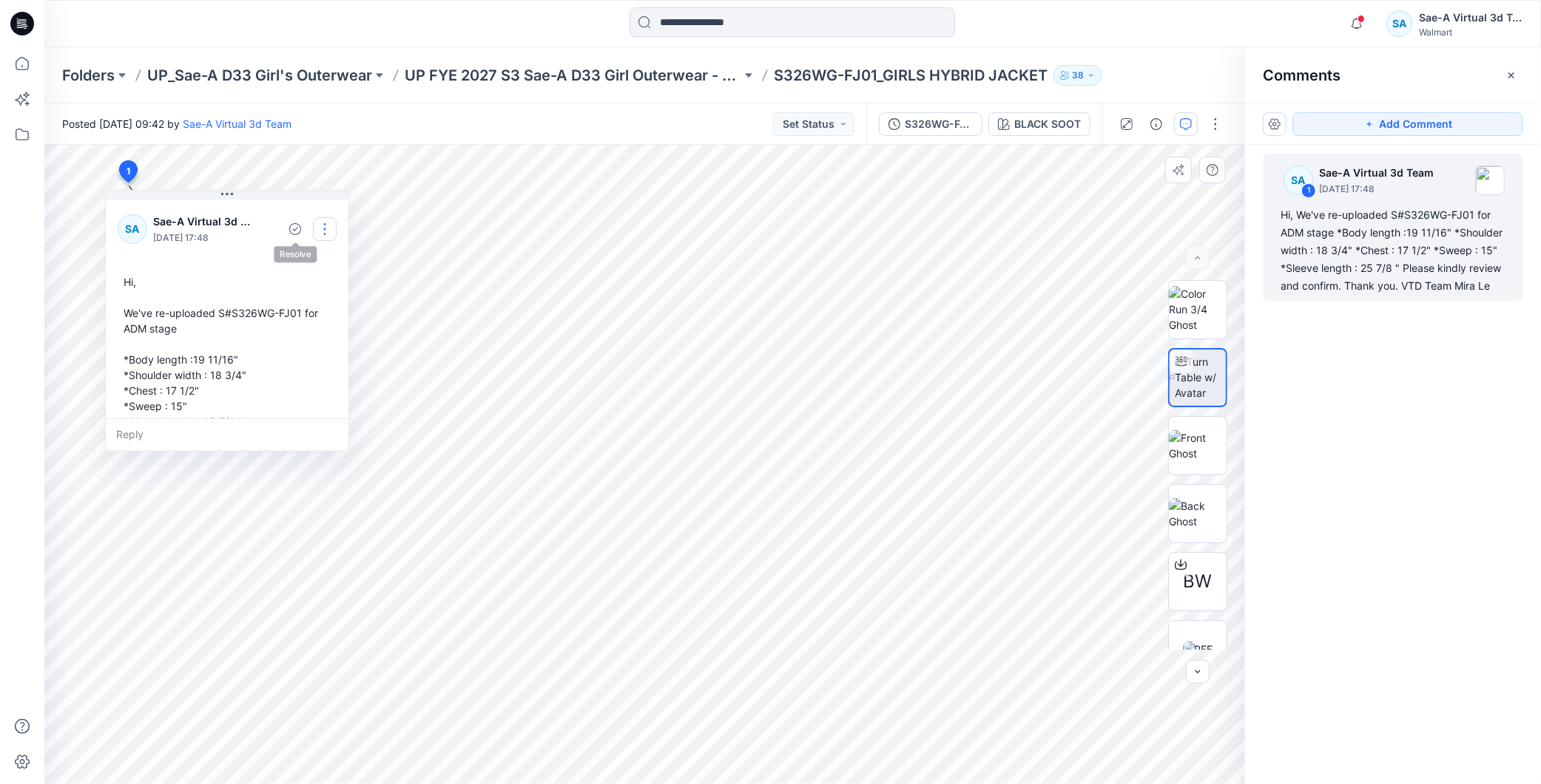
click at [319, 231] on button "button" at bounding box center [324, 228] width 24 height 24
click at [327, 267] on p "Edit comment" at bounding box center [329, 264] width 67 height 16
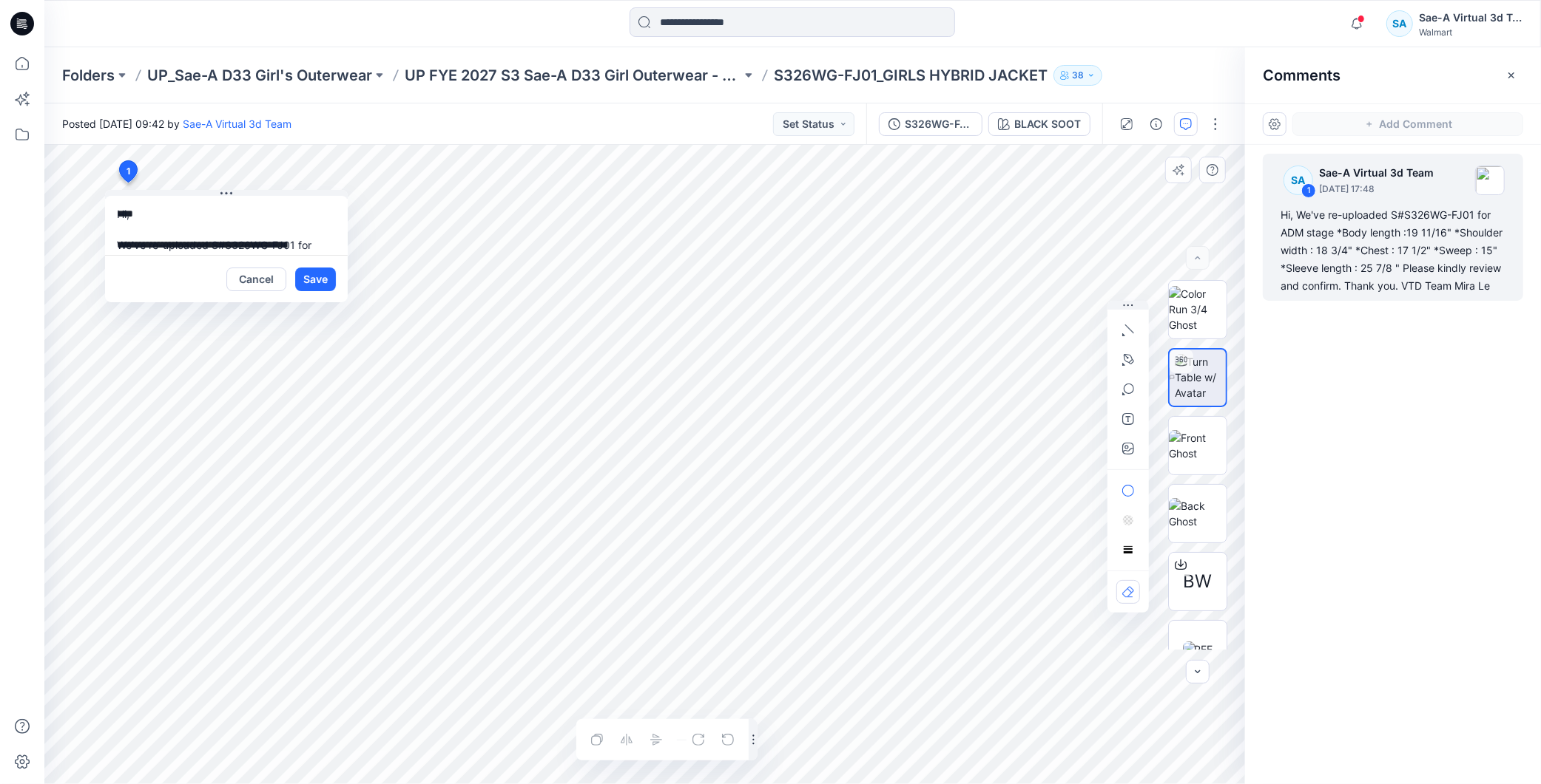
click at [165, 239] on textarea "**********" at bounding box center [226, 225] width 242 height 59
type textarea "**********"
click at [313, 275] on button "Save" at bounding box center [316, 279] width 41 height 24
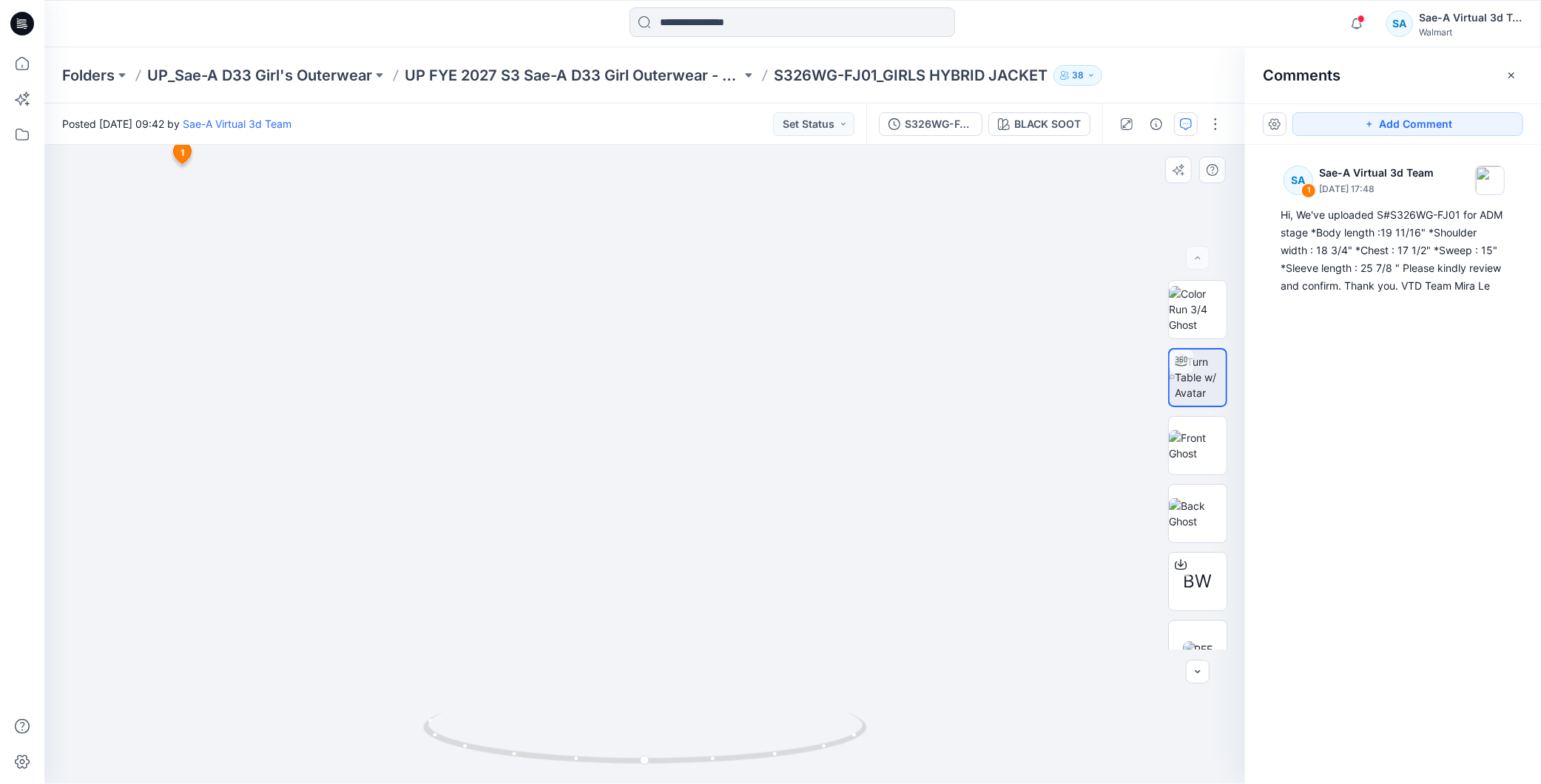
drag, startPoint x: 885, startPoint y: 315, endPoint x: 880, endPoint y: 327, distance: 13.0
click at [1164, 123] on button "button" at bounding box center [1156, 124] width 24 height 24
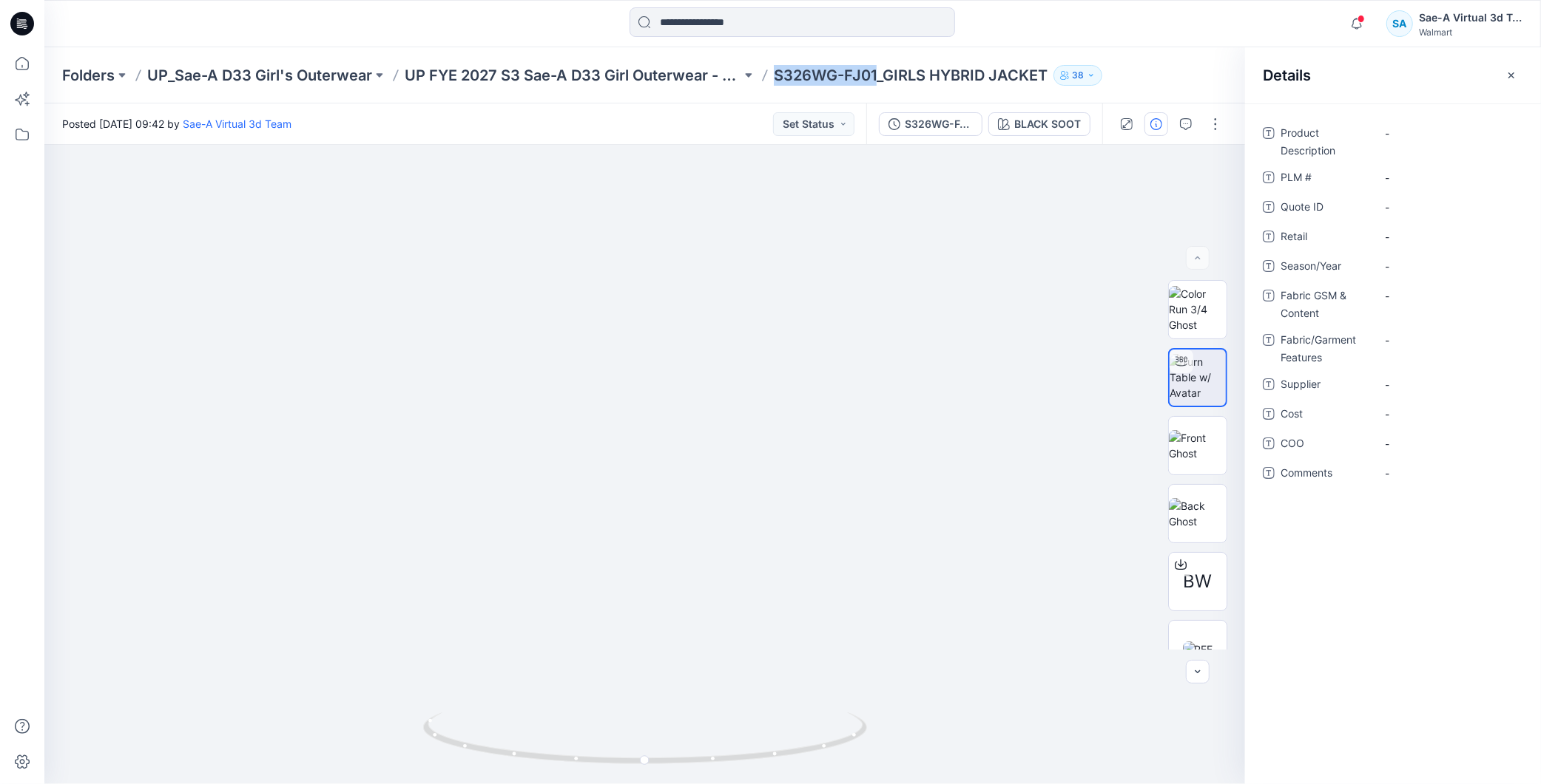
drag, startPoint x: 779, startPoint y: 70, endPoint x: 876, endPoint y: 77, distance: 97.3
click at [876, 77] on p "S326WG-FJ01_GIRLS HYBRID JACKET" at bounding box center [910, 75] width 273 height 20
copy p "S326WG-FJ01"
click at [1415, 175] on \ "-" at bounding box center [1449, 177] width 129 height 16
type textarea "**********"
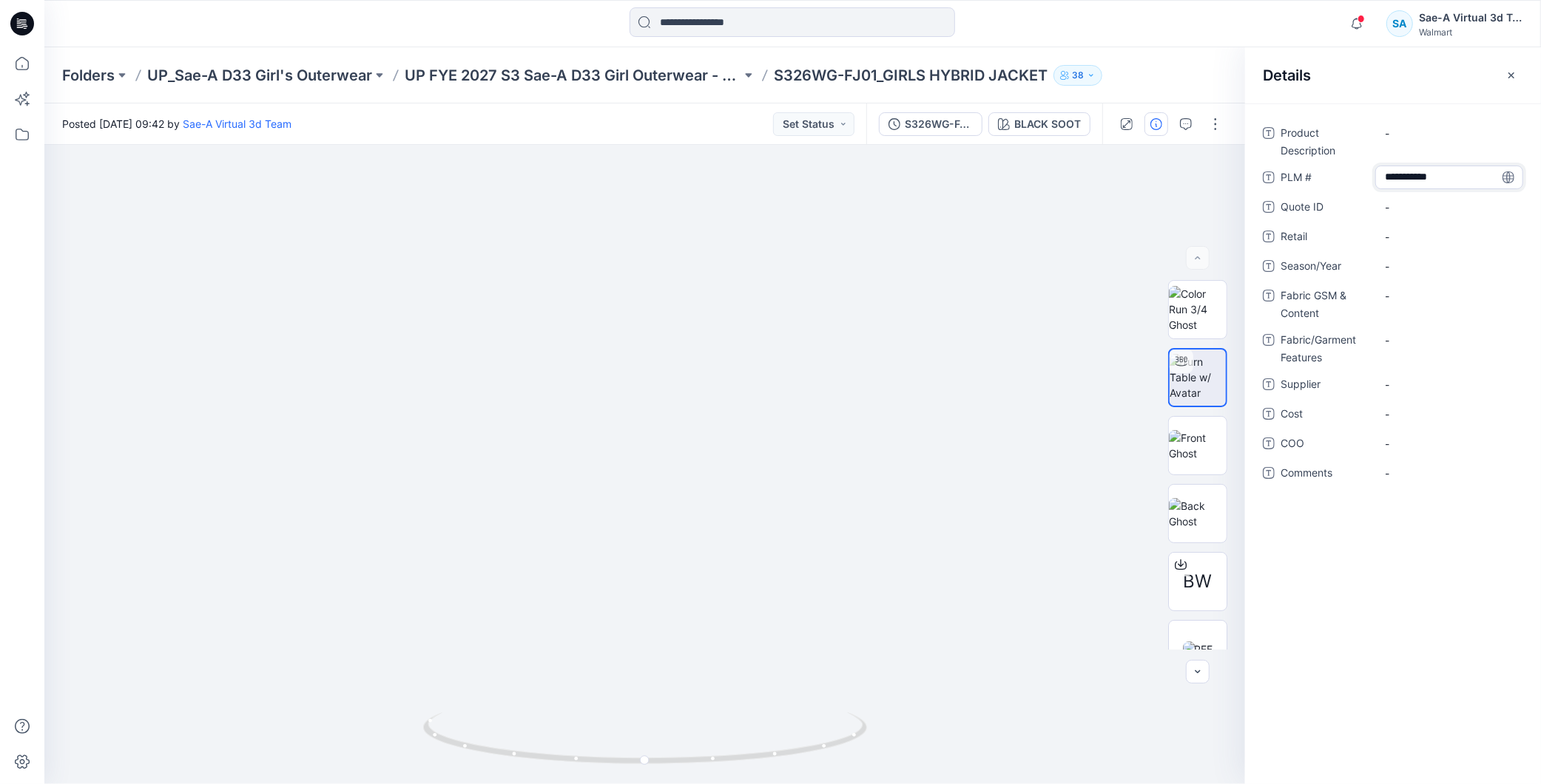
drag, startPoint x: 1403, startPoint y: 535, endPoint x: 1394, endPoint y: 490, distance: 45.9
click at [1403, 536] on div "**********" at bounding box center [1392, 444] width 295 height 681
drag, startPoint x: 881, startPoint y: 71, endPoint x: 1048, endPoint y: 77, distance: 167.1
click at [1048, 77] on div "Folders UP_Sae-A D33 Girl's Outerwear UP FYE 2027 S3 Sae-A D33 Girl Outerwear -…" at bounding box center [735, 75] width 1345 height 20
copy p "GIRLS HYBRID JACKET"
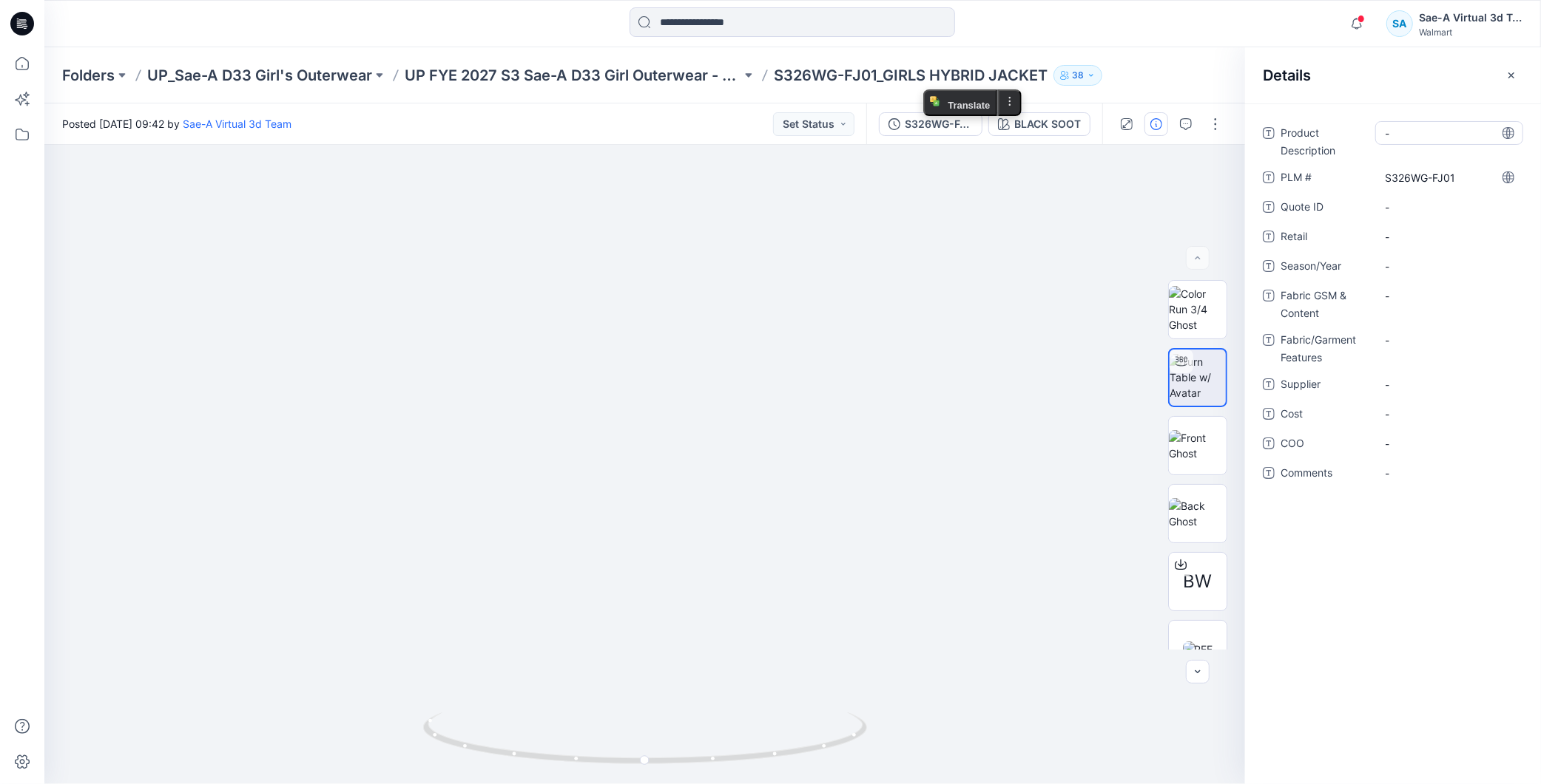
click at [1411, 122] on div "-" at bounding box center [1449, 133] width 148 height 24
type textarea "**********"
click at [1417, 565] on div "**********" at bounding box center [1392, 444] width 295 height 681
click at [1403, 257] on div "-" at bounding box center [1449, 266] width 148 height 24
click at [1407, 264] on span "-" at bounding box center [1449, 266] width 129 height 16
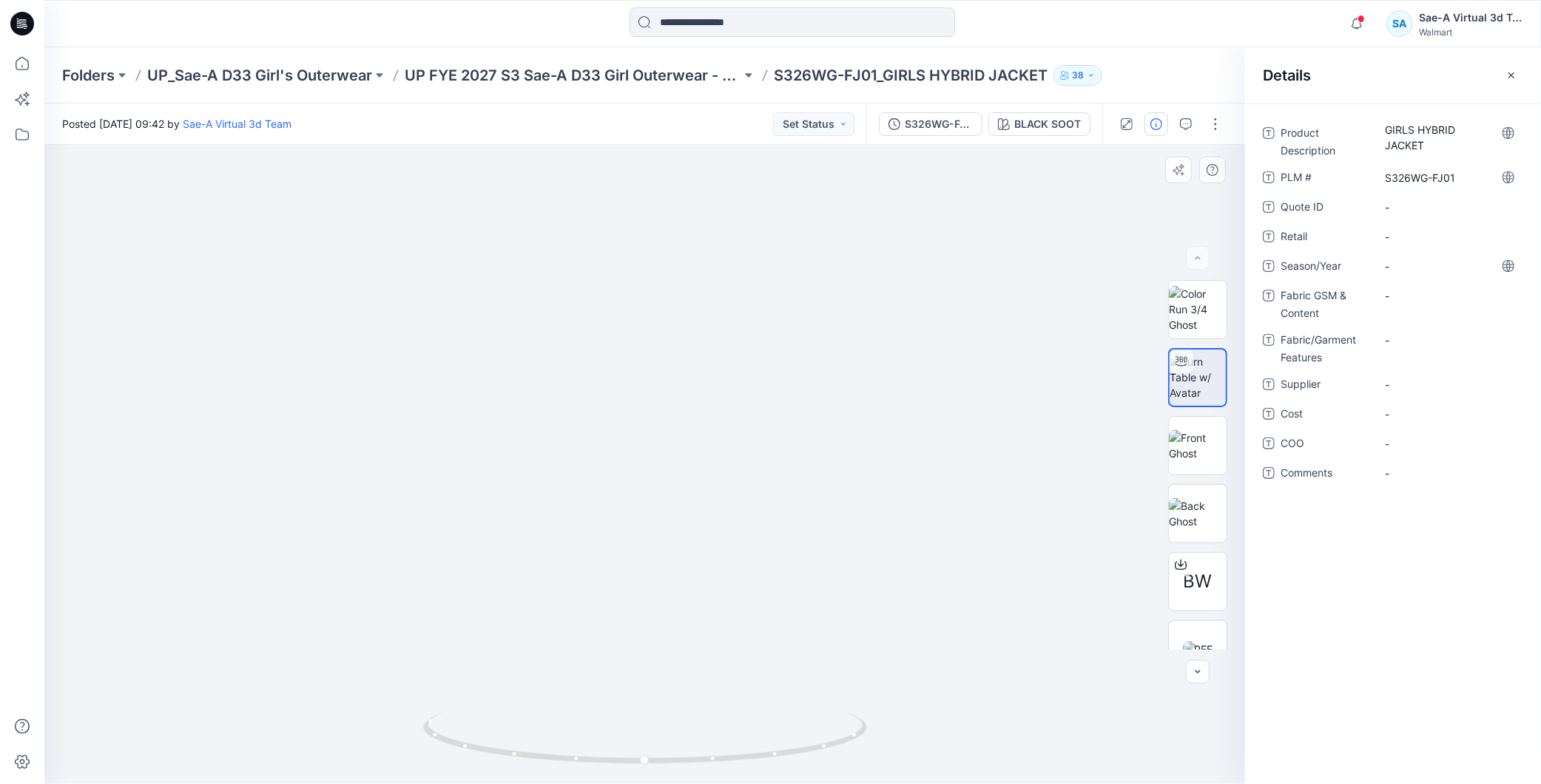
drag, startPoint x: 823, startPoint y: 224, endPoint x: 826, endPoint y: 255, distance: 31.1
drag, startPoint x: 735, startPoint y: 761, endPoint x: 1004, endPoint y: 629, distance: 299.6
click at [761, 766] on icon at bounding box center [646, 741] width 447 height 55
click at [1404, 270] on span "-" at bounding box center [1449, 266] width 129 height 16
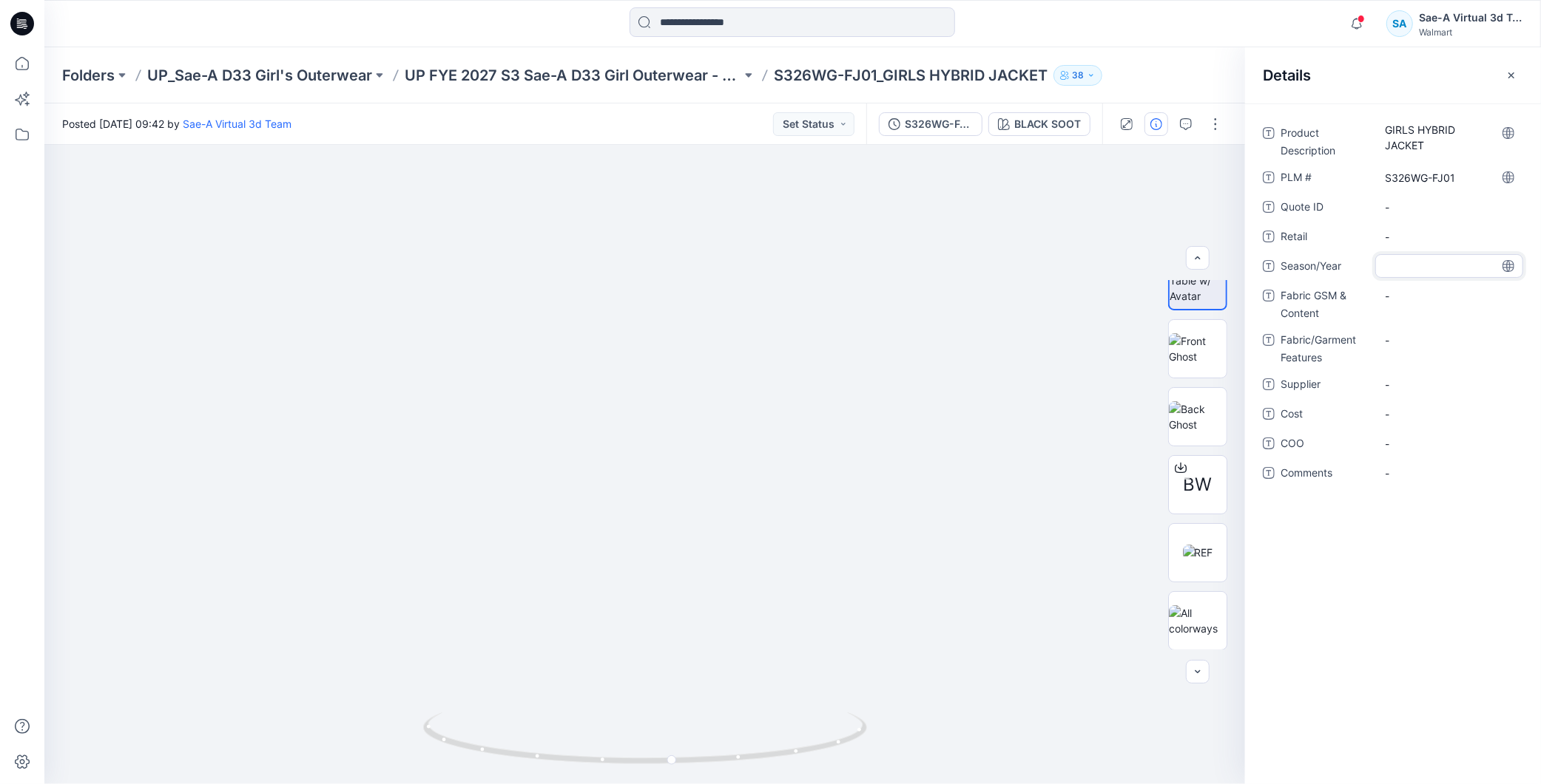
type textarea "*******"
click at [1415, 579] on div "Product Description GIRLS HYBRID JACKET PLM # S326WG-FJ01 Quote ID - Retail - S…" at bounding box center [1392, 444] width 295 height 681
click at [1396, 305] on Content "-" at bounding box center [1449, 304] width 129 height 16
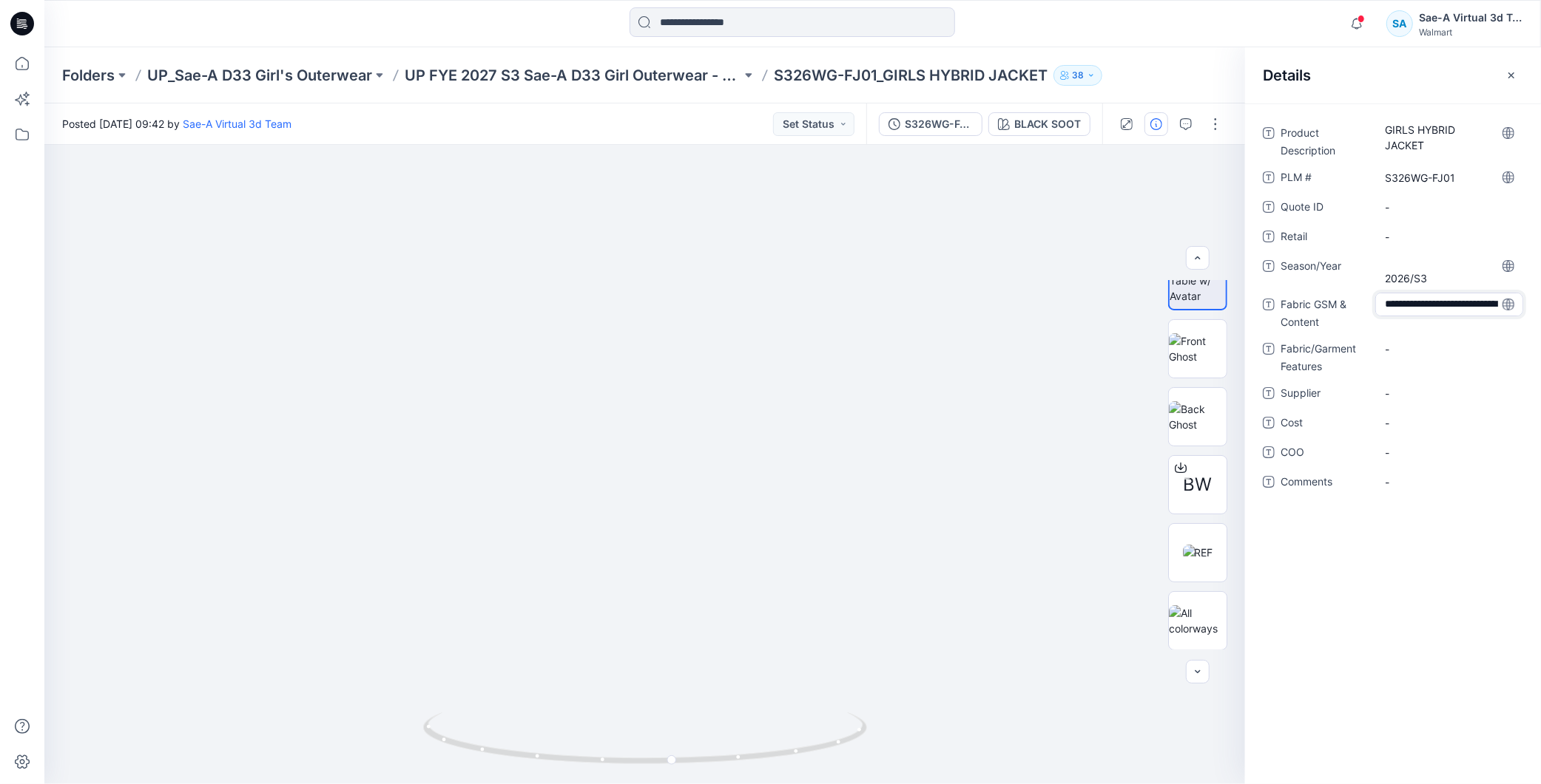
click at [1418, 307] on textarea "**********" at bounding box center [1449, 304] width 148 height 24
click at [1472, 304] on textarea "**********" at bounding box center [1449, 304] width 148 height 24
click at [1419, 303] on textarea "**********" at bounding box center [1449, 304] width 148 height 24
click at [1423, 309] on textarea "**********" at bounding box center [1449, 304] width 148 height 24
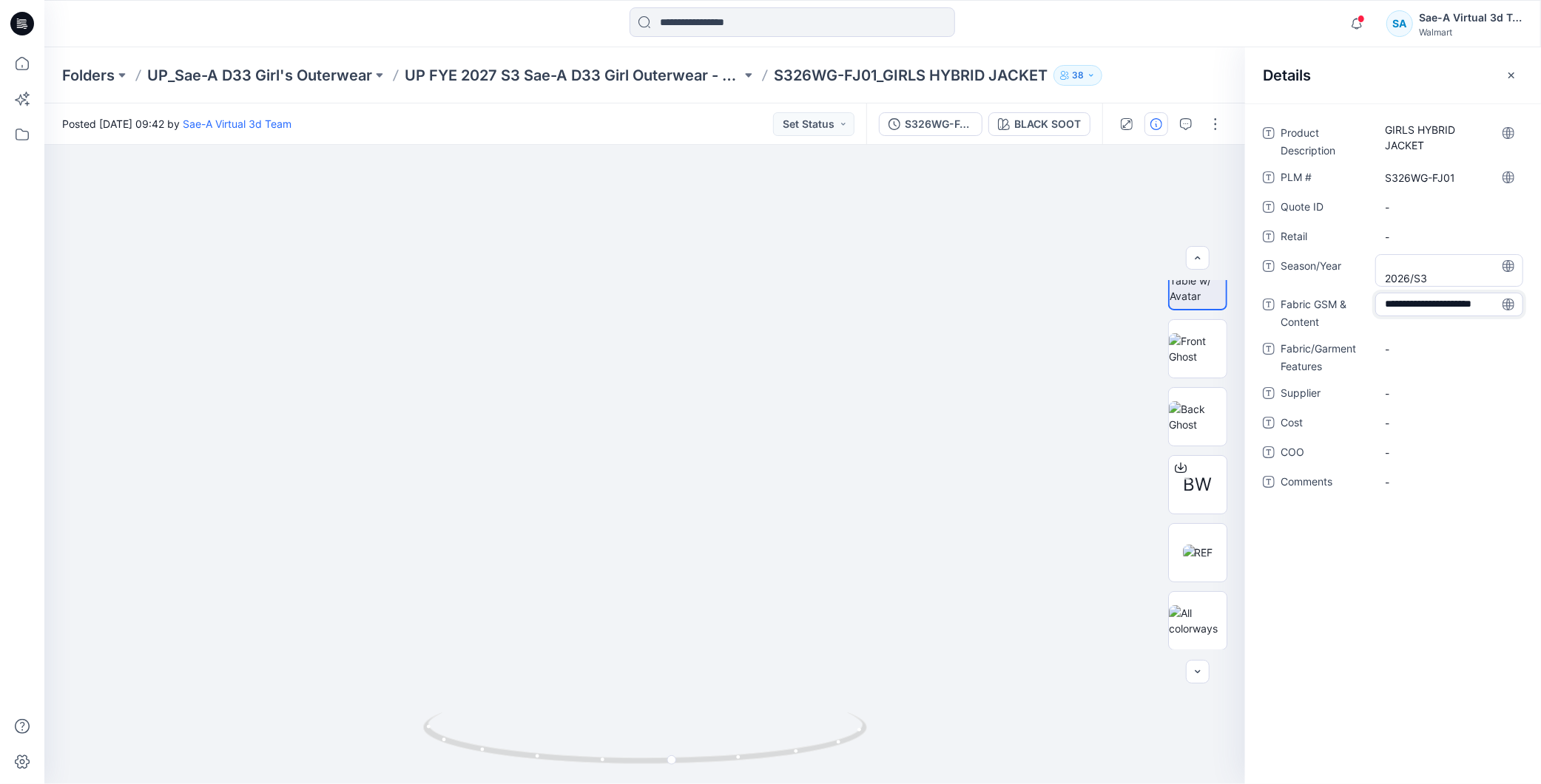
scroll to position [3, 0]
click at [1388, 295] on textarea "**********" at bounding box center [1449, 304] width 148 height 24
type textarea "**********"
click at [1476, 595] on div "**********" at bounding box center [1392, 444] width 295 height 681
click at [1415, 345] on Features "-" at bounding box center [1449, 349] width 129 height 16
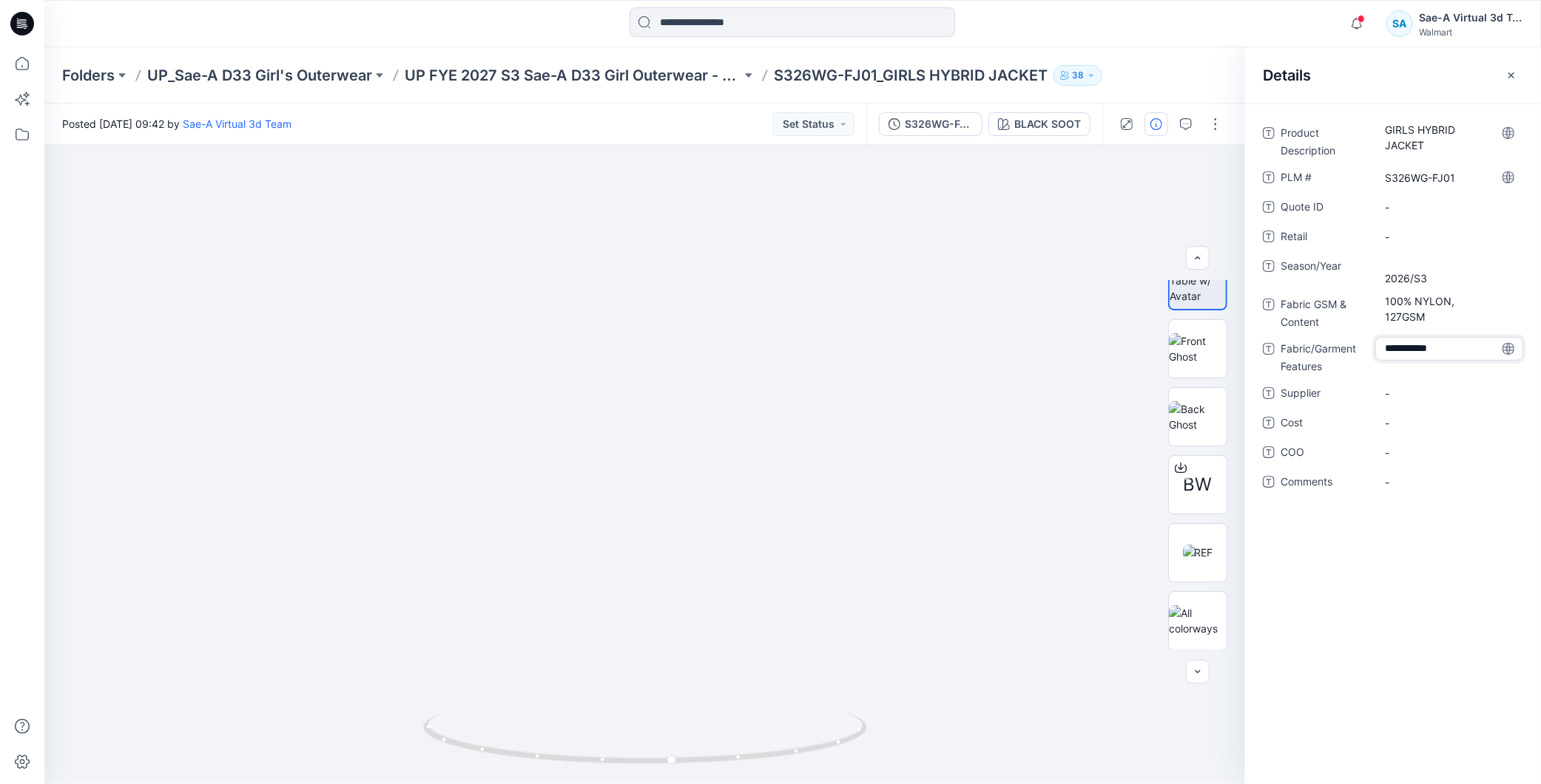
click at [1388, 348] on textarea "**********" at bounding box center [1449, 348] width 148 height 24
type textarea "**********"
click at [1410, 575] on div "Product Description GIRLS HYBRID JACKET PLM # S326WG-FJ01 Quote ID - Retail - S…" at bounding box center [1392, 444] width 295 height 681
click at [1395, 388] on span "-" at bounding box center [1449, 393] width 129 height 16
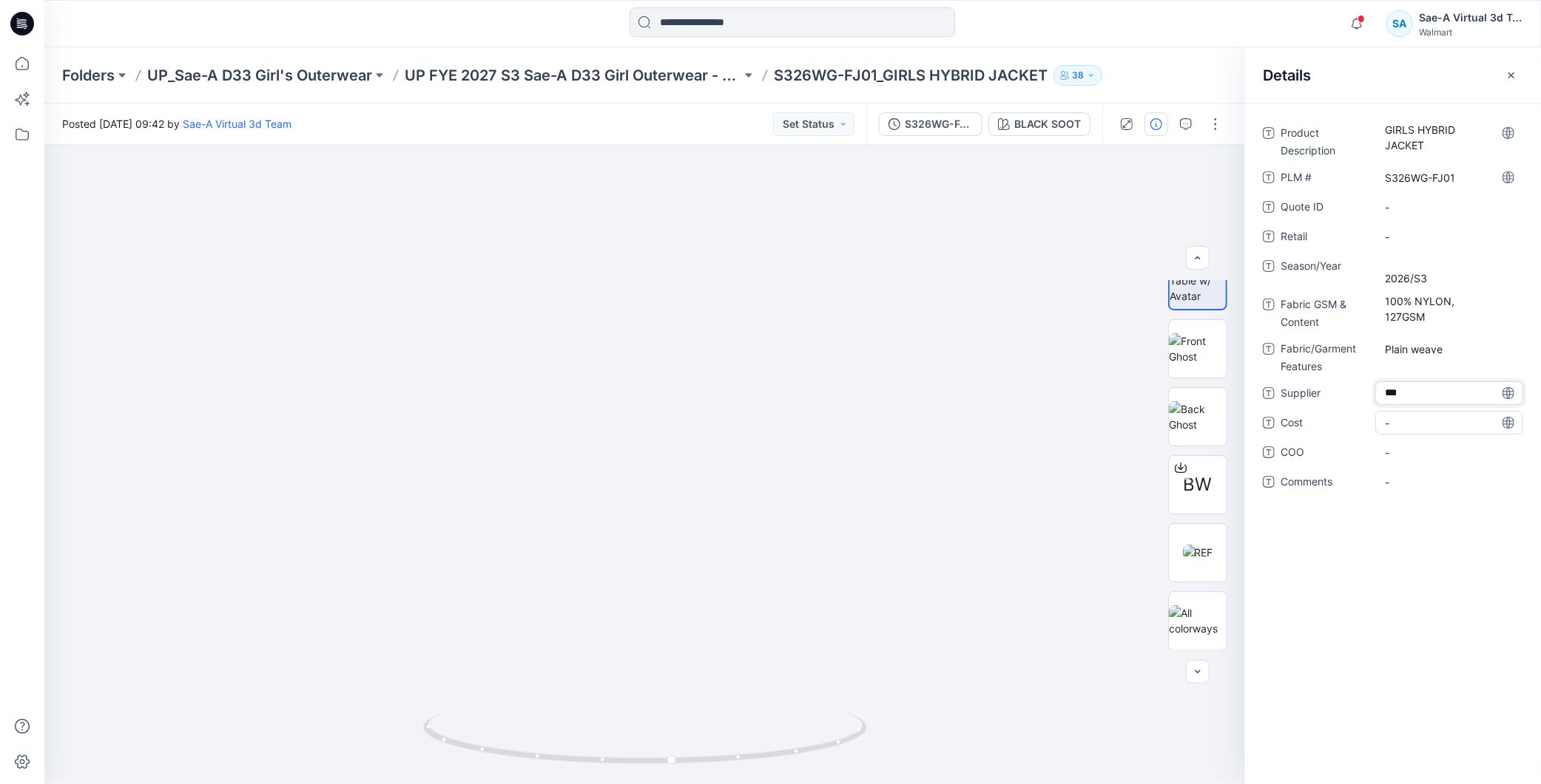
type textarea "****"
click at [1413, 423] on span "-" at bounding box center [1449, 423] width 129 height 16
type textarea "***"
click at [1410, 592] on div "Product Description GIRLS HYBRID JACKET PLM # S326WG-FJ01 Quote ID - Retail - S…" at bounding box center [1392, 444] width 295 height 681
click at [1413, 599] on div "Product Description GIRLS HYBRID JACKET PLM # S326WG-FJ01 Quote ID - Retail - S…" at bounding box center [1392, 444] width 295 height 681
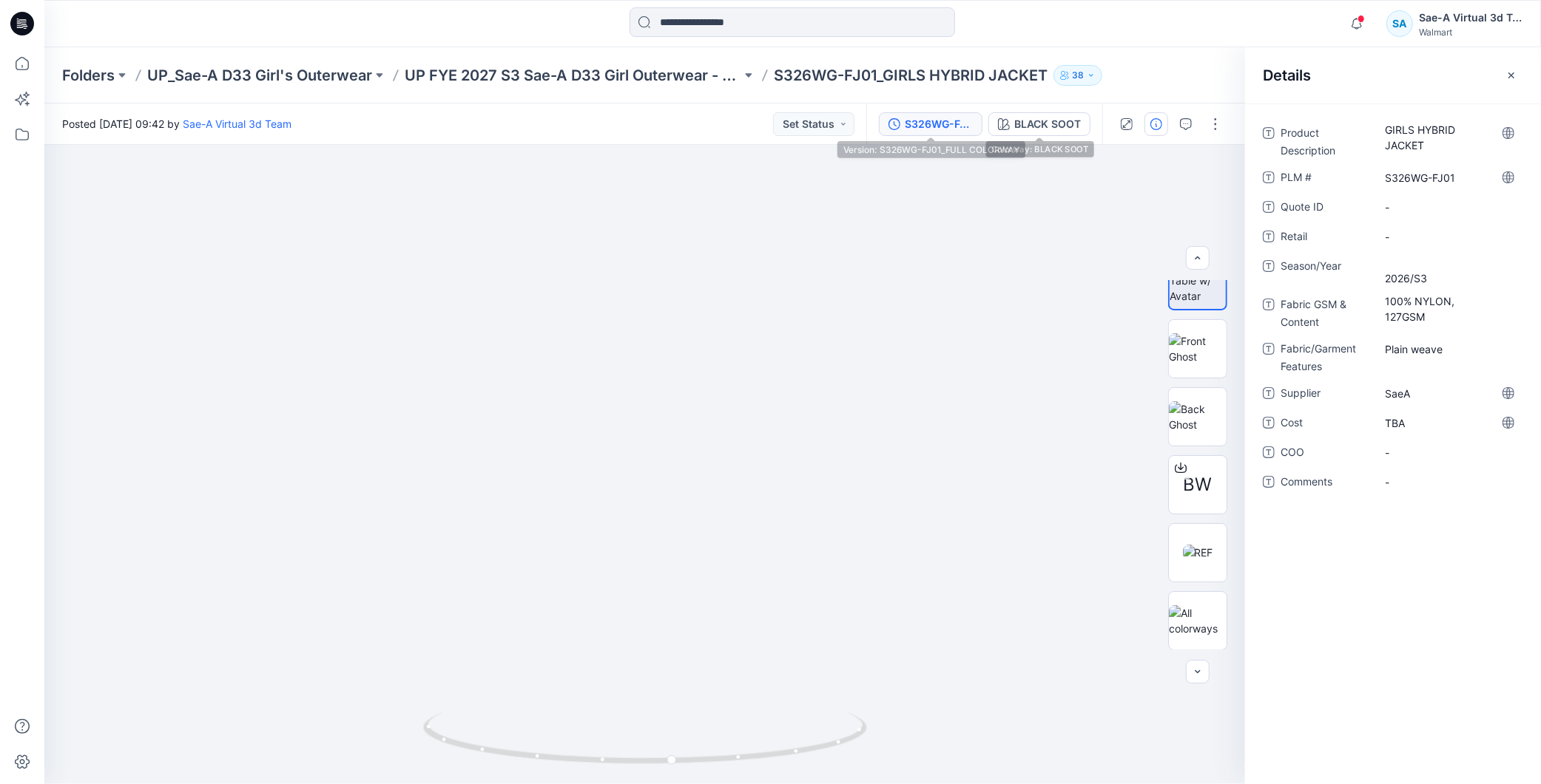
click at [939, 123] on div "S326WG-FJ01_FULL COLORWAY" at bounding box center [938, 124] width 68 height 16
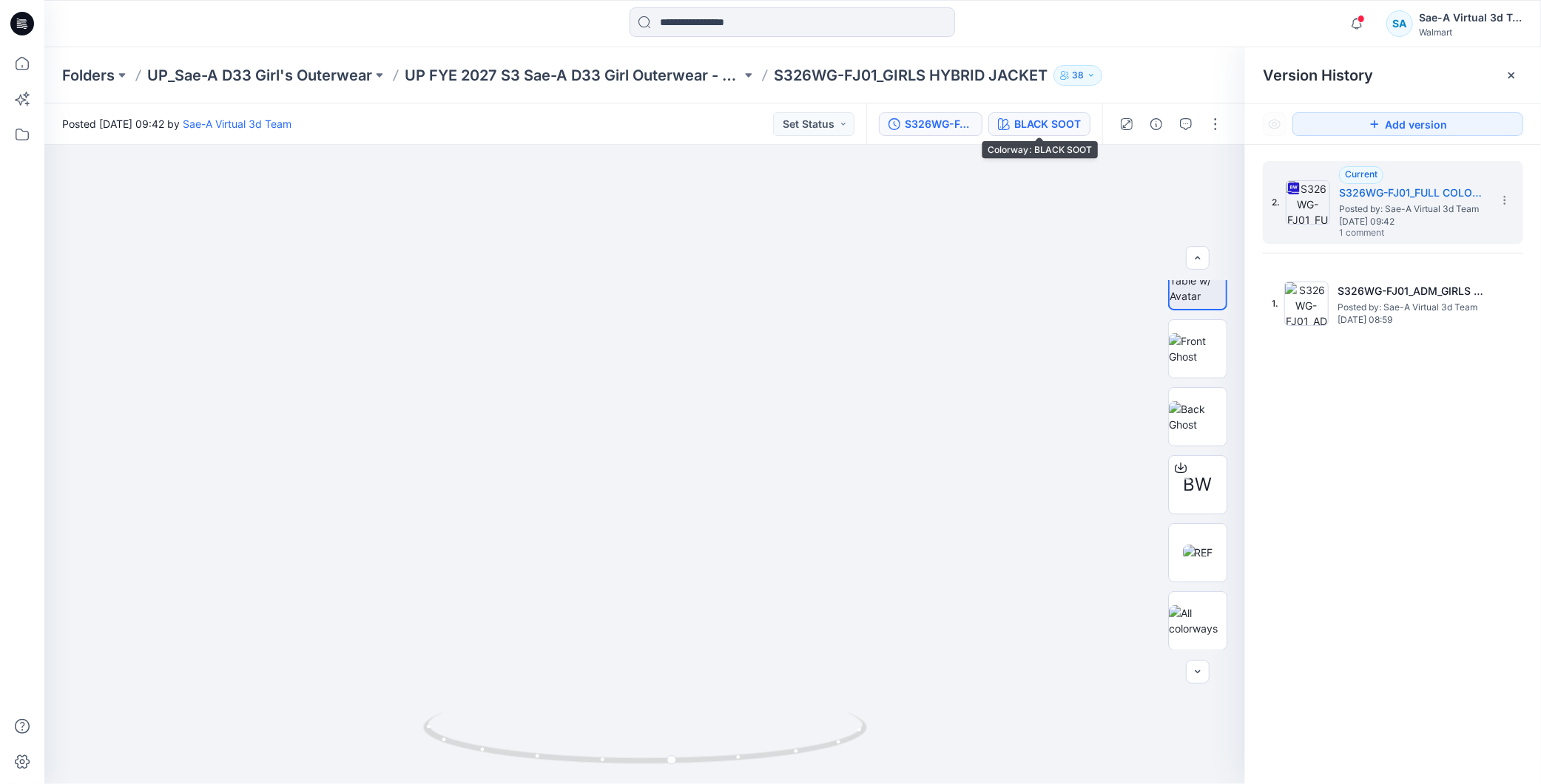
click at [1031, 122] on div "BLACK SOOT" at bounding box center [1047, 124] width 67 height 16
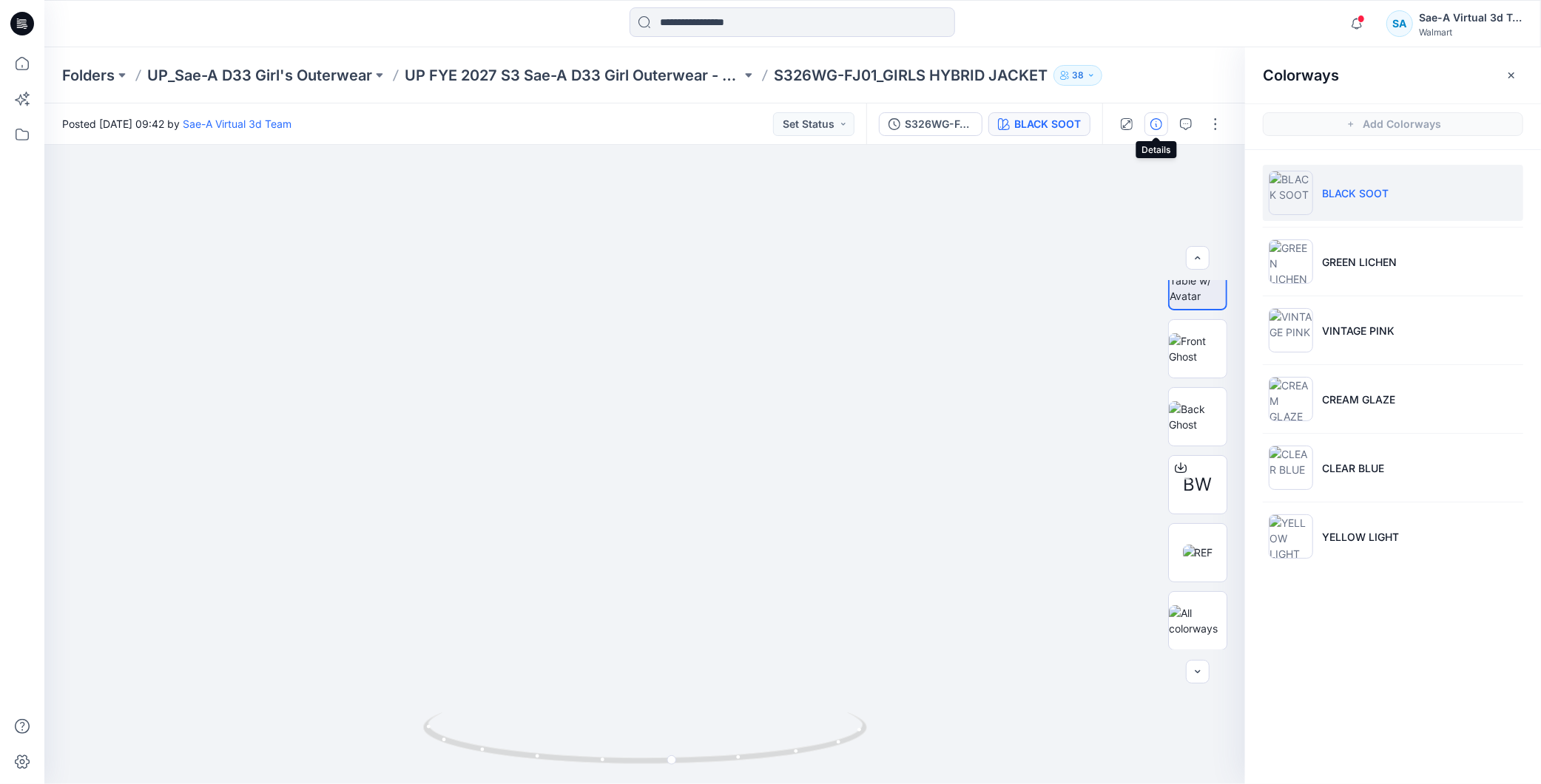
click at [1154, 121] on icon "button" at bounding box center [1156, 124] width 11 height 11
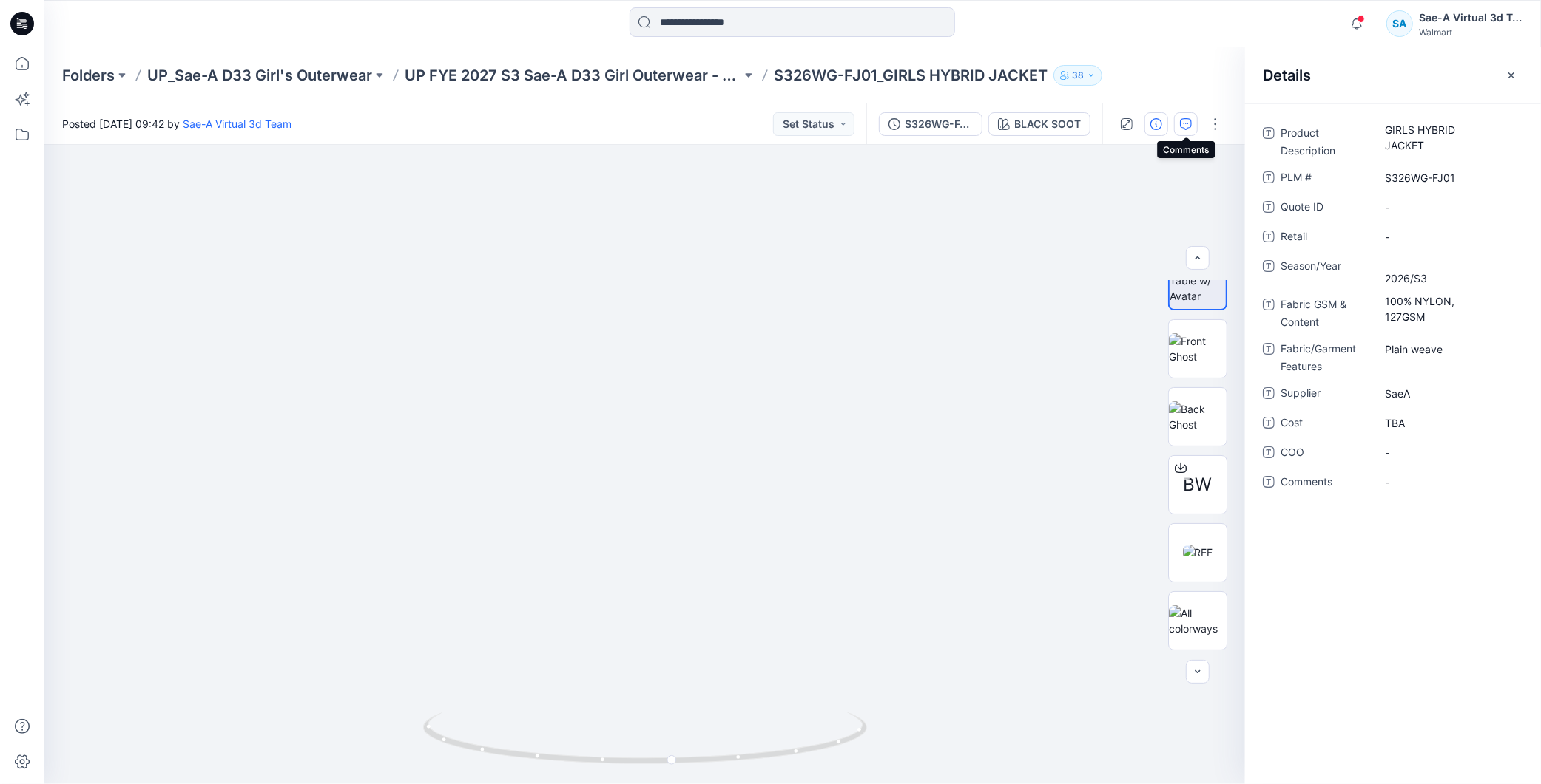
click at [1182, 124] on icon "button" at bounding box center [1185, 124] width 11 height 11
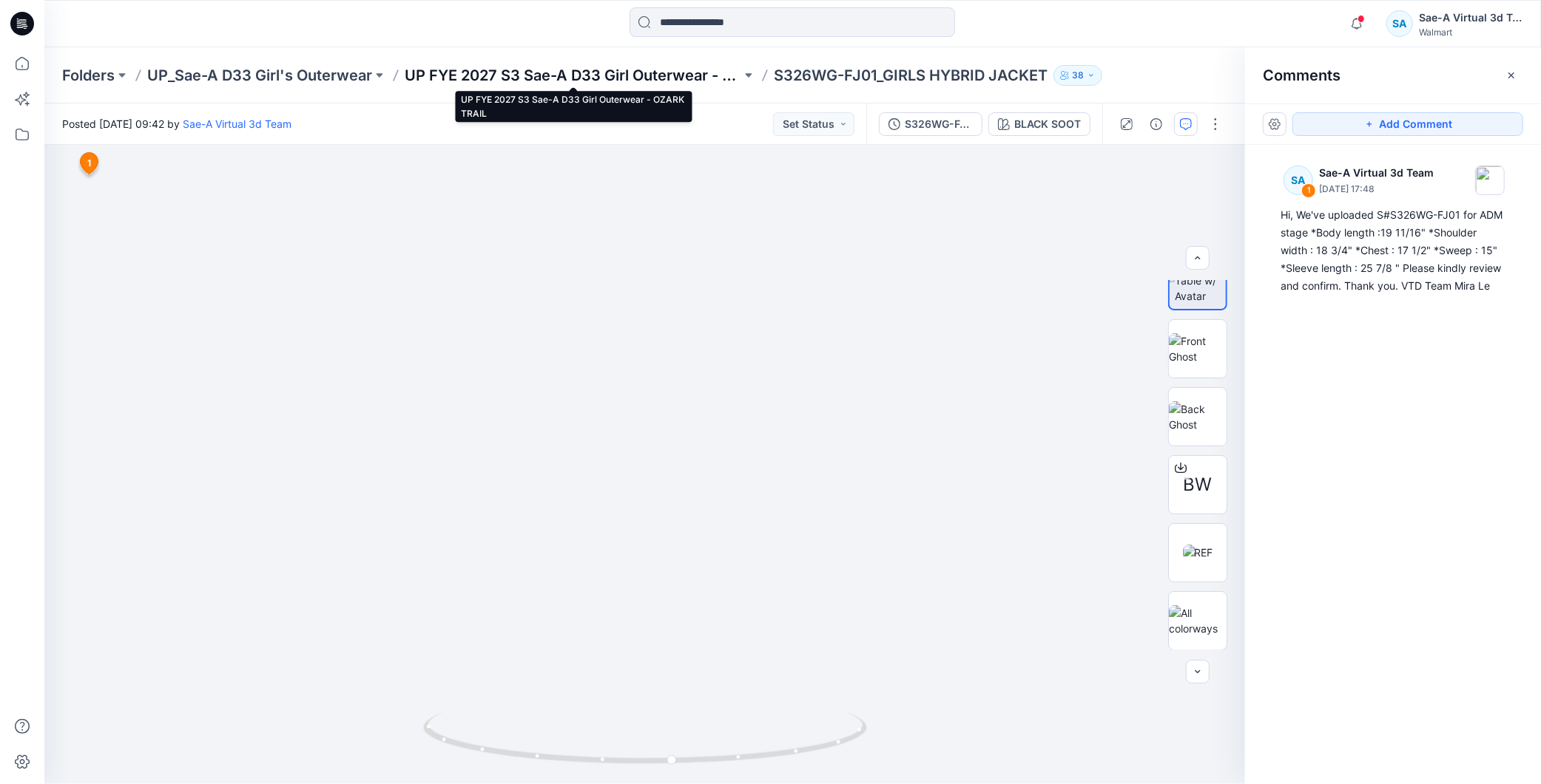
click at [672, 72] on p "UP FYE 2027 S3 Sae-A D33 Girl Outerwear - OZARK TRAIL" at bounding box center [573, 75] width 336 height 20
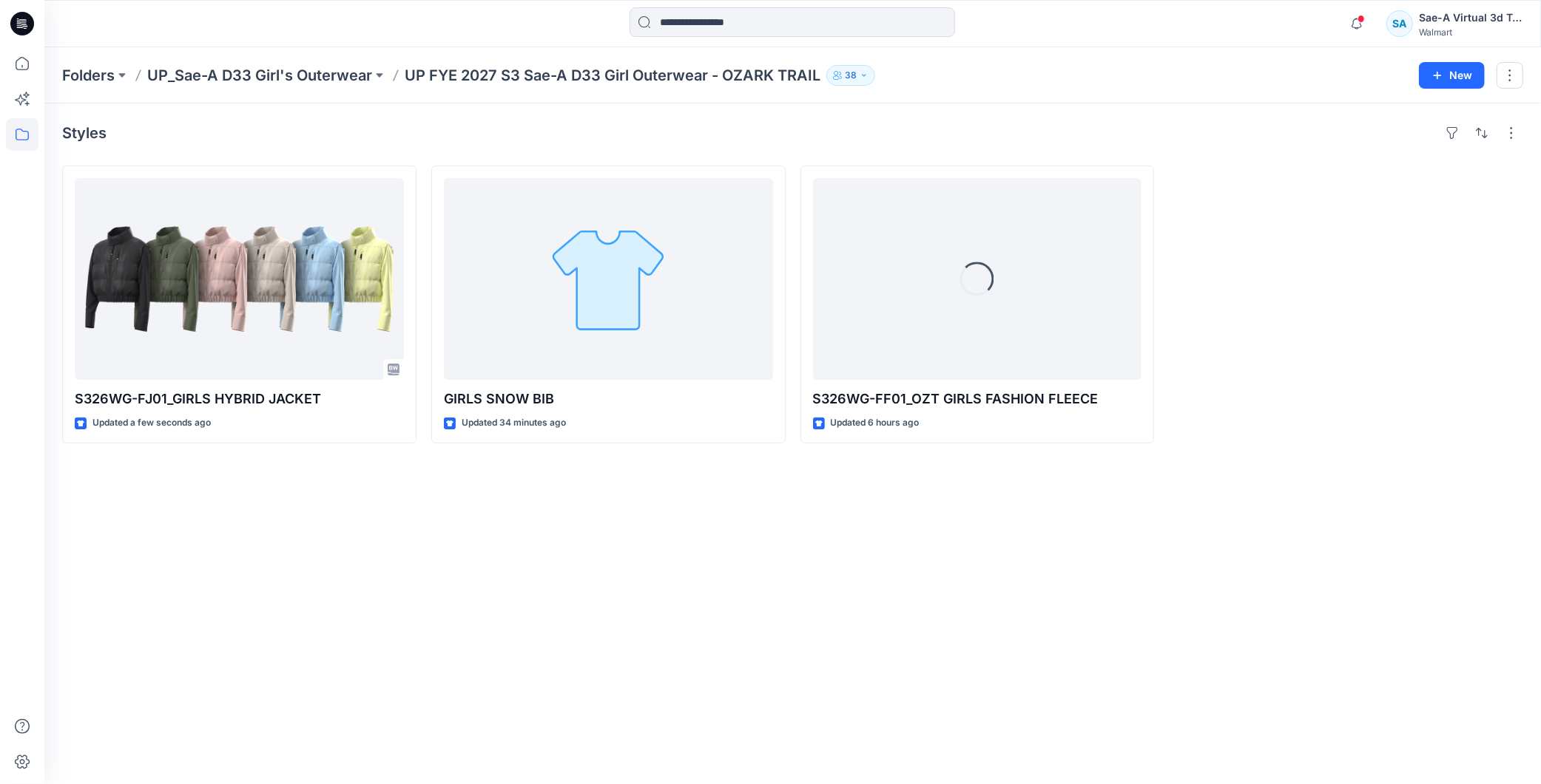
click at [804, 557] on div "Styles S326WG-FJ01_GIRLS HYBRID JACKET Updated a few seconds ago GIRLS SNOW BIB…" at bounding box center [792, 444] width 1496 height 681
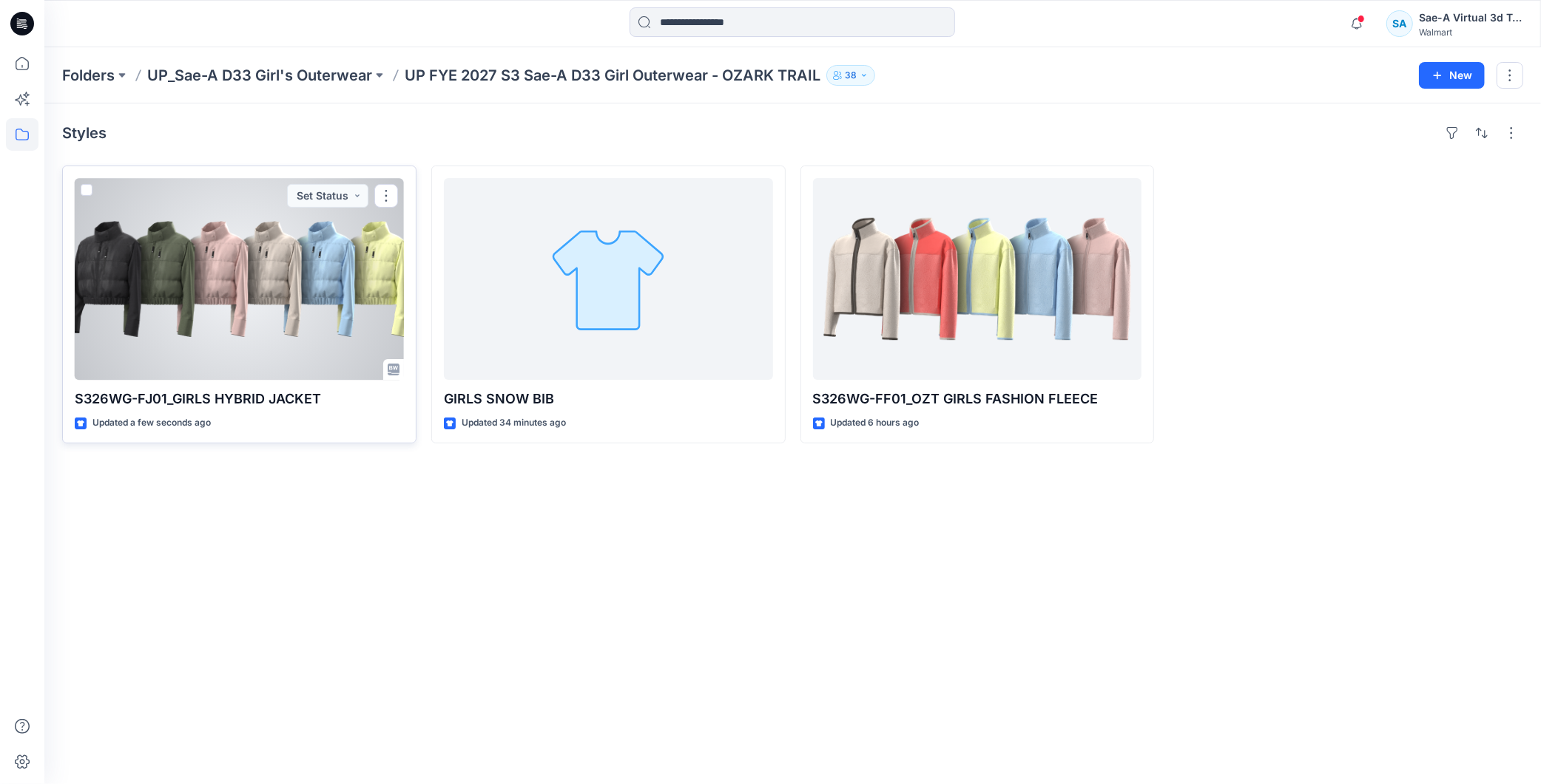
click at [287, 300] on div at bounding box center [239, 278] width 329 height 202
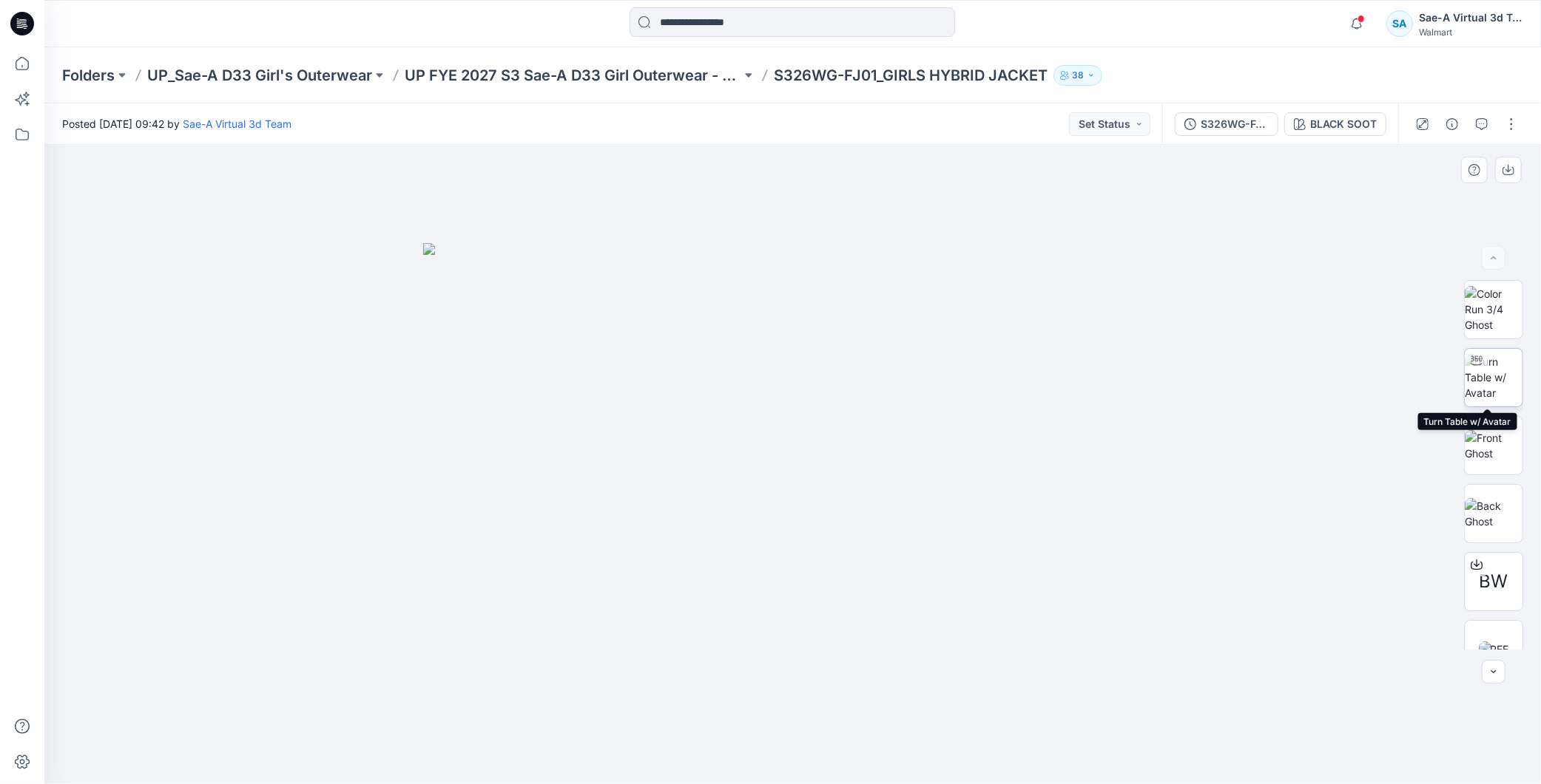
click at [1502, 370] on img at bounding box center [1493, 377] width 58 height 47
click at [629, 72] on p "UP FYE 2027 S3 Sae-A D33 Girl Outerwear - OZARK TRAIL" at bounding box center [573, 75] width 336 height 20
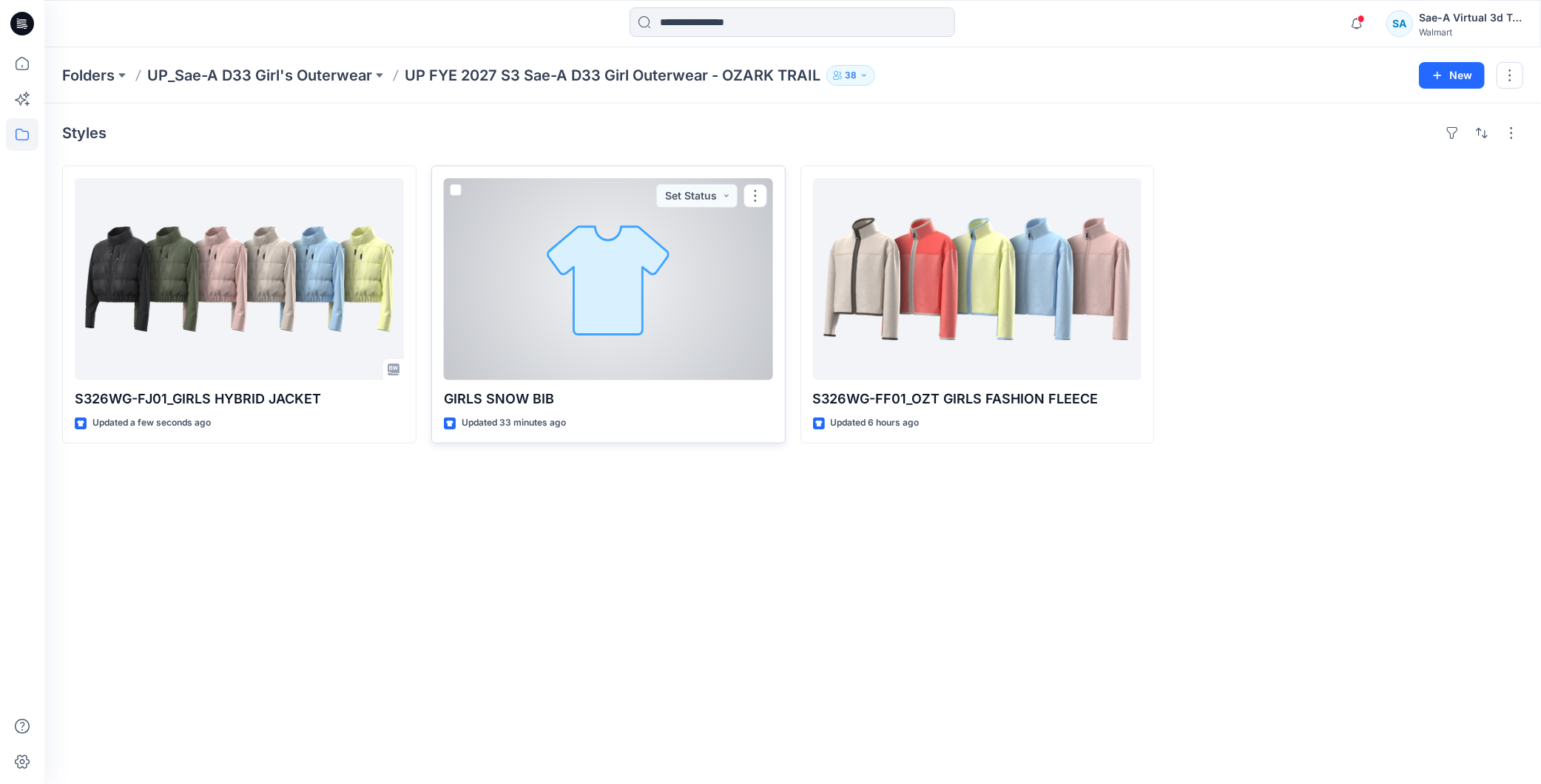
click at [565, 355] on div at bounding box center [608, 278] width 329 height 202
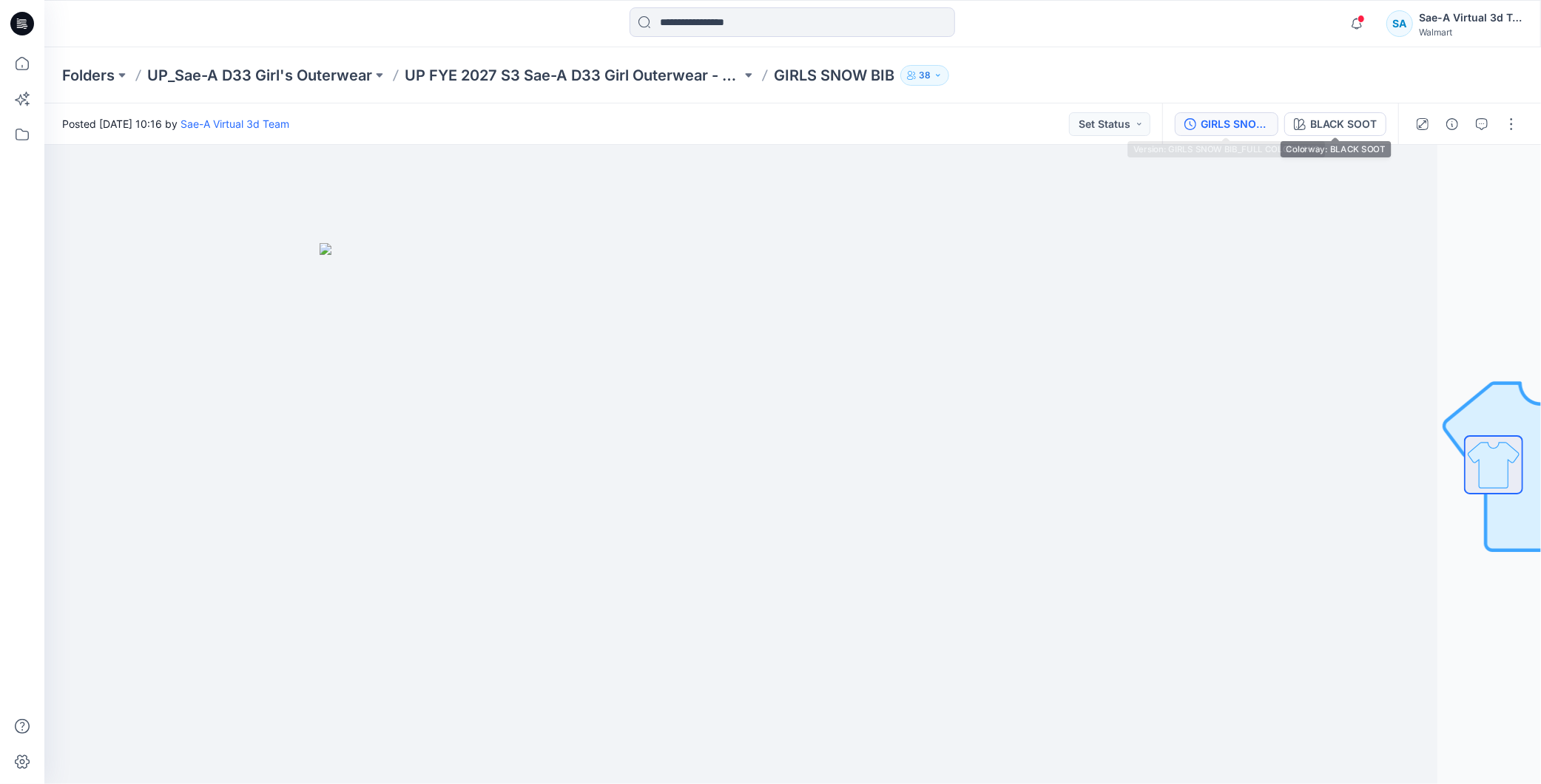
click at [1239, 117] on div "GIRLS SNOW BIB_FULL COLORWAYS" at bounding box center [1234, 124] width 68 height 16
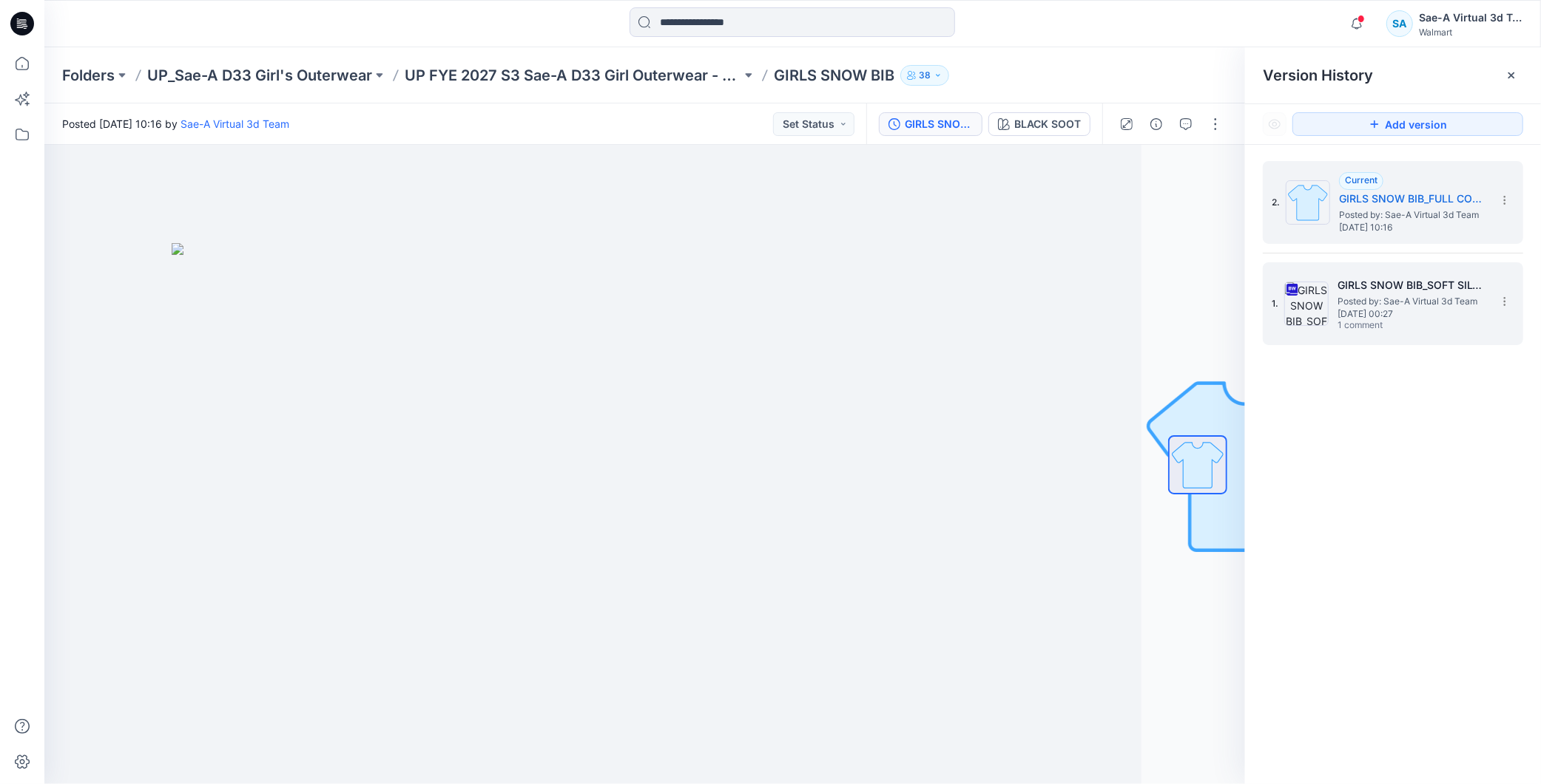
click at [1440, 291] on h5 "GIRLS SNOW BIB_SOFT SILVER" at bounding box center [1410, 286] width 148 height 18
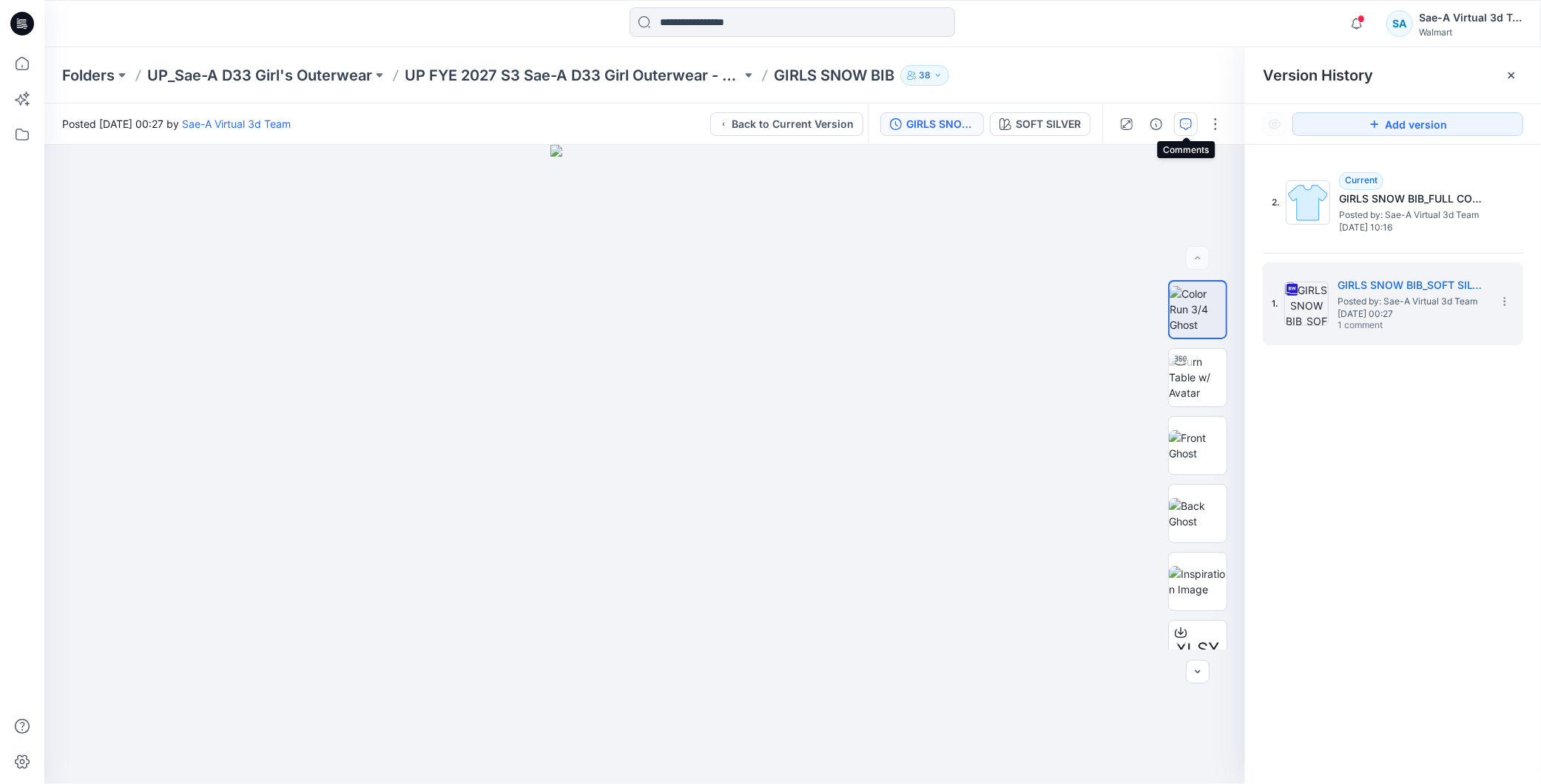
click at [1187, 118] on icon "button" at bounding box center [1185, 124] width 11 height 11
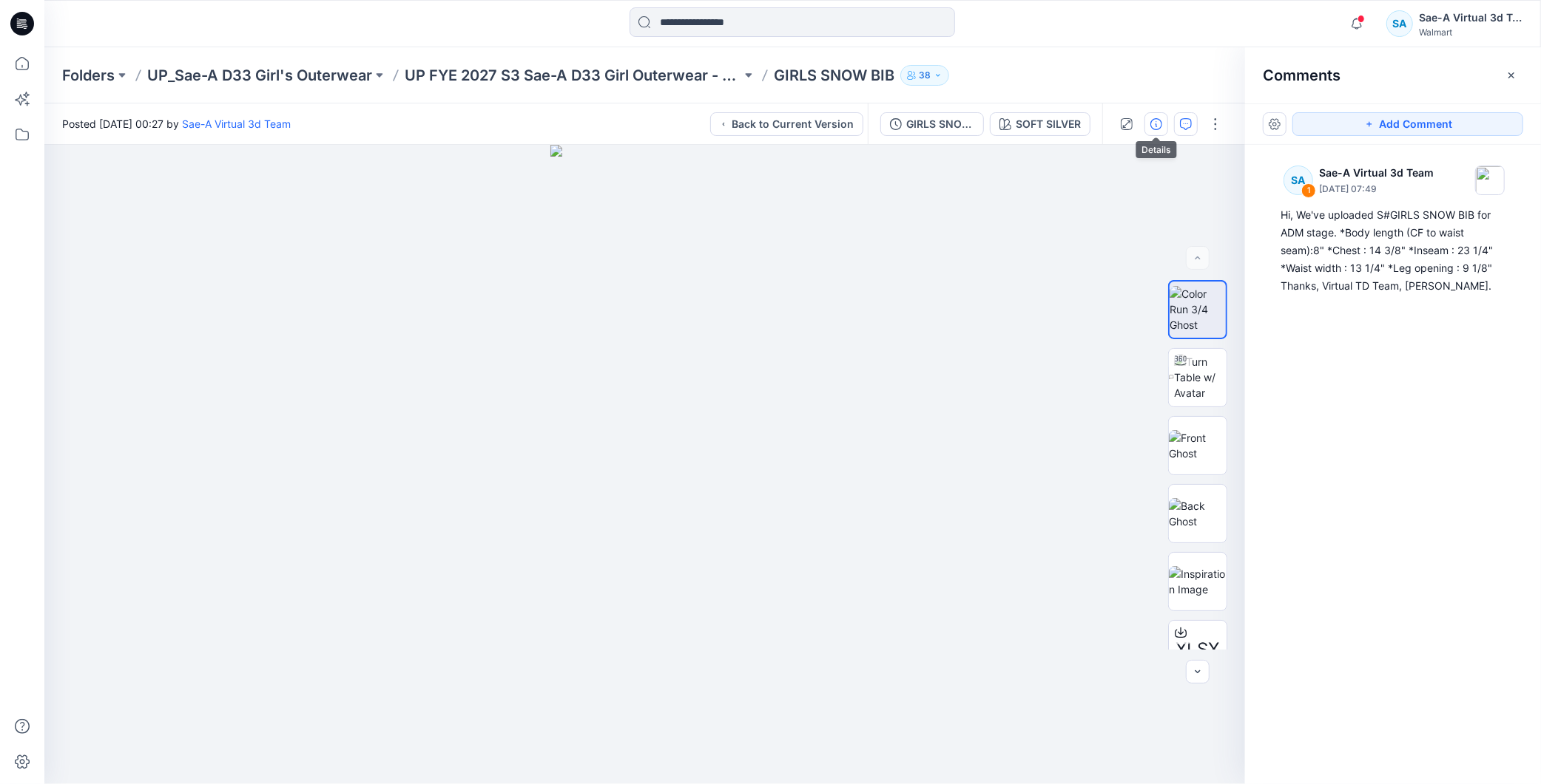
click at [1154, 126] on icon "button" at bounding box center [1156, 124] width 11 height 11
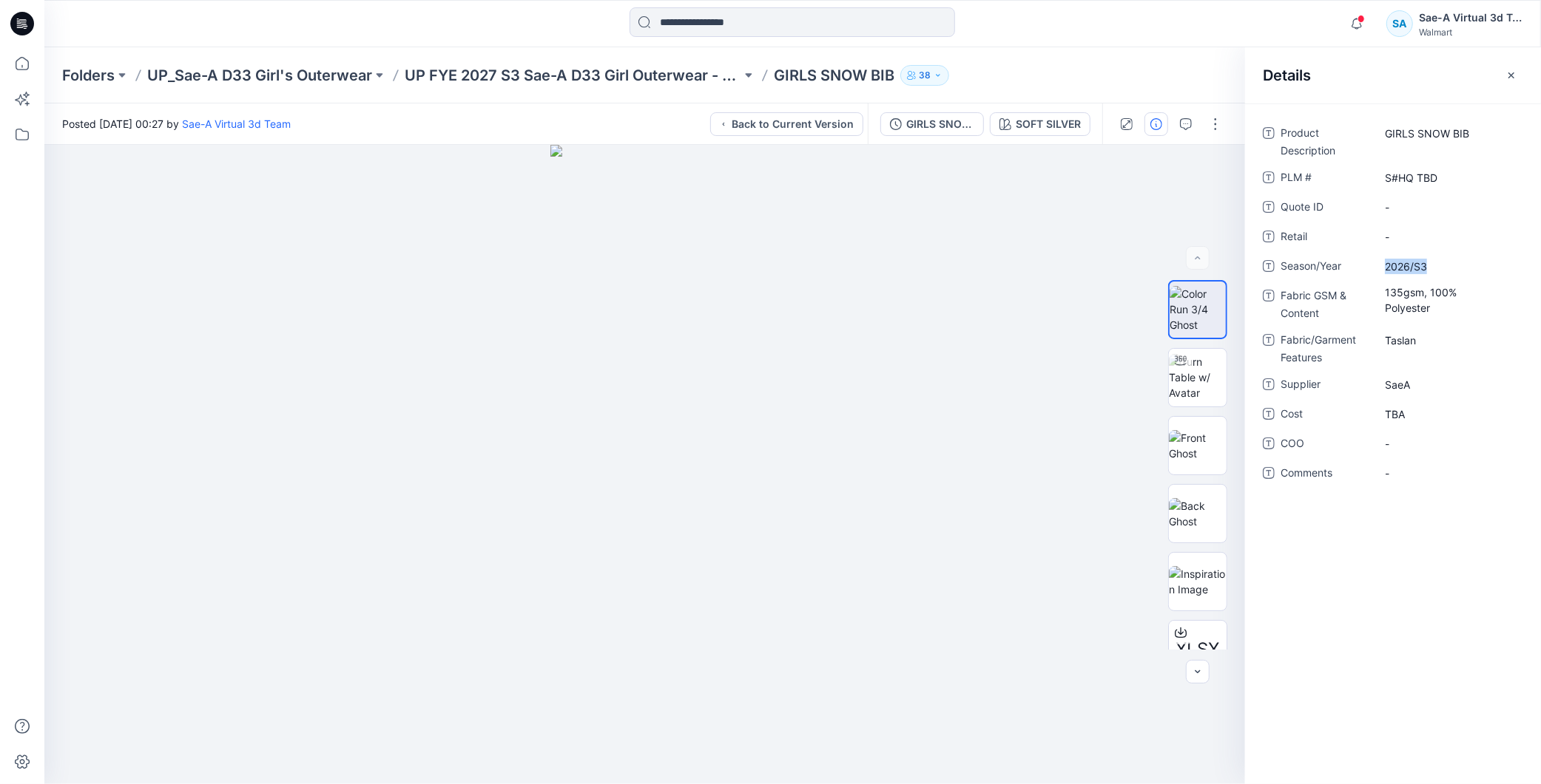
drag, startPoint x: 1442, startPoint y: 260, endPoint x: 1357, endPoint y: 264, distance: 85.1
click at [1357, 264] on div "Season/Year 2026/S3" at bounding box center [1392, 266] width 260 height 24
copy div "2026/S3"
click at [1406, 529] on div "Product Description GIRLS SNOW BIB PLM # S#HQ TBD Quote ID - Retail - Season/Ye…" at bounding box center [1392, 444] width 295 height 681
click at [727, 10] on input at bounding box center [792, 22] width 326 height 29
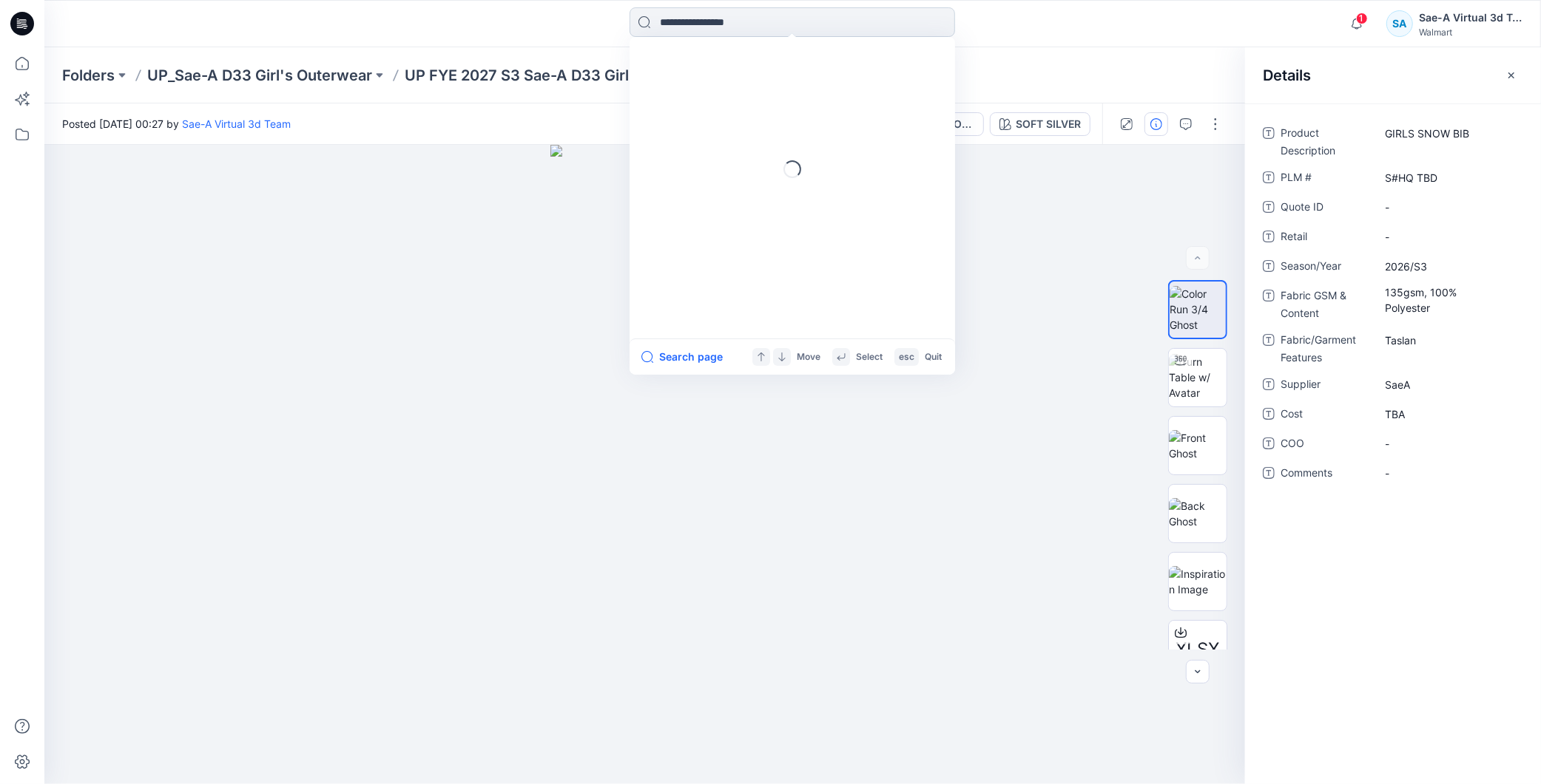
click at [723, 20] on input at bounding box center [792, 22] width 326 height 29
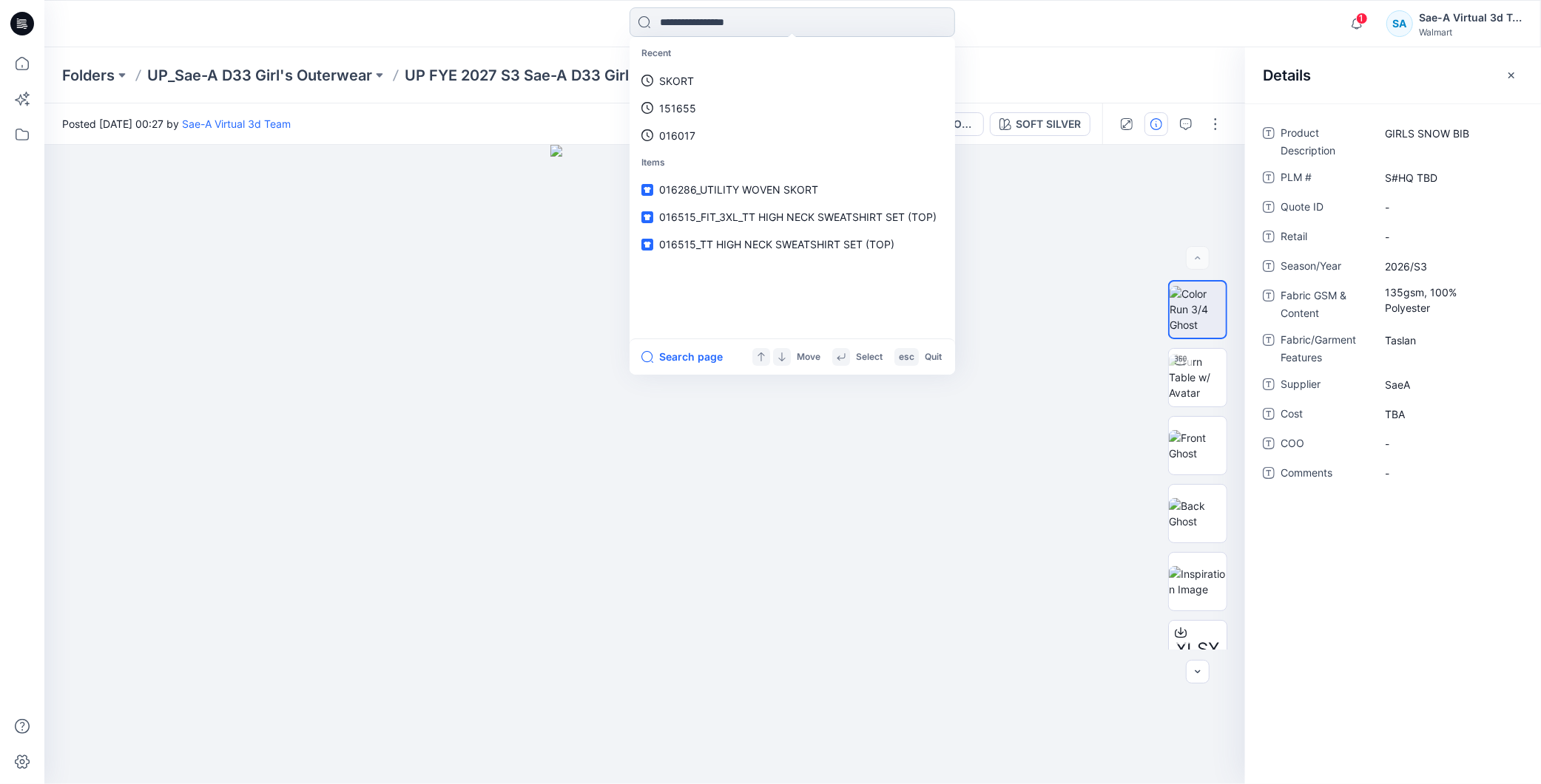
paste input "**********"
type input "**********"
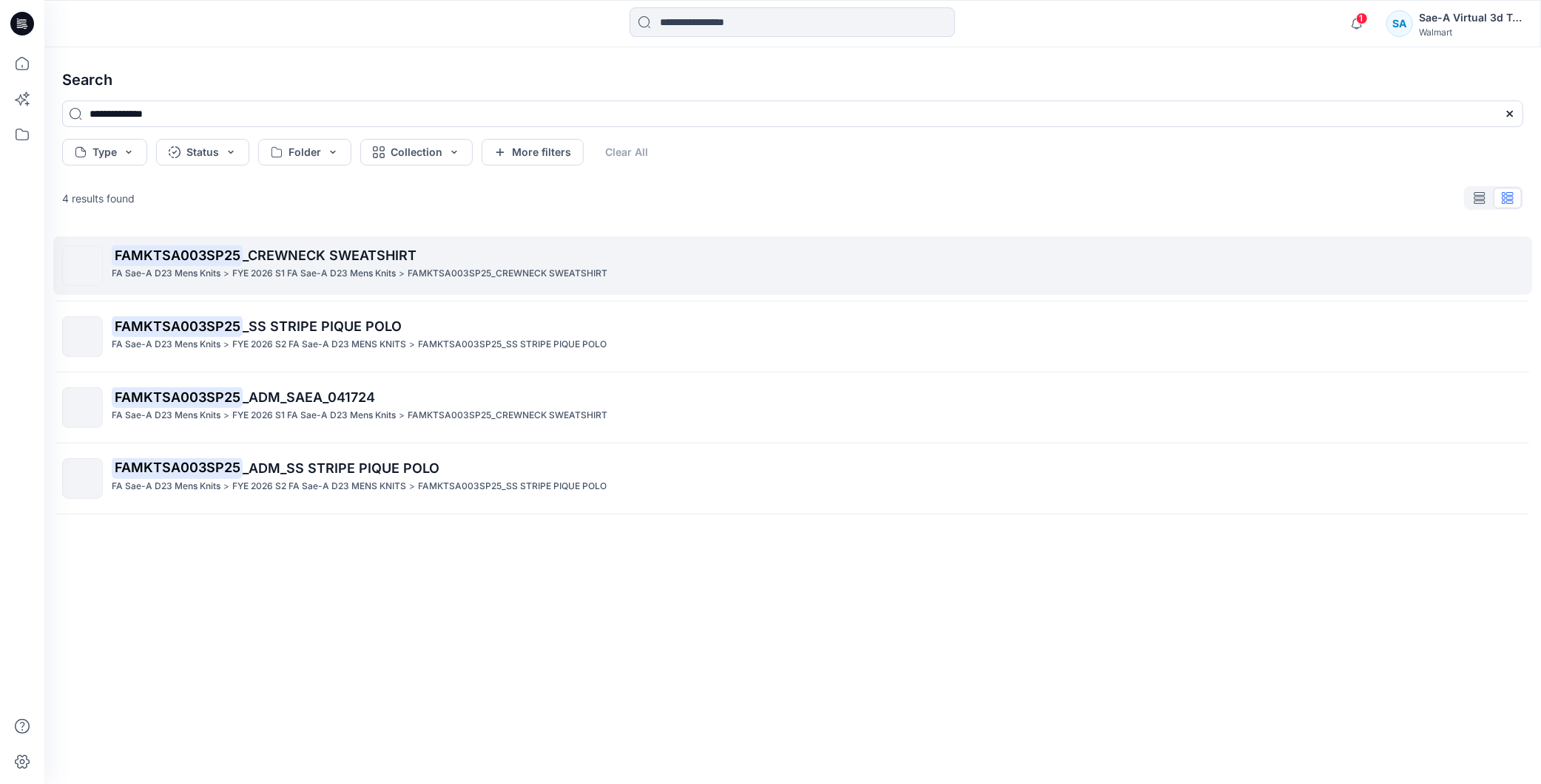
click at [300, 250] on span "_CREWNECK SWEATSHIRT" at bounding box center [329, 255] width 174 height 16
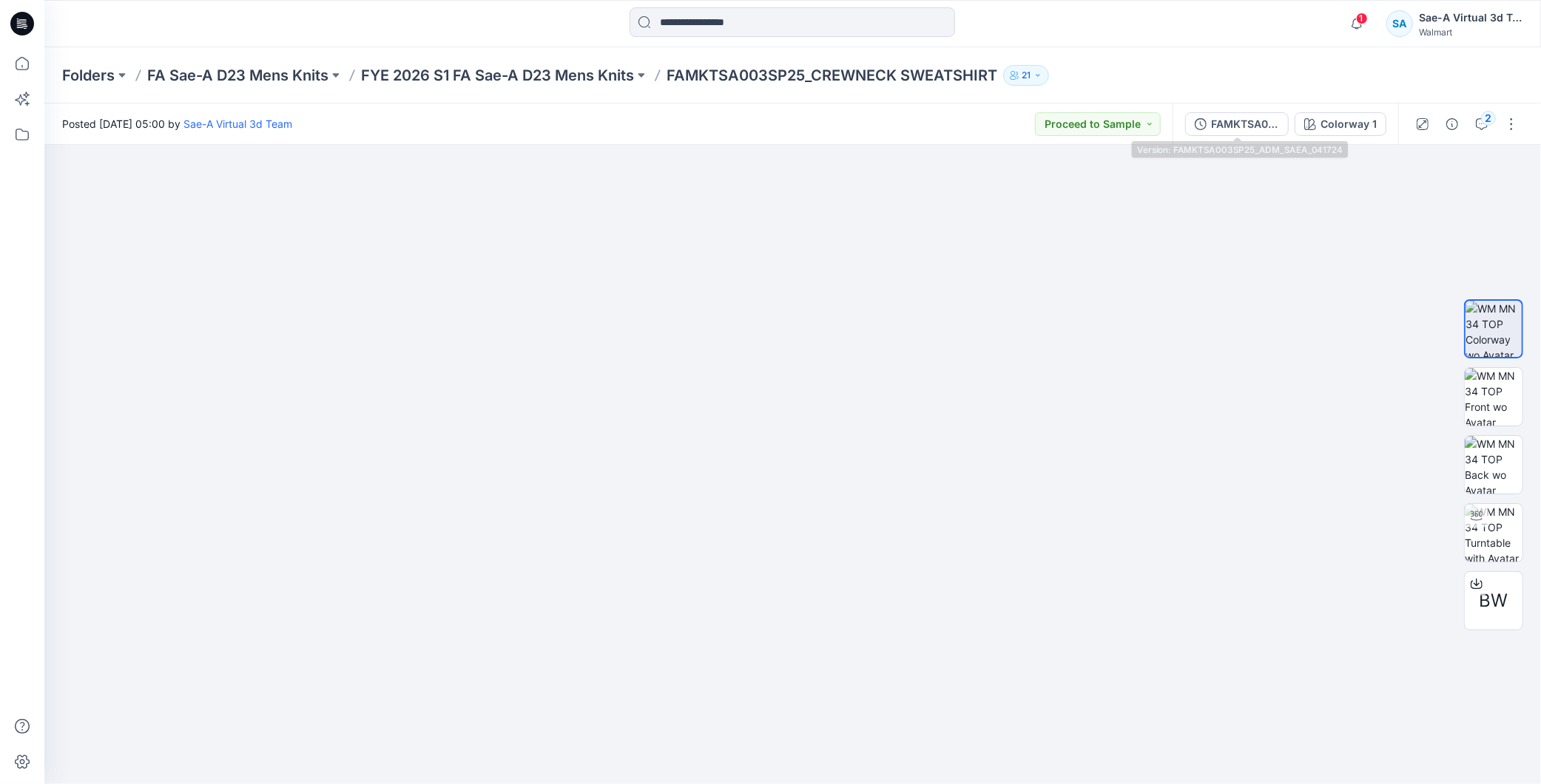
click at [1259, 133] on button "FAMKTSA003SP25_ADM_SAEA_041724" at bounding box center [1237, 124] width 104 height 24
